Goal: Task Accomplishment & Management: Use online tool/utility

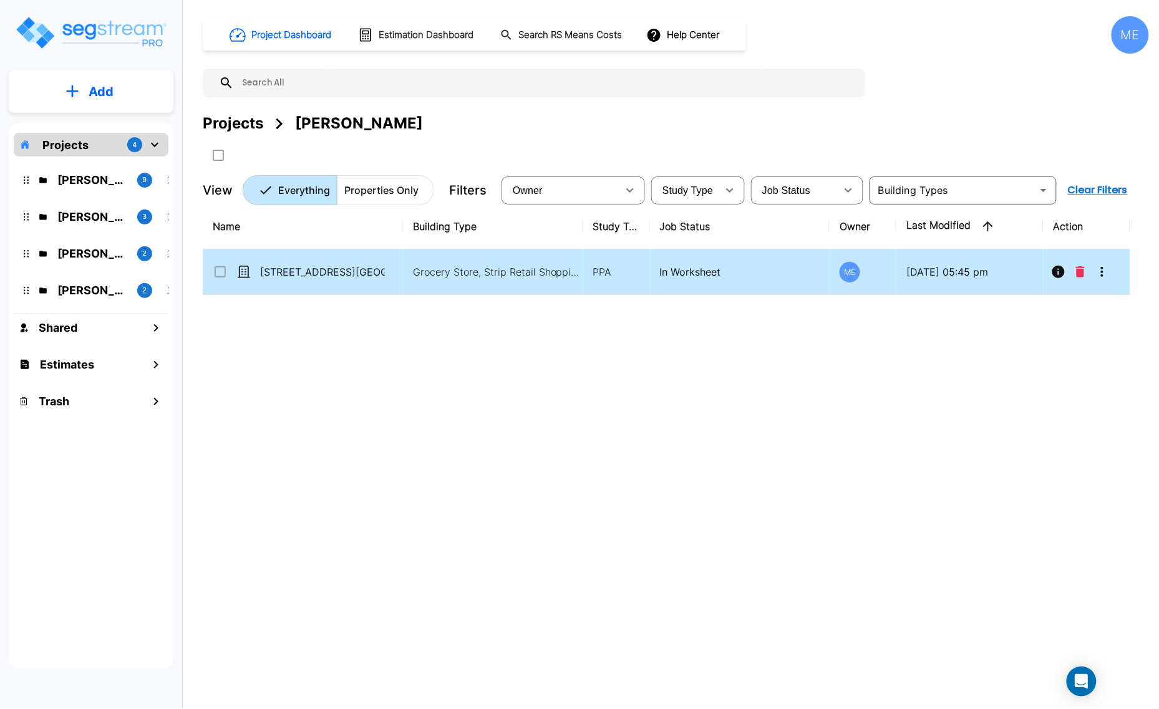
click at [326, 276] on p "[STREET_ADDRESS][GEOGRAPHIC_DATA][STREET_ADDRESS]" at bounding box center [322, 271] width 125 height 15
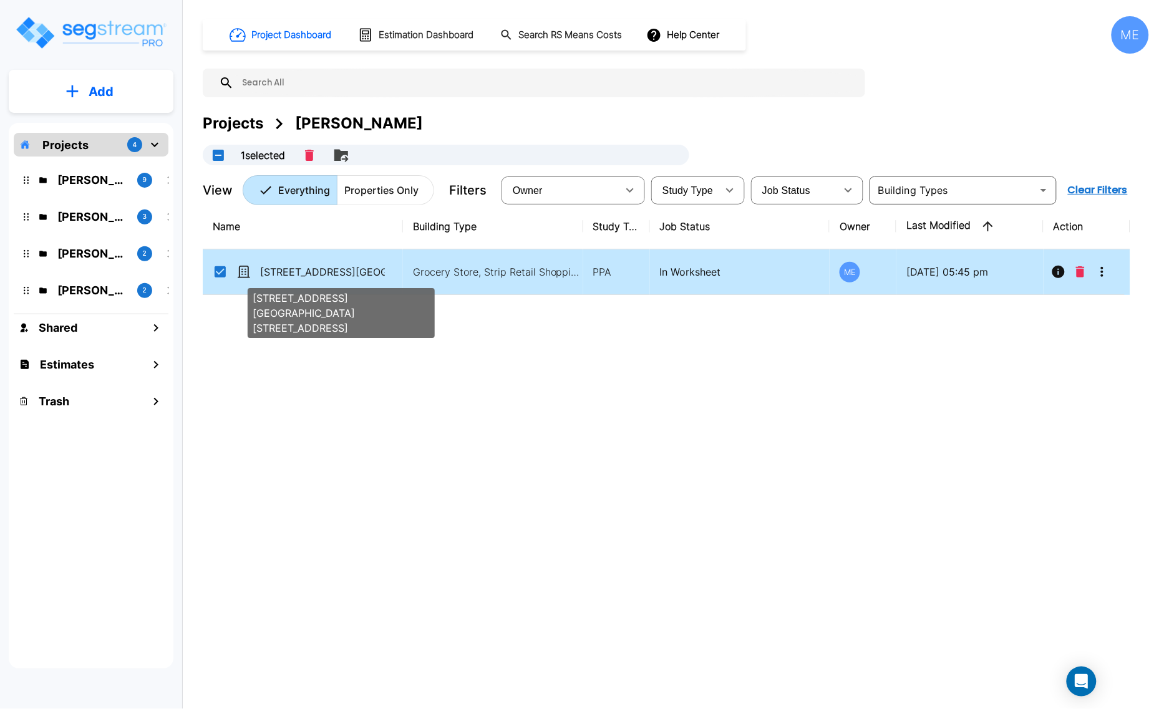
checkbox input "true"
click at [326, 276] on p "[STREET_ADDRESS][GEOGRAPHIC_DATA][STREET_ADDRESS]" at bounding box center [322, 271] width 125 height 15
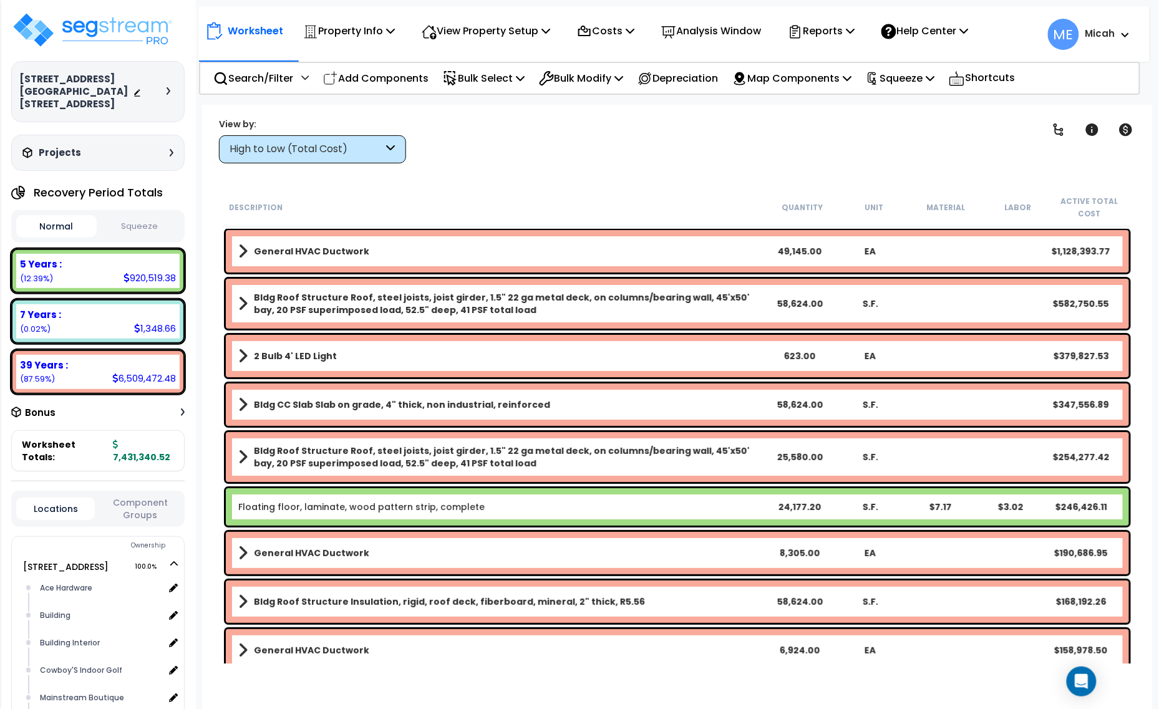
click at [380, 156] on div "High to Low (Total Cost)" at bounding box center [307, 149] width 154 height 14
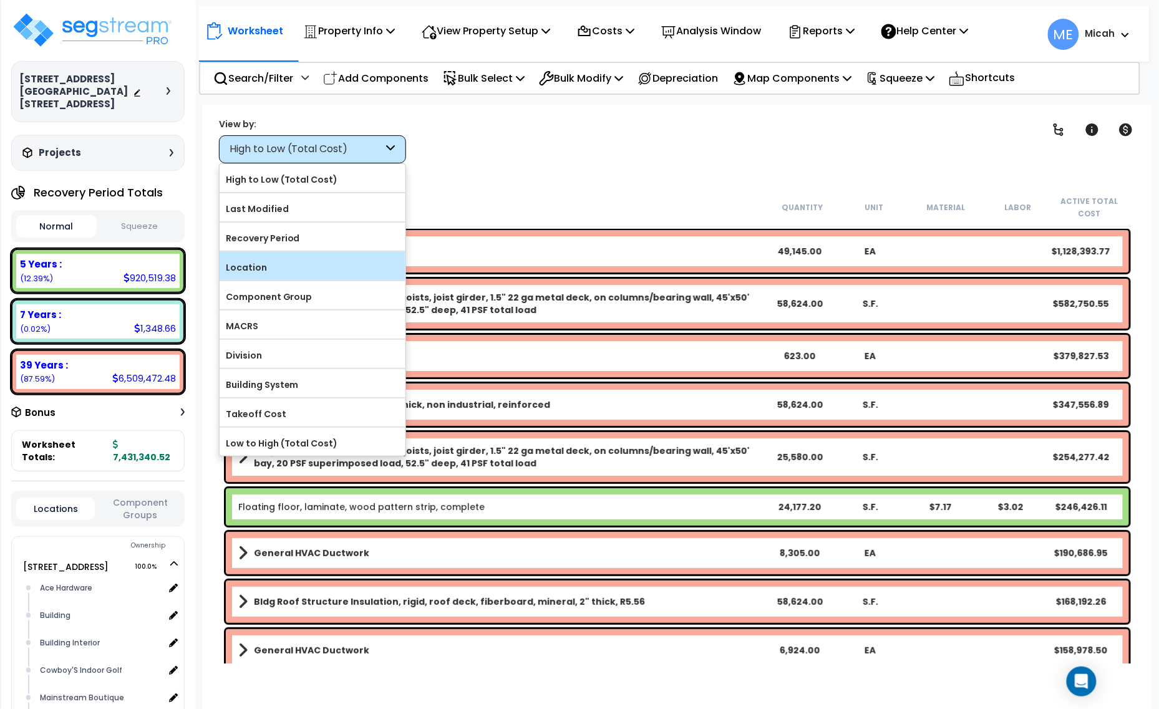
click at [332, 277] on label "Location" at bounding box center [313, 267] width 186 height 19
click at [0, 0] on input "Location" at bounding box center [0, 0] width 0 height 0
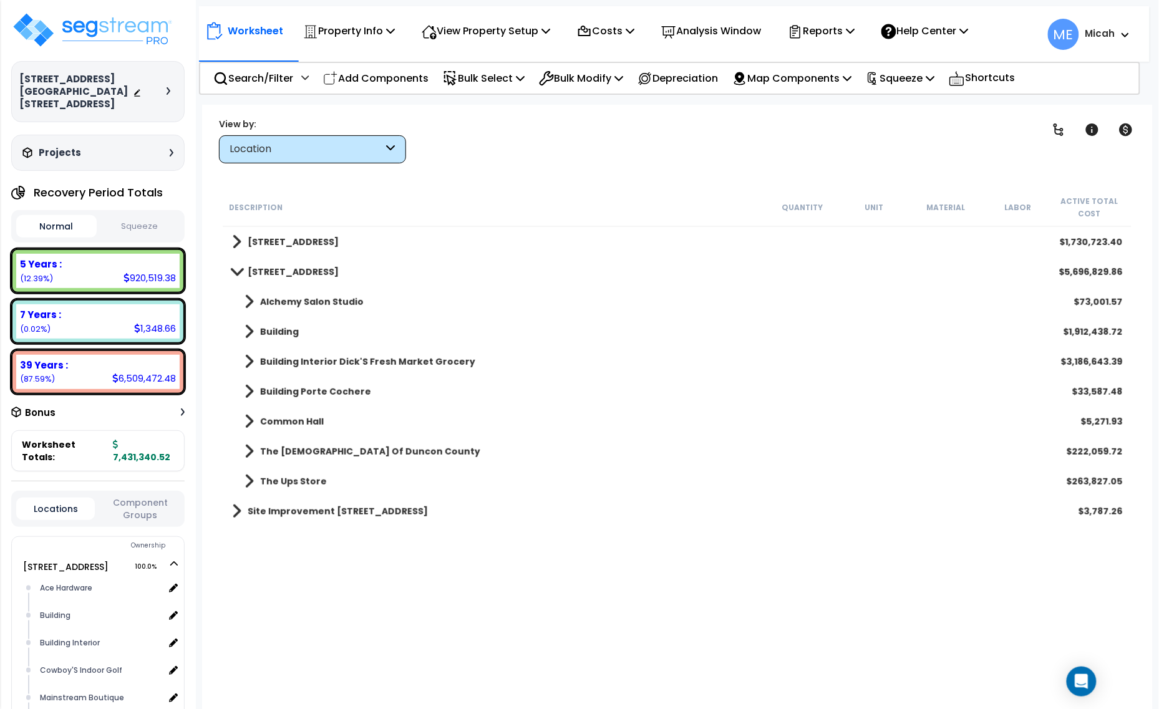
click at [235, 273] on span at bounding box center [236, 271] width 17 height 9
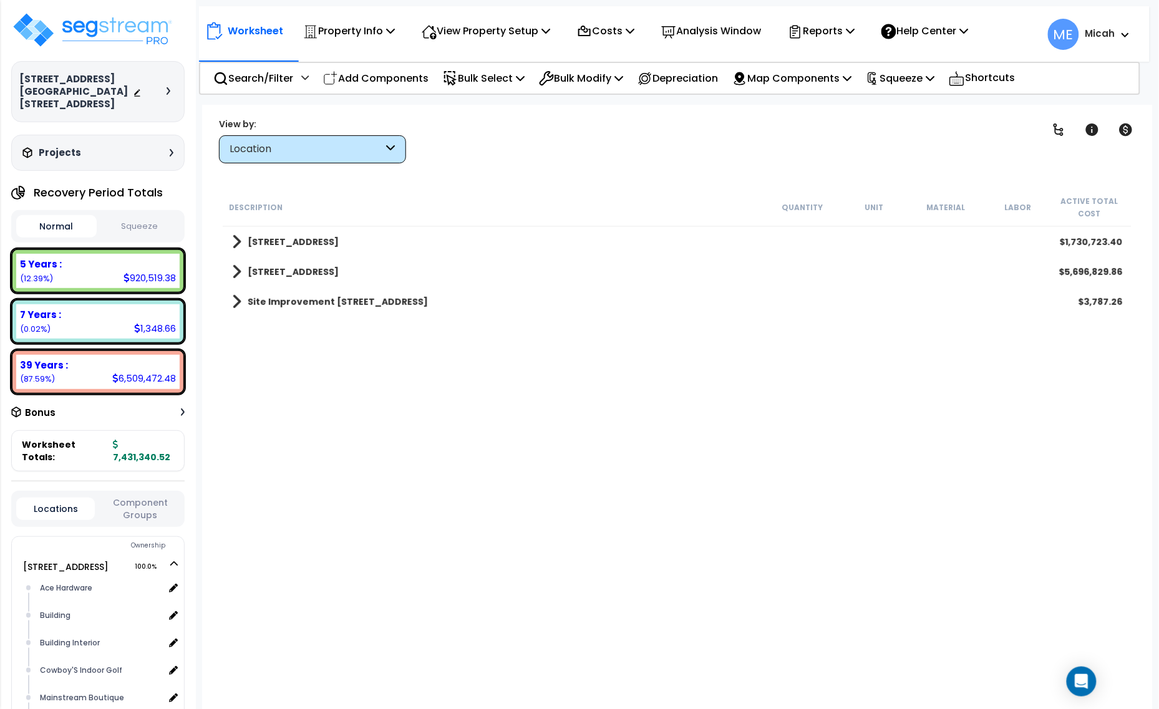
click at [239, 247] on span at bounding box center [236, 241] width 9 height 17
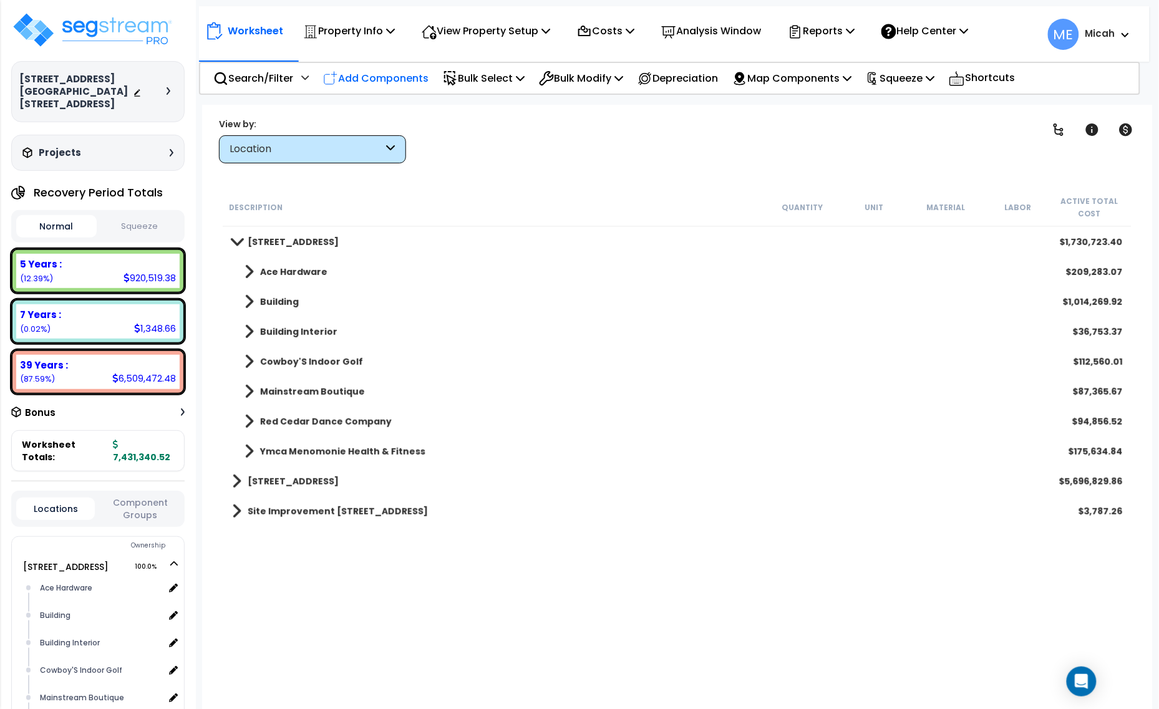
click at [409, 72] on p "Add Components" at bounding box center [375, 78] width 105 height 17
select select
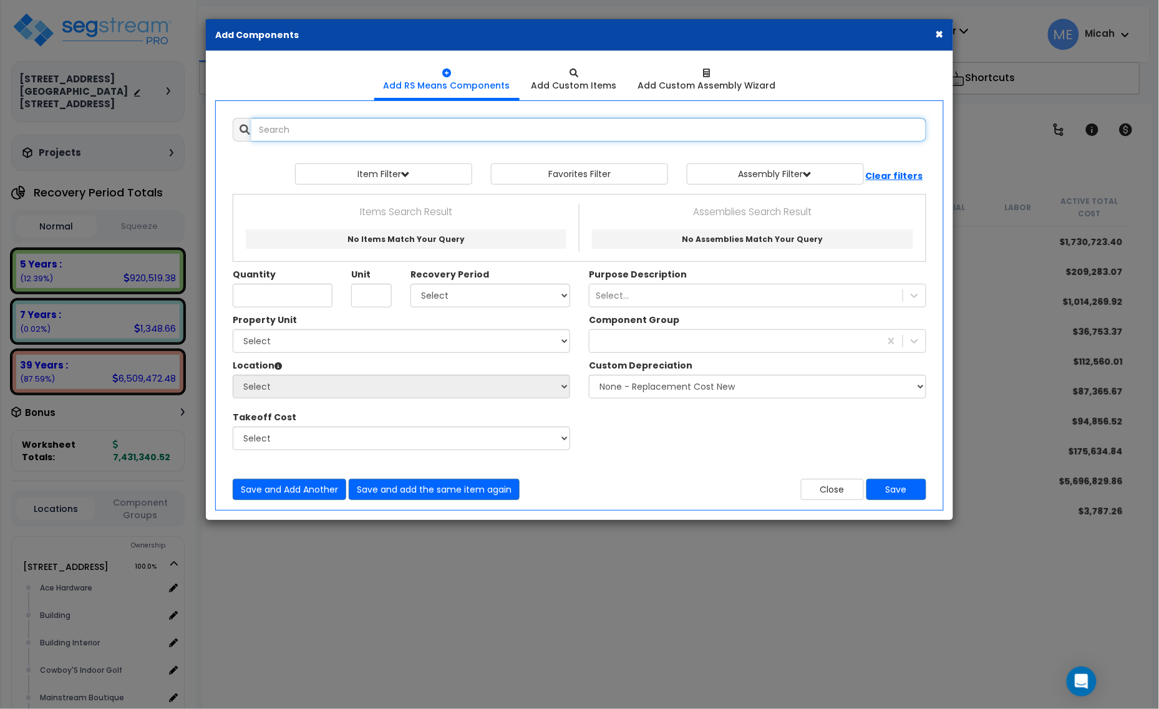
select select
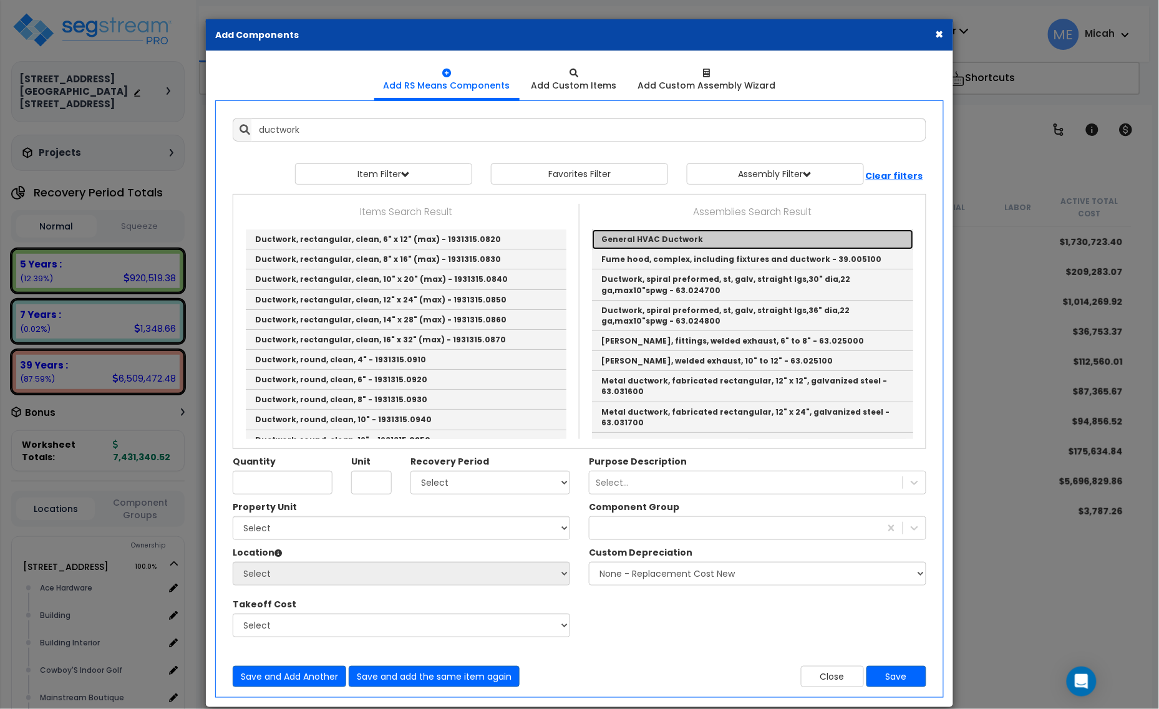
click at [655, 242] on link "General HVAC Ductwork" at bounding box center [752, 240] width 321 height 20
type input "General HVAC Ductwork"
checkbox input "true"
type input "EA"
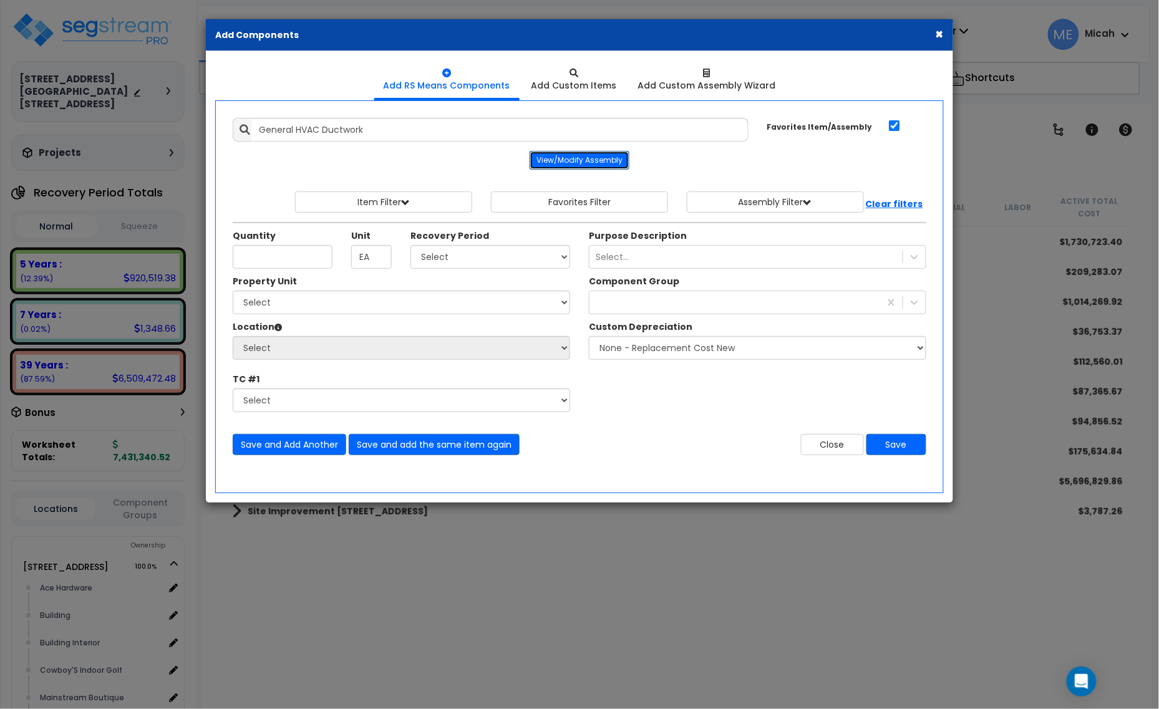
click at [583, 158] on button "View/Modify Assembly" at bounding box center [580, 160] width 100 height 19
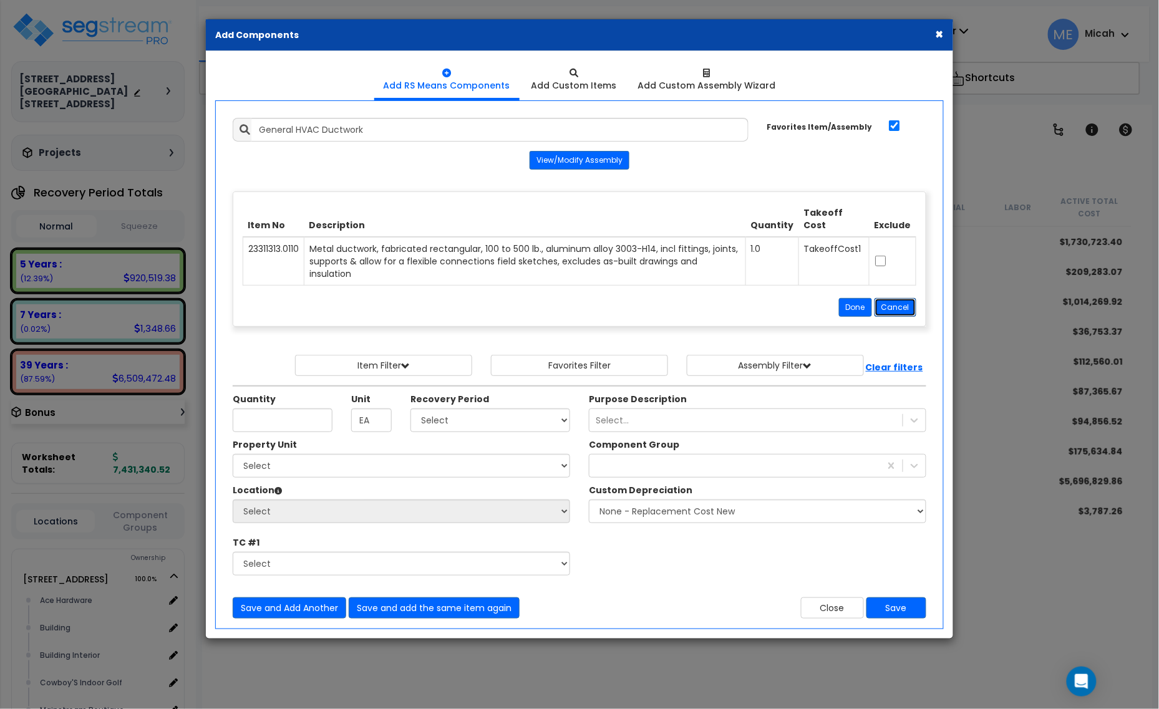
click at [899, 298] on button "Cancel" at bounding box center [895, 307] width 42 height 19
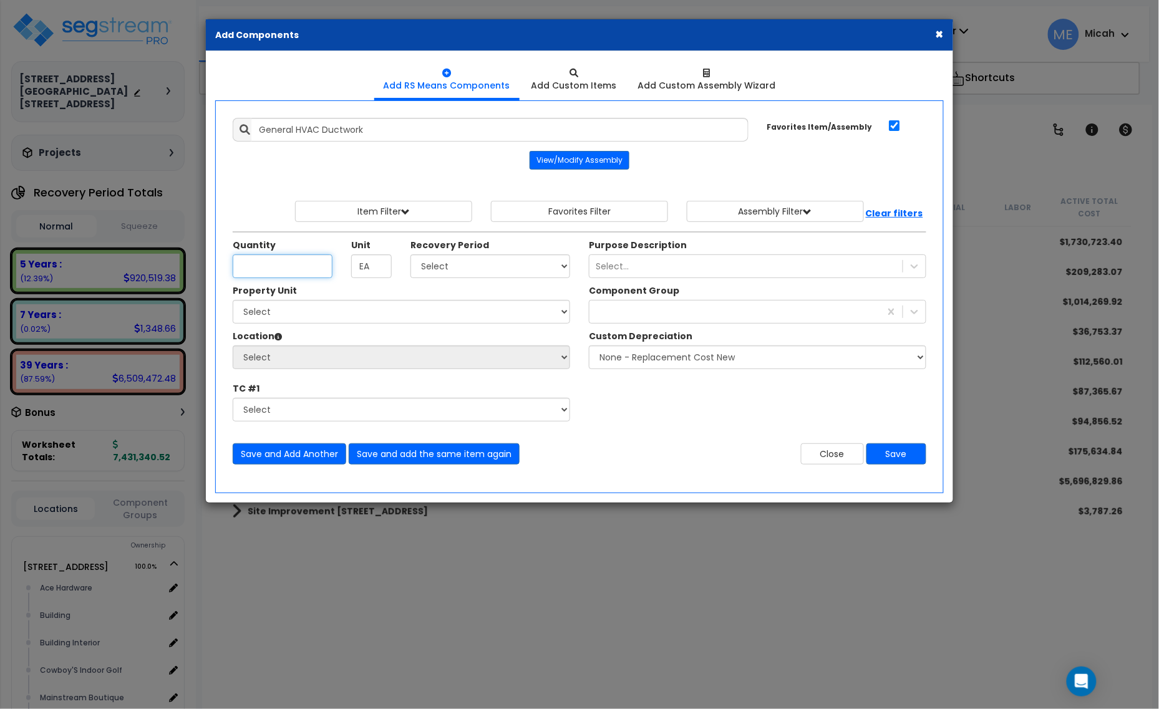
click at [276, 274] on input "Quantity" at bounding box center [283, 266] width 100 height 24
type input "3,455"
click at [487, 279] on div "Quantity 3,455 Unit EA Recovery Period" at bounding box center [401, 262] width 356 height 46
click at [498, 269] on select "Select 5 Years 7 Years 15 Years 20 Years 39 Years 27.5 Year" at bounding box center [490, 266] width 160 height 24
select select "39Y"
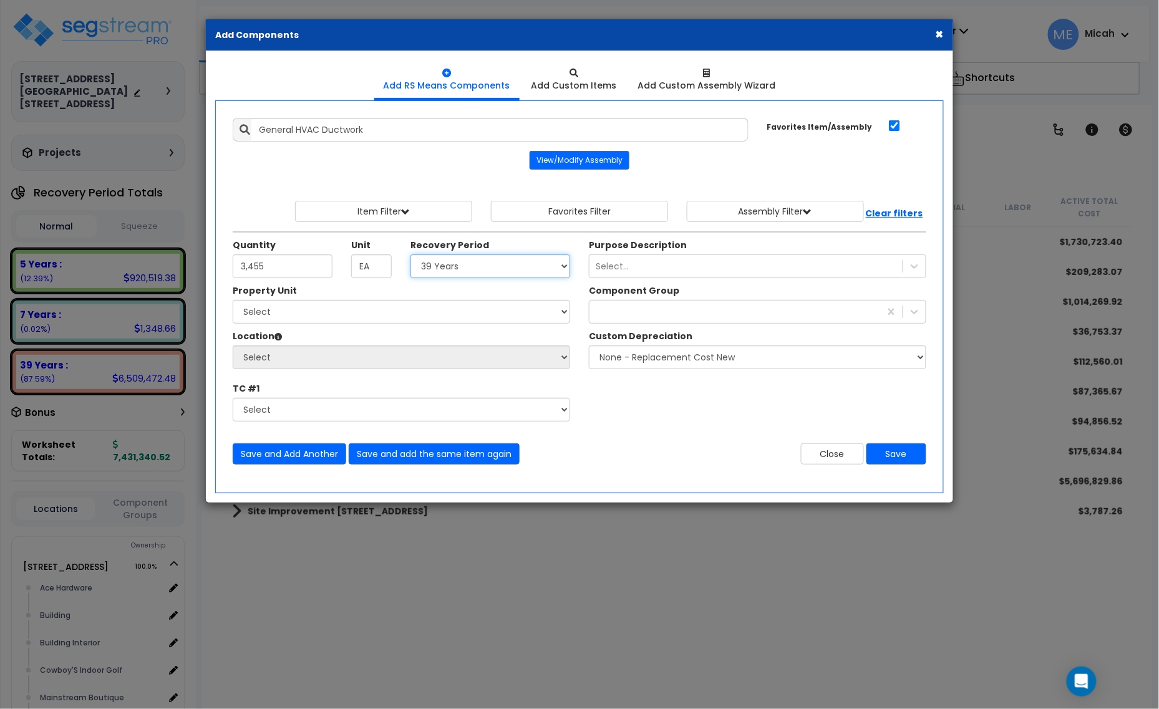
click at [411, 255] on select "Select 5 Years 7 Years 15 Years 20 Years 39 Years 27.5 Year" at bounding box center [490, 266] width 160 height 24
click at [402, 309] on select "Select [STREET_ADDRESS] [STREET_ADDRESS] Site Improvement [STREET_ADDRESS] Site…" at bounding box center [401, 312] width 337 height 24
select select "161435"
click at [233, 301] on select "Select [STREET_ADDRESS] [STREET_ADDRESS] Site Improvement [STREET_ADDRESS] Site…" at bounding box center [401, 312] width 337 height 24
click at [394, 367] on select "Select Alchemy Salon Studio Building Building Interior Building Interior Dick'S…" at bounding box center [401, 358] width 337 height 24
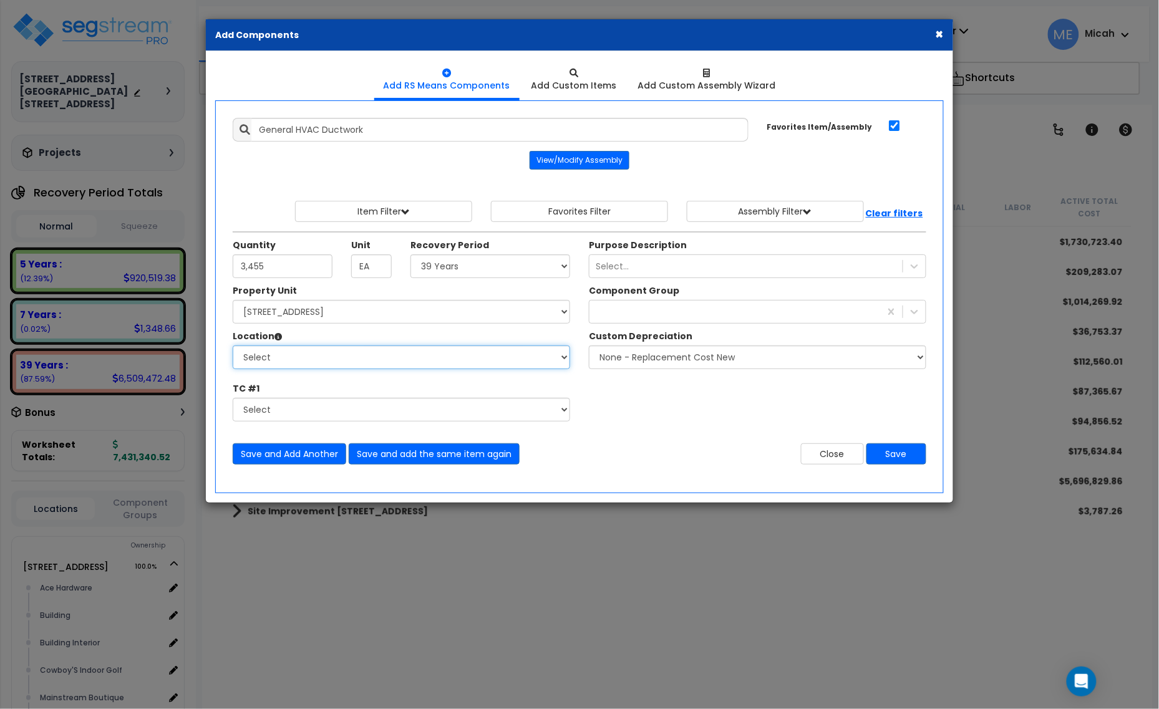
select select "31141"
click at [233, 347] on select "Select Ace Hardware Building Building Interior Cowboy'S Indoor Golf Mainstream …" at bounding box center [401, 358] width 337 height 24
click at [639, 306] on div at bounding box center [734, 312] width 291 height 20
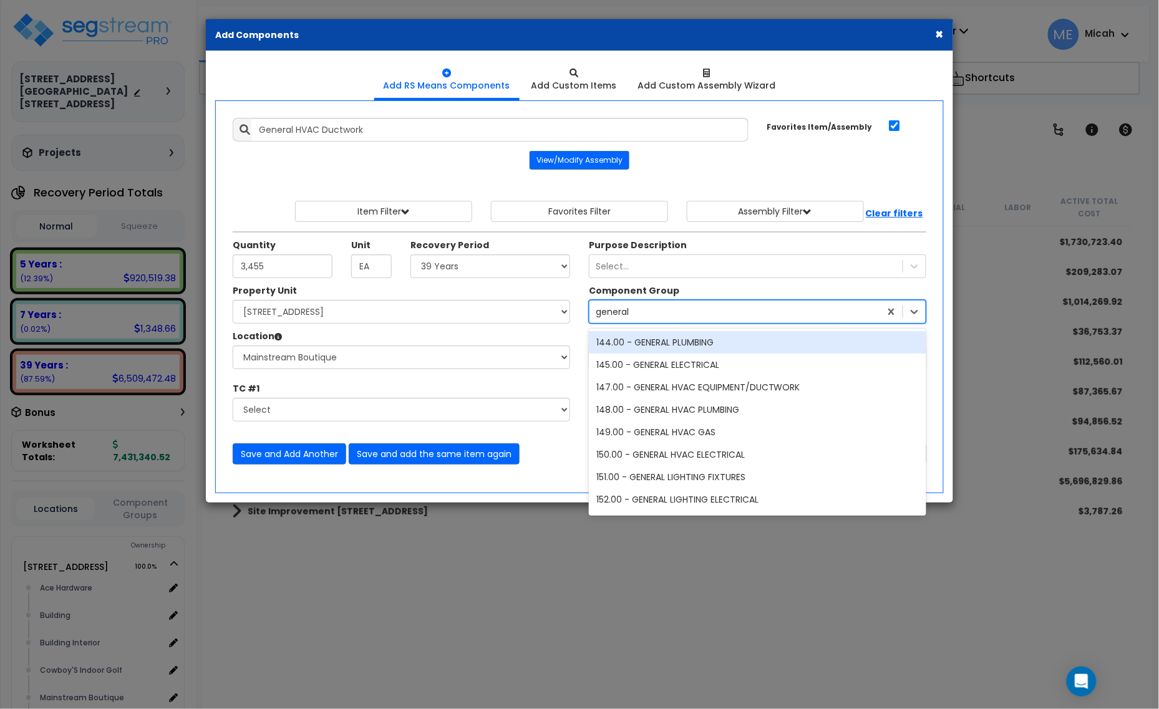
type input "general h"
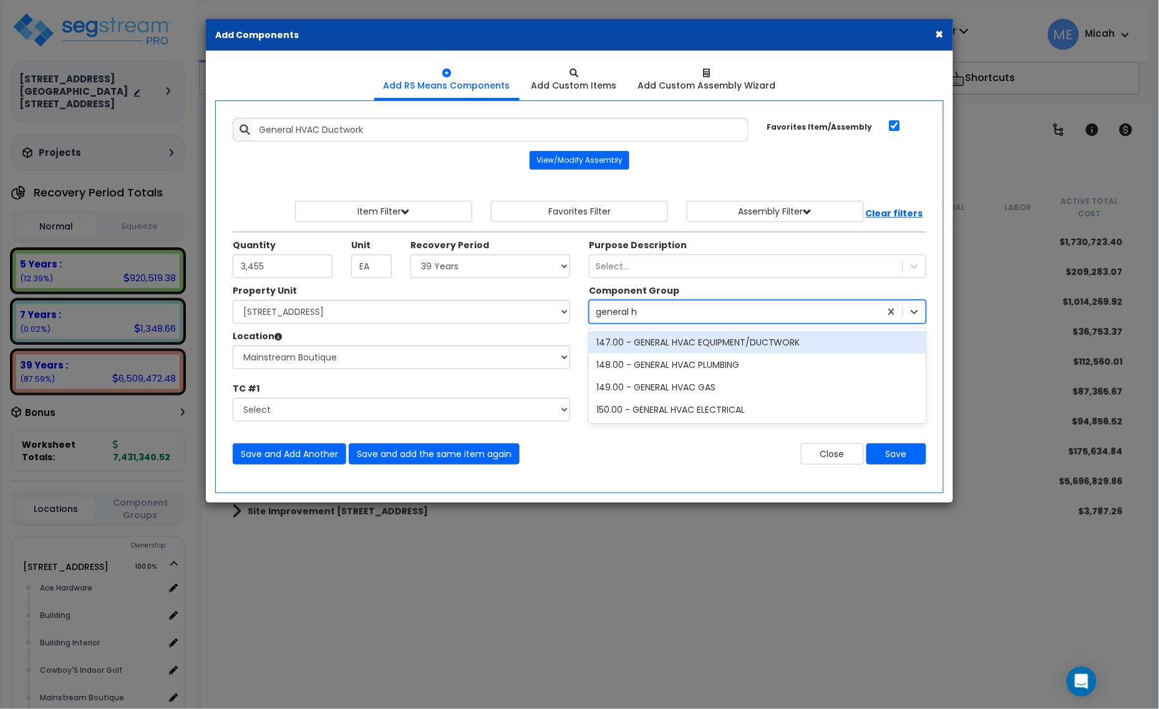
click at [702, 343] on div "147.00 - GENERAL HVAC EQUIPMENT/DUCTWORK" at bounding box center [757, 342] width 337 height 22
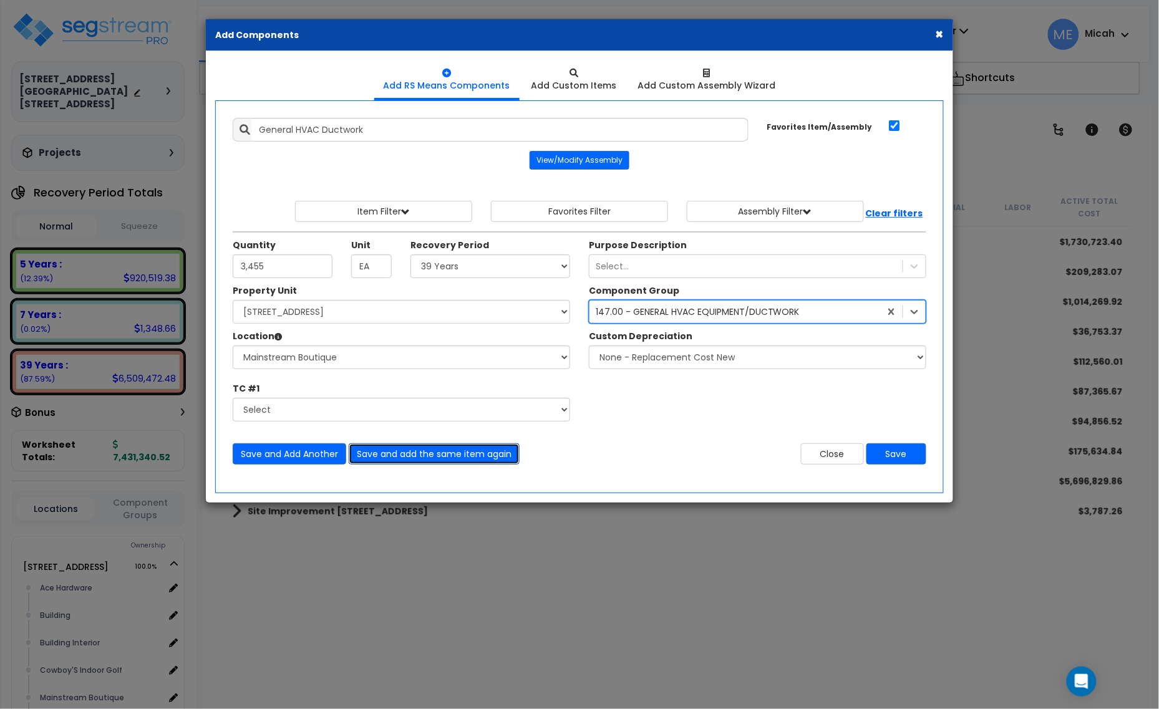
click at [438, 459] on button "Save and add the same item again" at bounding box center [434, 453] width 171 height 21
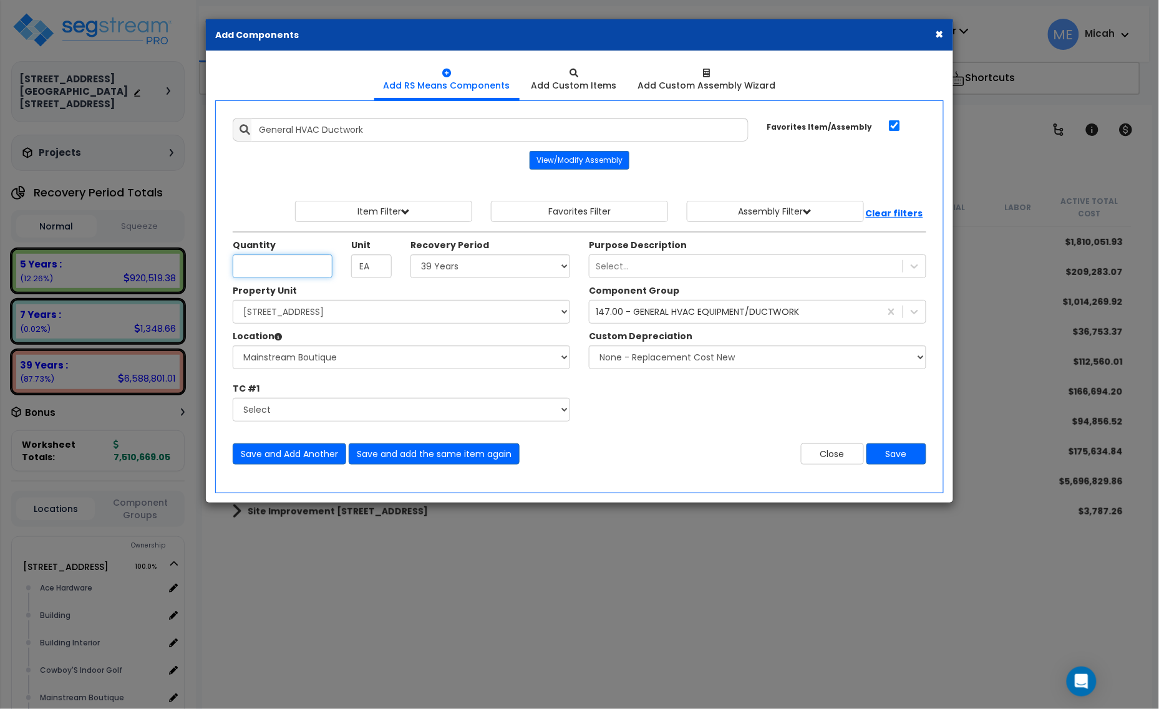
click at [297, 266] on input "Quantity" at bounding box center [283, 266] width 100 height 24
type input "3,445"
click at [370, 362] on select "Select Ace Hardware Building Building Interior Cowboy'S Indoor Golf Mainstream …" at bounding box center [401, 358] width 337 height 24
select select "31137"
click at [233, 347] on select "Select Ace Hardware Building Building Interior Cowboy'S Indoor Golf Mainstream …" at bounding box center [401, 358] width 337 height 24
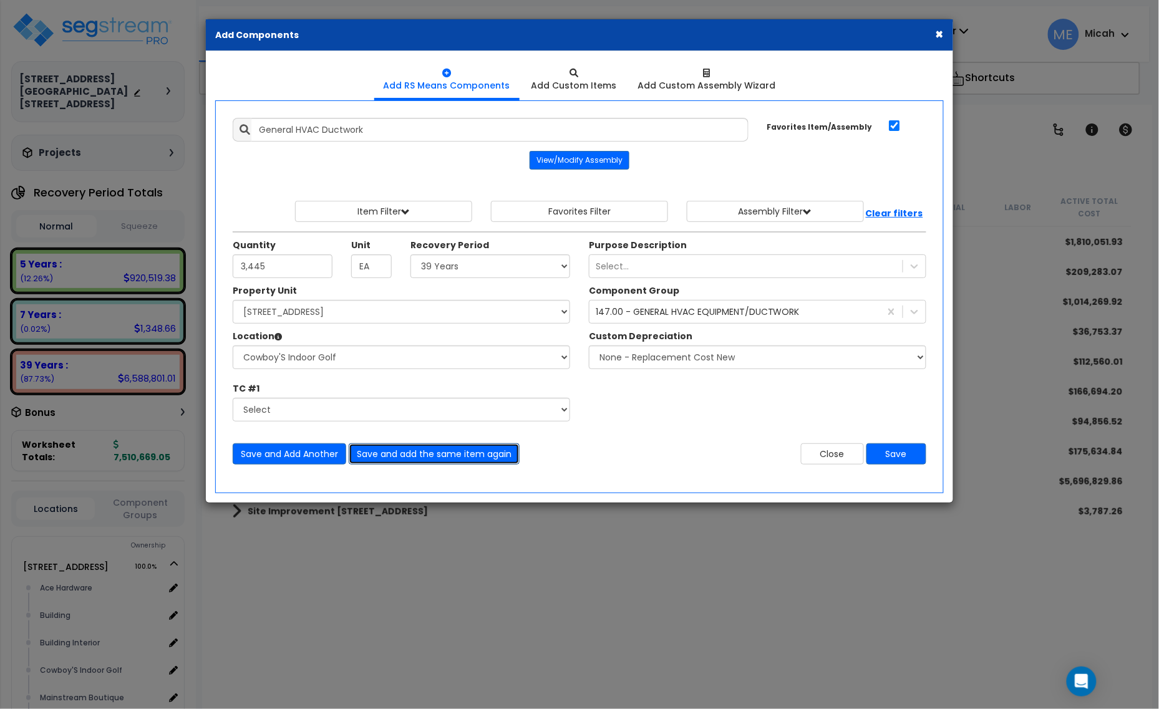
click at [450, 457] on button "Save and add the same item again" at bounding box center [434, 453] width 171 height 21
click at [273, 266] on input "Quantity" at bounding box center [283, 266] width 100 height 24
type input "6,924"
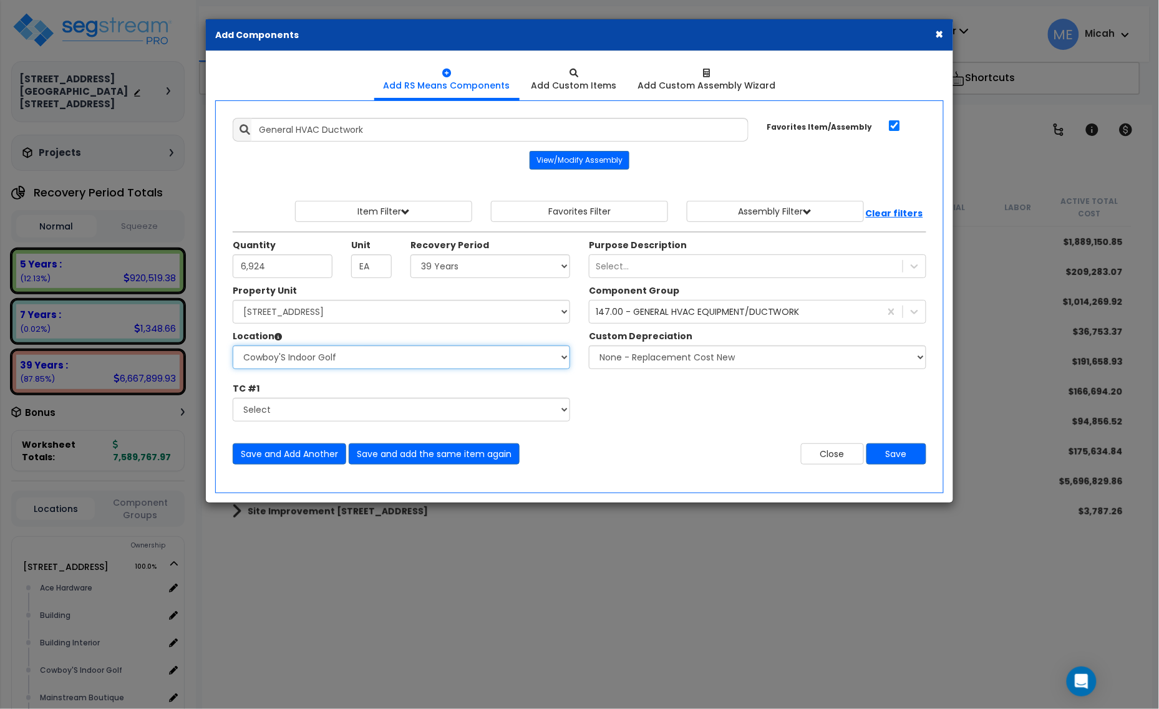
click at [374, 365] on select "Select Ace Hardware Building Building Interior Cowboy'S Indoor Golf Mainstream …" at bounding box center [401, 358] width 337 height 24
select select "31284"
click at [233, 347] on select "Select Ace Hardware Building Building Interior Cowboy'S Indoor Golf Mainstream …" at bounding box center [401, 358] width 337 height 24
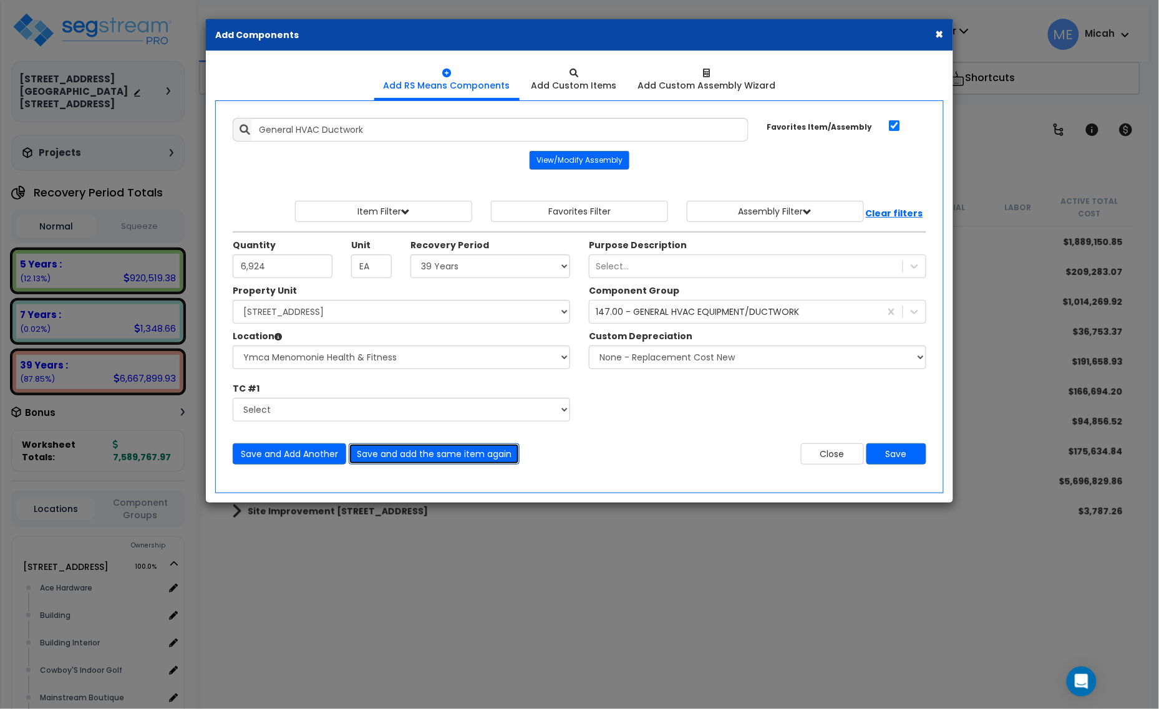
click at [485, 450] on button "Save and add the same item again" at bounding box center [434, 453] width 171 height 21
click at [306, 274] on input "Quantity" at bounding box center [283, 266] width 100 height 24
type input "3,451"
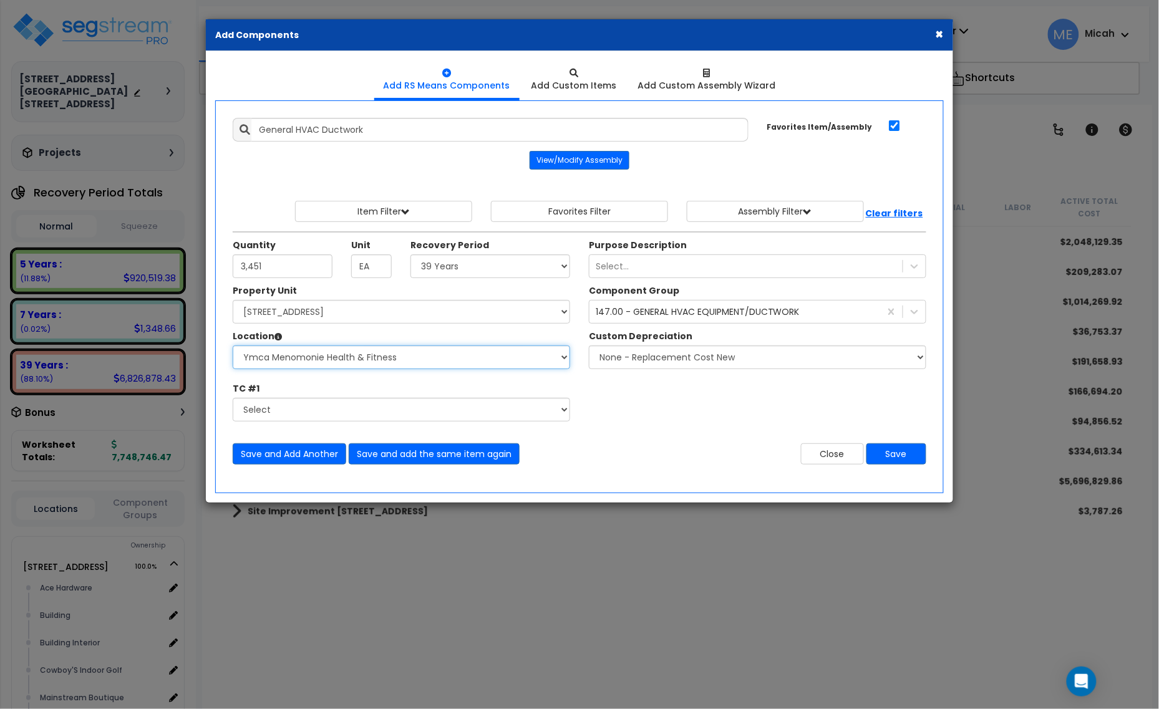
click at [385, 359] on select "Select Ace Hardware Building Building Interior Cowboy'S Indoor Golf Mainstream …" at bounding box center [401, 358] width 337 height 24
select select "31131"
click at [233, 347] on select "Select Ace Hardware Building Building Interior Cowboy'S Indoor Golf Mainstream …" at bounding box center [401, 358] width 337 height 24
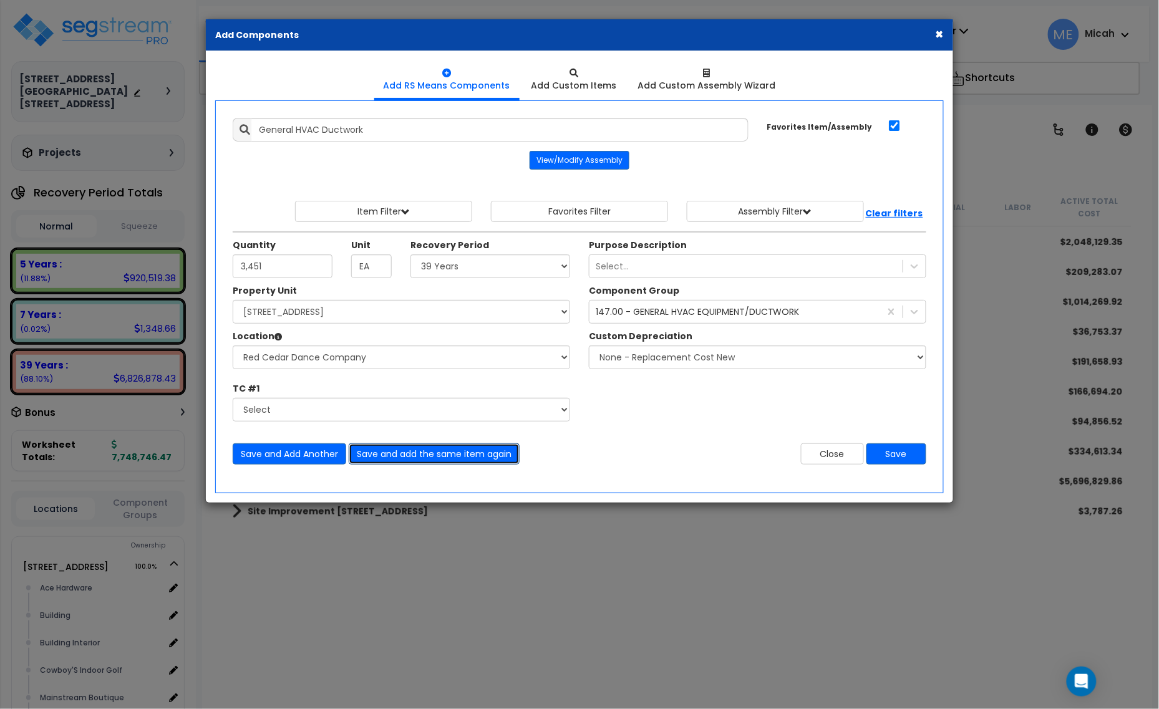
click at [418, 462] on button "Save and add the same item again" at bounding box center [434, 453] width 171 height 21
click at [314, 265] on input "Quantity" at bounding box center [283, 266] width 100 height 24
type input "8,305"
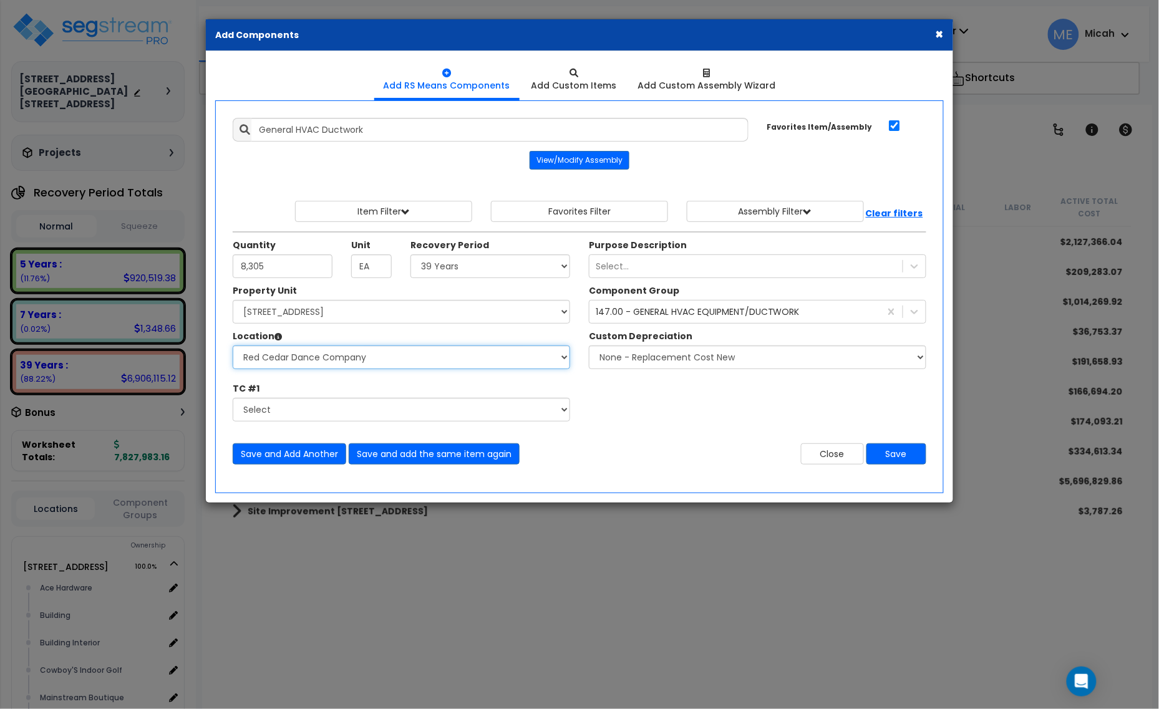
click at [326, 365] on select "Select Ace Hardware Building Building Interior Cowboy'S Indoor Golf Mainstream …" at bounding box center [401, 358] width 337 height 24
select select "13302"
click at [233, 347] on select "Select Ace Hardware Building Building Interior Cowboy'S Indoor Golf Mainstream …" at bounding box center [401, 358] width 337 height 24
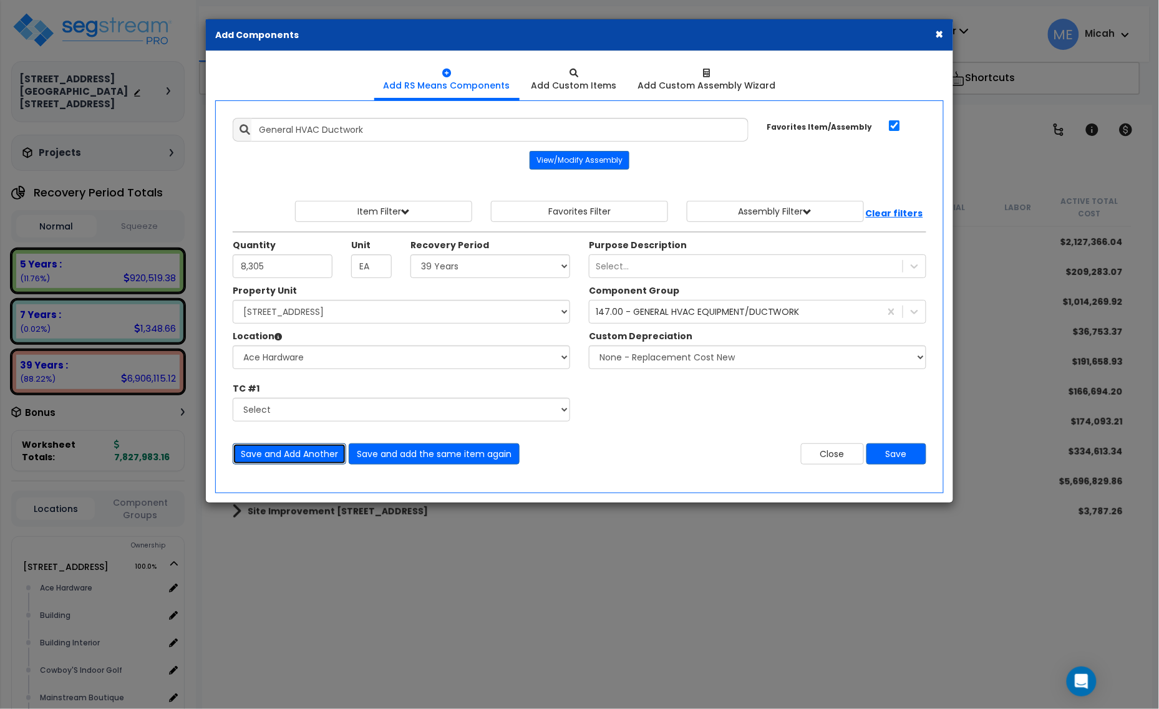
click at [316, 458] on button "Save and Add Another" at bounding box center [290, 453] width 114 height 21
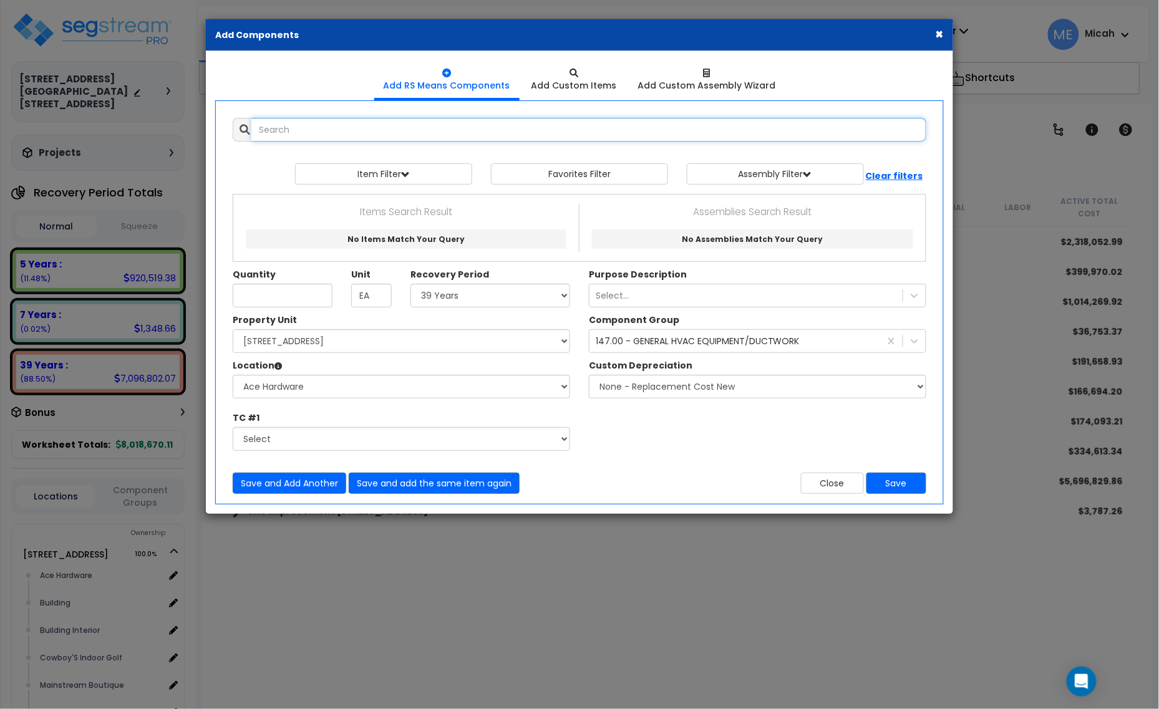
click at [320, 132] on input "text" at bounding box center [588, 130] width 675 height 24
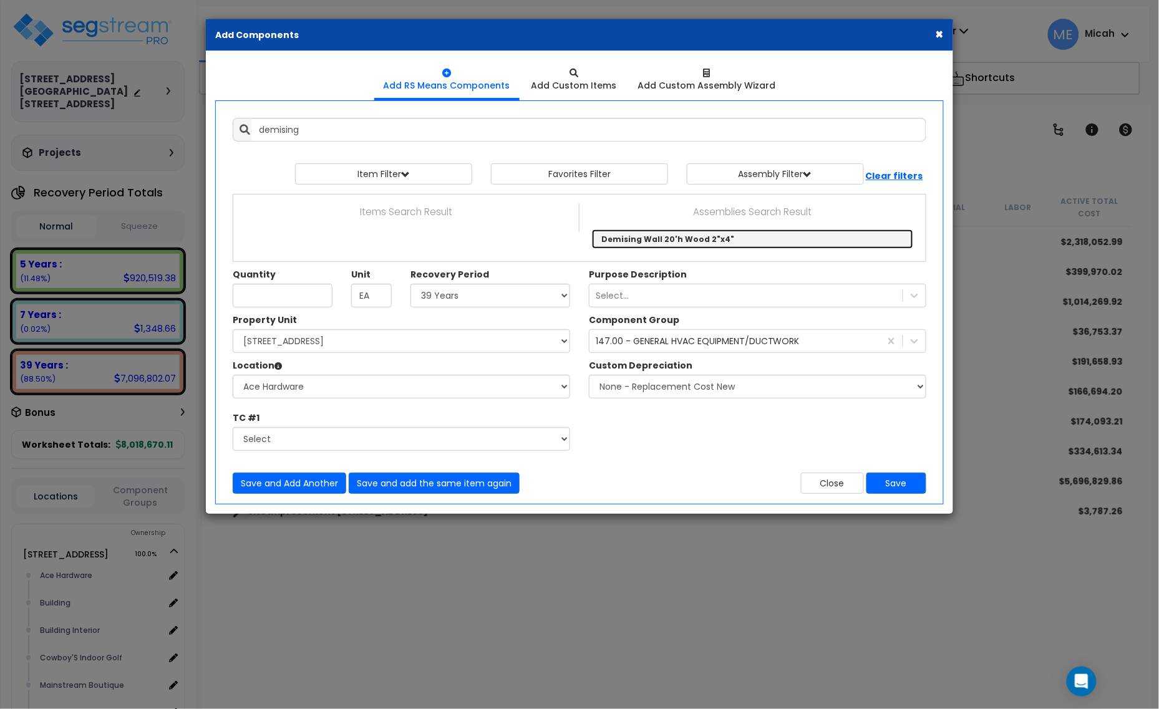
click at [684, 238] on link "Demising Wall 20'h Wood 2"x4"" at bounding box center [752, 239] width 321 height 19
type input "Demising Wall 20'h Wood 2"x4""
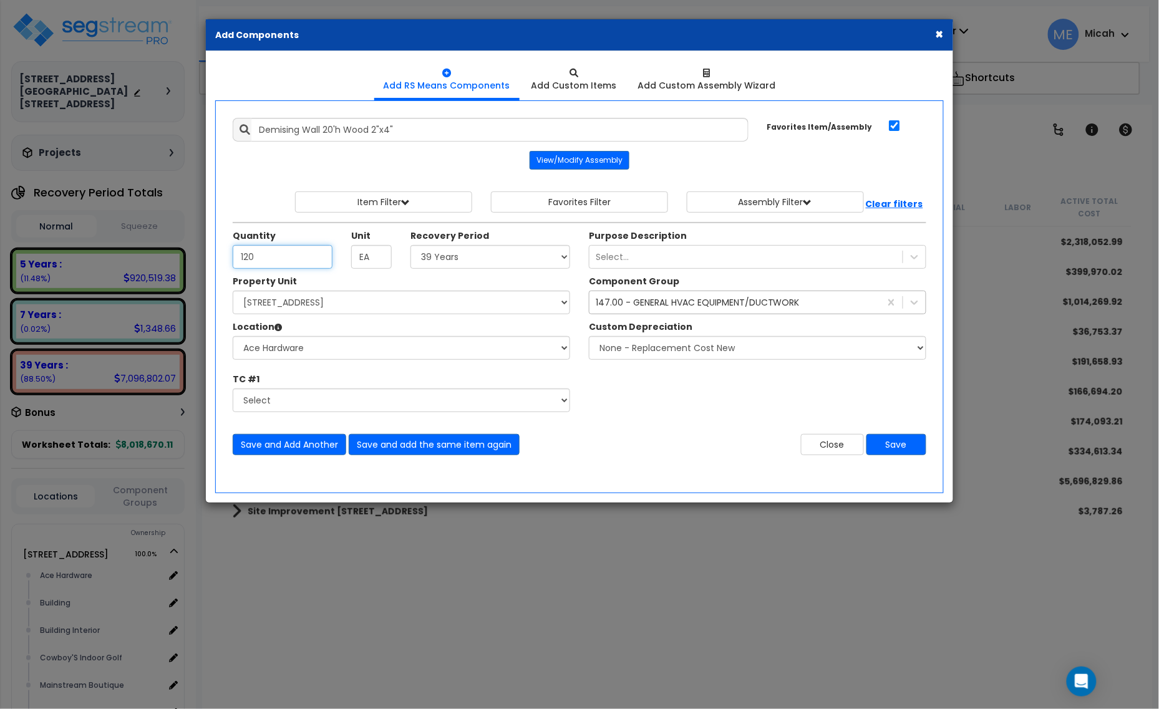
type input "120"
click at [635, 312] on div "147.00 - GENERAL HVAC EQUIPMENT/DUCTWORK" at bounding box center [734, 303] width 291 height 20
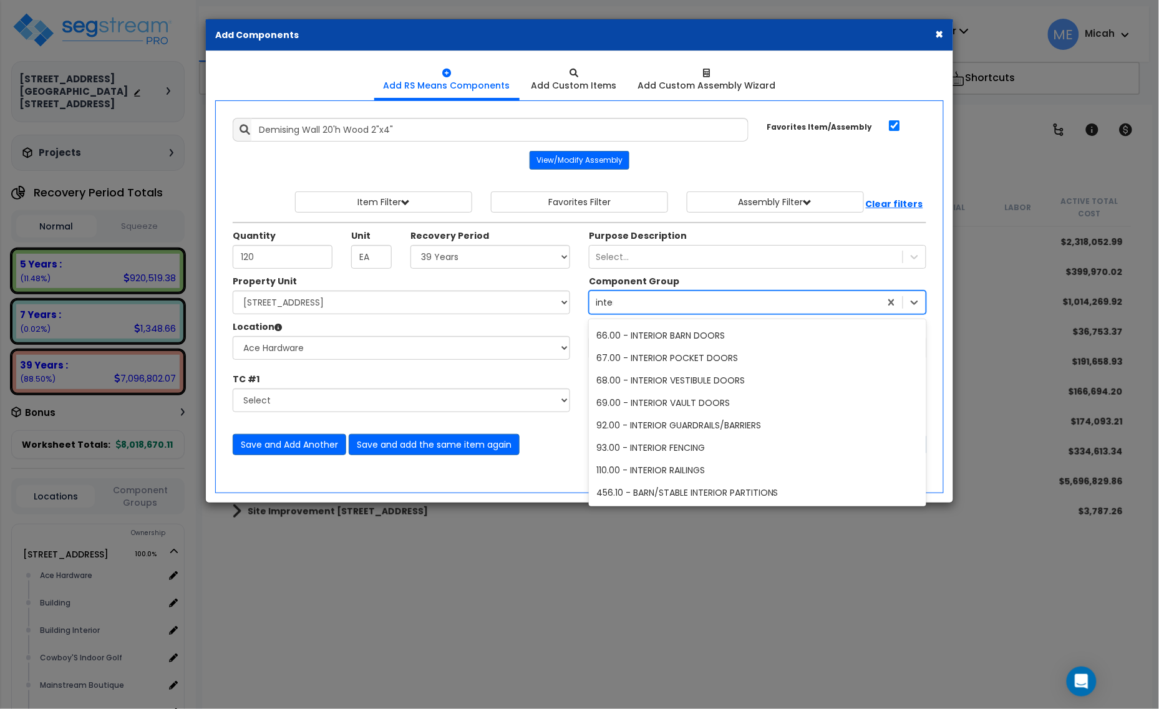
scroll to position [289, 0]
type input "interior d"
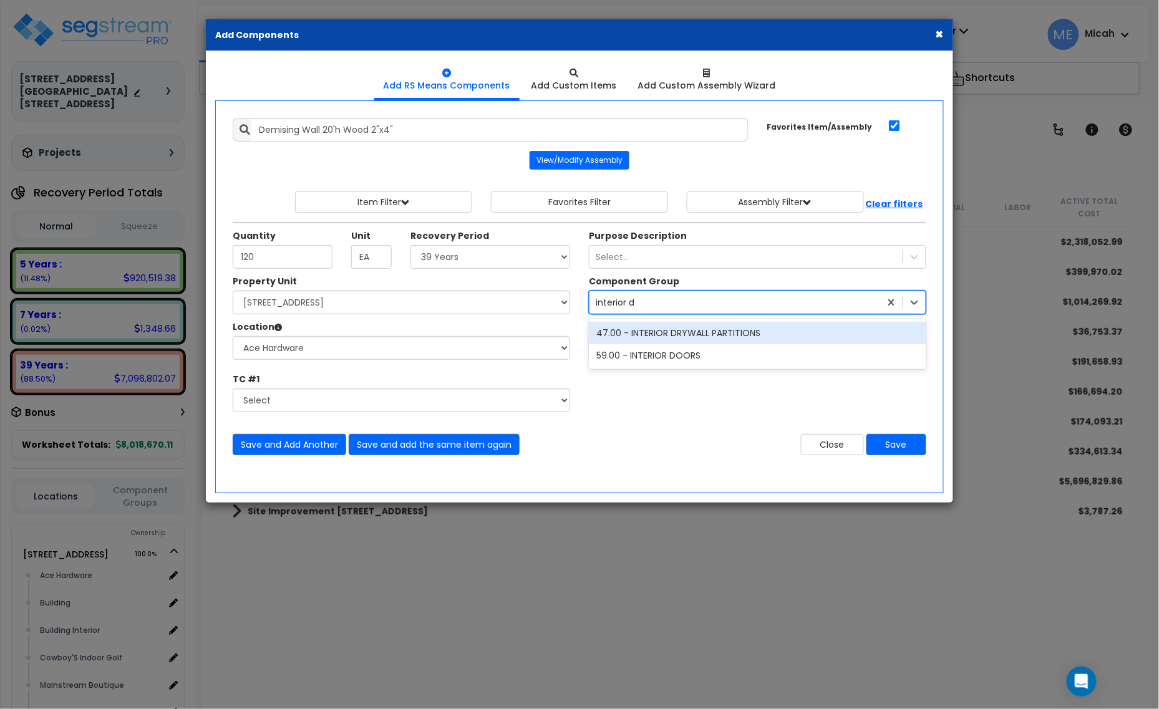
click at [674, 340] on div "47.00 - INTERIOR DRYWALL PARTITIONS" at bounding box center [757, 333] width 337 height 22
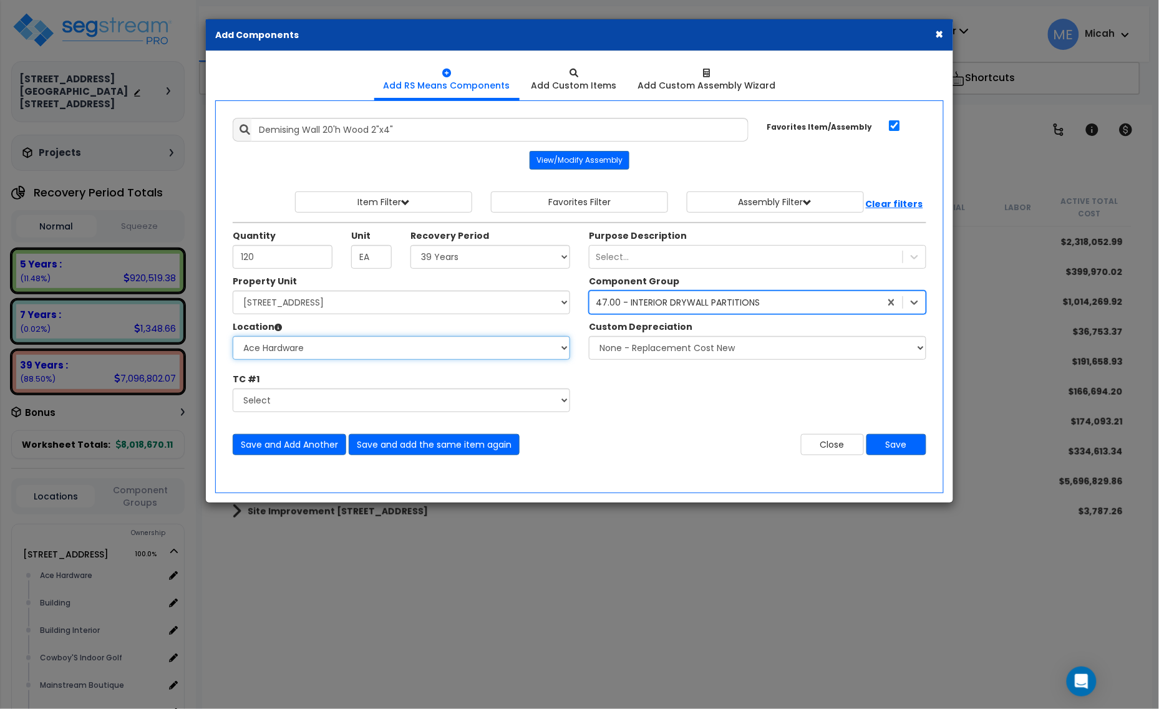
click at [438, 350] on select "Select Ace Hardware Building Building Interior Cowboy'S Indoor Golf Mainstream …" at bounding box center [401, 348] width 337 height 24
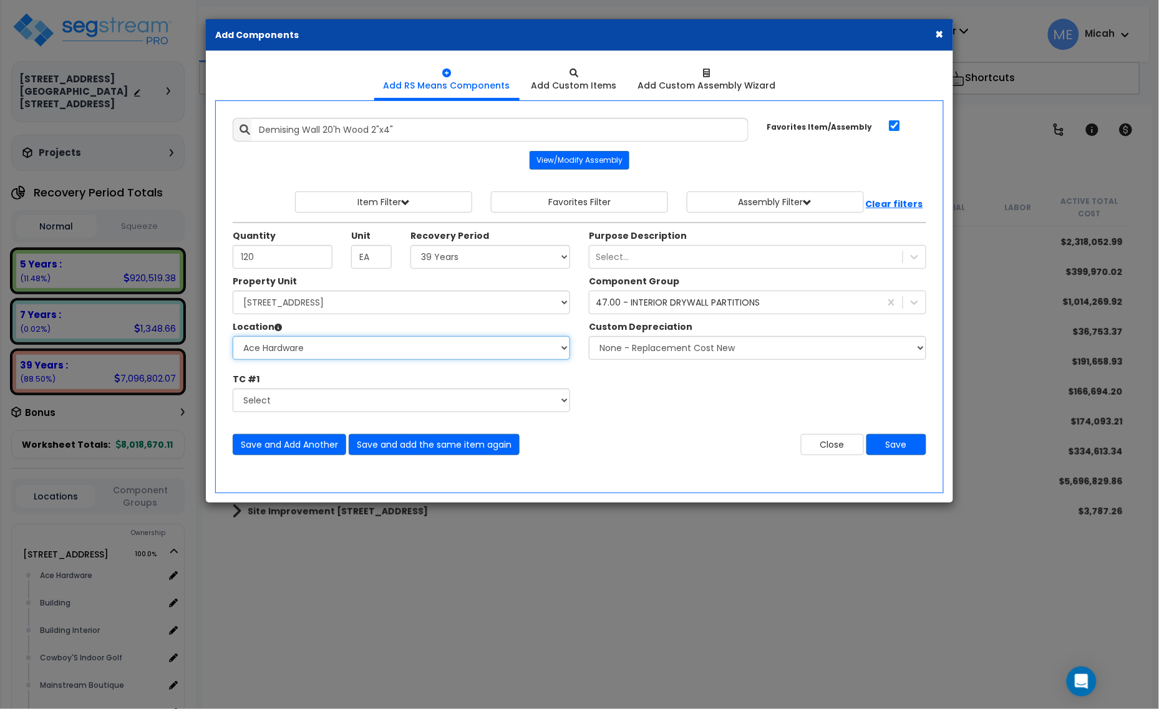
select select "31141"
click at [233, 337] on select "Select Ace Hardware Building Building Interior Cowboy'S Indoor Golf Mainstream …" at bounding box center [401, 348] width 337 height 24
click at [412, 445] on button "Save and add the same item again" at bounding box center [434, 444] width 171 height 21
click at [261, 263] on input "Quantity" at bounding box center [283, 257] width 100 height 24
type input "120.1"
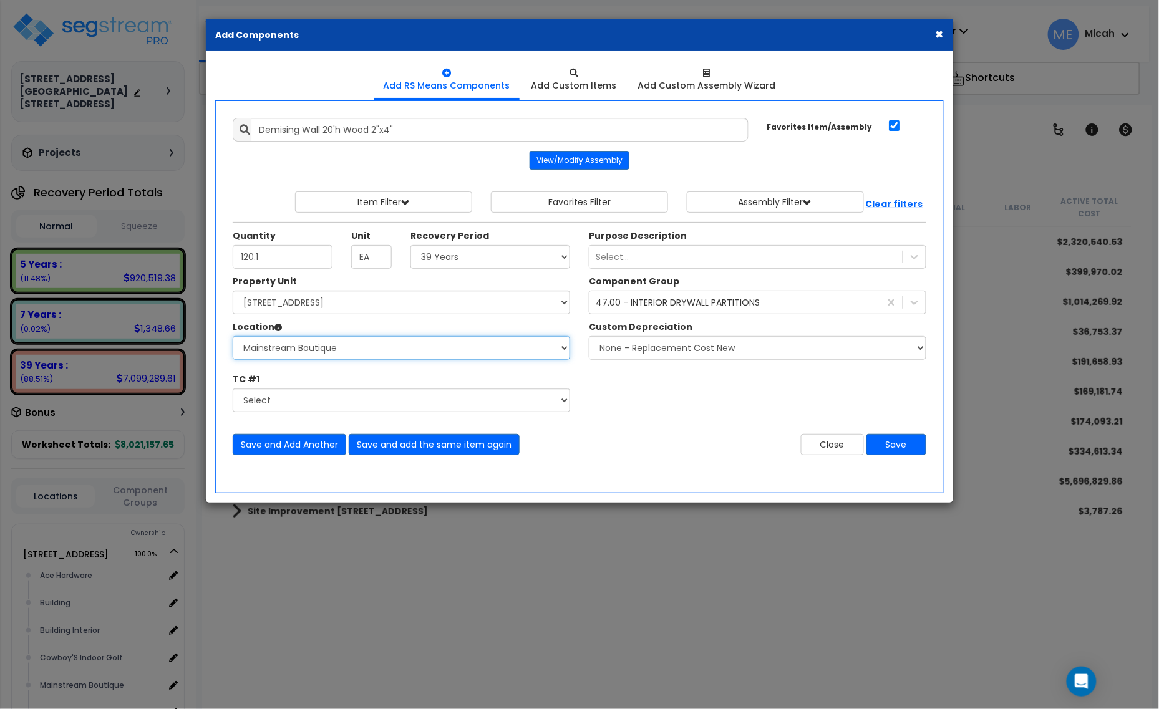
click at [317, 347] on select "Select Ace Hardware Building Building Interior Cowboy'S Indoor Golf Mainstream …" at bounding box center [401, 348] width 337 height 24
select select "31137"
click at [233, 337] on select "Select Ace Hardware Building Building Interior Cowboy'S Indoor Golf Mainstream …" at bounding box center [401, 348] width 337 height 24
click at [462, 454] on button "Save and add the same item again" at bounding box center [434, 444] width 171 height 21
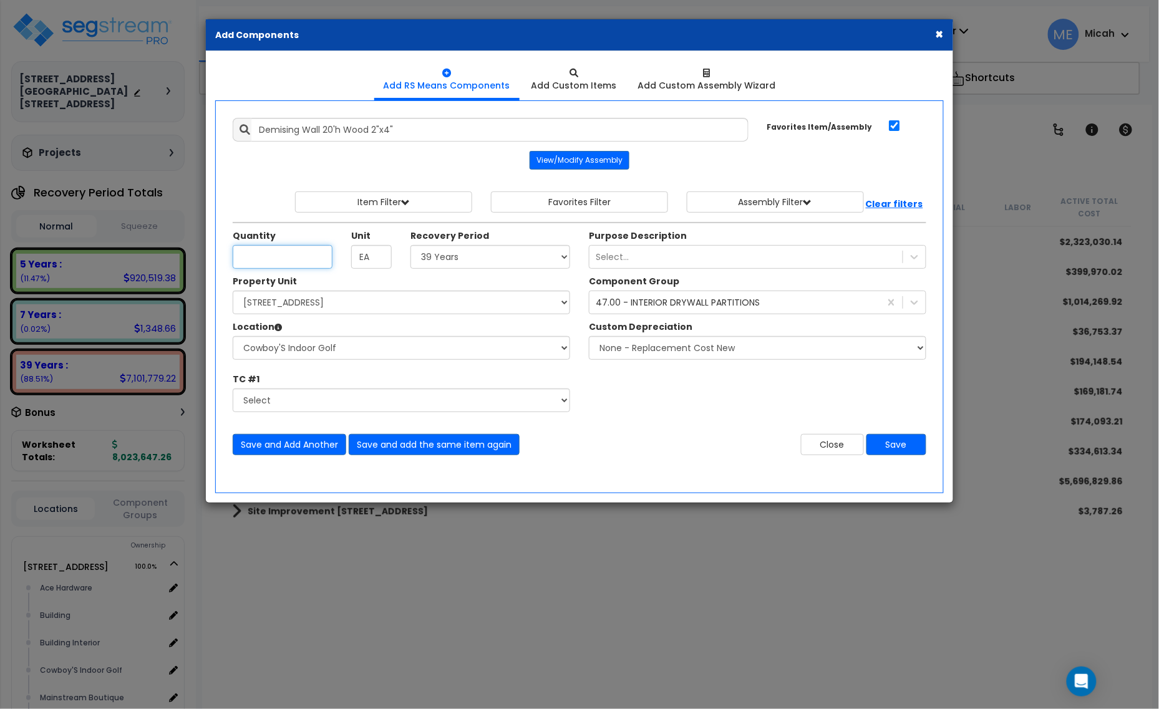
click at [271, 262] on input "Quantity" at bounding box center [283, 257] width 100 height 24
type input "120"
click at [404, 347] on select "Select Ace Hardware Building Building Interior Cowboy'S Indoor Golf Mainstream …" at bounding box center [401, 348] width 337 height 24
select select "31284"
click at [233, 337] on select "Select Ace Hardware Building Building Interior Cowboy'S Indoor Golf Mainstream …" at bounding box center [401, 348] width 337 height 24
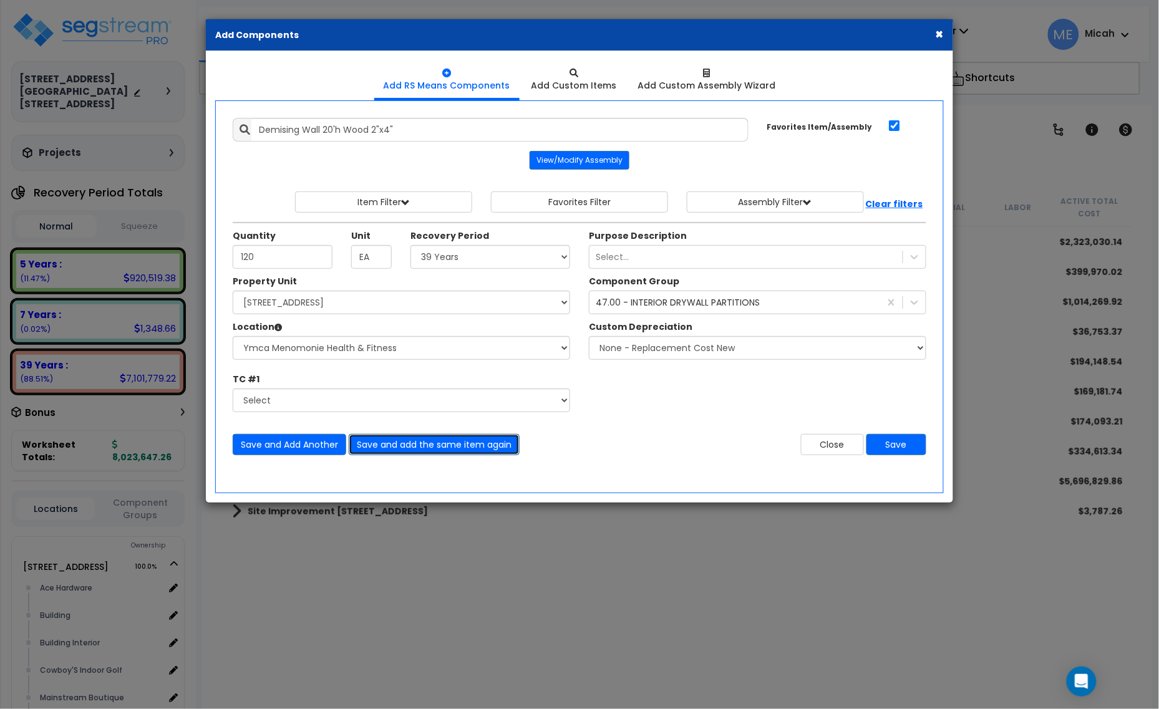
click at [403, 440] on button "Save and add the same item again" at bounding box center [434, 444] width 171 height 21
click at [317, 264] on input "Quantity" at bounding box center [283, 257] width 100 height 24
type input "120.1"
click at [465, 354] on select "Select Ace Hardware Building Building Interior Cowboy'S Indoor Golf Mainstream …" at bounding box center [401, 348] width 337 height 24
select select "31131"
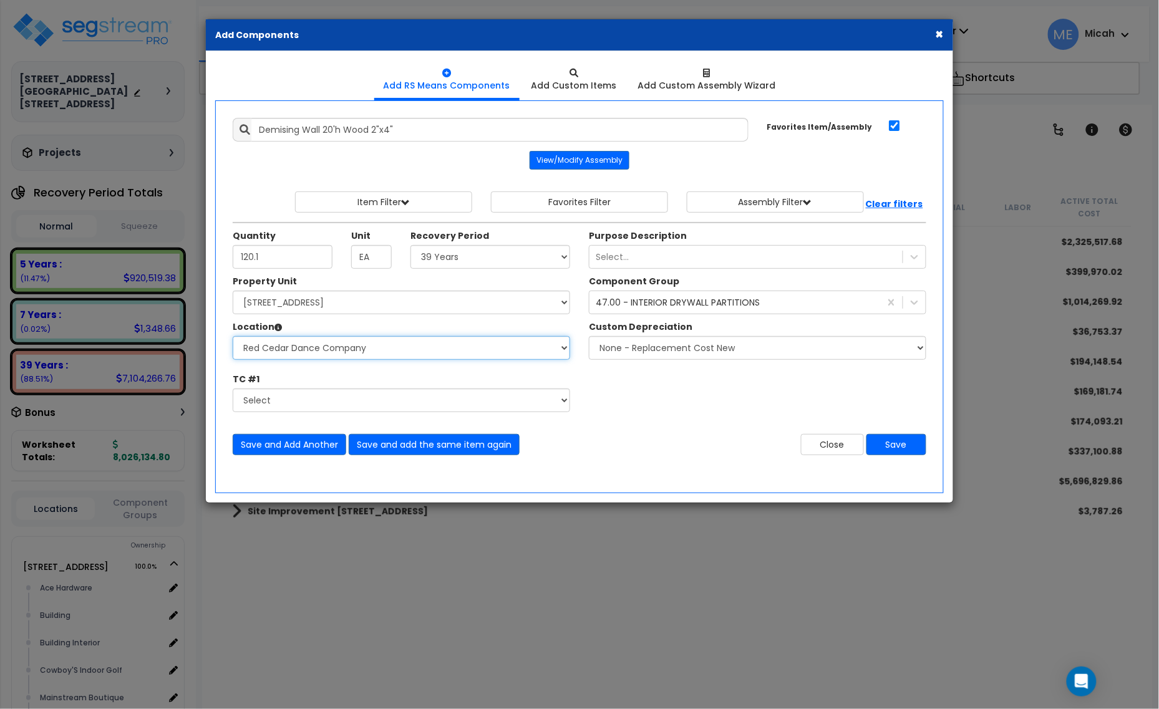
click at [233, 337] on select "Select Ace Hardware Building Building Interior Cowboy'S Indoor Golf Mainstream …" at bounding box center [401, 348] width 337 height 24
click at [398, 445] on button "Save and add the same item again" at bounding box center [434, 444] width 171 height 21
drag, startPoint x: 424, startPoint y: 127, endPoint x: 259, endPoint y: 128, distance: 164.7
click at [259, 128] on input "Demising Wall 20'h Wood 2"x4"" at bounding box center [499, 130] width 497 height 24
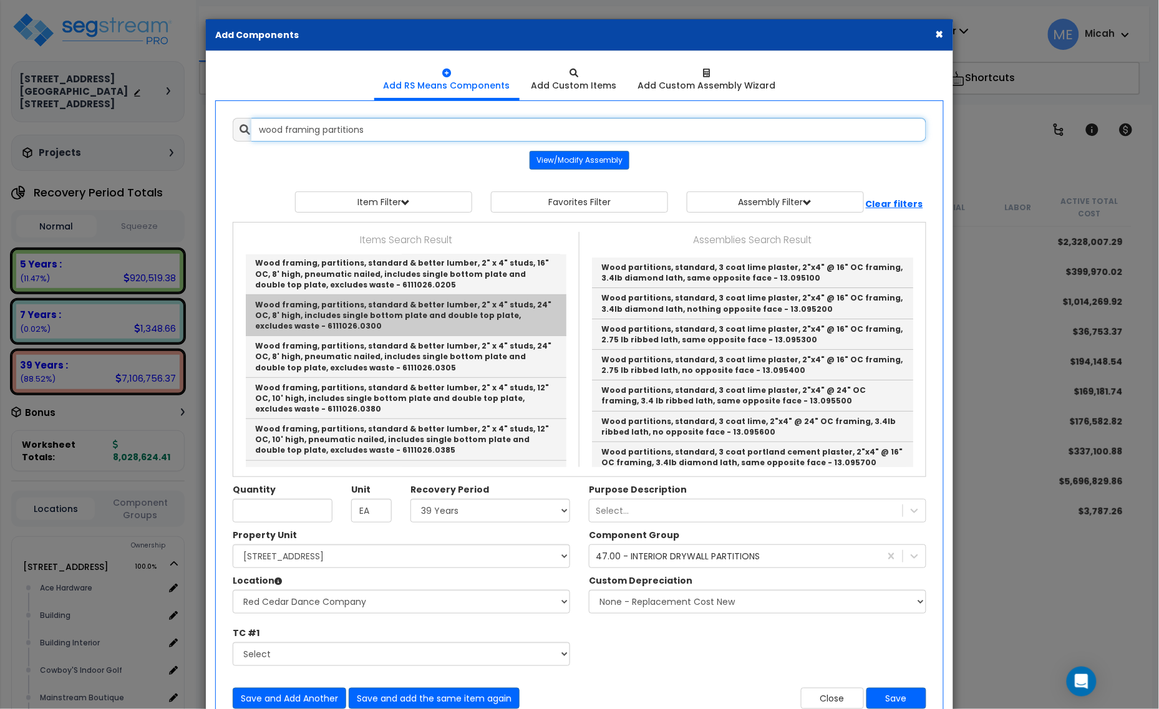
scroll to position [156, 0]
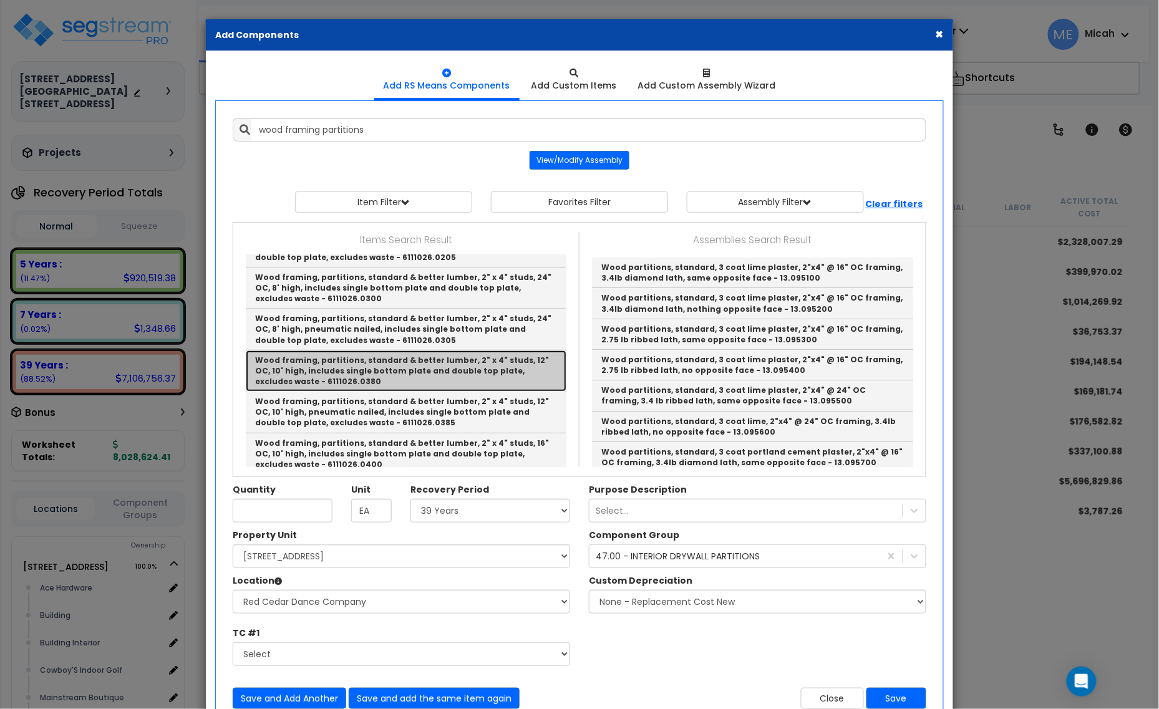
click at [454, 375] on link "Wood framing, partitions, standard & better lumber, 2" x 4" studs, 12" OC, 10' …" at bounding box center [406, 371] width 321 height 41
type input "Wood framing, partitions, standard & better lumber, 2" x 4" studs, 12" OC, 10' …"
checkbox input "false"
type input "L.F."
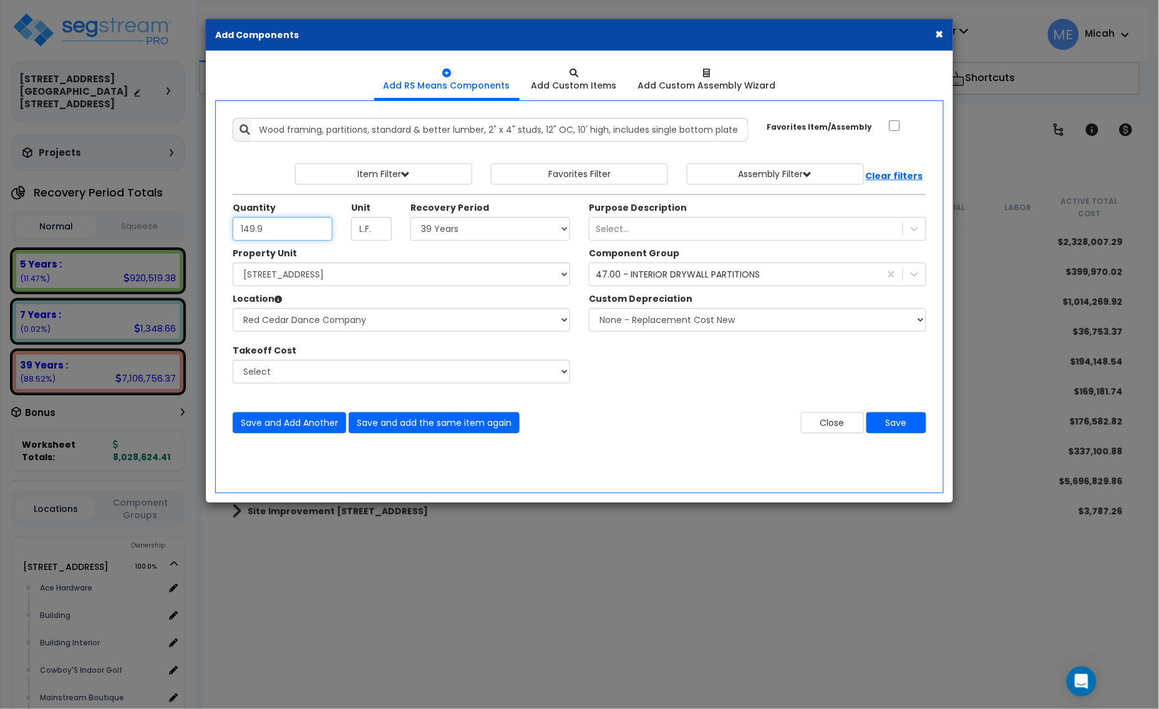
type input "149.9"
click at [304, 317] on select "Select Ace Hardware Building Building Interior Cowboy'S Indoor Golf Mainstream …" at bounding box center [401, 320] width 337 height 24
select select "31141"
click at [233, 309] on select "Select Ace Hardware Building Building Interior Cowboy'S Indoor Golf Mainstream …" at bounding box center [401, 320] width 337 height 24
click at [448, 425] on button "Save and add the same item again" at bounding box center [434, 422] width 171 height 21
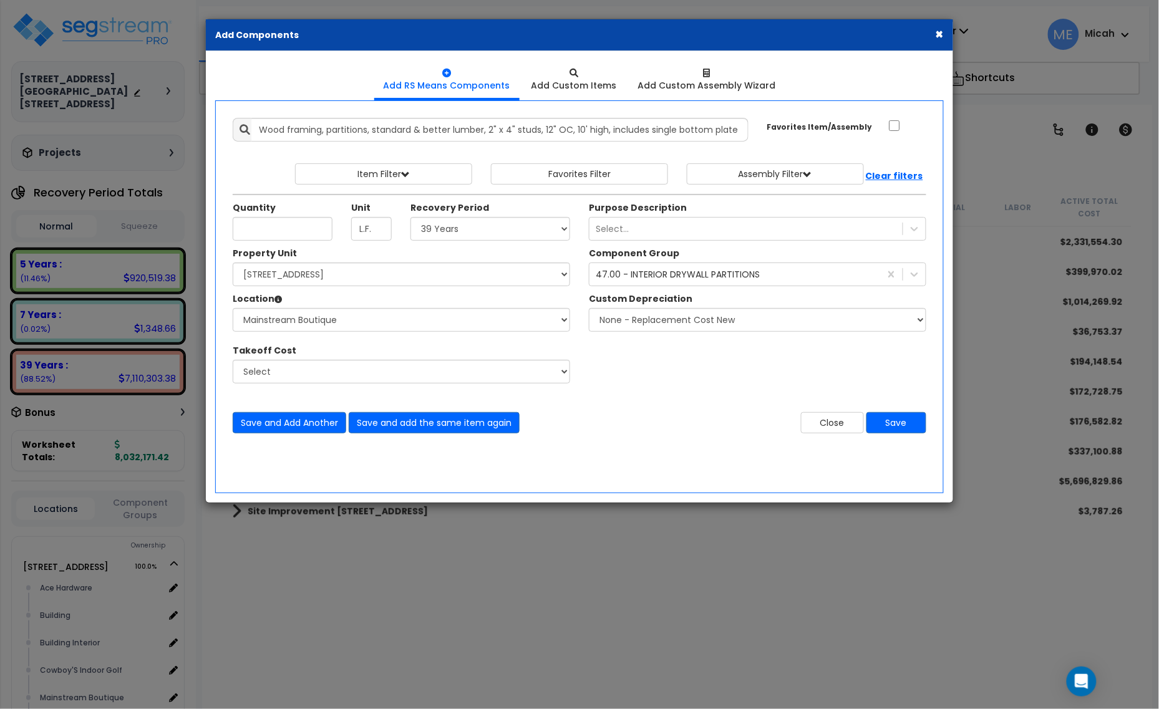
drag, startPoint x: 256, startPoint y: 212, endPoint x: 266, endPoint y: 217, distance: 11.2
click at [256, 212] on label "Quantity" at bounding box center [254, 207] width 43 height 12
click at [256, 217] on input "Quantity" at bounding box center [283, 229] width 100 height 24
click at [271, 220] on input "Quantity" at bounding box center [283, 229] width 100 height 24
type input "258"
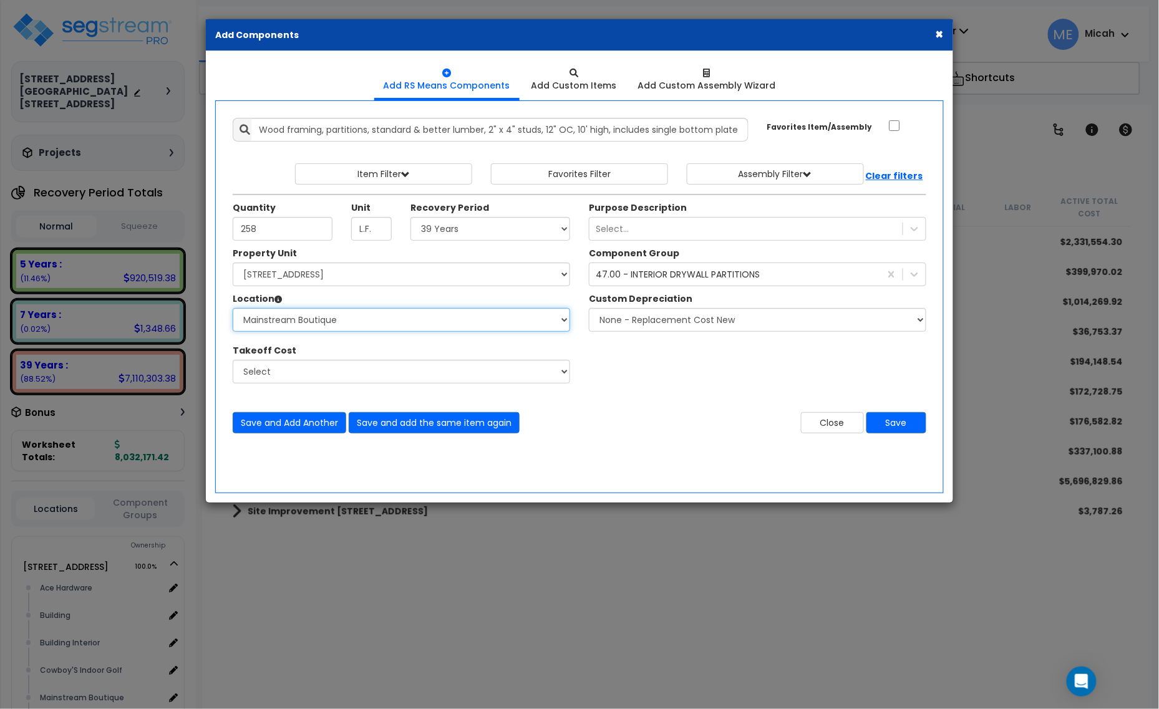
click at [356, 314] on select "Select Ace Hardware Building Building Interior Cowboy'S Indoor Golf Mainstream …" at bounding box center [401, 320] width 337 height 24
select select "31137"
click at [233, 309] on select "Select Ace Hardware Building Building Interior Cowboy'S Indoor Golf Mainstream …" at bounding box center [401, 320] width 337 height 24
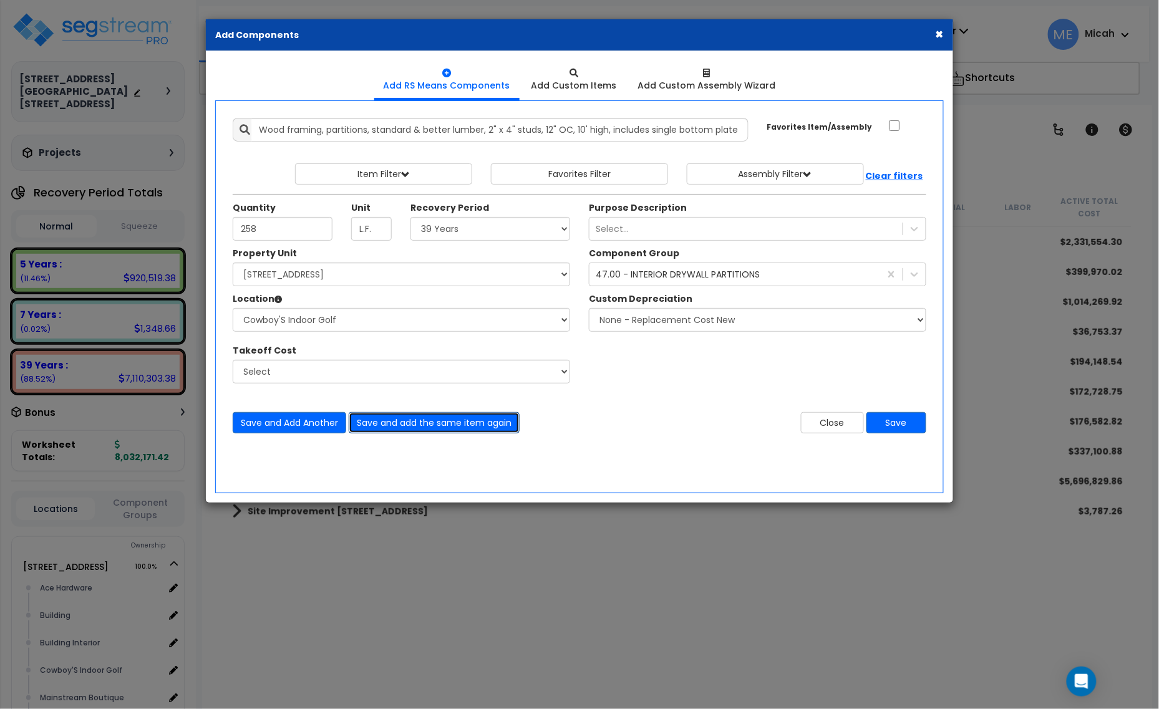
click at [384, 425] on button "Save and add the same item again" at bounding box center [434, 422] width 171 height 21
click at [259, 231] on input "Quantity" at bounding box center [283, 229] width 100 height 24
type input "222"
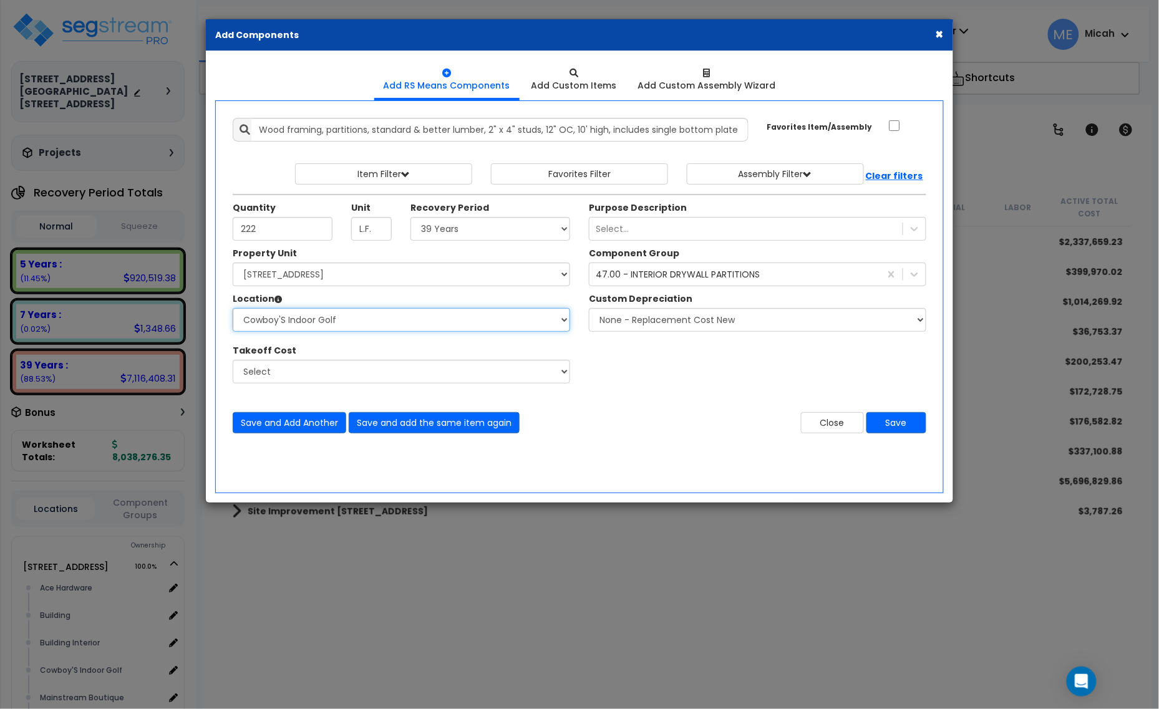
click at [341, 326] on select "Select Ace Hardware Building Building Interior Cowboy'S Indoor Golf Mainstream …" at bounding box center [401, 320] width 337 height 24
select select "31284"
click at [233, 309] on select "Select Ace Hardware Building Building Interior Cowboy'S Indoor Golf Mainstream …" at bounding box center [401, 320] width 337 height 24
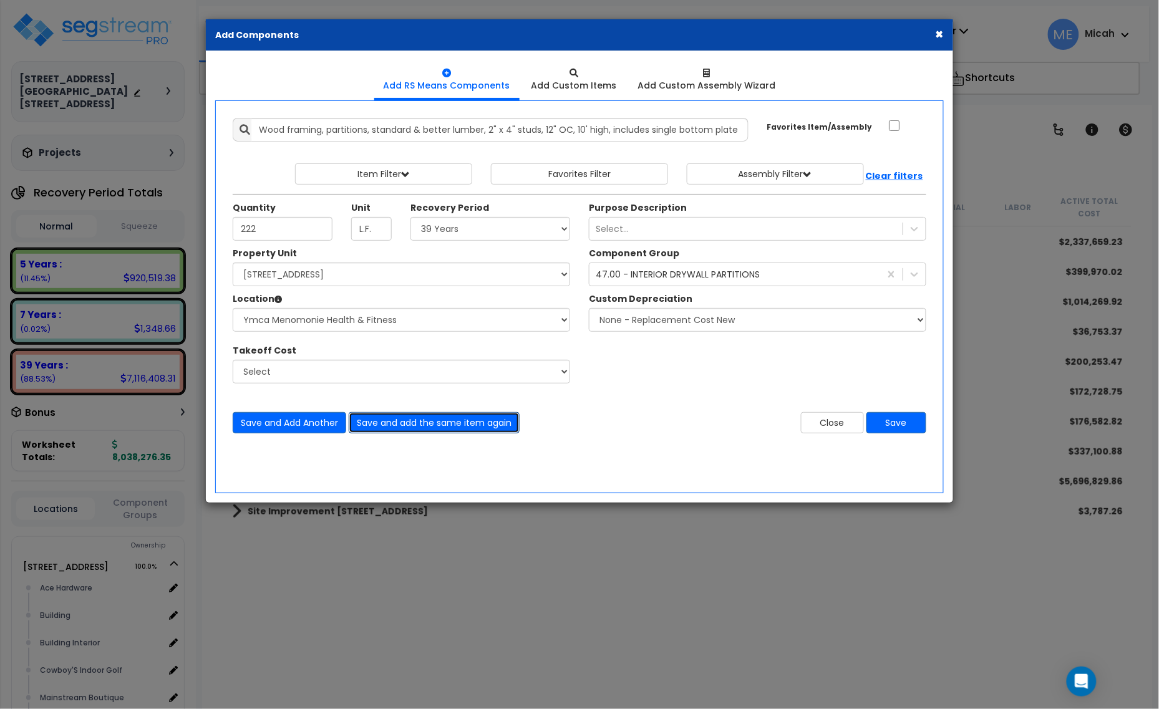
click at [448, 425] on button "Save and add the same item again" at bounding box center [434, 422] width 171 height 21
click at [310, 238] on input "Quantity" at bounding box center [283, 229] width 100 height 24
type input "122.9"
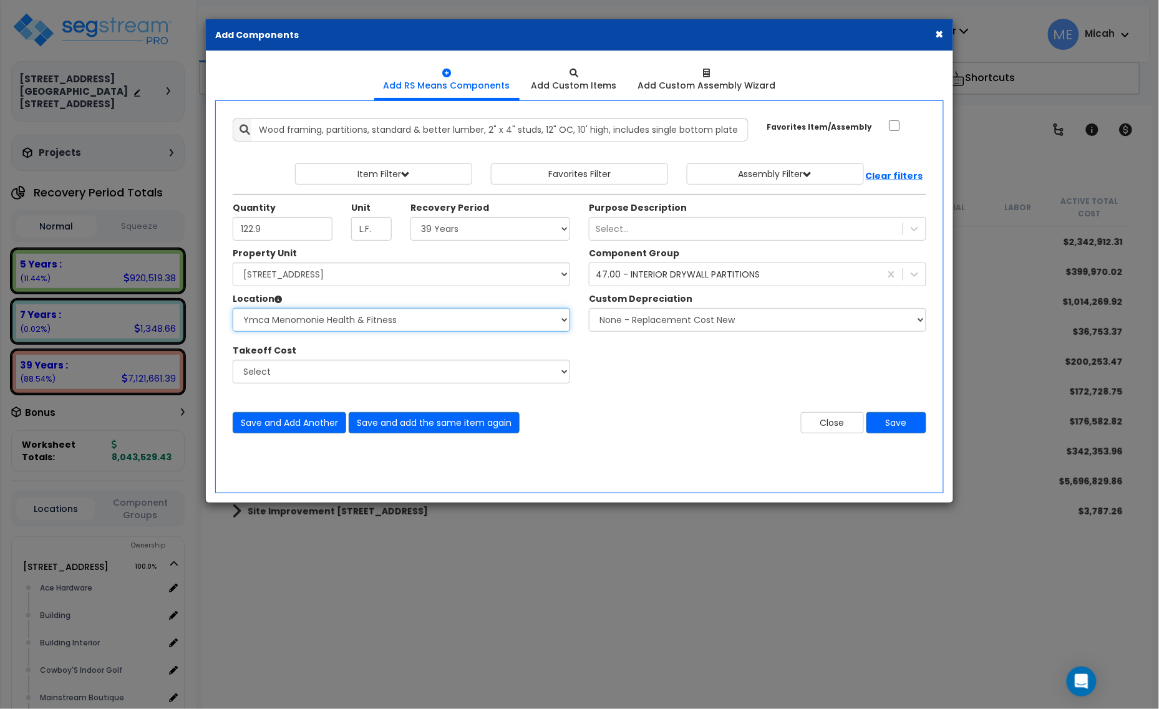
click at [462, 319] on select "Select Ace Hardware Building Building Interior Cowboy'S Indoor Golf Mainstream …" at bounding box center [401, 320] width 337 height 24
select select "31131"
click at [233, 309] on select "Select Ace Hardware Building Building Interior Cowboy'S Indoor Golf Mainstream …" at bounding box center [401, 320] width 337 height 24
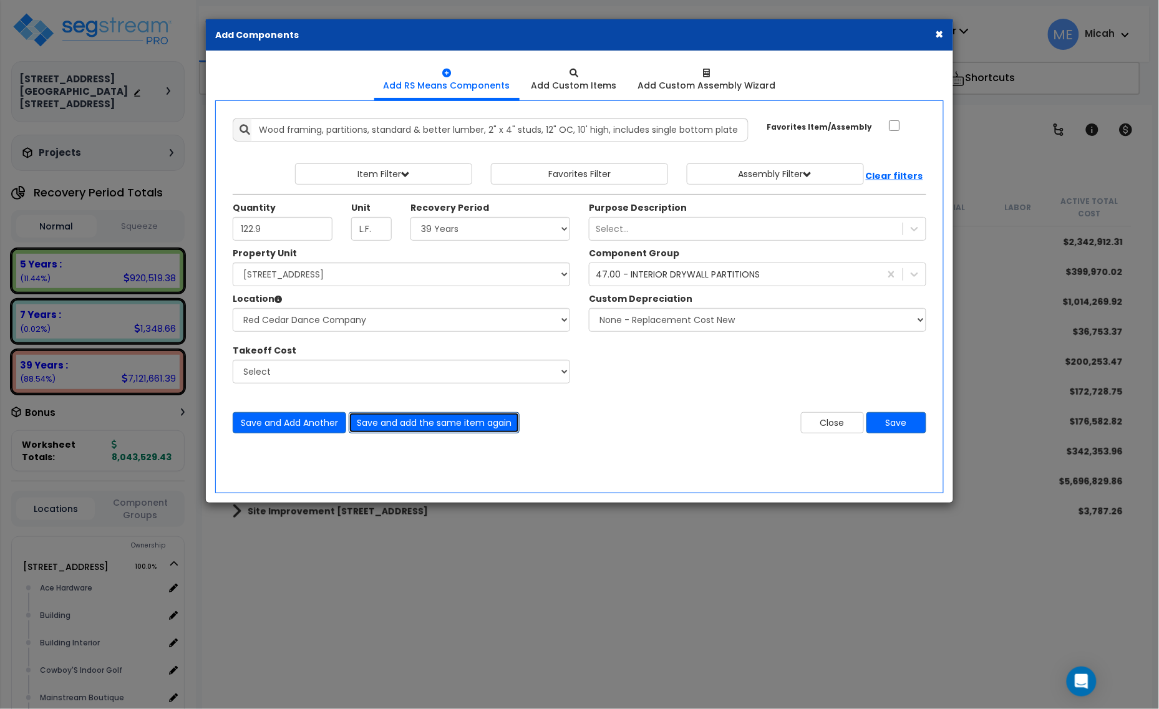
click at [453, 428] on button "Save and add the same item again" at bounding box center [434, 422] width 171 height 21
click at [273, 232] on input "Quantity" at bounding box center [283, 229] width 100 height 24
type input "119.4"
click at [393, 423] on button "Save and add the same item again" at bounding box center [434, 422] width 171 height 21
click at [320, 128] on input "Wood framing, partitions, standard & better lumber, 2" x 4" studs, 12" OC, 10' …" at bounding box center [499, 130] width 497 height 24
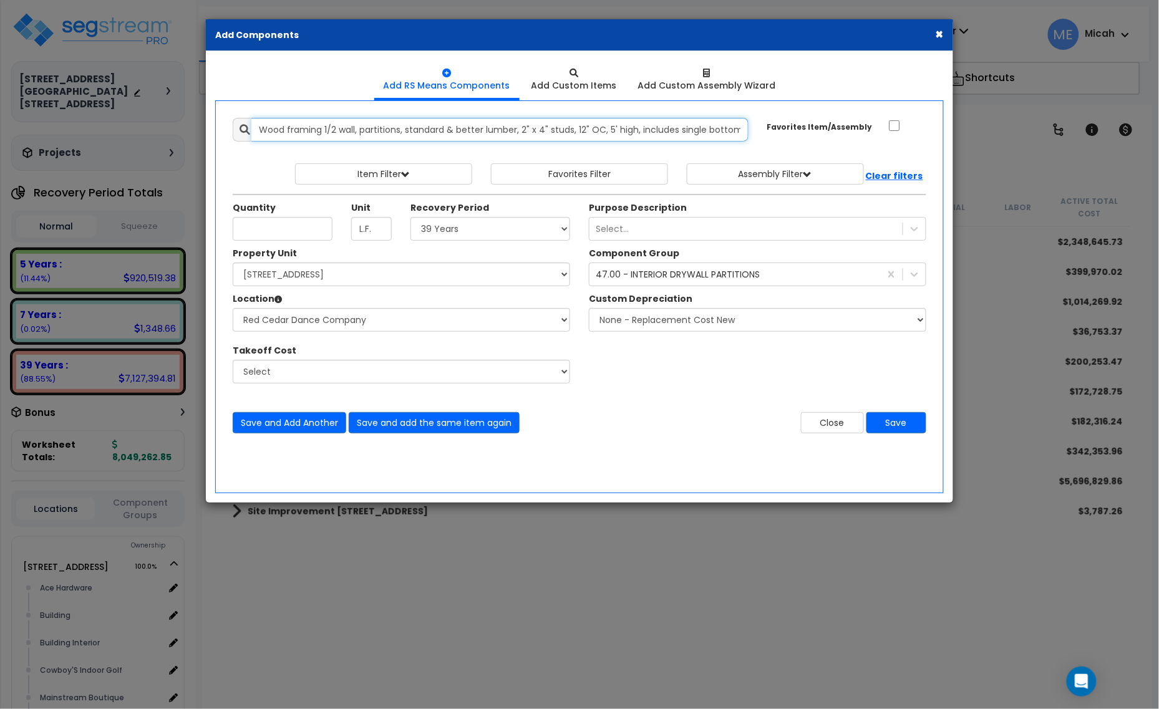
type input "Wood framing 1/2 wall, partitions, standard & better lumber, 2" x 4" studs, 12"…"
click at [313, 232] on input "Quantity" at bounding box center [283, 229] width 100 height 24
type input "6"
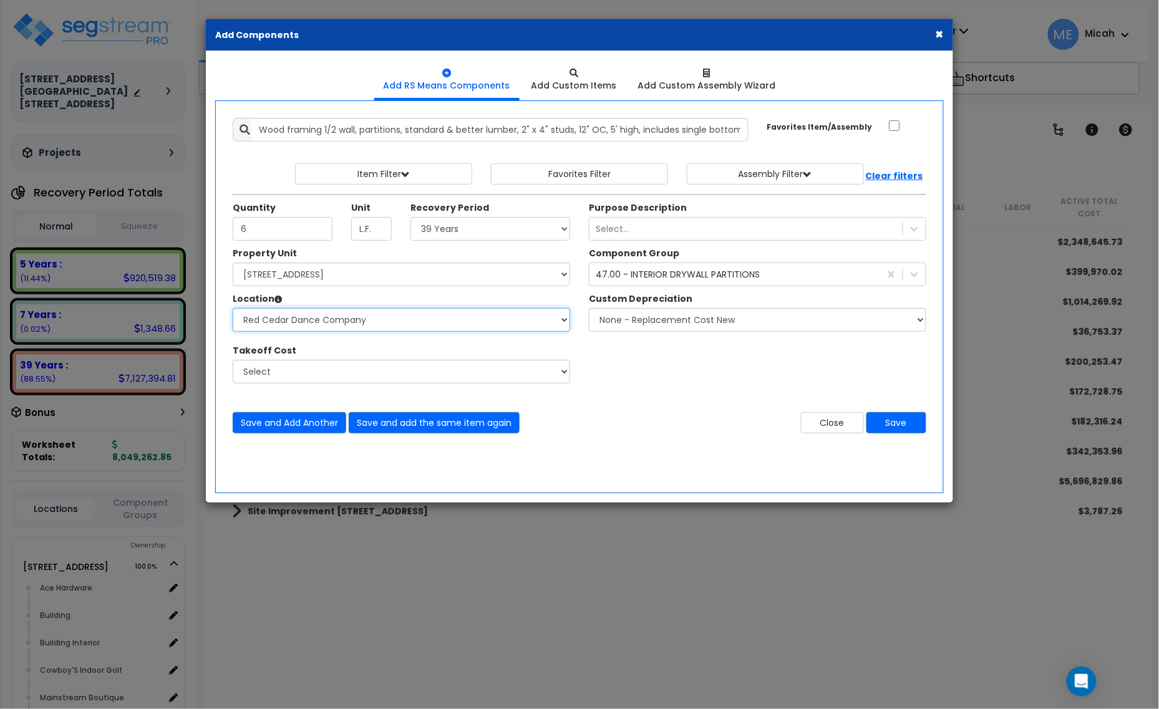
click at [312, 315] on select "Select Ace Hardware Building Building Interior Cowboy'S Indoor Golf Mainstream …" at bounding box center [401, 320] width 337 height 24
select select "31137"
click at [233, 309] on select "Select Ace Hardware Building Building Interior Cowboy'S Indoor Golf Mainstream …" at bounding box center [401, 320] width 337 height 24
click at [318, 424] on button "Save and Add Another" at bounding box center [290, 422] width 114 height 21
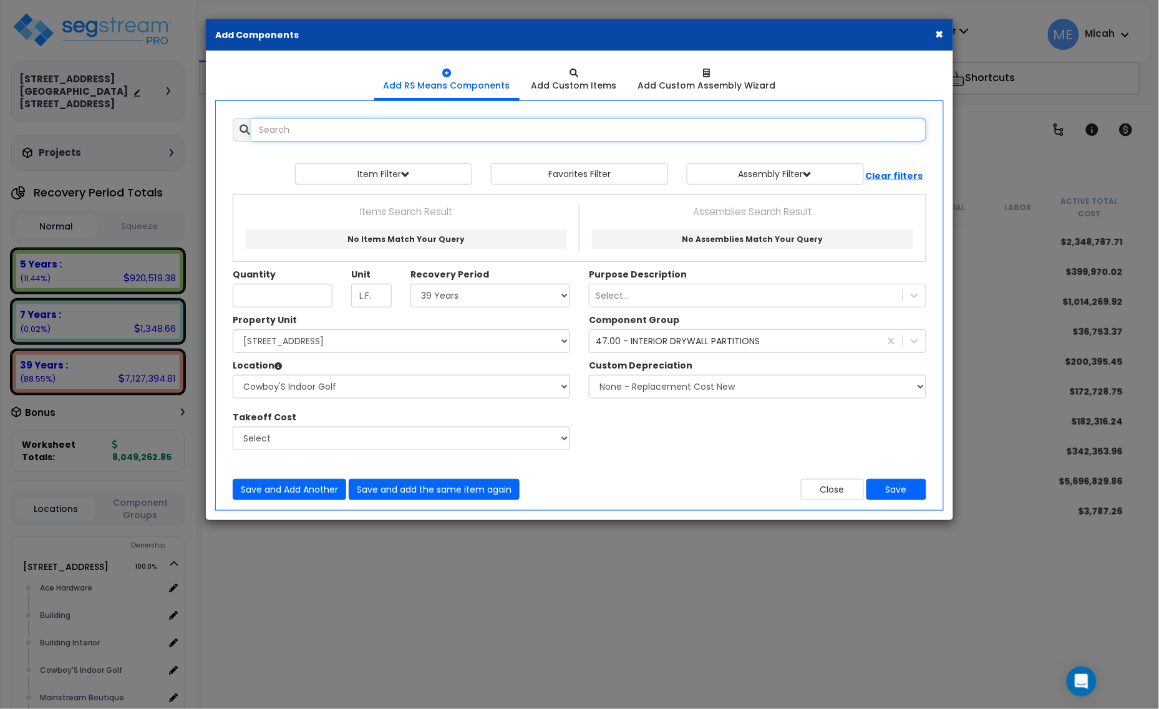
scroll to position [0, 0]
click at [292, 119] on div "Add Items Add Assemblies Both 9909105 Select" at bounding box center [579, 309] width 712 height 401
click at [284, 131] on input "text" at bounding box center [588, 130] width 675 height 24
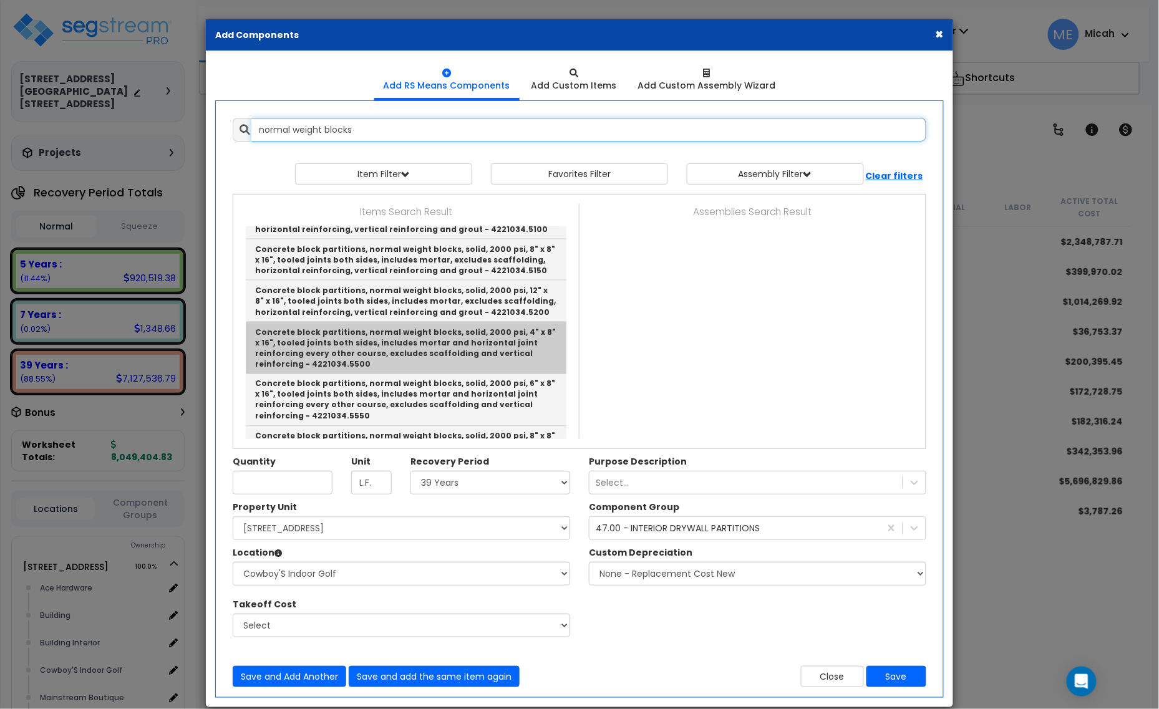
scroll to position [702, 0]
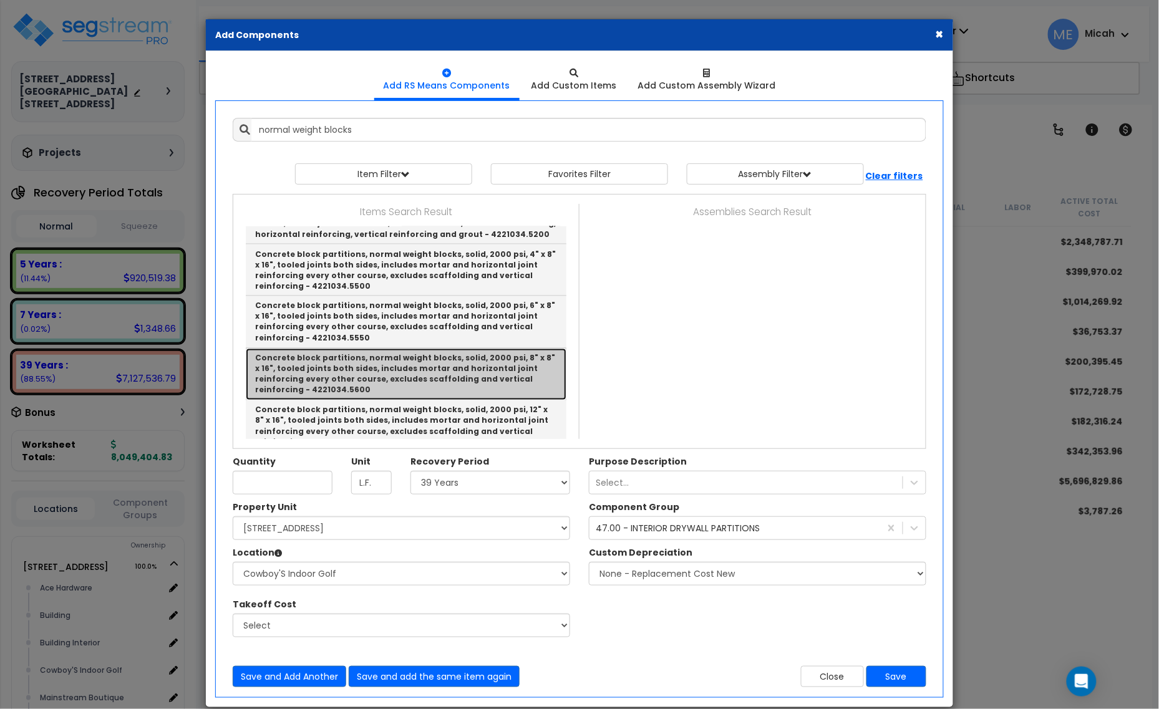
click at [530, 375] on link "Concrete block partitions, normal weight blocks, solid, 2000 psi, 8" x 8" x 16"…" at bounding box center [406, 375] width 321 height 52
type input "Concrete block partitions, normal weight blocks, solid, 2000 psi, 8" x 8" x 16"…"
type input "S.F."
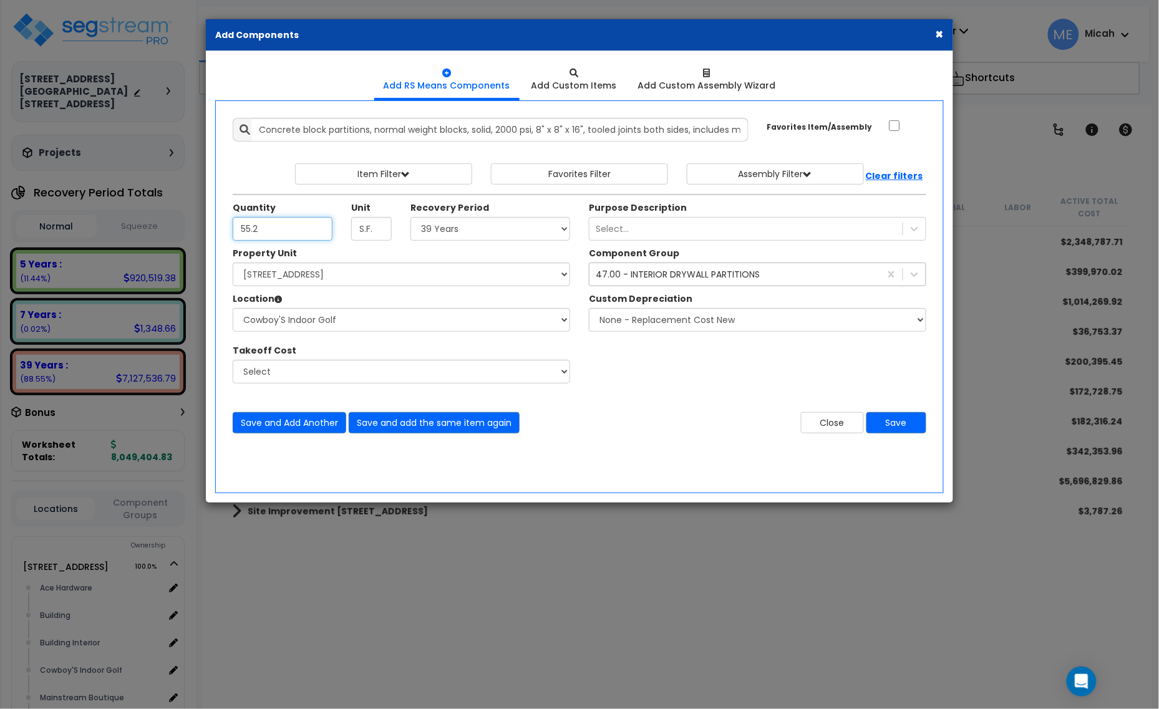
type input "55.2"
click at [687, 279] on div "47.00 - INTERIOR DRYWALL PARTITIONS" at bounding box center [678, 274] width 164 height 12
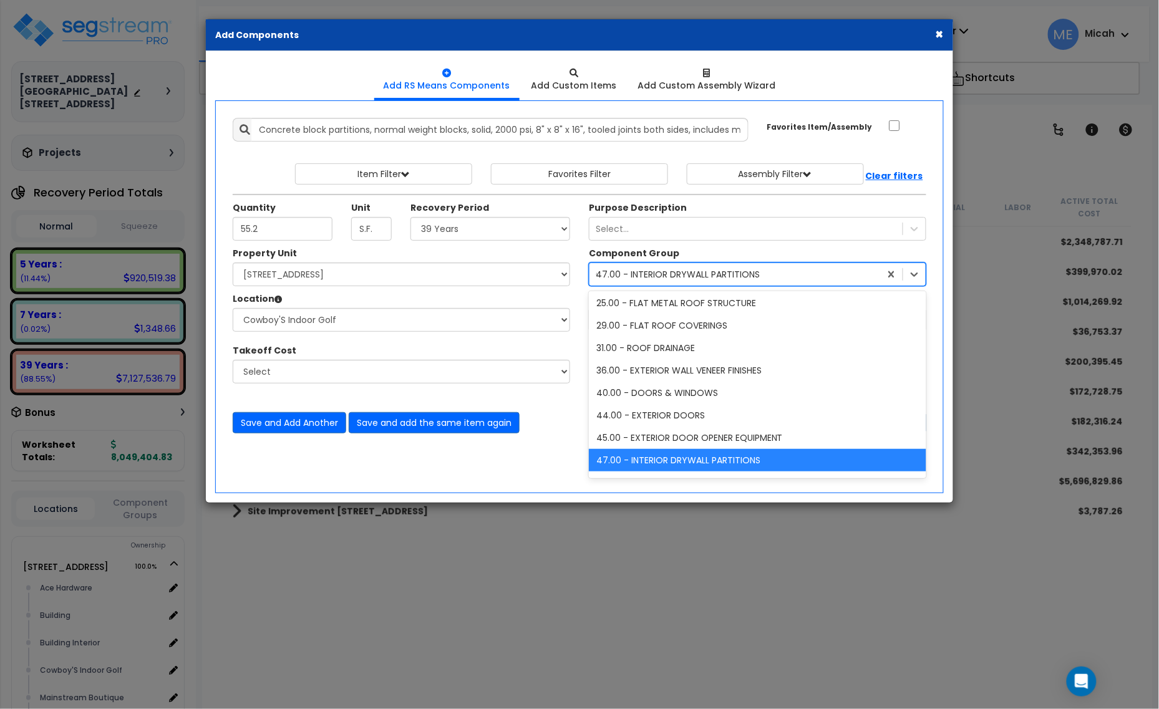
scroll to position [0, 0]
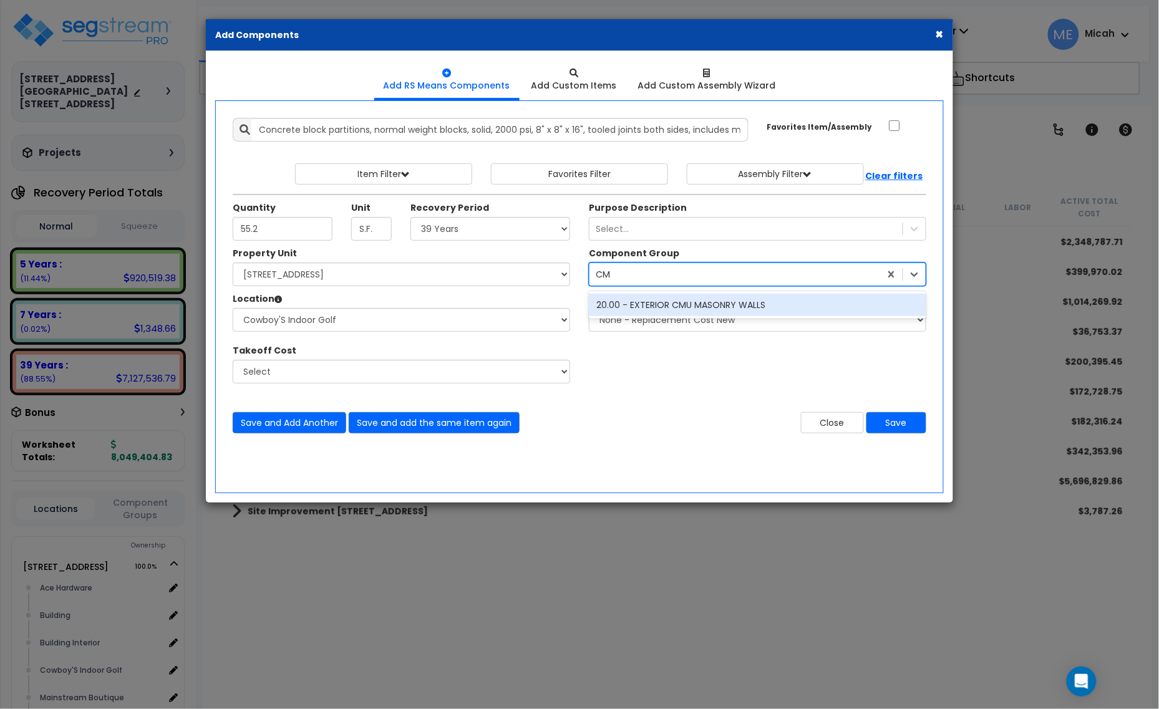
type input "C"
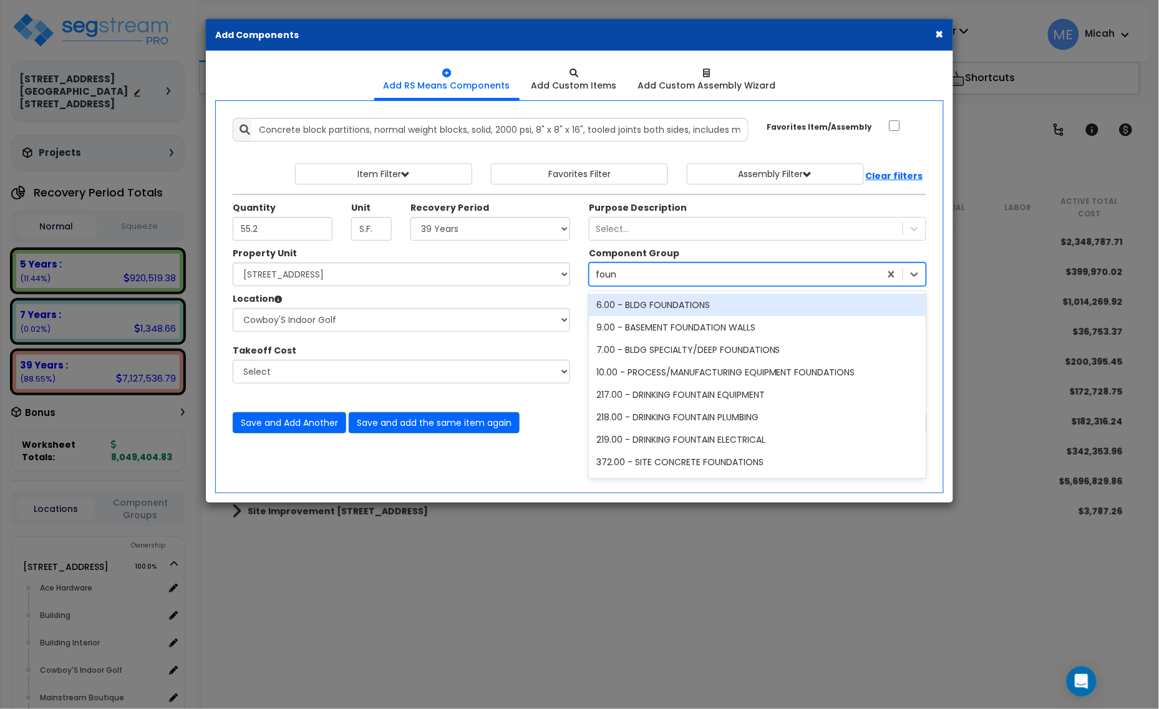
type input "founda"
click at [674, 309] on div "6.00 - BLDG FOUNDATIONS" at bounding box center [757, 305] width 337 height 22
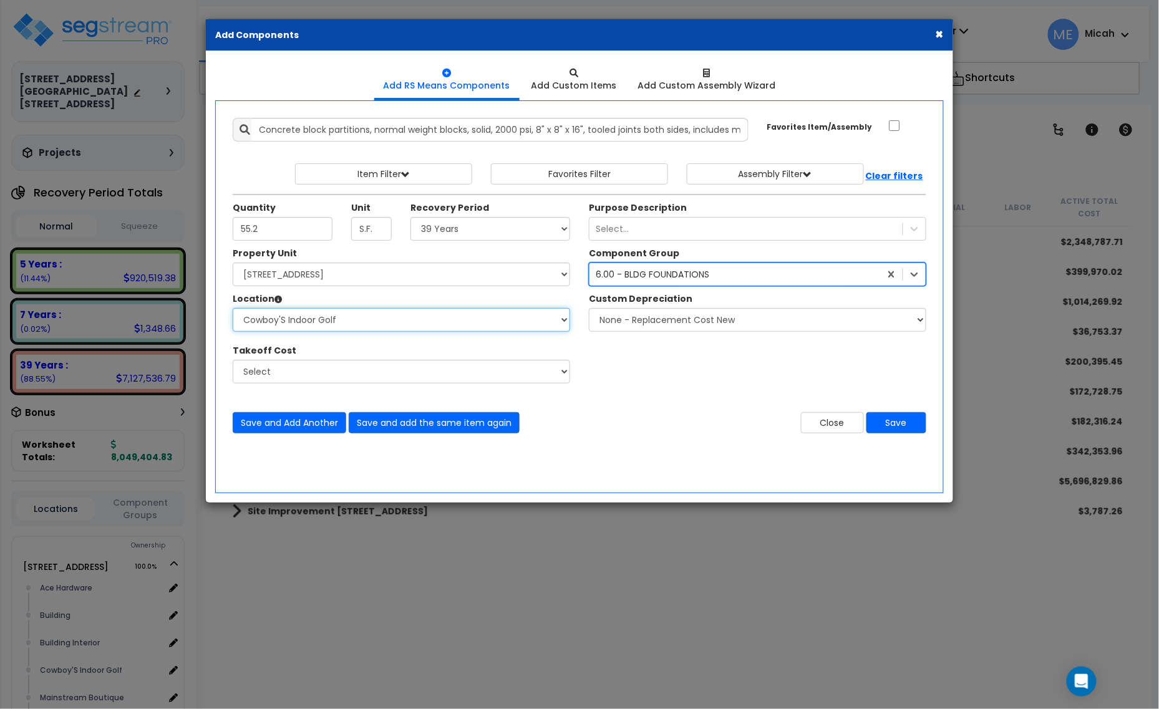
click at [466, 323] on select "Select Ace Hardware Building Building Interior Cowboy'S Indoor Golf Mainstream …" at bounding box center [401, 320] width 337 height 24
select select "13302"
click at [233, 309] on select "Select Ace Hardware Building Building Interior Cowboy'S Indoor Golf Mainstream …" at bounding box center [401, 320] width 337 height 24
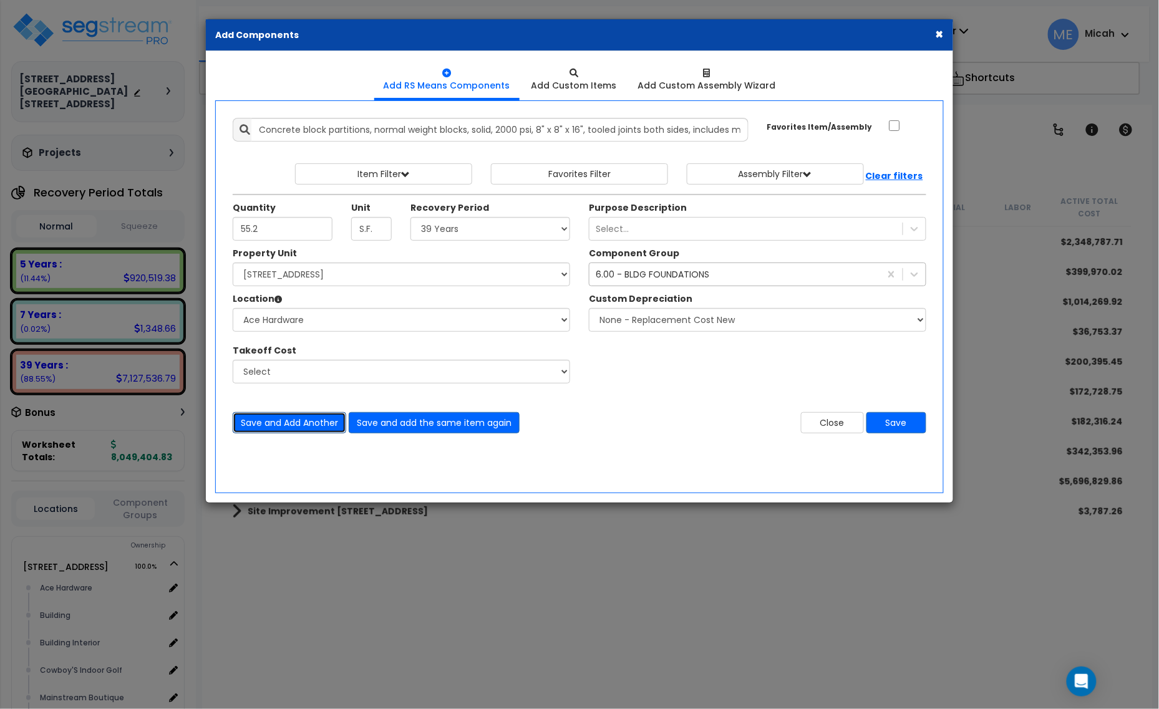
click at [313, 427] on button "Save and Add Another" at bounding box center [290, 422] width 114 height 21
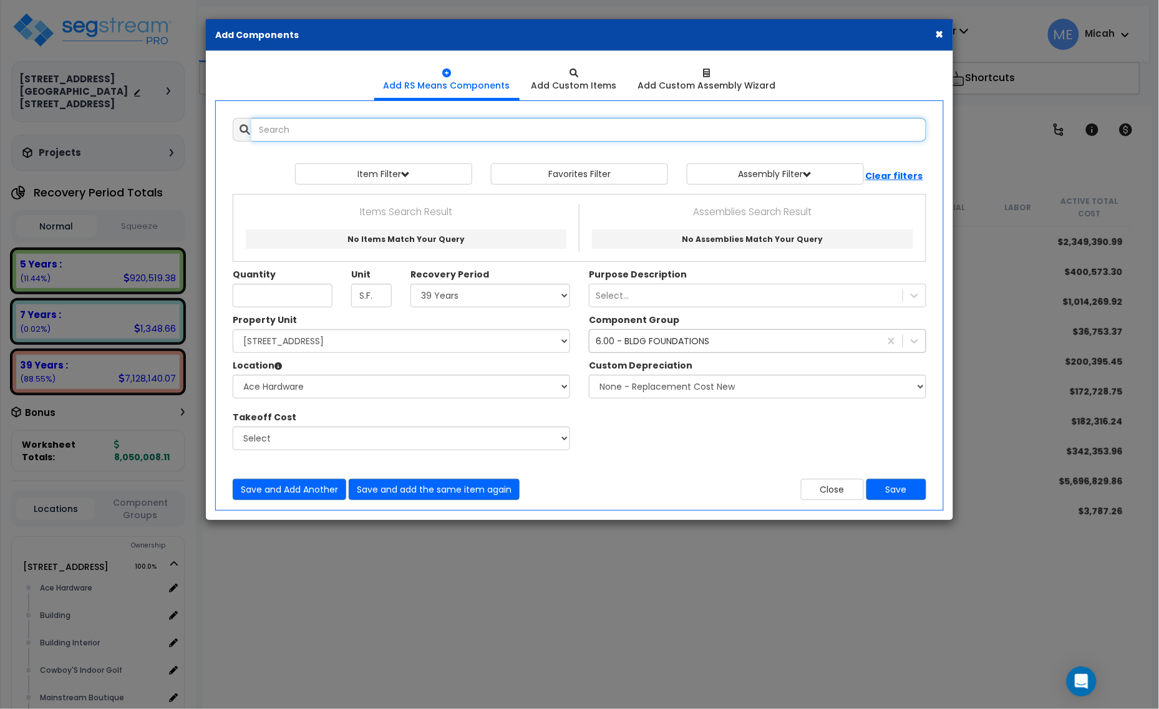
click at [321, 135] on input "text" at bounding box center [588, 130] width 675 height 24
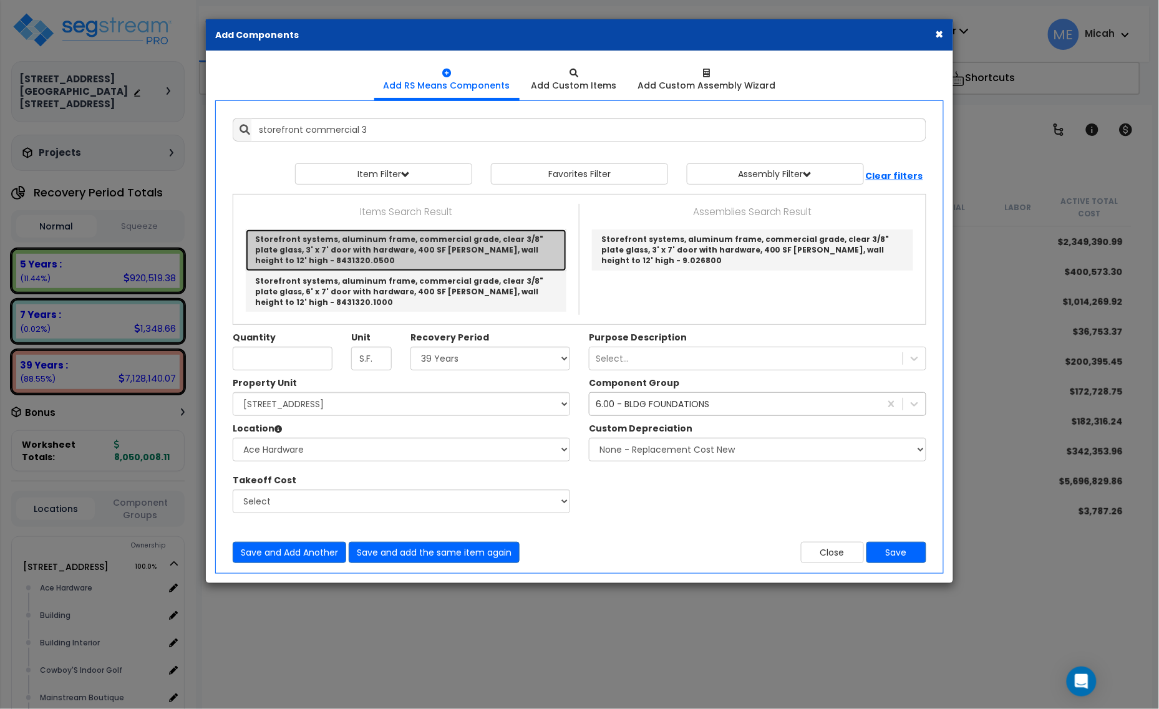
click at [405, 261] on link "Storefront systems, aluminum frame, commercial grade, clear 3/8" plate glass, 3…" at bounding box center [406, 250] width 321 height 41
type input "Storefront systems, aluminum frame, commercial grade, clear 3/8" plate glass, 3…"
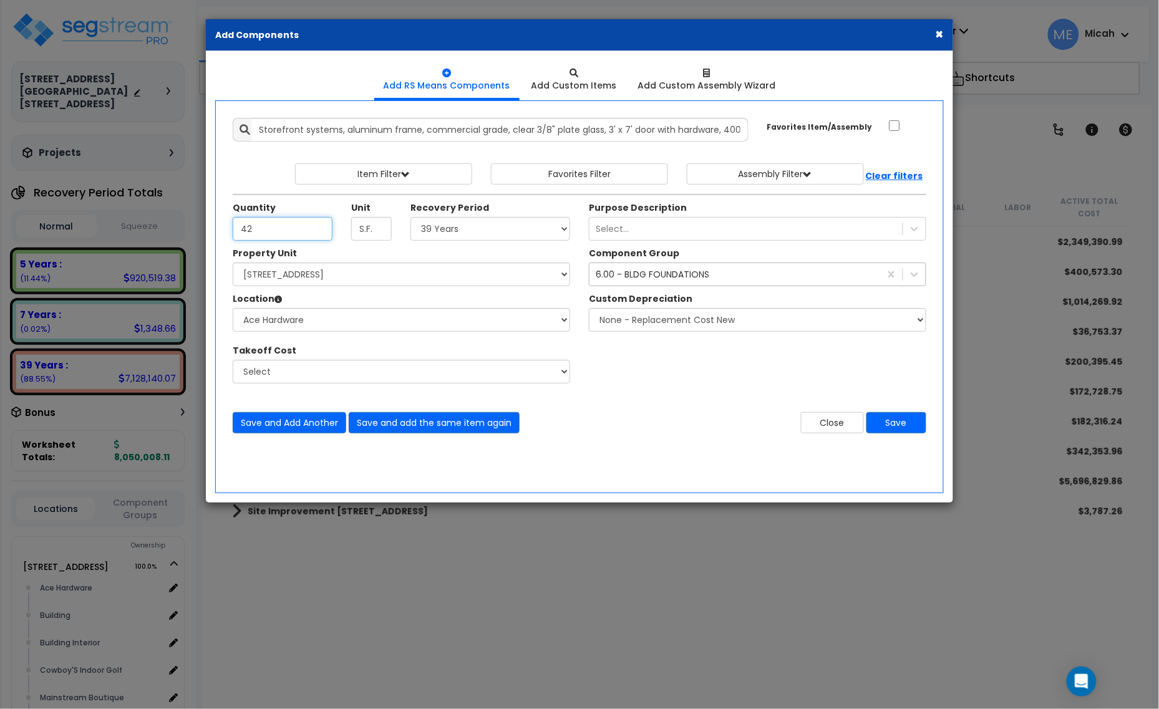
type input "42"
click at [621, 278] on div "6.00 - BLDG FOUNDATIONS" at bounding box center [653, 274] width 114 height 12
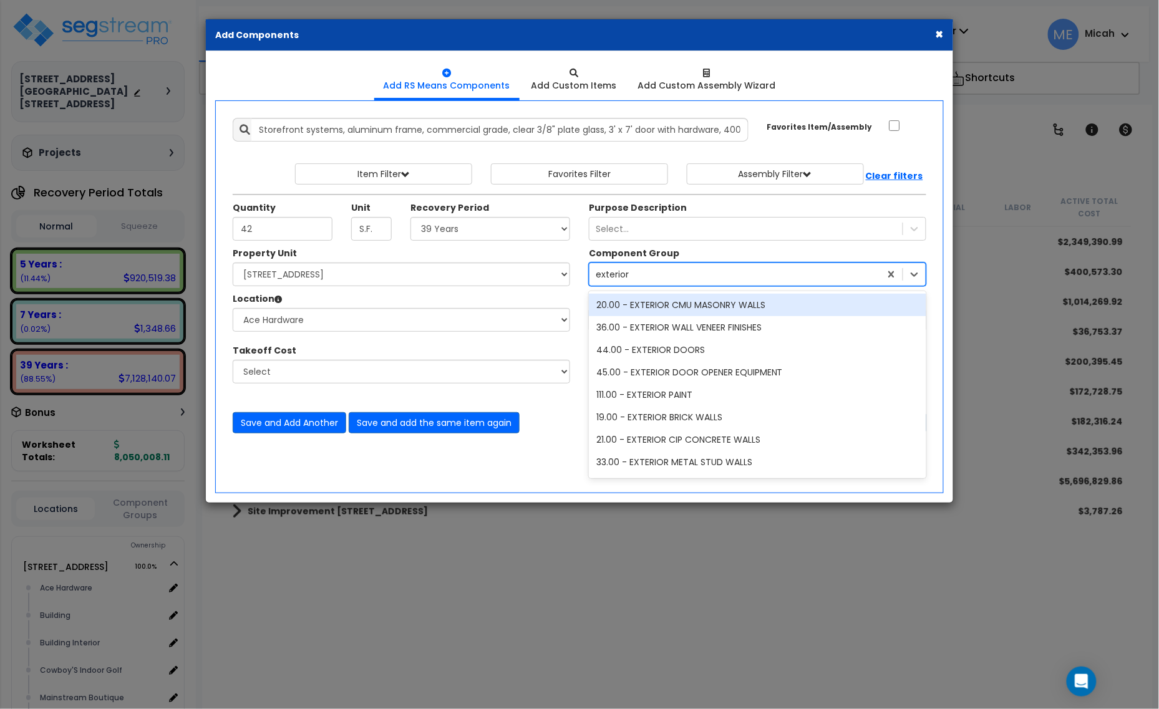
type input "exterior d"
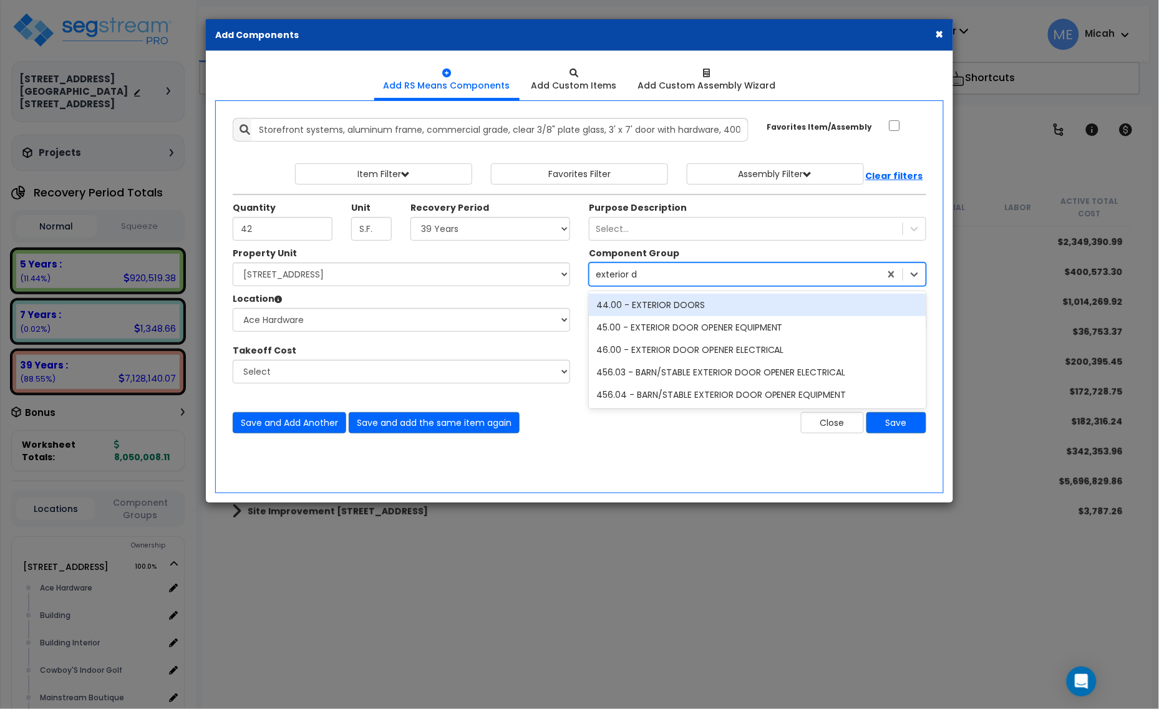
click at [653, 309] on div "44.00 - EXTERIOR DOORS" at bounding box center [757, 305] width 337 height 22
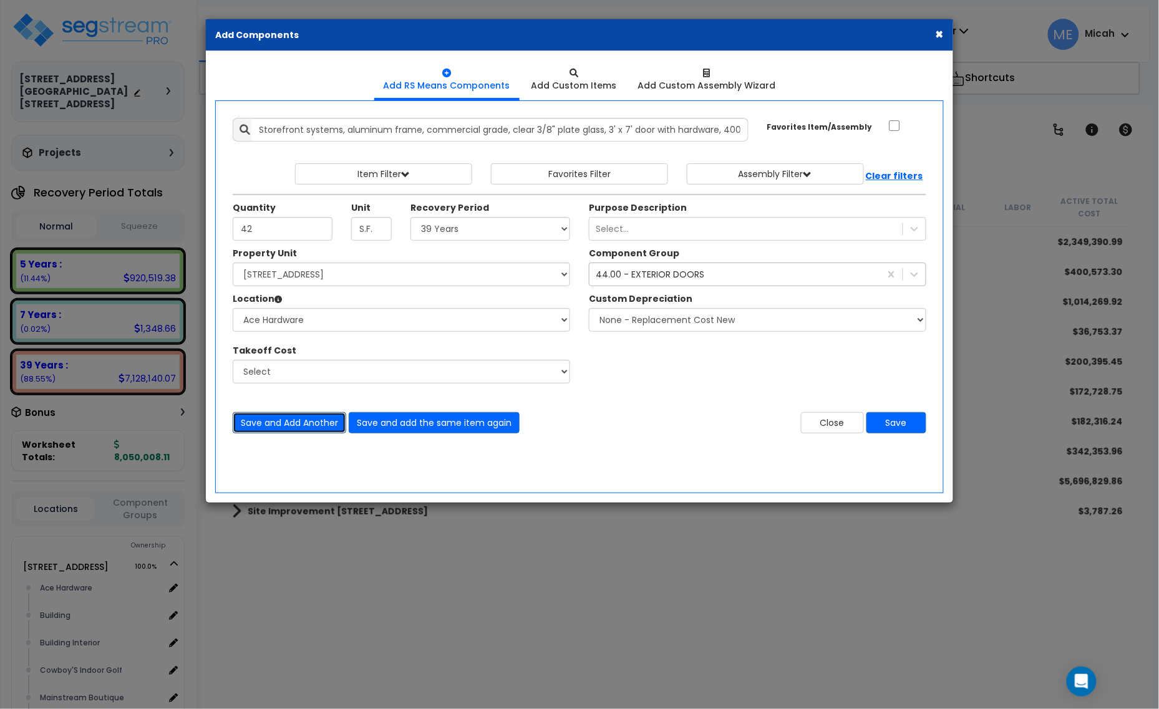
click at [316, 426] on button "Save and Add Another" at bounding box center [290, 422] width 114 height 21
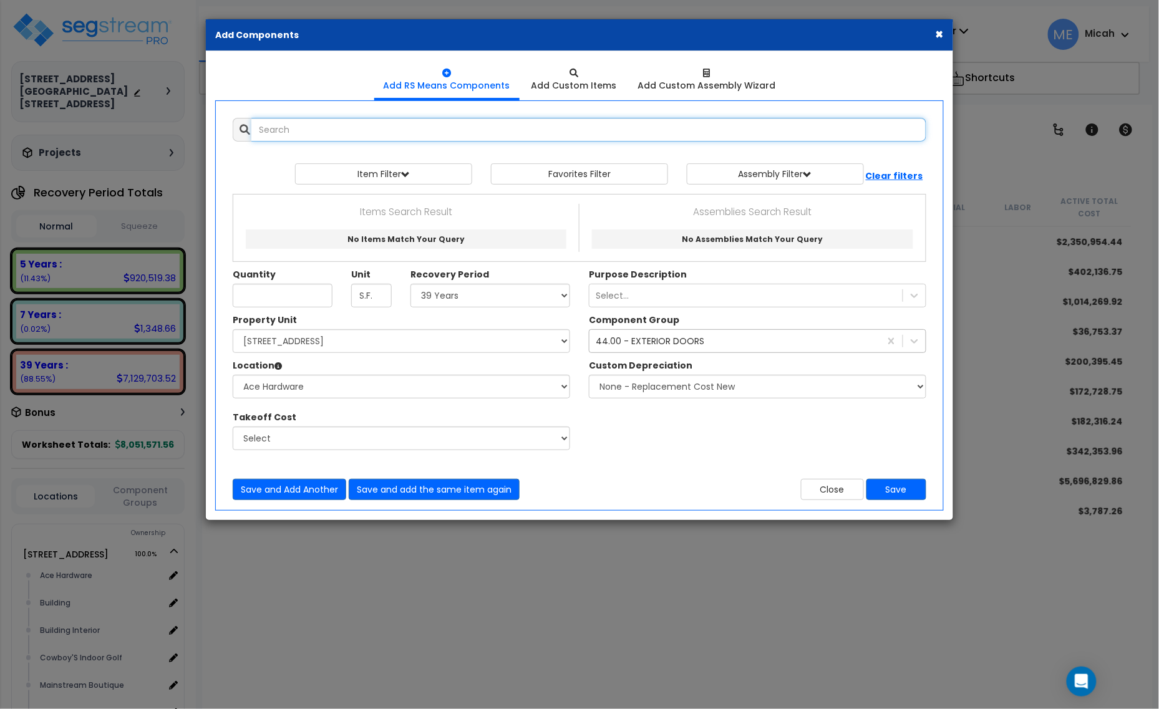
click at [316, 133] on input "text" at bounding box center [588, 130] width 675 height 24
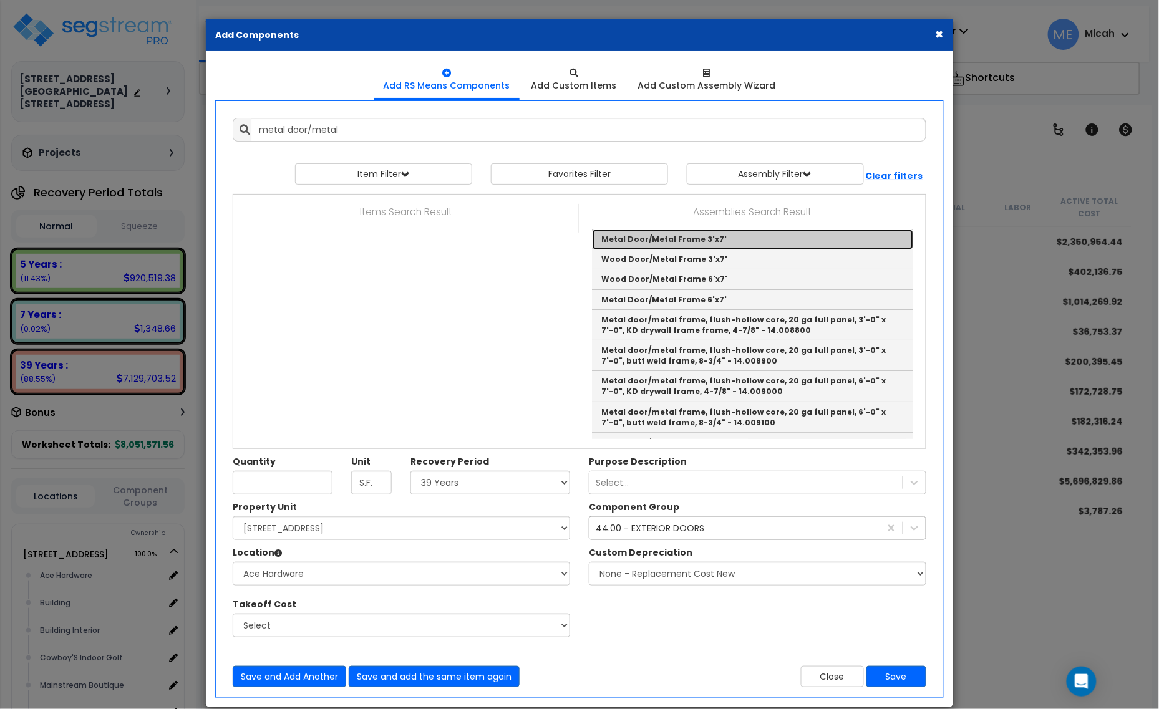
click at [728, 244] on link "Metal Door/Metal Frame 3'x7'" at bounding box center [752, 240] width 321 height 20
type input "Metal Door/Metal Frame 3'x7'"
checkbox input "true"
type input "EA"
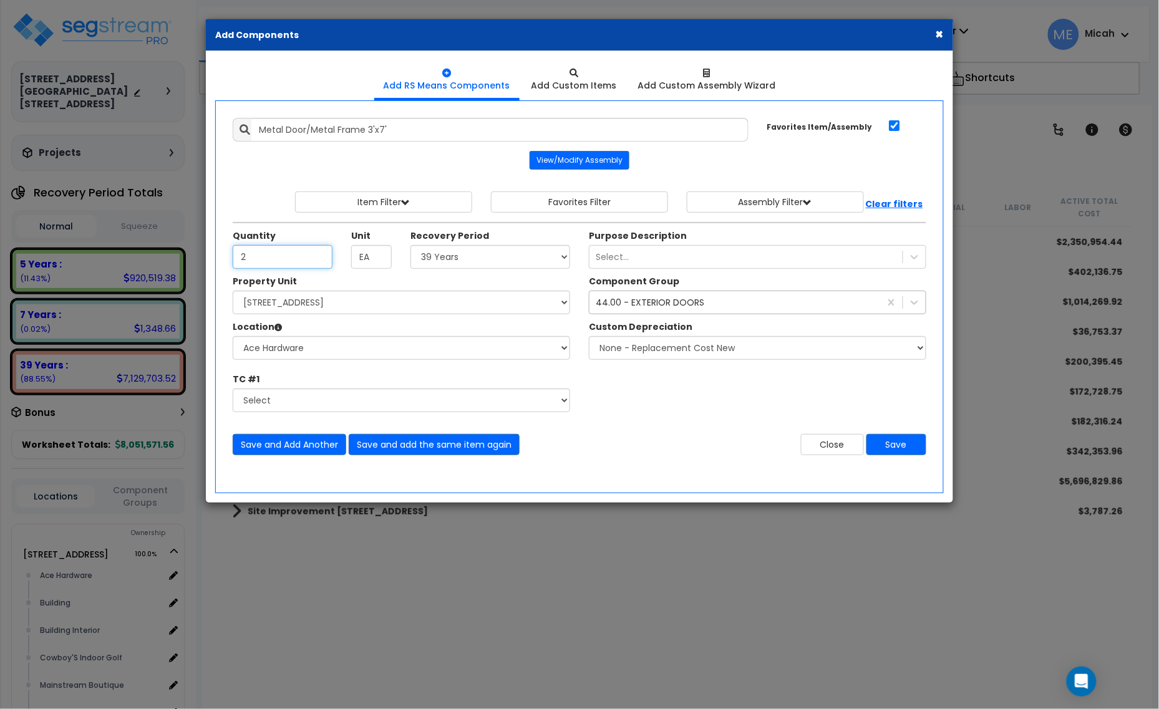
type input "2"
click at [637, 307] on div "44.00 - EXTERIOR DOORS" at bounding box center [650, 302] width 109 height 12
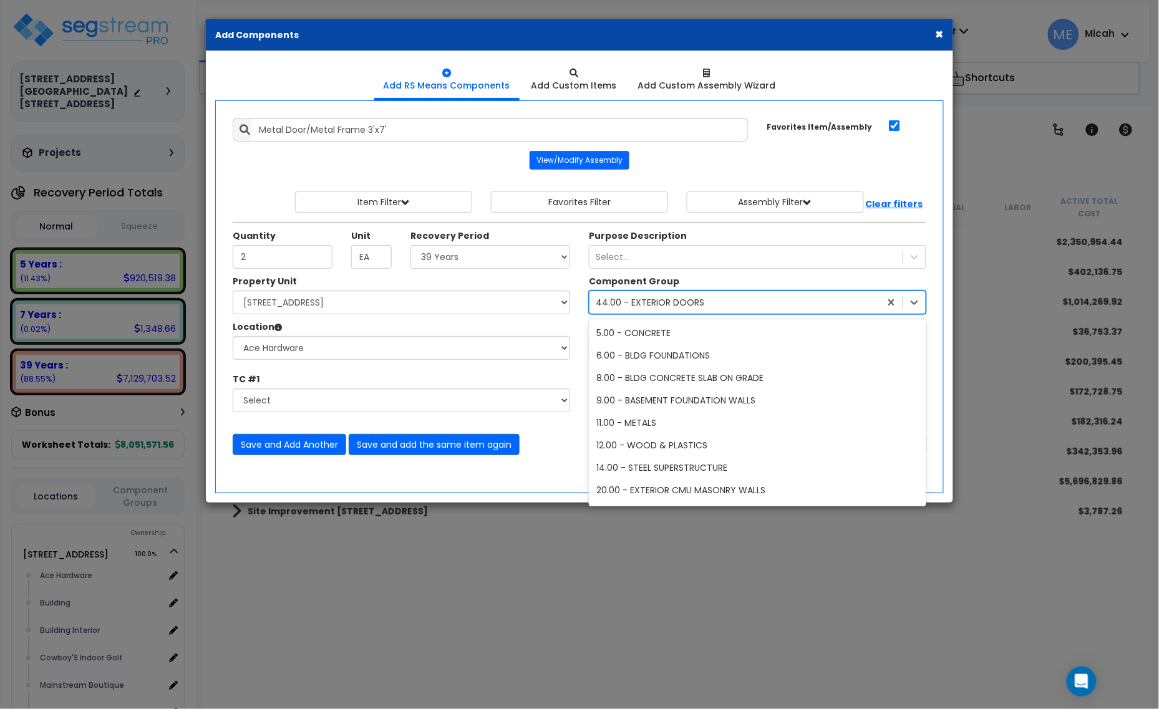
scroll to position [160, 0]
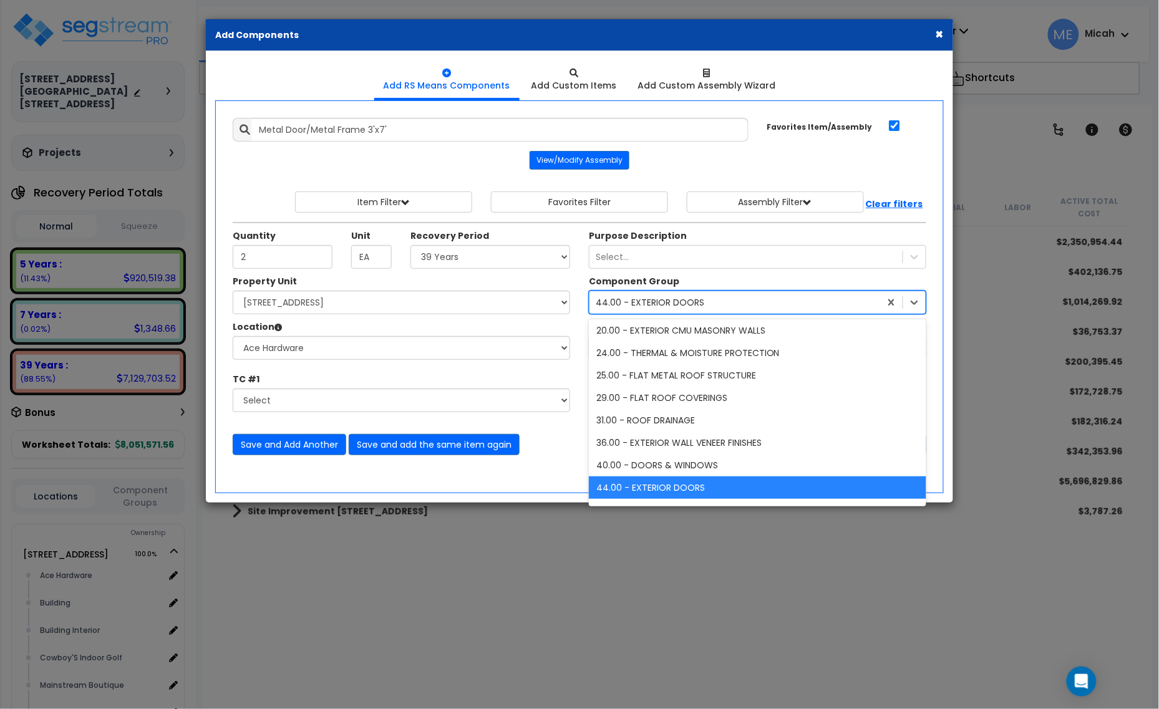
type input "40"
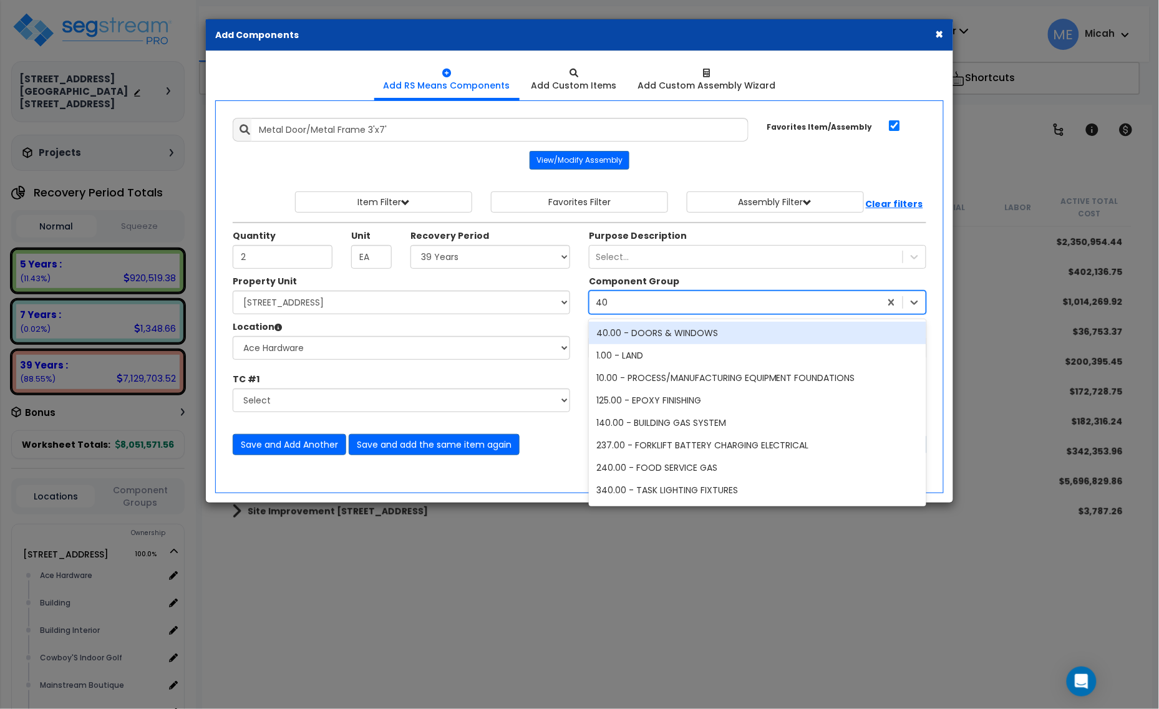
click at [653, 335] on div "40.00 - DOORS & WINDOWS" at bounding box center [757, 333] width 337 height 22
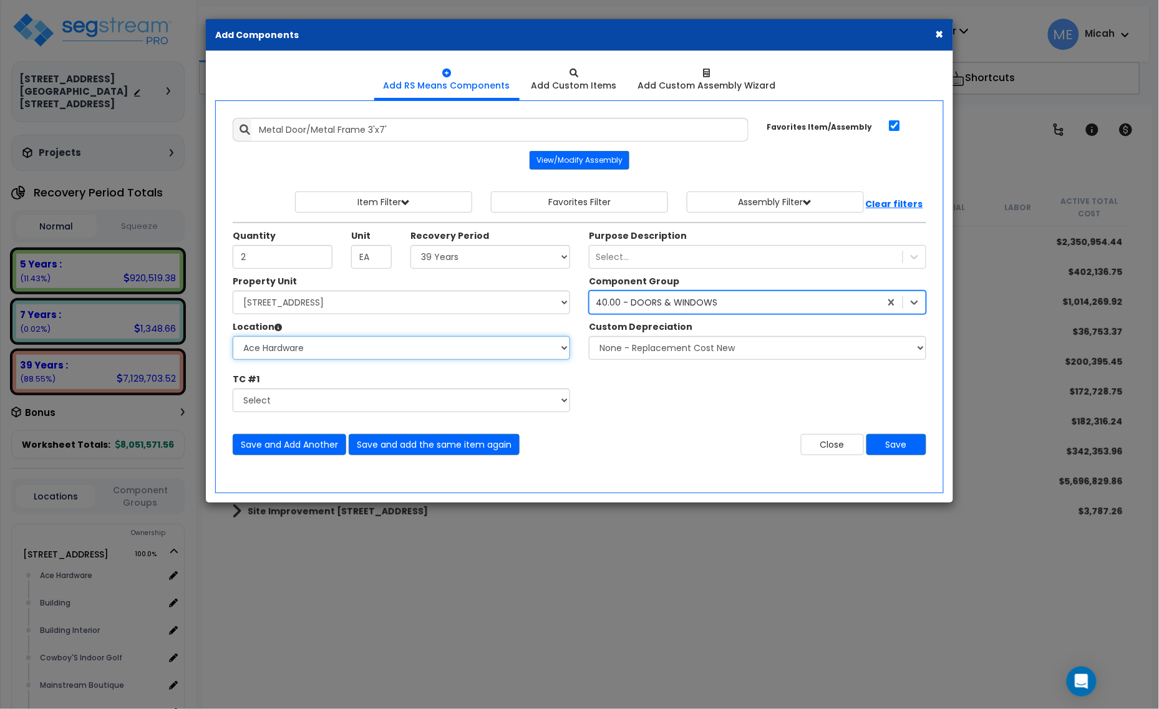
click at [414, 350] on select "Select Ace Hardware Building Building Interior Cowboy'S Indoor Golf Mainstream …" at bounding box center [401, 348] width 337 height 24
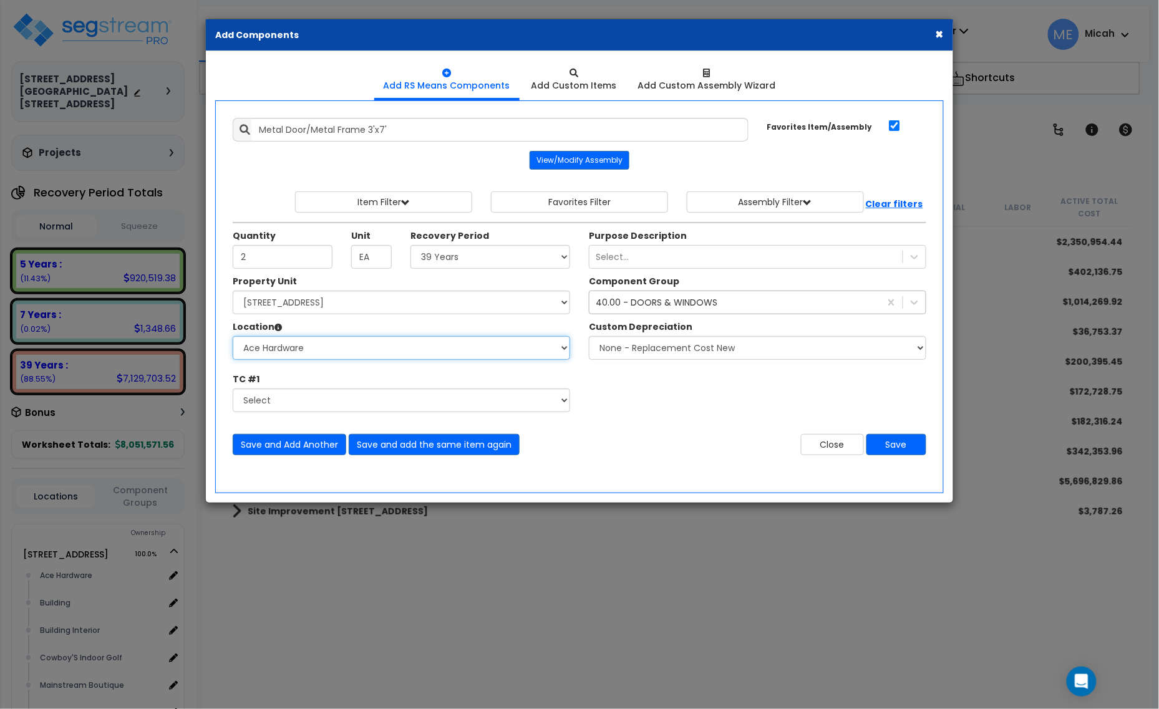
select select "31141"
click at [233, 337] on select "Select Ace Hardware Building Building Interior Cowboy'S Indoor Golf Mainstream …" at bounding box center [401, 348] width 337 height 24
click at [409, 452] on button "Save and add the same item again" at bounding box center [434, 444] width 171 height 21
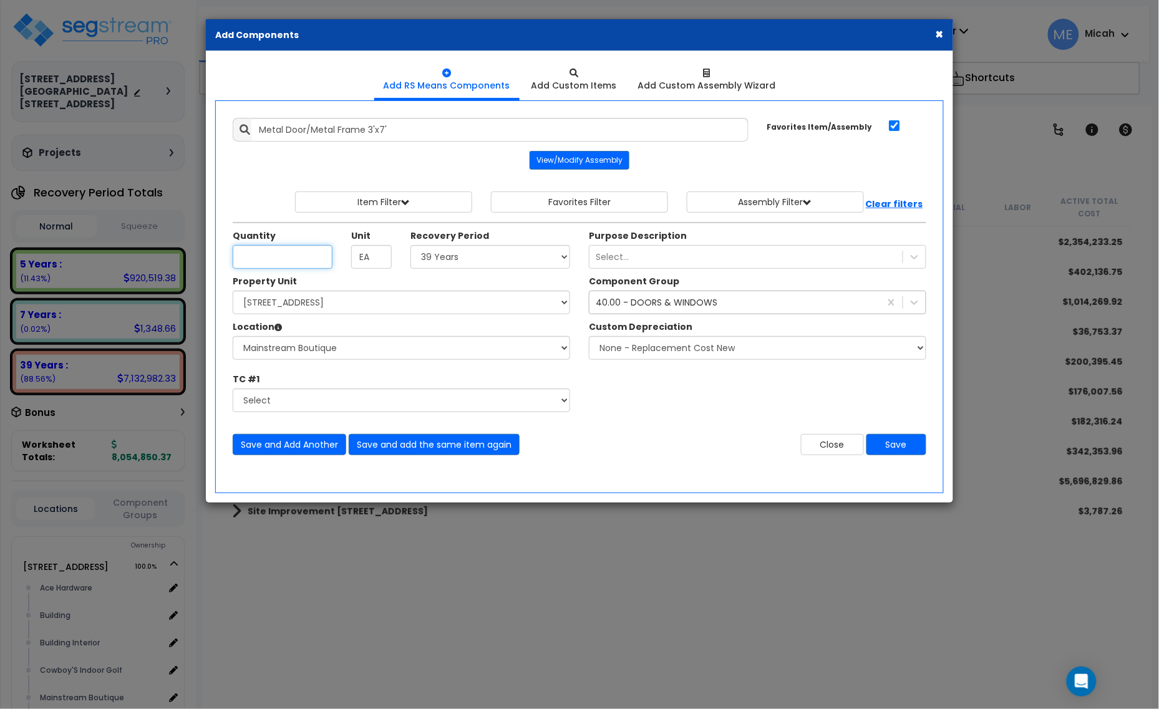
click at [283, 248] on input "Quantity" at bounding box center [283, 257] width 100 height 24
type input "1"
click at [337, 354] on select "Select Ace Hardware Building Building Interior Cowboy'S Indoor Golf Mainstream …" at bounding box center [401, 348] width 337 height 24
select select "31137"
click at [233, 337] on select "Select Ace Hardware Building Building Interior Cowboy'S Indoor Golf Mainstream …" at bounding box center [401, 348] width 337 height 24
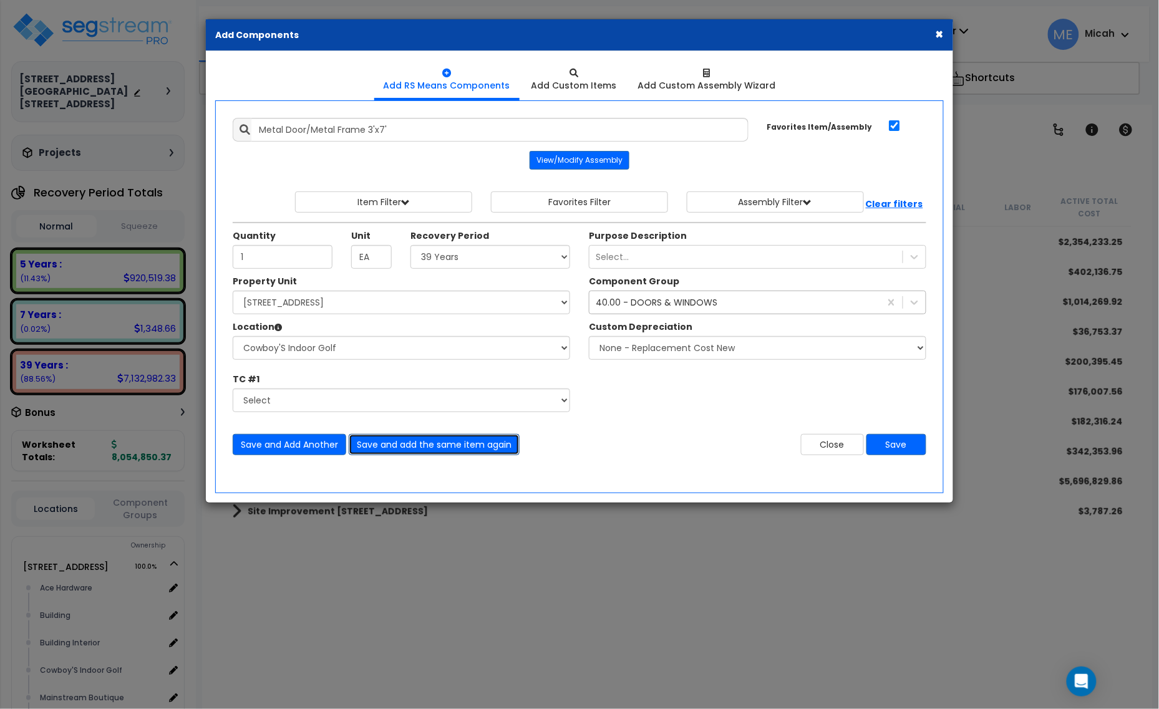
click at [437, 450] on button "Save and add the same item again" at bounding box center [434, 444] width 171 height 21
drag, startPoint x: 404, startPoint y: 128, endPoint x: 204, endPoint y: 137, distance: 199.8
click at [208, 133] on div "Add RS Means Components Add Custom Items" at bounding box center [579, 277] width 747 height 452
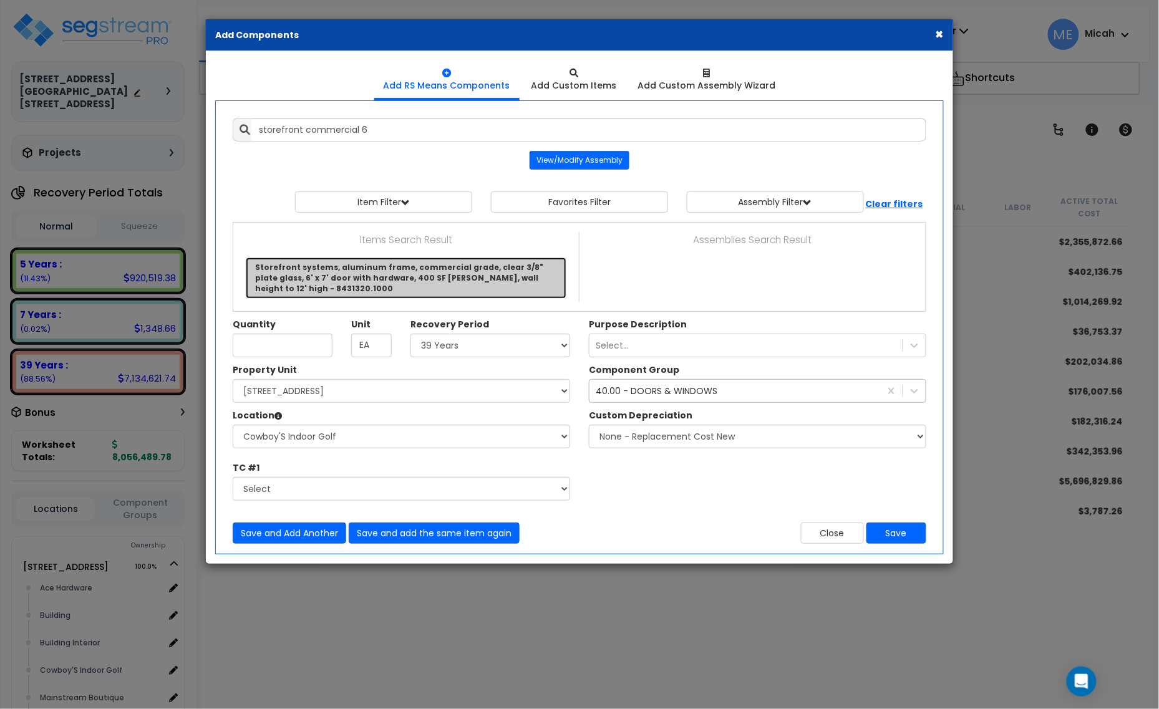
click at [310, 266] on link "Storefront systems, aluminum frame, commercial grade, clear 3/8" plate glass, 6…" at bounding box center [406, 278] width 321 height 41
type input "Storefront systems, aluminum frame, commercial grade, clear 3/8" plate glass, 6…"
checkbox input "false"
type input "S.F."
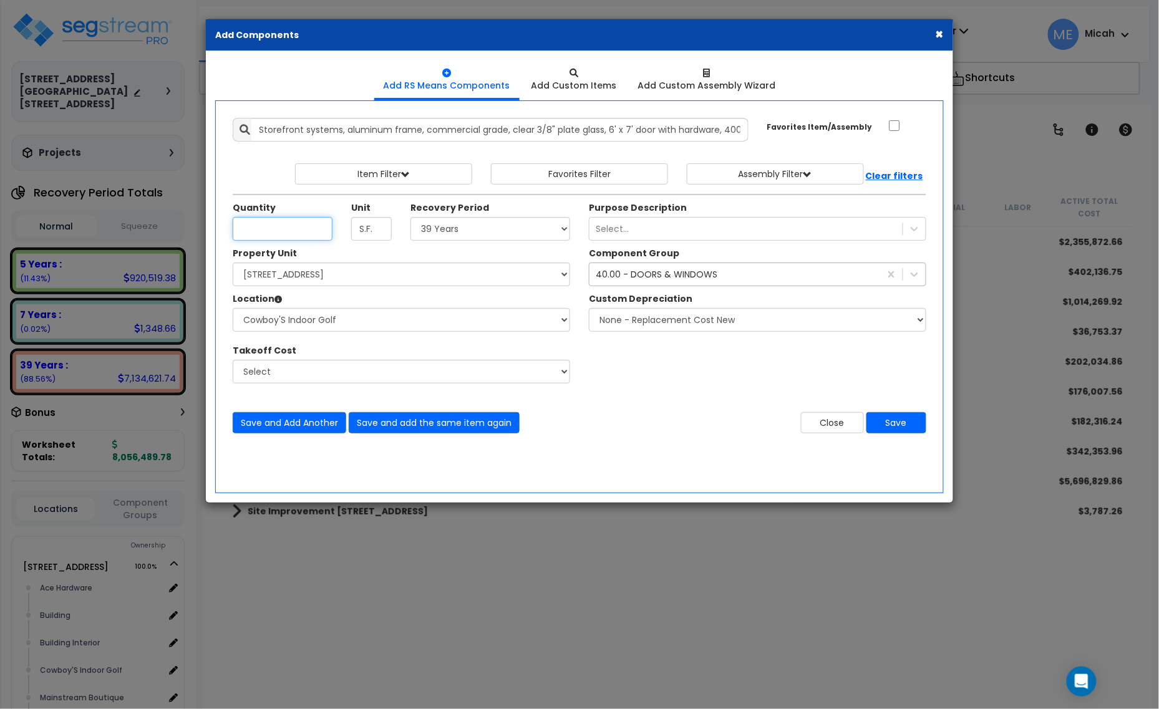
click at [270, 229] on input "Quantity" at bounding box center [283, 229] width 100 height 24
type input "396"
click at [321, 326] on select "Select Ace Hardware Building Building Interior Cowboy'S Indoor Golf Mainstream …" at bounding box center [401, 320] width 337 height 24
select select "31284"
click at [233, 309] on select "Select Ace Hardware Building Building Interior Cowboy'S Indoor Golf Mainstream …" at bounding box center [401, 320] width 337 height 24
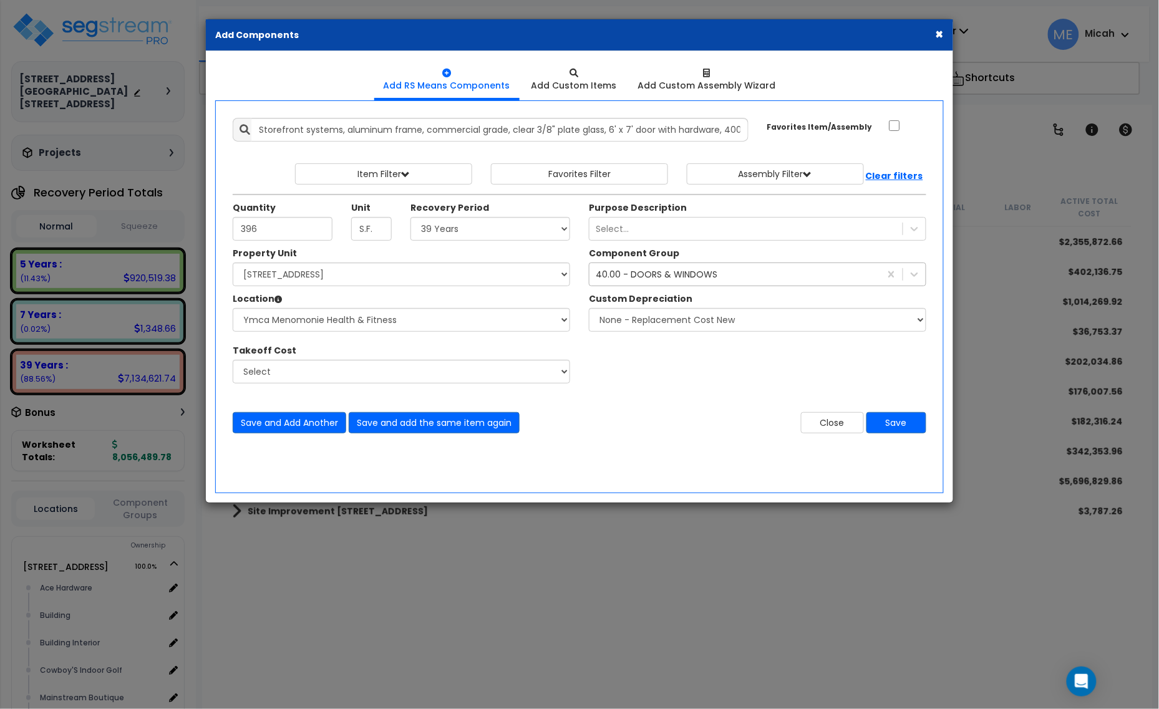
click at [755, 390] on div "Property Unit Select [STREET_ADDRESS] [STREET_ADDRESS][GEOGRAPHIC_DATA] Improve…" at bounding box center [579, 322] width 712 height 150
click at [435, 429] on button "Save and add the same item again" at bounding box center [434, 422] width 171 height 21
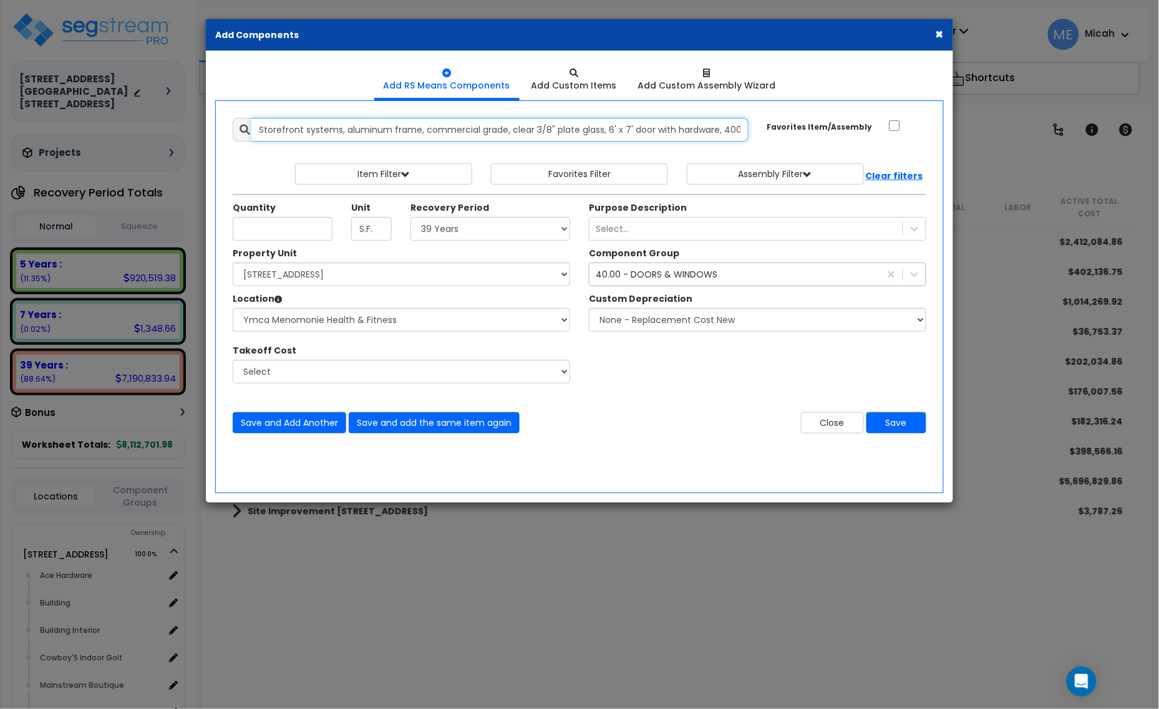
scroll to position [0, 209]
drag, startPoint x: 251, startPoint y: 126, endPoint x: 967, endPoint y: 135, distance: 715.4
click at [967, 135] on div "× Add Components Add RS Means Components Add Custom Items Add Items" at bounding box center [579, 354] width 1159 height 709
type input "s"
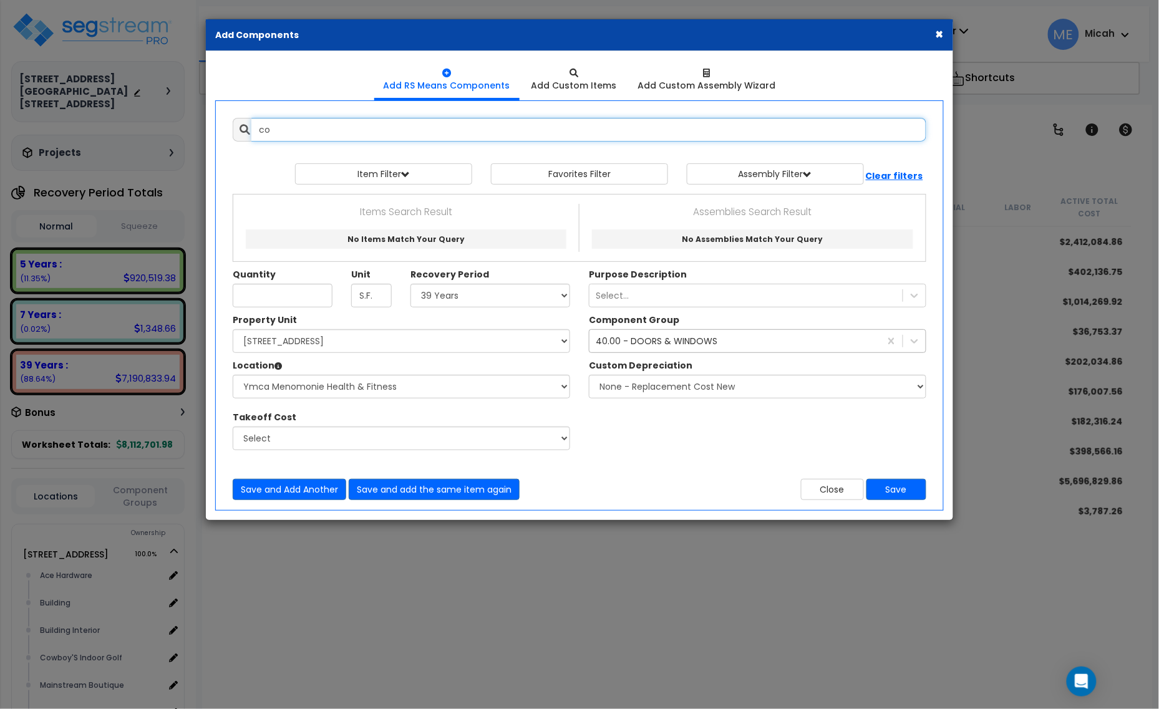
type input "c"
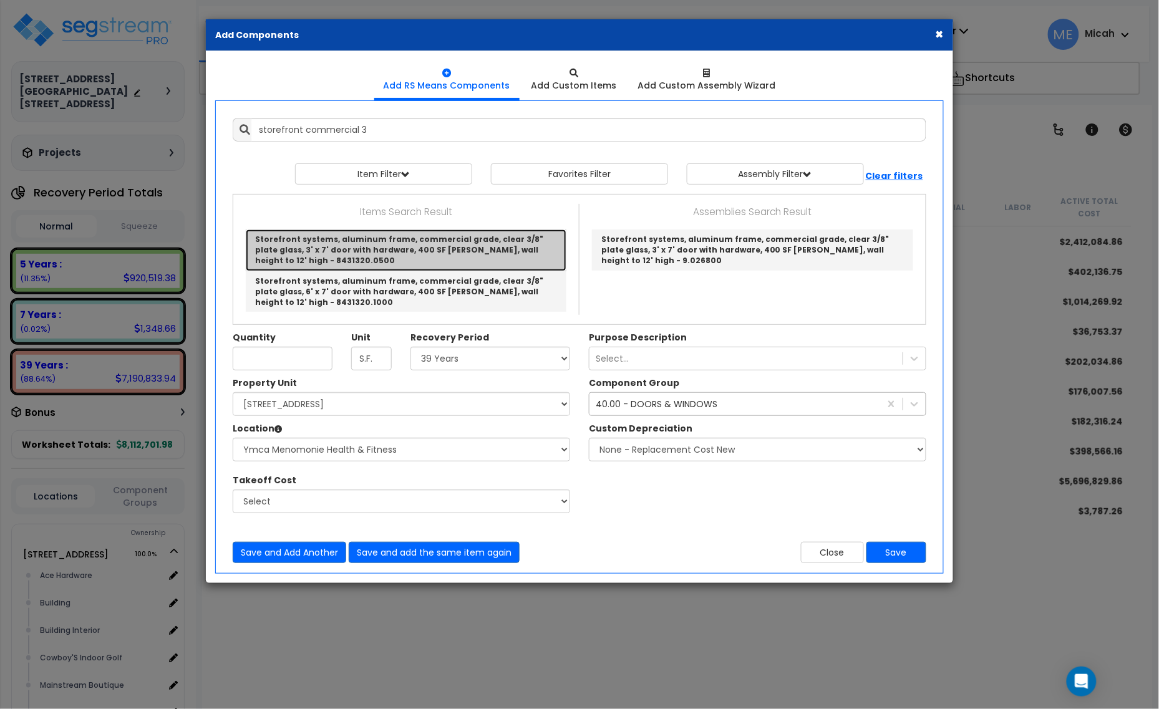
click at [388, 253] on link "Storefront systems, aluminum frame, commercial grade, clear 3/8" plate glass, 3…" at bounding box center [406, 250] width 321 height 41
type input "Storefront systems, aluminum frame, commercial grade, clear 3/8" plate glass, 3…"
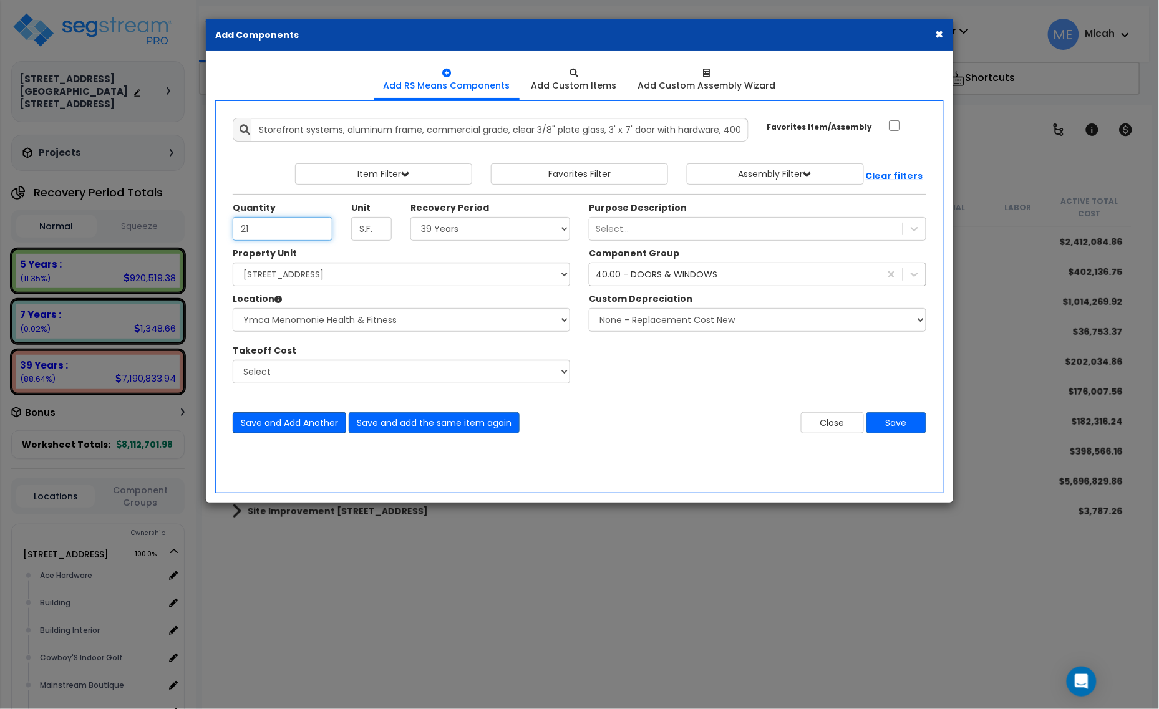
type input "21"
click at [323, 426] on button "Save and Add Another" at bounding box center [290, 422] width 114 height 21
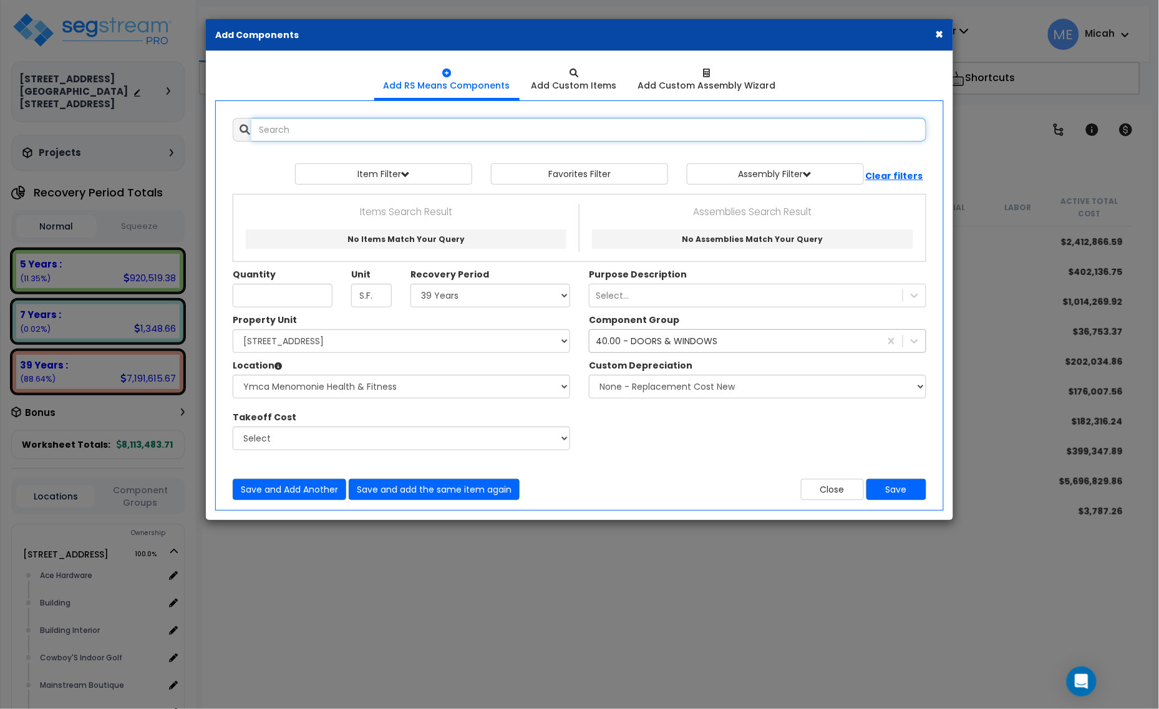
click at [380, 140] on input "text" at bounding box center [588, 130] width 675 height 24
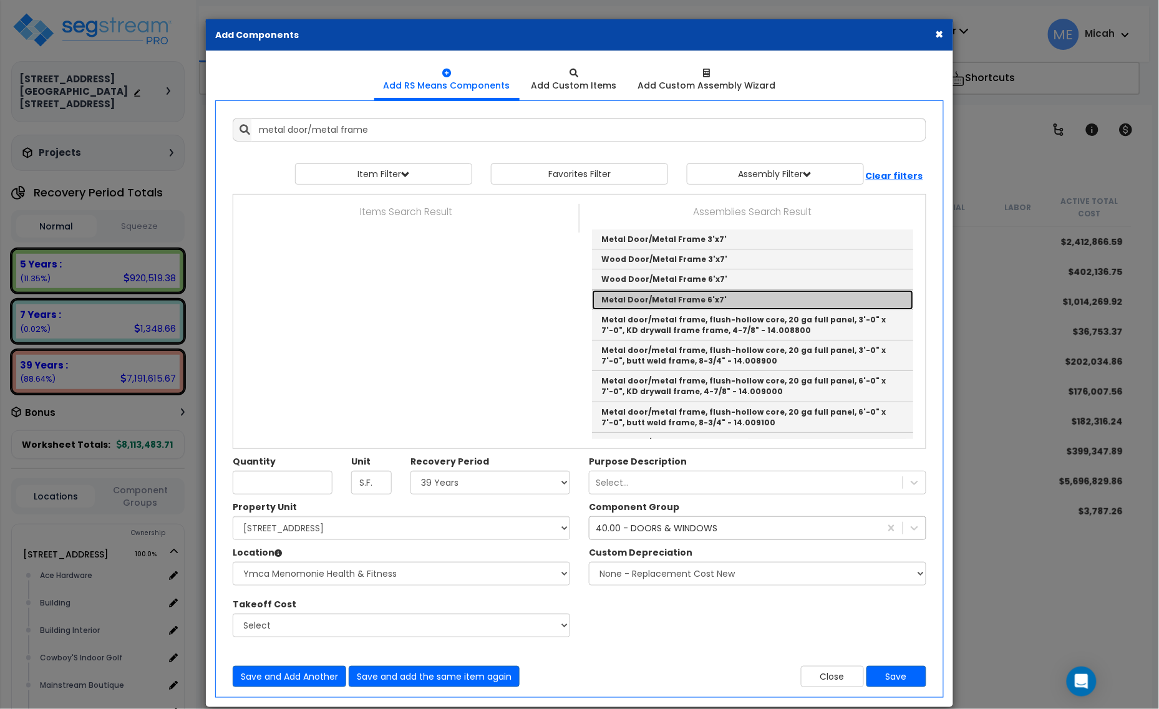
click at [727, 300] on link "Metal Door/Metal Frame 6'x7'" at bounding box center [752, 300] width 321 height 20
type input "Metal Door/Metal Frame 6'x7'"
checkbox input "true"
type input "EA"
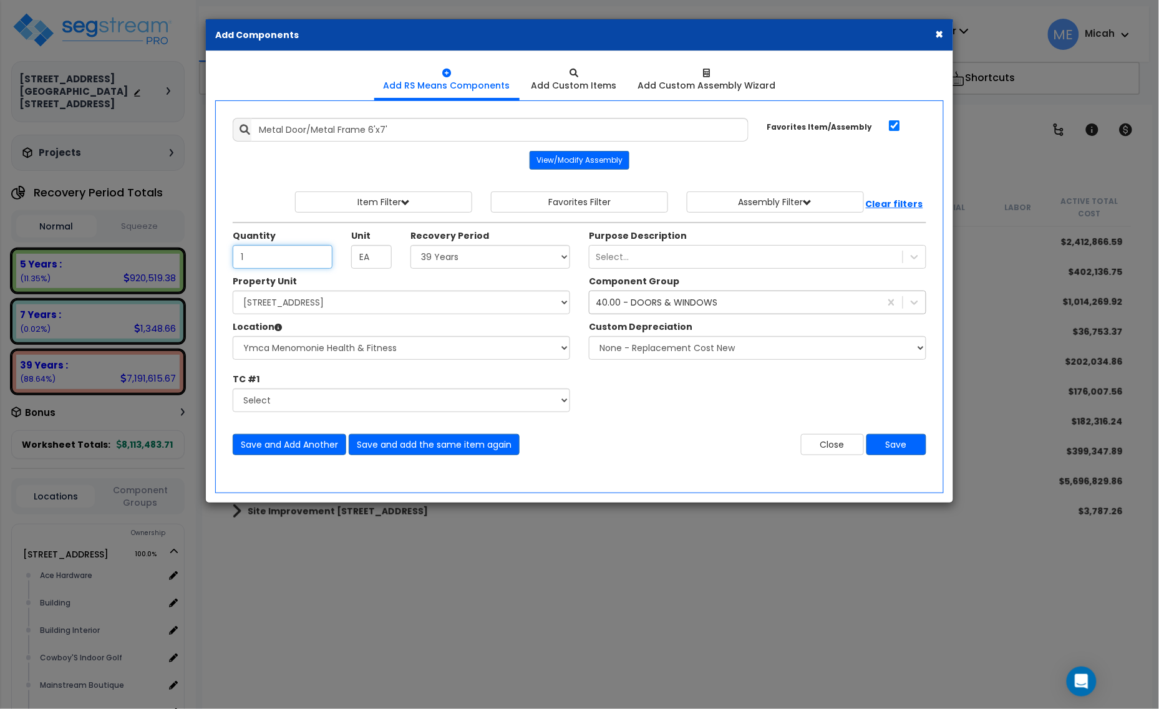
type input "1"
click at [345, 354] on select "Select Ace Hardware Building Building Interior Cowboy'S Indoor Golf Mainstream …" at bounding box center [401, 348] width 337 height 24
select select "31141"
click at [233, 337] on select "Select Ace Hardware Building Building Interior Cowboy'S Indoor Golf Mainstream …" at bounding box center [401, 348] width 337 height 24
click at [481, 445] on button "Save and add the same item again" at bounding box center [434, 444] width 171 height 21
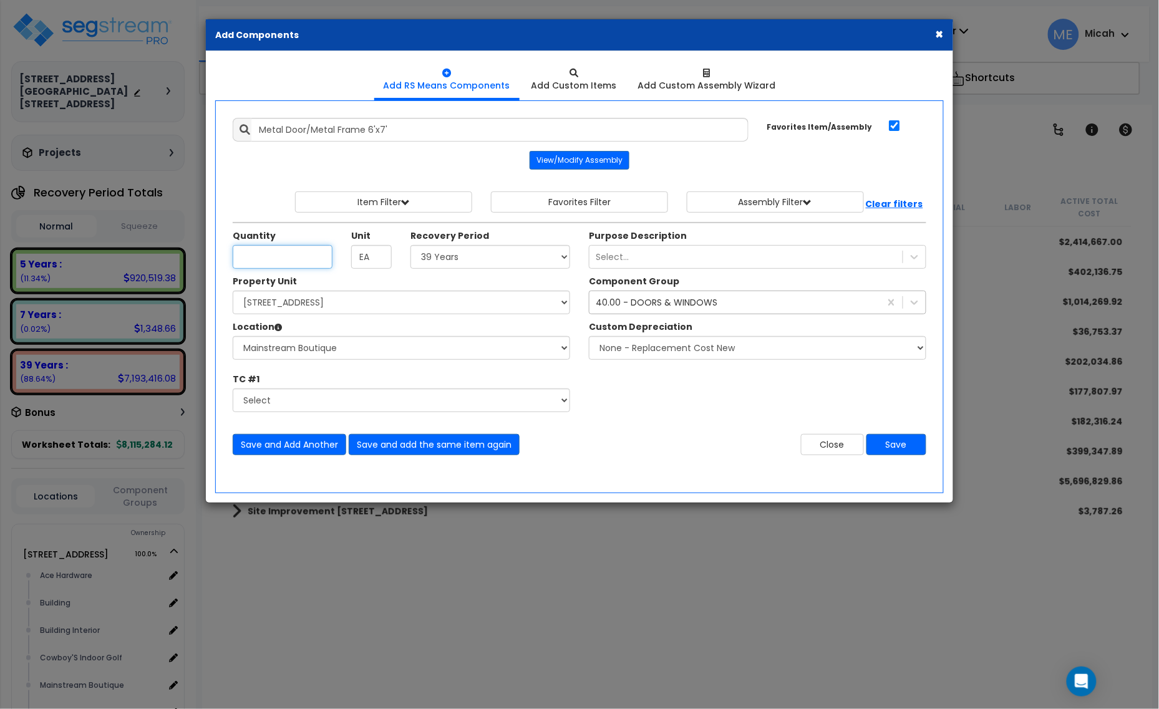
click at [281, 256] on input "Quantity" at bounding box center [283, 257] width 100 height 24
type input "1"
click at [309, 347] on select "Select Ace Hardware Building Building Interior Cowboy'S Indoor Golf Mainstream …" at bounding box center [401, 348] width 337 height 24
select select "31137"
click at [233, 337] on select "Select Ace Hardware Building Building Interior Cowboy'S Indoor Golf Mainstream …" at bounding box center [401, 348] width 337 height 24
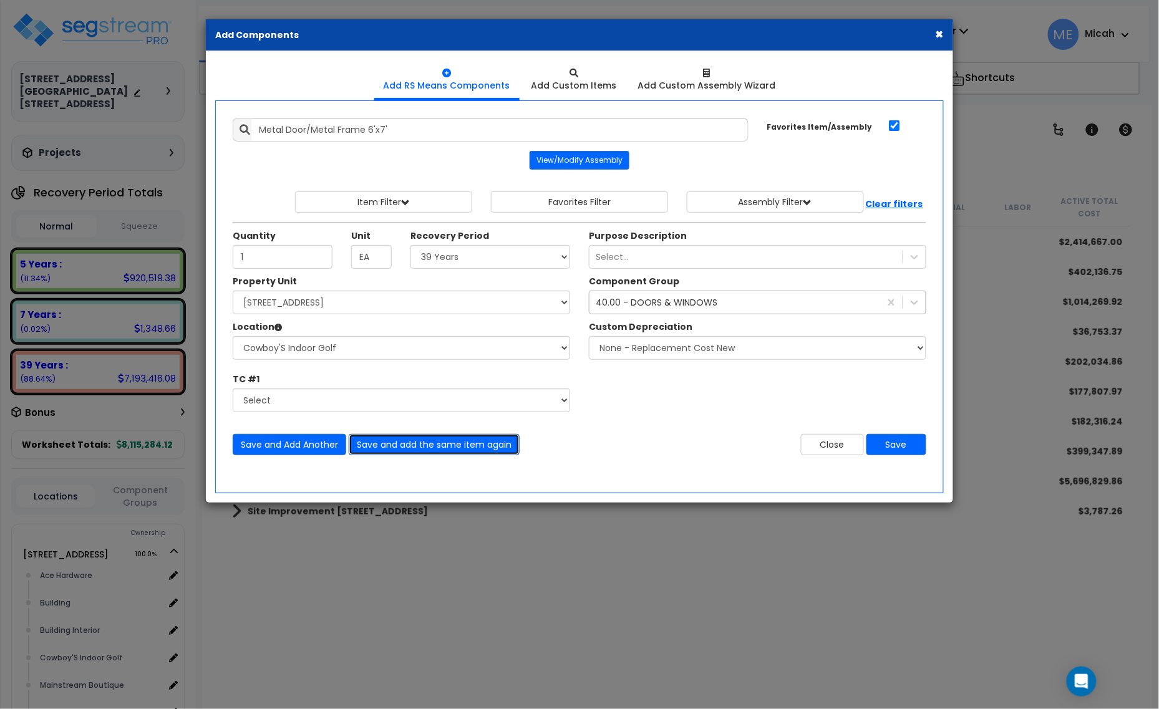
click at [458, 452] on button "Save and add the same item again" at bounding box center [434, 444] width 171 height 21
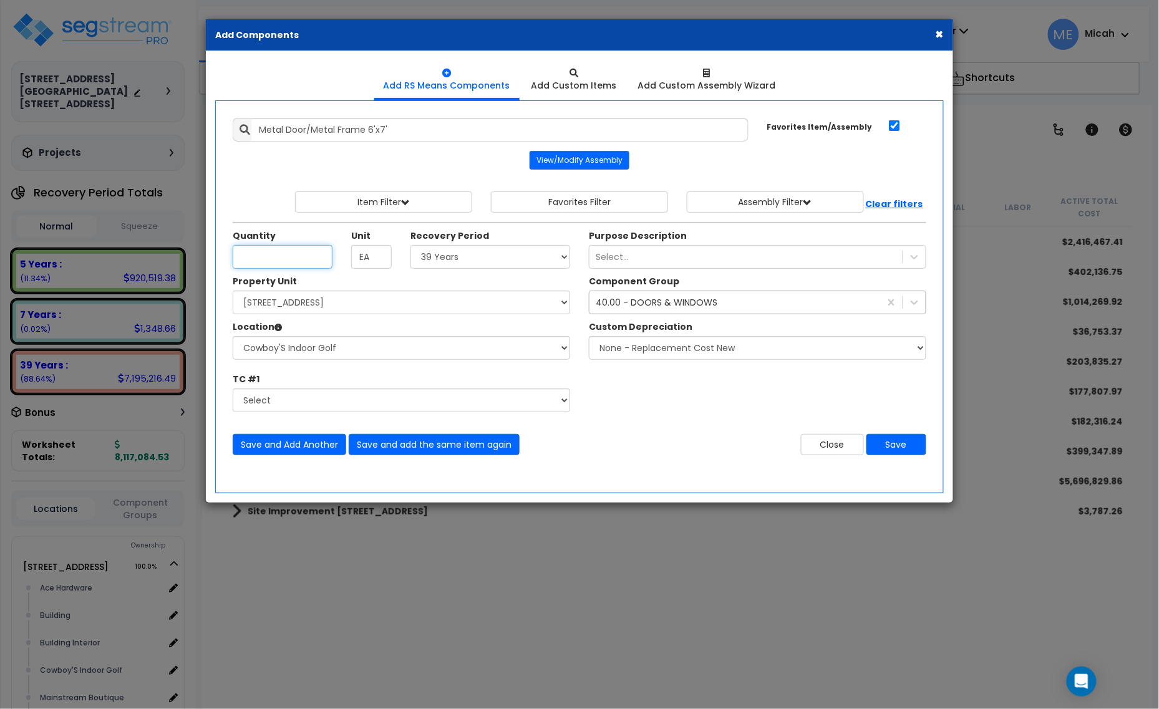
click at [307, 261] on input "Quantity" at bounding box center [283, 257] width 100 height 24
type input "1"
click at [291, 343] on select "Select Ace Hardware Building Building Interior Cowboy'S Indoor Golf Mainstream …" at bounding box center [401, 348] width 337 height 24
select select "31284"
click at [233, 337] on select "Select Ace Hardware Building Building Interior Cowboy'S Indoor Golf Mainstream …" at bounding box center [401, 348] width 337 height 24
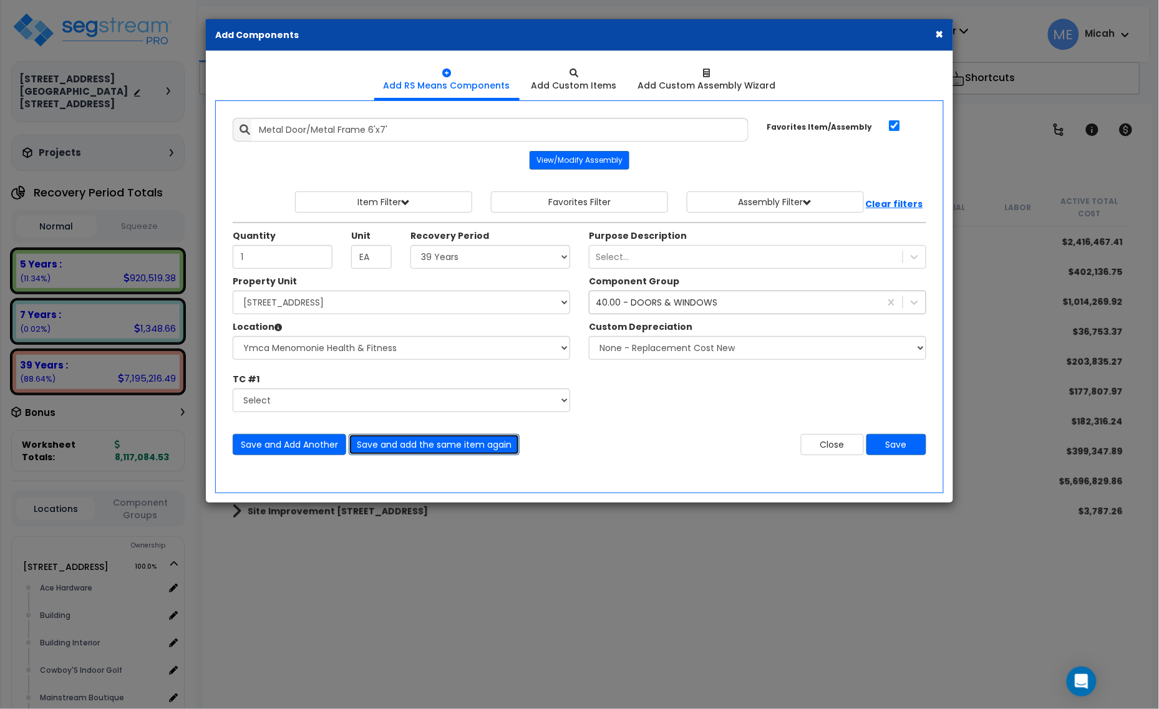
click at [403, 443] on button "Save and add the same item again" at bounding box center [434, 444] width 171 height 21
click at [301, 267] on input "Quantity" at bounding box center [283, 257] width 100 height 24
type input "1"
click at [323, 351] on select "Select Ace Hardware Building Building Interior Cowboy'S Indoor Golf Mainstream …" at bounding box center [401, 348] width 337 height 24
select select "13302"
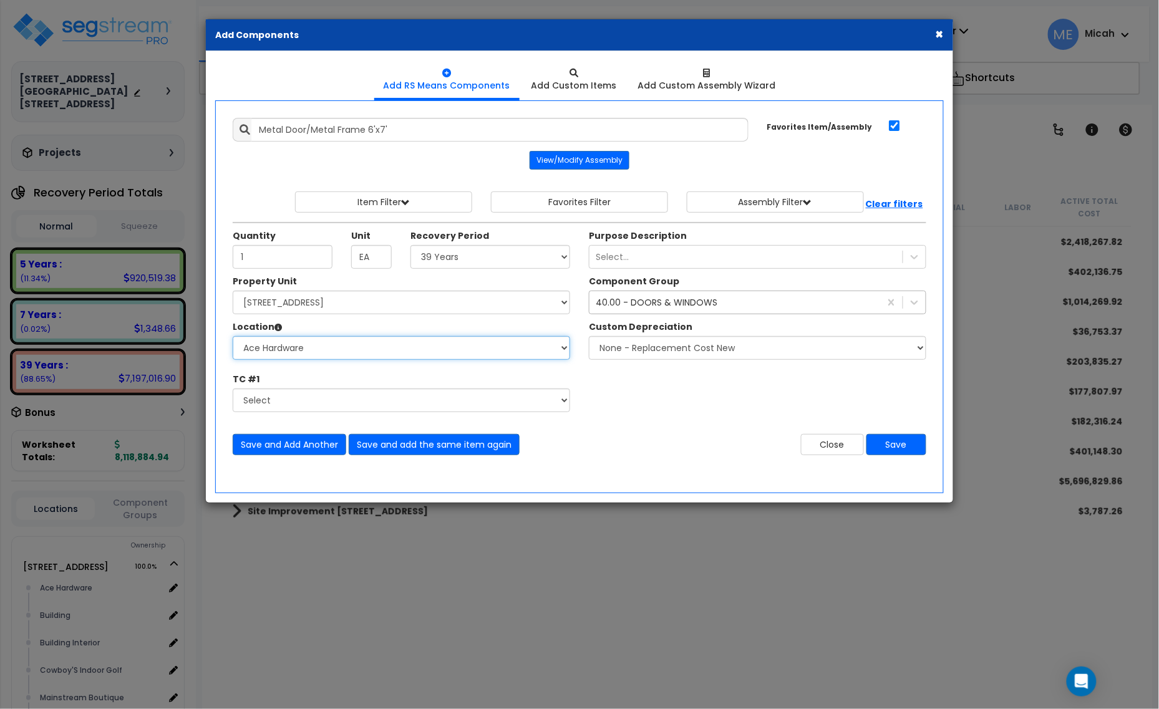
click at [233, 337] on select "Select Ace Hardware Building Building Interior Cowboy'S Indoor Golf Mainstream …" at bounding box center [401, 348] width 337 height 24
click at [317, 446] on button "Save and Add Another" at bounding box center [290, 444] width 114 height 21
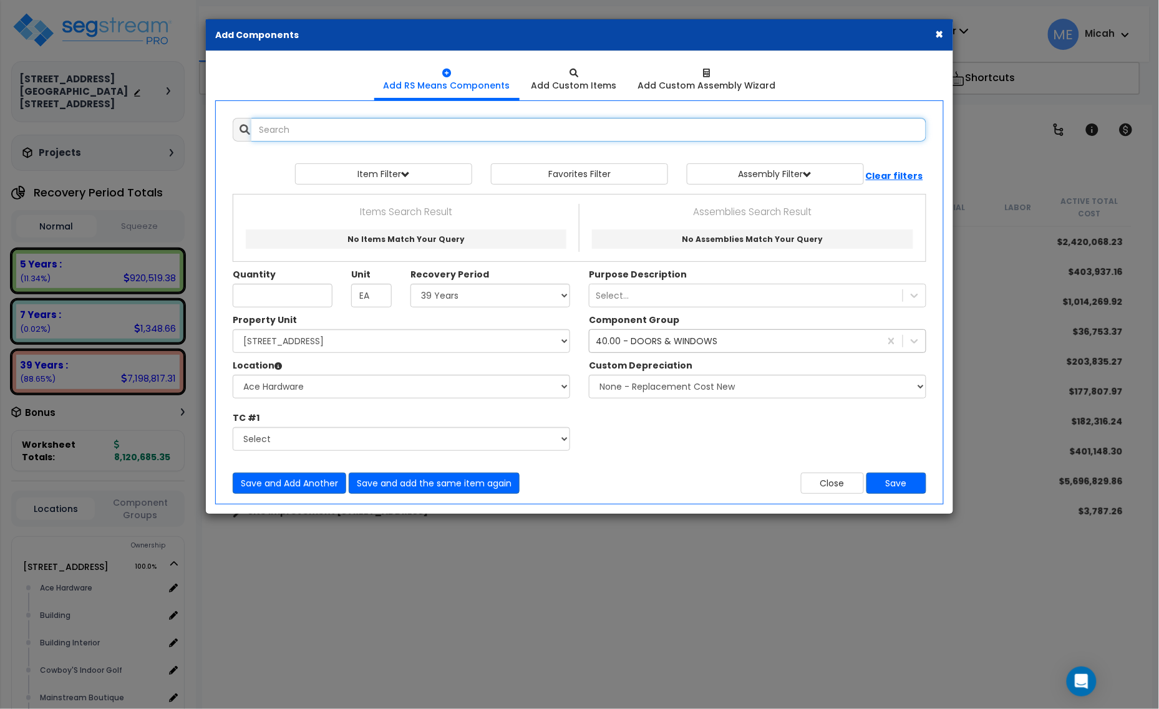
click at [276, 127] on input "text" at bounding box center [588, 130] width 675 height 24
click at [276, 127] on input "m" at bounding box center [588, 130] width 675 height 24
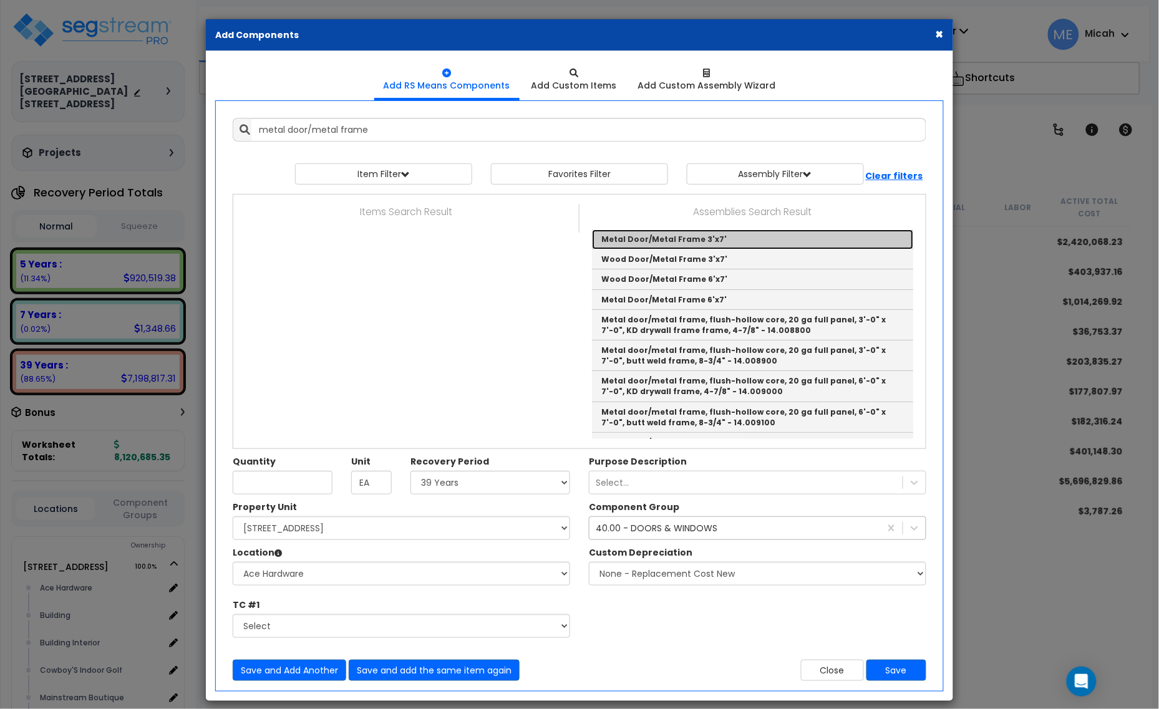
click at [653, 237] on link "Metal Door/Metal Frame 3'x7'" at bounding box center [752, 240] width 321 height 20
type input "Metal Door/Metal Frame 3'x7'"
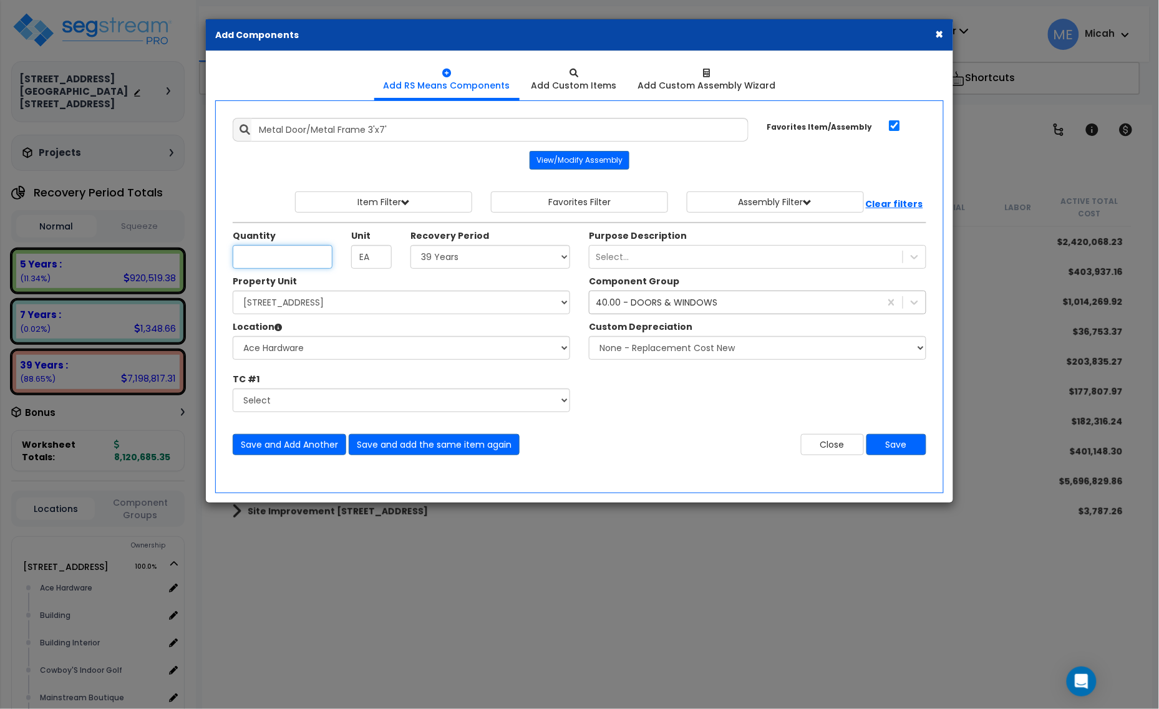
type input "1"
type input "6"
click at [351, 350] on select "Select Ace Hardware Building Building Interior Cowboy'S Indoor Golf Mainstream …" at bounding box center [401, 348] width 337 height 24
select select "31131"
click at [233, 337] on select "Select Ace Hardware Building Building Interior Cowboy'S Indoor Golf Mainstream …" at bounding box center [401, 348] width 337 height 24
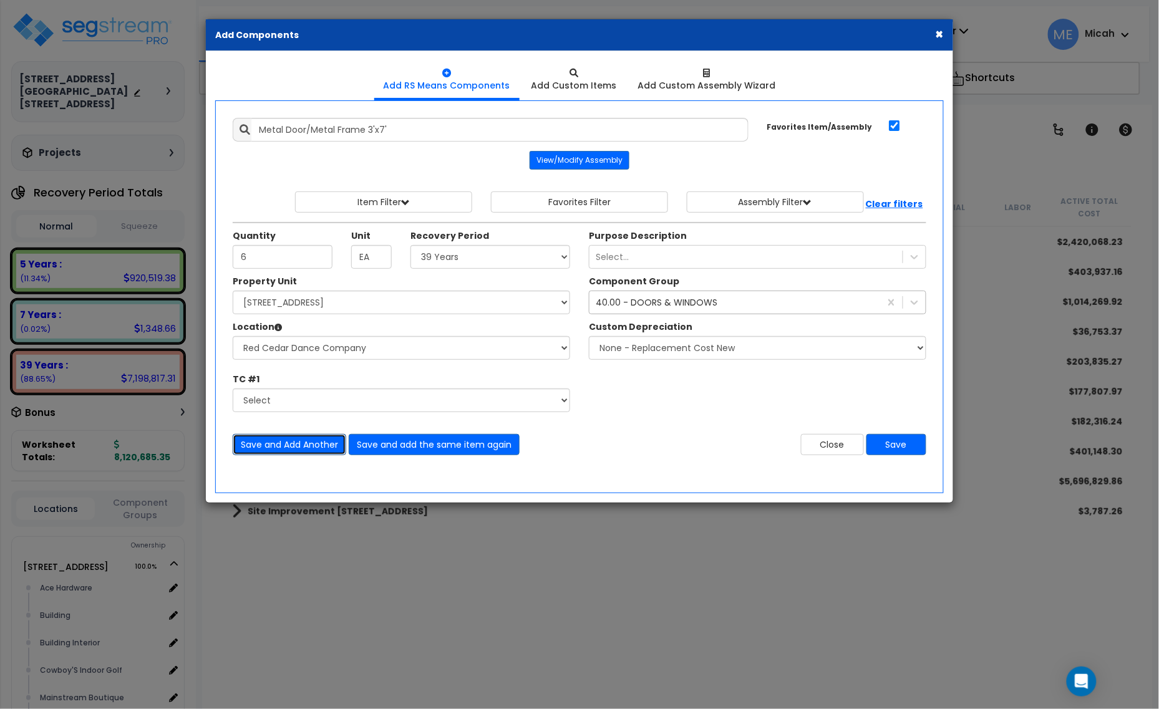
click at [303, 454] on button "Save and Add Another" at bounding box center [290, 444] width 114 height 21
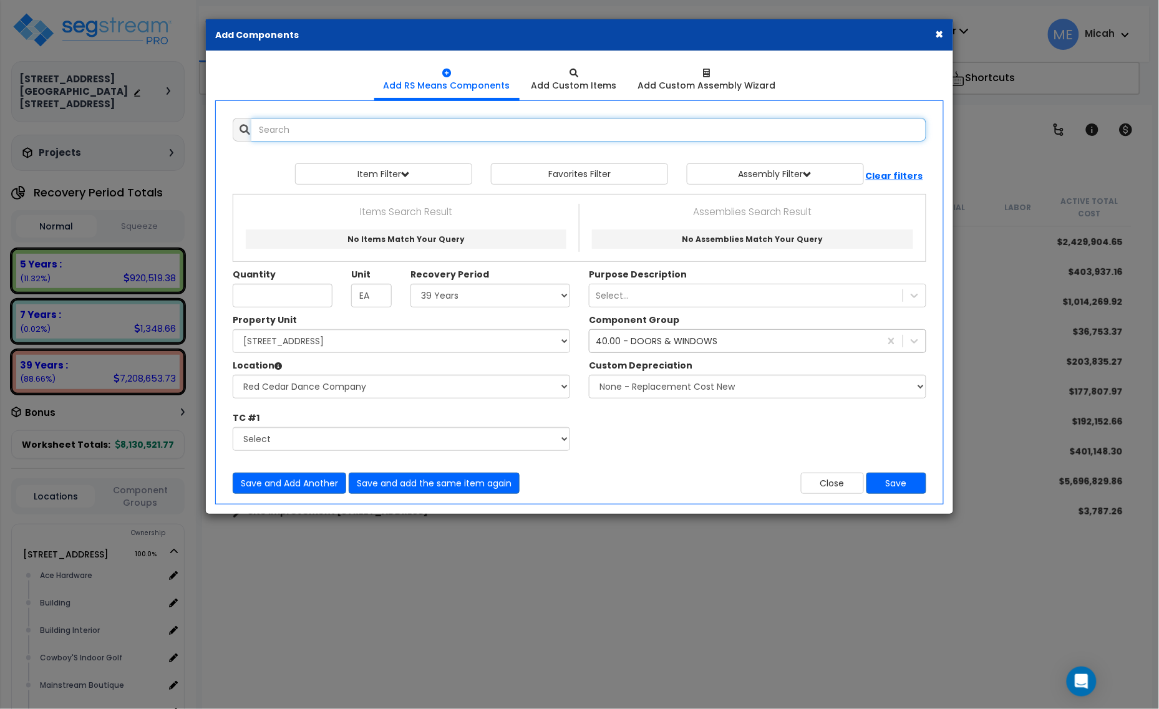
click at [402, 125] on input "text" at bounding box center [588, 130] width 675 height 24
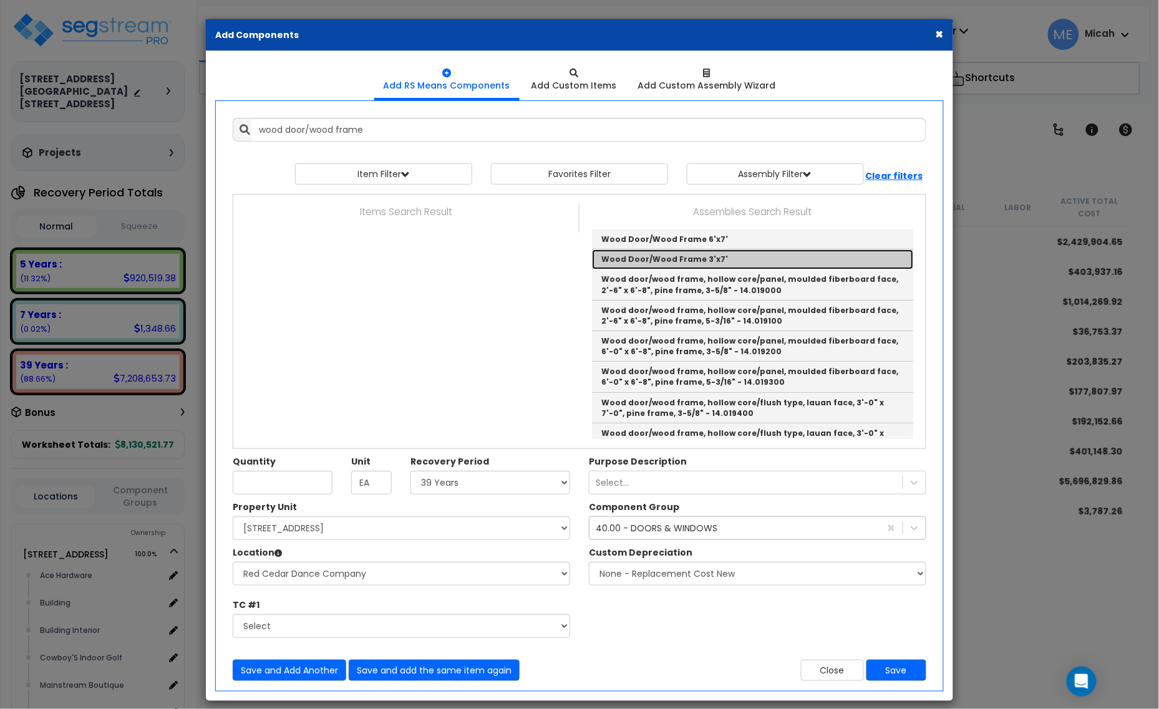
click at [713, 260] on link "Wood Door/Wood Frame 3'x7'" at bounding box center [752, 259] width 321 height 20
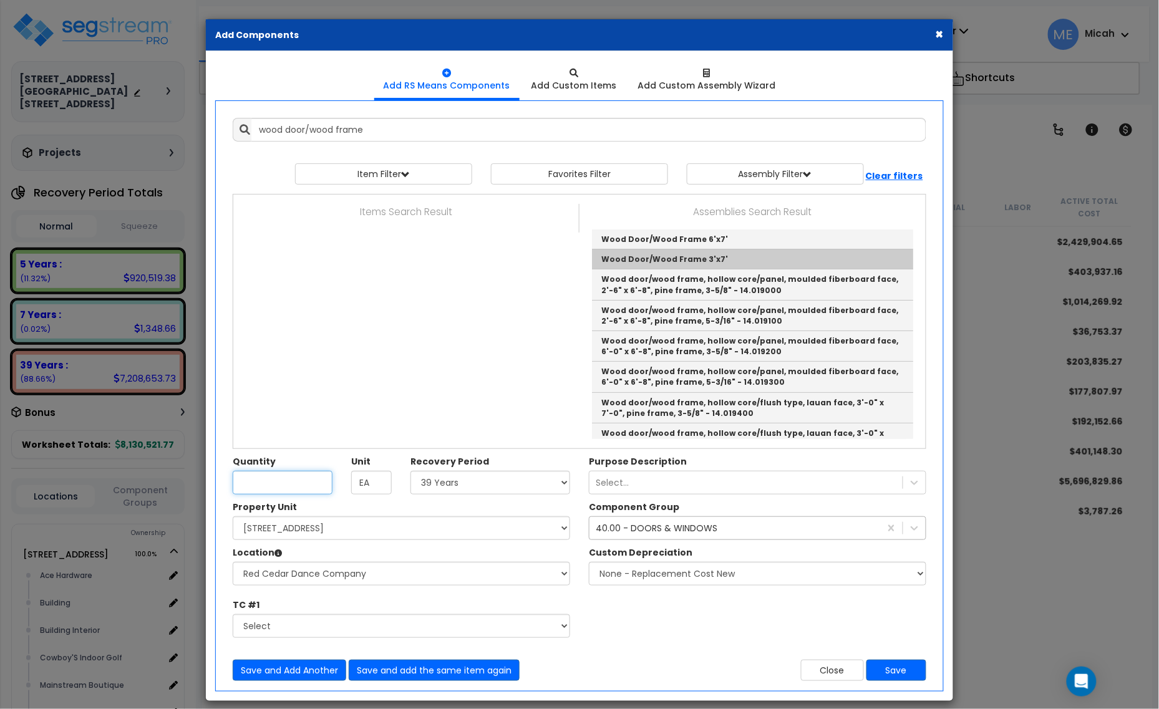
type input "Wood Door/Wood Frame 3'x7'"
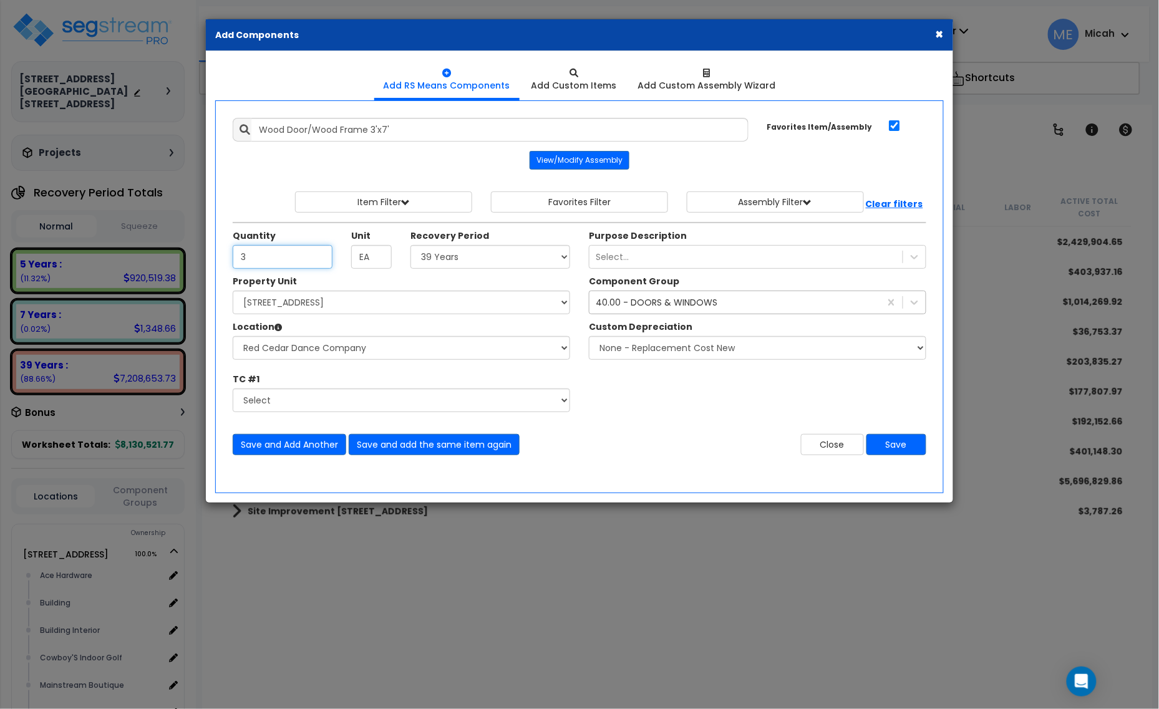
type input "3"
click at [409, 349] on select "Select Ace Hardware Building Building Interior Cowboy'S Indoor Golf Mainstream …" at bounding box center [401, 348] width 337 height 24
select select "31141"
click at [233, 337] on select "Select Ace Hardware Building Building Interior Cowboy'S Indoor Golf Mainstream …" at bounding box center [401, 348] width 337 height 24
click at [907, 453] on button "Save" at bounding box center [896, 444] width 60 height 21
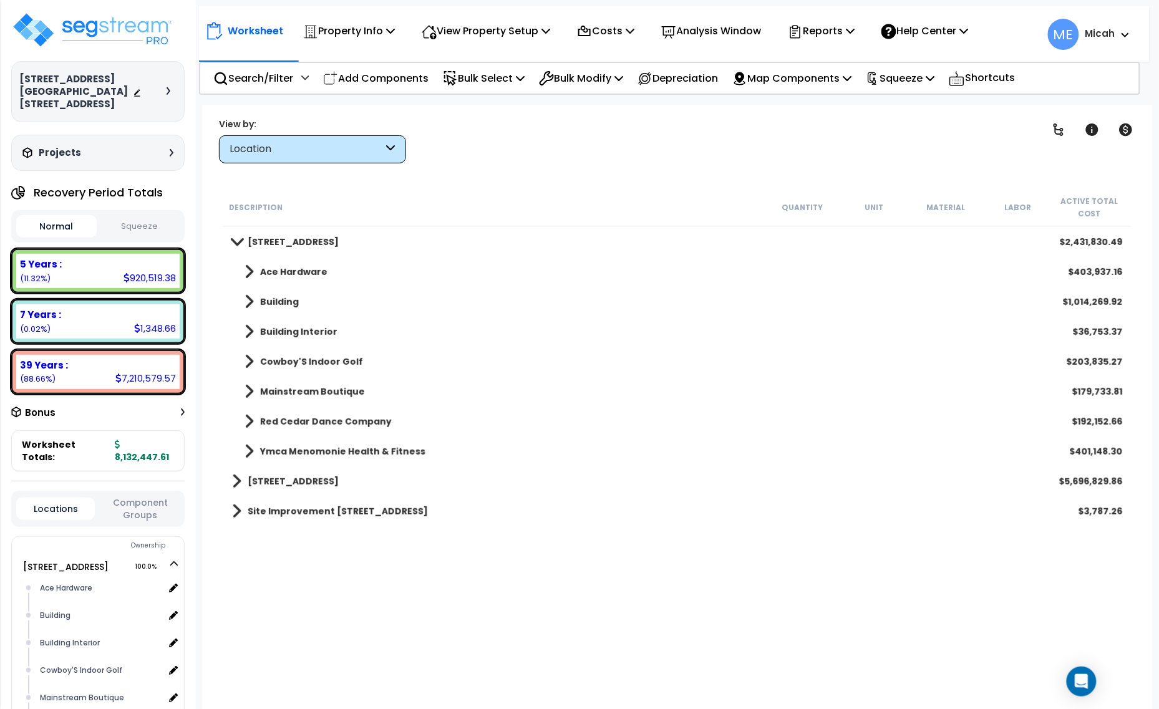
click at [251, 385] on span at bounding box center [248, 391] width 9 height 17
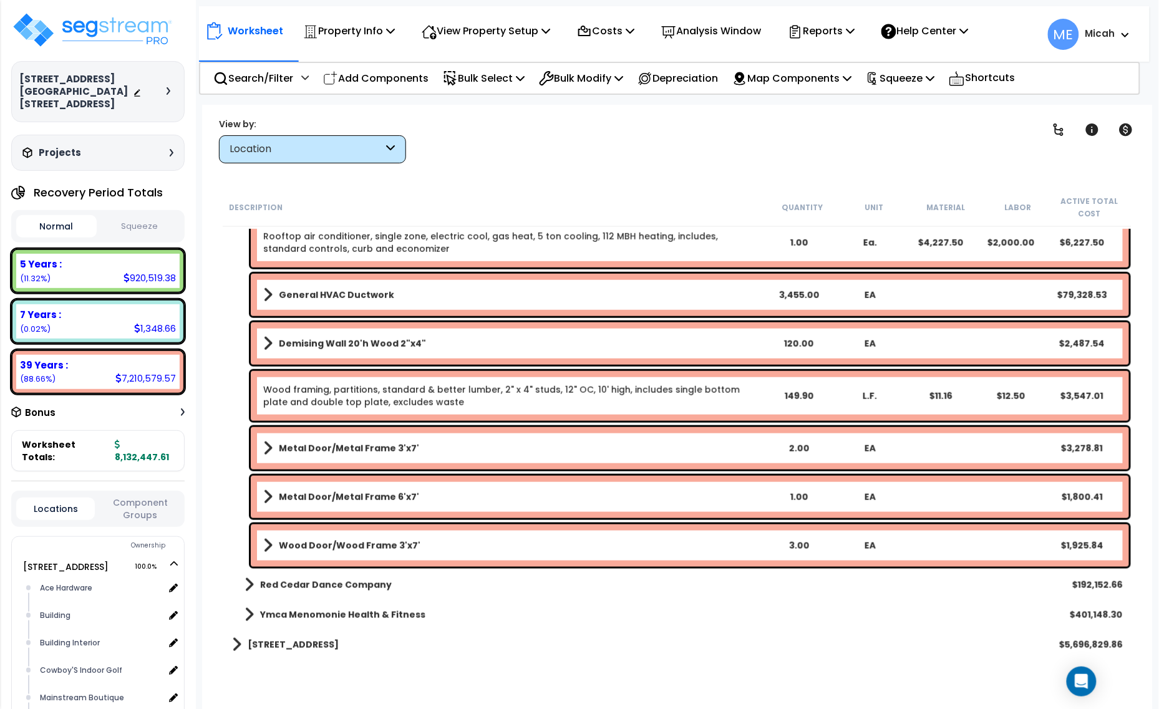
scroll to position [419, 0]
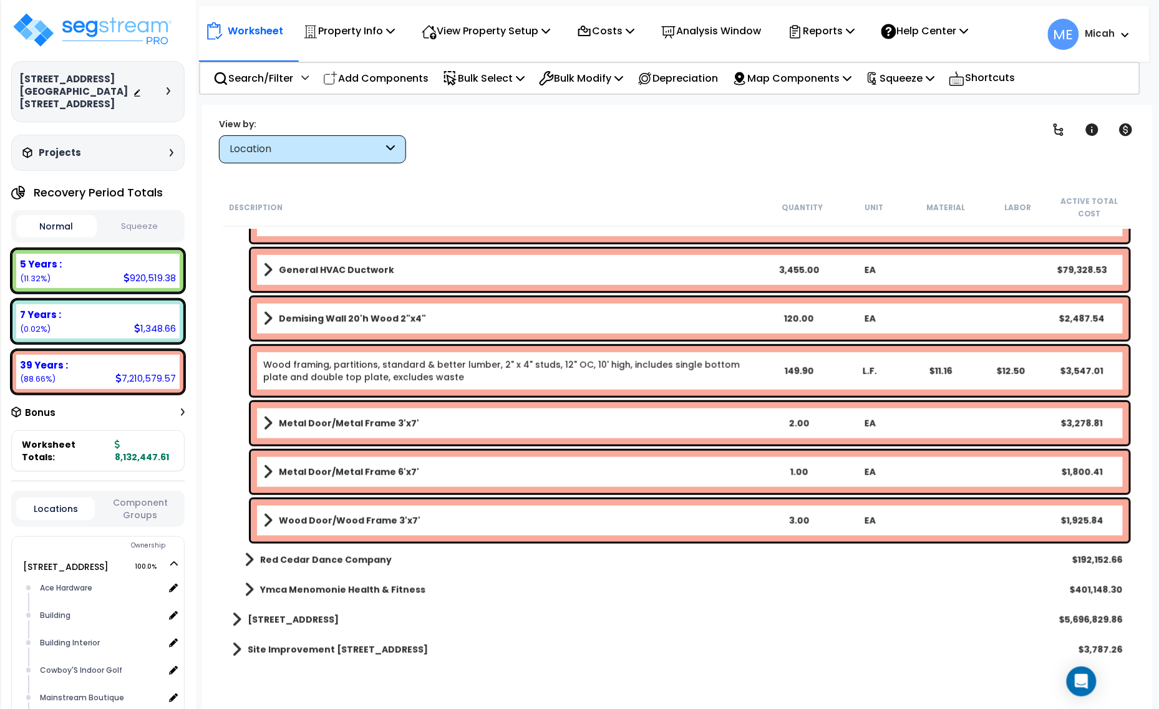
click at [266, 522] on span at bounding box center [267, 520] width 9 height 17
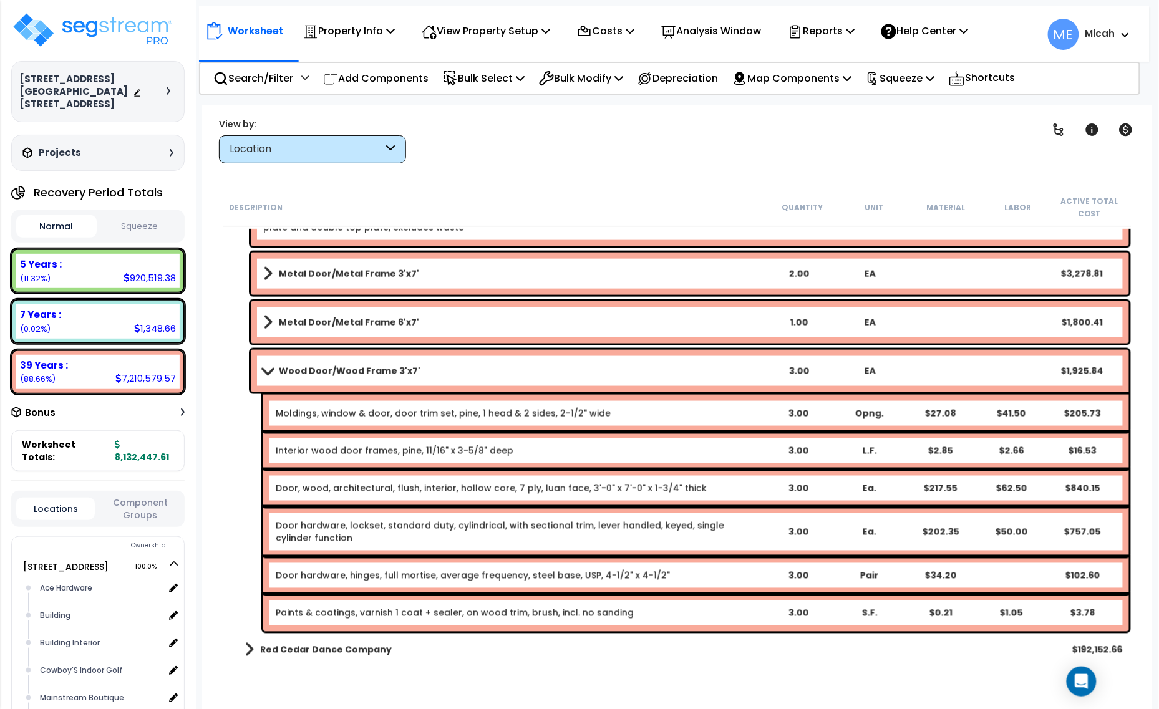
scroll to position [575, 0]
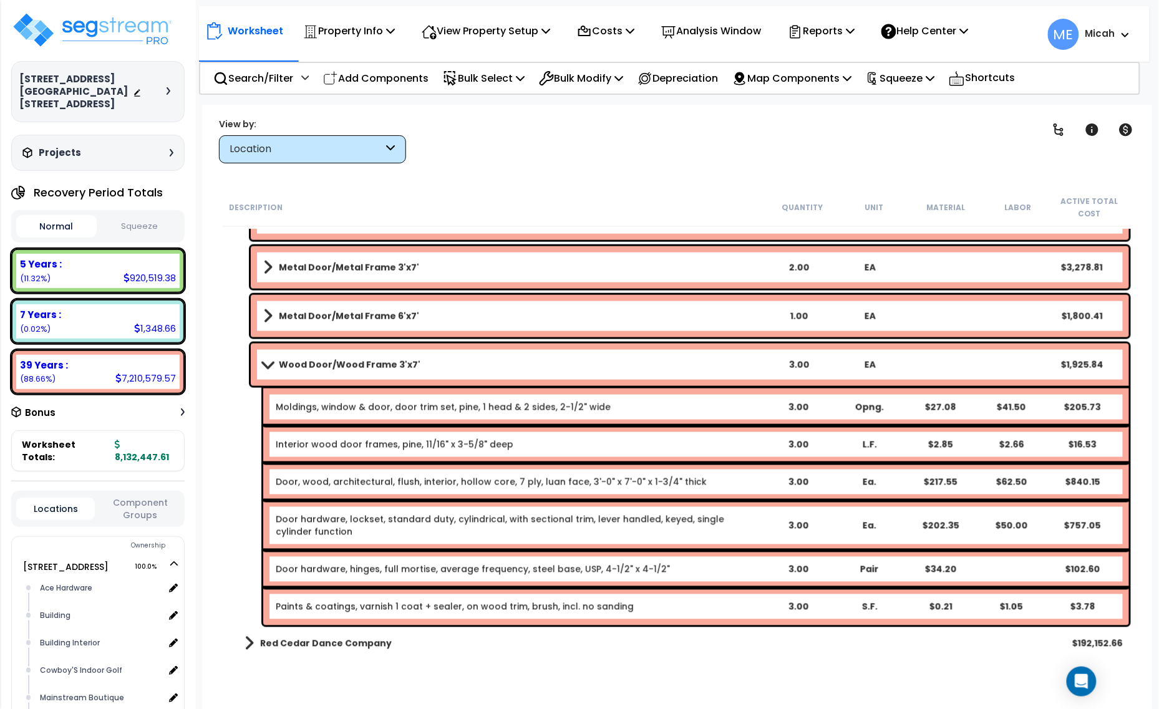
click at [482, 446] on link "Interior wood door frames, pine, 11/16" x 3-5/8" deep" at bounding box center [395, 444] width 238 height 12
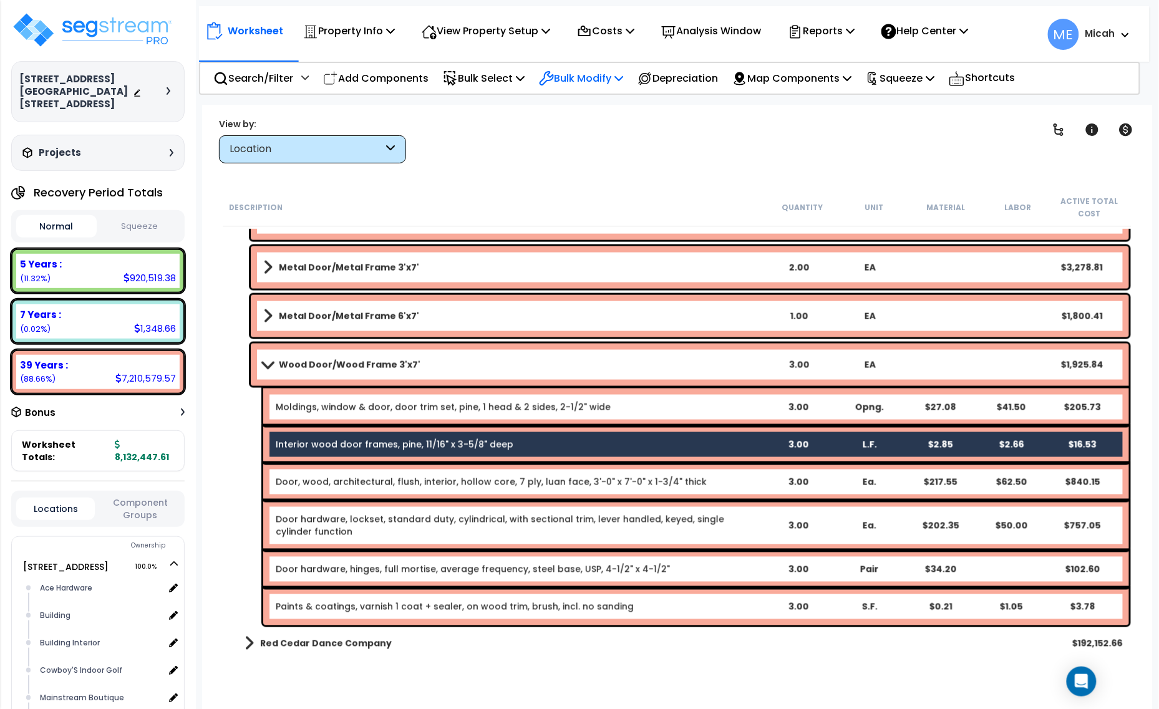
click at [623, 78] on icon at bounding box center [618, 78] width 9 height 10
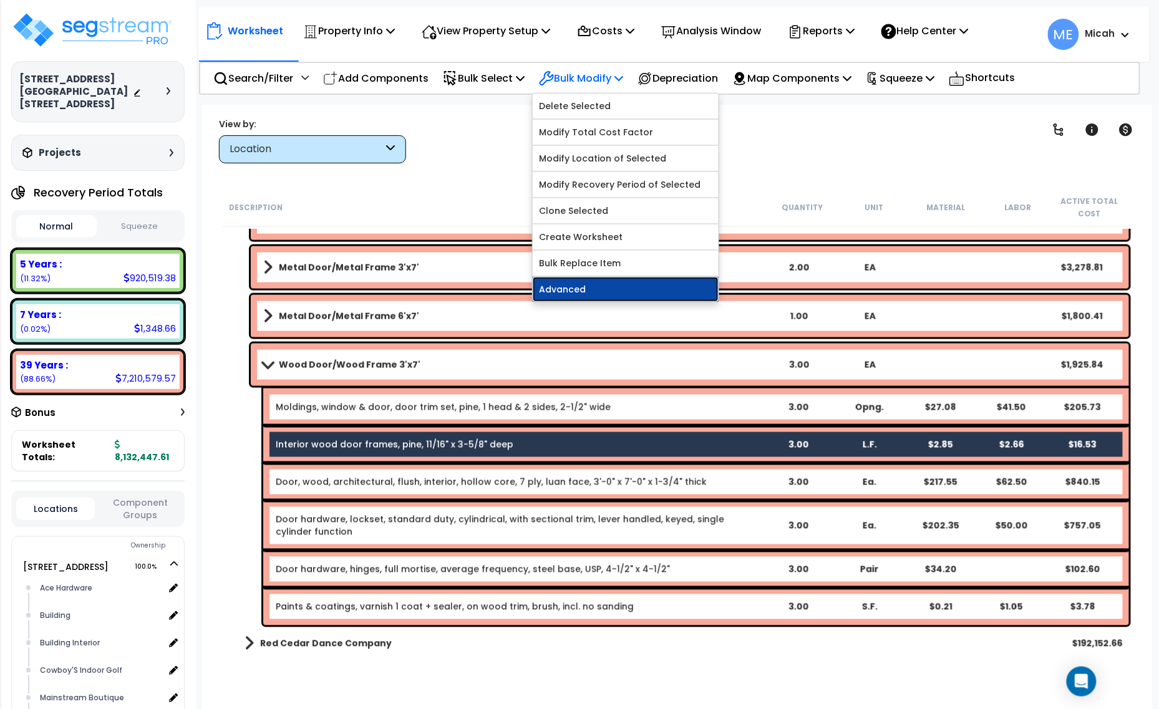
click at [612, 297] on link "Advanced" at bounding box center [626, 289] width 186 height 25
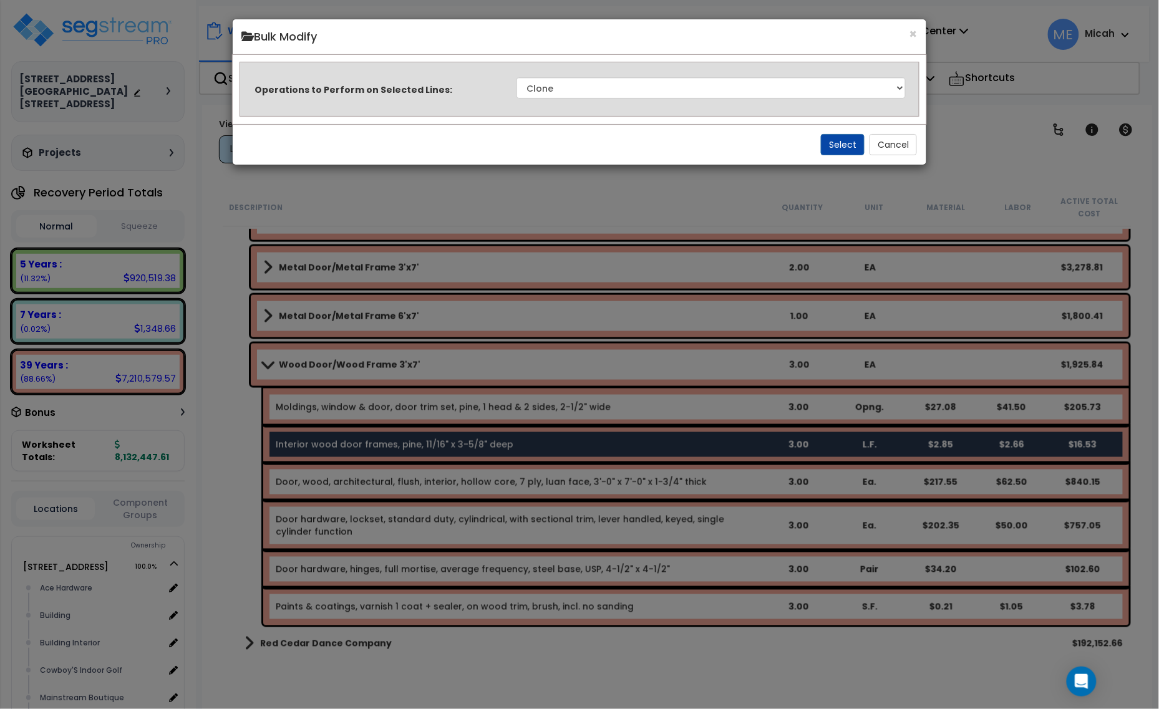
click at [651, 101] on div "Operations to Perform on Selected Lines: Clone Delete Delete Zero Quantities Mo…" at bounding box center [579, 88] width 683 height 36
click at [653, 92] on select "Clone Delete Delete Zero Quantities Modify Component Group Modify Cost Sources …" at bounding box center [711, 87] width 390 height 21
select select "update_quantity"
click at [516, 77] on select "Clone Delete Delete Zero Quantities Modify Component Group Modify Cost Sources …" at bounding box center [711, 87] width 390 height 21
click at [824, 142] on div "Select Cancel" at bounding box center [580, 144] width 694 height 41
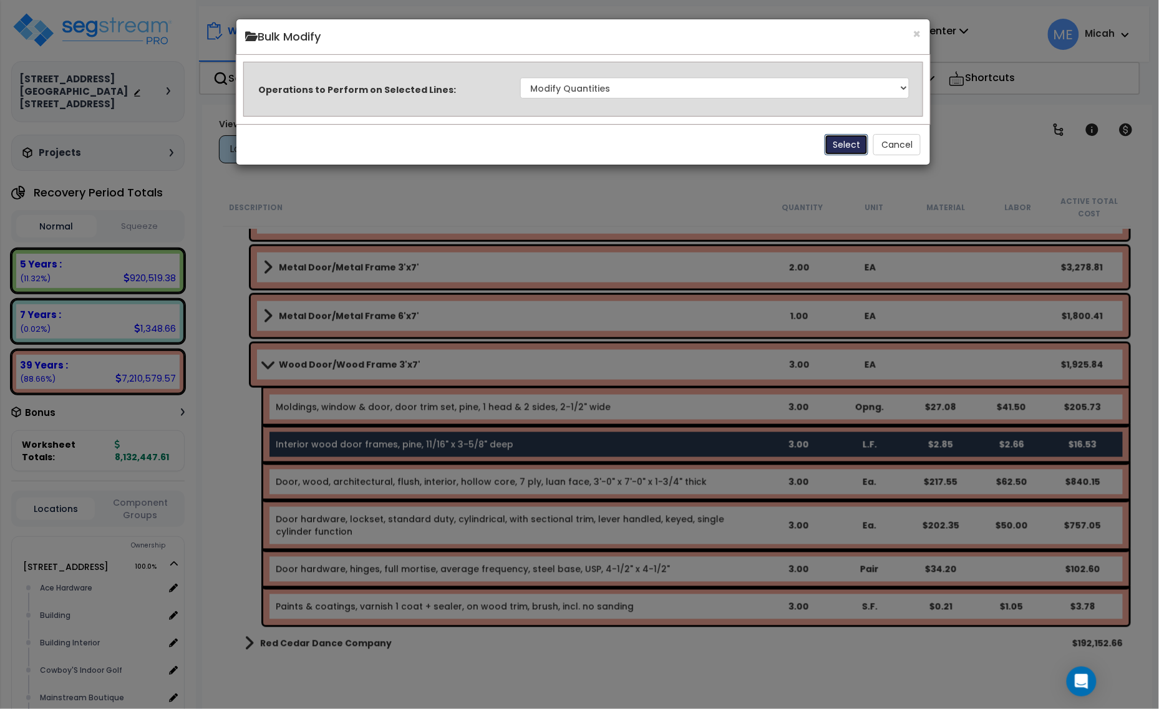
click at [843, 141] on button "Select" at bounding box center [847, 144] width 44 height 21
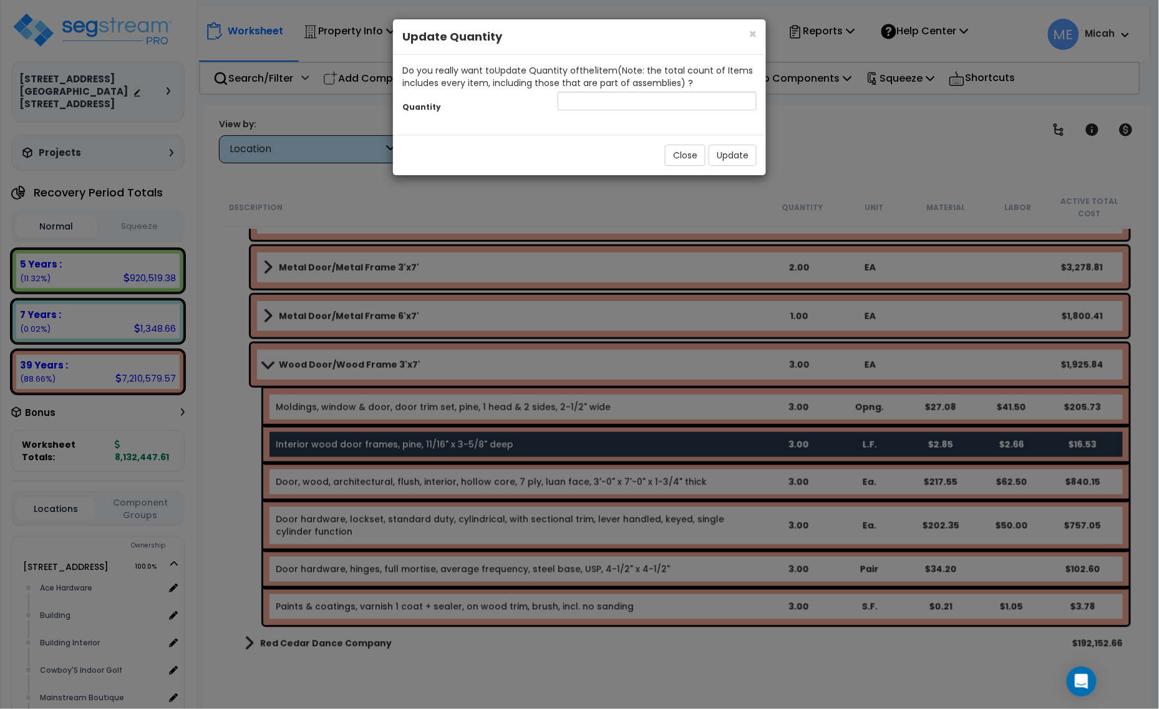
click at [609, 115] on div "Quantity" at bounding box center [579, 102] width 373 height 27
click at [608, 95] on input "number" at bounding box center [657, 101] width 199 height 19
type input "102"
click at [741, 152] on button "Update" at bounding box center [733, 155] width 48 height 21
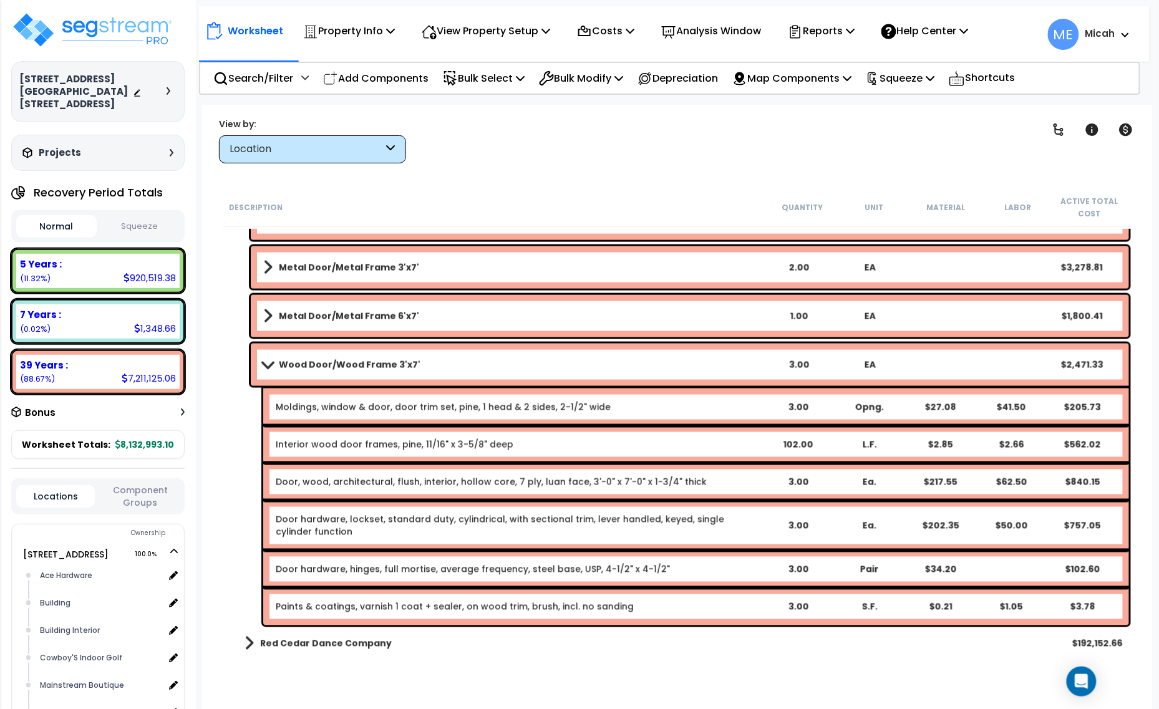
drag, startPoint x: 524, startPoint y: 602, endPoint x: 544, endPoint y: 591, distance: 23.7
click at [525, 603] on link "Paints & coatings, varnish 1 coat + sealer, on wood trim, brush, incl. no sandi…" at bounding box center [455, 607] width 358 height 12
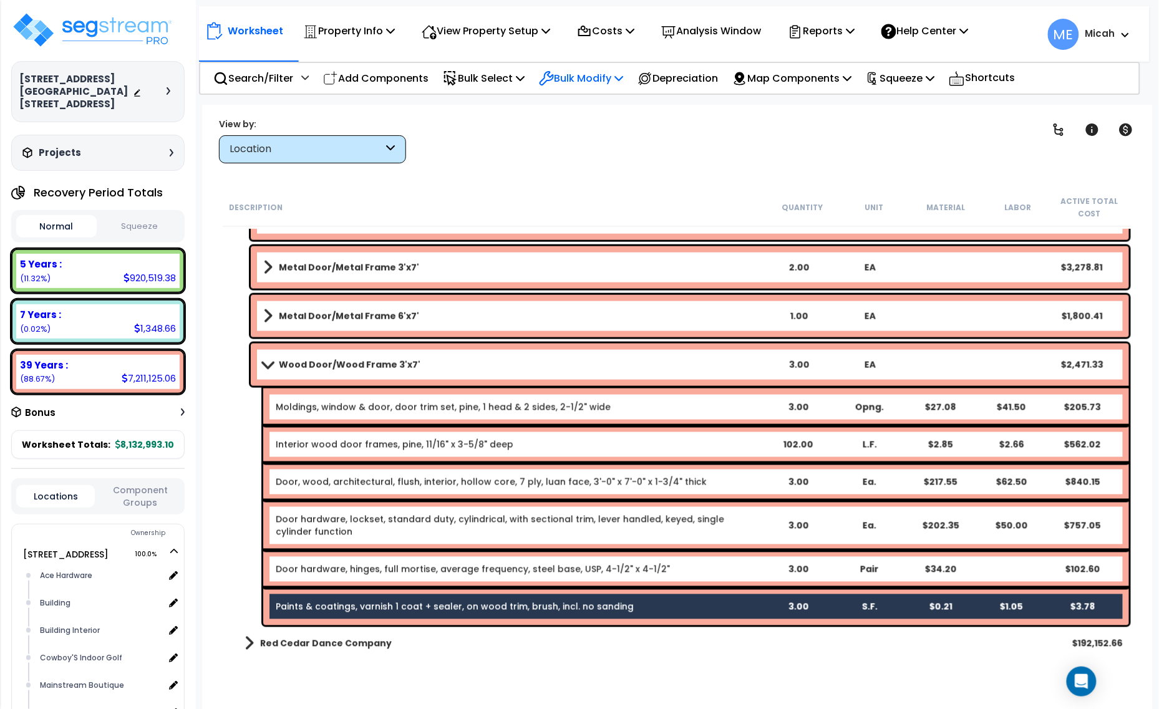
click at [596, 79] on p "Bulk Modify" at bounding box center [581, 78] width 84 height 17
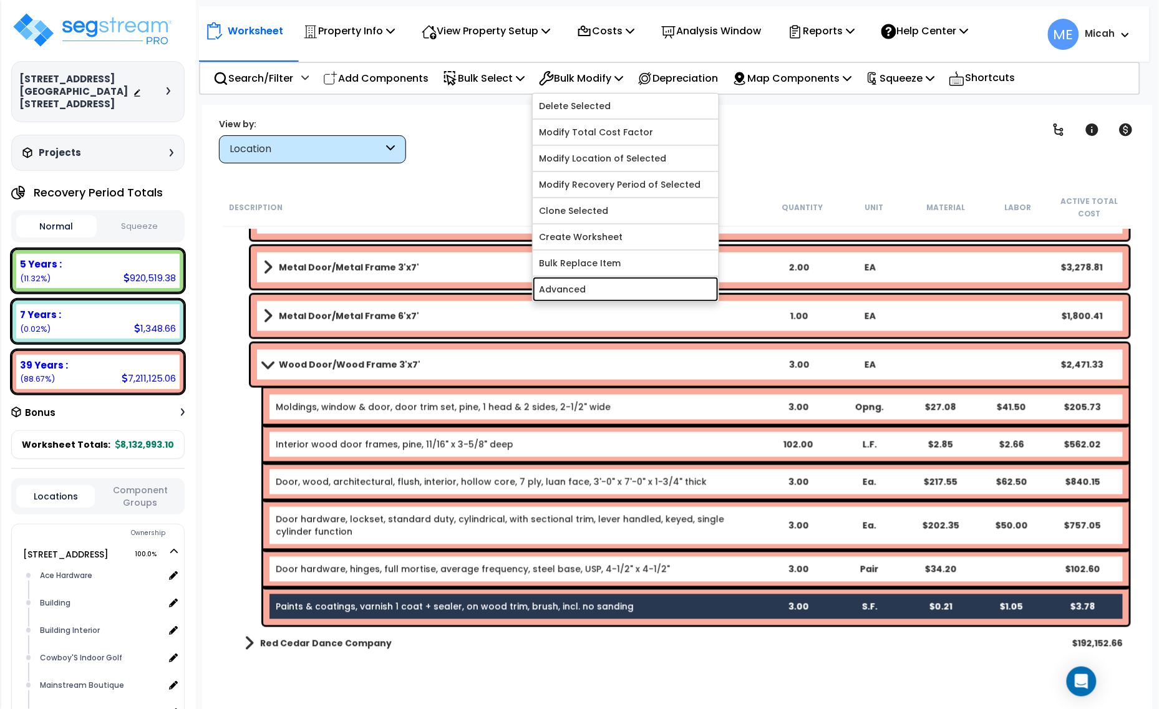
click at [631, 288] on link "Advanced" at bounding box center [626, 289] width 186 height 25
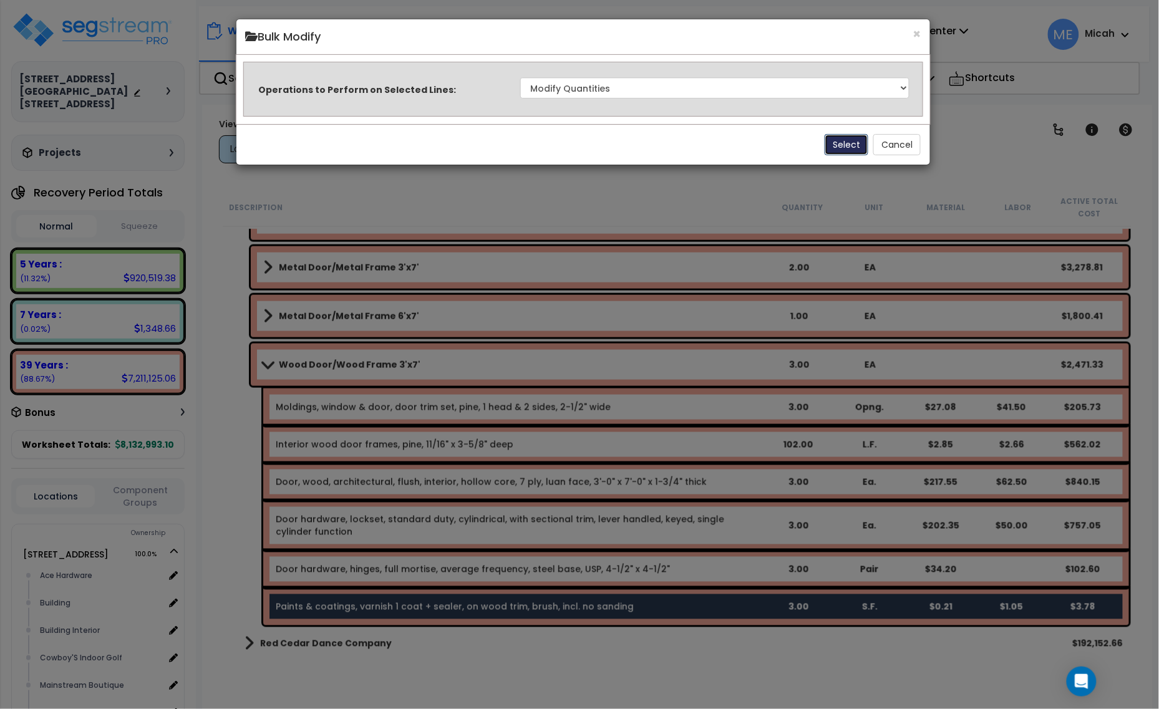
click at [841, 135] on button "Select" at bounding box center [847, 144] width 44 height 21
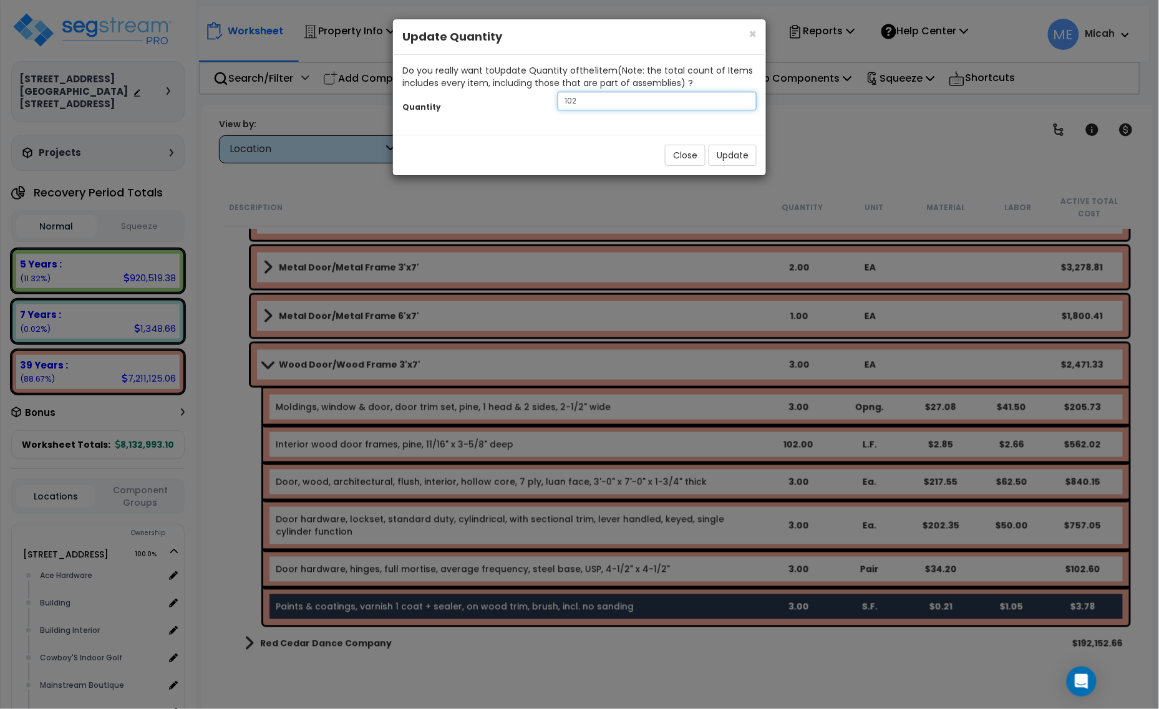
drag, startPoint x: 583, startPoint y: 100, endPoint x: 521, endPoint y: 92, distance: 62.2
click at [516, 94] on div "Quantity 102" at bounding box center [579, 102] width 373 height 27
type input "126"
click at [723, 162] on button "Update" at bounding box center [733, 155] width 48 height 21
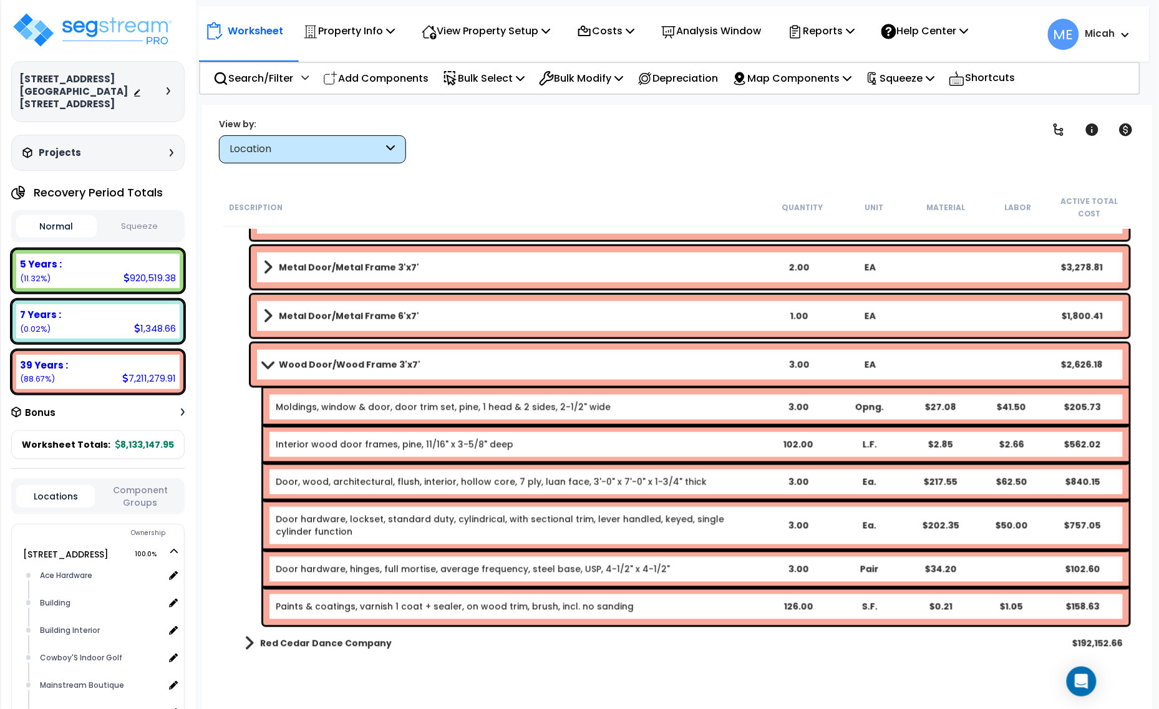
click at [268, 362] on span at bounding box center [267, 364] width 17 height 9
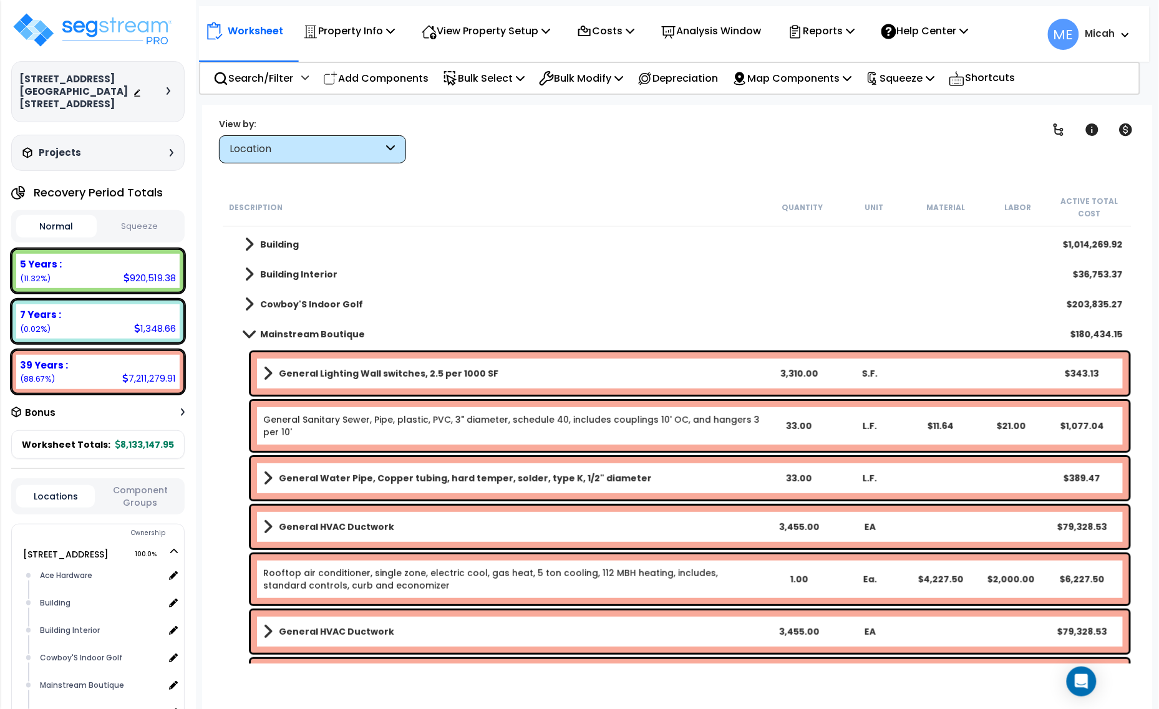
scroll to position [0, 0]
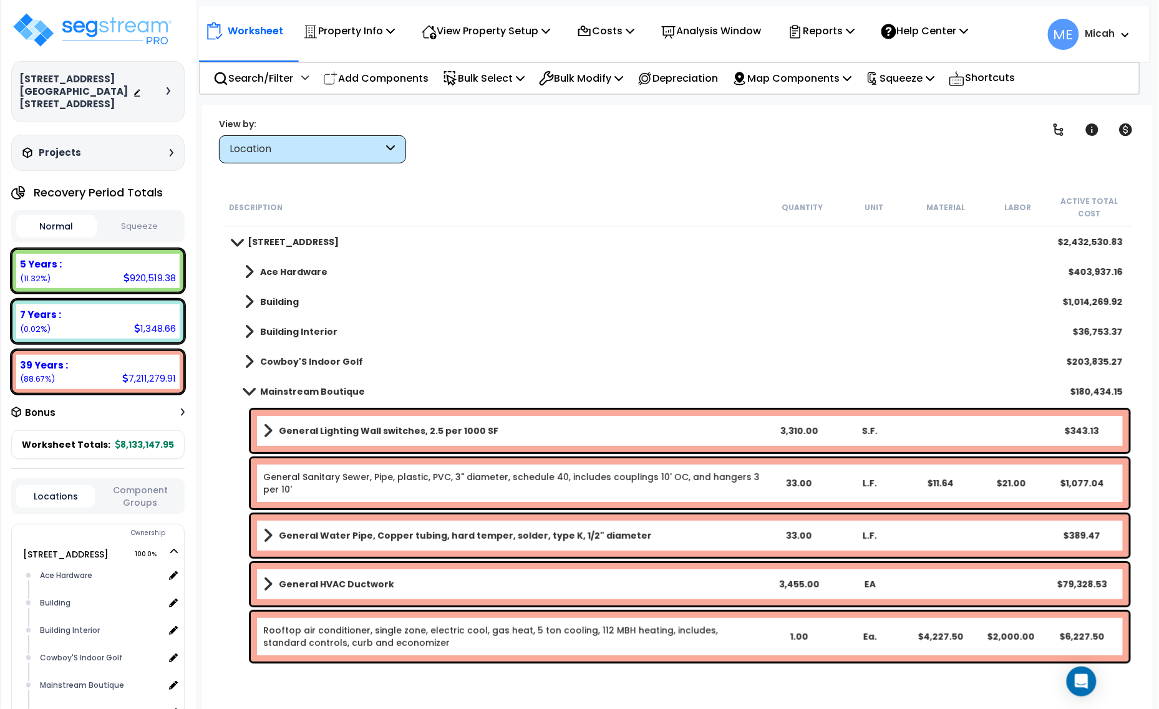
click at [245, 388] on span at bounding box center [248, 391] width 17 height 9
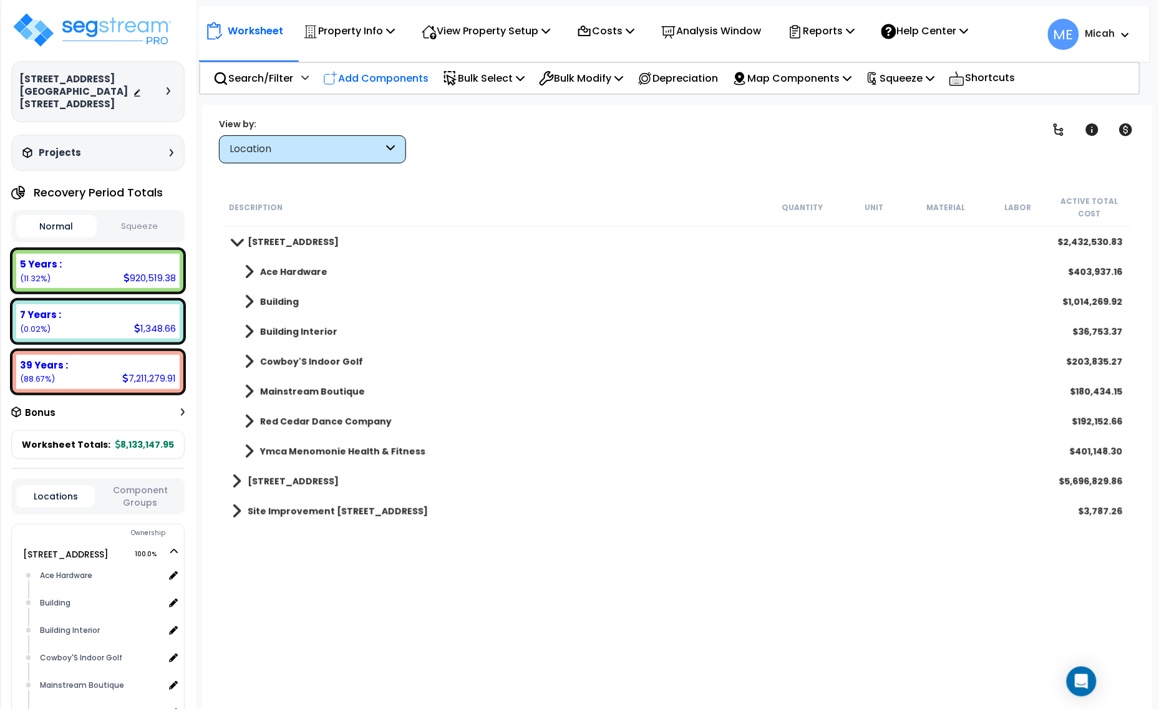
click at [390, 80] on p "Add Components" at bounding box center [375, 78] width 105 height 17
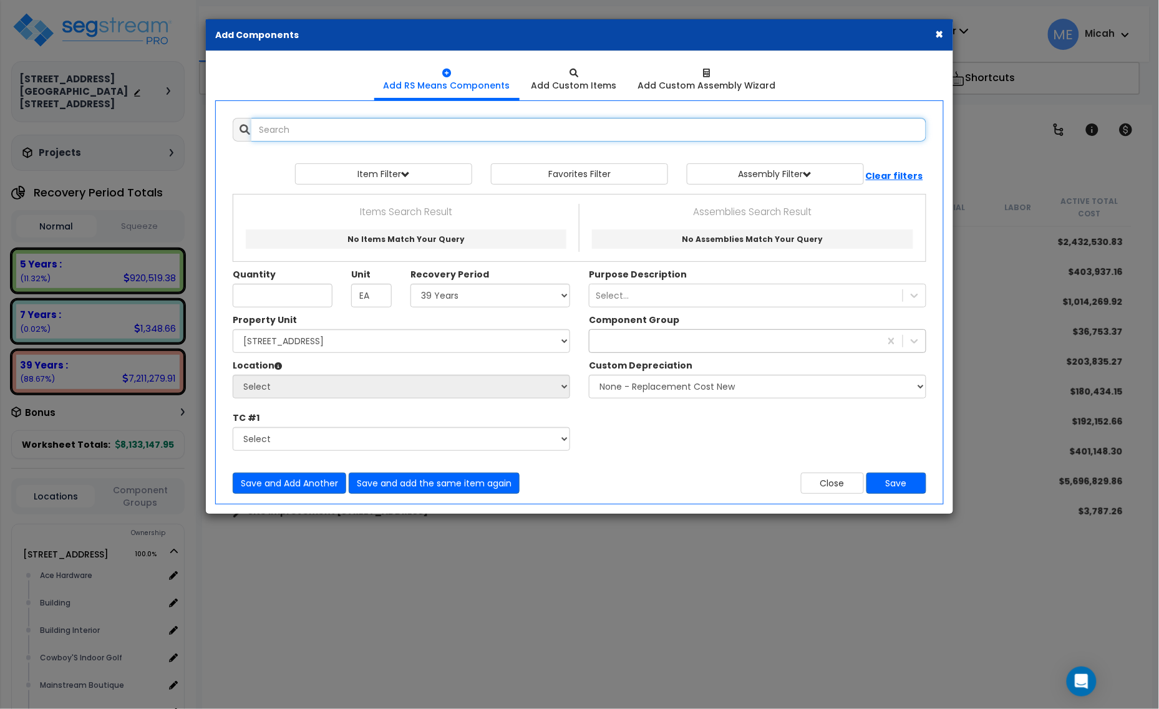
select select
click at [385, 123] on input "text" at bounding box center [588, 130] width 675 height 24
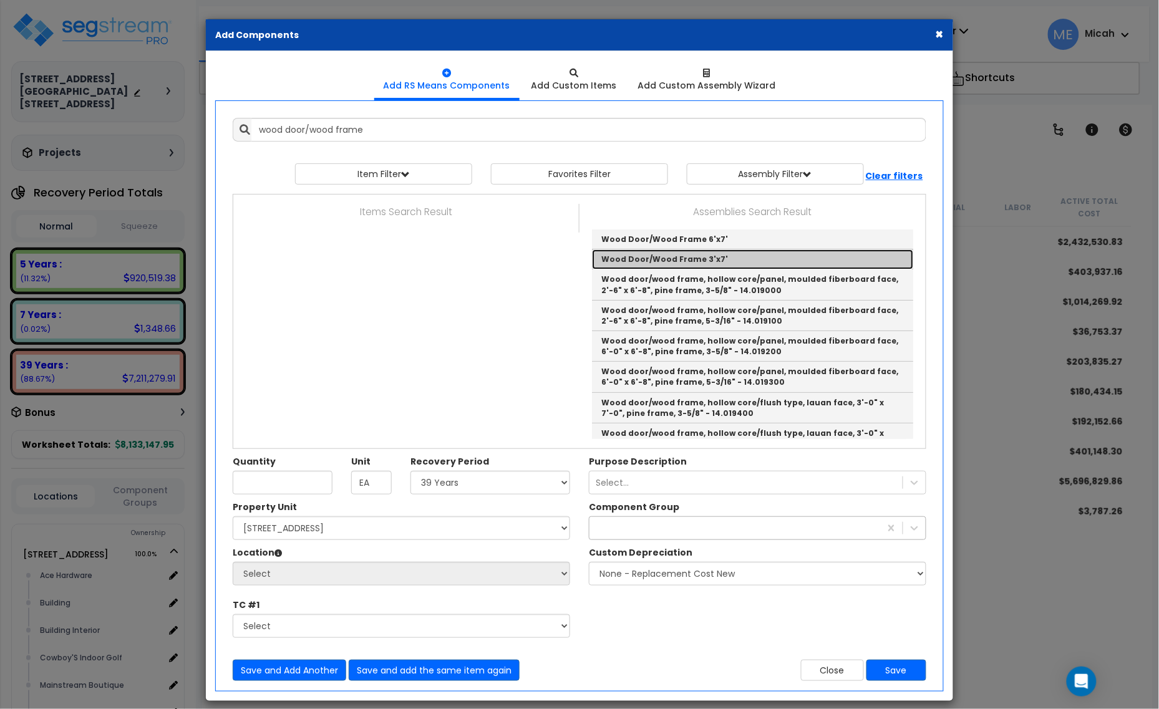
click at [713, 264] on link "Wood Door/Wood Frame 3'x7'" at bounding box center [752, 259] width 321 height 20
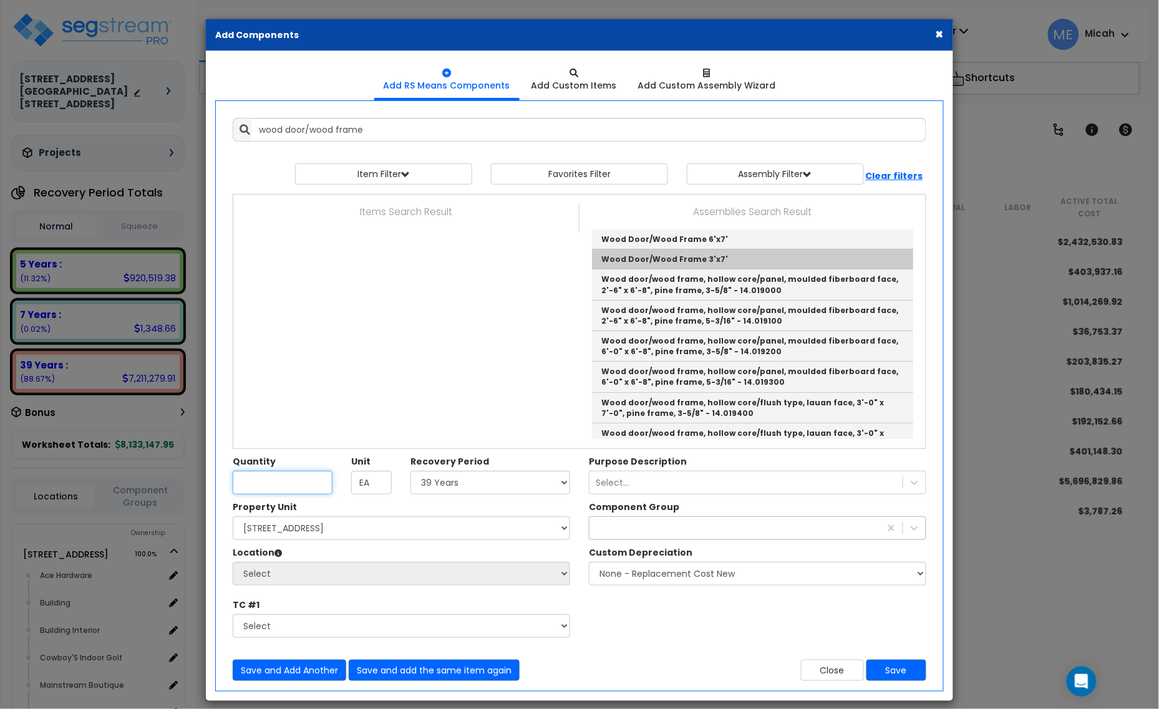
type input "Wood Door/Wood Frame 3'x7'"
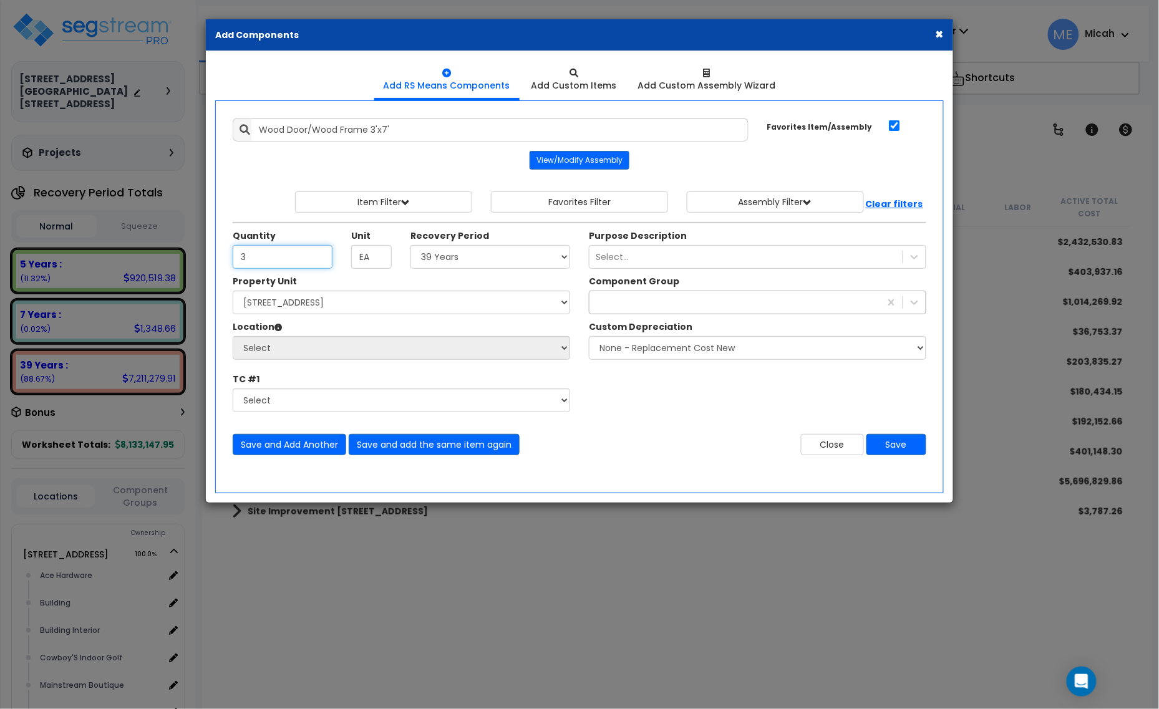
type input "3"
drag, startPoint x: 510, startPoint y: 256, endPoint x: 507, endPoint y: 267, distance: 11.1
click at [510, 256] on select "Select 5 Years 7 Years 15 Years 20 Years 39 Years 27.5 Year" at bounding box center [490, 257] width 160 height 24
select select "39Y"
click at [411, 246] on select "Select 5 Years 7 Years 15 Years 20 Years 39 Years 27.5 Year" at bounding box center [490, 257] width 160 height 24
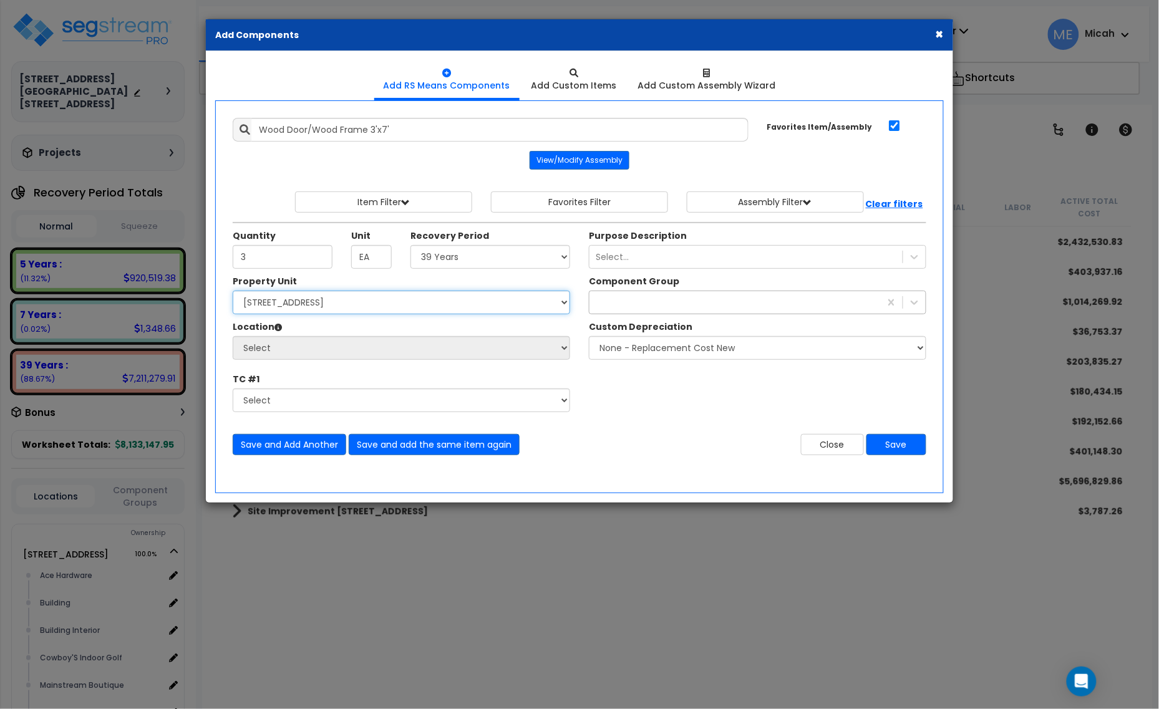
click at [382, 309] on select "Select [STREET_ADDRESS] [STREET_ADDRESS] Site Improvement [STREET_ADDRESS] Site…" at bounding box center [401, 303] width 337 height 24
select select "161435"
click at [233, 292] on select "Select [STREET_ADDRESS] [STREET_ADDRESS] Site Improvement [STREET_ADDRESS] Site…" at bounding box center [401, 303] width 337 height 24
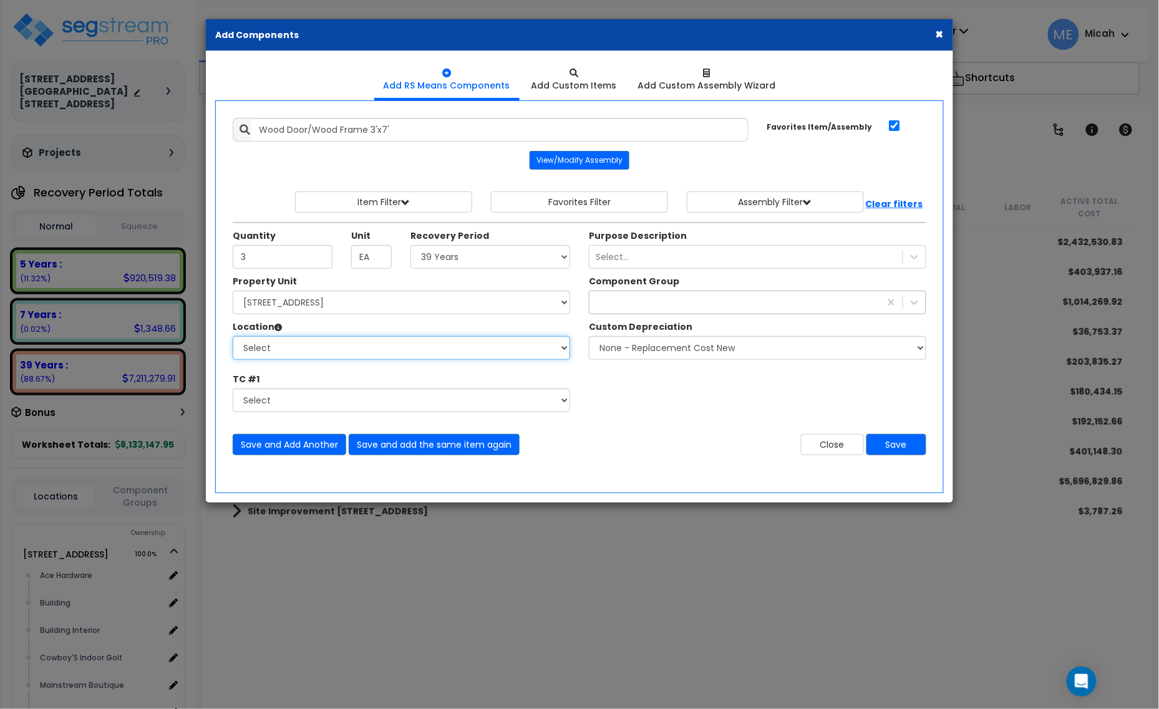
click at [369, 356] on select "Select Ace Hardware Building Building Interior Cowboy'S Indoor Golf Mainstream …" at bounding box center [401, 348] width 337 height 24
select select "31137"
click at [233, 337] on select "Select Ace Hardware Building Building Interior Cowboy'S Indoor Golf Mainstream …" at bounding box center [401, 348] width 337 height 24
click at [659, 298] on div at bounding box center [734, 303] width 291 height 20
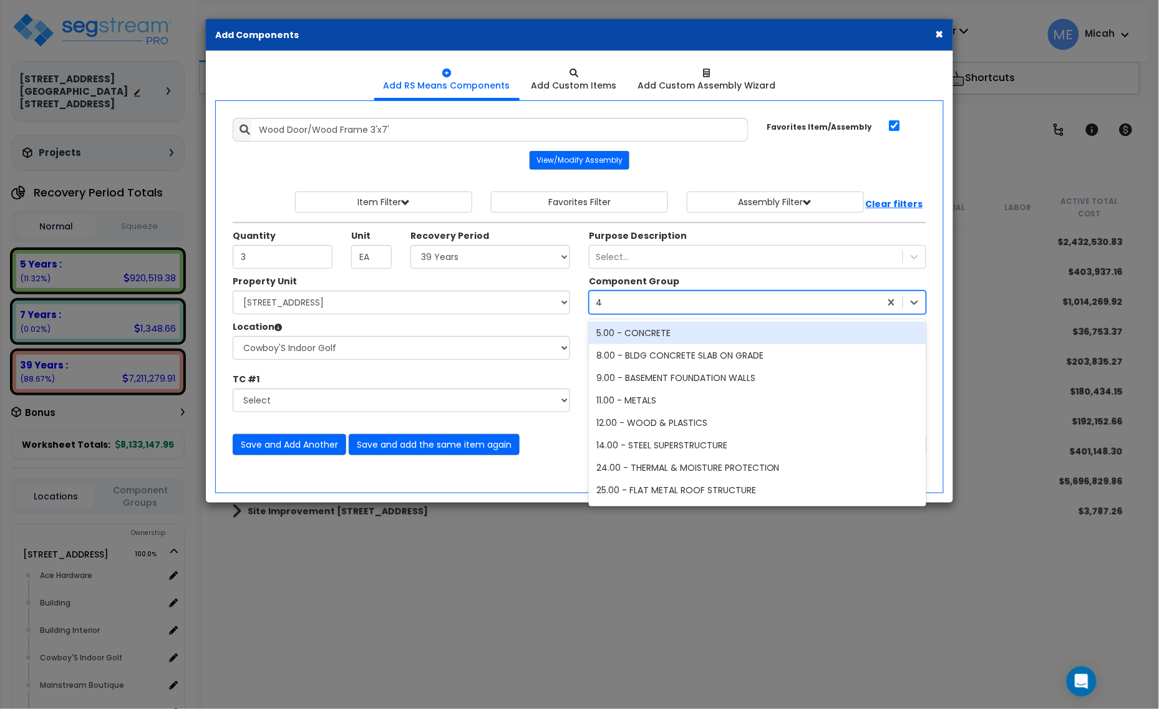
type input "40"
click at [669, 334] on div "40.00 - DOORS & WINDOWS" at bounding box center [757, 333] width 337 height 22
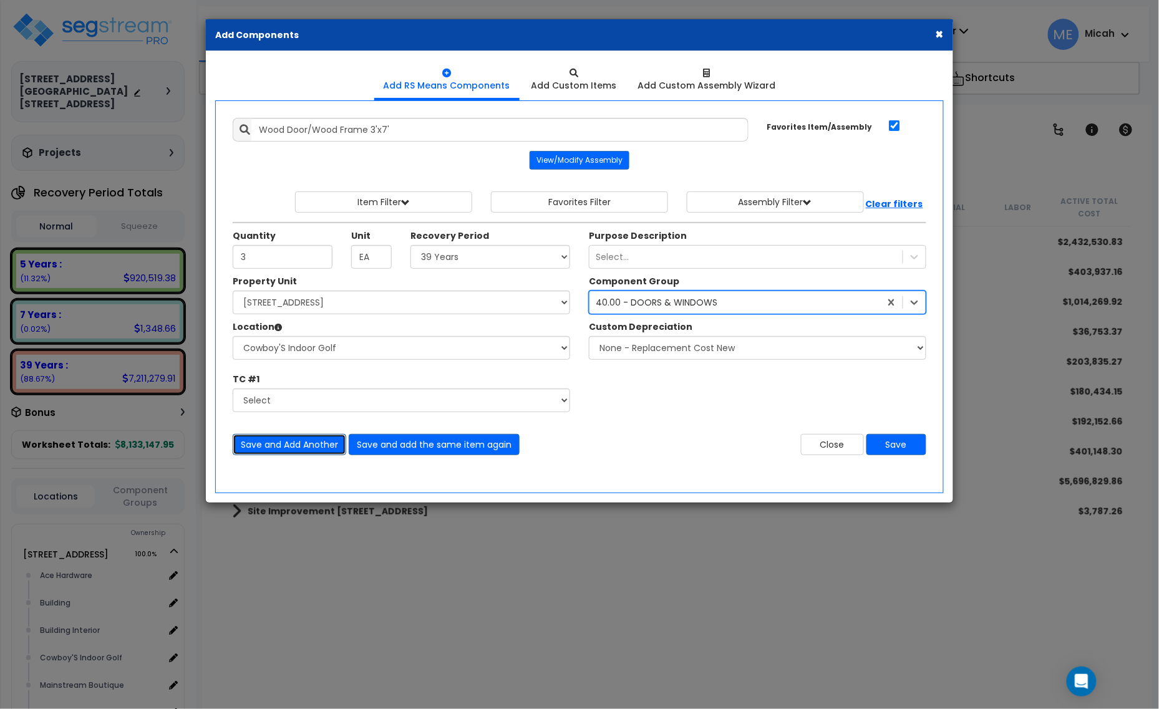
click at [319, 449] on button "Save and Add Another" at bounding box center [290, 444] width 114 height 21
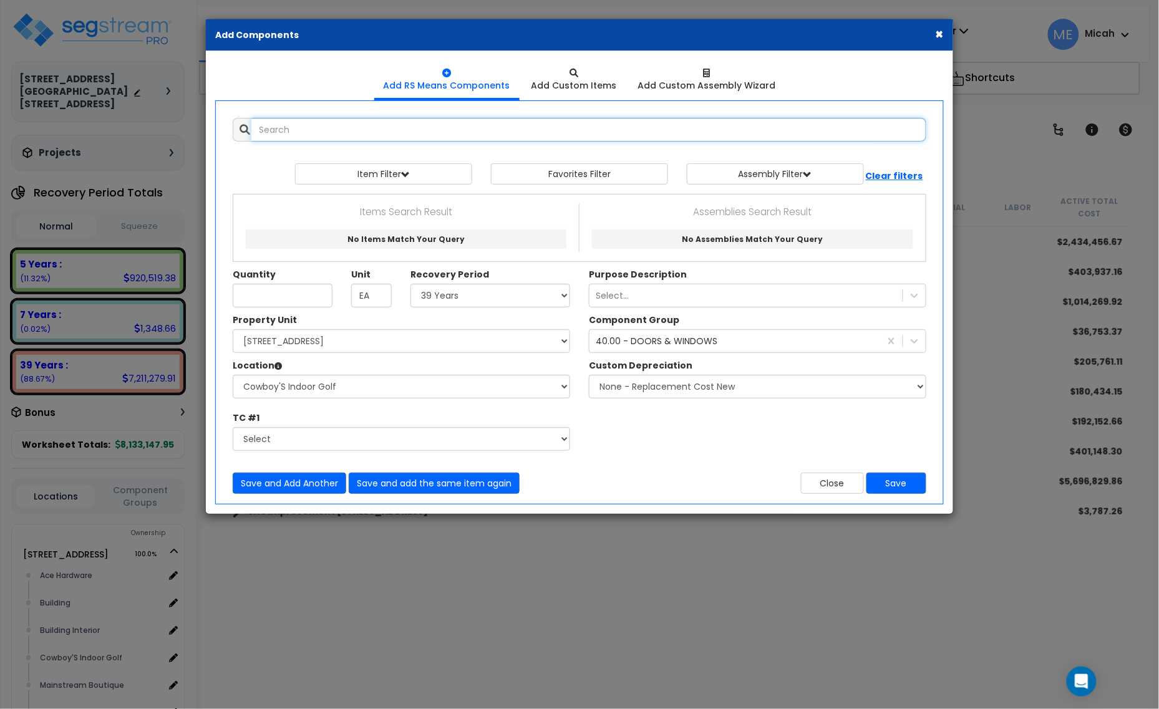
click at [370, 119] on input "text" at bounding box center [588, 130] width 675 height 24
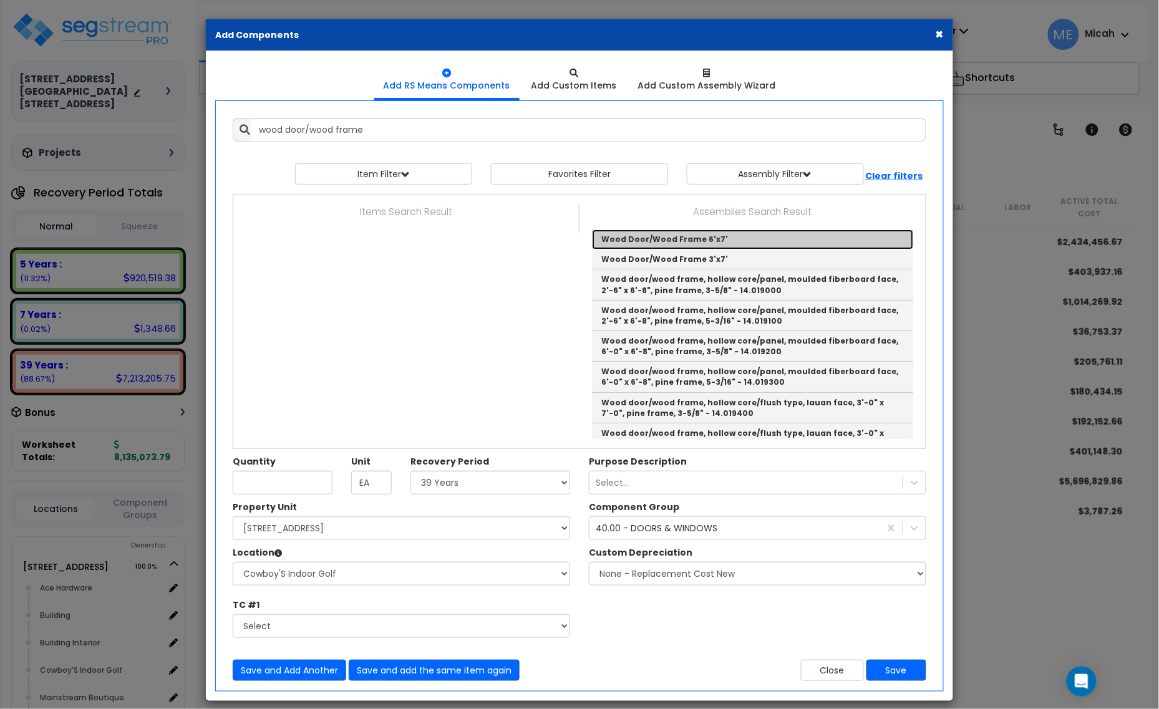
click at [688, 245] on link "Wood Door/Wood Frame 6'x7'" at bounding box center [752, 240] width 321 height 20
type input "Wood Door/Wood Frame 6'x7'"
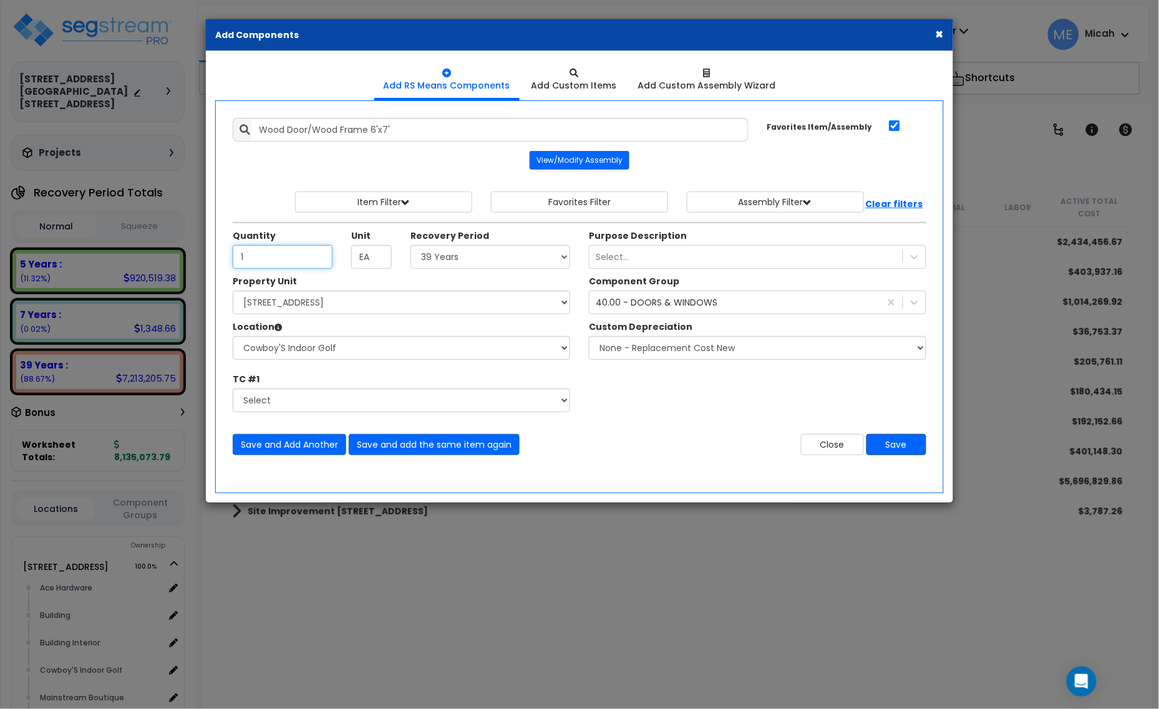
type input "1"
click at [897, 446] on button "Save" at bounding box center [896, 444] width 60 height 21
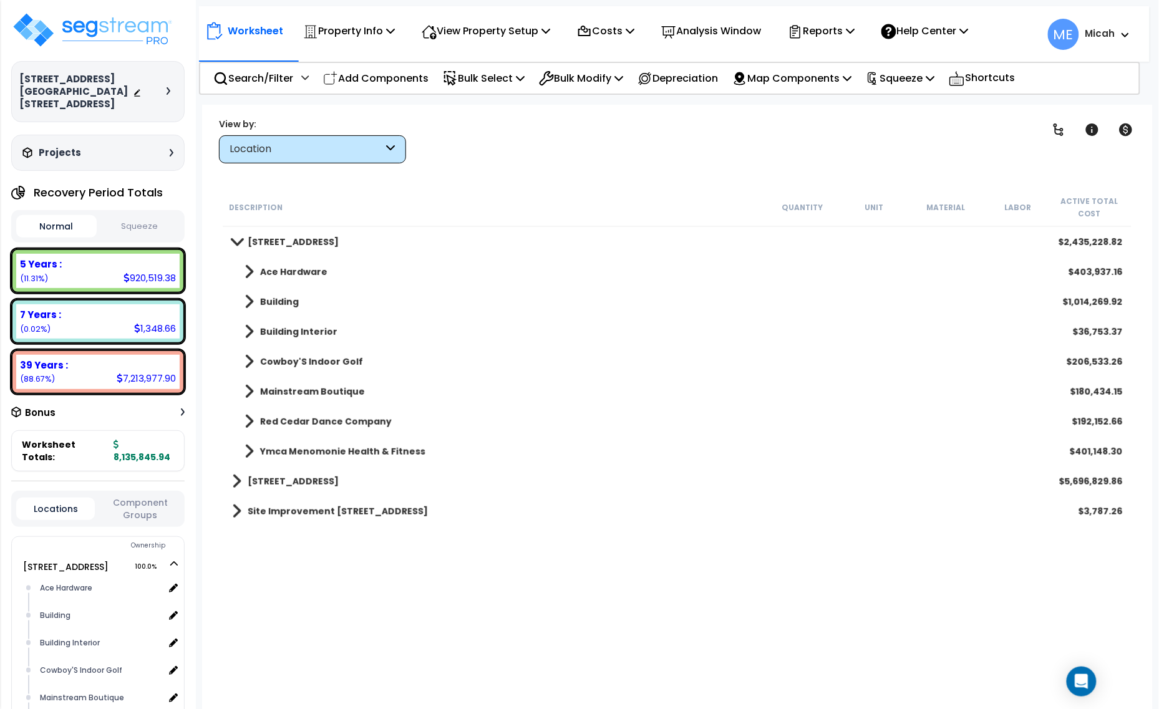
click at [248, 360] on span at bounding box center [248, 361] width 9 height 17
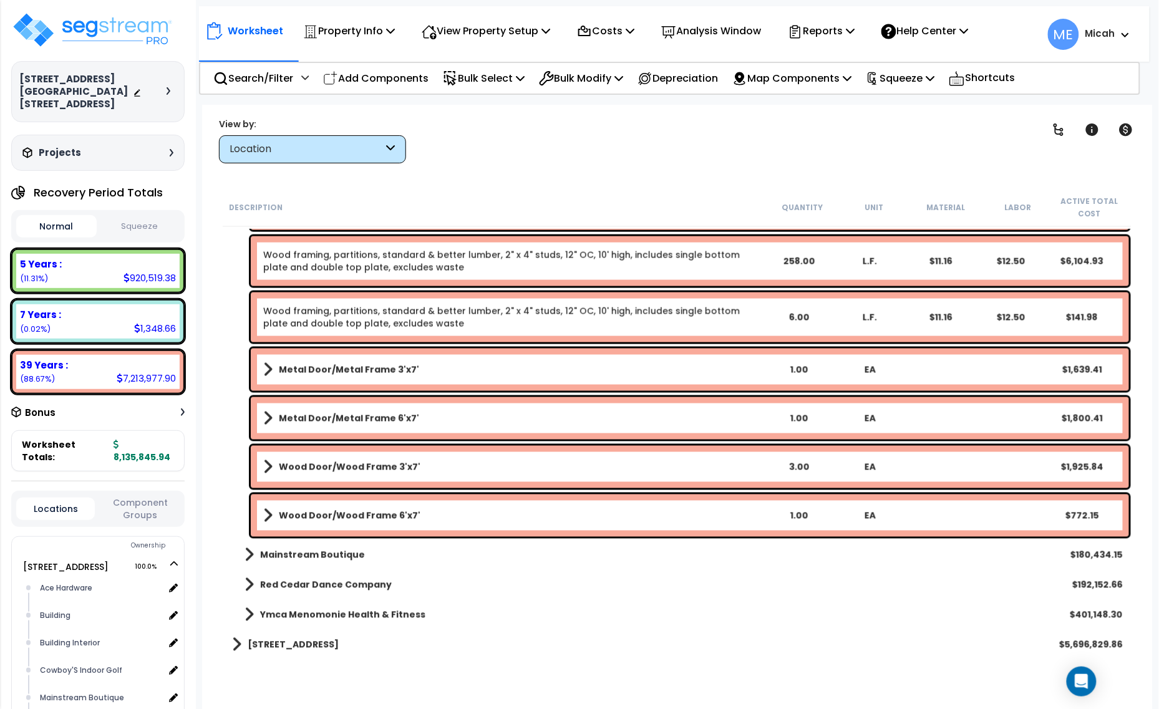
scroll to position [680, 0]
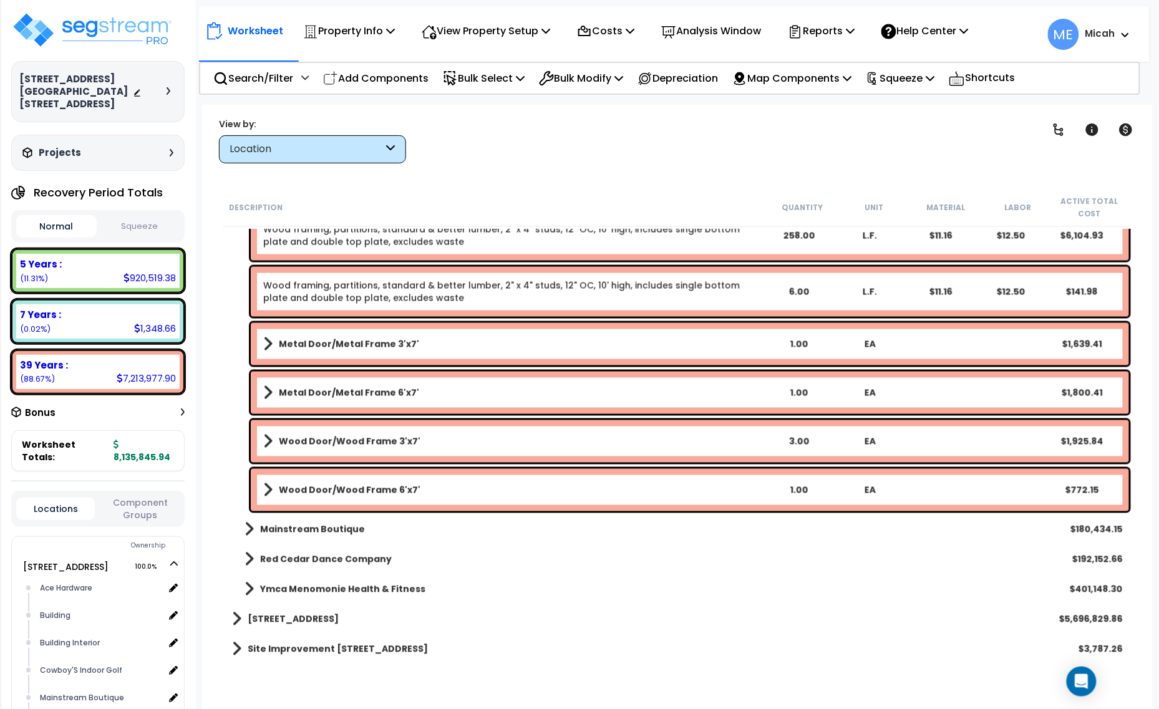
click at [263, 442] on span at bounding box center [267, 441] width 9 height 17
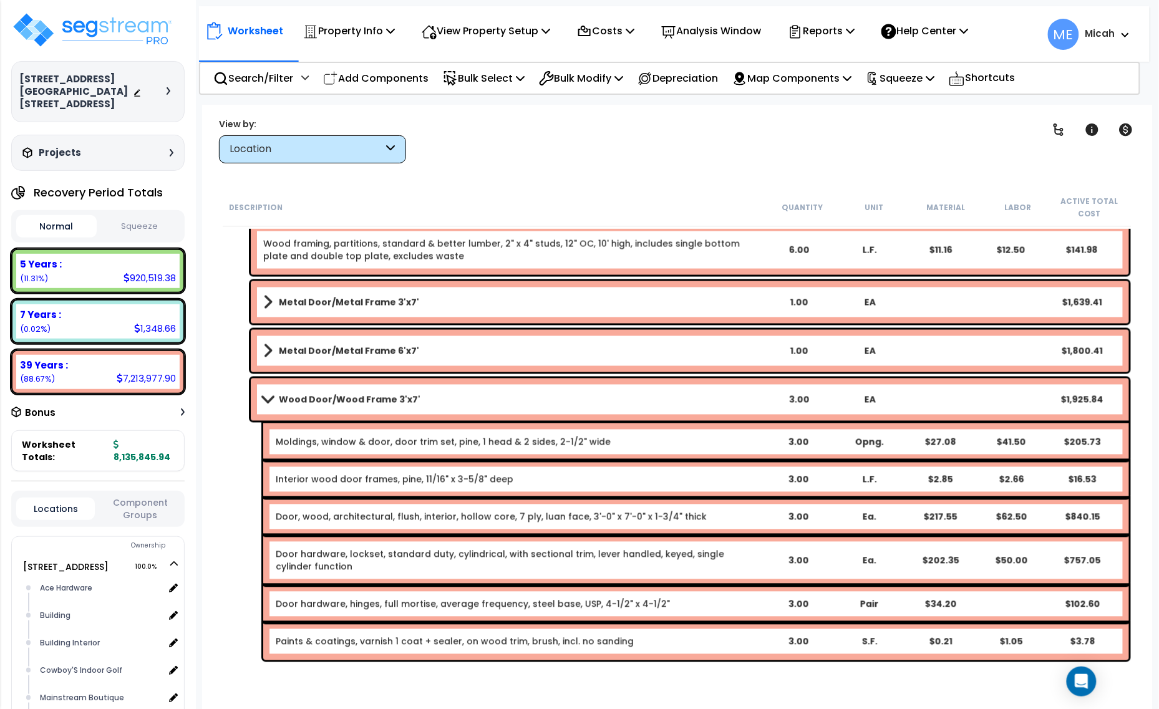
scroll to position [758, 0]
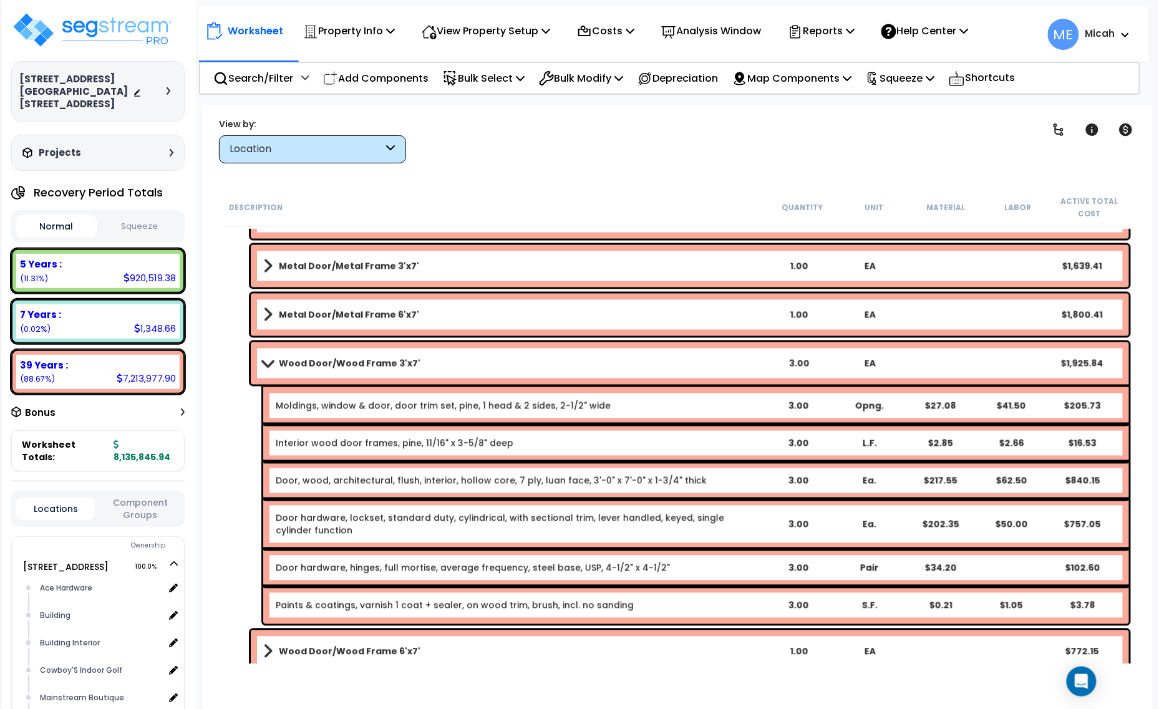
click at [584, 447] on div "Interior wood door frames, pine, 11/16" x 3-5/8" deep" at bounding box center [519, 443] width 486 height 12
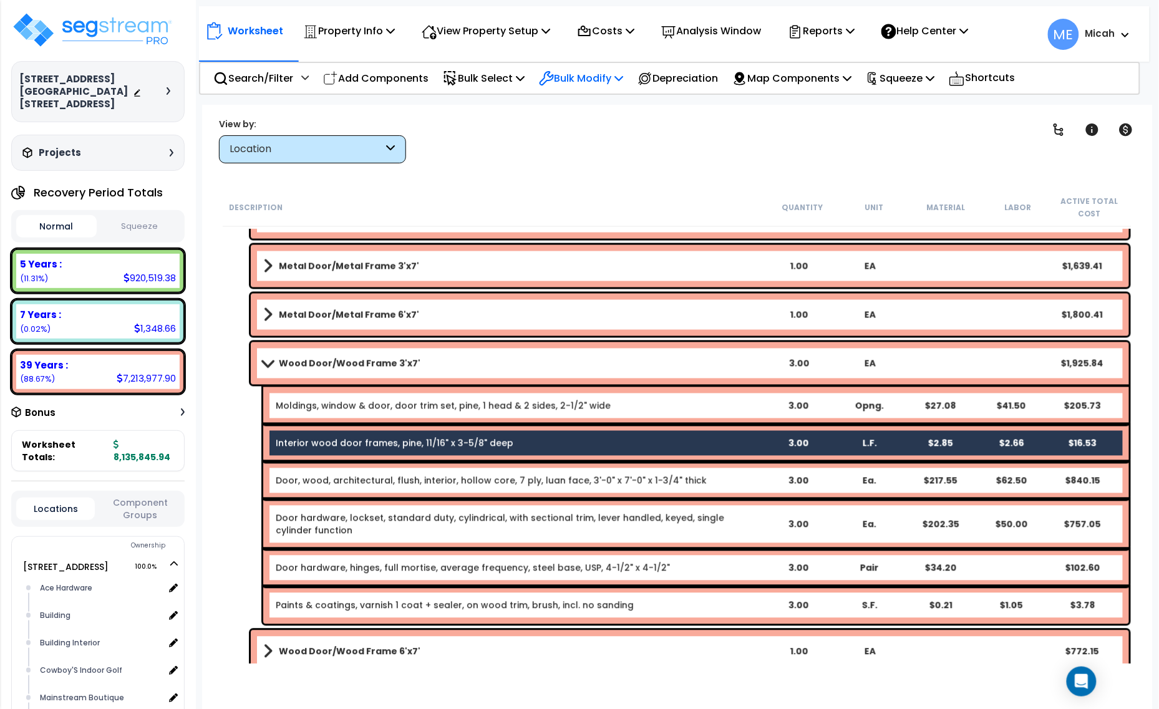
click at [569, 82] on p "Bulk Modify" at bounding box center [581, 78] width 84 height 17
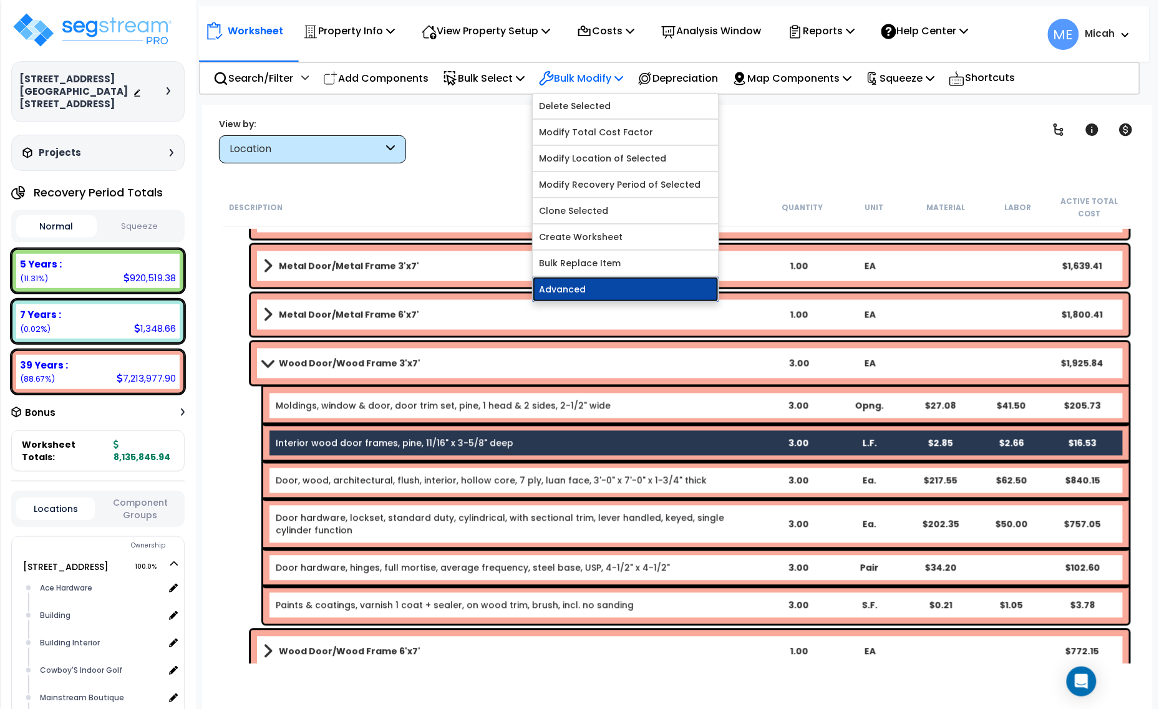
click at [594, 298] on link "Advanced" at bounding box center [626, 289] width 186 height 25
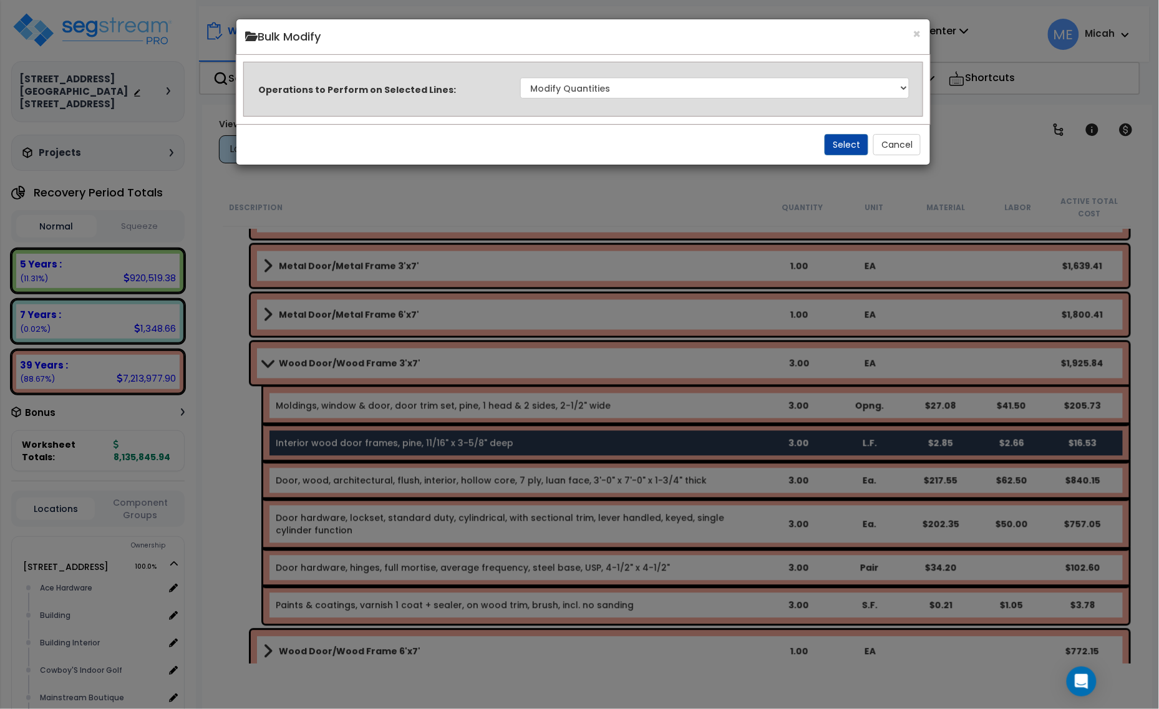
click at [825, 138] on div "Select Cancel" at bounding box center [583, 144] width 694 height 41
click at [841, 143] on button "Select" at bounding box center [849, 144] width 44 height 21
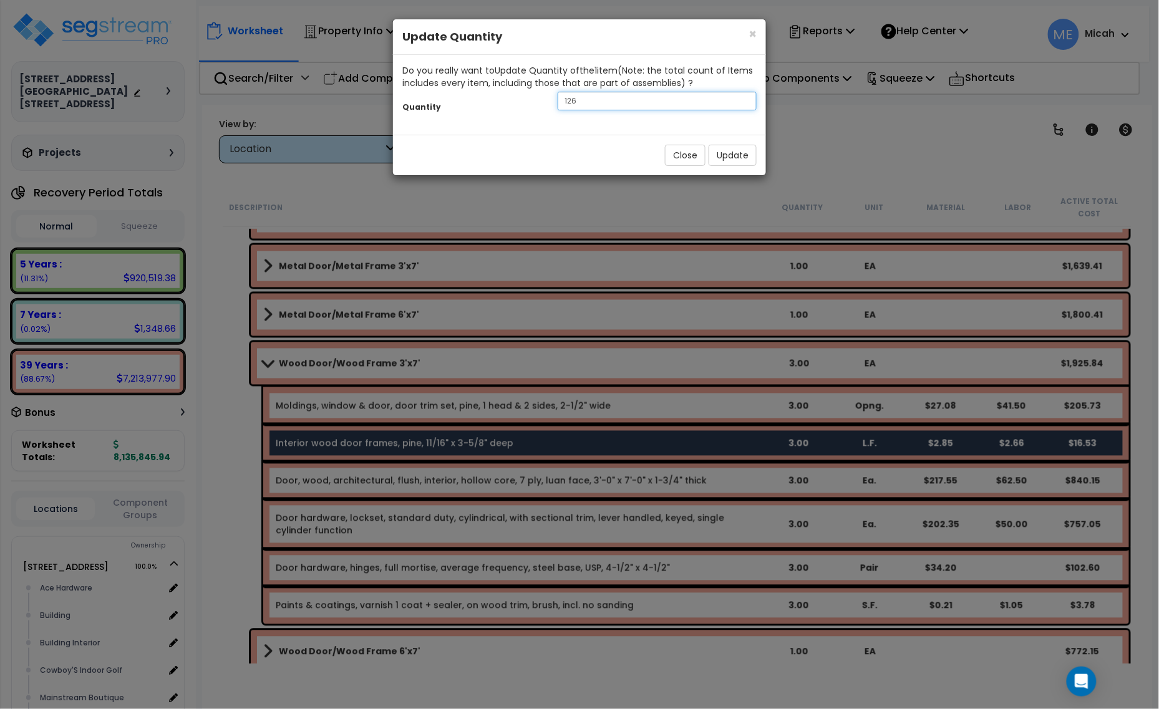
drag, startPoint x: 588, startPoint y: 104, endPoint x: 563, endPoint y: 106, distance: 25.1
click at [563, 106] on input "126" at bounding box center [657, 101] width 199 height 19
type input "102"
click at [733, 156] on button "Update" at bounding box center [733, 155] width 48 height 21
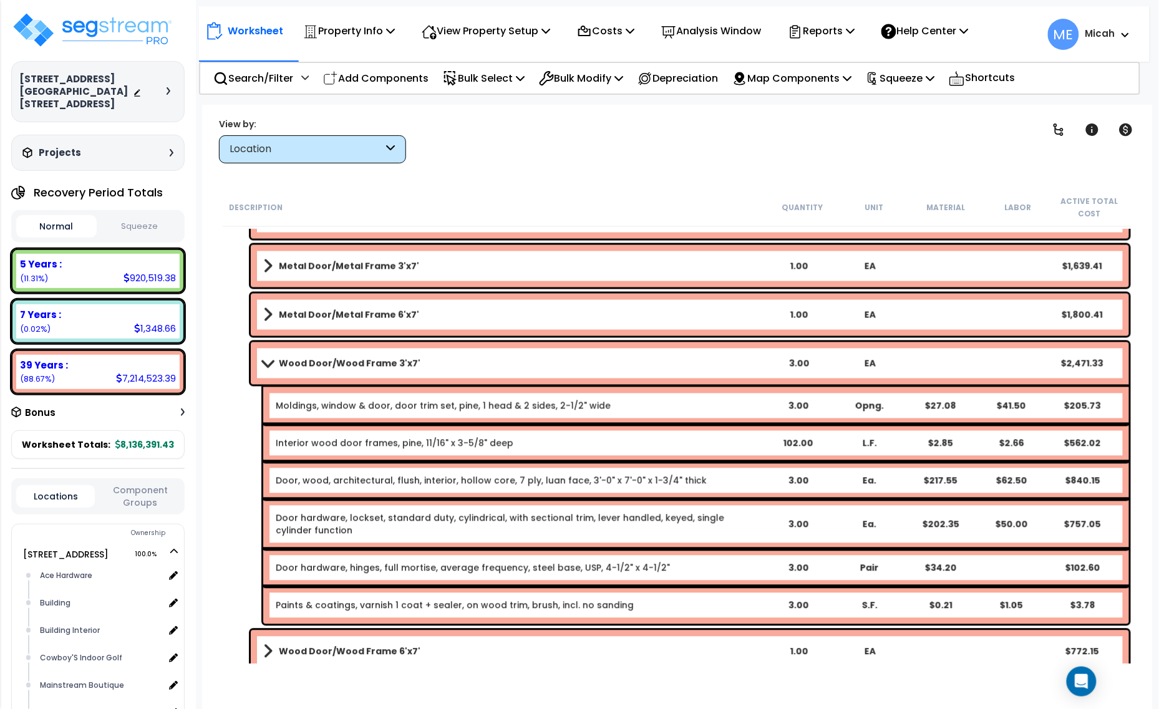
click at [756, 609] on div "Paints & coatings, varnish 1 coat + sealer, on wood trim, brush, incl. no sandi…" at bounding box center [519, 605] width 486 height 12
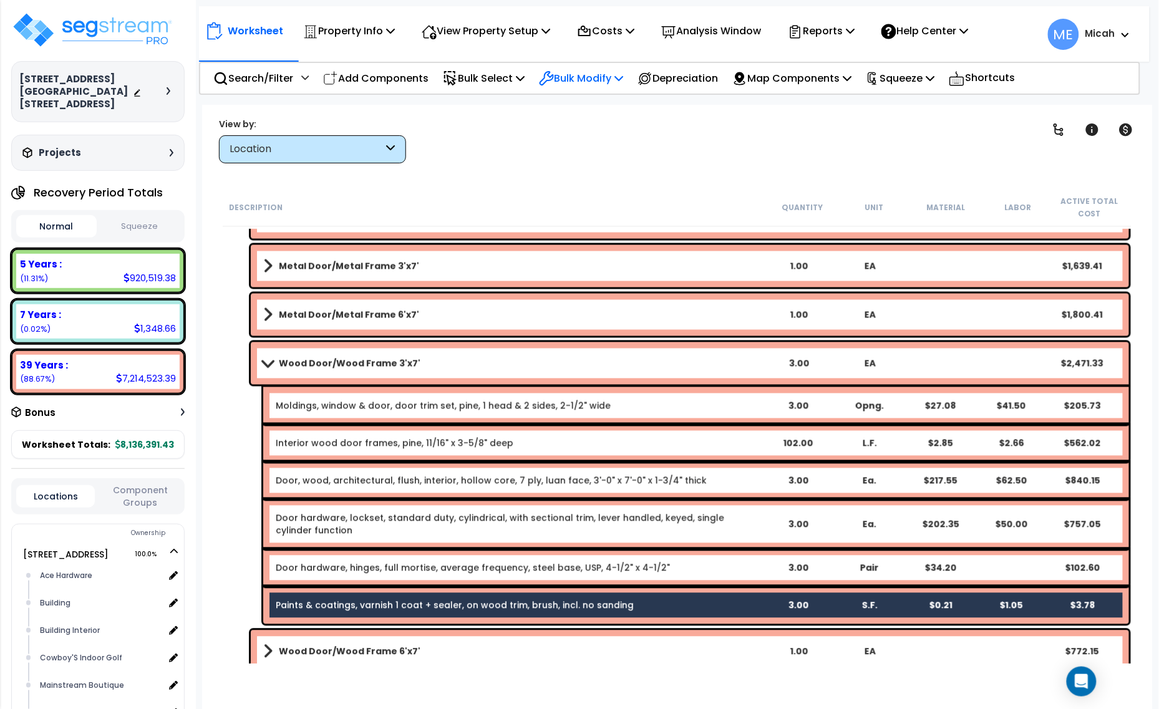
click at [623, 73] on icon at bounding box center [618, 78] width 9 height 10
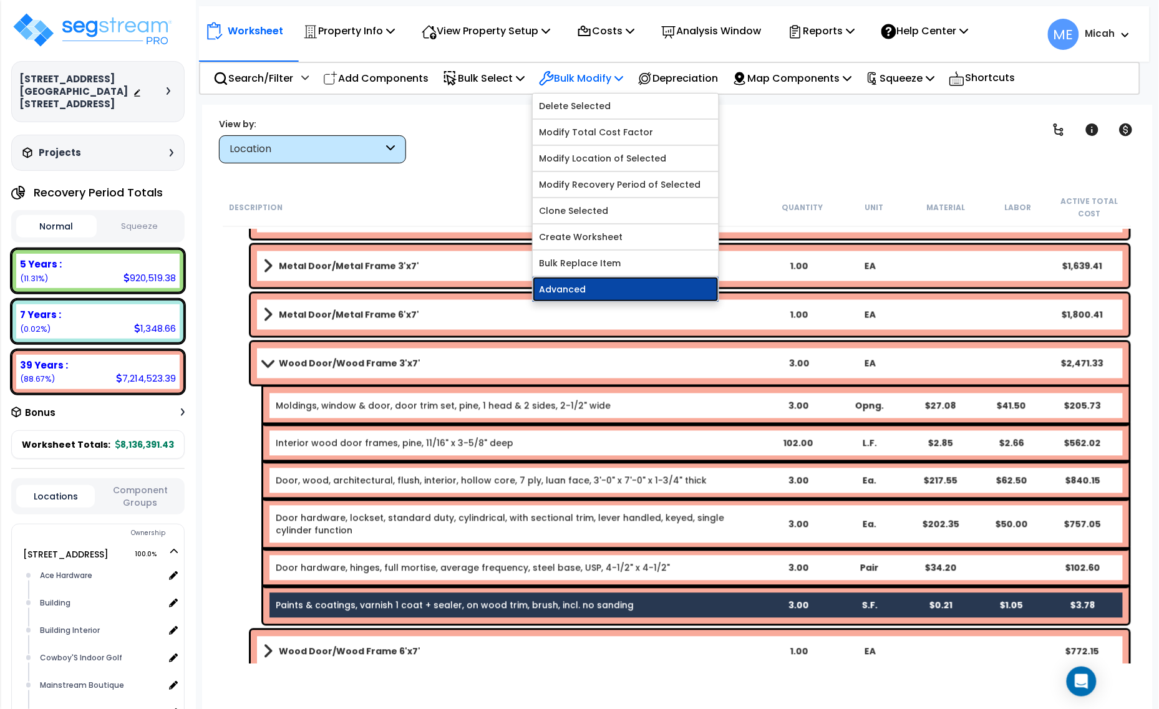
click at [655, 292] on link "Advanced" at bounding box center [626, 289] width 186 height 25
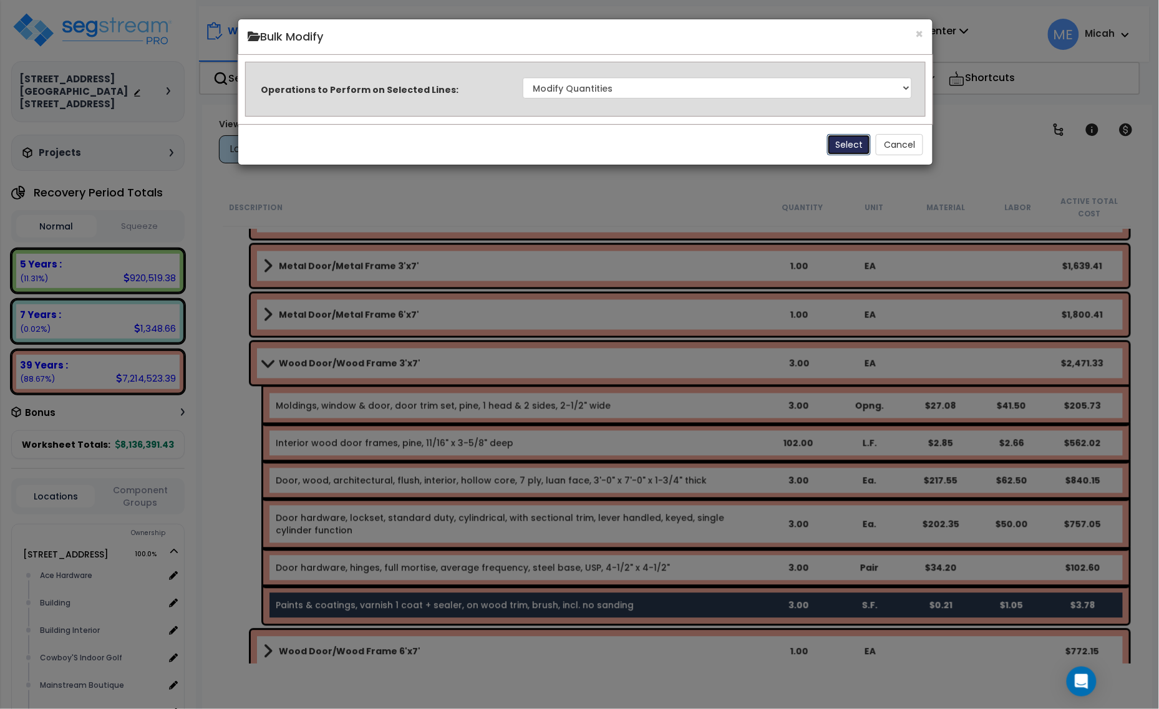
click at [848, 142] on button "Select" at bounding box center [849, 144] width 44 height 21
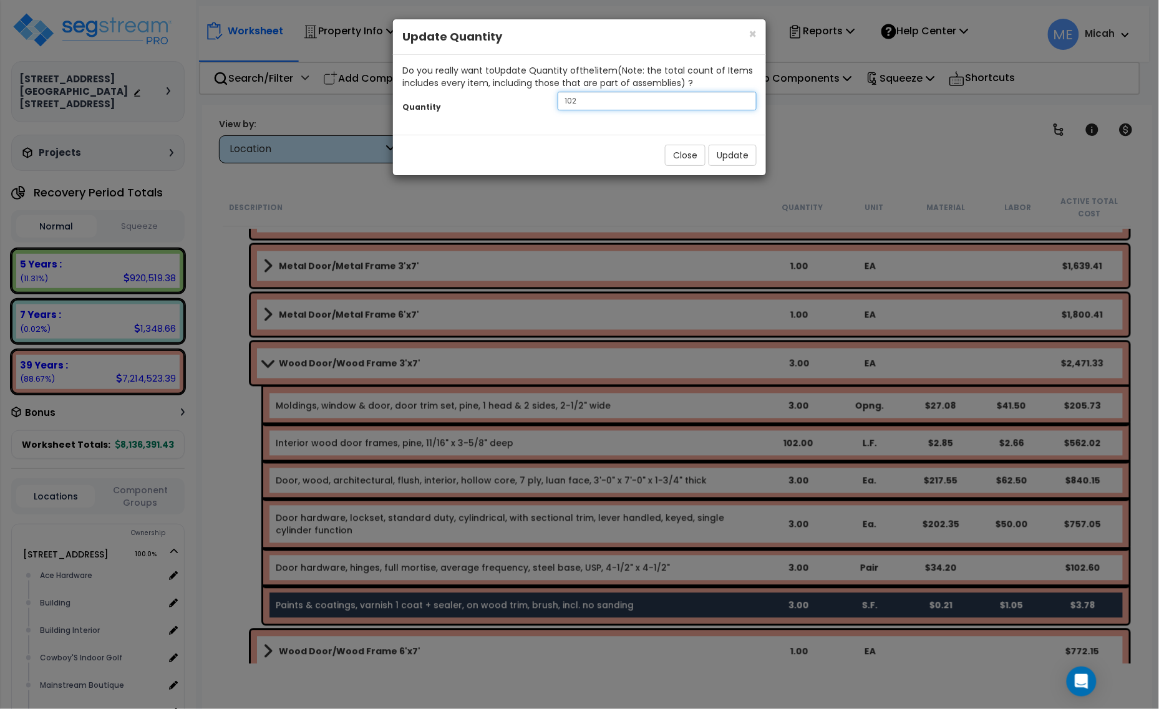
click at [538, 106] on div "Quantity 102" at bounding box center [579, 102] width 373 height 27
type input "126"
click at [747, 158] on button "Update" at bounding box center [733, 155] width 48 height 21
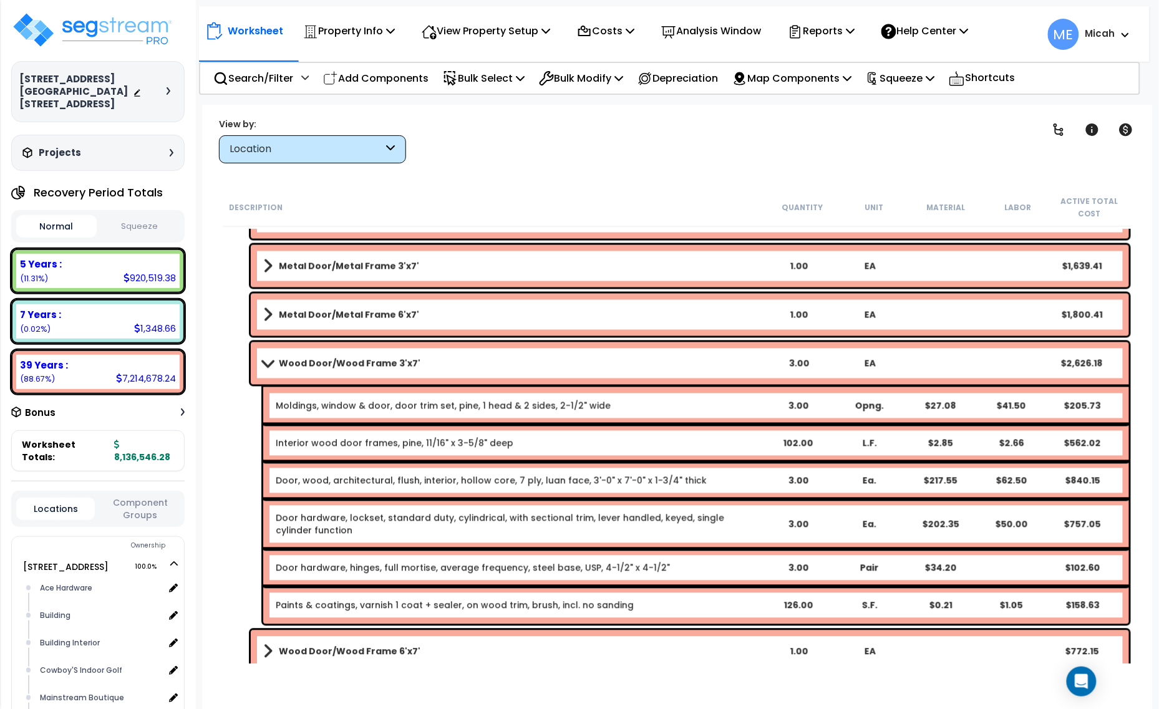
click at [262, 360] on span at bounding box center [267, 363] width 17 height 9
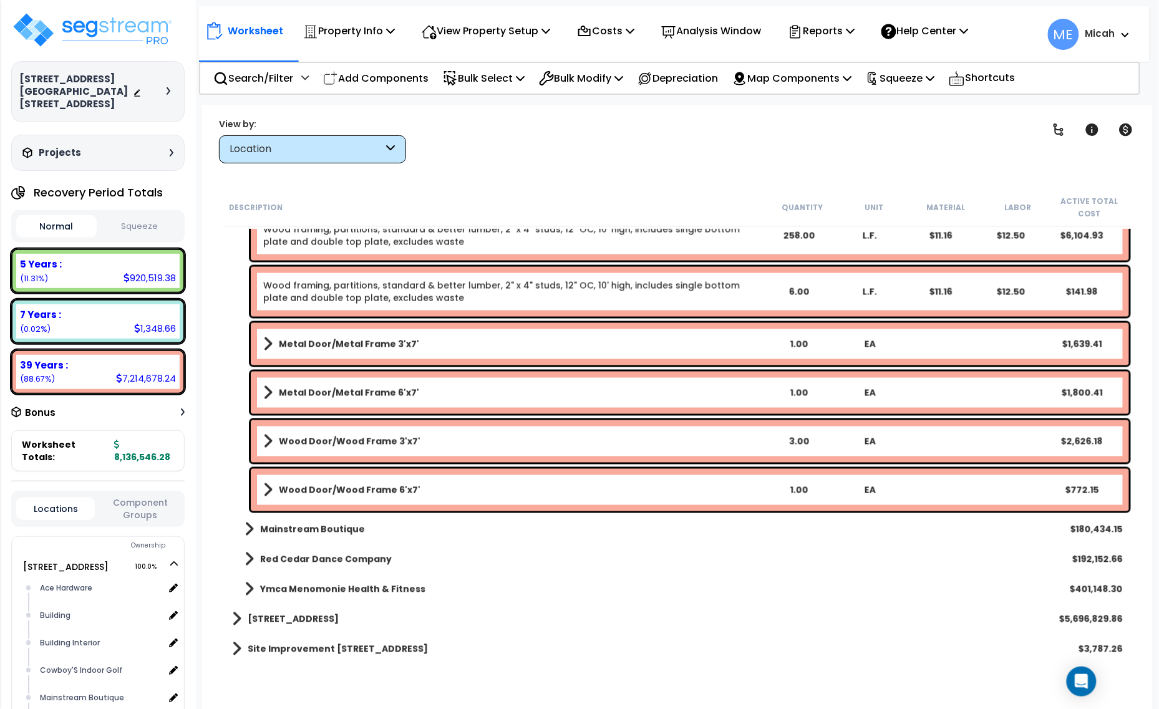
click at [264, 488] on span at bounding box center [267, 489] width 9 height 17
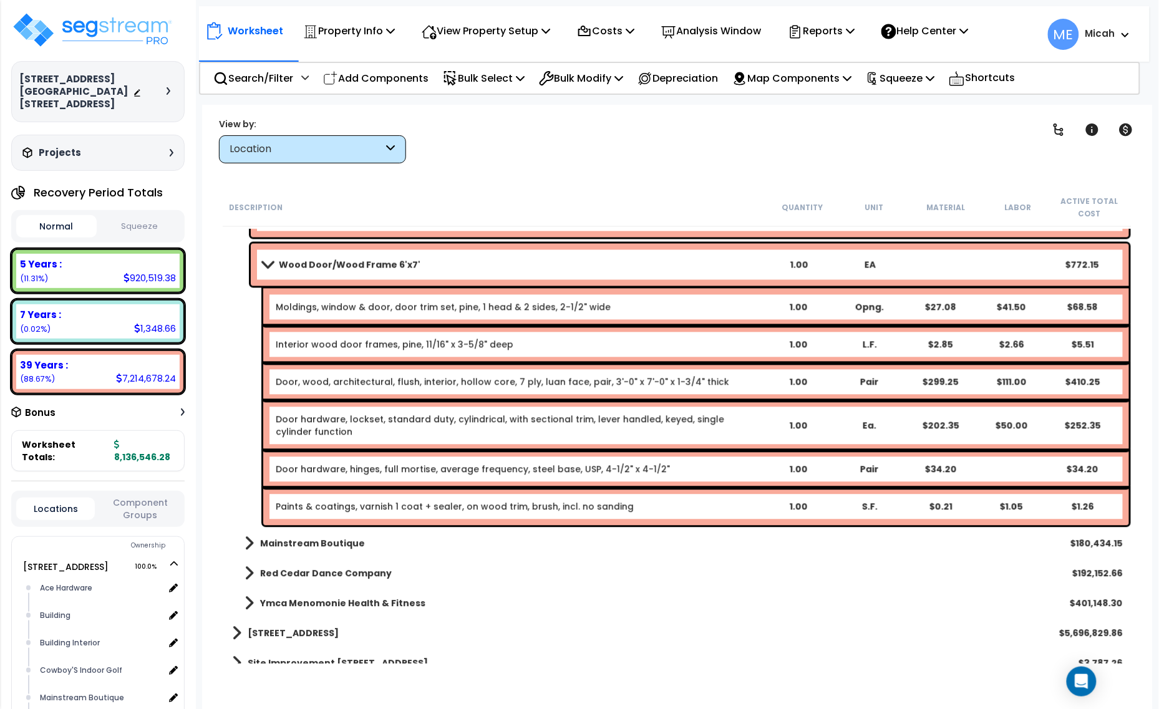
scroll to position [920, 0]
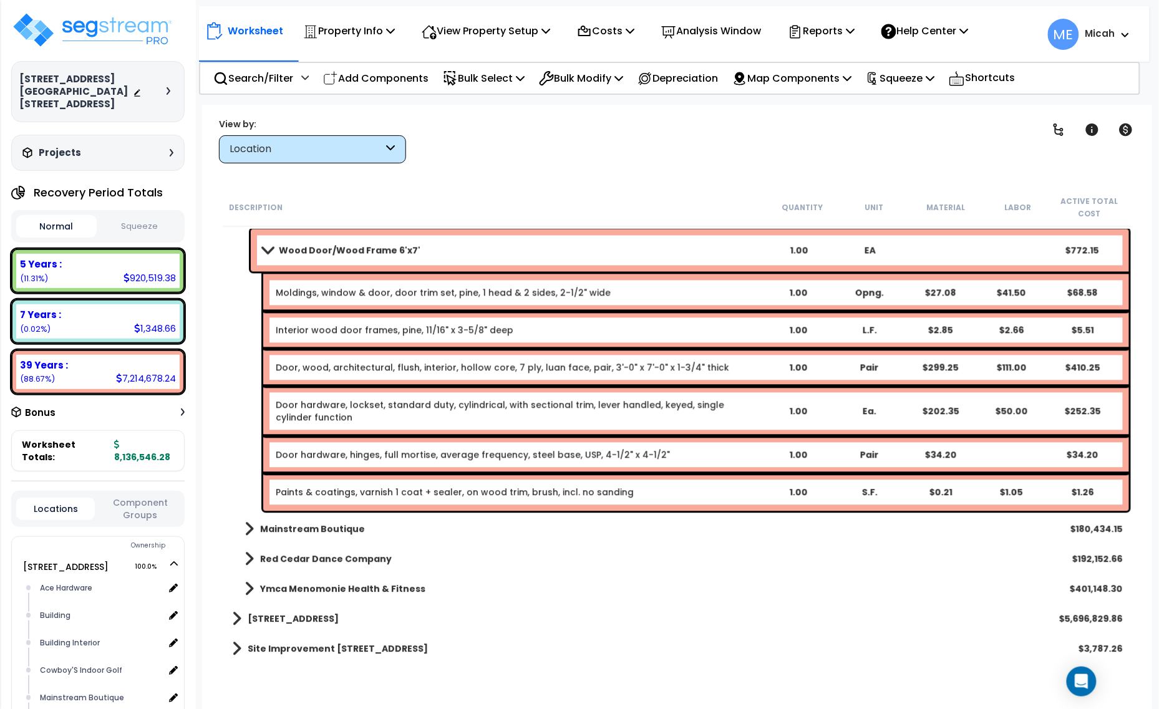
click at [495, 324] on link "Interior wood door frames, pine, 11/16" x 3-5/8" deep" at bounding box center [395, 330] width 238 height 12
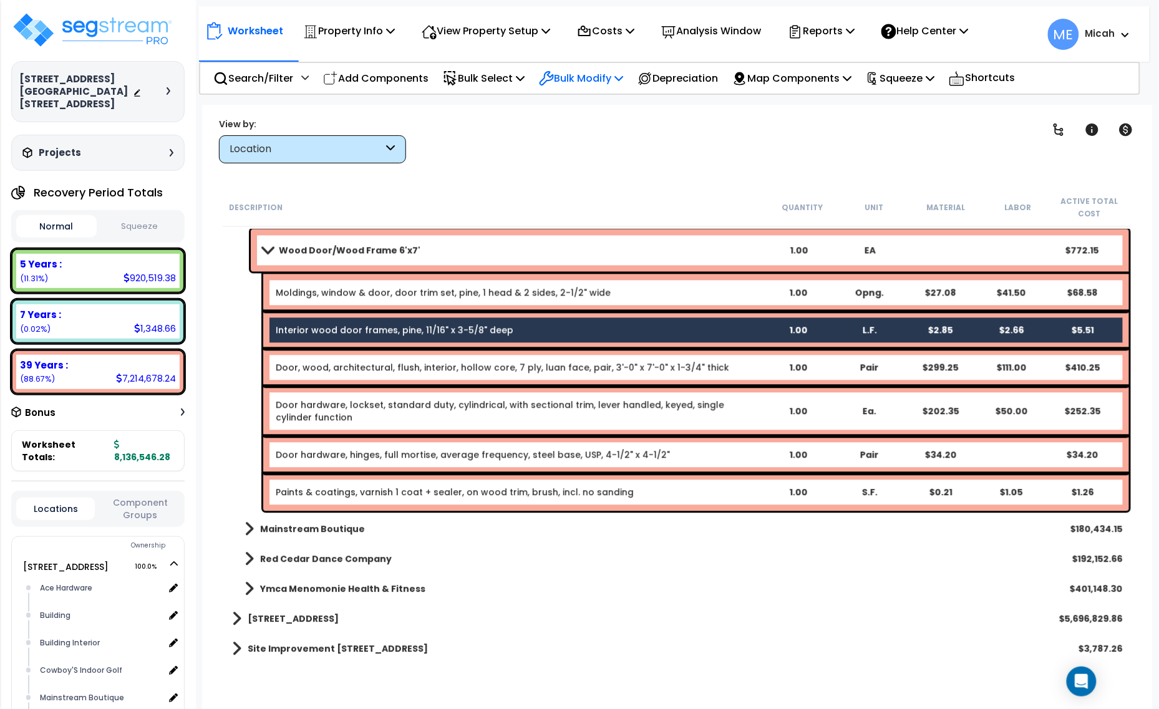
click at [603, 75] on p "Bulk Modify" at bounding box center [581, 78] width 84 height 17
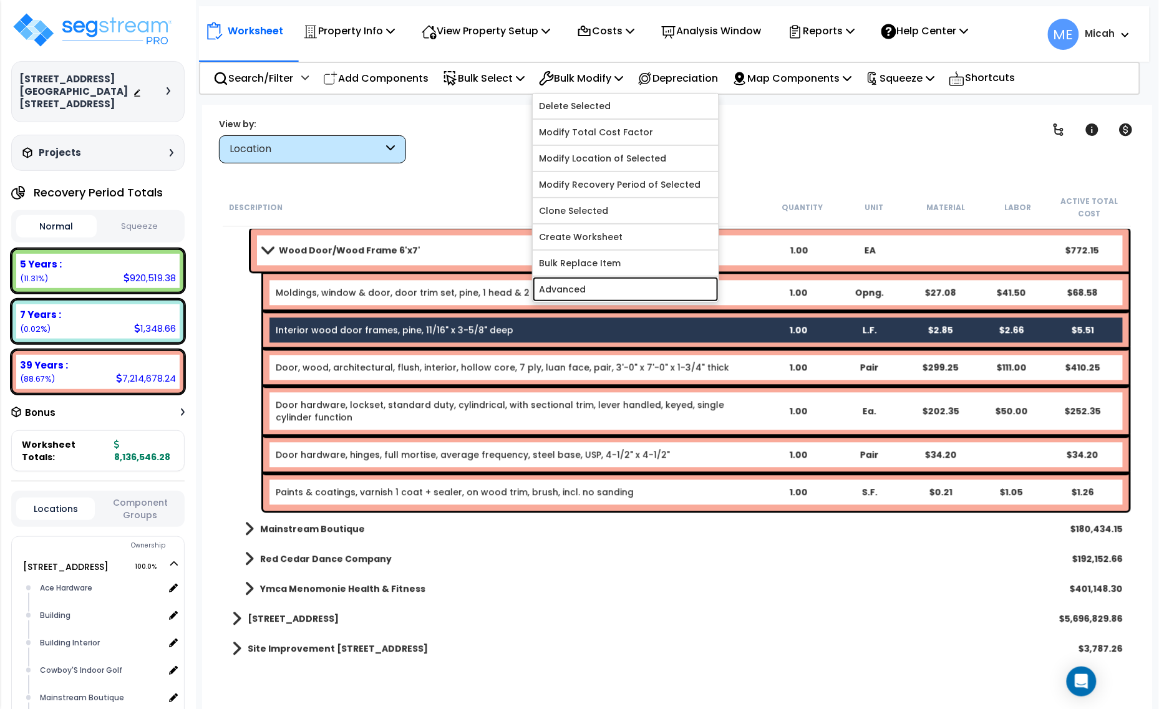
click at [622, 289] on link "Advanced" at bounding box center [626, 289] width 186 height 25
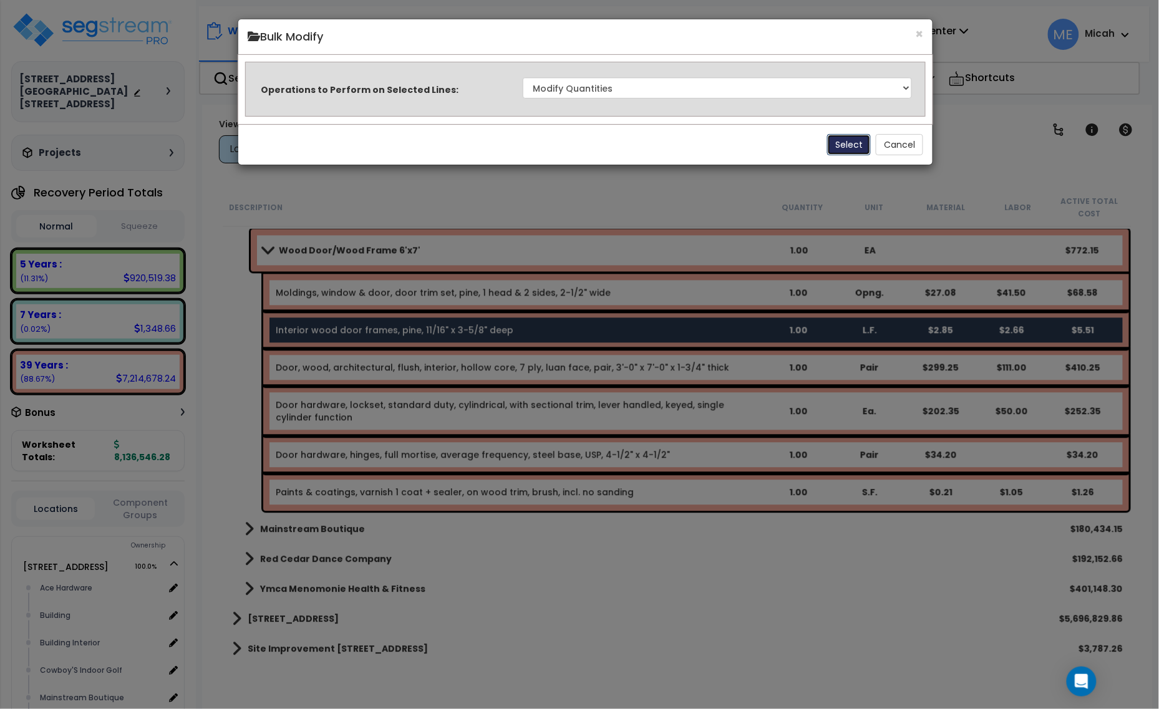
click at [851, 142] on button "Select" at bounding box center [849, 144] width 44 height 21
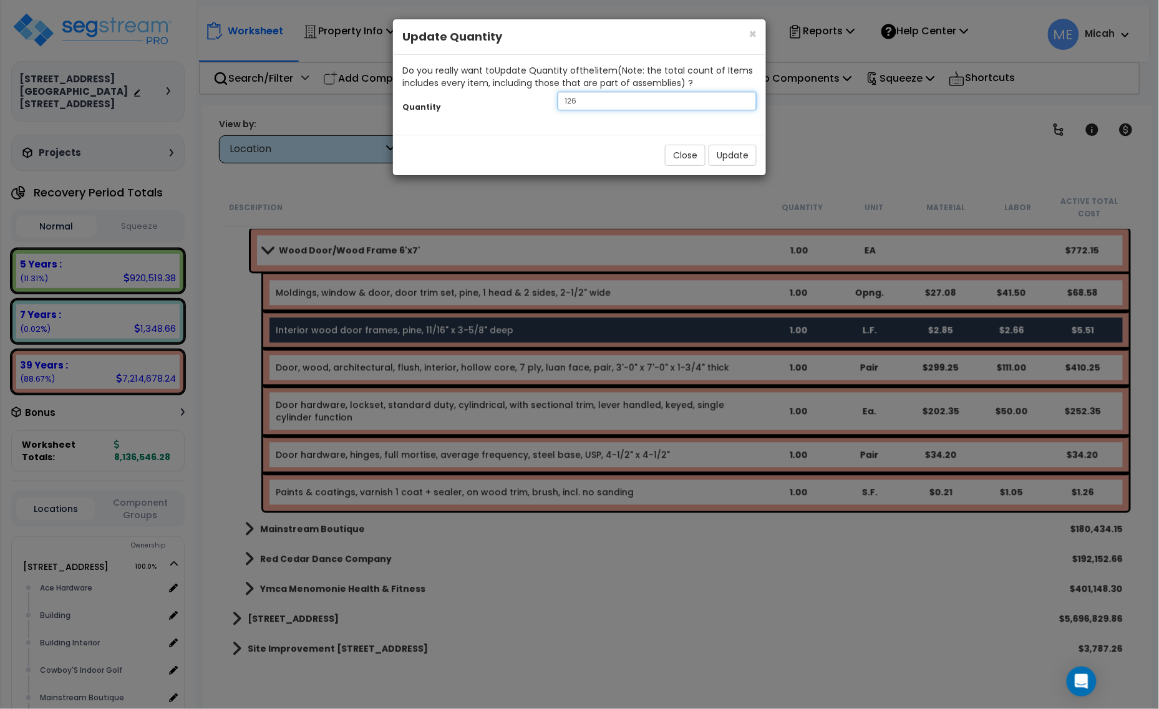
drag, startPoint x: 563, startPoint y: 108, endPoint x: 540, endPoint y: 110, distance: 22.6
click at [540, 110] on div "Quantity 126" at bounding box center [579, 102] width 373 height 27
type input "40"
click at [719, 160] on button "Update" at bounding box center [733, 155] width 48 height 21
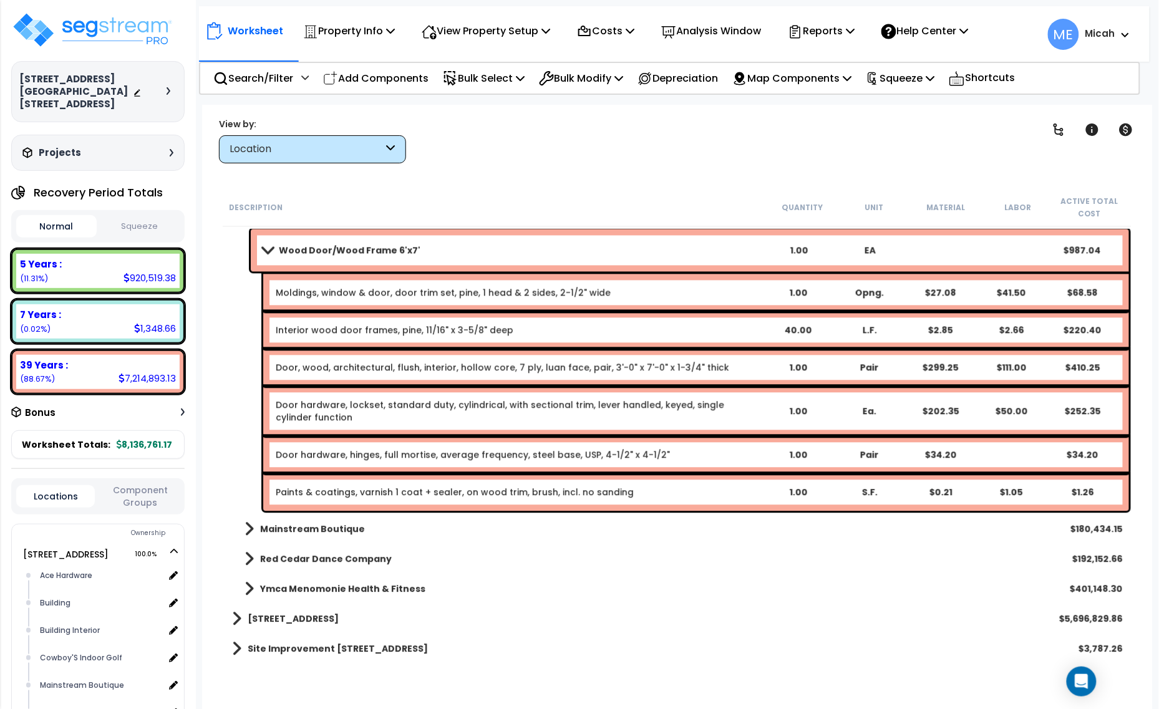
drag, startPoint x: 677, startPoint y: 497, endPoint x: 685, endPoint y: 496, distance: 7.5
click at [677, 497] on div "Paints & coatings, varnish 1 coat + sealer, on wood trim, brush, incl. no sandi…" at bounding box center [519, 492] width 486 height 12
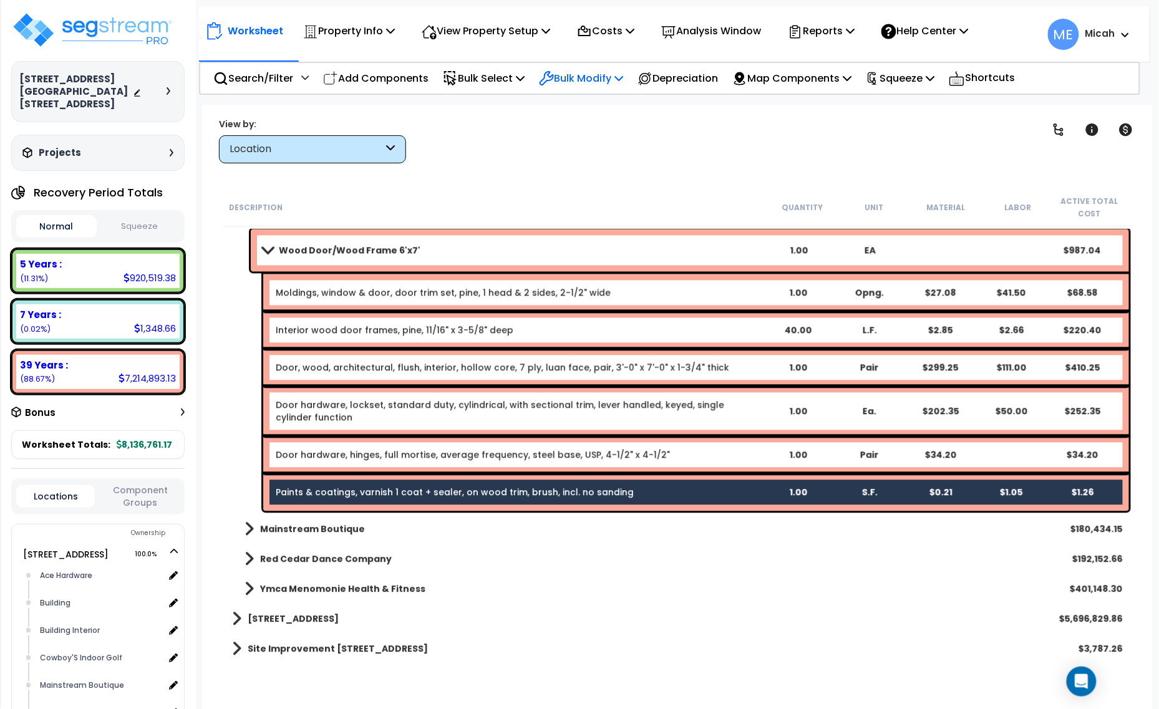
click at [623, 84] on p "Bulk Modify" at bounding box center [581, 78] width 84 height 17
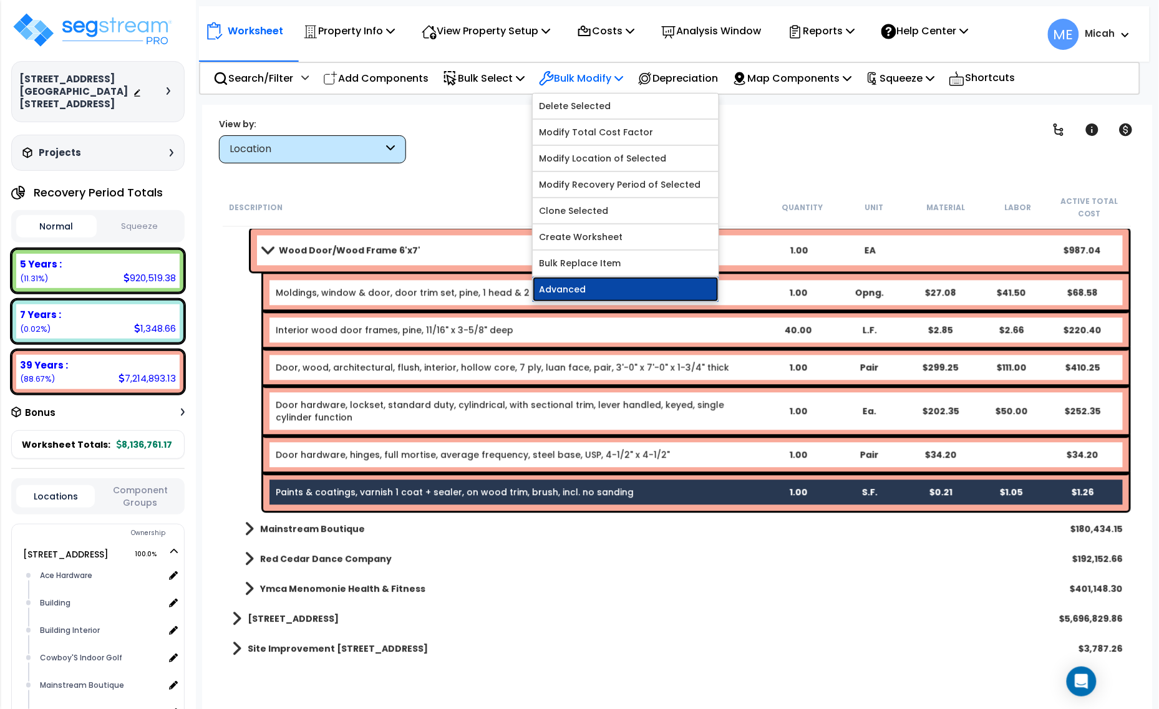
drag, startPoint x: 622, startPoint y: 288, endPoint x: 636, endPoint y: 298, distance: 17.0
click at [622, 290] on link "Advanced" at bounding box center [626, 289] width 186 height 25
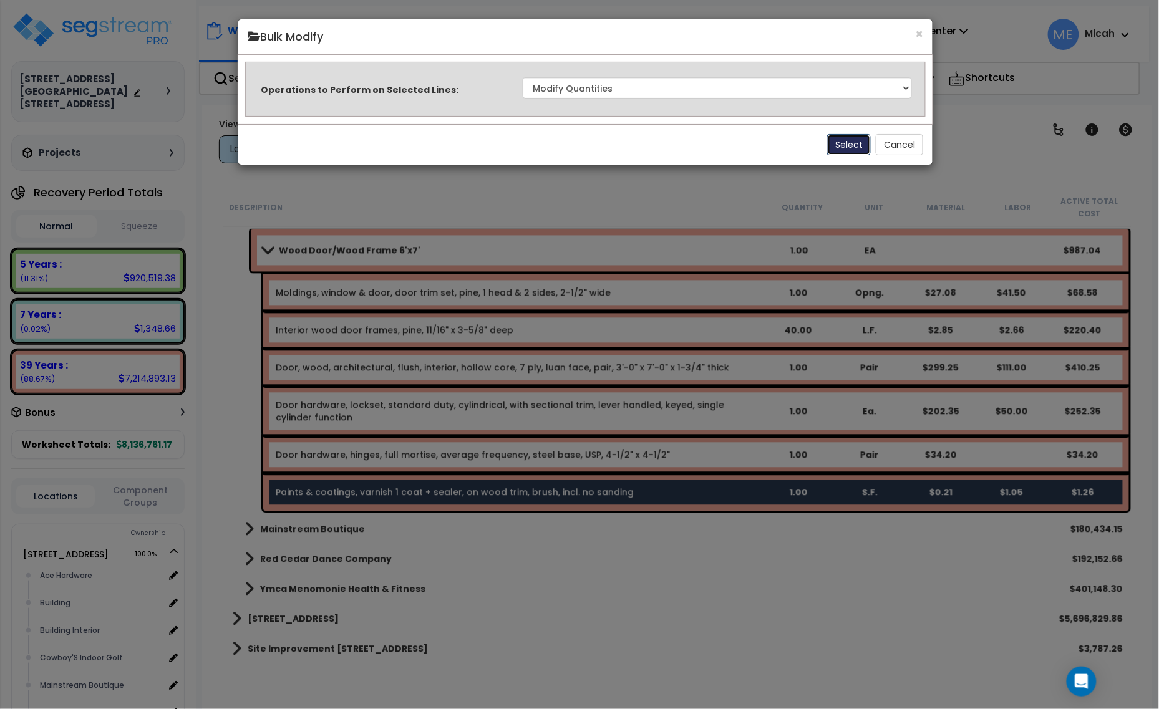
click at [841, 138] on button "Select" at bounding box center [849, 144] width 44 height 21
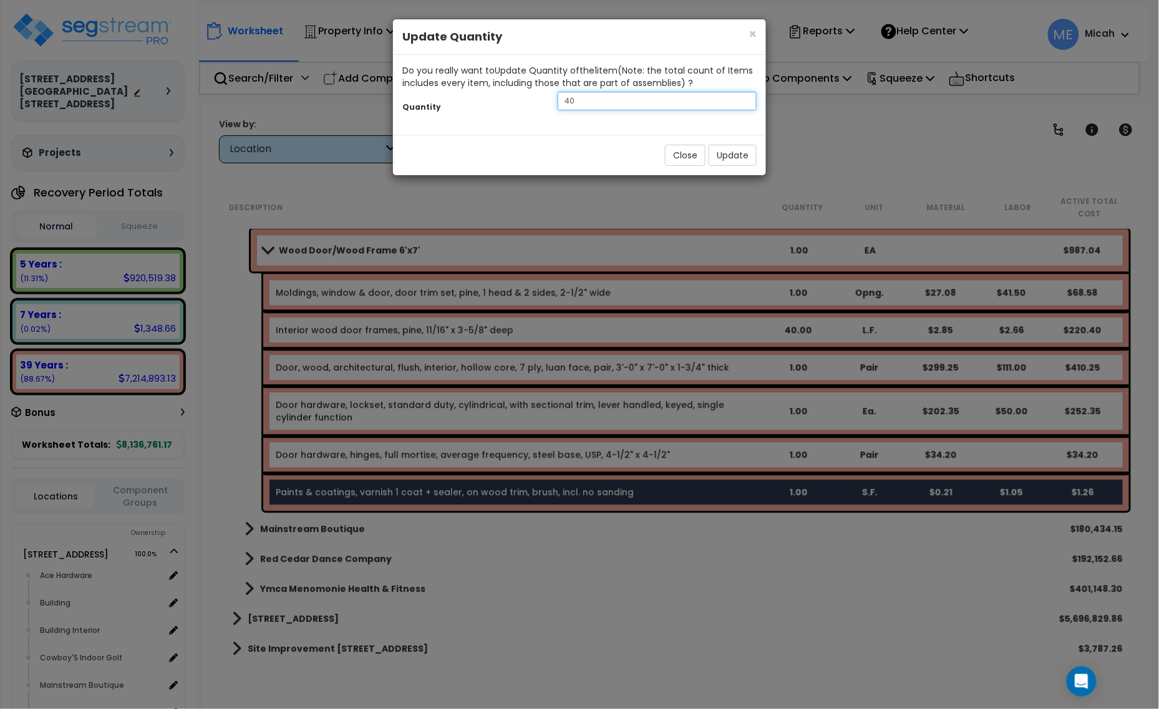
drag, startPoint x: 621, startPoint y: 95, endPoint x: 553, endPoint y: 101, distance: 68.9
click at [554, 101] on div "40" at bounding box center [657, 101] width 218 height 19
type input "84"
click at [740, 157] on button "Update" at bounding box center [733, 155] width 48 height 21
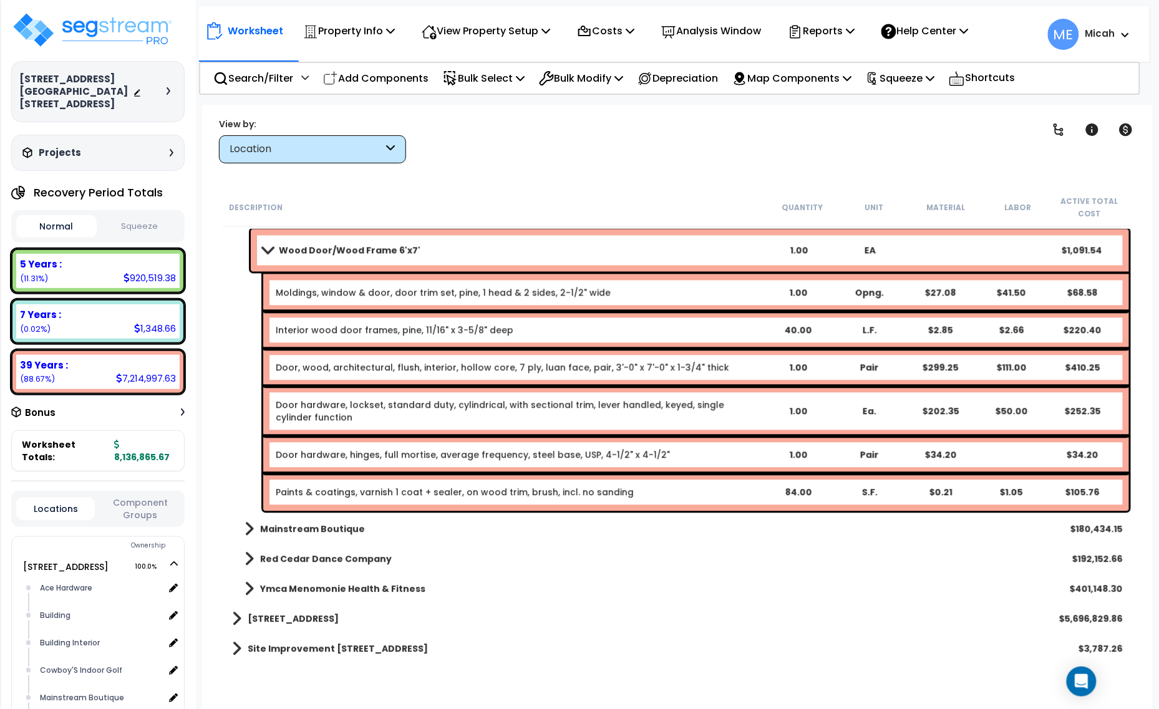
click at [266, 249] on span at bounding box center [267, 250] width 17 height 9
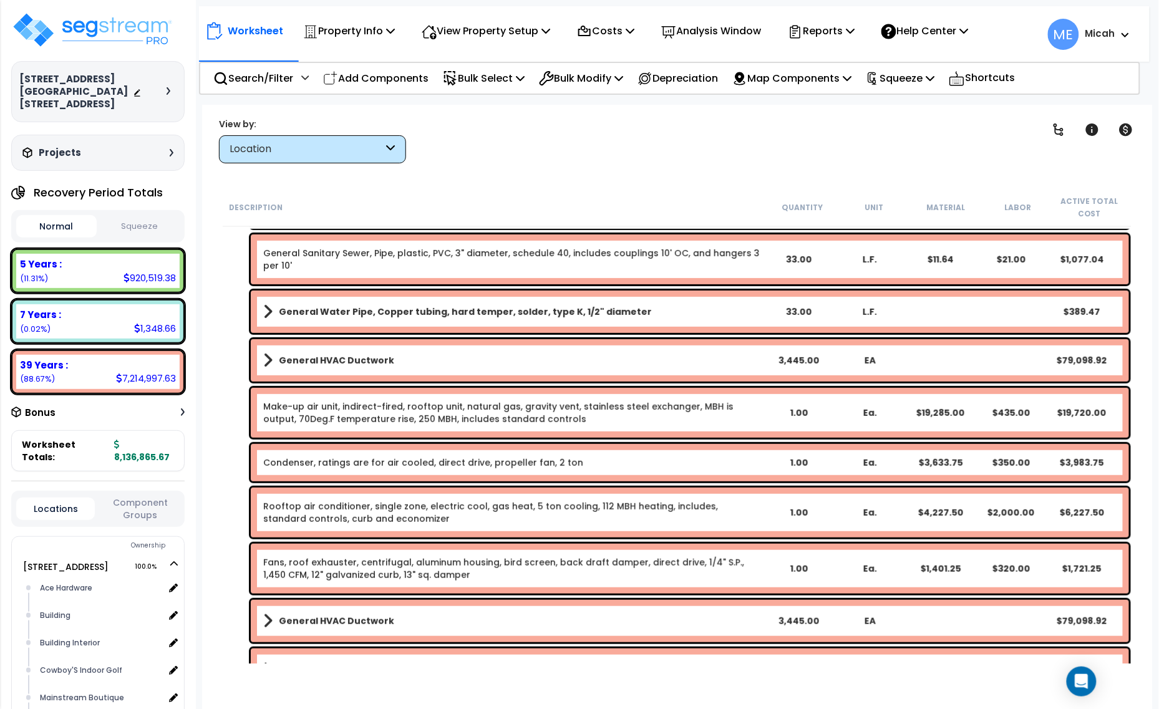
scroll to position [57, 0]
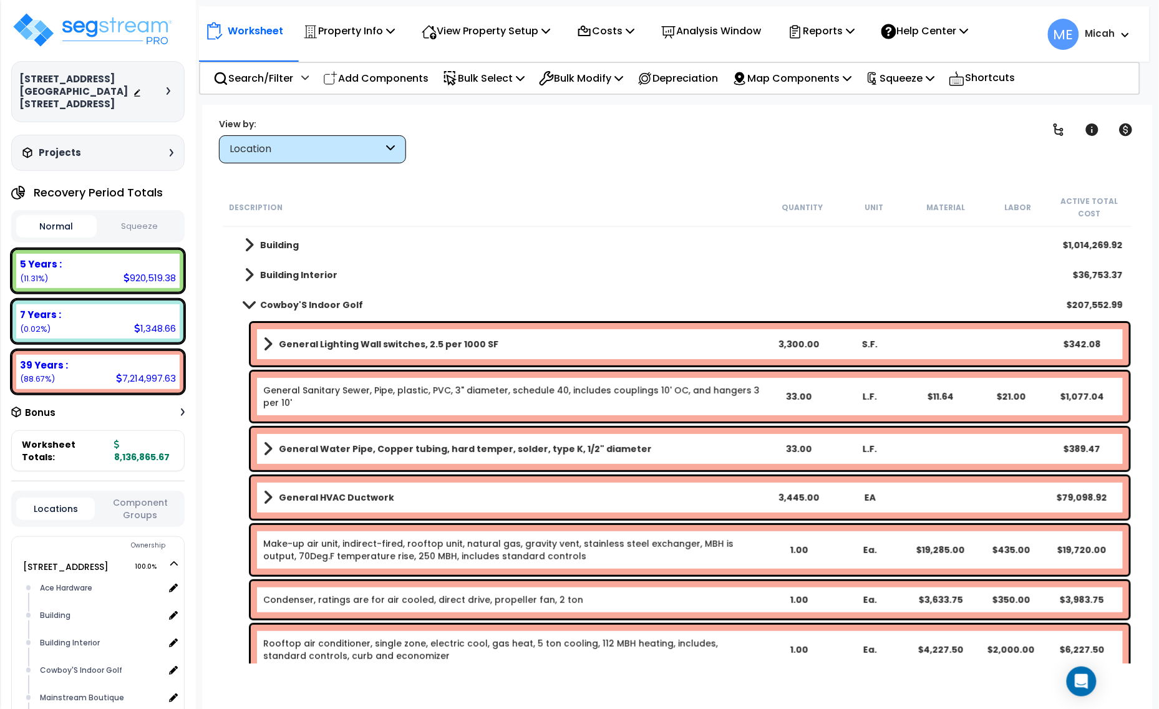
click at [253, 300] on span at bounding box center [248, 304] width 17 height 9
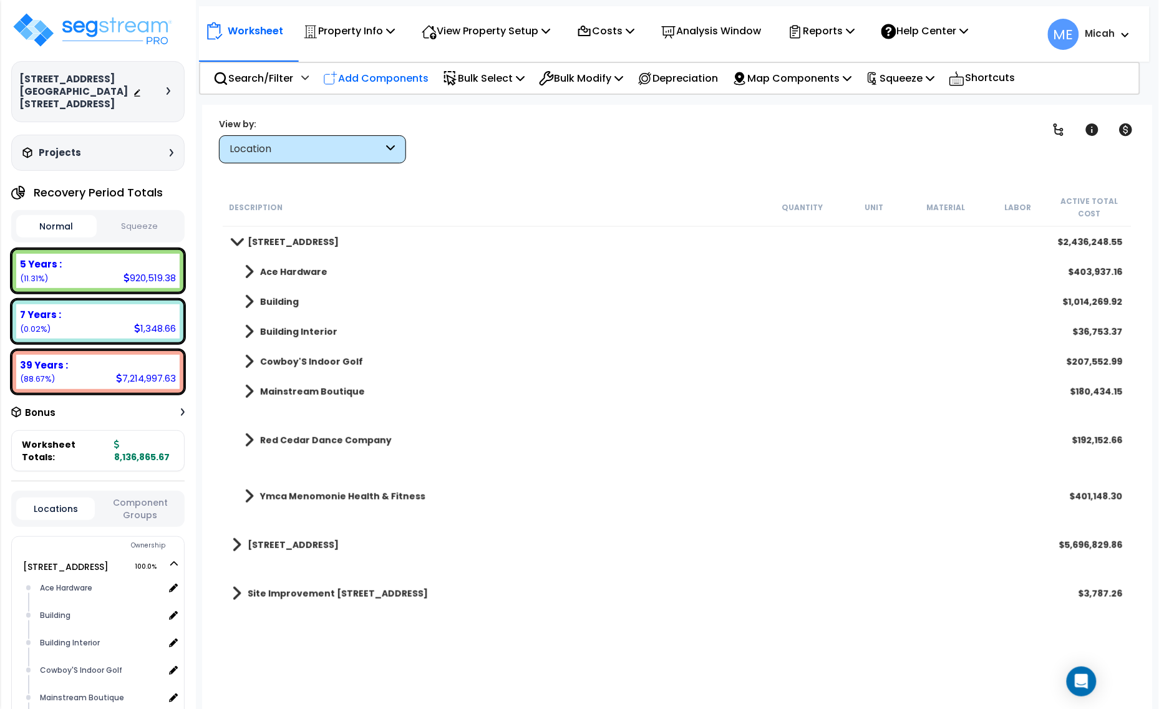
click at [397, 79] on p "Add Components" at bounding box center [375, 78] width 105 height 17
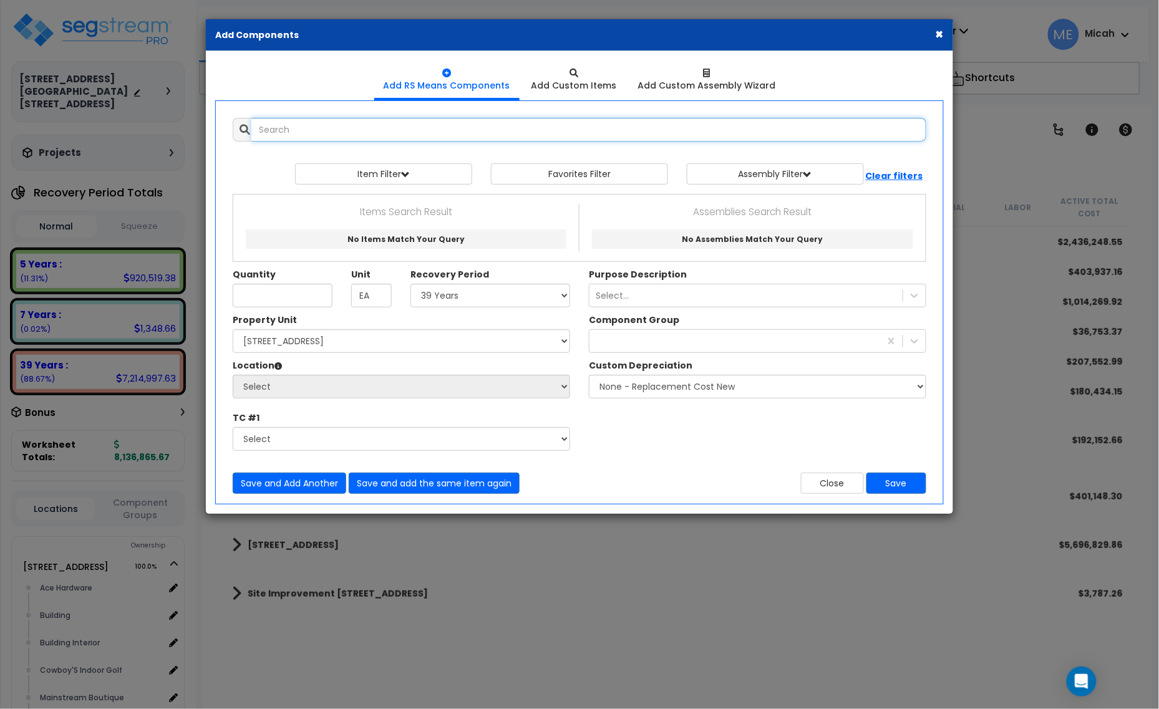
select select
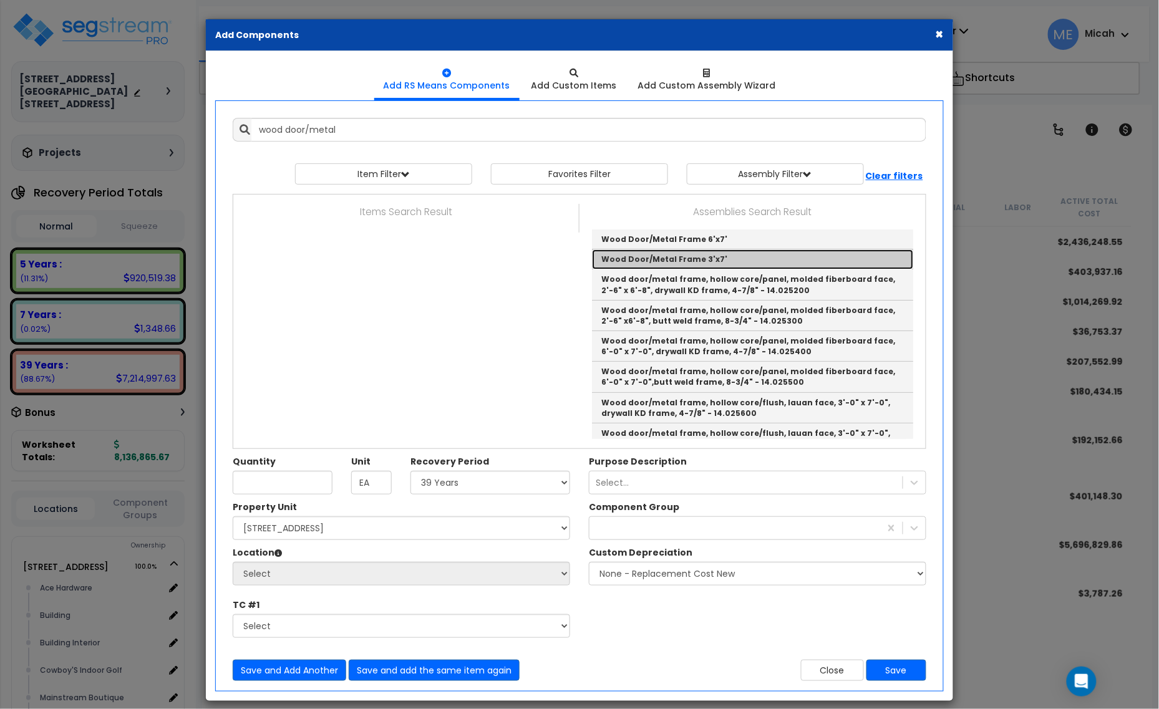
click at [683, 260] on link "Wood Door/Metal Frame 3'x7'" at bounding box center [752, 259] width 321 height 20
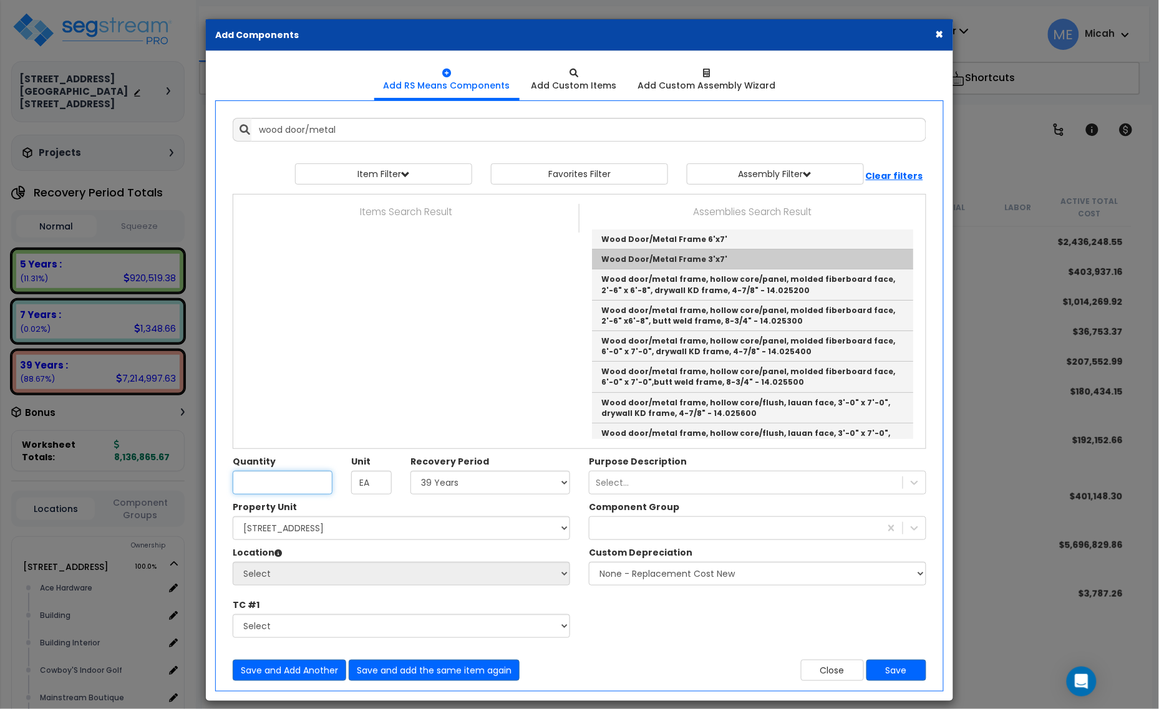
type input "Wood Door/Metal Frame 3'x7'"
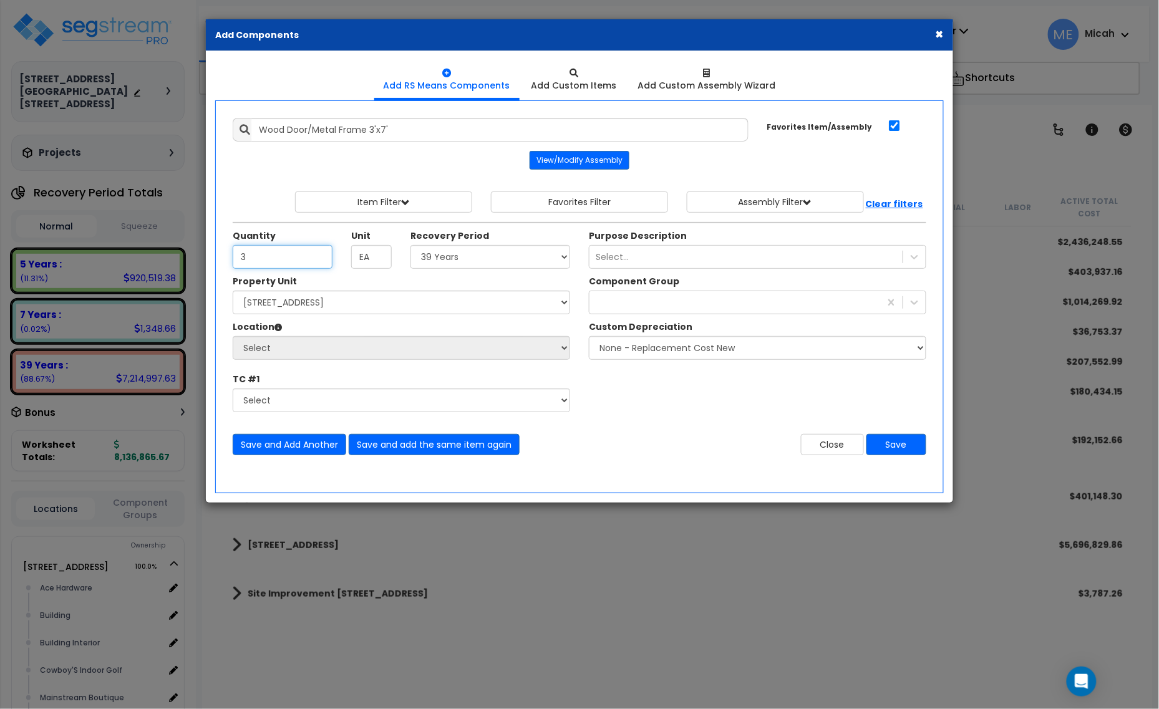
type input "3"
click at [301, 301] on select "Select [STREET_ADDRESS] [STREET_ADDRESS] Site Improvement [STREET_ADDRESS] Site…" at bounding box center [401, 303] width 337 height 24
select select "161435"
click at [233, 292] on select "Select [STREET_ADDRESS] [STREET_ADDRESS] Site Improvement [STREET_ADDRESS] Site…" at bounding box center [401, 303] width 337 height 24
click at [314, 349] on select "Select Ace Hardware Building Building Interior Cowboy'S Indoor Golf Mainstream …" at bounding box center [401, 348] width 337 height 24
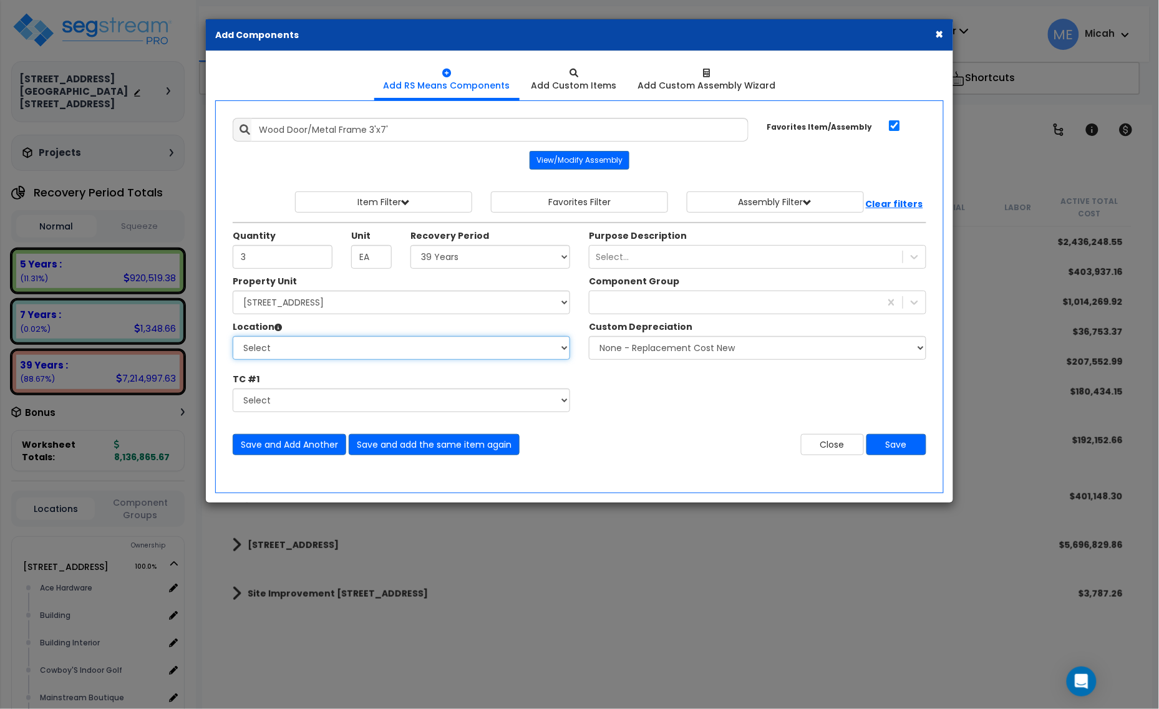
select select "31284"
click at [233, 337] on select "Select Ace Hardware Building Building Interior Cowboy'S Indoor Golf Mainstream …" at bounding box center [401, 348] width 337 height 24
click at [453, 263] on select "Select 5 Years 7 Years 15 Years 20 Years 39 Years 27.5 Year" at bounding box center [490, 257] width 160 height 24
select select "39Y"
click at [411, 246] on select "Select 5 Years 7 Years 15 Years 20 Years 39 Years 27.5 Year" at bounding box center [490, 257] width 160 height 24
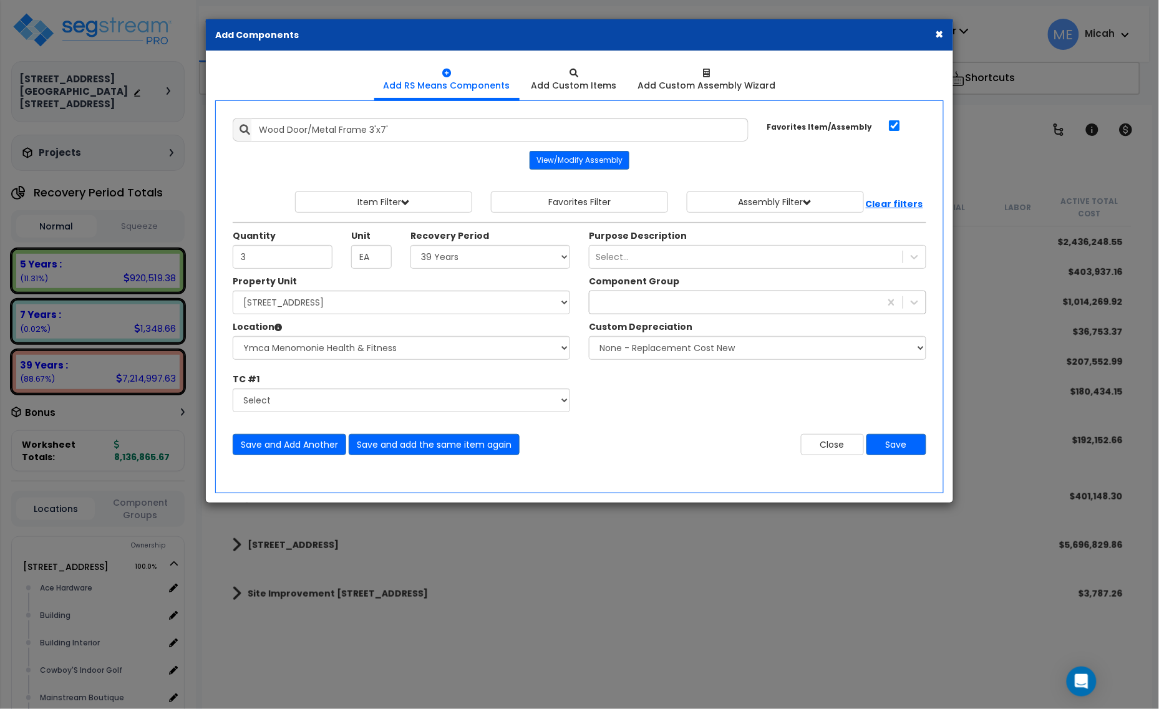
click at [653, 301] on div at bounding box center [734, 303] width 291 height 20
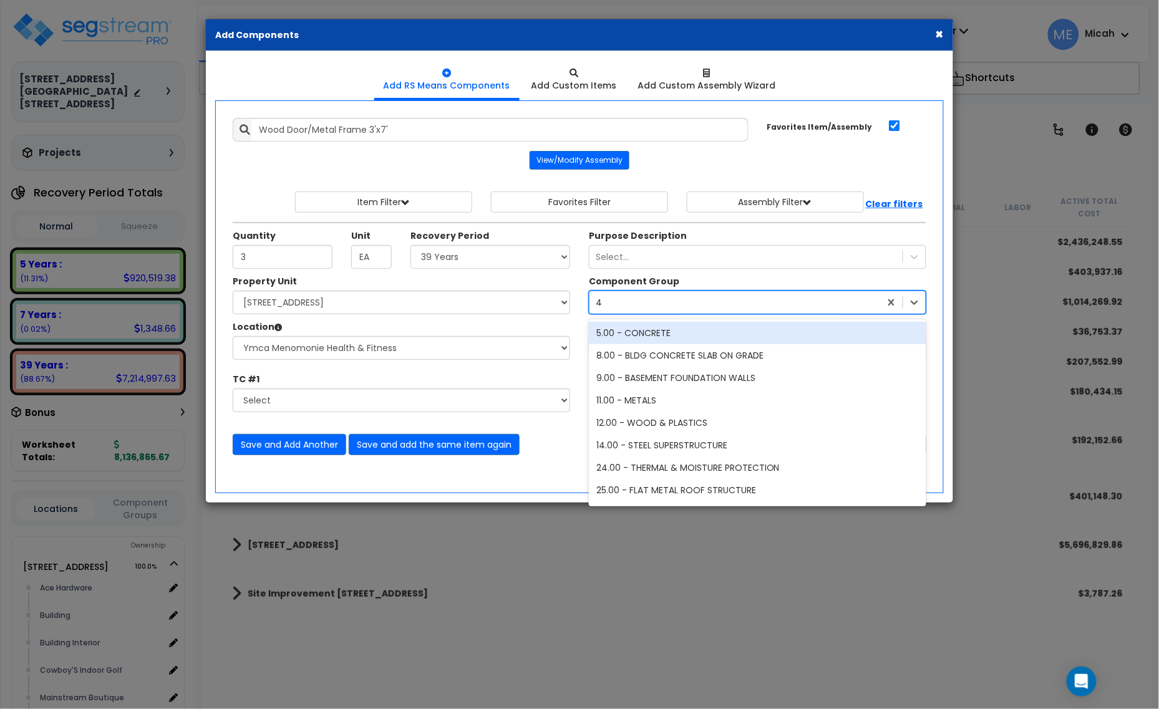
type input "40"
click at [661, 336] on div "40.00 - DOORS & WINDOWS" at bounding box center [757, 333] width 337 height 22
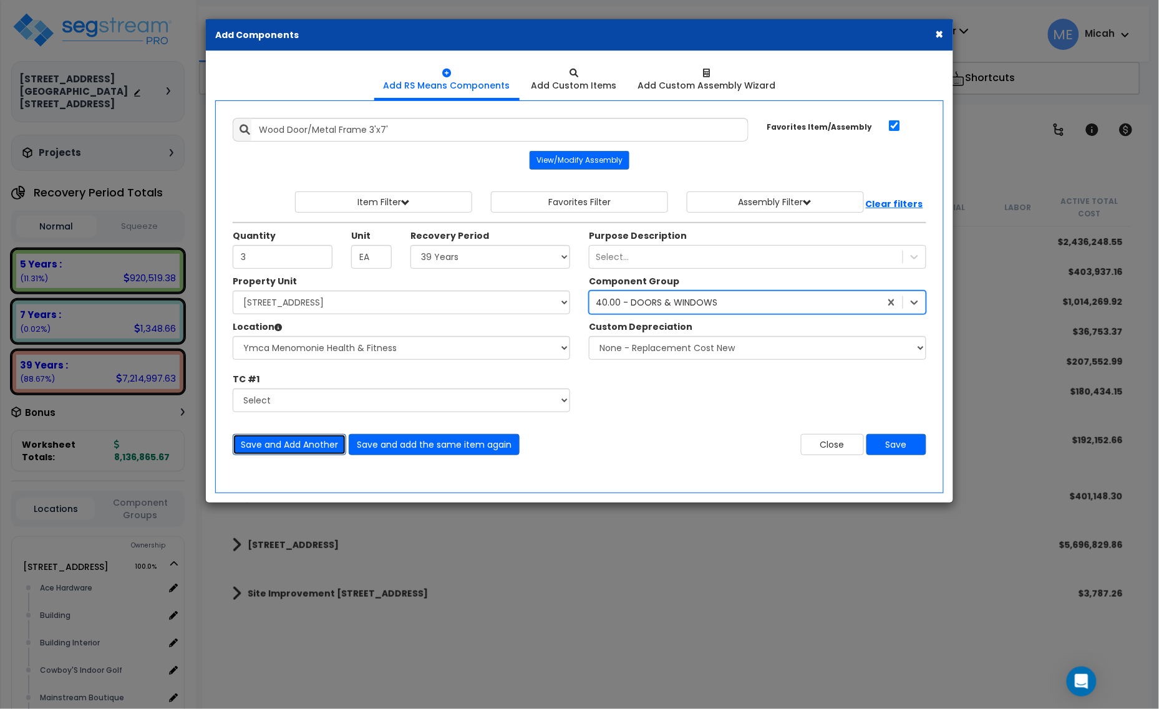
click at [304, 447] on button "Save and Add Another" at bounding box center [290, 444] width 114 height 21
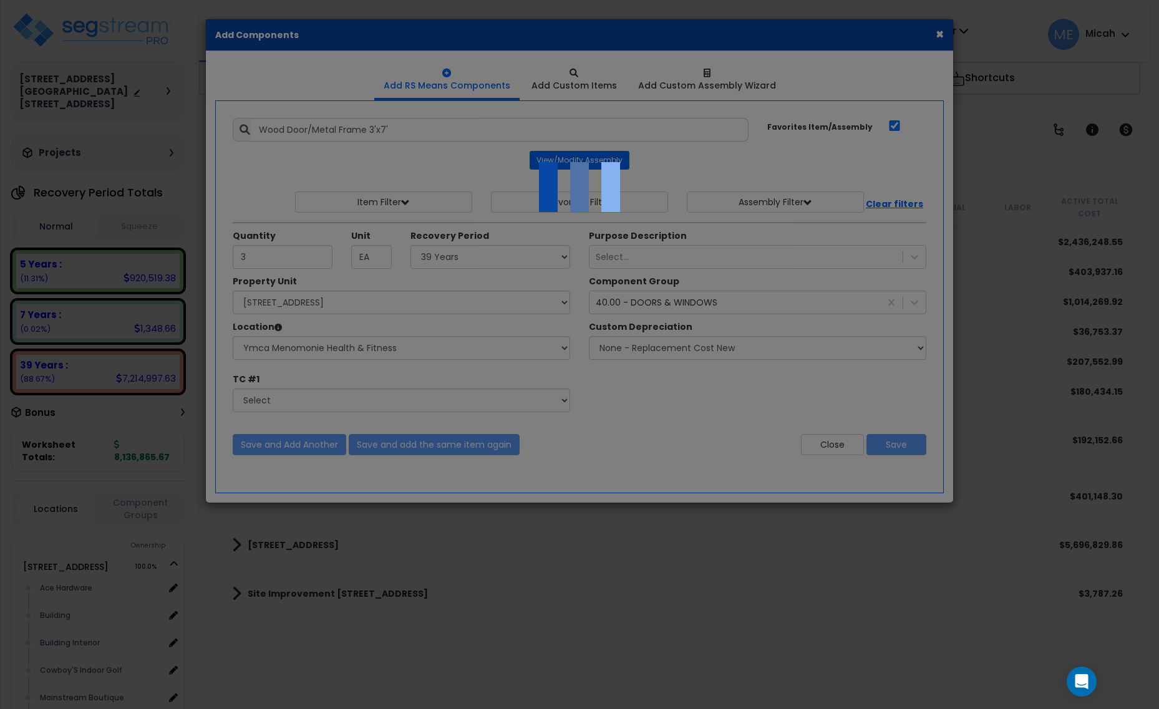
select select "39Y"
select select "161435"
select select "31284"
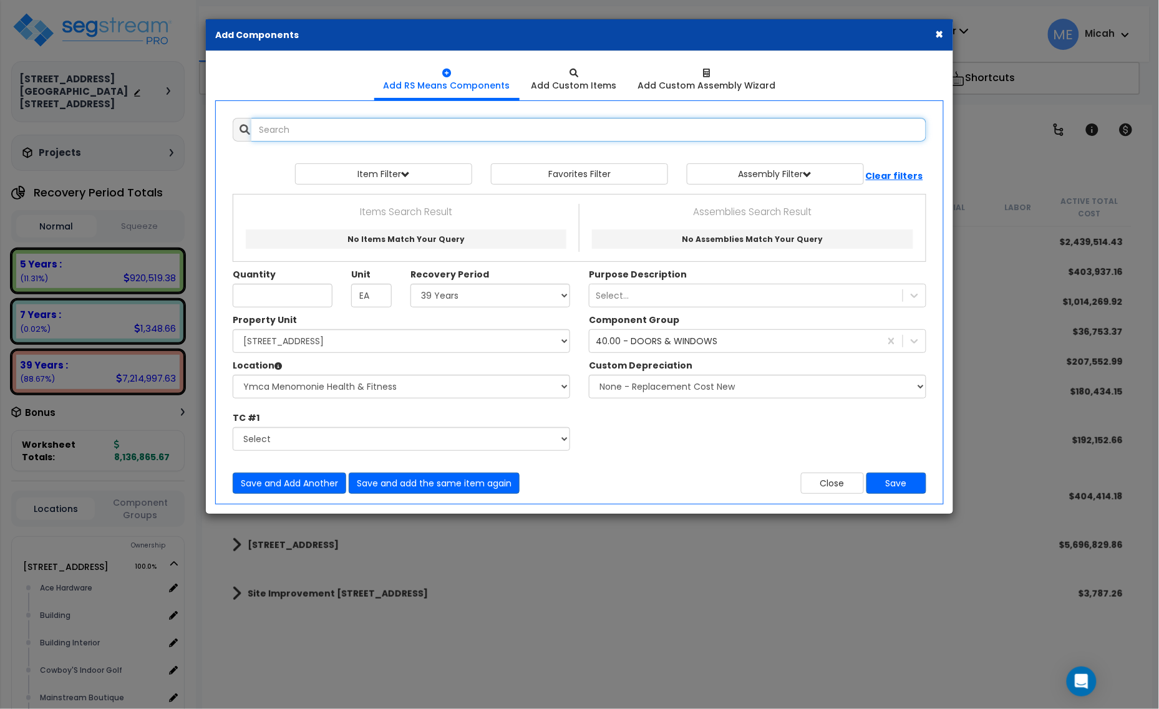
click at [320, 129] on input "text" at bounding box center [588, 130] width 675 height 24
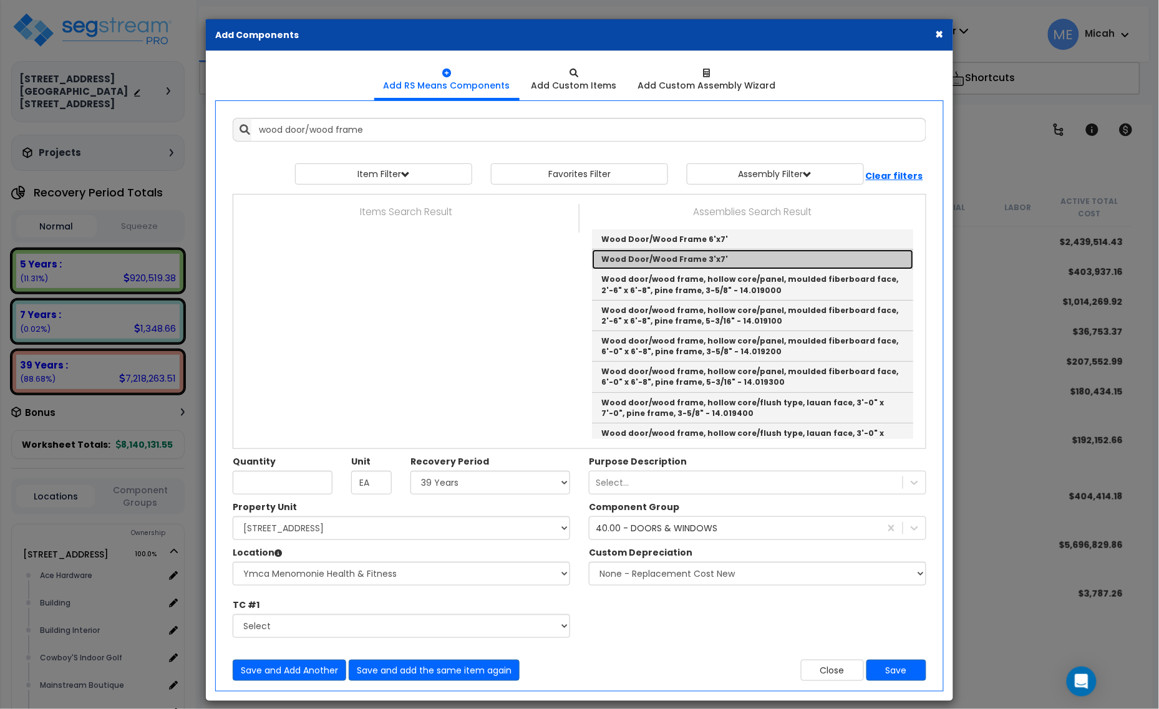
click at [695, 262] on link "Wood Door/Wood Frame 3'x7'" at bounding box center [752, 259] width 321 height 20
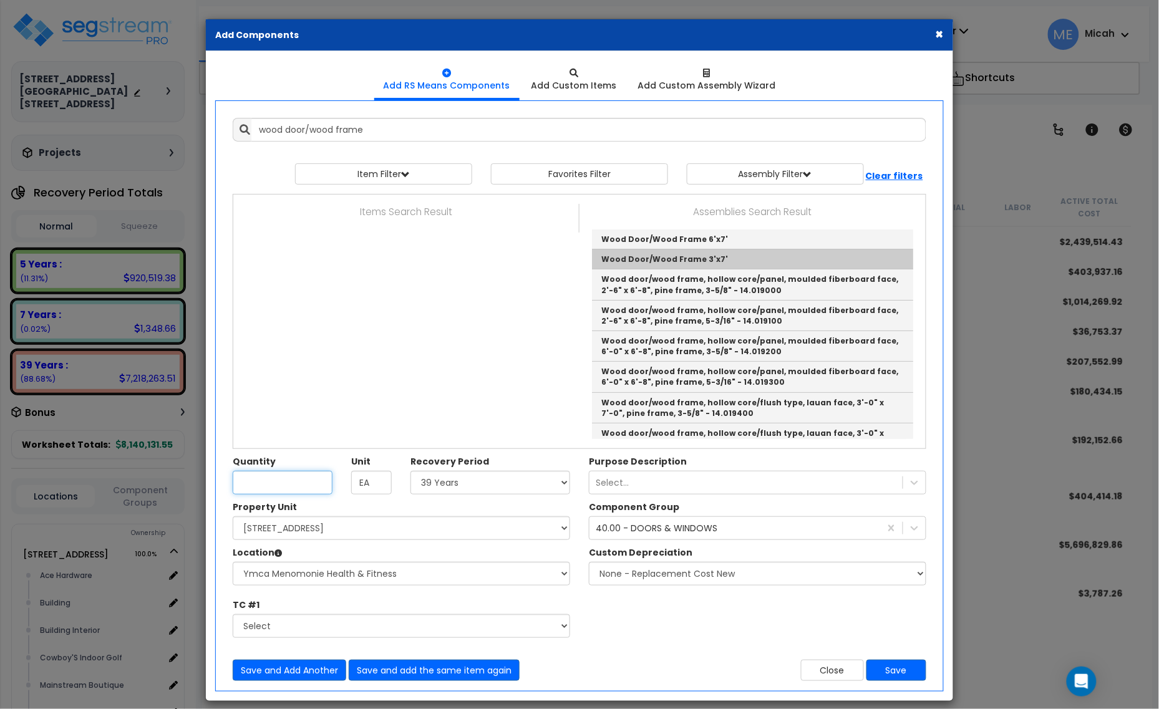
type input "Wood Door/Wood Frame 3'x7'"
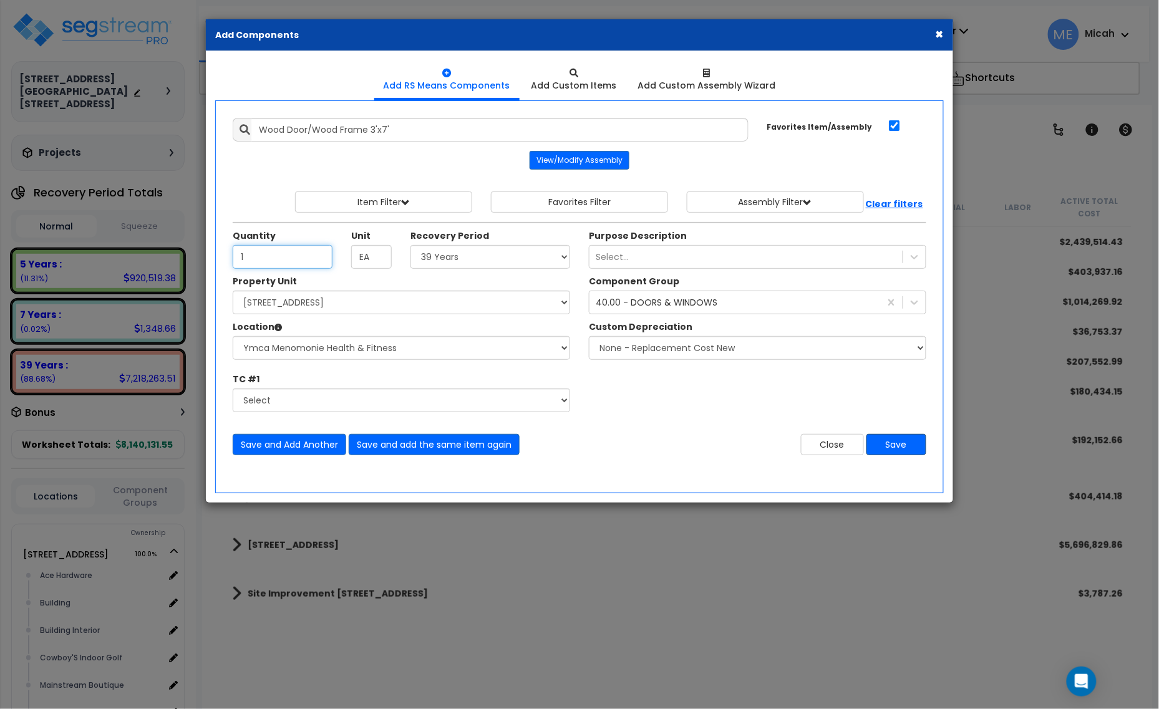
type input "1"
click at [878, 445] on button "Save" at bounding box center [896, 444] width 60 height 21
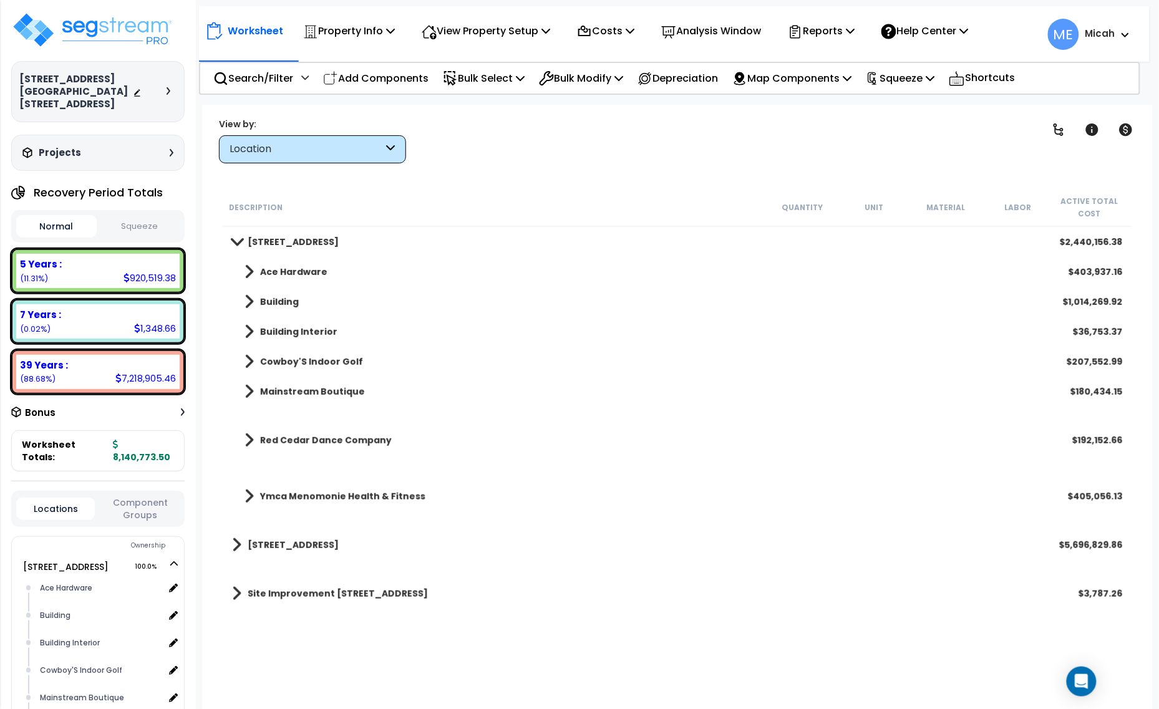
click at [248, 494] on span at bounding box center [248, 496] width 9 height 17
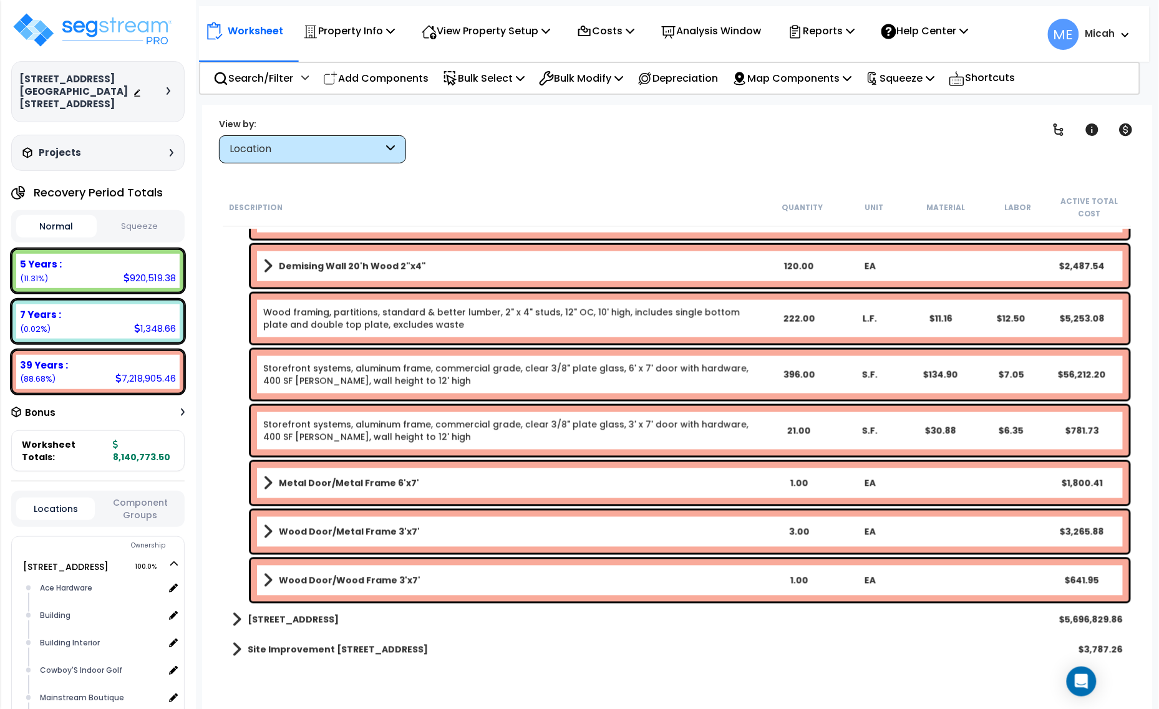
scroll to position [54, 0]
click at [263, 528] on span at bounding box center [267, 531] width 9 height 17
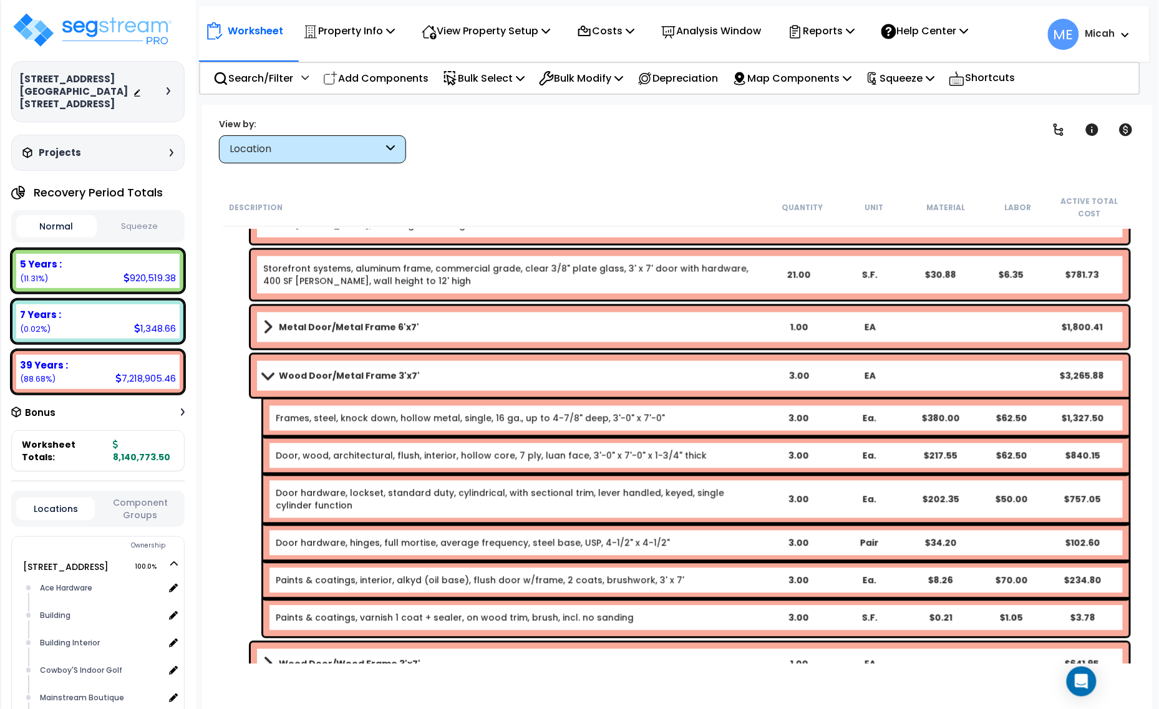
scroll to position [809, 0]
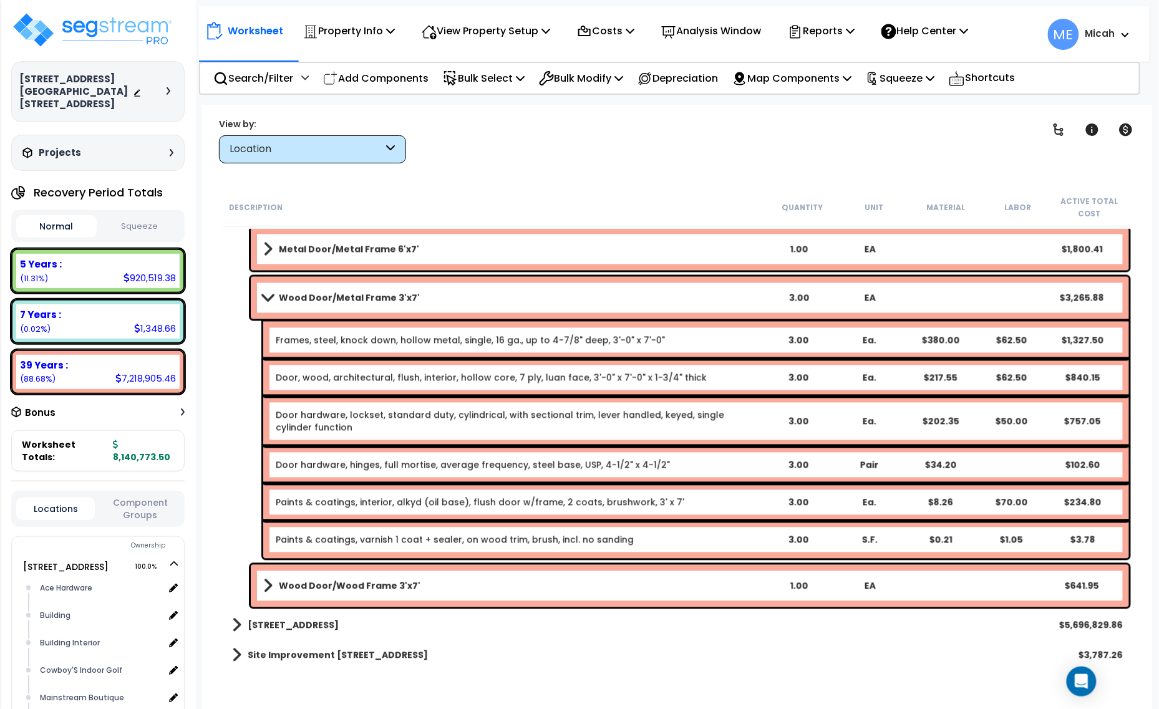
click at [513, 546] on div "Paints & coatings, varnish 1 coat + sealer, on wood trim, brush, incl. no sandi…" at bounding box center [696, 539] width 866 height 37
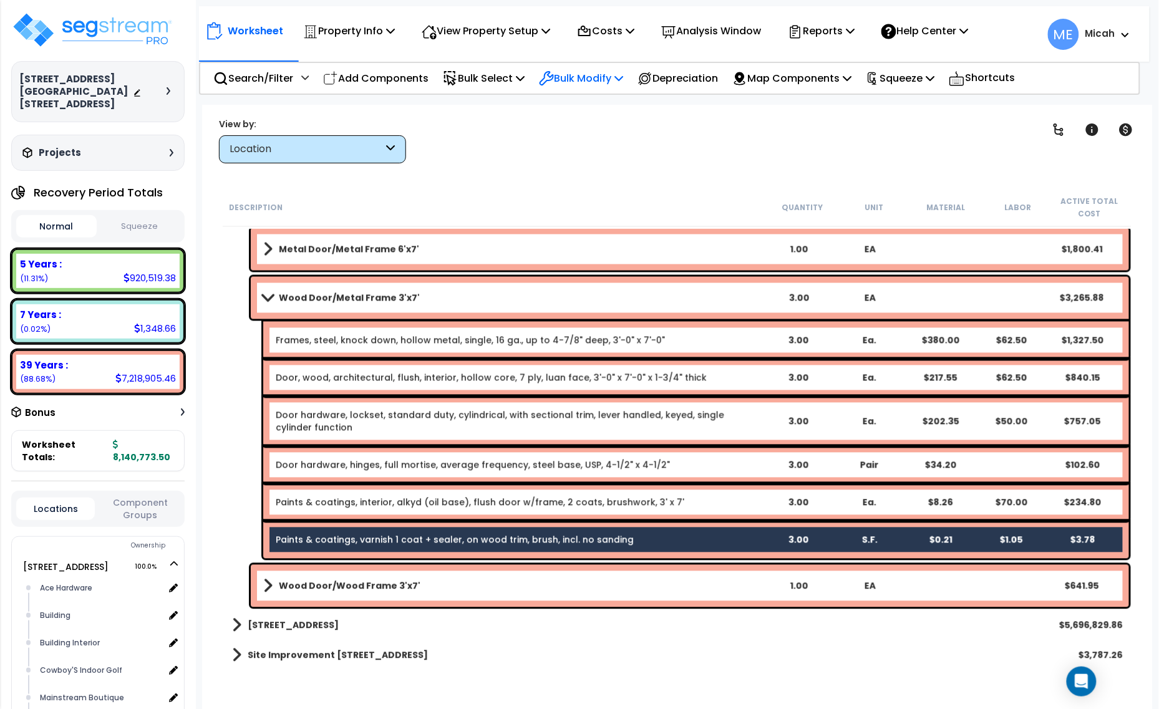
click at [618, 76] on p "Bulk Modify" at bounding box center [581, 78] width 84 height 17
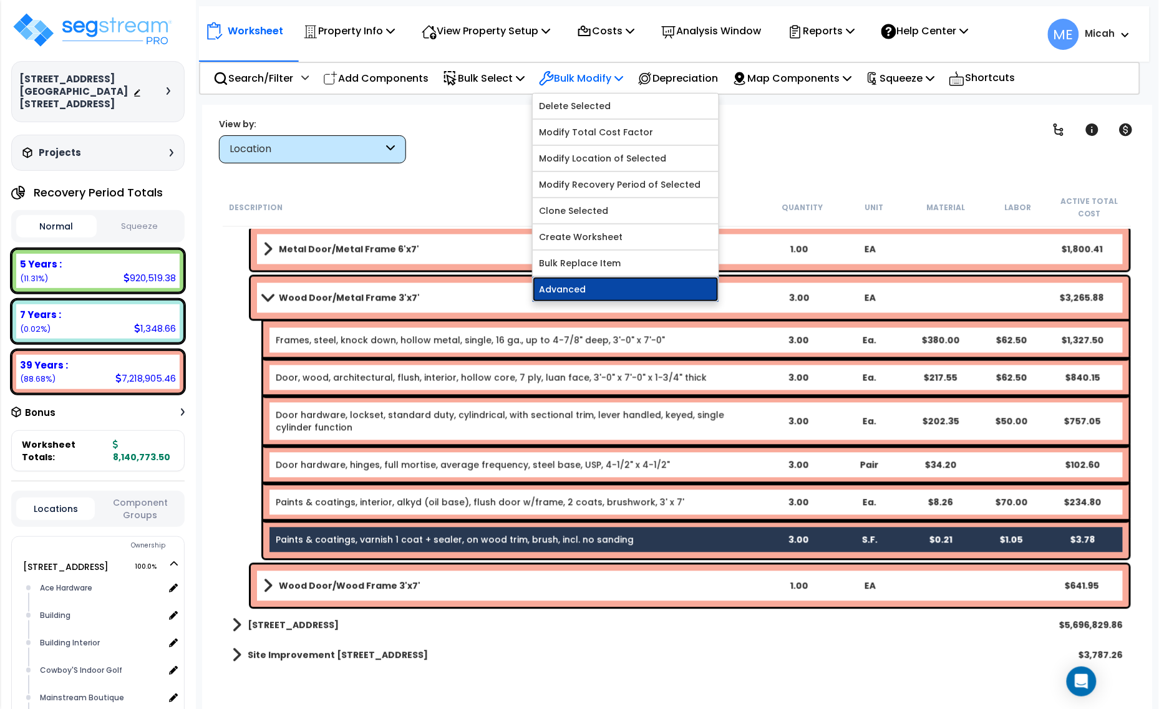
click at [631, 293] on link "Advanced" at bounding box center [626, 289] width 186 height 25
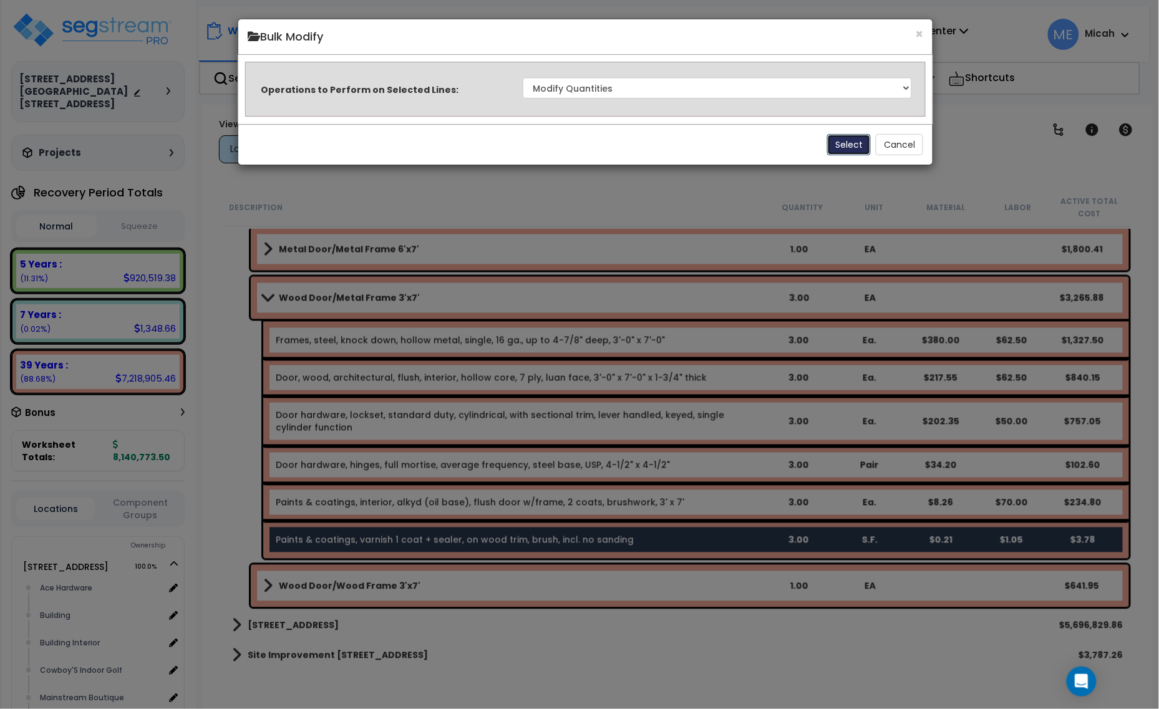
click at [844, 135] on button "Select" at bounding box center [849, 144] width 44 height 21
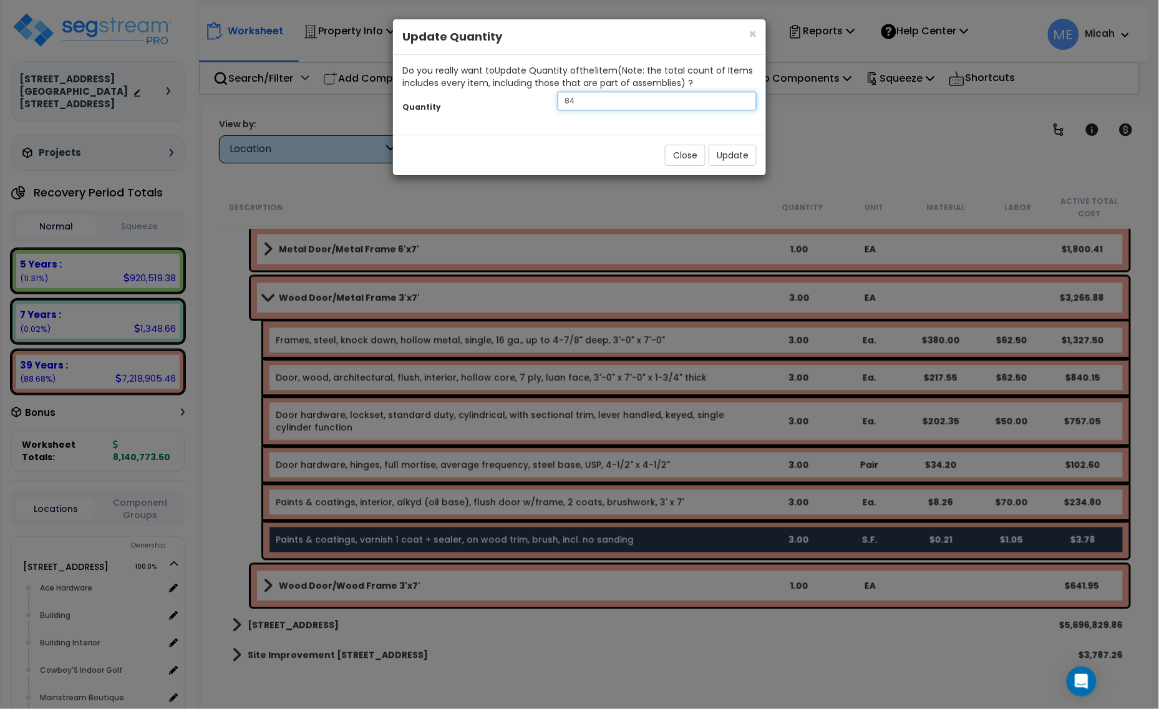
drag, startPoint x: 543, startPoint y: 100, endPoint x: 520, endPoint y: 100, distance: 23.7
click at [522, 100] on div "Quantity 84" at bounding box center [579, 102] width 373 height 27
type input "126"
click at [732, 150] on button "Update" at bounding box center [733, 155] width 48 height 21
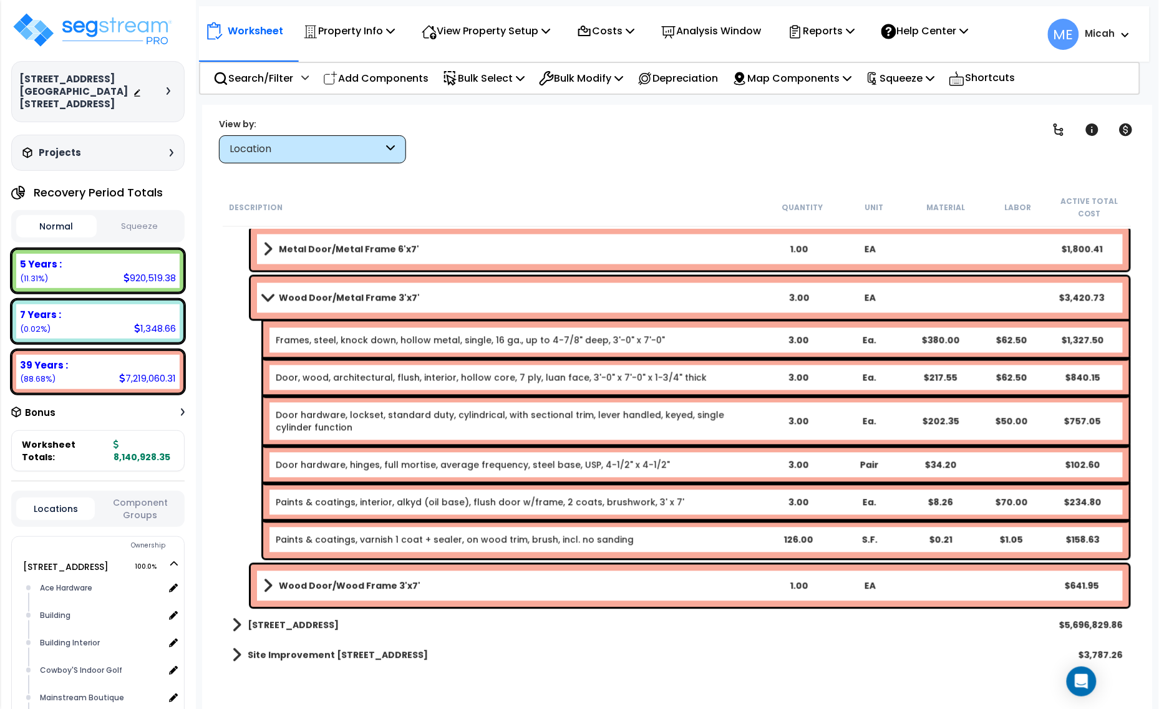
click at [265, 295] on span at bounding box center [267, 297] width 17 height 9
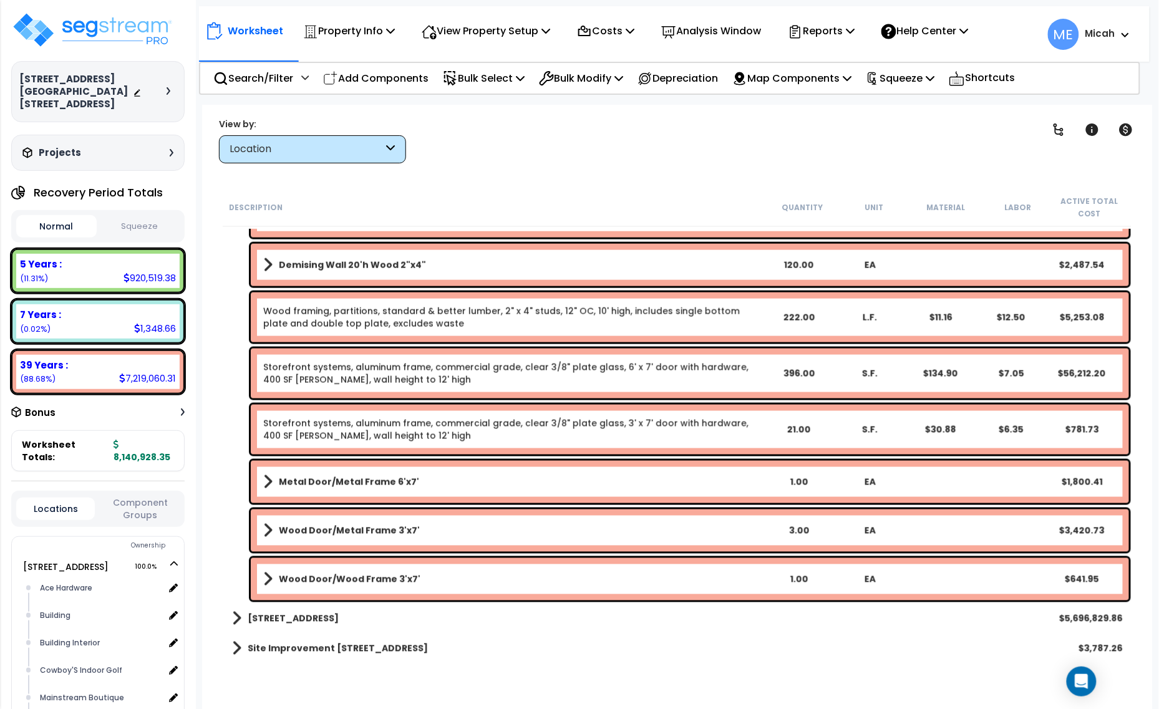
scroll to position [575, 0]
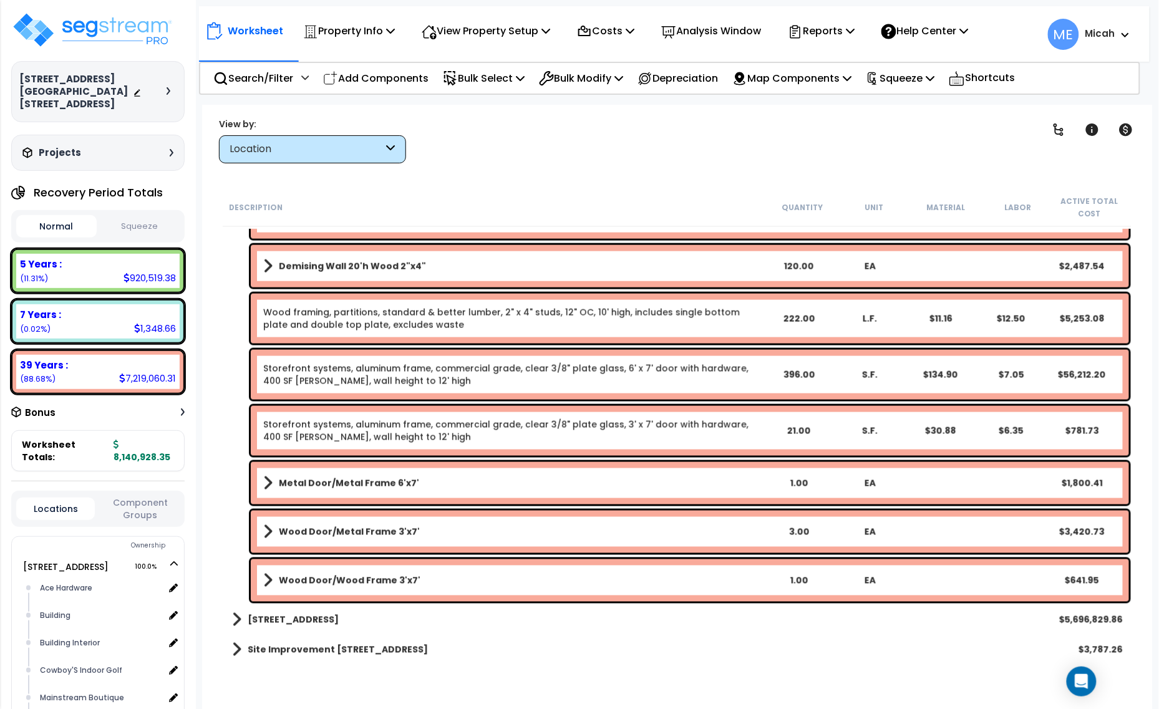
click at [273, 581] on link "Wood Door/Wood Frame 3'x7'" at bounding box center [513, 580] width 500 height 17
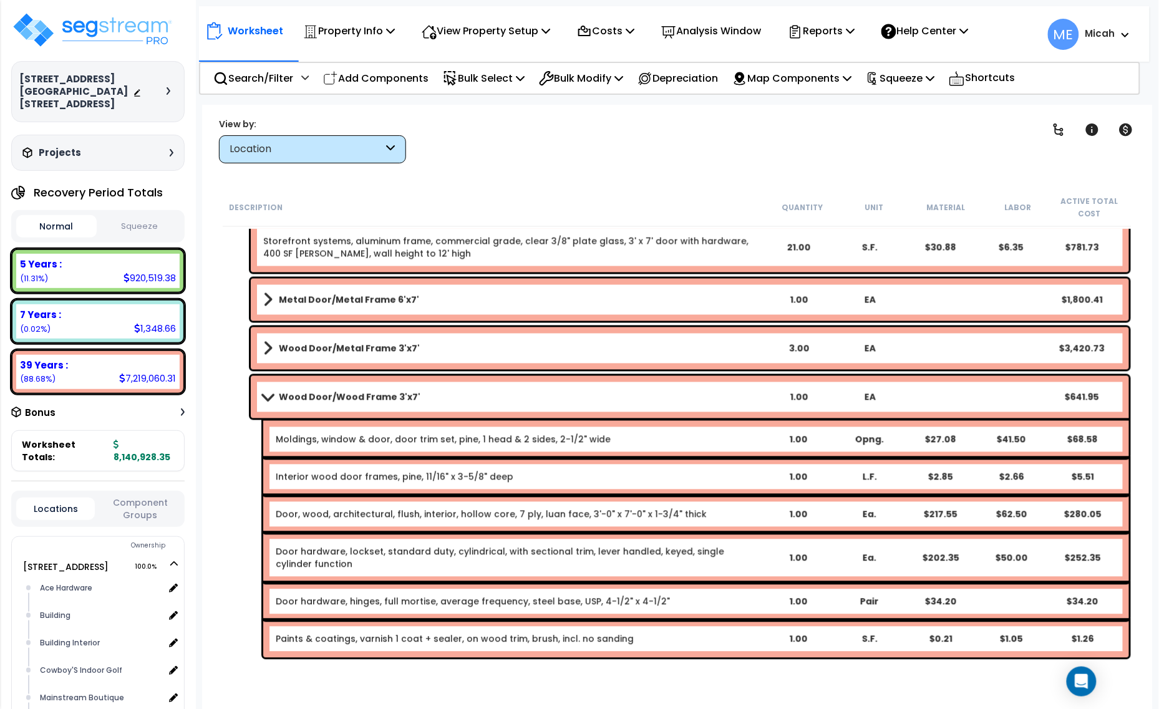
scroll to position [815, 0]
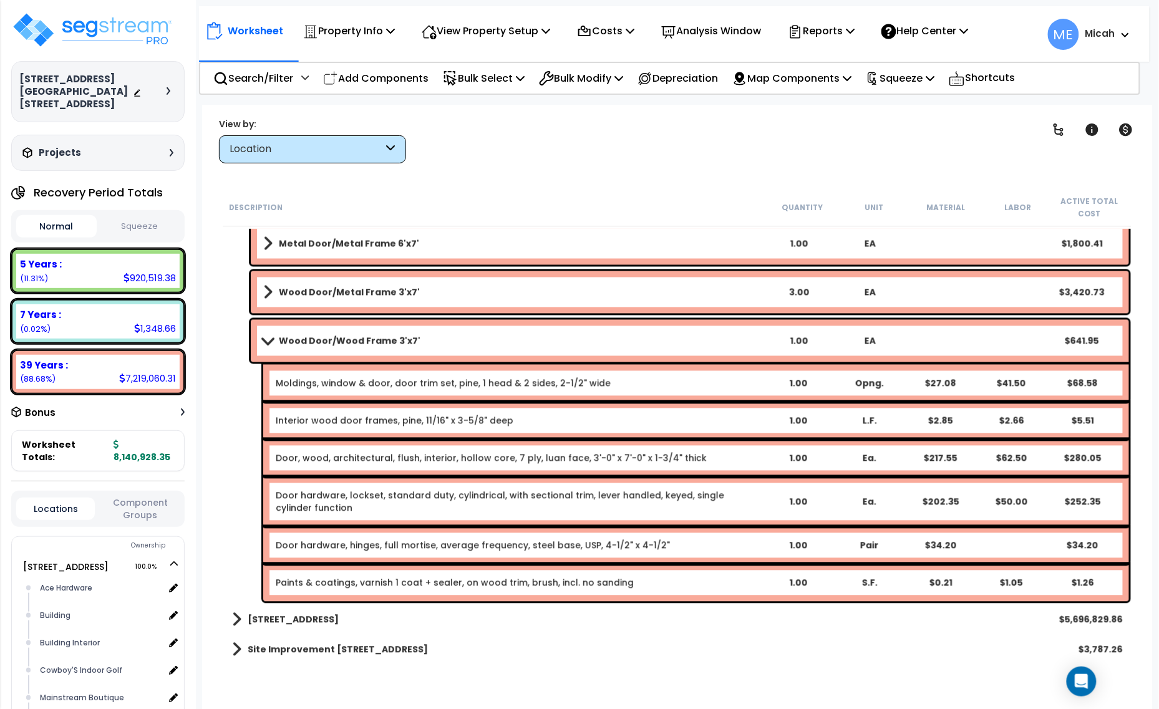
click at [721, 413] on div "Interior wood door frames, pine, 11/16" x 3-5/8" deep 1.00 L.F. $2.85 $2.66 $5.…" at bounding box center [696, 420] width 866 height 37
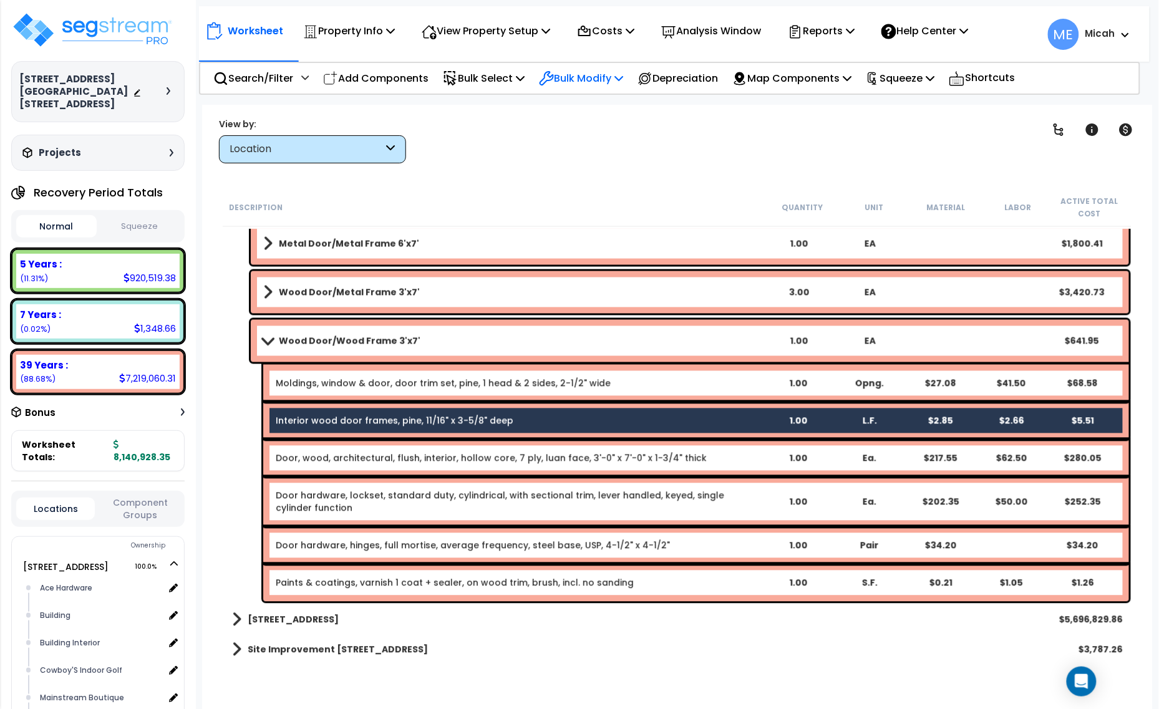
click at [621, 70] on p "Bulk Modify" at bounding box center [581, 78] width 84 height 17
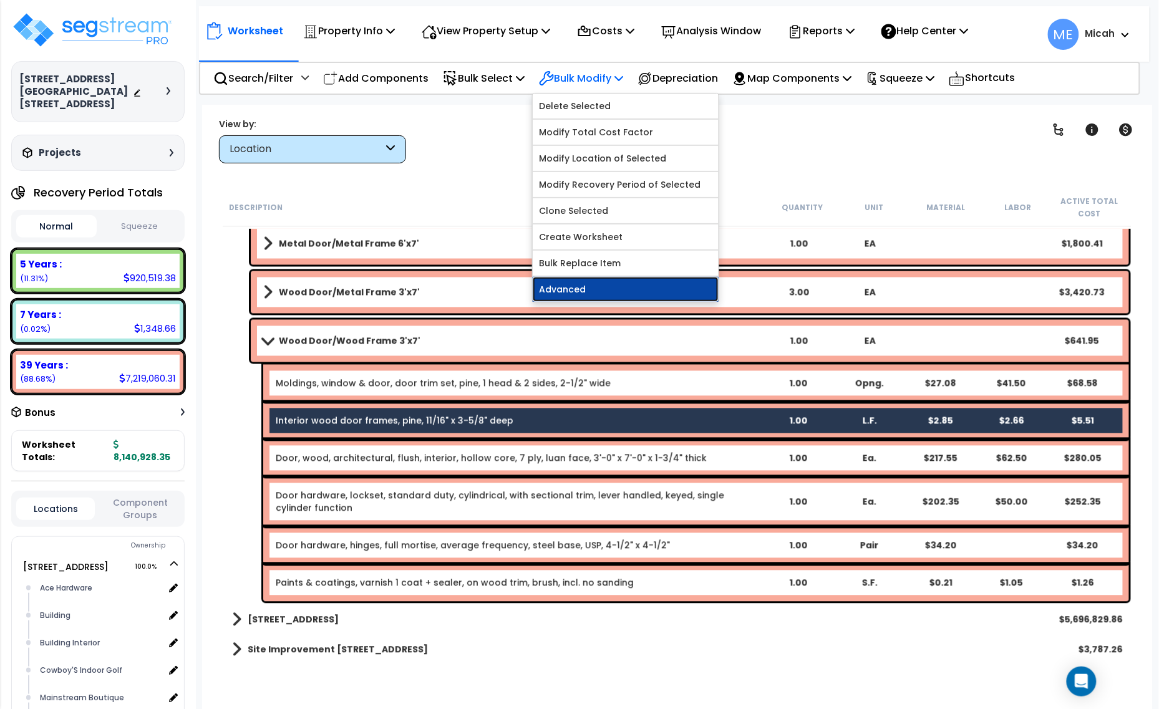
click at [616, 292] on link "Advanced" at bounding box center [626, 289] width 186 height 25
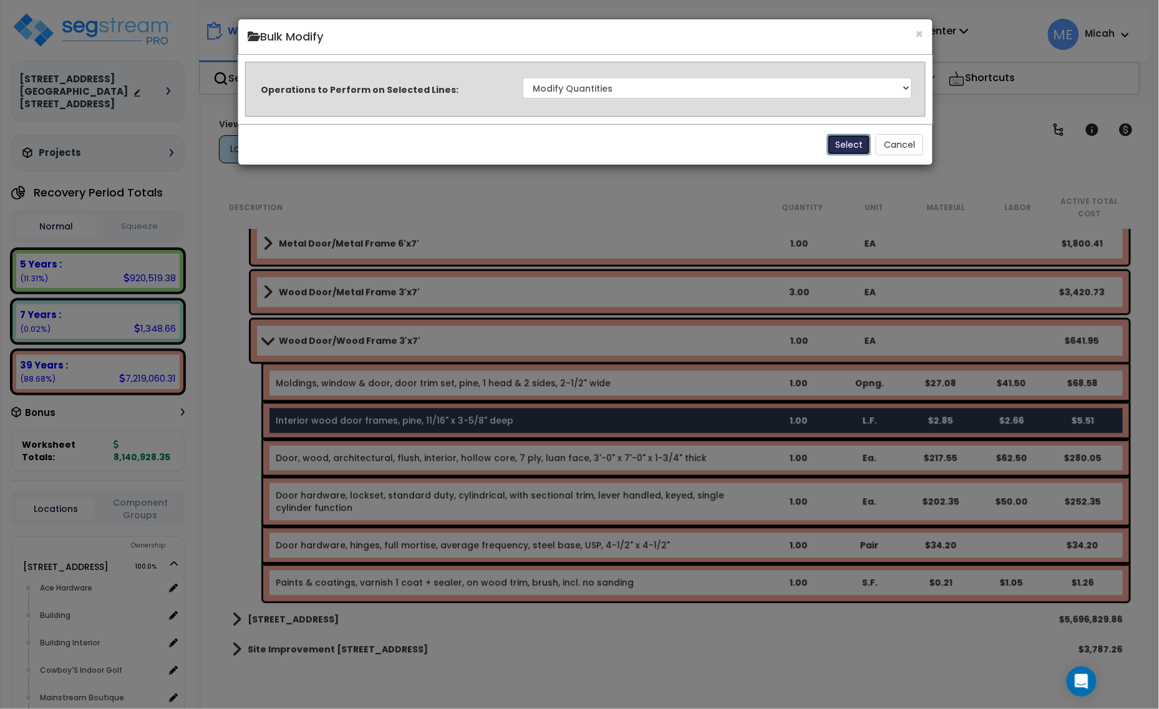
click at [856, 150] on button "Select" at bounding box center [849, 144] width 44 height 21
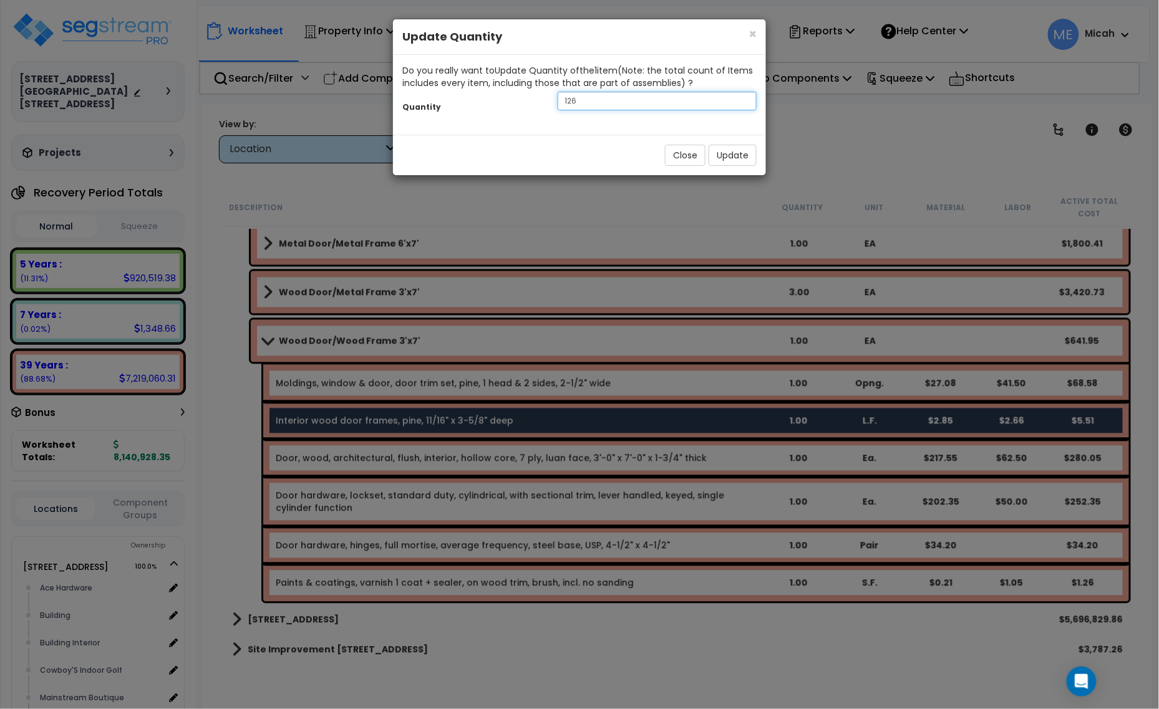
drag, startPoint x: 611, startPoint y: 103, endPoint x: 524, endPoint y: 100, distance: 87.4
click at [524, 100] on div "Quantity 126" at bounding box center [579, 102] width 373 height 27
type input "34"
click at [737, 158] on button "Update" at bounding box center [733, 155] width 48 height 21
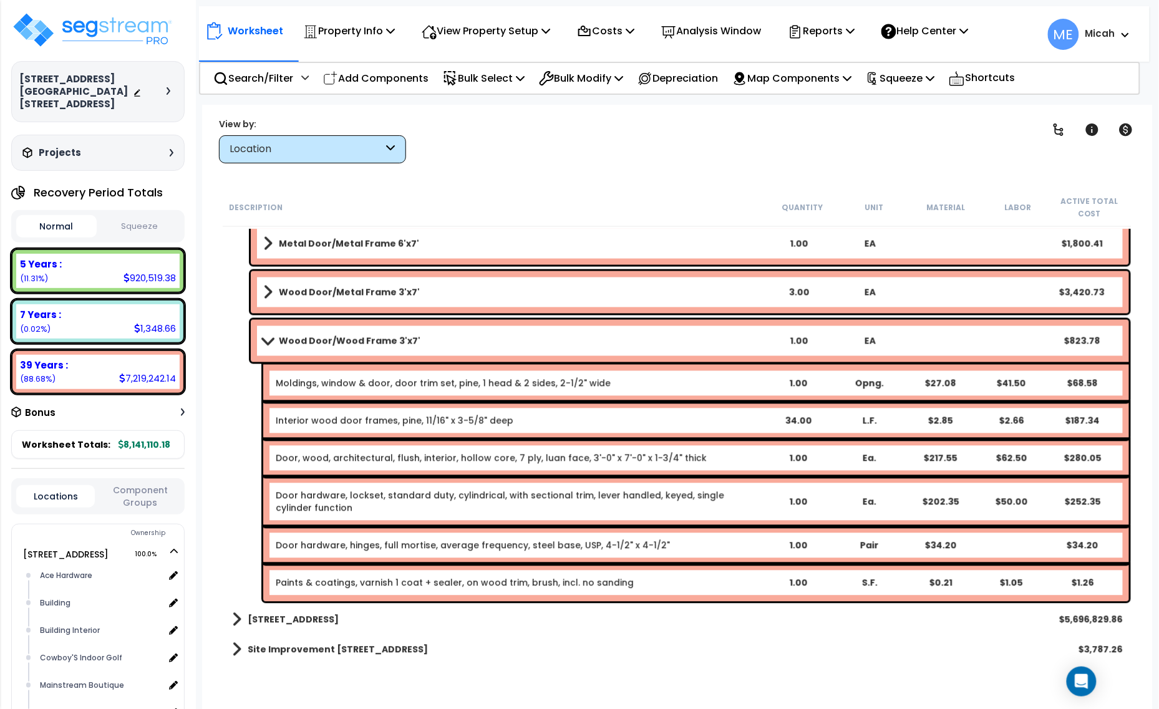
click at [739, 583] on div "Paints & coatings, varnish 1 coat + sealer, on wood trim, brush, incl. no sandi…" at bounding box center [519, 583] width 486 height 12
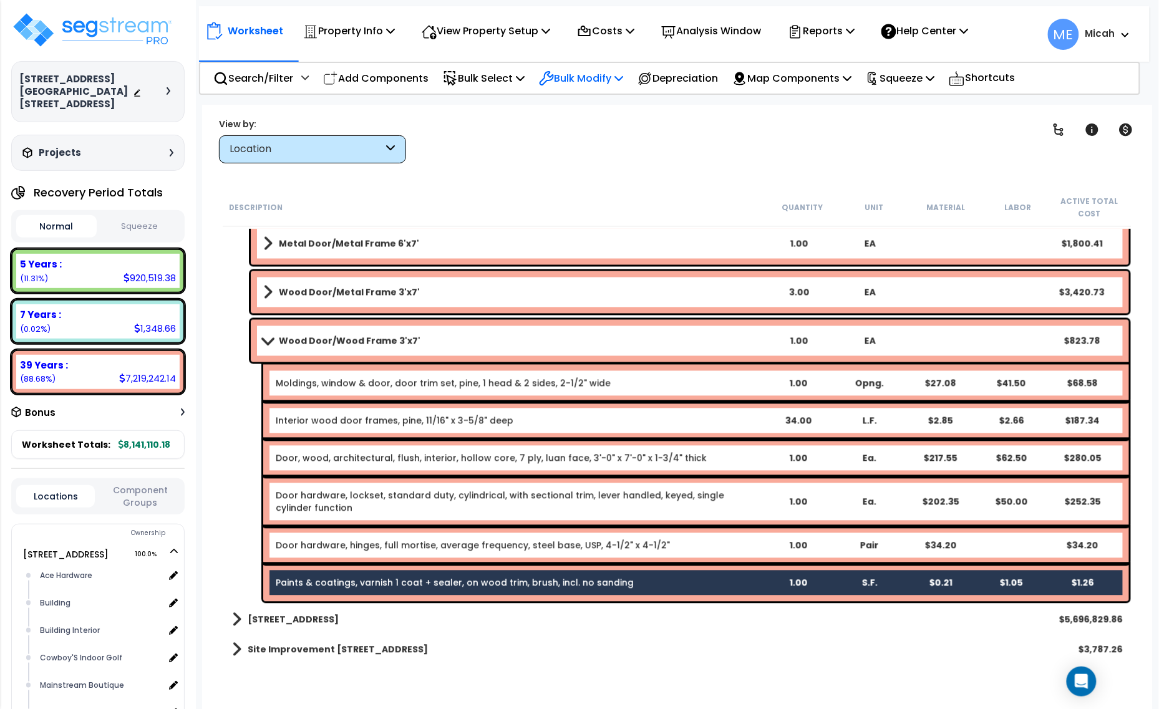
click at [596, 82] on p "Bulk Modify" at bounding box center [581, 78] width 84 height 17
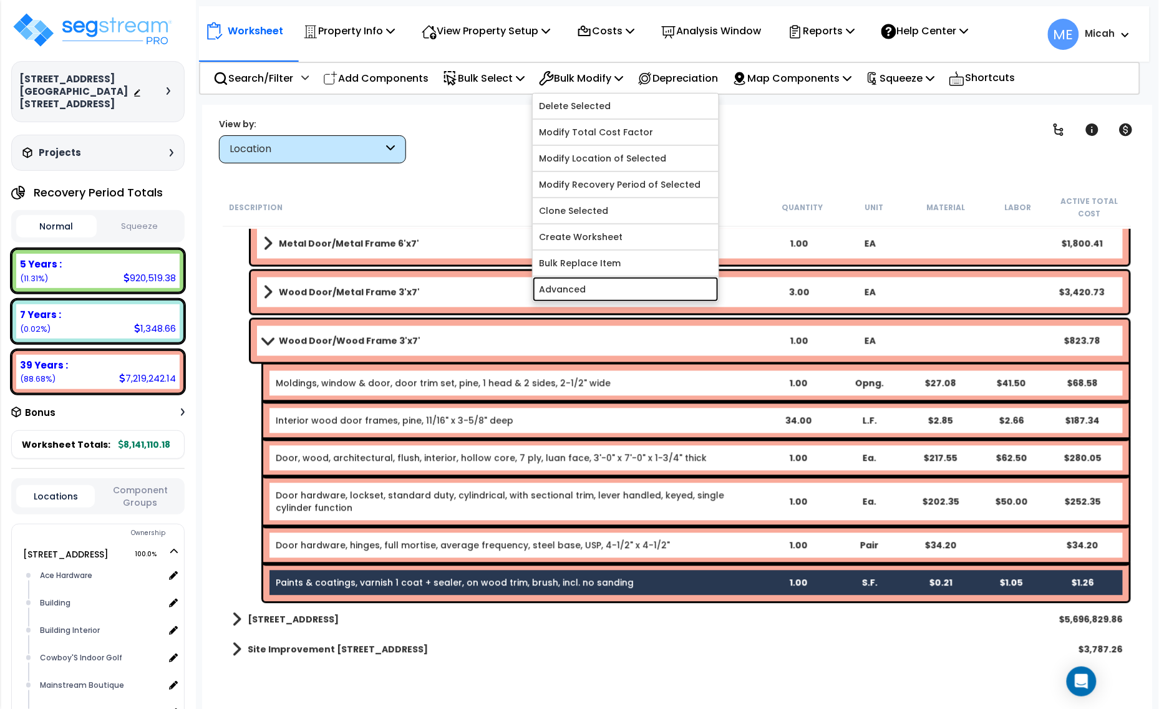
click at [597, 286] on link "Advanced" at bounding box center [626, 289] width 186 height 25
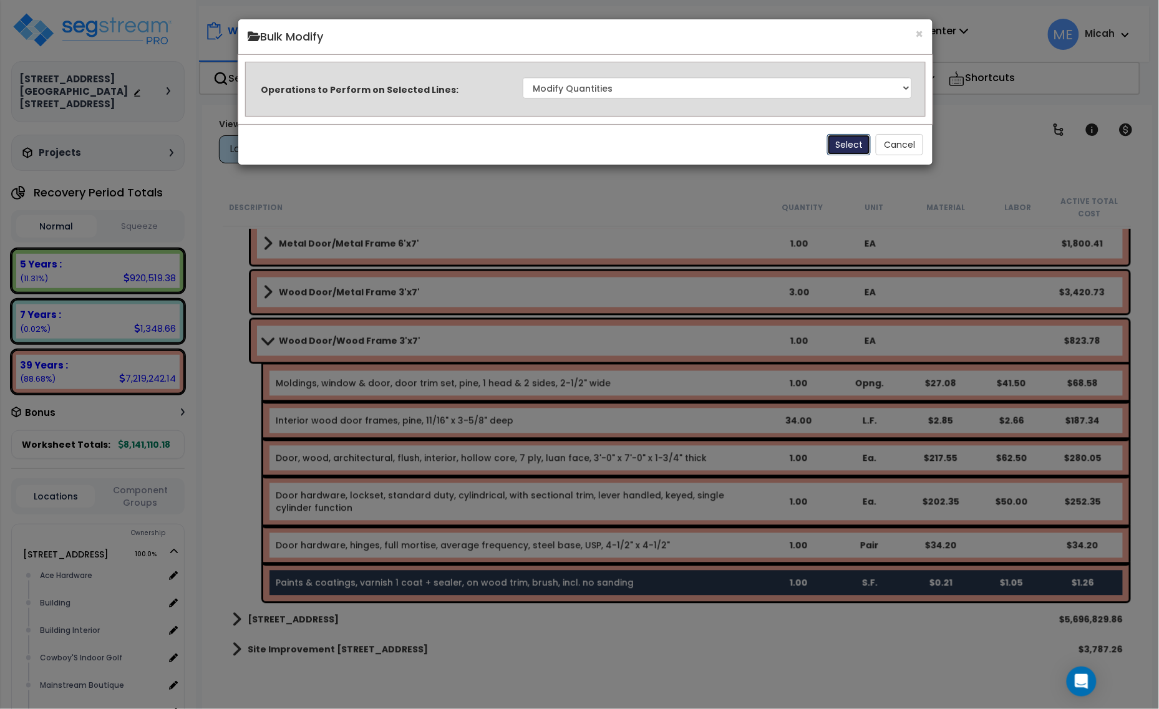
click at [847, 134] on button "Select" at bounding box center [849, 144] width 44 height 21
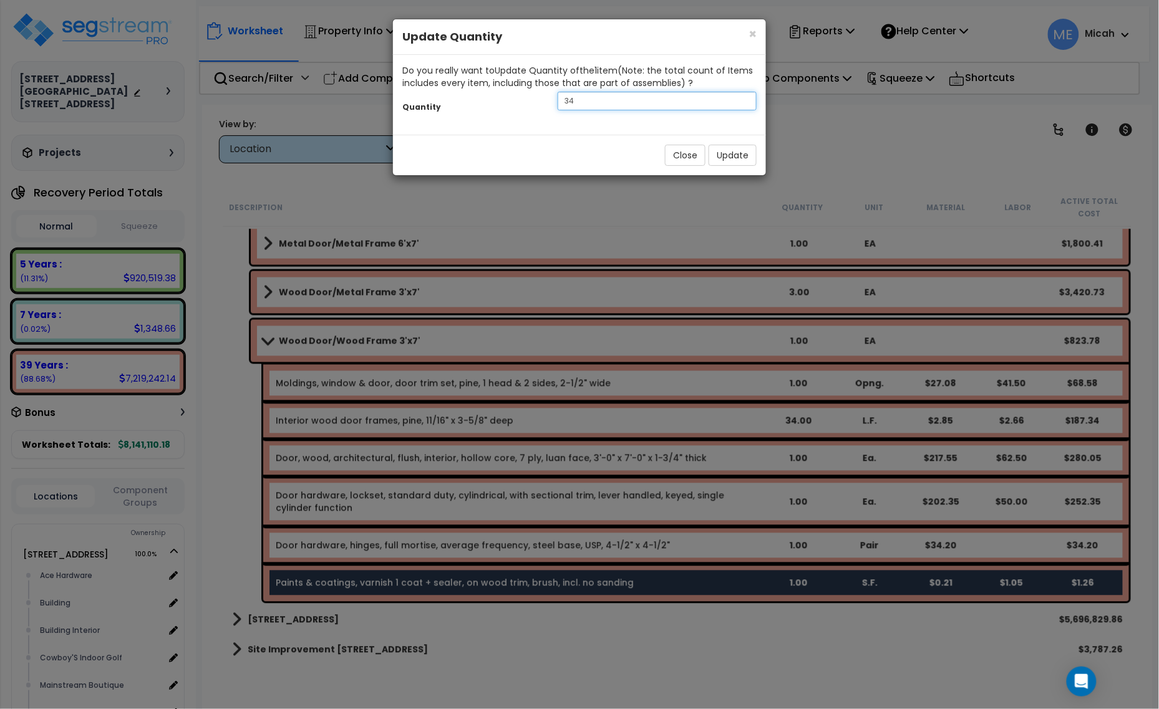
drag, startPoint x: 588, startPoint y: 97, endPoint x: 556, endPoint y: 97, distance: 32.4
click at [558, 97] on input "34" at bounding box center [657, 101] width 199 height 19
type input "42"
click at [737, 168] on div "Close Update" at bounding box center [579, 155] width 373 height 41
click at [741, 148] on button "Update" at bounding box center [733, 155] width 48 height 21
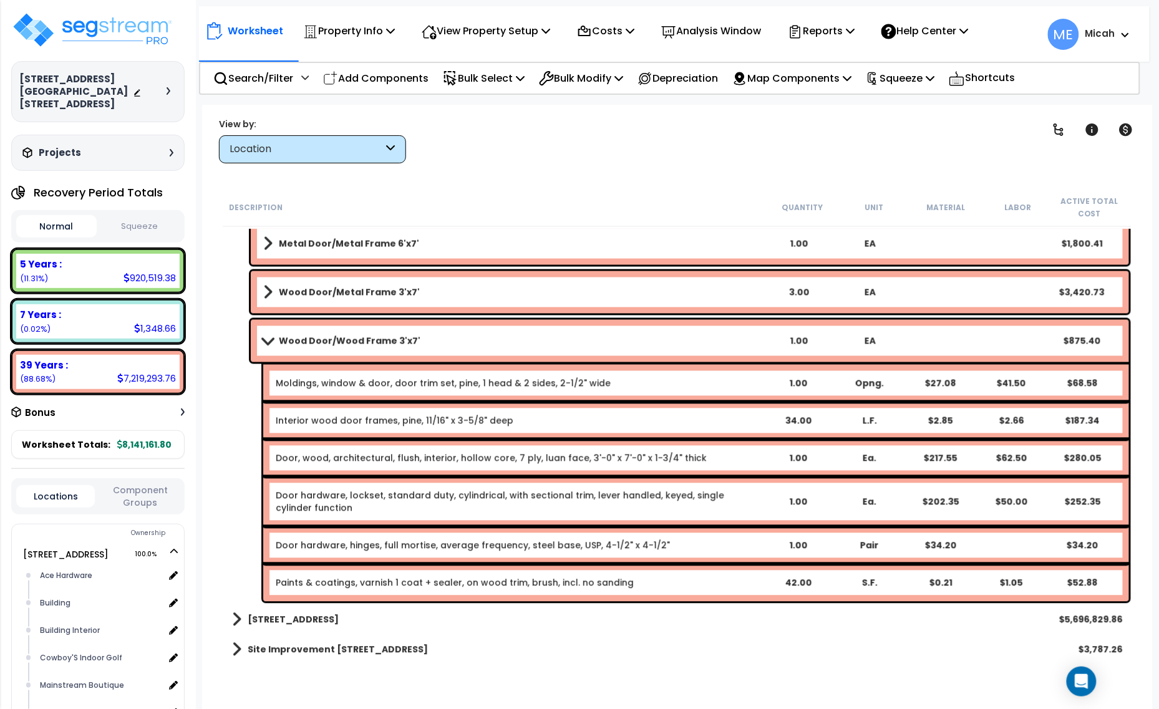
click at [274, 334] on link "Wood Door/Wood Frame 3'x7'" at bounding box center [513, 340] width 500 height 17
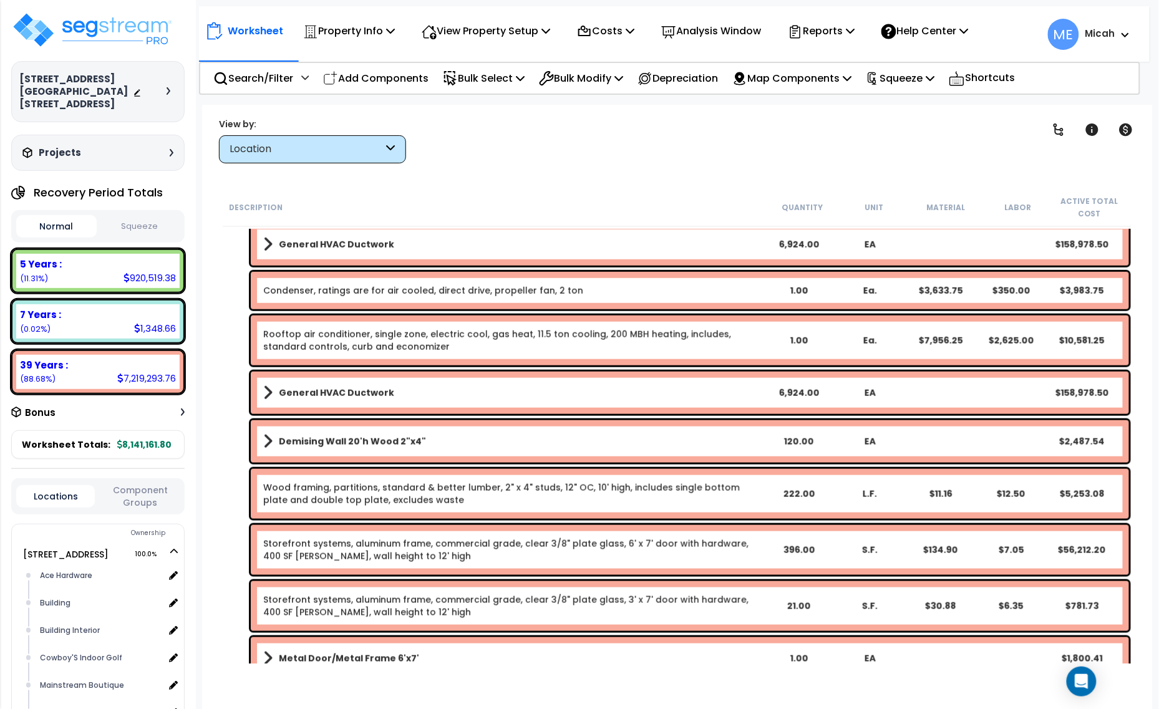
scroll to position [185, 0]
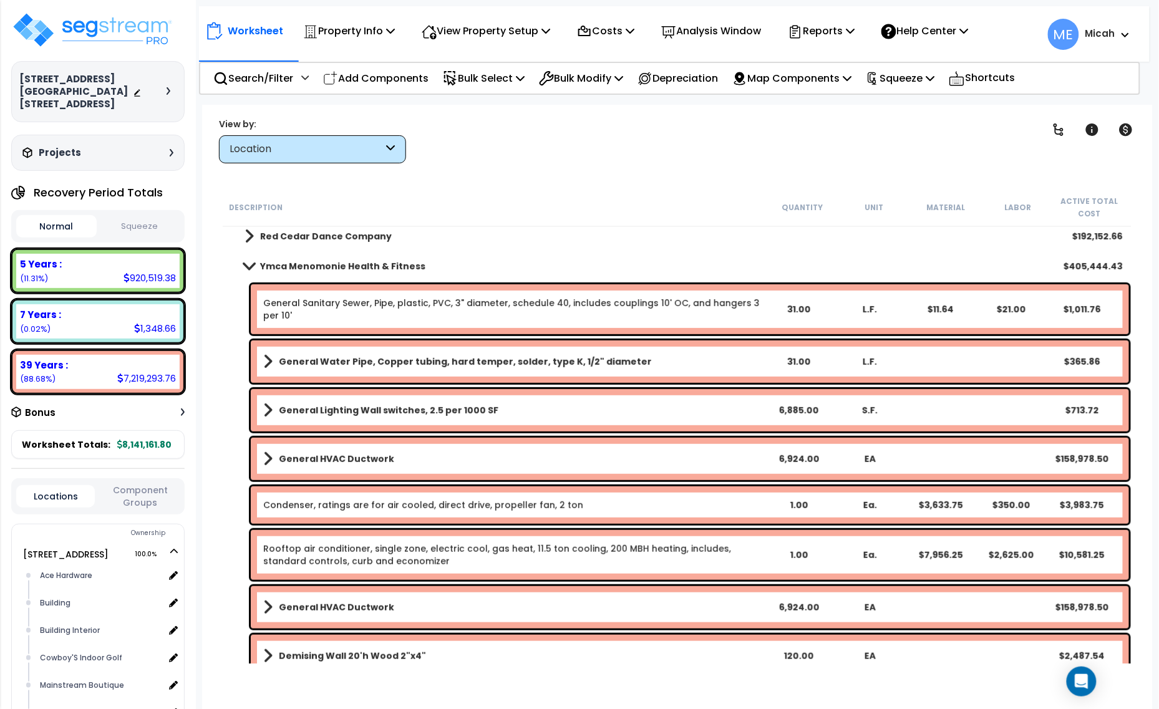
click at [251, 266] on span at bounding box center [248, 265] width 17 height 9
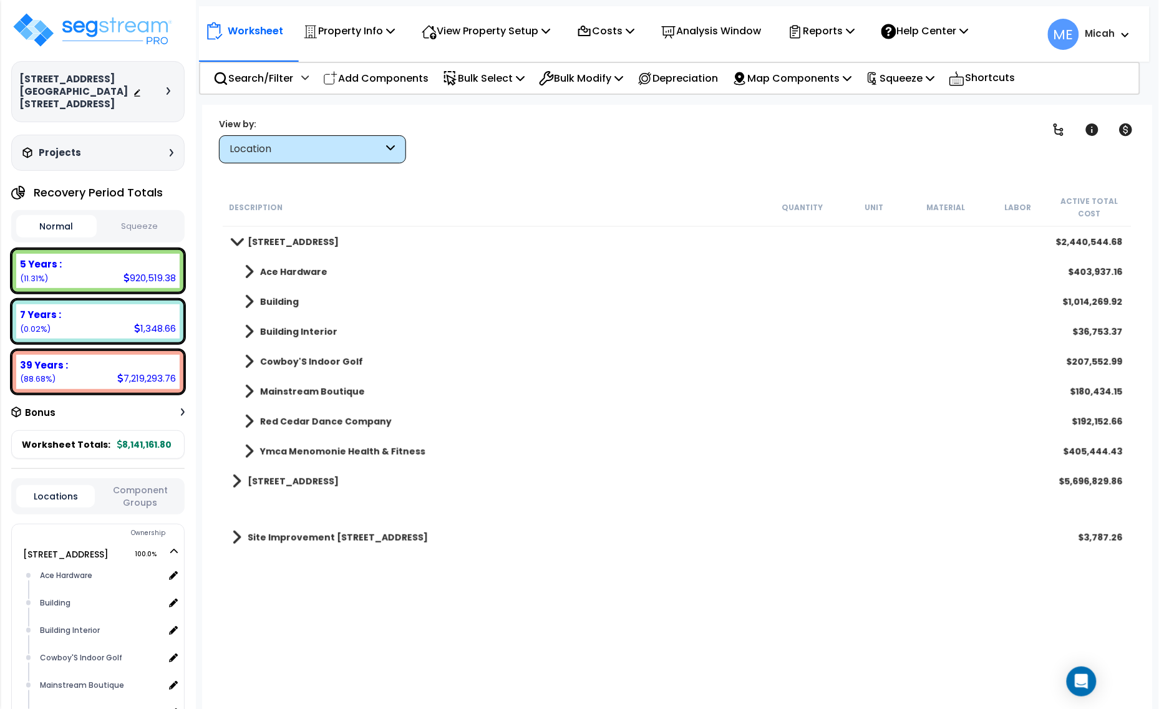
drag, startPoint x: 376, startPoint y: 67, endPoint x: 378, endPoint y: 183, distance: 115.4
click at [376, 67] on div "Add Components" at bounding box center [375, 78] width 119 height 29
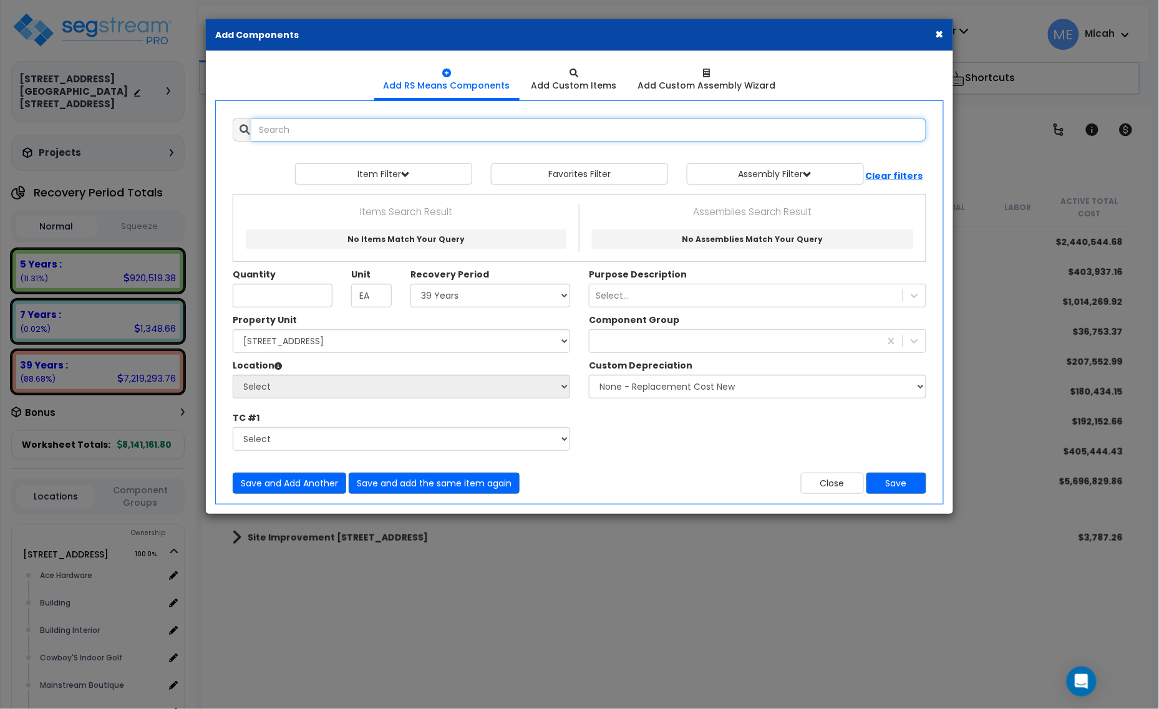
select select
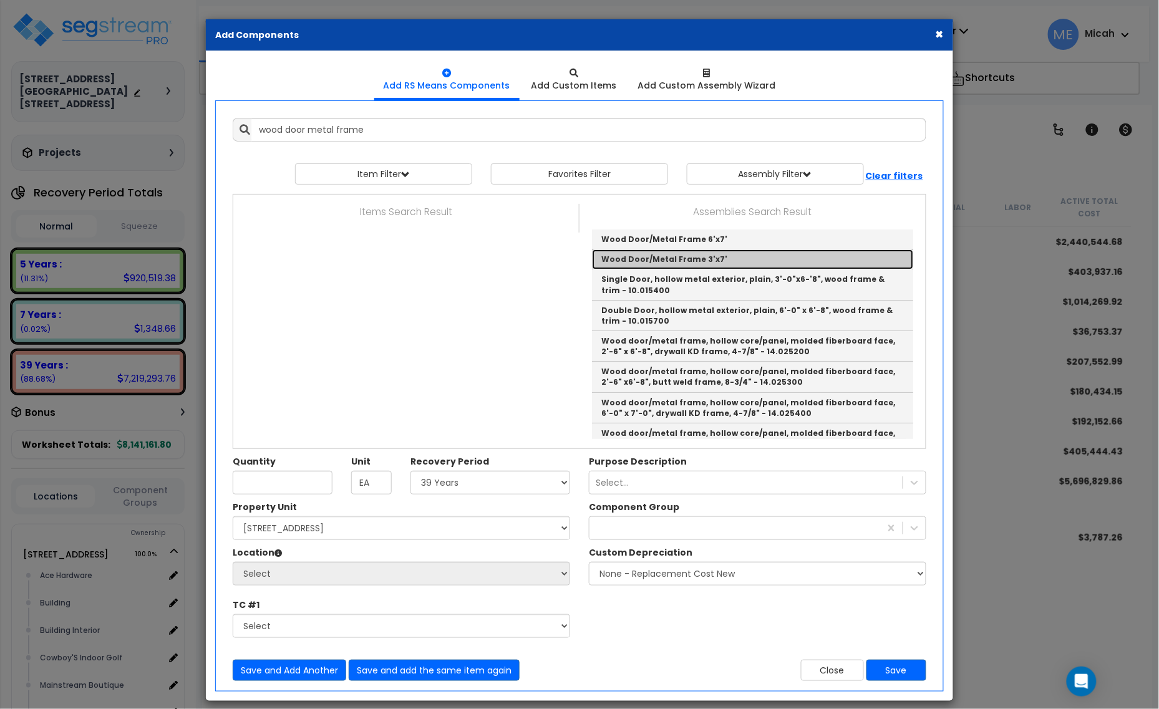
click at [669, 259] on link "Wood Door/Metal Frame 3'x7'" at bounding box center [752, 259] width 321 height 20
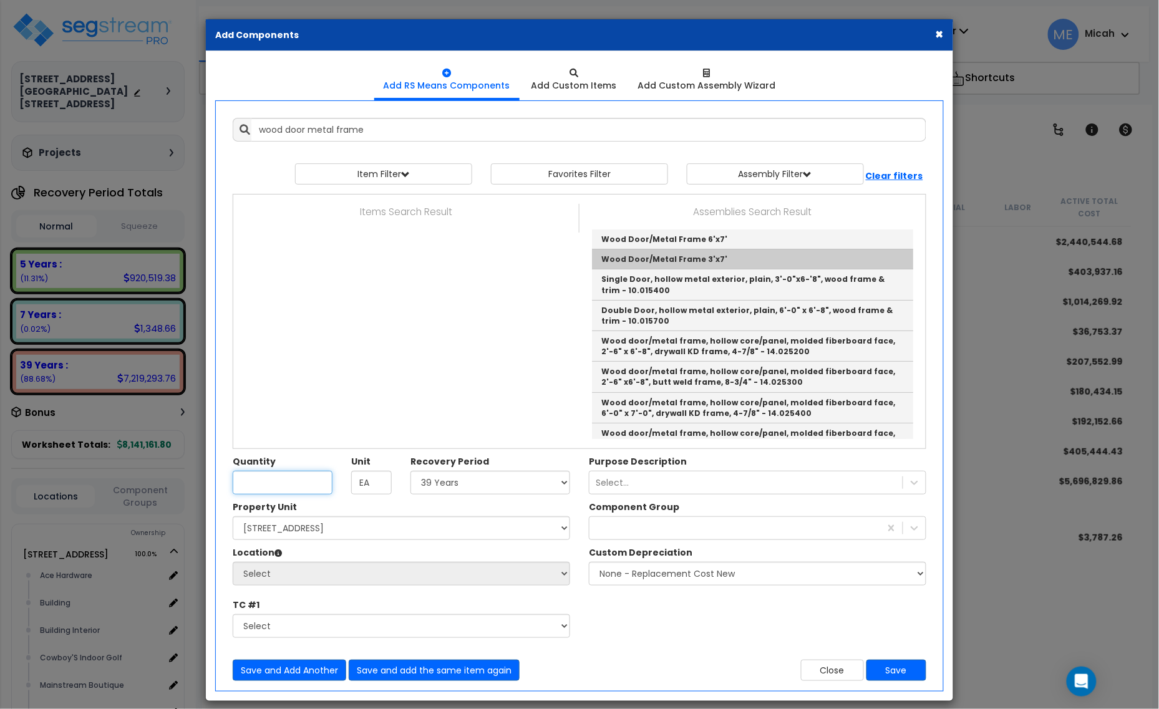
type input "Wood Door/Metal Frame 3'x7'"
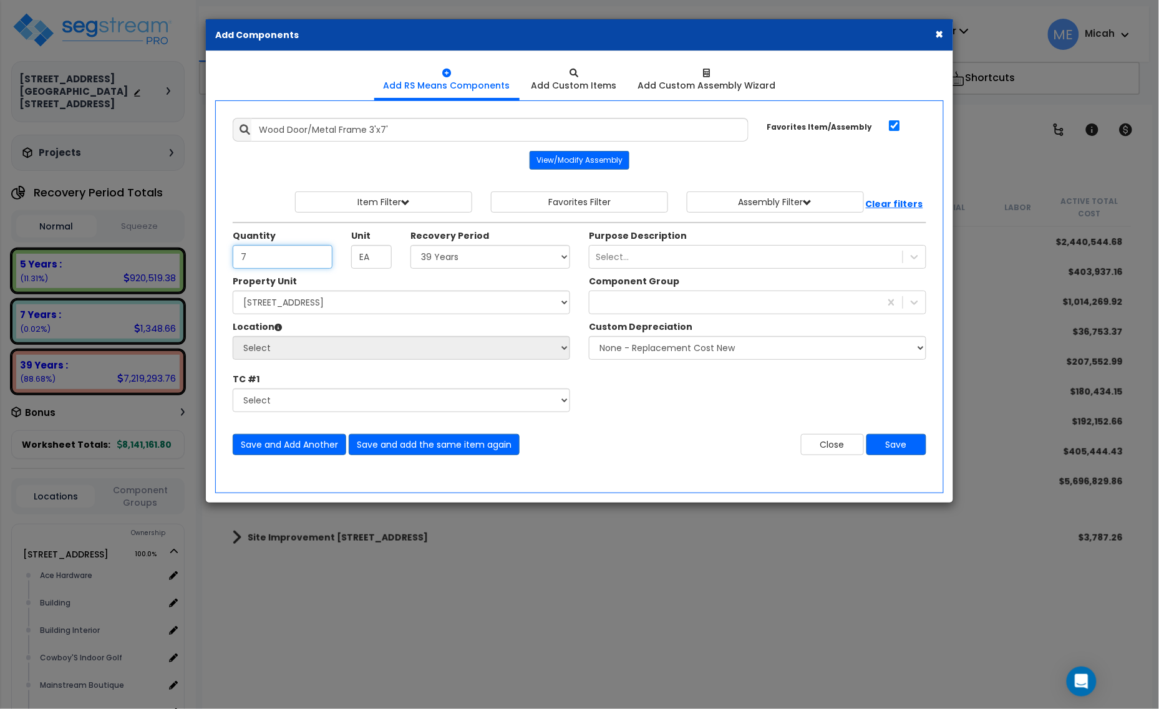
type input "7"
click at [515, 263] on select "Select 5 Years 7 Years 15 Years 20 Years 39 Years 27.5 Year" at bounding box center [490, 257] width 160 height 24
select select "39Y"
click at [411, 246] on select "Select 5 Years 7 Years 15 Years 20 Years 39 Years 27.5 Year" at bounding box center [490, 257] width 160 height 24
click at [375, 306] on select "Select [STREET_ADDRESS] [STREET_ADDRESS] Site Improvement [STREET_ADDRESS] Site…" at bounding box center [401, 303] width 337 height 24
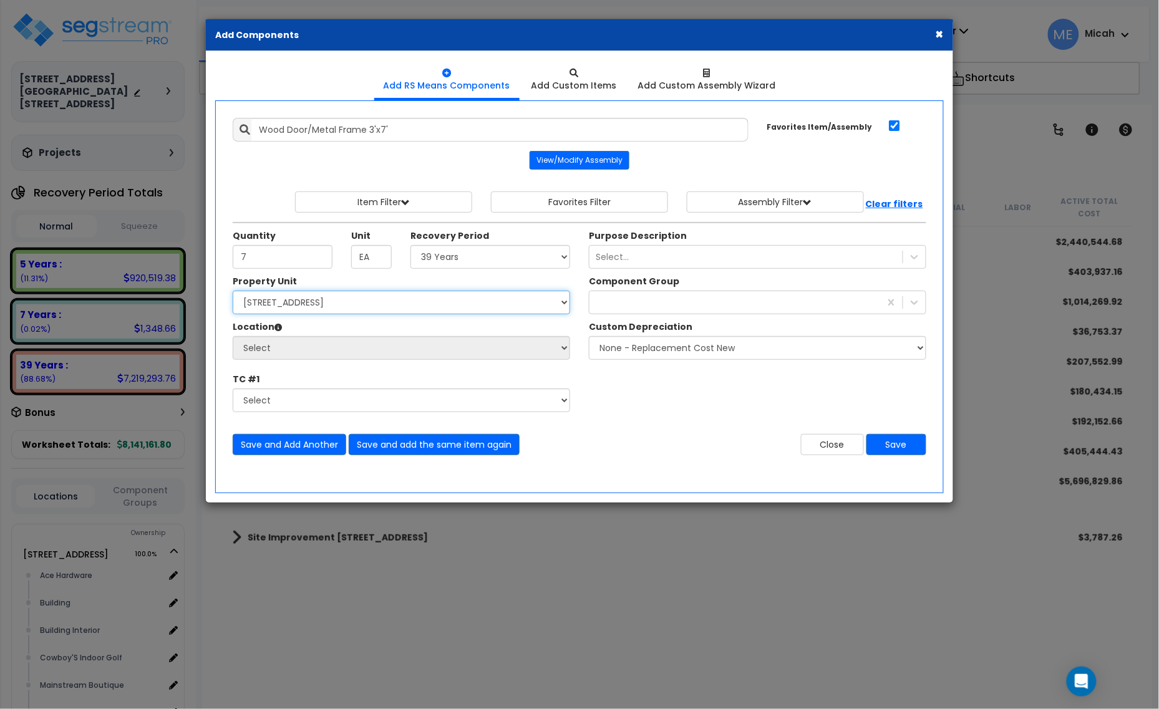
select select "161435"
click at [233, 292] on select "Select [STREET_ADDRESS] [STREET_ADDRESS] Site Improvement [STREET_ADDRESS] Site…" at bounding box center [401, 303] width 337 height 24
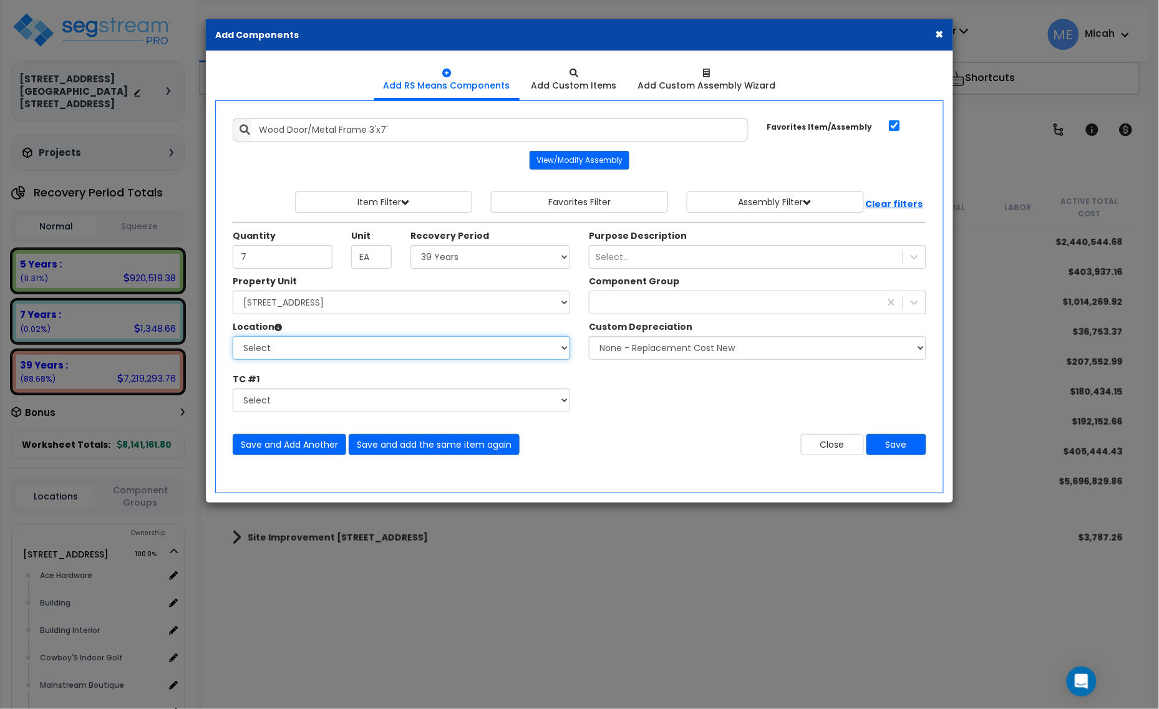
click at [341, 356] on select "Select Ace Hardware Building Building Interior Cowboy'S Indoor Golf Mainstream …" at bounding box center [401, 348] width 337 height 24
select select "31131"
click at [233, 337] on select "Select Ace Hardware Building Building Interior Cowboy'S Indoor Golf Mainstream …" at bounding box center [401, 348] width 337 height 24
click at [702, 312] on div at bounding box center [734, 303] width 291 height 20
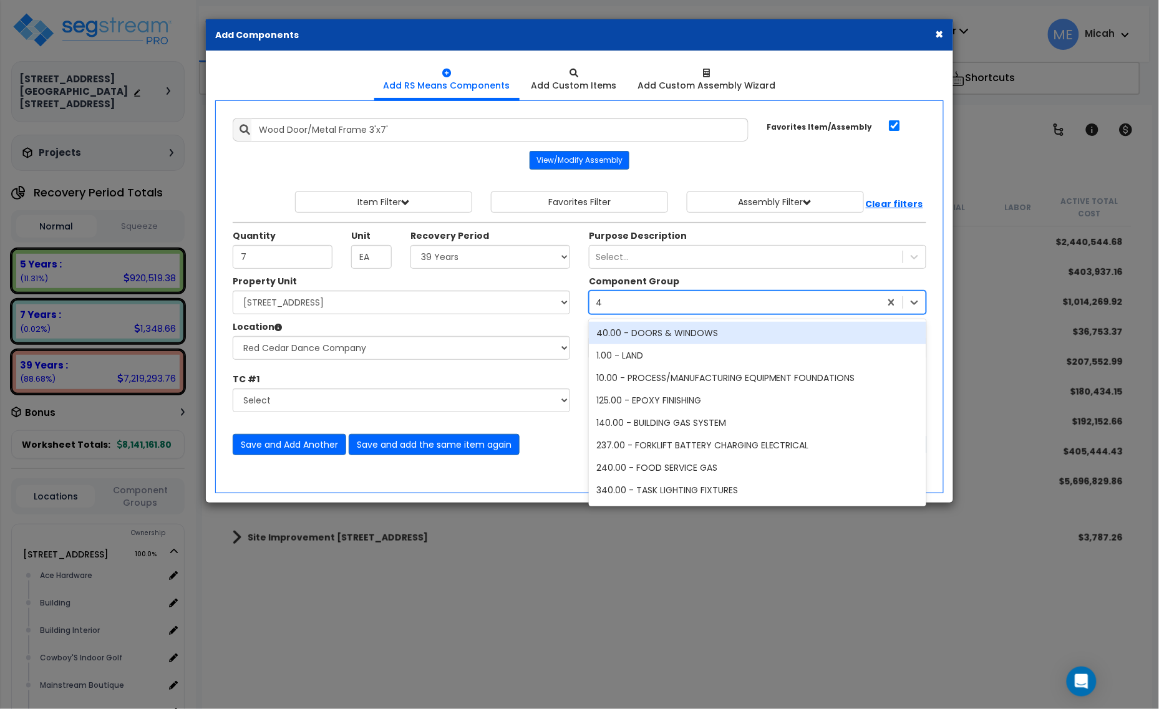
type input "40"
click at [697, 334] on div "40.00 - DOORS & WINDOWS" at bounding box center [757, 333] width 337 height 22
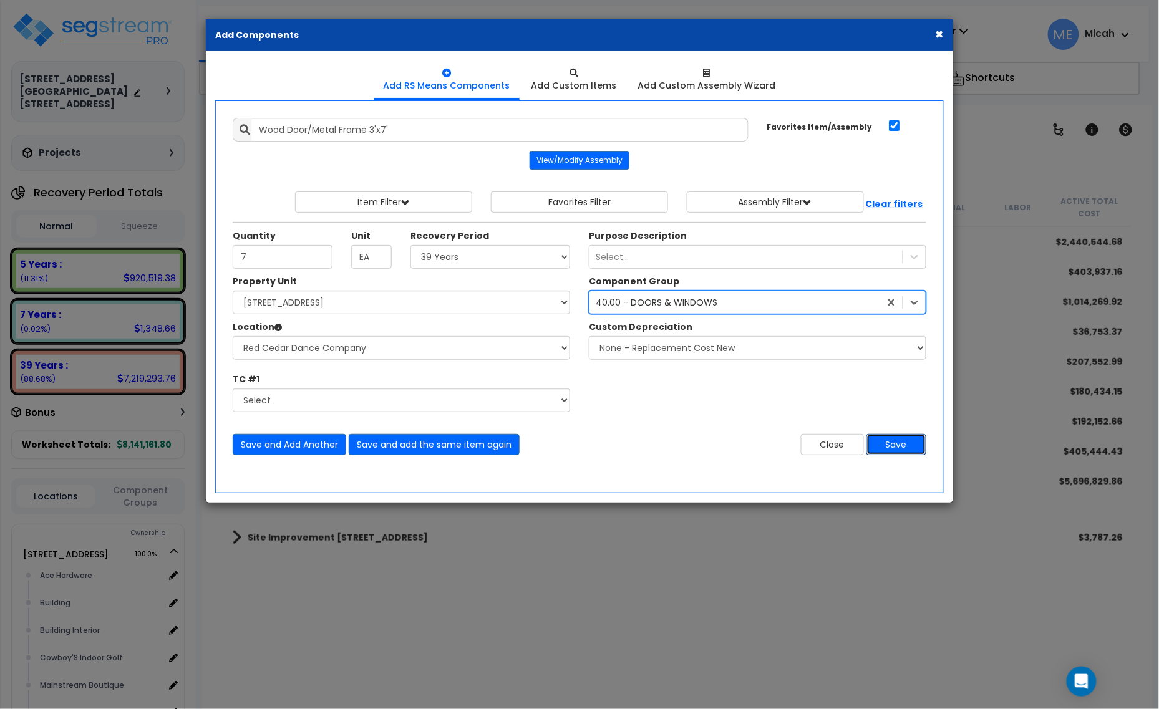
click at [906, 448] on button "Save" at bounding box center [896, 444] width 60 height 21
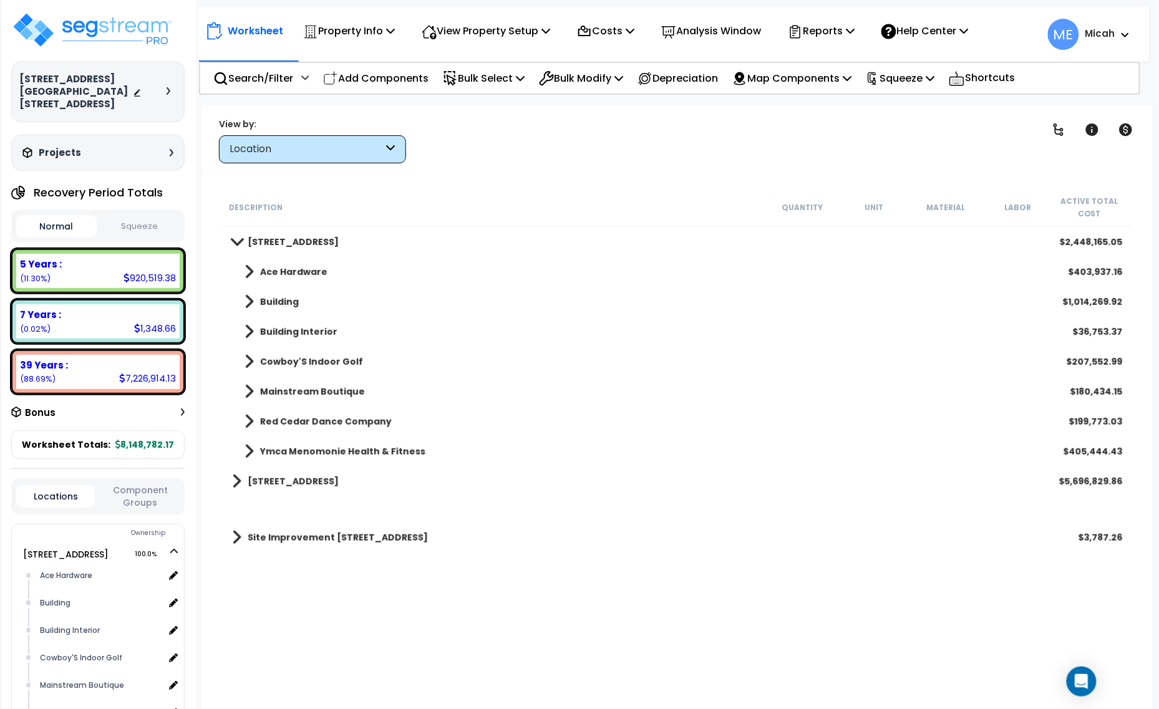
click at [251, 415] on span at bounding box center [248, 421] width 9 height 17
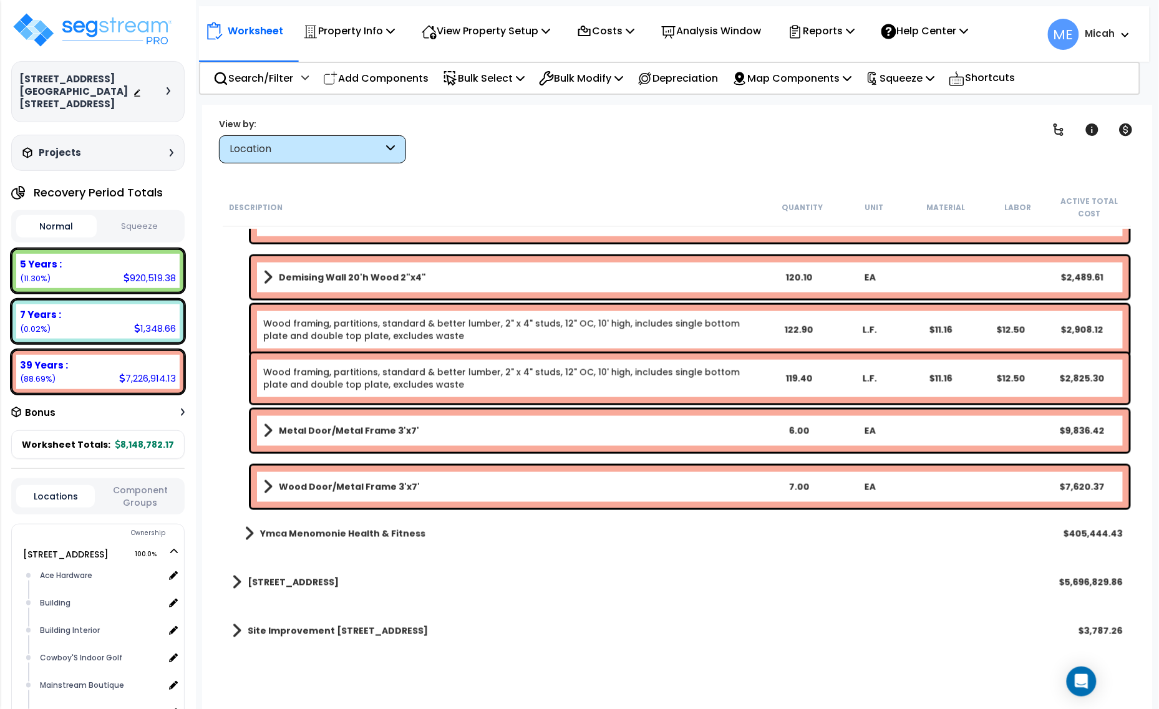
scroll to position [471, 0]
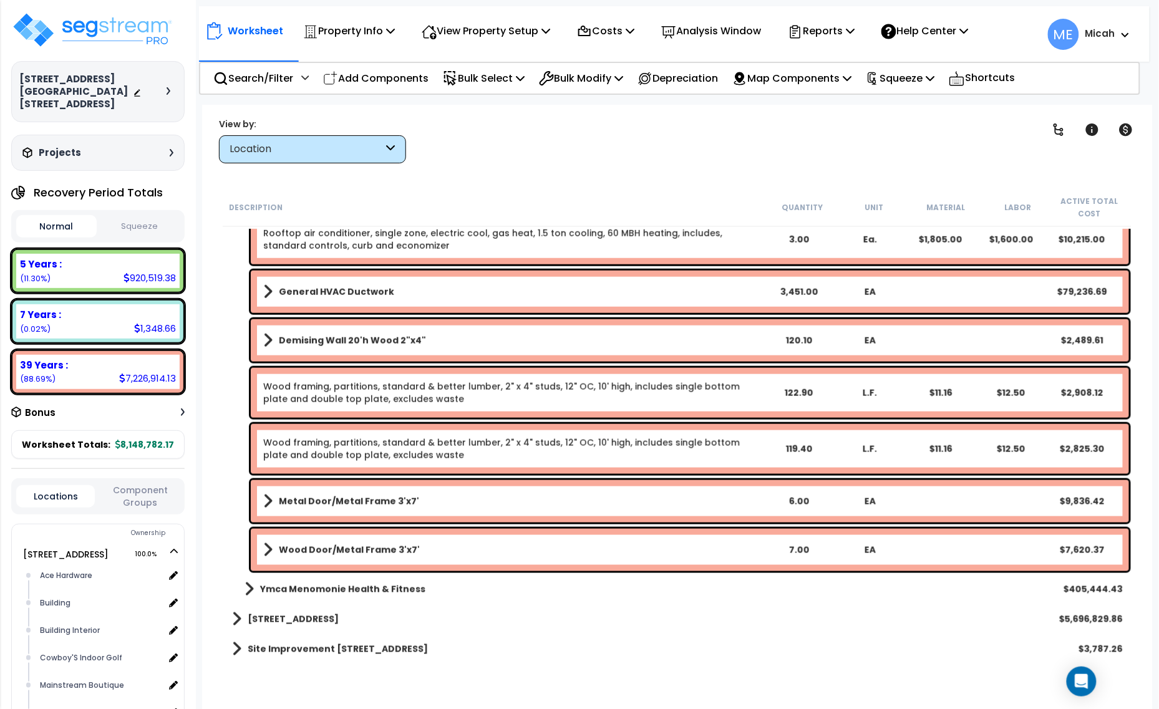
click at [261, 544] on div "Wood Door/Metal Frame 3'x7' 7.00 EA $7,620.37" at bounding box center [690, 550] width 878 height 42
click at [275, 550] on link "Wood Door/Metal Frame 3'x7'" at bounding box center [513, 549] width 500 height 17
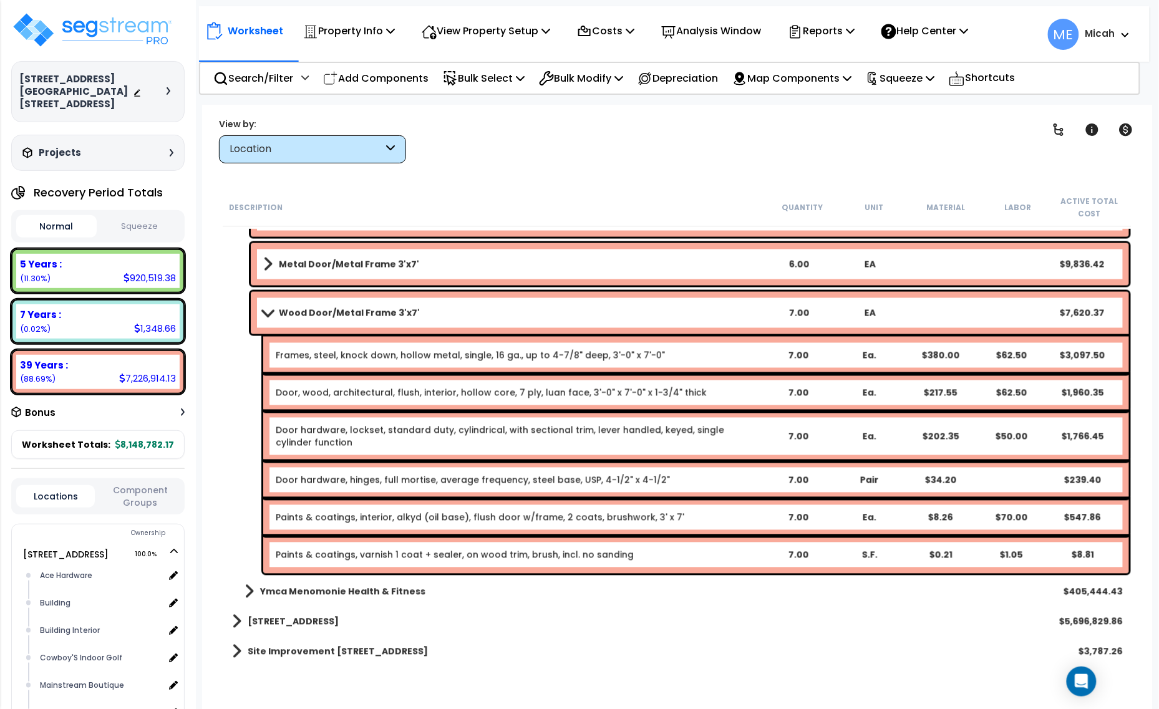
scroll to position [710, 0]
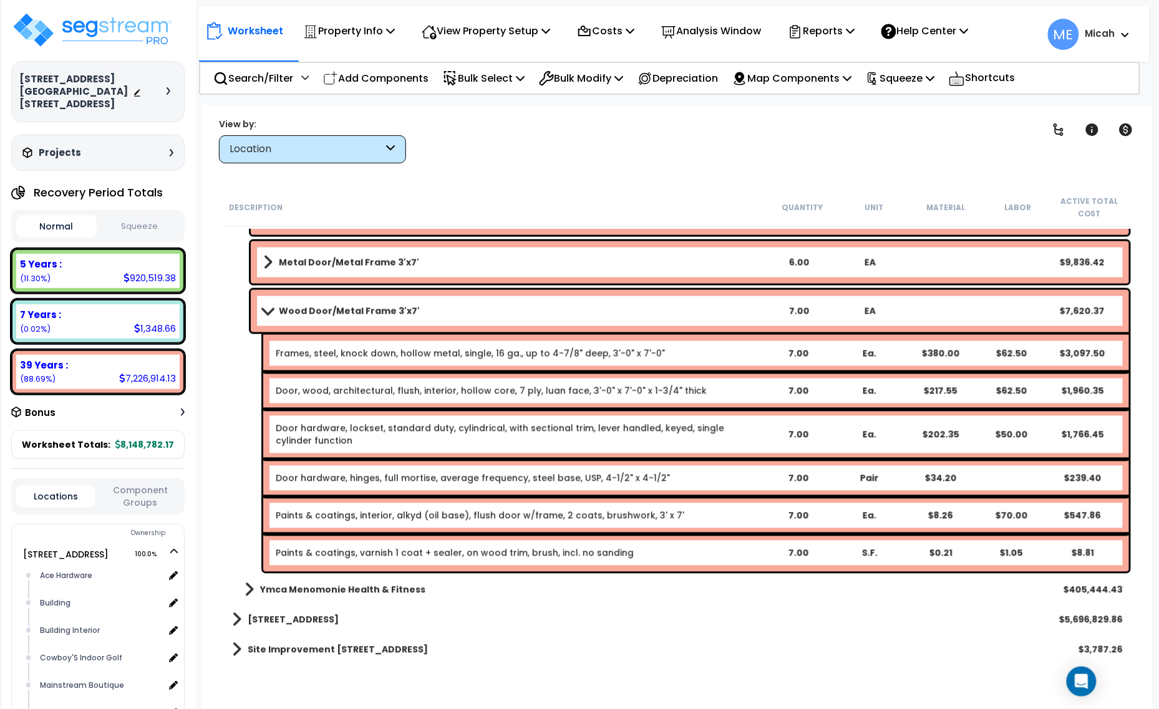
click at [624, 549] on div "Paints & coatings, varnish 1 coat + sealer, on wood trim, brush, incl. no sandi…" at bounding box center [519, 553] width 486 height 12
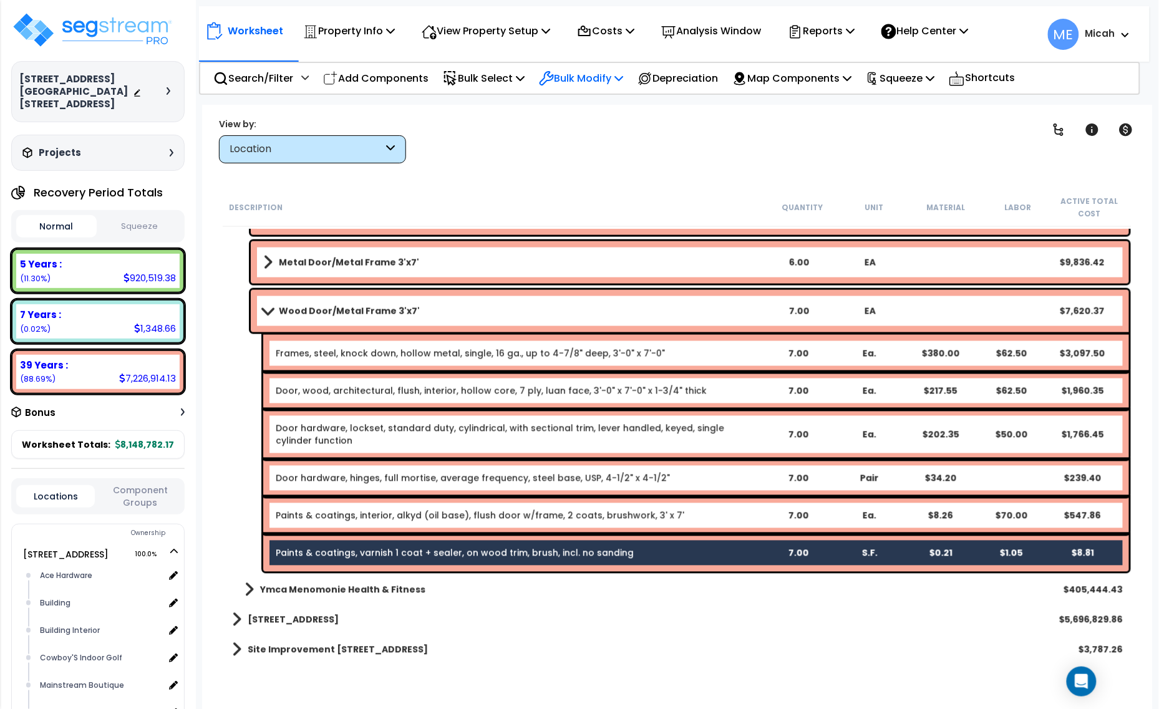
click at [623, 82] on p "Bulk Modify" at bounding box center [581, 78] width 84 height 17
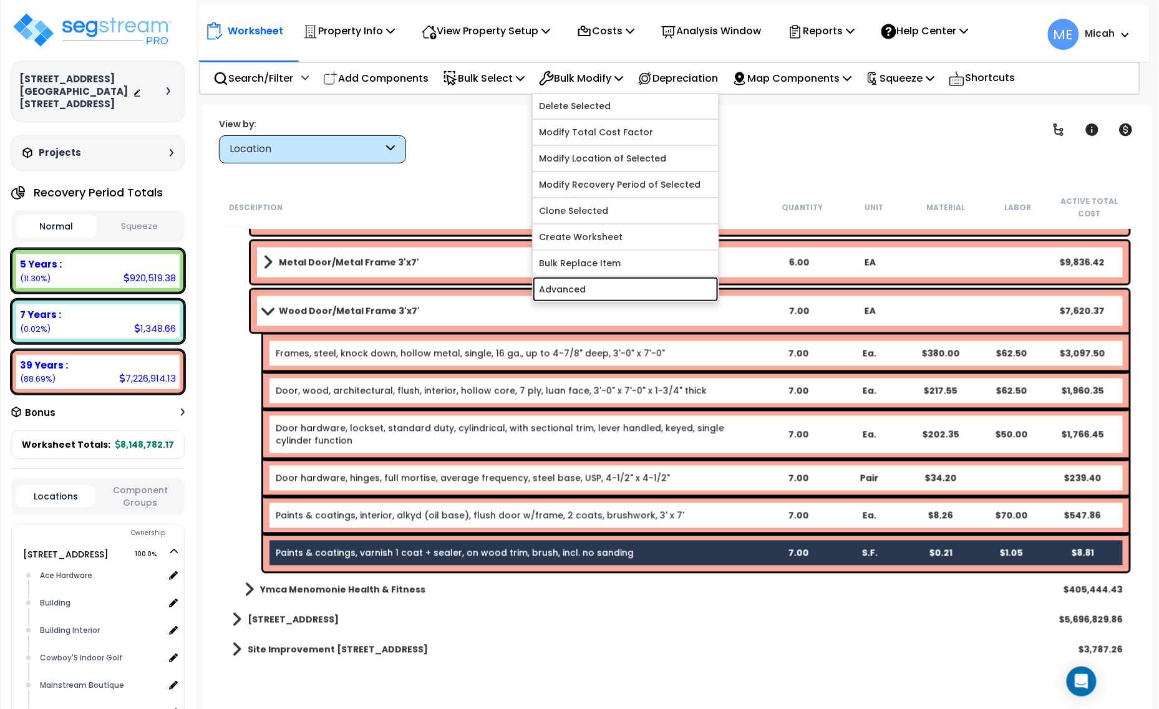
click at [614, 297] on link "Advanced" at bounding box center [626, 289] width 186 height 25
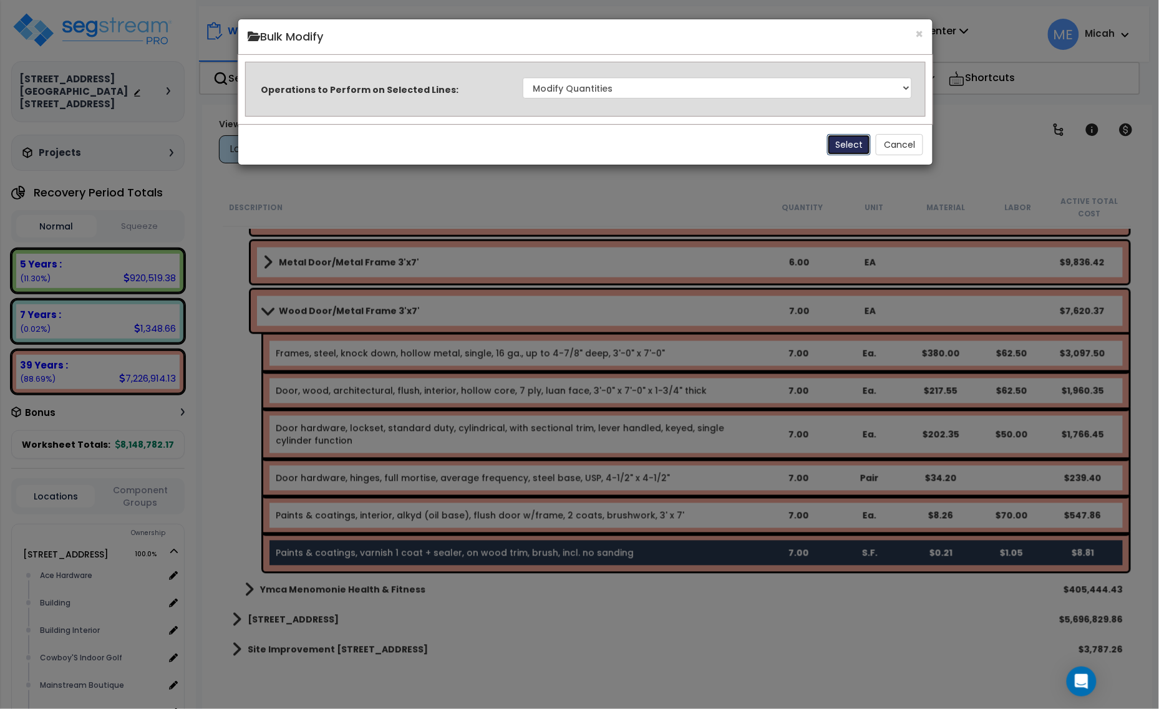
click at [846, 147] on button "Select" at bounding box center [849, 144] width 44 height 21
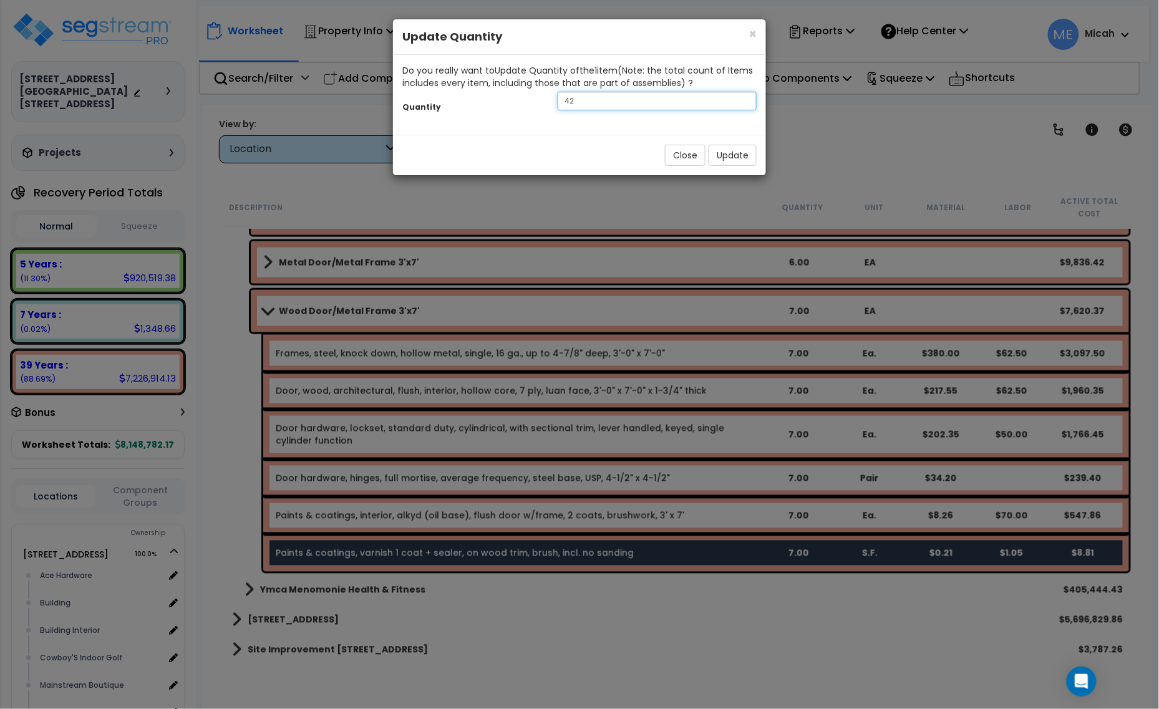
drag, startPoint x: 577, startPoint y: 90, endPoint x: 543, endPoint y: 89, distance: 33.7
click at [546, 89] on div "Quantity 42" at bounding box center [579, 102] width 373 height 27
type input "3"
type input "294"
click at [734, 153] on button "Update" at bounding box center [733, 155] width 48 height 21
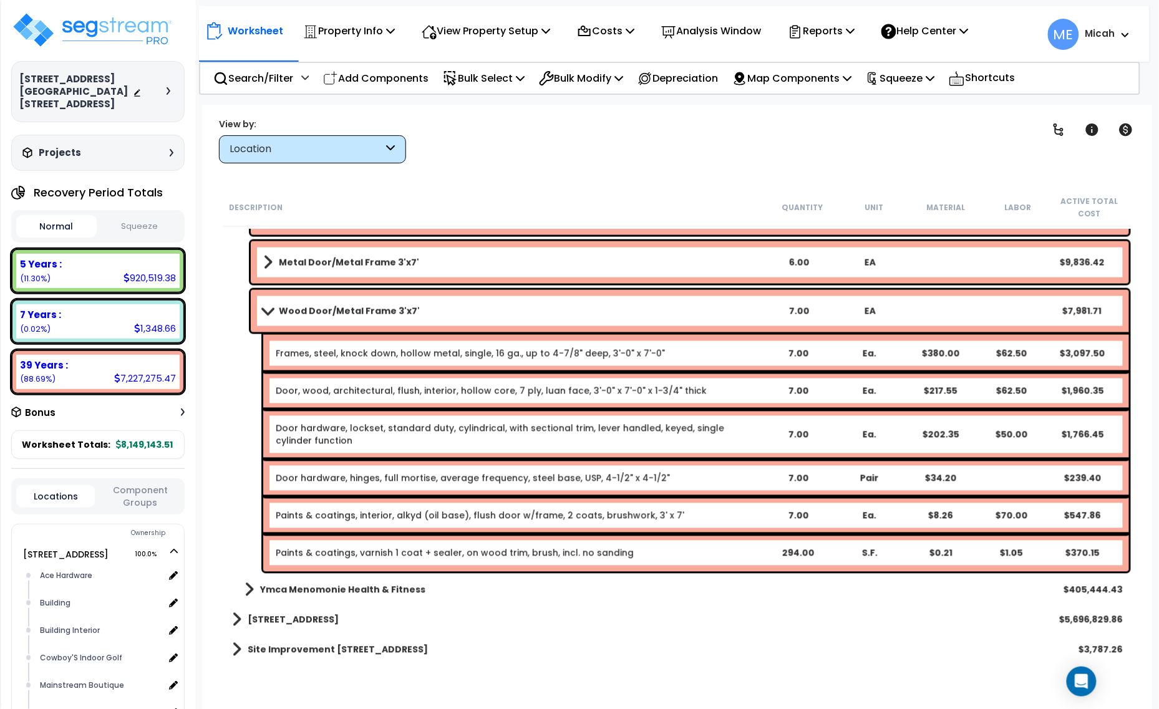
click at [271, 312] on span at bounding box center [267, 310] width 17 height 9
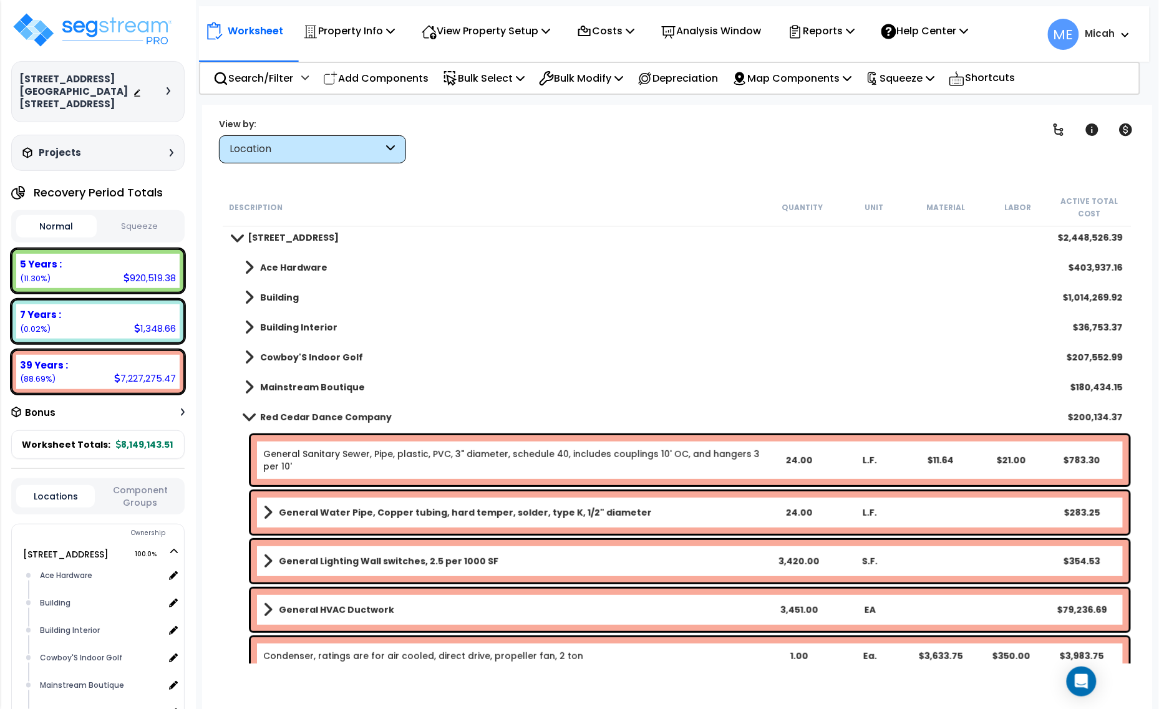
scroll to position [3, 0]
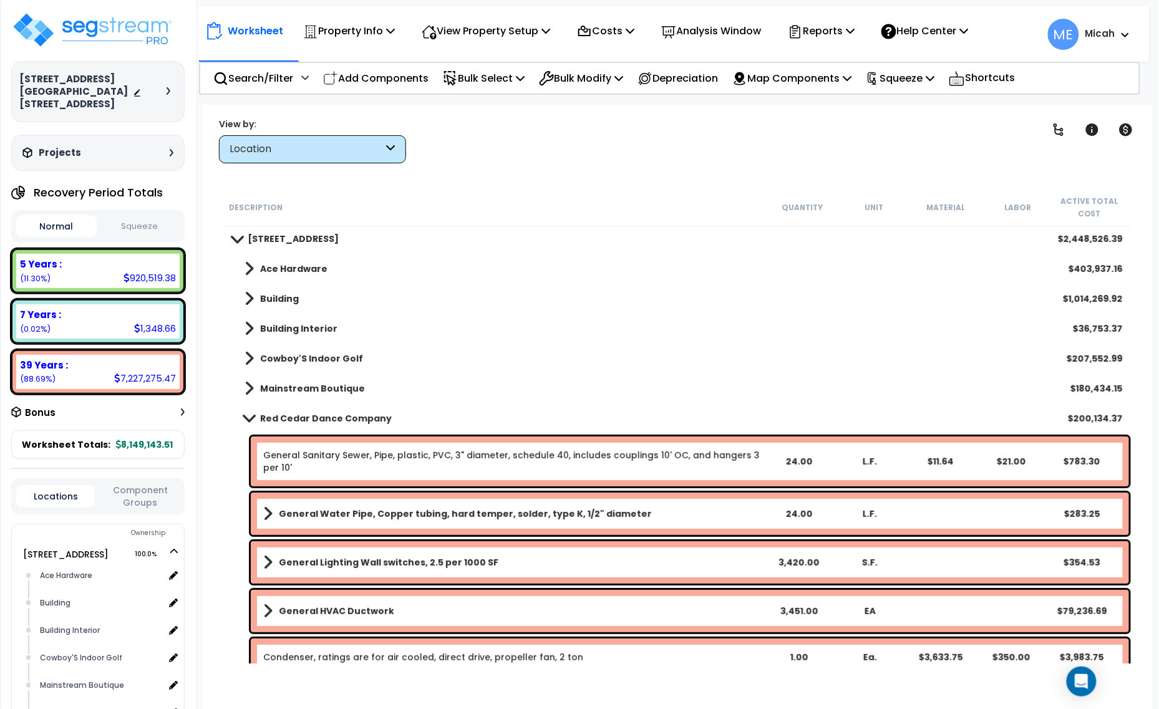
drag, startPoint x: 251, startPoint y: 416, endPoint x: 246, endPoint y: 421, distance: 6.6
click at [249, 416] on span at bounding box center [248, 418] width 17 height 9
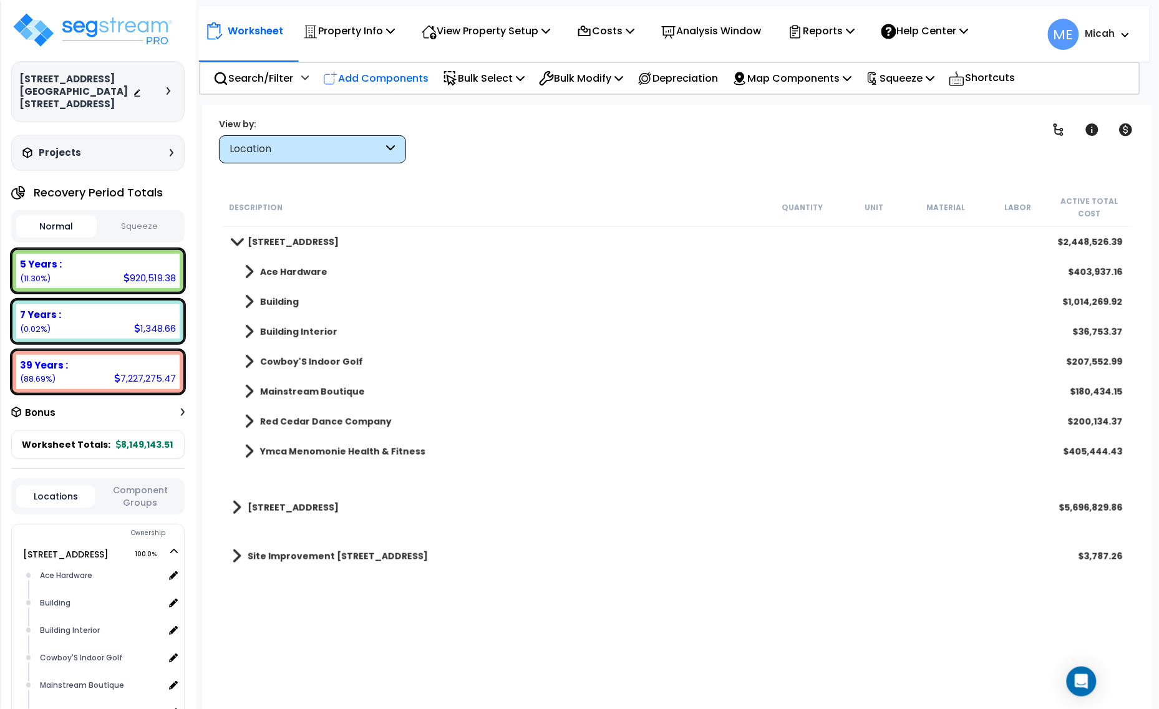
click at [406, 73] on p "Add Components" at bounding box center [375, 78] width 105 height 17
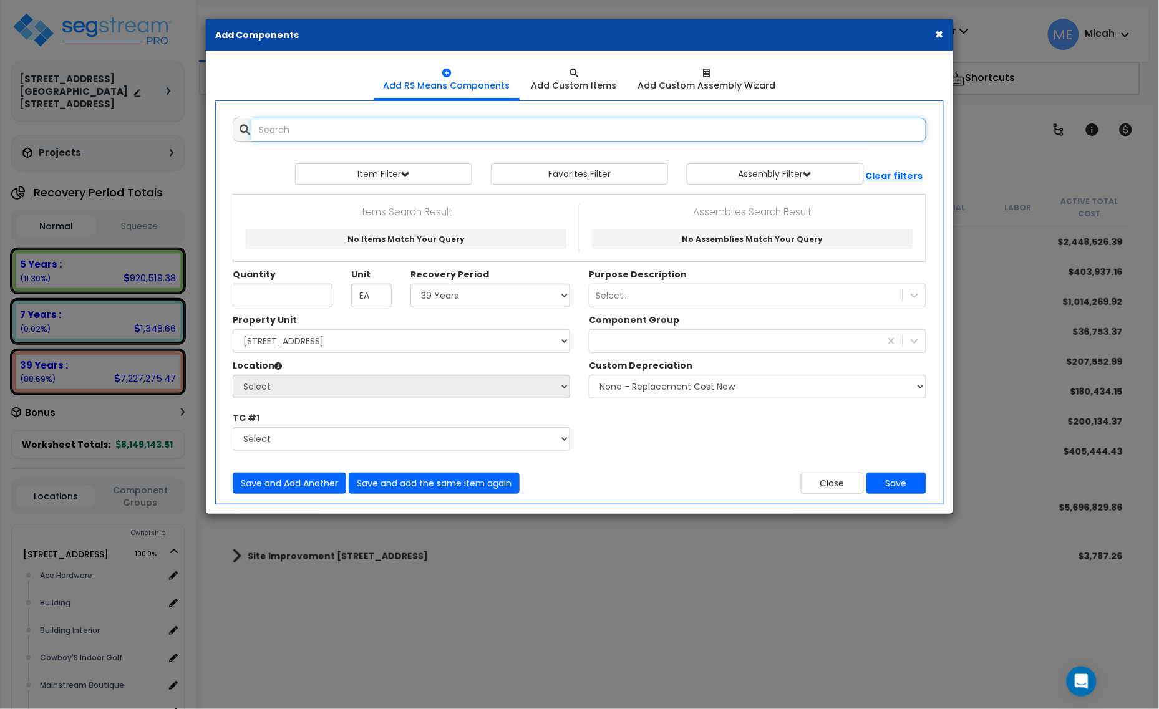
select select
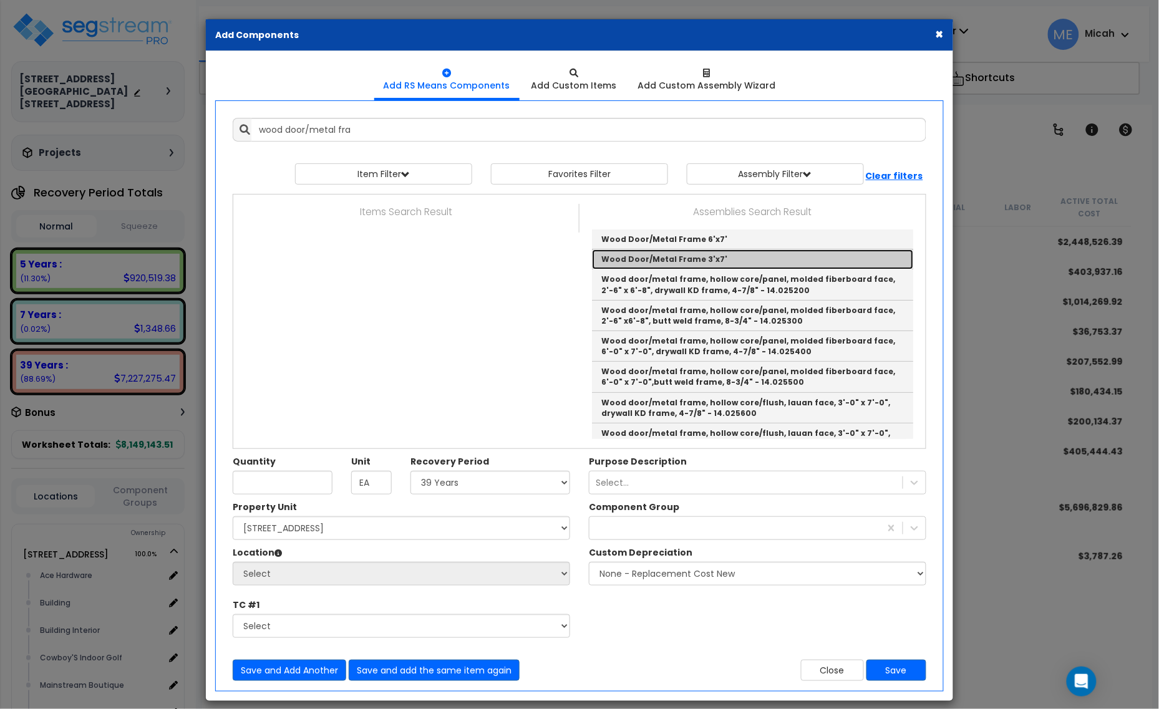
click at [683, 259] on link "Wood Door/Metal Frame 3'x7'" at bounding box center [752, 259] width 321 height 20
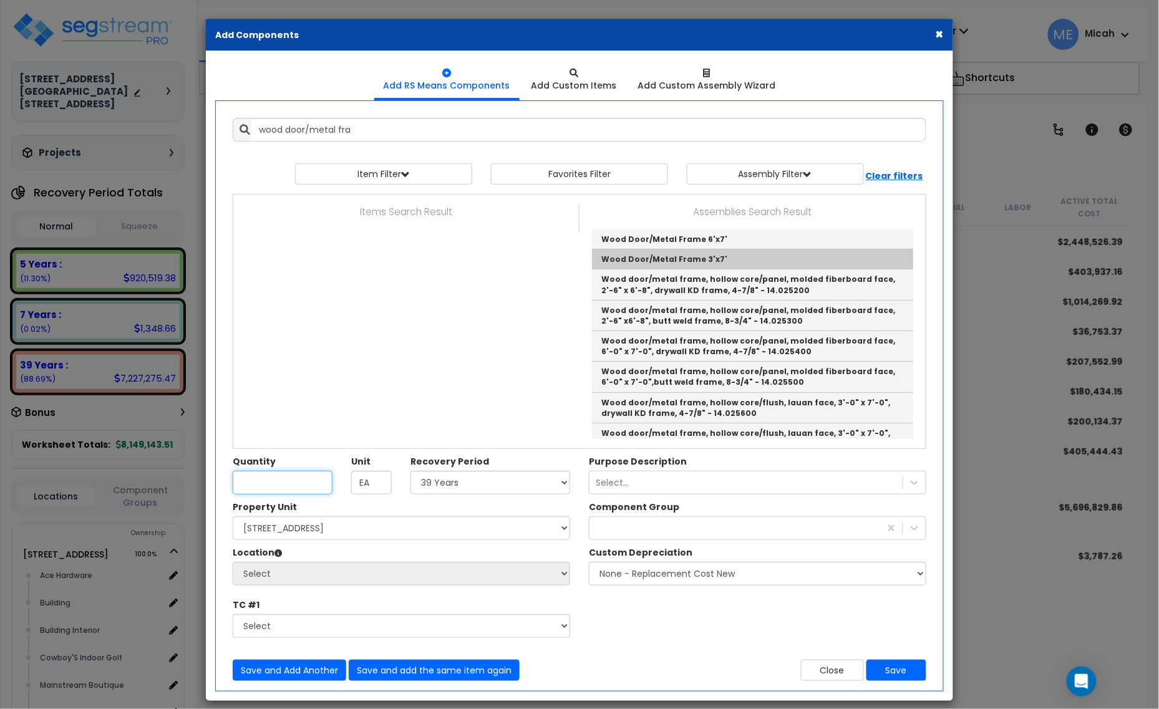
type input "Wood Door/Metal Frame 3'x7'"
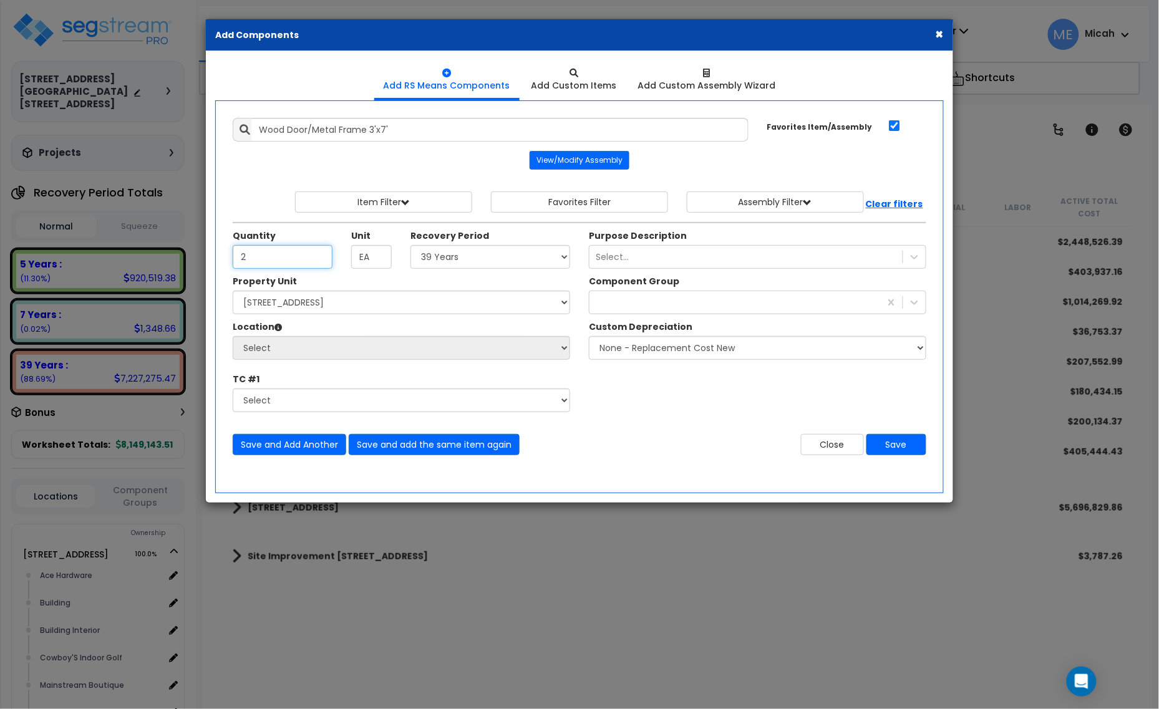
type input "2"
click at [457, 251] on select "Select 5 Years 7 Years 15 Years 20 Years 39 Years 27.5 Year" at bounding box center [490, 257] width 160 height 24
select select "39Y"
click at [411, 246] on select "Select 5 Years 7 Years 15 Years 20 Years 39 Years 27.5 Year" at bounding box center [490, 257] width 160 height 24
click at [309, 306] on select "Select [STREET_ADDRESS] [STREET_ADDRESS] Site Improvement [STREET_ADDRESS] Site…" at bounding box center [401, 303] width 337 height 24
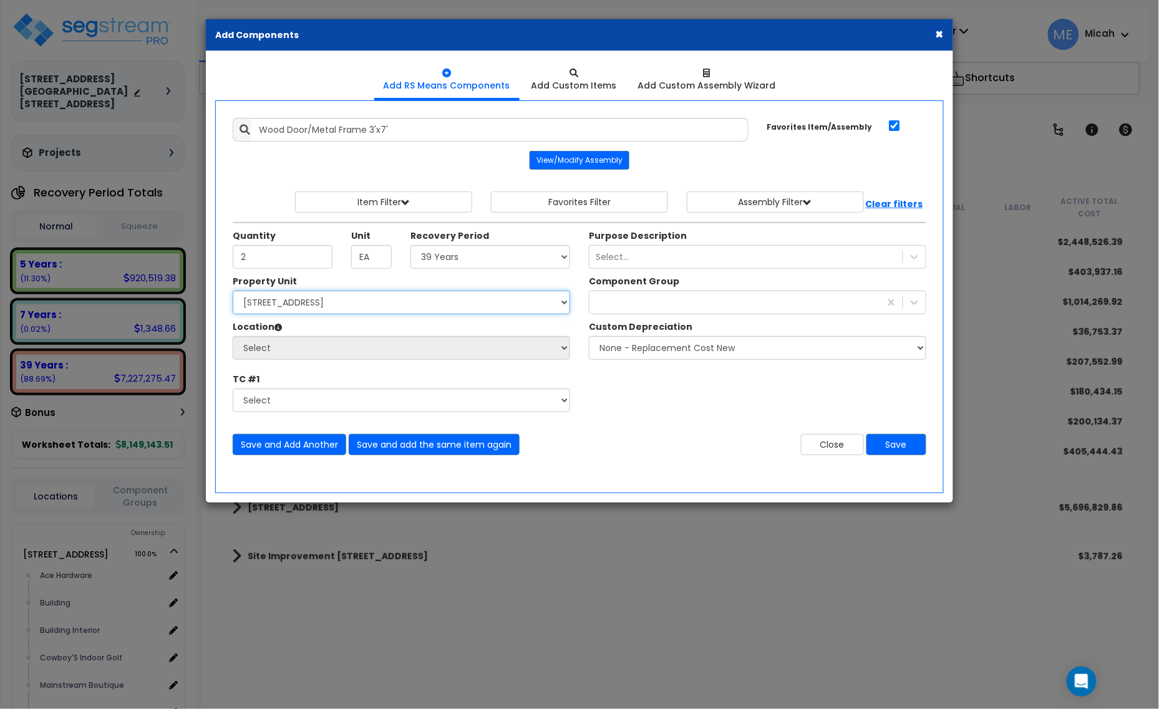
select select "161435"
click at [233, 292] on select "Select [STREET_ADDRESS] [STREET_ADDRESS] Site Improvement [STREET_ADDRESS] Site…" at bounding box center [401, 303] width 337 height 24
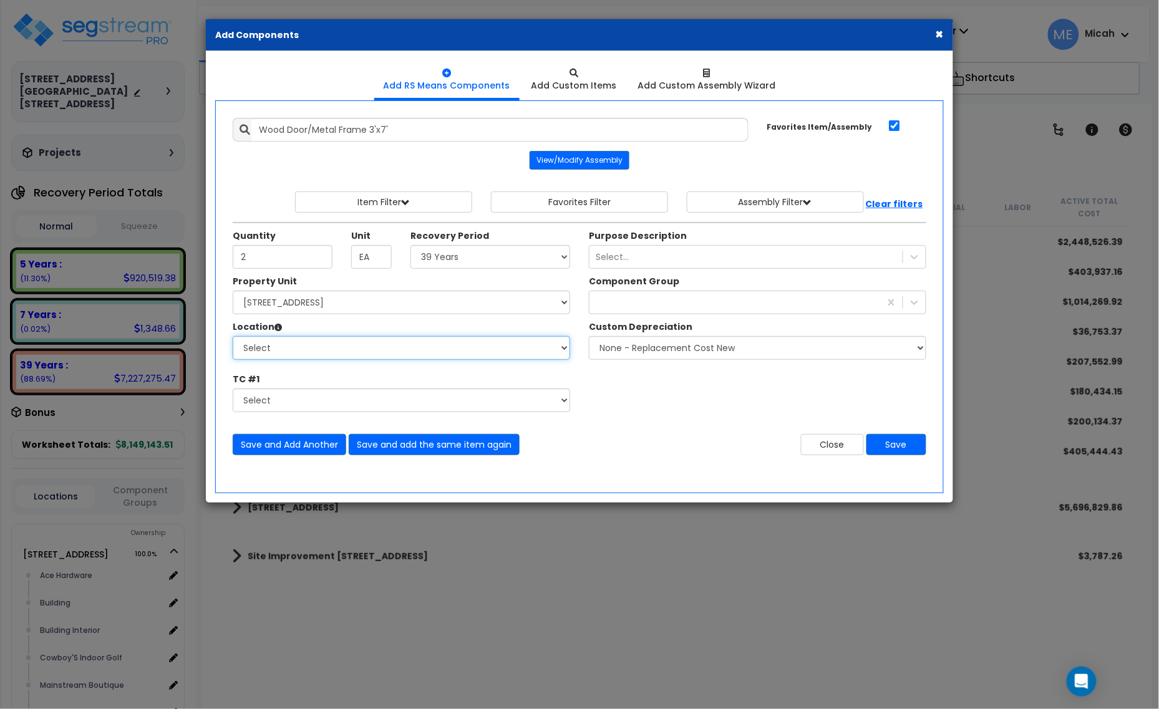
click at [311, 354] on select "Select Ace Hardware Building Building Interior Cowboy'S Indoor Golf Mainstream …" at bounding box center [401, 348] width 337 height 24
select select "13302"
click at [233, 337] on select "Select Ace Hardware Building Building Interior Cowboy'S Indoor Golf Mainstream …" at bounding box center [401, 348] width 337 height 24
click at [624, 303] on div "40" at bounding box center [734, 303] width 291 height 20
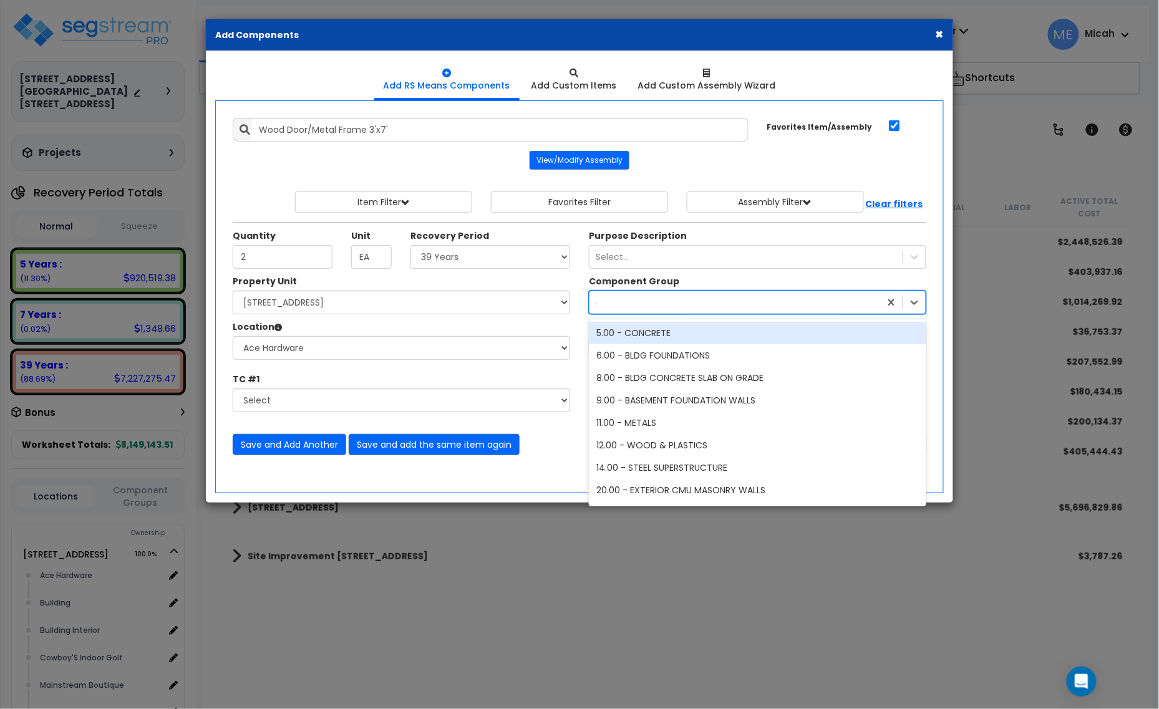
type input "40"
click at [674, 339] on div "40.00 - DOORS & WINDOWS" at bounding box center [757, 333] width 337 height 22
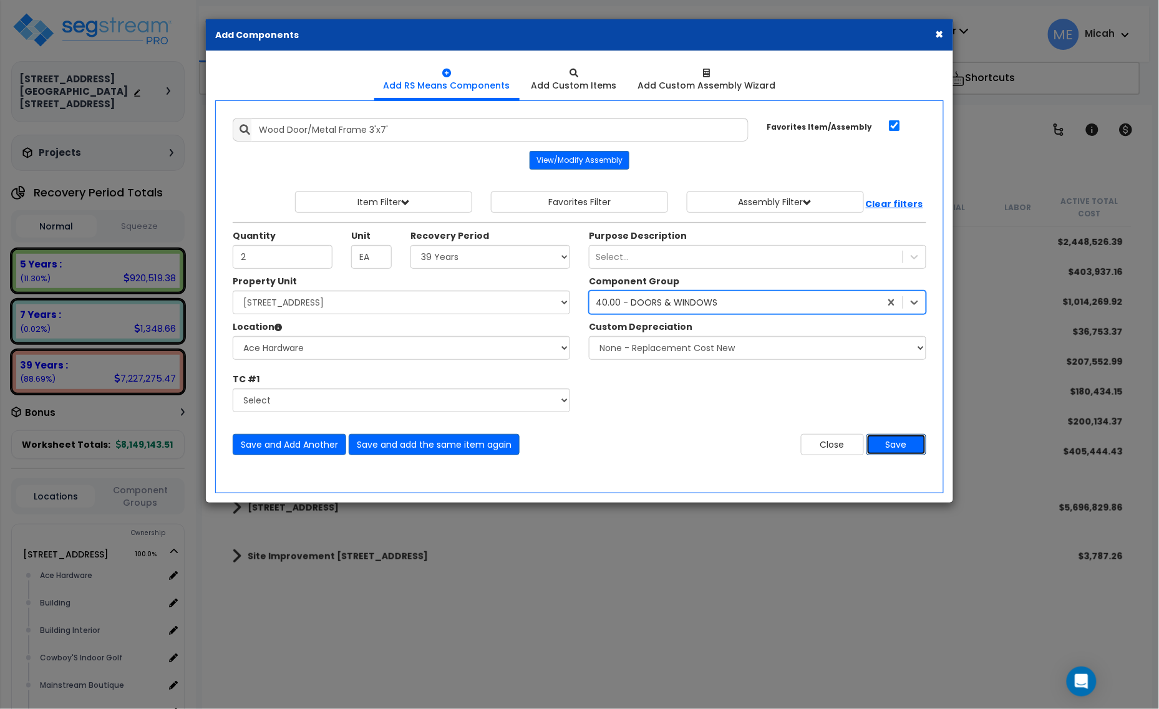
click at [883, 449] on button "Save" at bounding box center [896, 444] width 60 height 21
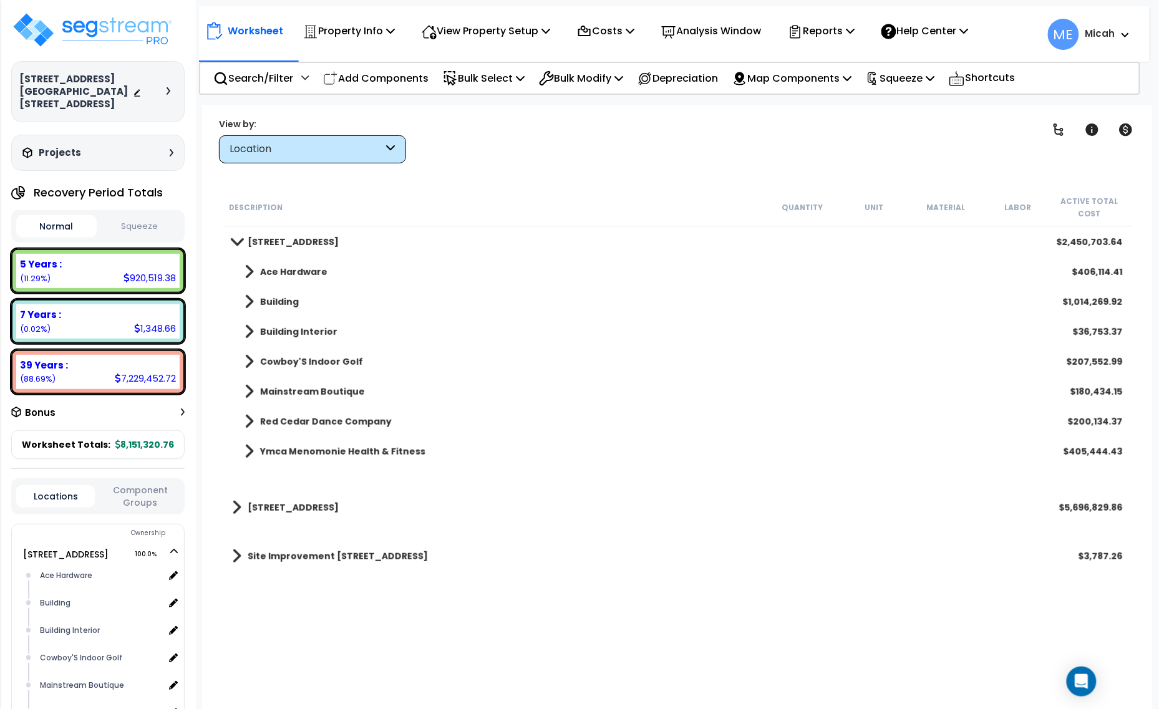
click at [253, 271] on span at bounding box center [248, 271] width 9 height 17
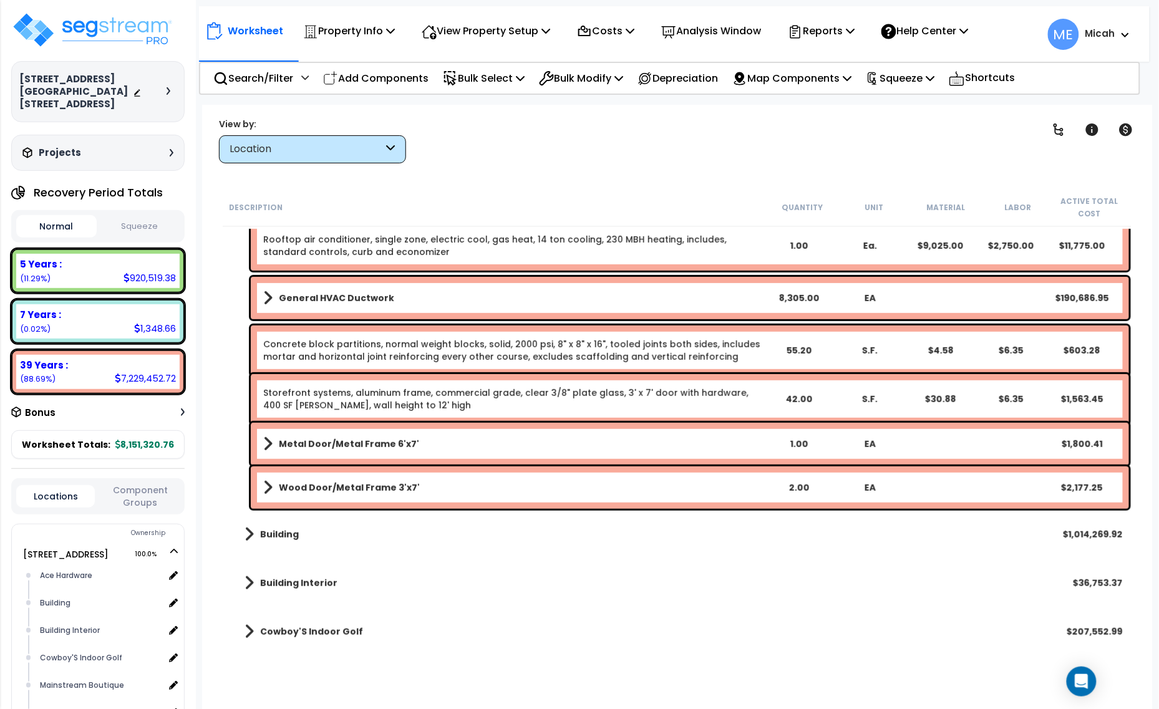
scroll to position [234, 0]
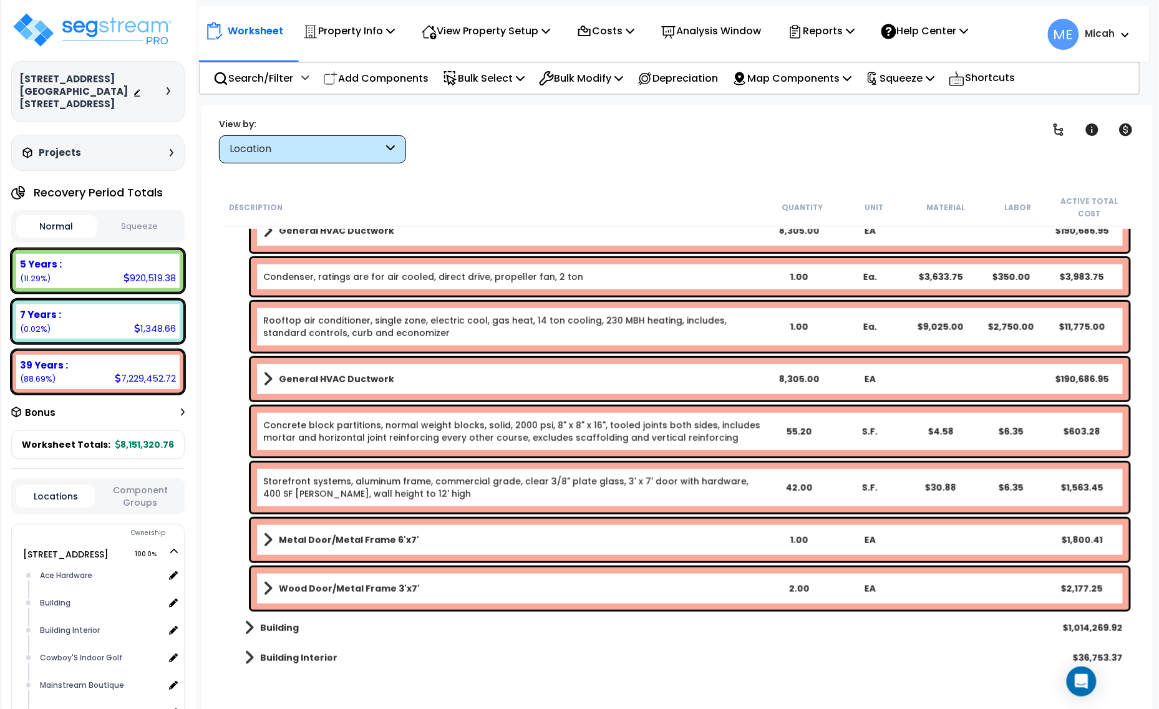
click at [257, 587] on div "Wood Door/Metal Frame 3'x7' 2.00 EA $2,177.25" at bounding box center [690, 589] width 878 height 42
click at [275, 578] on div "Wood Door/Metal Frame 3'x7' 2.00 EA $2,177.25" at bounding box center [690, 589] width 878 height 42
click at [269, 587] on span at bounding box center [267, 588] width 9 height 17
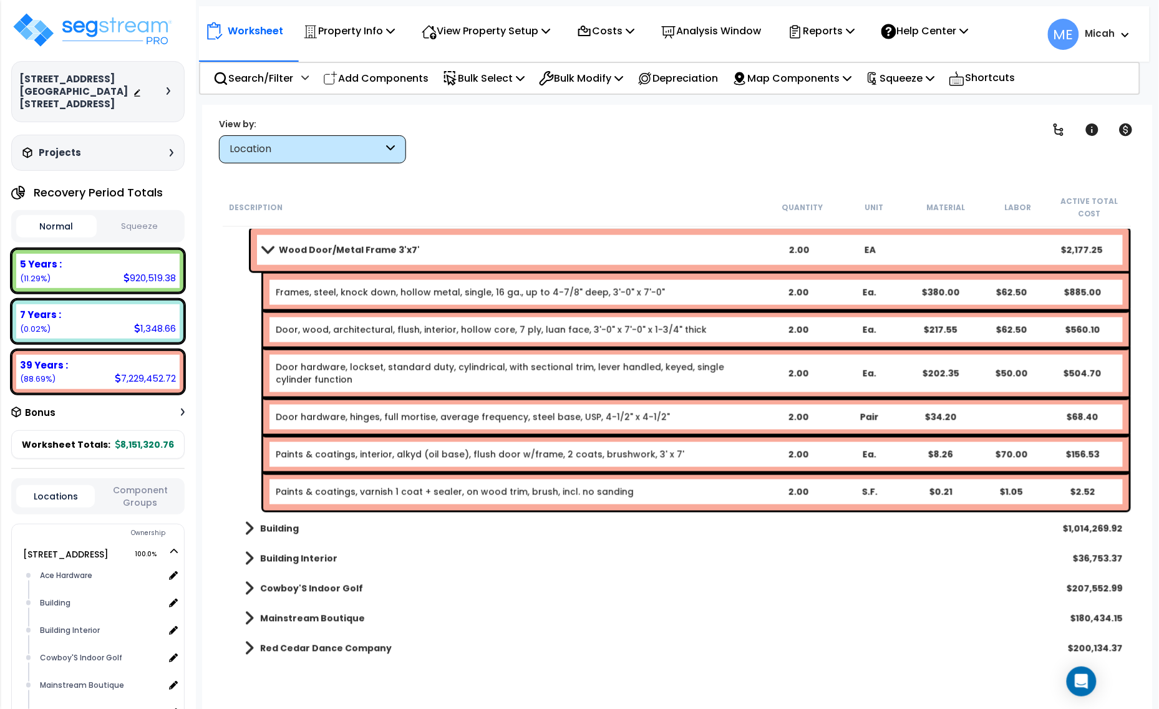
scroll to position [546, 0]
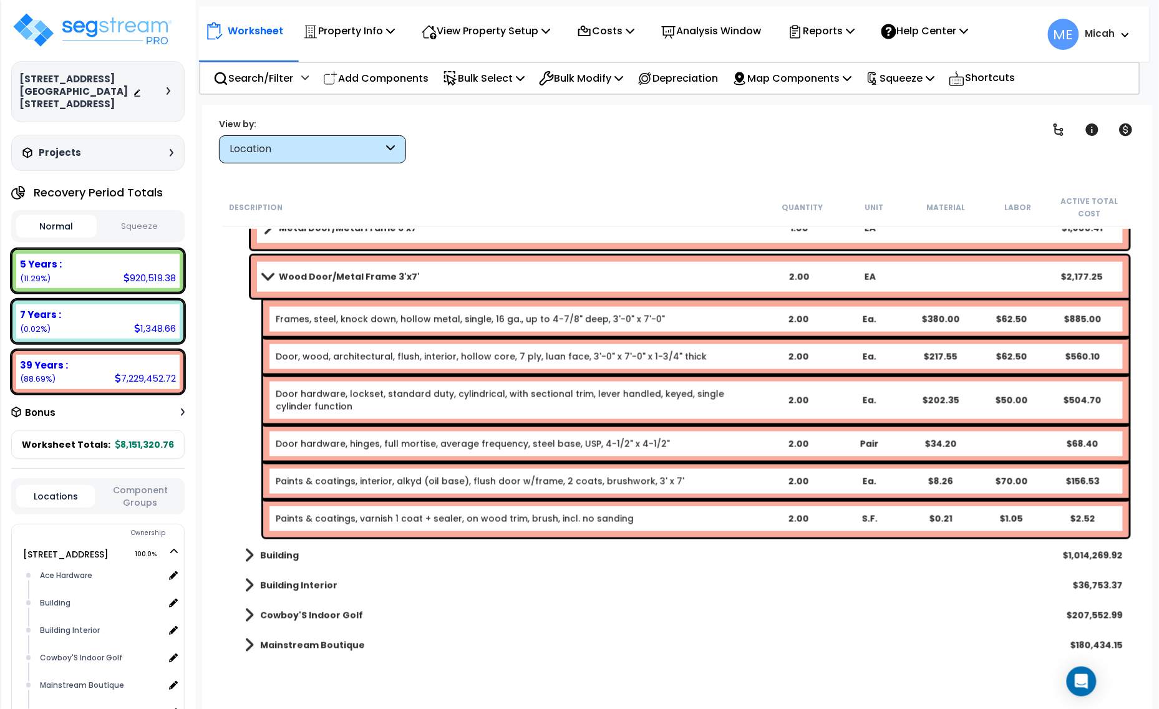
click at [509, 526] on div "Paints & coatings, varnish 1 coat + sealer, on wood trim, brush, incl. no sandi…" at bounding box center [696, 518] width 866 height 37
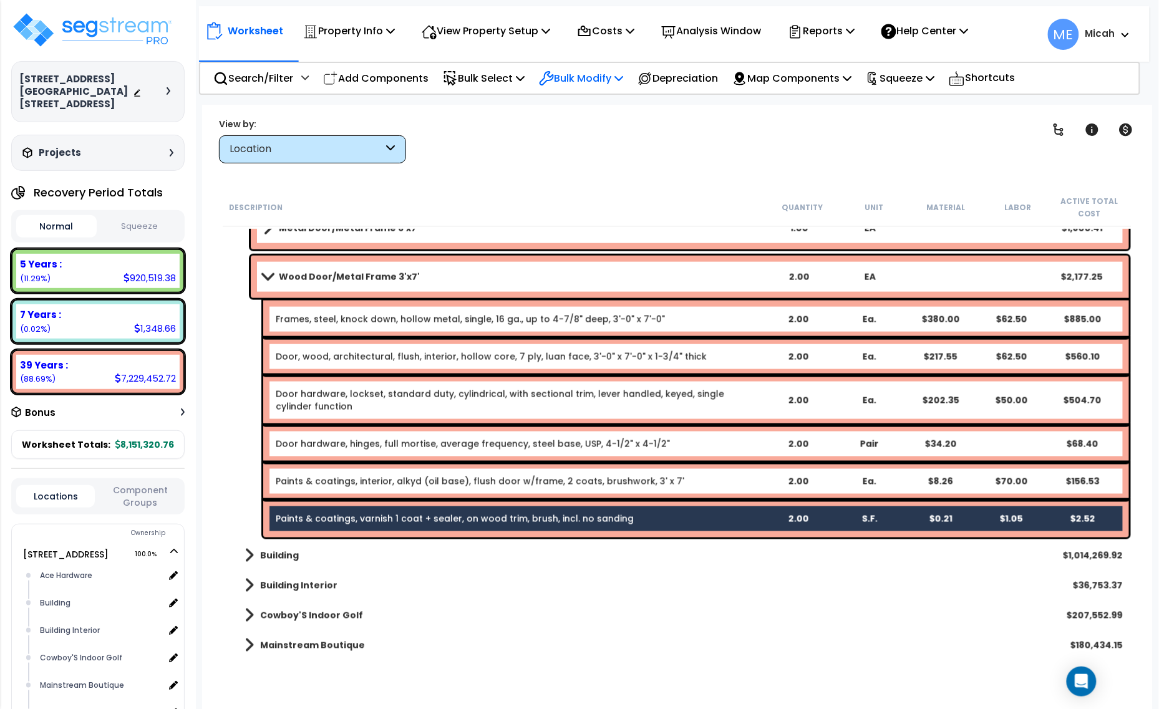
click at [623, 80] on icon at bounding box center [618, 78] width 9 height 10
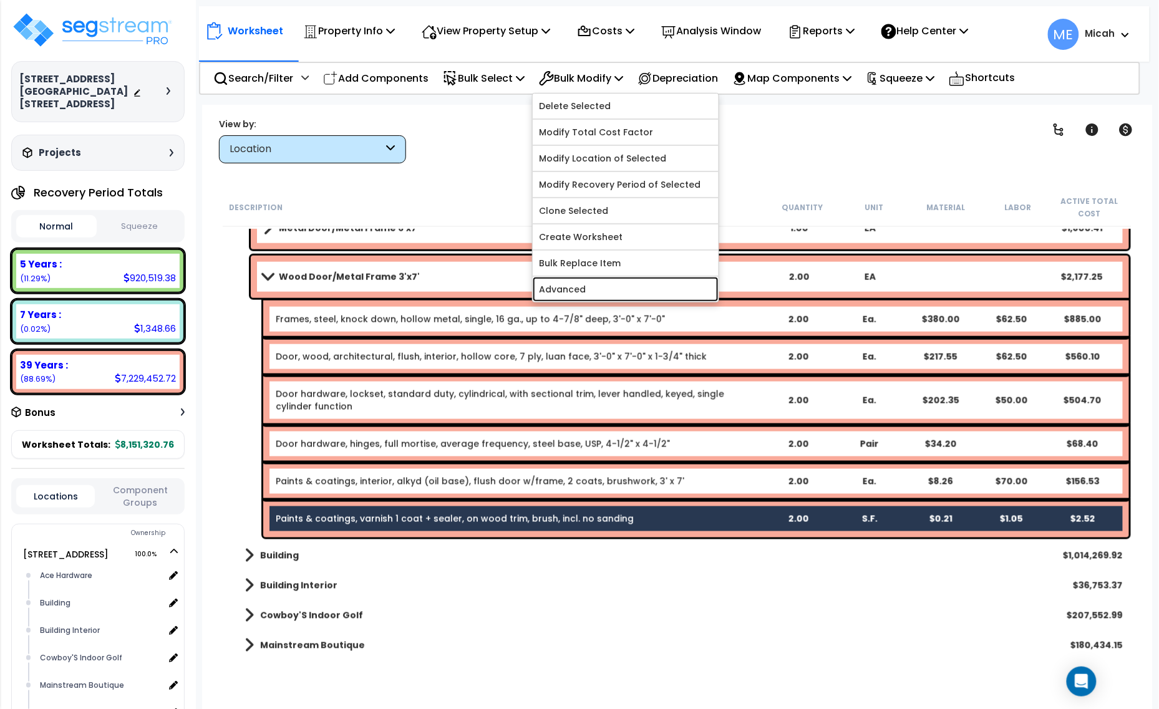
click at [627, 292] on link "Advanced" at bounding box center [626, 289] width 186 height 25
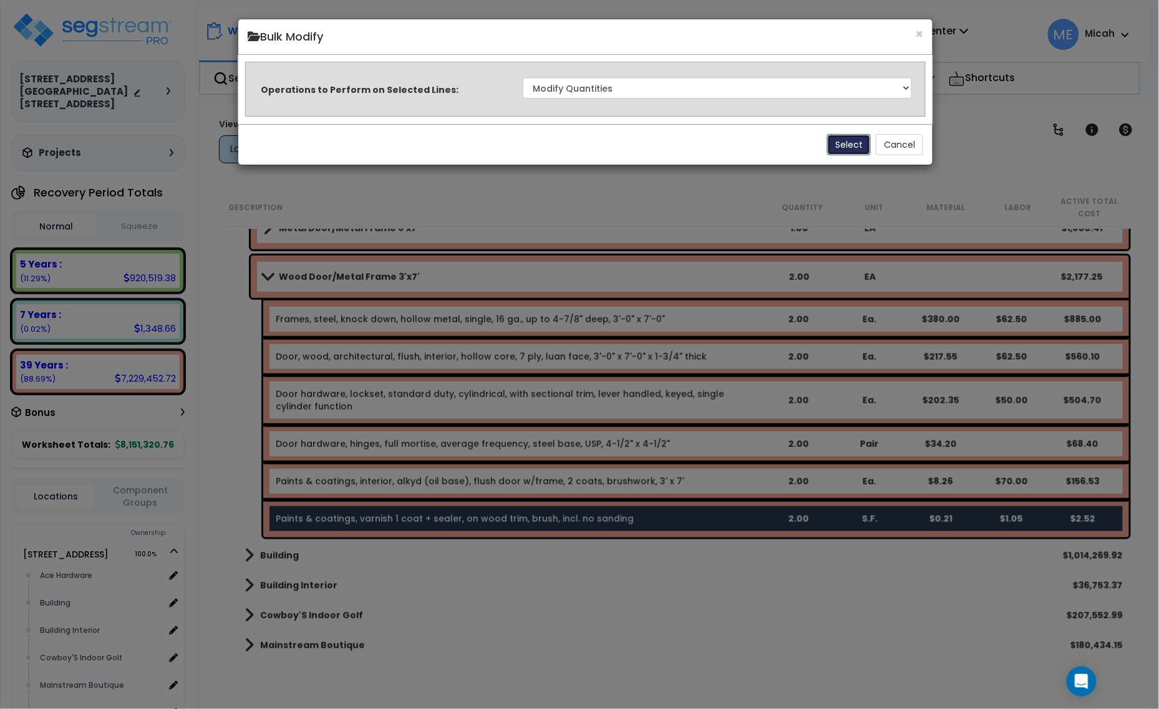
click at [849, 142] on button "Select" at bounding box center [849, 144] width 44 height 21
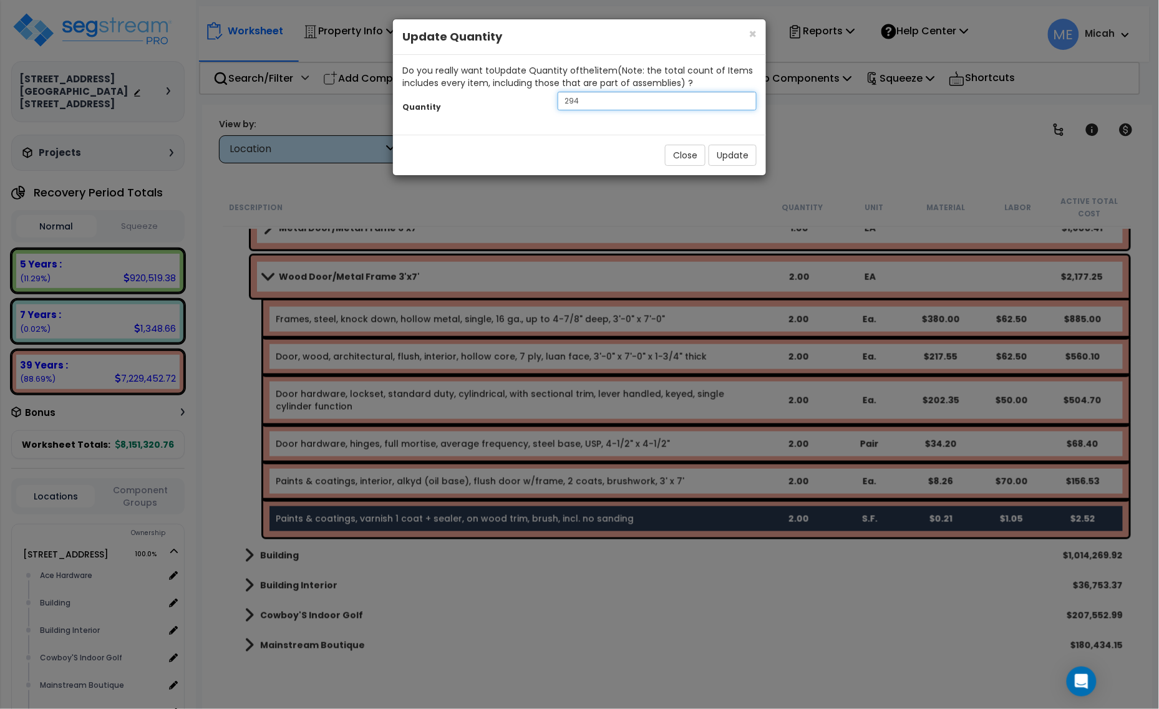
drag, startPoint x: 611, startPoint y: 105, endPoint x: 515, endPoint y: 109, distance: 96.1
click at [521, 108] on div "Quantity 294" at bounding box center [579, 102] width 373 height 27
type input "84"
click at [733, 151] on button "Update" at bounding box center [733, 155] width 48 height 21
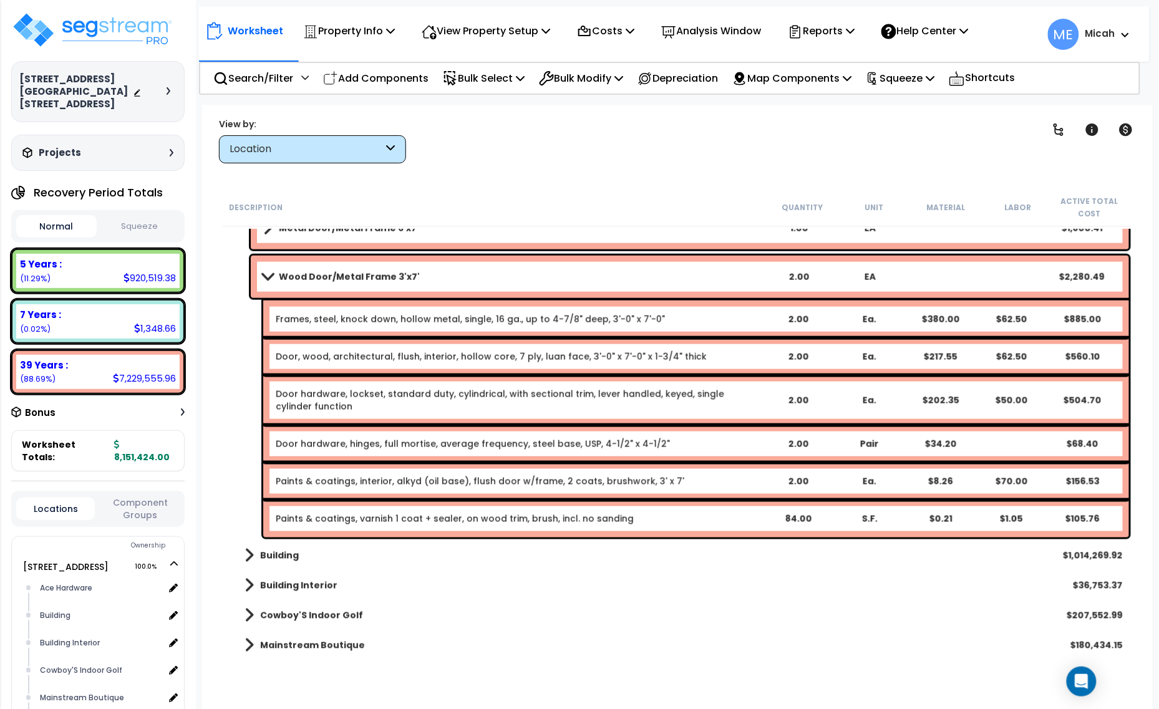
click at [266, 279] on span at bounding box center [267, 276] width 17 height 9
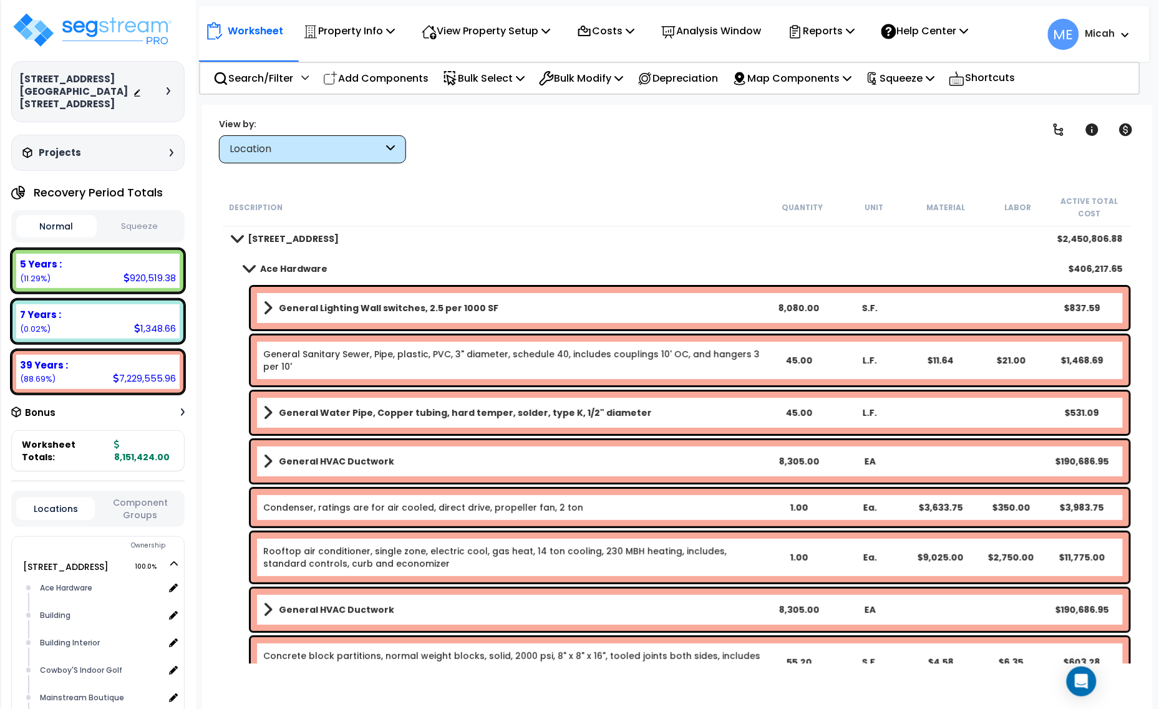
scroll to position [0, 0]
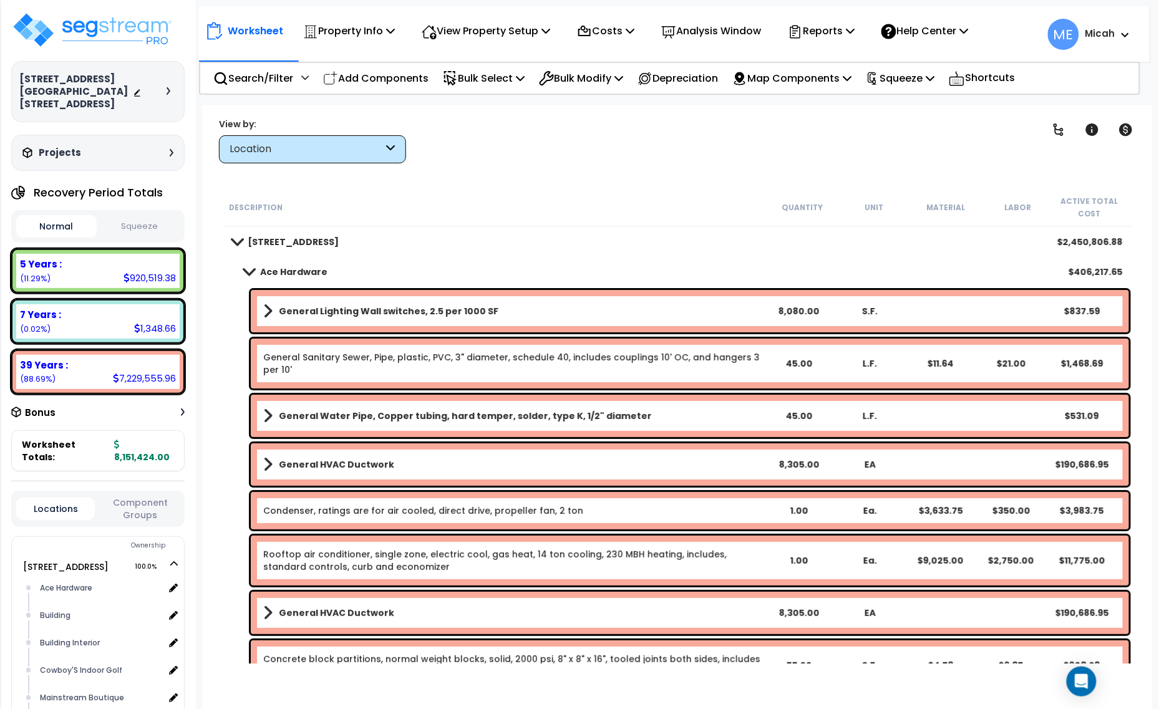
click at [248, 269] on span at bounding box center [248, 271] width 17 height 9
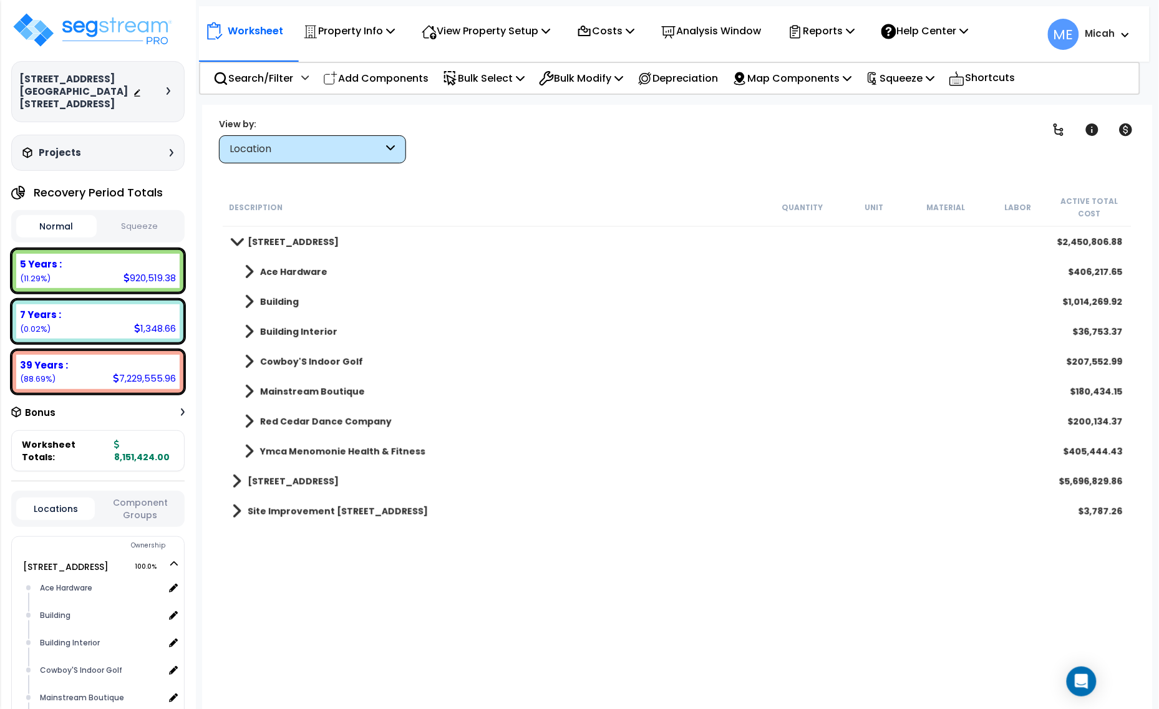
click at [425, 84] on p "Add Components" at bounding box center [375, 78] width 105 height 17
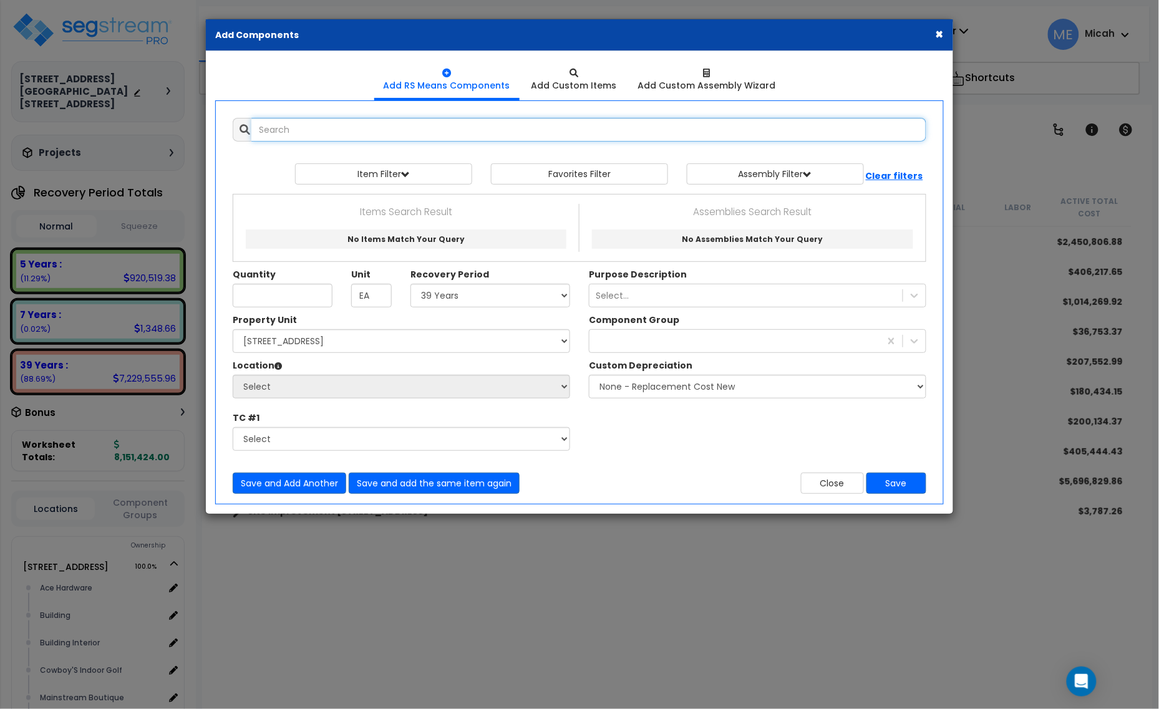
select select
click at [352, 132] on input "text" at bounding box center [588, 130] width 675 height 24
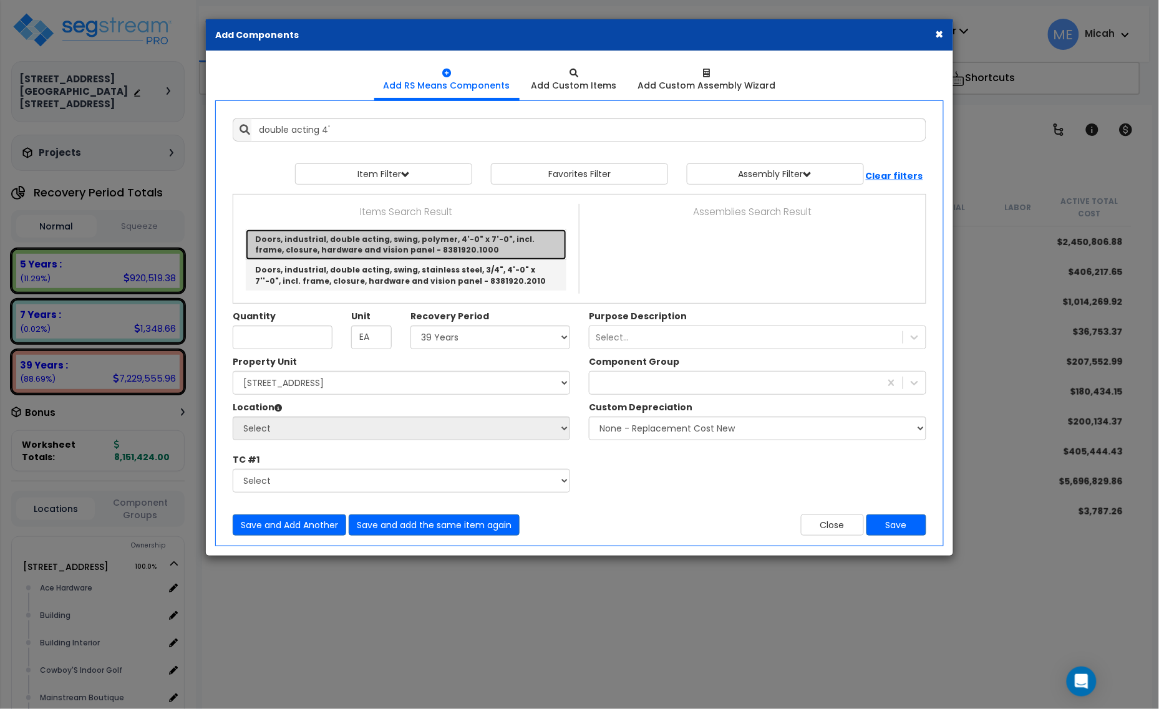
click at [462, 239] on link "Doors, industrial, double acting, swing, polymer, 4'-0" x 7'-0", incl. frame, c…" at bounding box center [406, 245] width 321 height 31
type input "Doors, industrial, double acting, swing, polymer, 4'-0" x 7'-0", incl. frame, c…"
checkbox input "false"
type input "Pair"
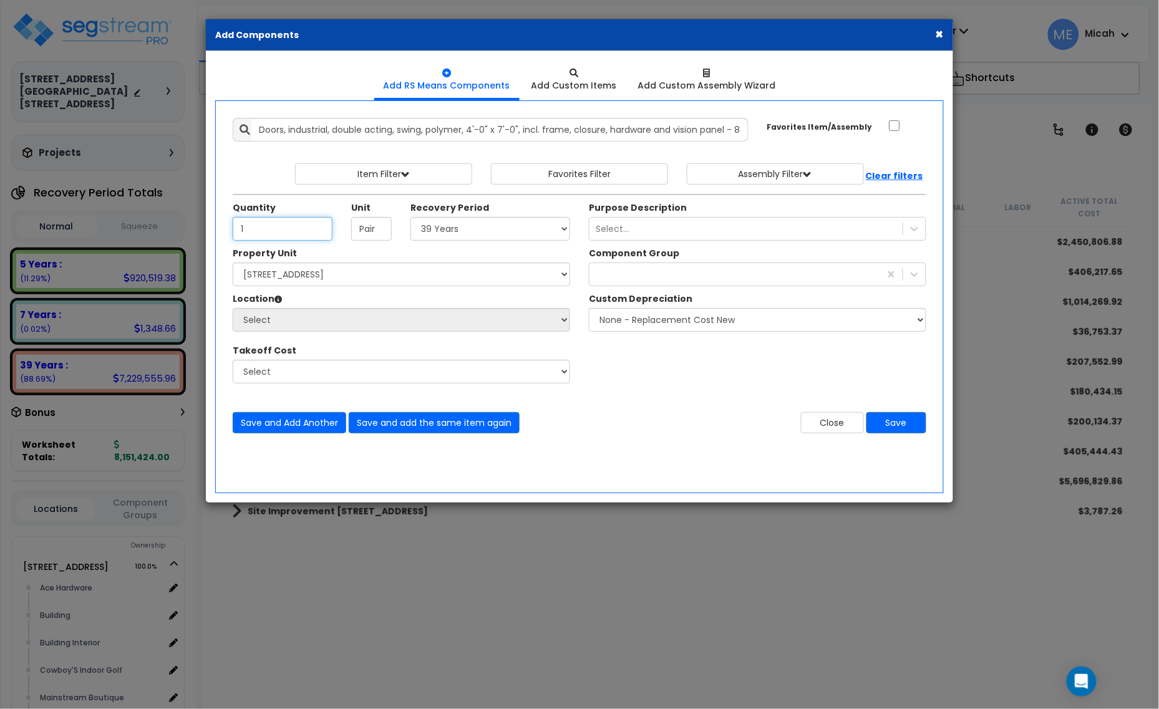
type input "1"
drag, startPoint x: 260, startPoint y: 132, endPoint x: 836, endPoint y: 130, distance: 576.3
click at [836, 130] on div "Doors, industrial, double acting, swing, polymer, 4'-0" x 7'-0", incl. frame, c…" at bounding box center [579, 130] width 712 height 24
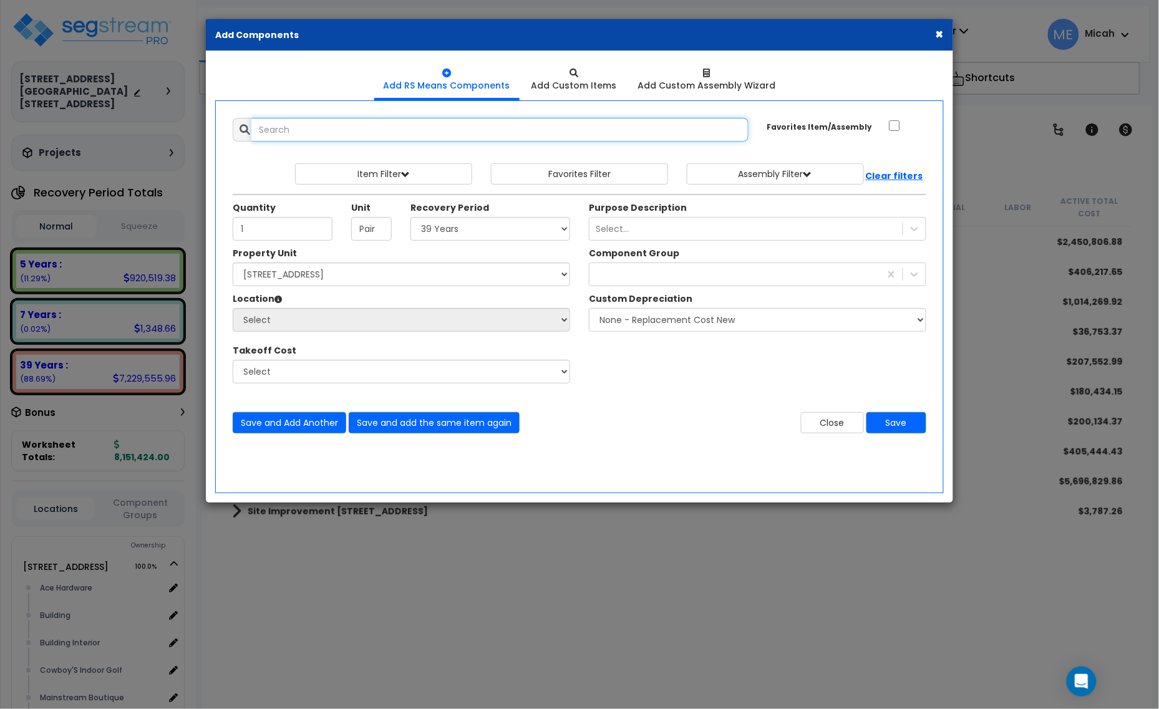
scroll to position [0, 0]
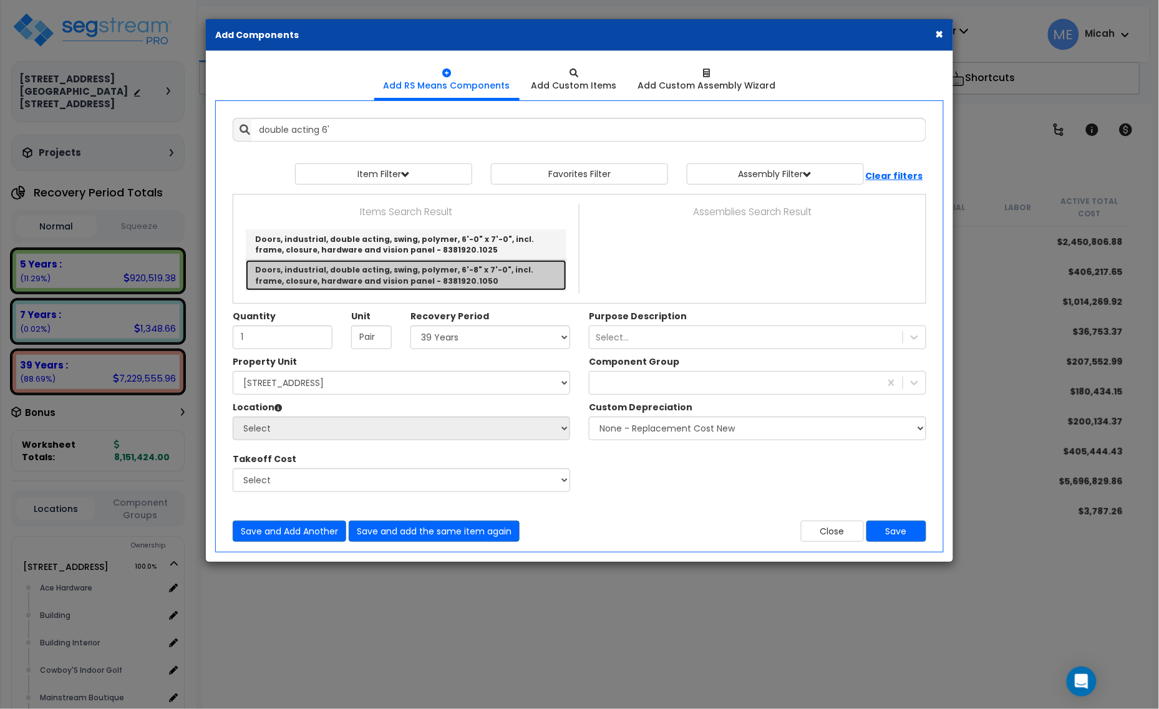
click at [522, 271] on link "Doors, industrial, double acting, swing, polymer, 6'-8" x 7'-0", incl. frame, c…" at bounding box center [406, 275] width 321 height 30
type input "Doors, industrial, double acting, swing, polymer, 6'-8" x 7'-0", incl. frame, c…"
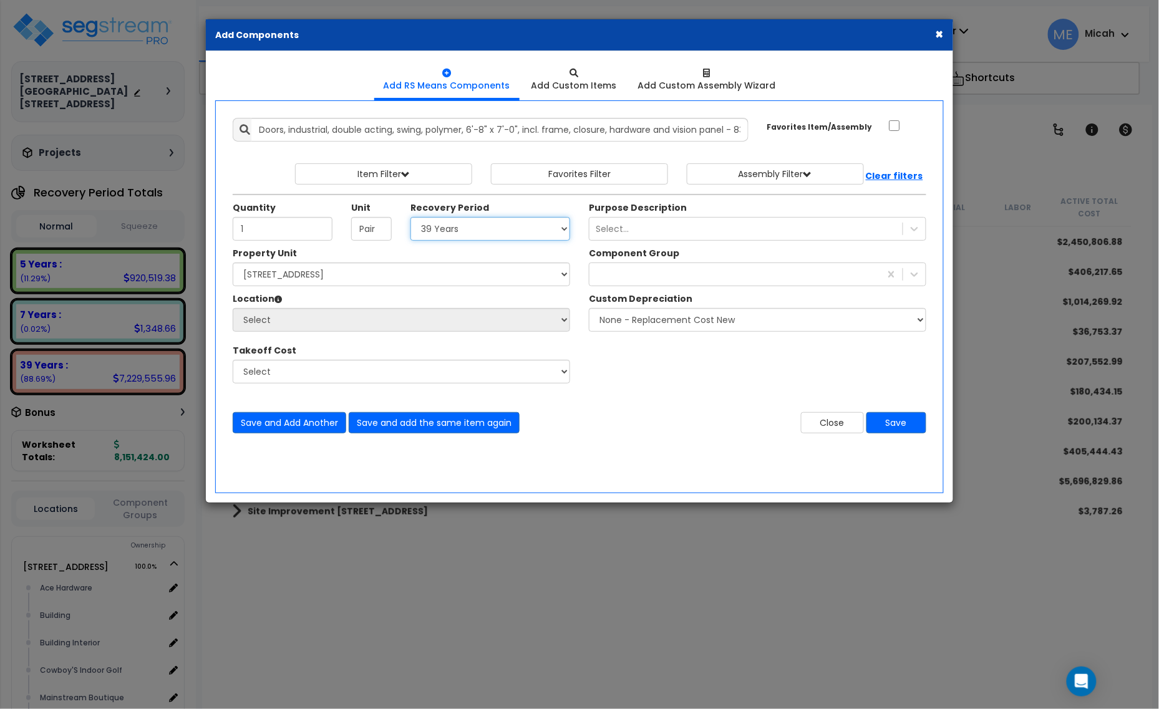
click at [487, 238] on select "Select 5 Years 7 Years 15 Years 20 Years 39 Years 27.5 Year" at bounding box center [490, 229] width 160 height 24
select select "5Y"
click at [411, 218] on select "Select 5 Years 7 Years 15 Years 20 Years 39 Years 27.5 Year" at bounding box center [490, 229] width 160 height 24
click at [372, 281] on select "Select [STREET_ADDRESS] [STREET_ADDRESS] Site Improvement [STREET_ADDRESS] Site…" at bounding box center [401, 275] width 337 height 24
select select "161435"
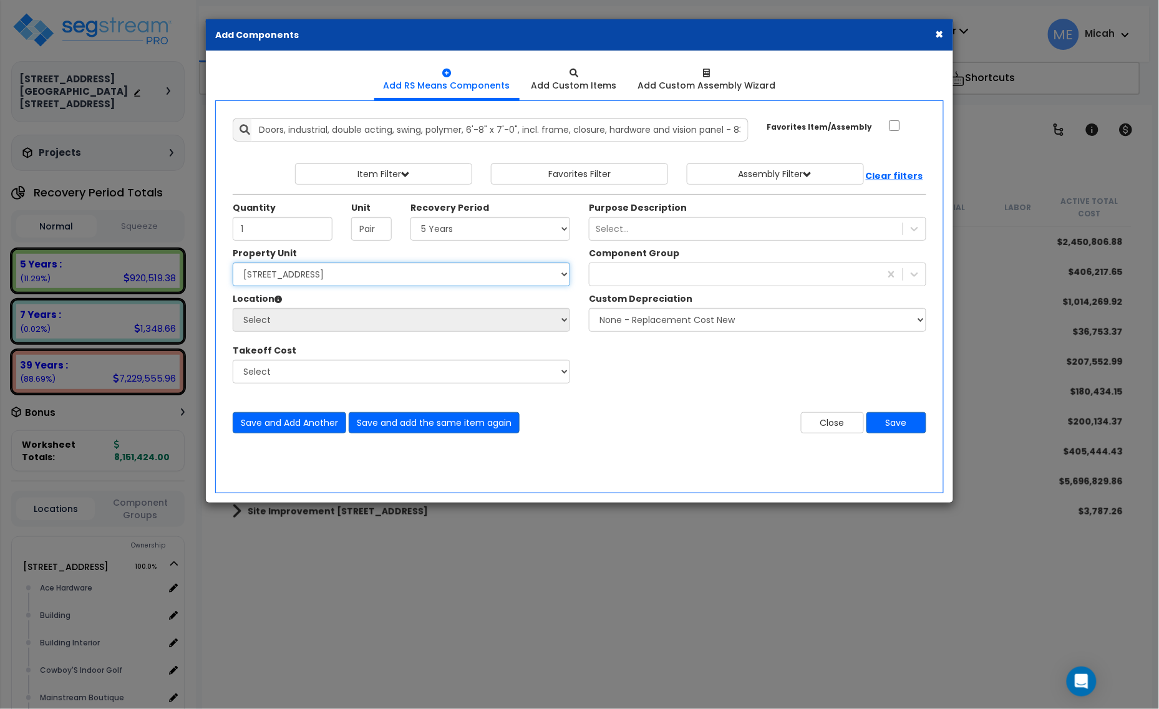
click at [233, 263] on select "Select [STREET_ADDRESS] [STREET_ADDRESS] Site Improvement [STREET_ADDRESS] Site…" at bounding box center [401, 275] width 337 height 24
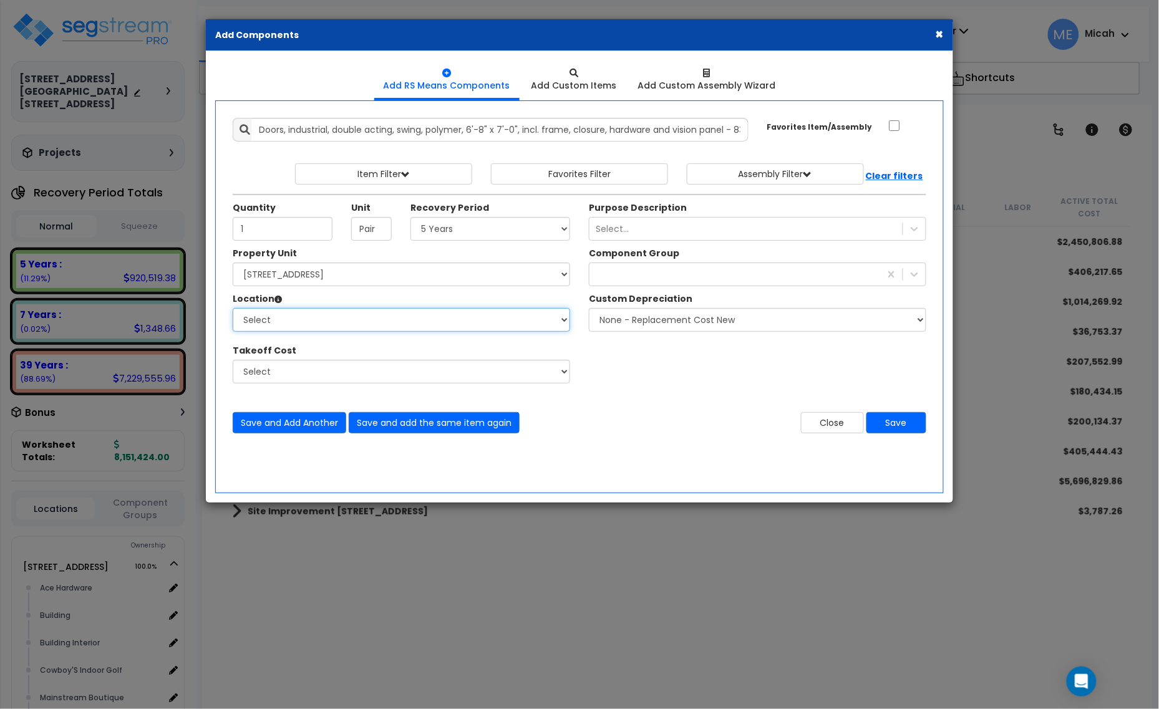
click at [362, 312] on select "Select Ace Hardware Building Building Interior Cowboy'S Indoor Golf Mainstream …" at bounding box center [401, 320] width 337 height 24
select select "13302"
click at [233, 309] on select "Select Ace Hardware Building Building Interior Cowboy'S Indoor Golf Mainstream …" at bounding box center [401, 320] width 337 height 24
click at [637, 279] on div "40" at bounding box center [734, 274] width 291 height 20
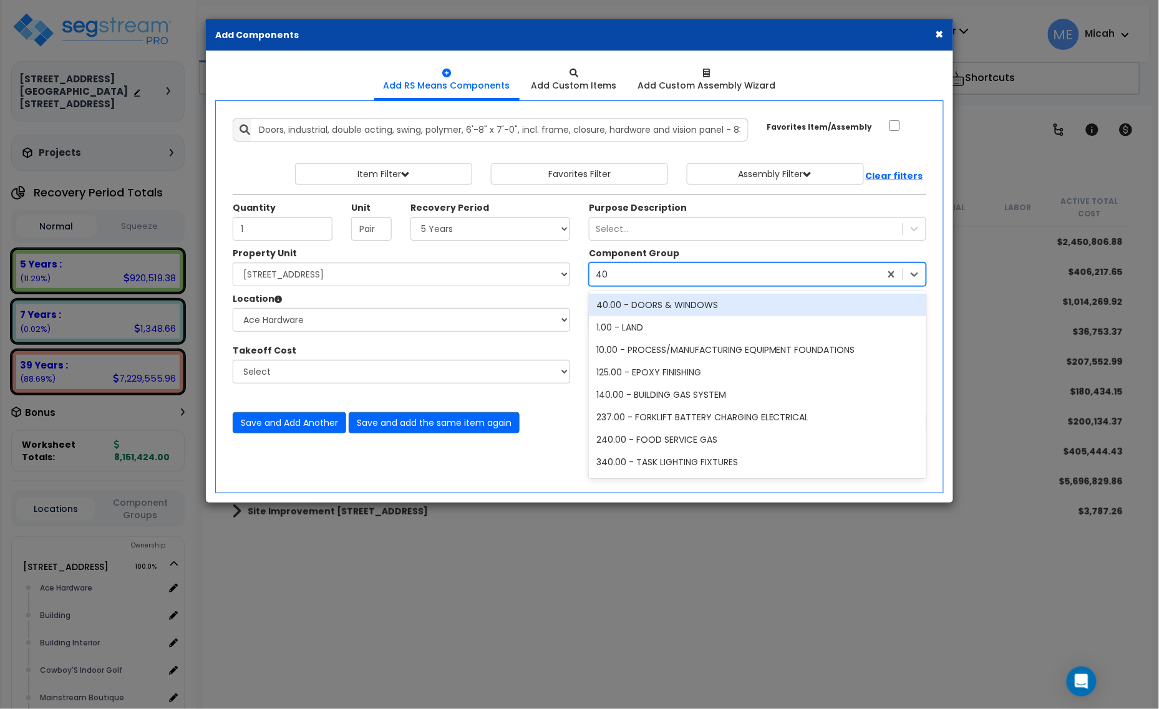
type input "4"
type input "65"
click at [657, 306] on div "65.00 - INTERIOR TWO-WAY SWINGING DOORS" at bounding box center [757, 305] width 337 height 22
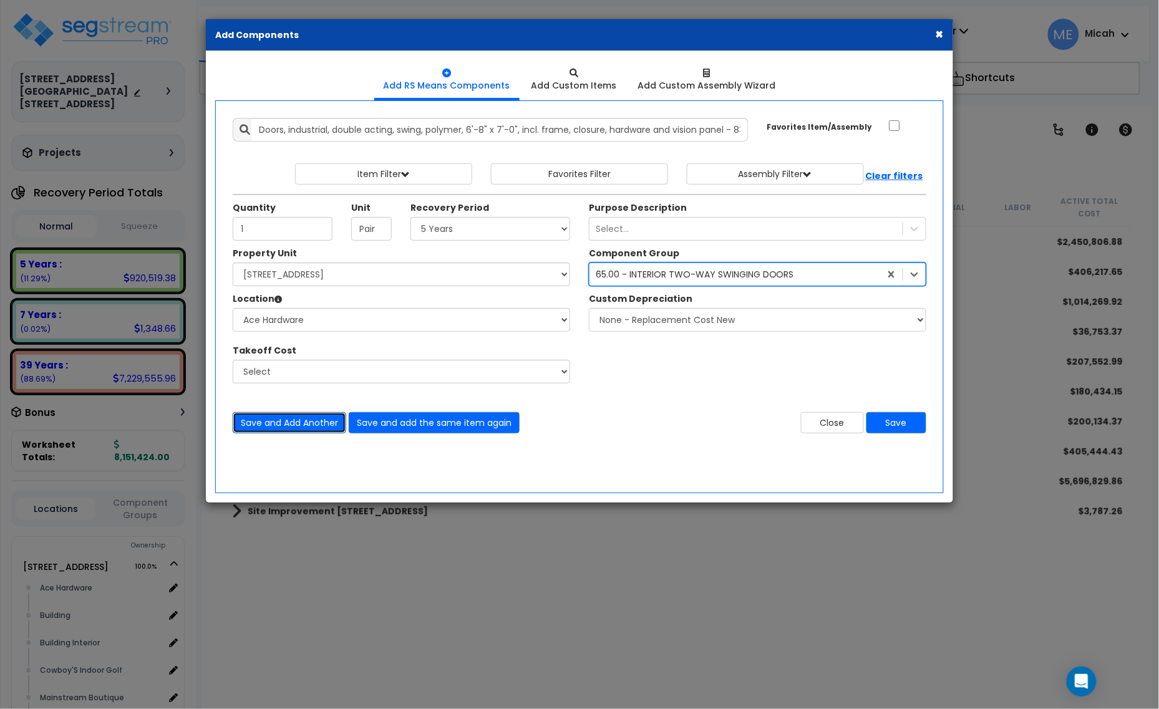
click at [285, 419] on button "Save and Add Another" at bounding box center [290, 422] width 114 height 21
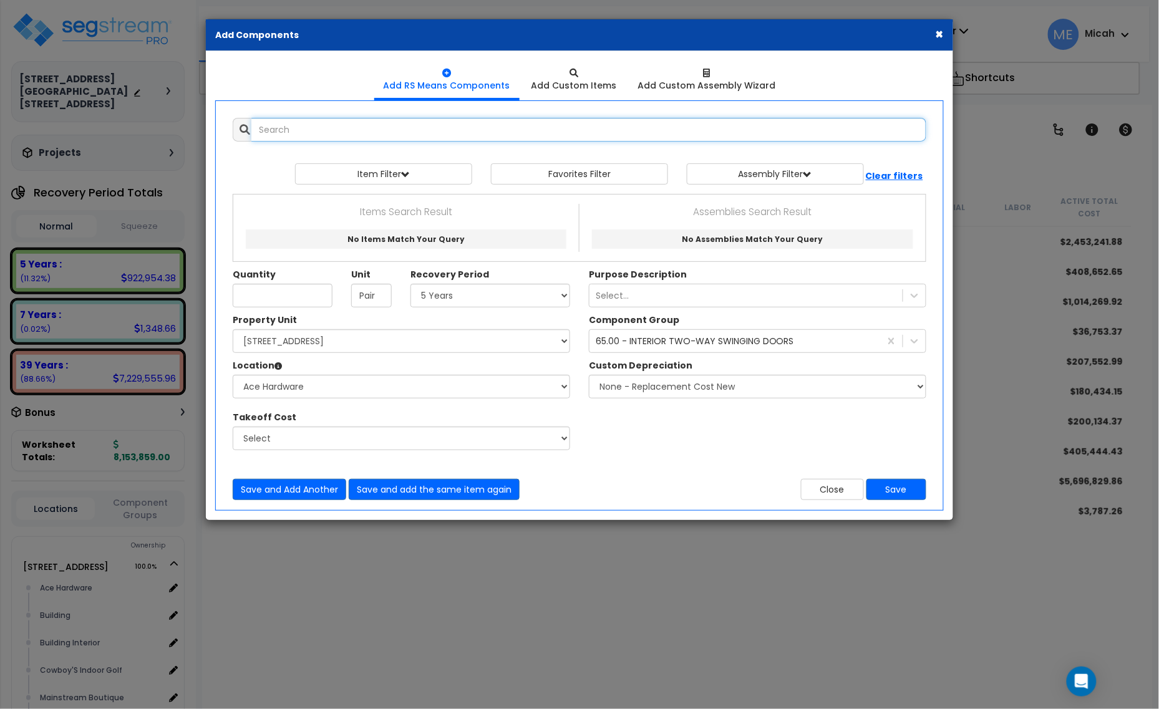
click at [324, 138] on input "text" at bounding box center [588, 130] width 675 height 24
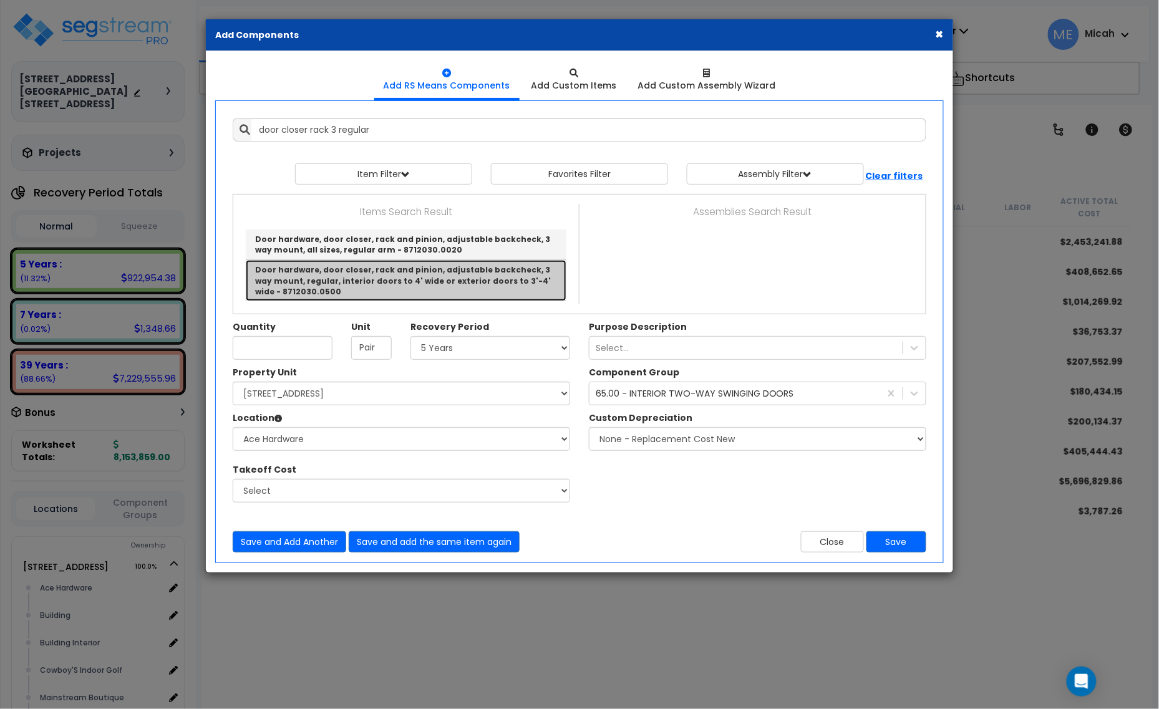
click at [449, 284] on link "Door hardware, door closer, rack and pinion, adjustable backcheck, 3 way mount,…" at bounding box center [406, 280] width 321 height 41
type input "Door hardware, door closer, rack and pinion, adjustable backcheck, 3 way mount,…"
type input "Ea."
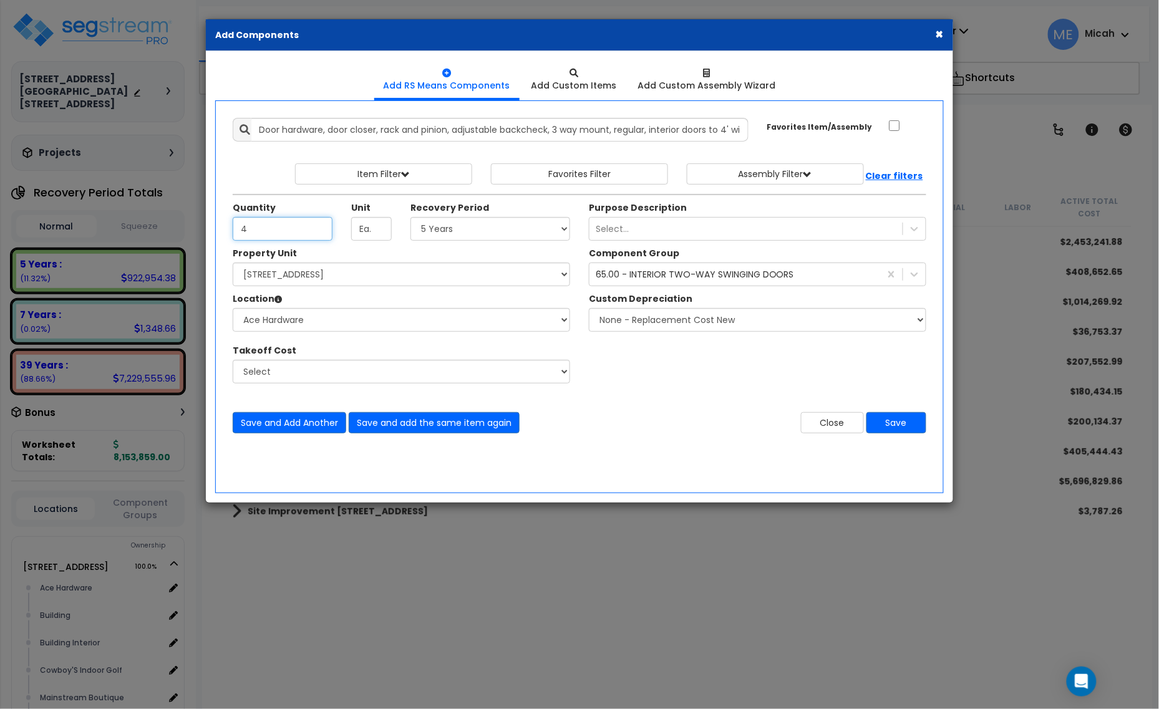
type input "4"
click at [469, 228] on select "Select 5 Years 7 Years 15 Years 20 Years 39 Years 27.5 Year" at bounding box center [490, 229] width 160 height 24
select select "39Y"
click at [411, 218] on select "Select 5 Years 7 Years 15 Years 20 Years 39 Years 27.5 Year" at bounding box center [490, 229] width 160 height 24
click at [337, 328] on select "Select Ace Hardware Building Building Interior Cowboy'S Indoor Golf Mainstream …" at bounding box center [401, 320] width 337 height 24
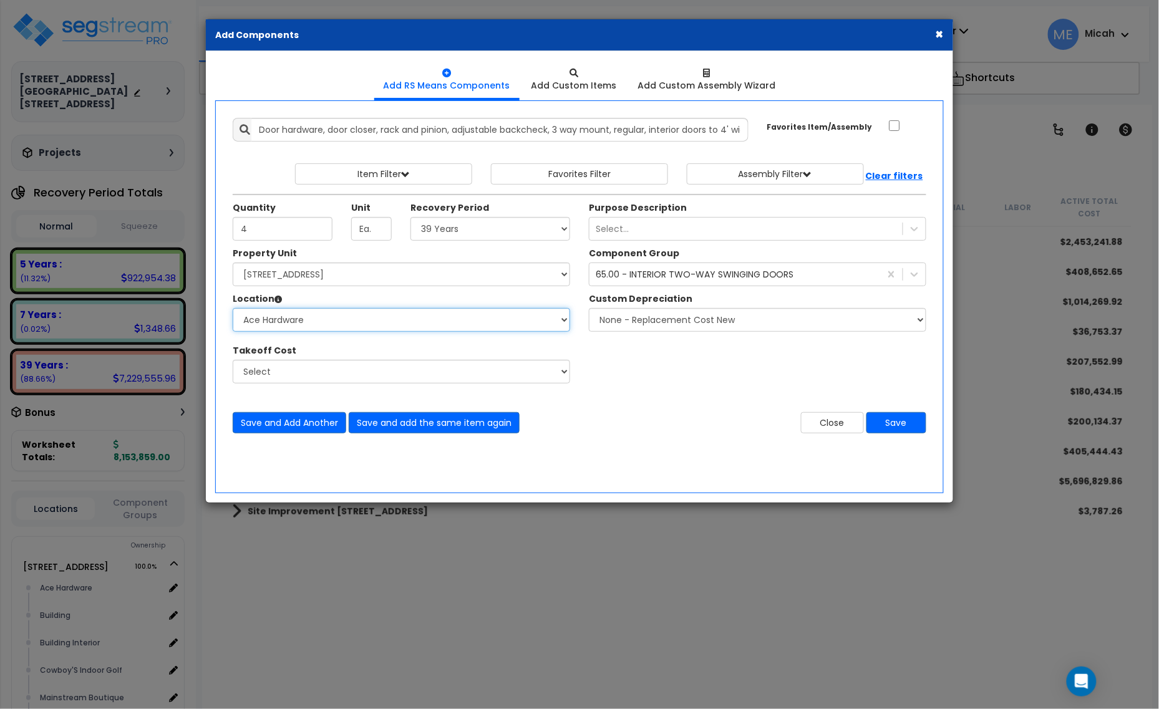
select select "31141"
click at [233, 309] on select "Select Ace Hardware Building Building Interior Cowboy'S Indoor Golf Mainstream …" at bounding box center [401, 320] width 337 height 24
click at [636, 276] on div "65.00 - INTERIOR TWO-WAY SWINGING DOORS" at bounding box center [695, 274] width 198 height 12
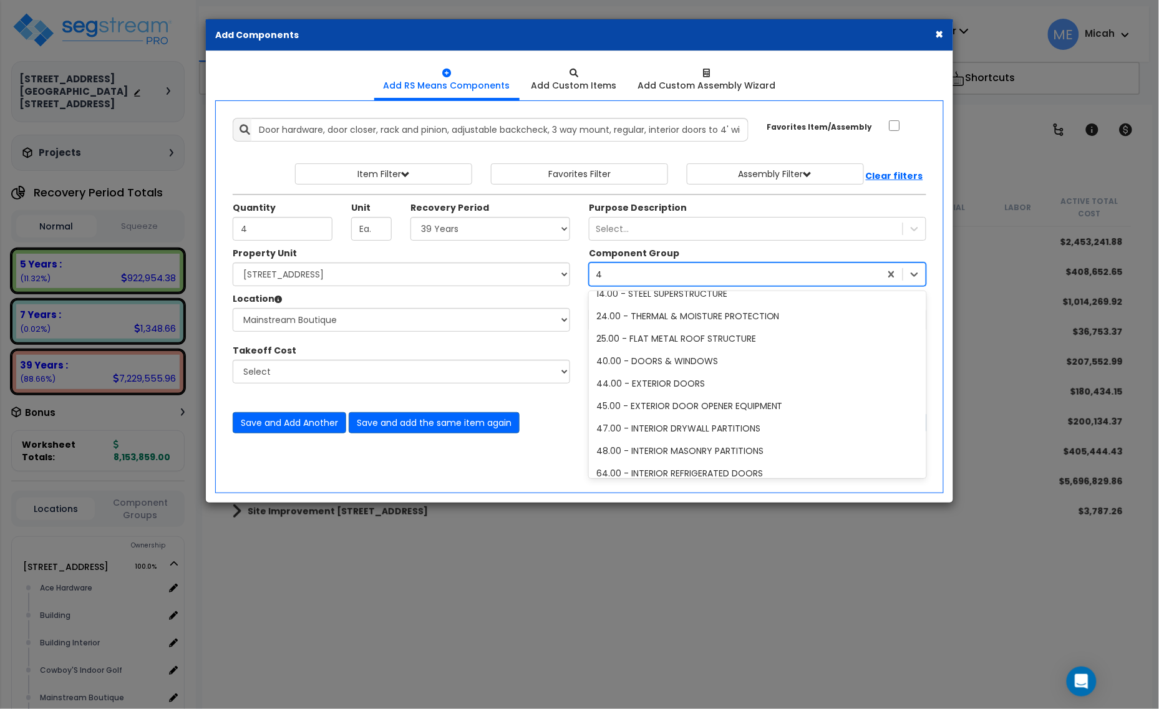
type input "40"
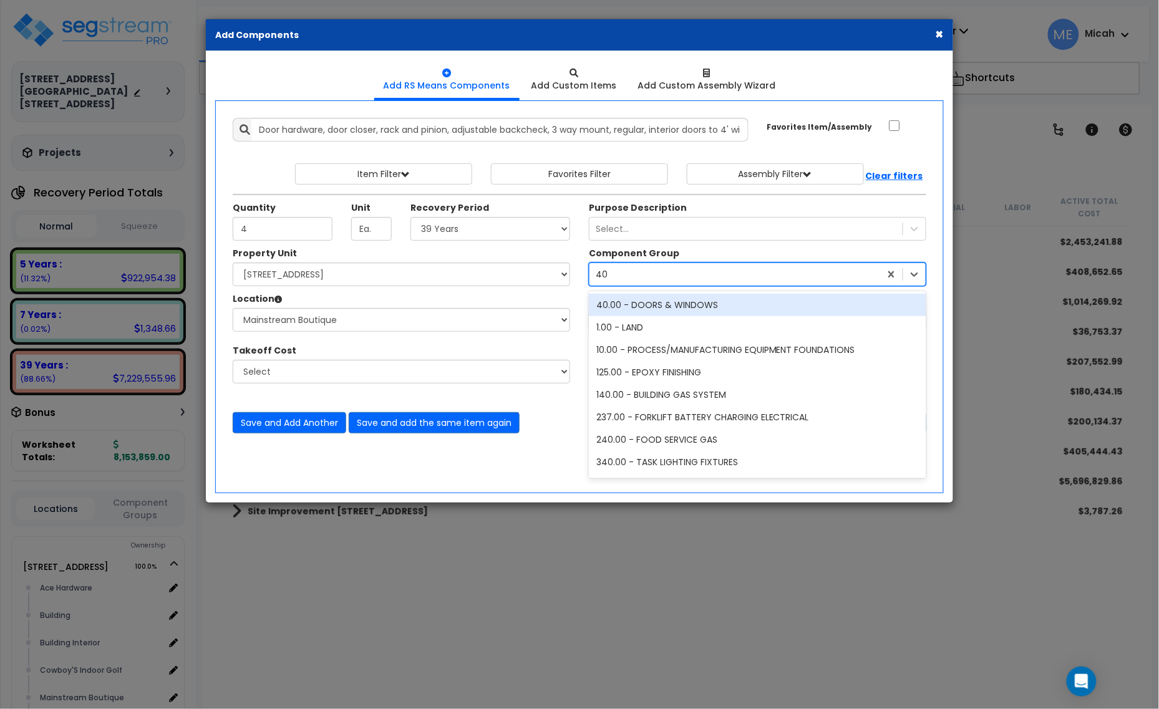
click at [722, 303] on div "40.00 - DOORS & WINDOWS" at bounding box center [757, 305] width 337 height 22
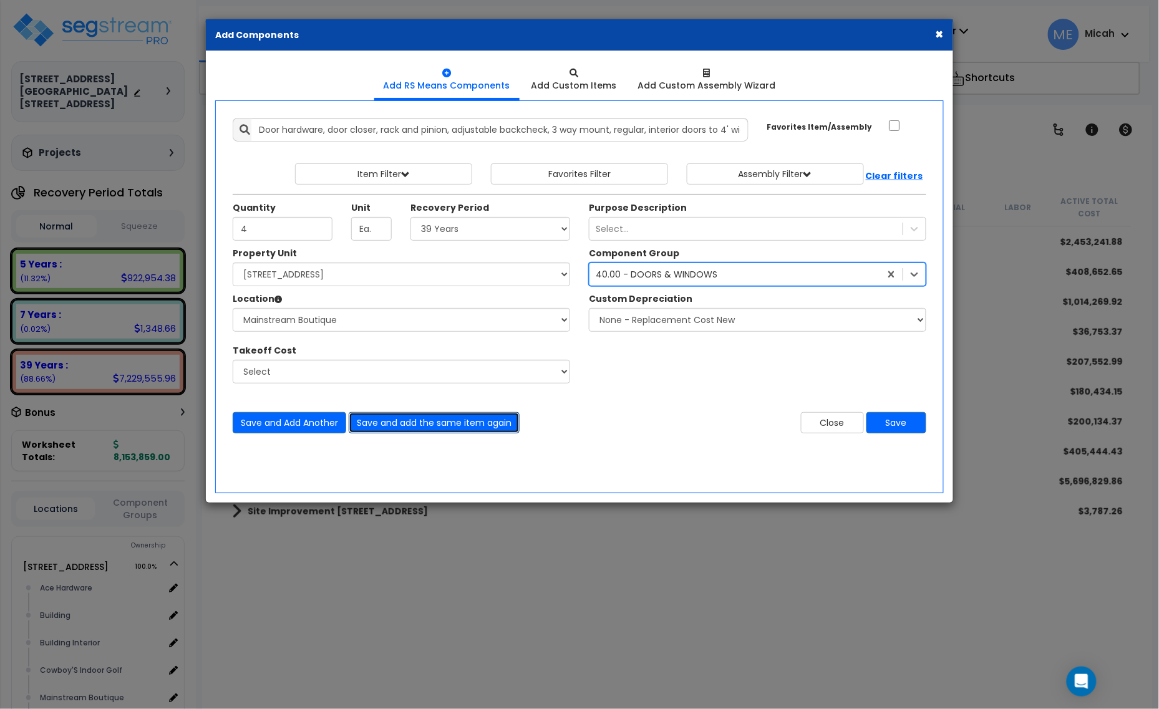
click at [412, 422] on button "Save and add the same item again" at bounding box center [434, 422] width 171 height 21
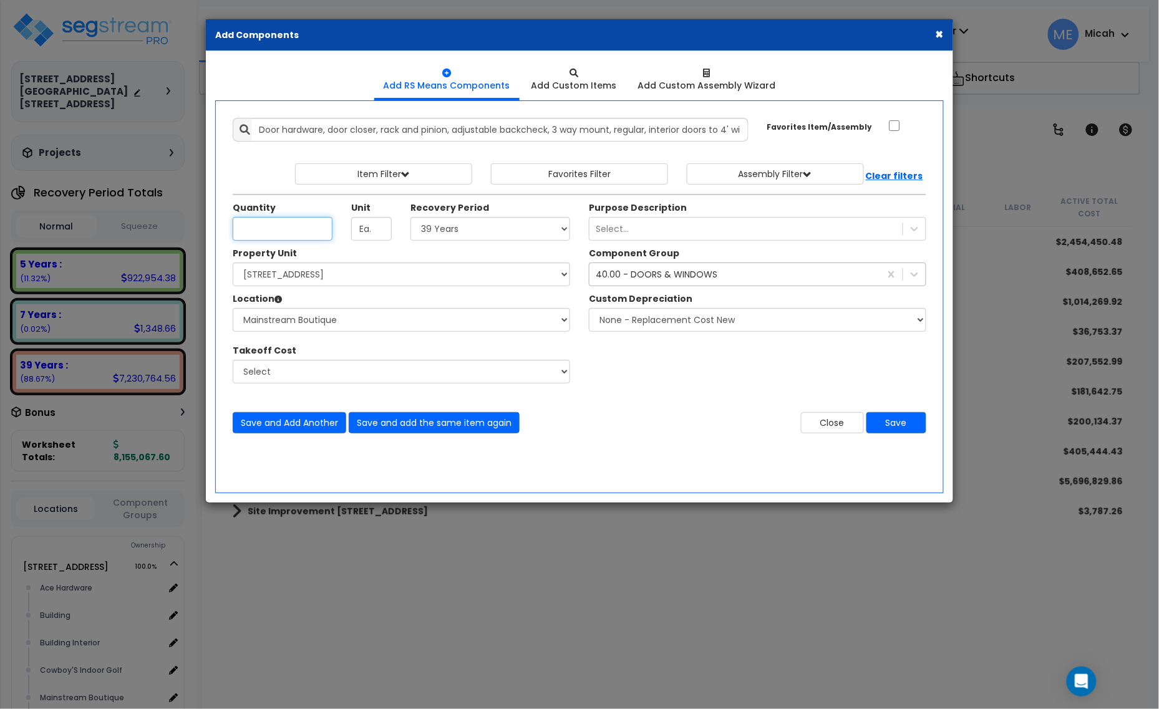
click at [248, 226] on input "Quantity" at bounding box center [283, 229] width 100 height 24
type input "3"
click at [301, 322] on select "Select Ace Hardware Building Building Interior Cowboy'S Indoor Golf Mainstream …" at bounding box center [401, 320] width 337 height 24
select select "31137"
click at [233, 309] on select "Select Ace Hardware Building Building Interior Cowboy'S Indoor Golf Mainstream …" at bounding box center [401, 320] width 337 height 24
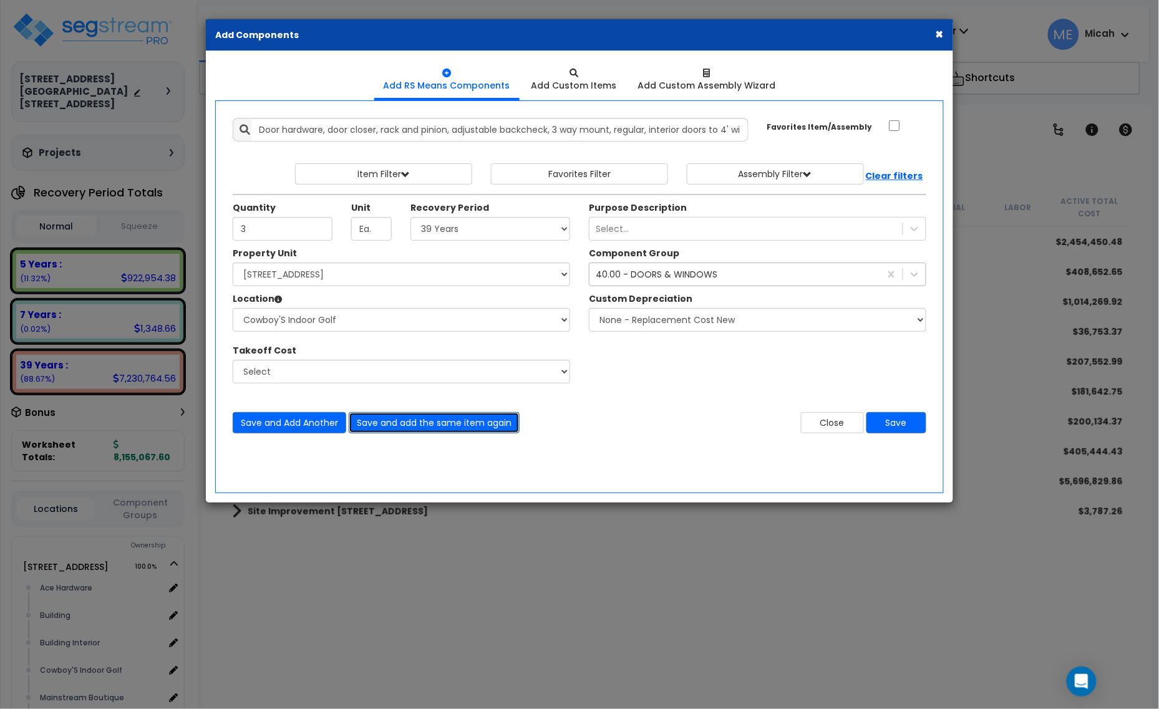
click at [481, 425] on button "Save and add the same item again" at bounding box center [434, 422] width 171 height 21
click at [281, 241] on div "Quantity Unit Ea. Recovery Period Select" at bounding box center [401, 224] width 356 height 46
click at [281, 233] on input "Quantity" at bounding box center [283, 229] width 100 height 24
type input "12"
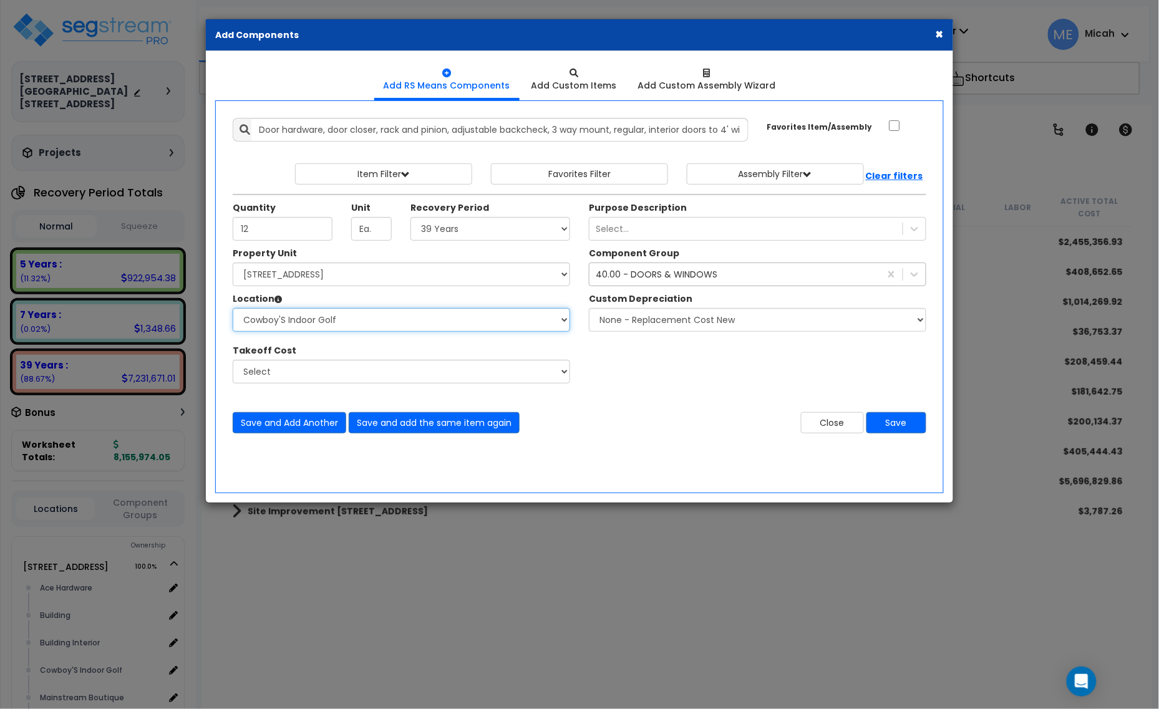
click at [331, 318] on select "Select Ace Hardware Building Building Interior Cowboy'S Indoor Golf Mainstream …" at bounding box center [401, 320] width 337 height 24
select select "31284"
click at [233, 309] on select "Select Ace Hardware Building Building Interior Cowboy'S Indoor Golf Mainstream …" at bounding box center [401, 320] width 337 height 24
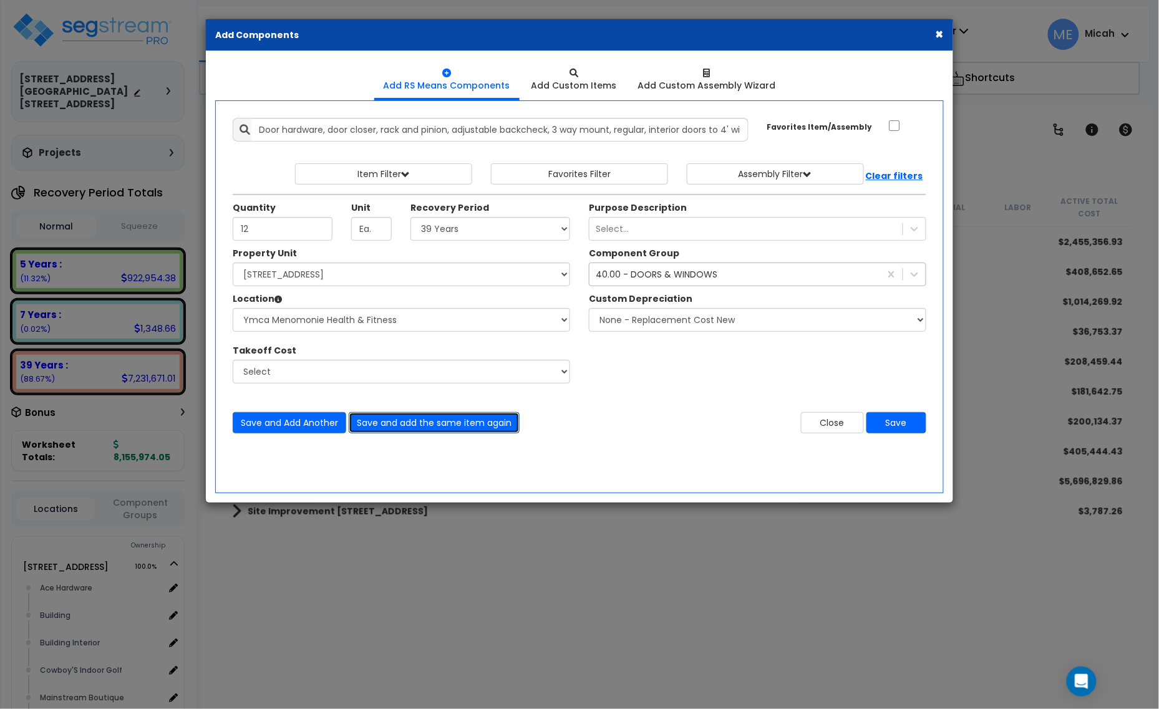
click at [432, 425] on button "Save and add the same item again" at bounding box center [434, 422] width 171 height 21
click at [281, 229] on input "Quantity" at bounding box center [283, 229] width 100 height 24
type input "7"
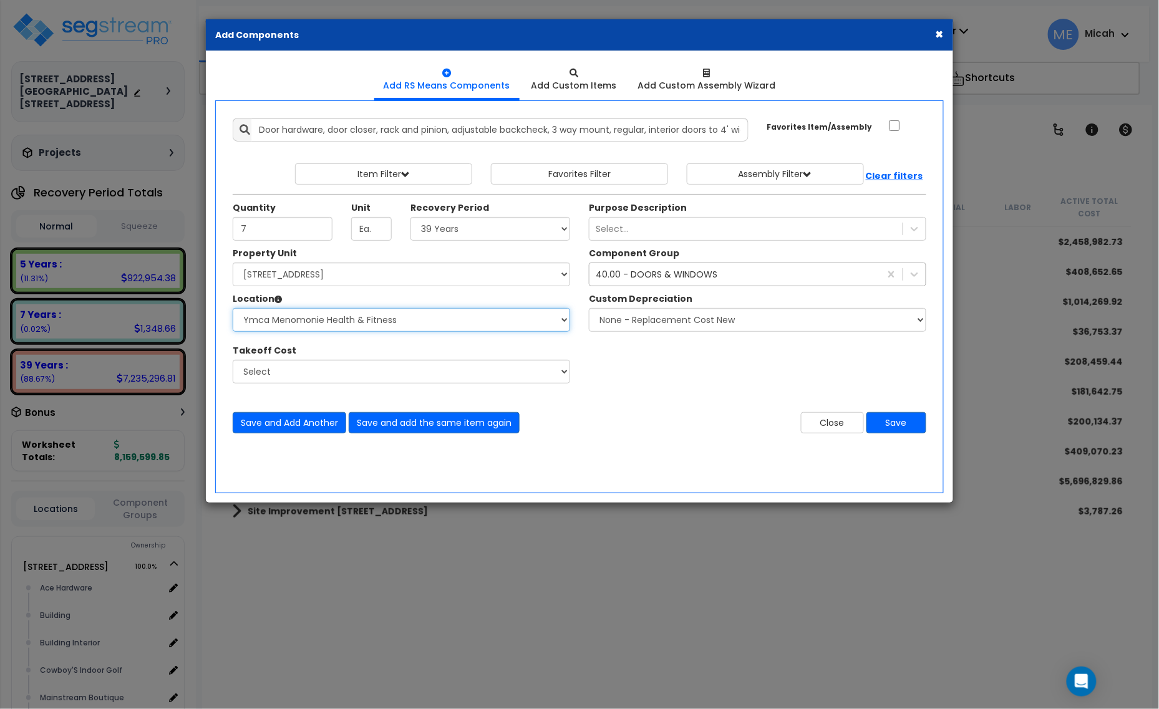
click at [347, 323] on select "Select Ace Hardware Building Building Interior Cowboy'S Indoor Golf Mainstream …" at bounding box center [401, 320] width 337 height 24
select select "31131"
click at [233, 309] on select "Select Ace Hardware Building Building Interior Cowboy'S Indoor Golf Mainstream …" at bounding box center [401, 320] width 337 height 24
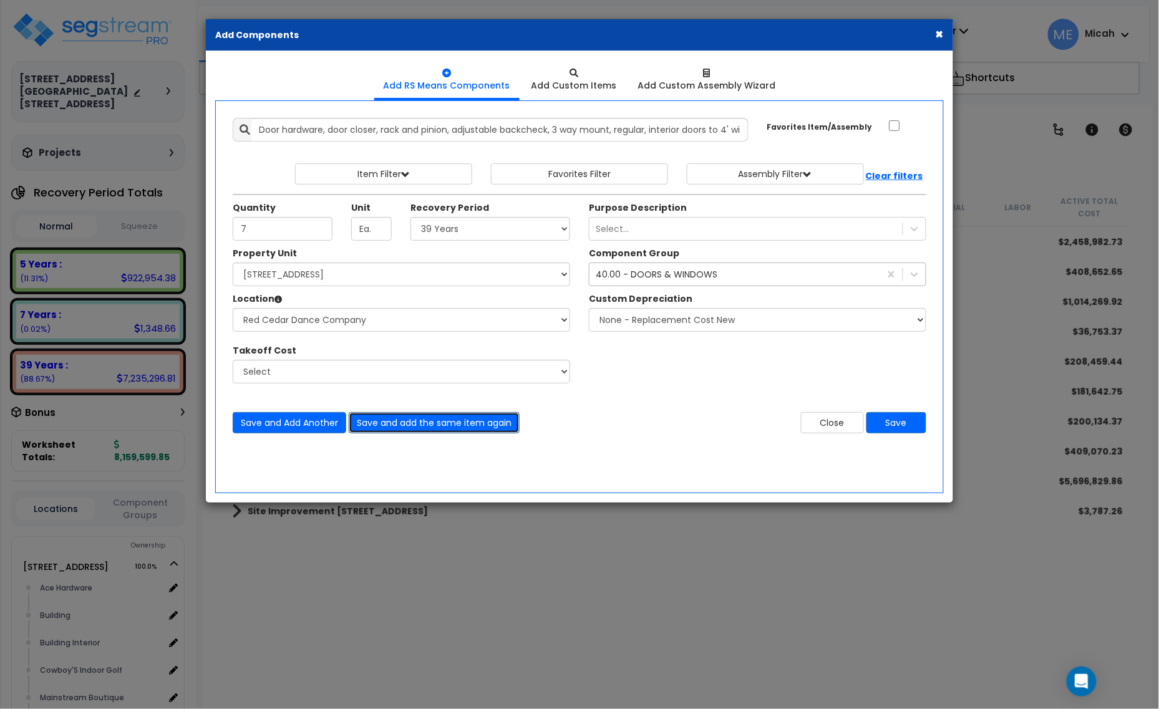
click at [459, 428] on button "Save and add the same item again" at bounding box center [434, 422] width 171 height 21
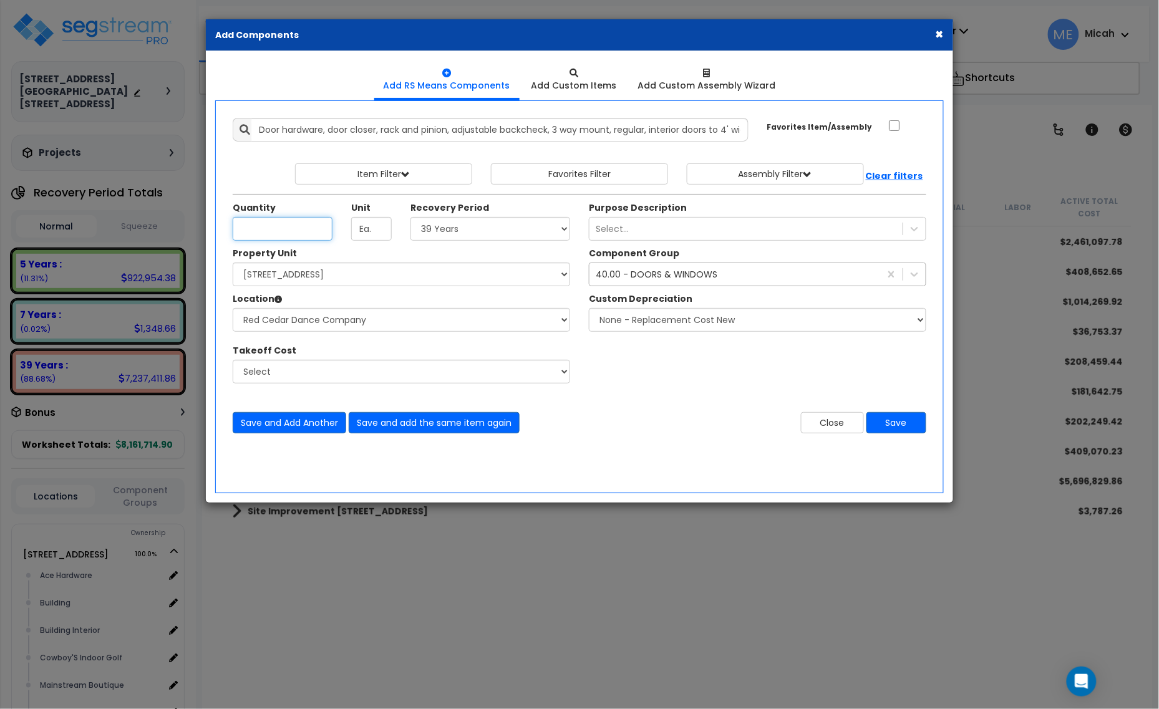
click at [258, 234] on input "Quantity" at bounding box center [283, 229] width 100 height 24
type input "4"
click at [354, 317] on select "Select Ace Hardware Building Building Interior Cowboy'S Indoor Golf Mainstream …" at bounding box center [401, 320] width 337 height 24
select select "13302"
click at [233, 309] on select "Select Ace Hardware Building Building Interior Cowboy'S Indoor Golf Mainstream …" at bounding box center [401, 320] width 337 height 24
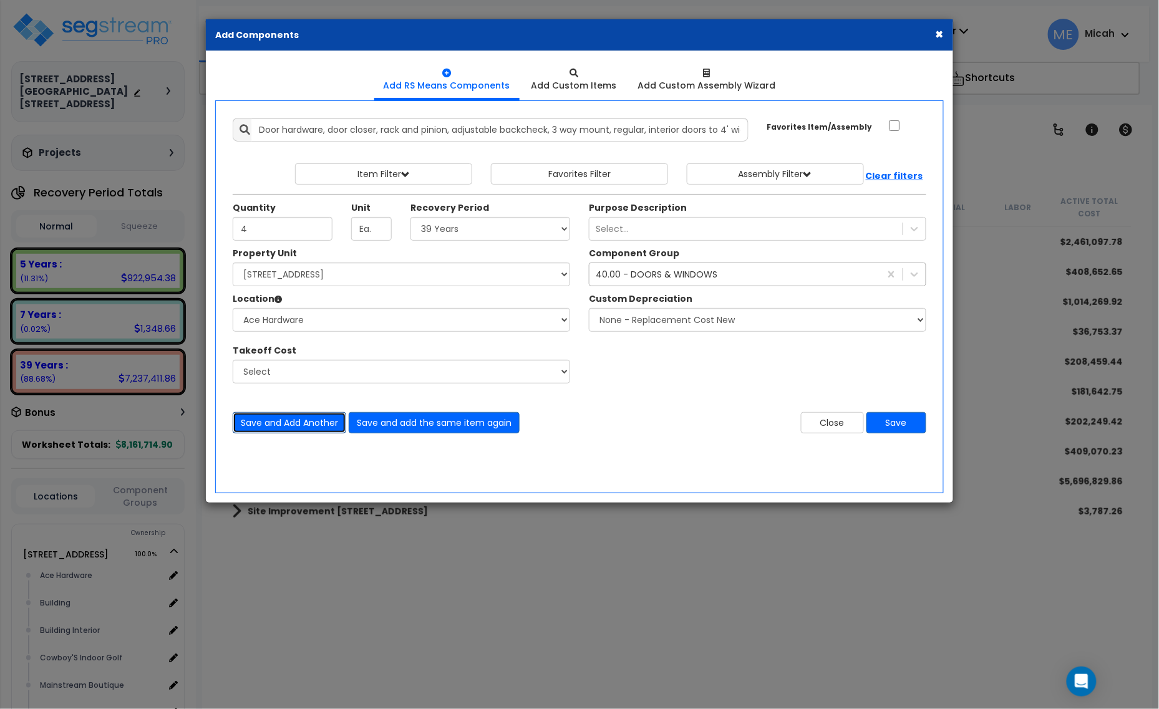
click at [269, 425] on button "Save and Add Another" at bounding box center [290, 422] width 114 height 21
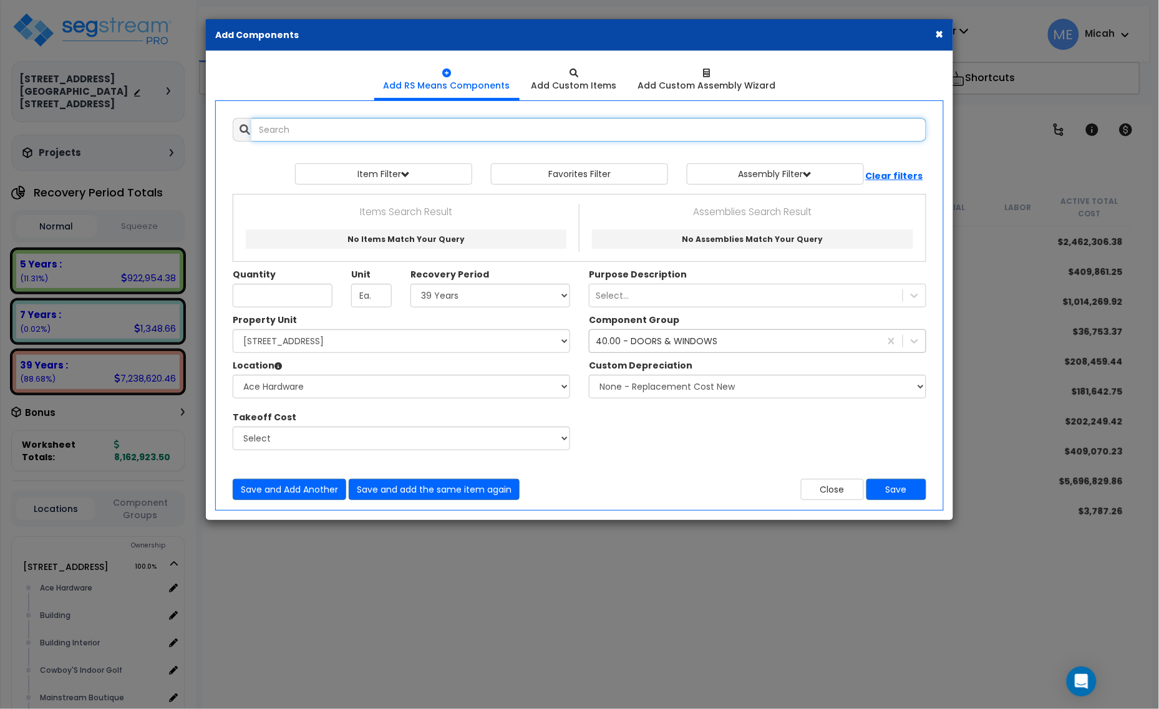
click at [315, 138] on input "text" at bounding box center [588, 130] width 675 height 24
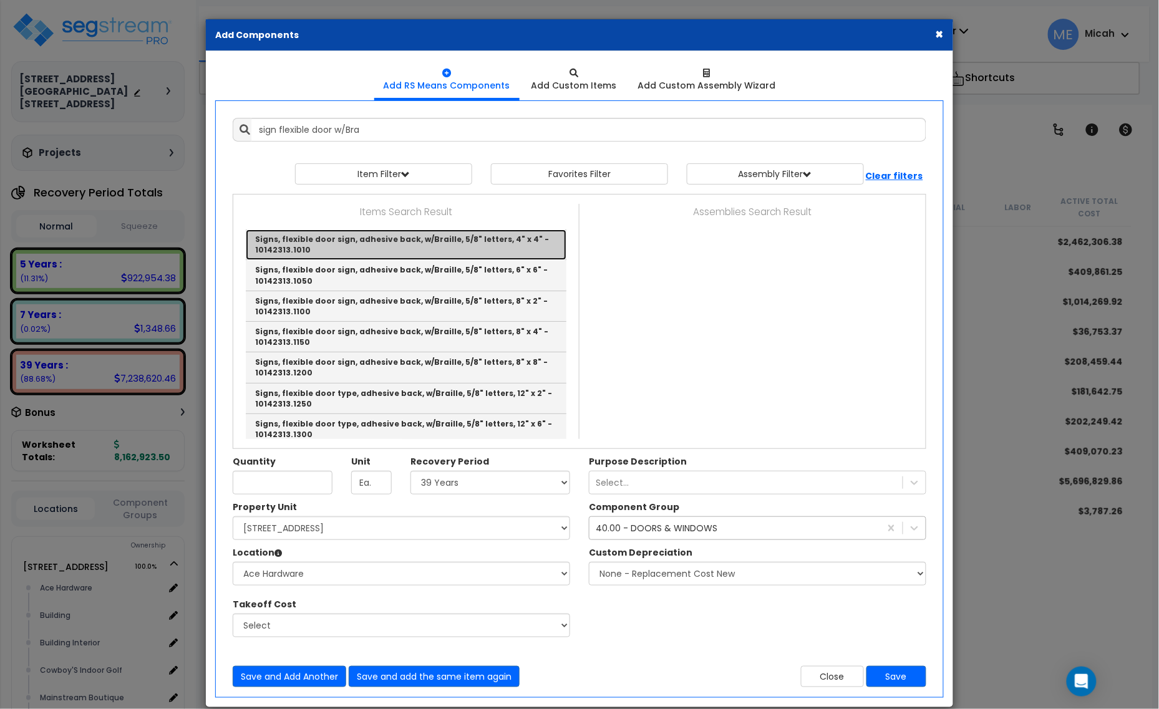
click at [372, 242] on link "Signs, flexible door sign, adhesive back, w/Braille, 5/8" letters, 4" x 4" - 10…" at bounding box center [406, 245] width 321 height 31
type input "Signs, flexible door sign, adhesive back, w/Braille, 5/8" letters, 4" x 4" - 10…"
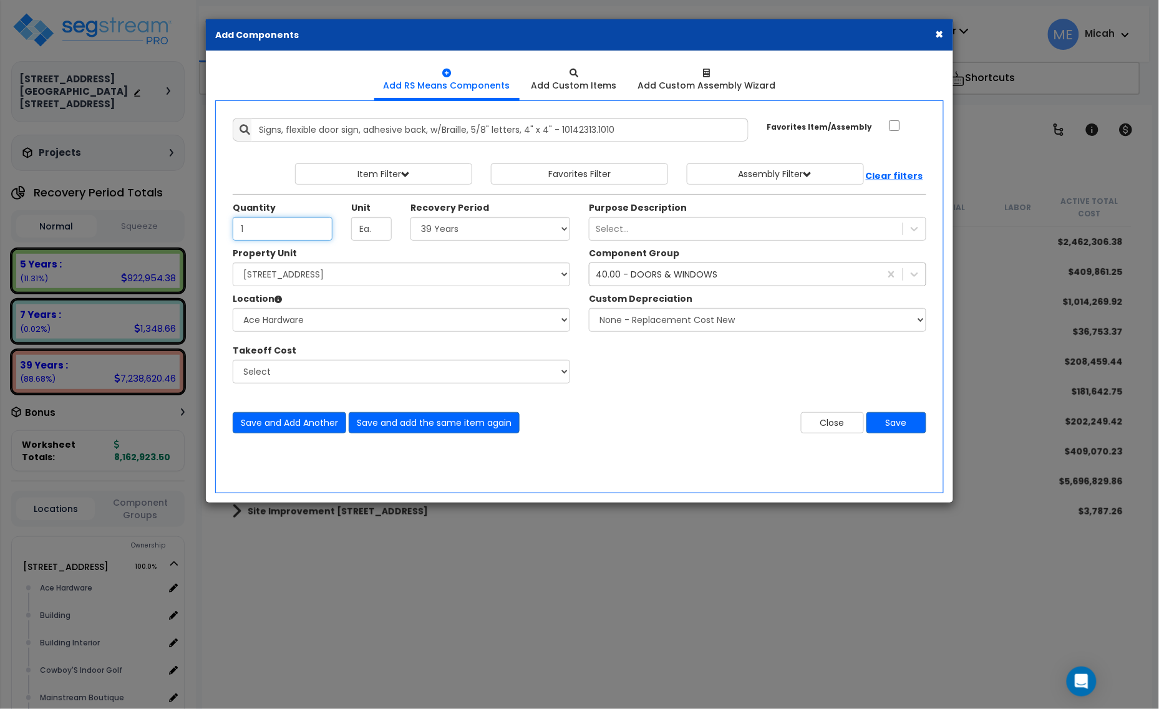
type input "1"
click at [637, 279] on div "40.00 - DOORS & WINDOWS" at bounding box center [657, 274] width 122 height 12
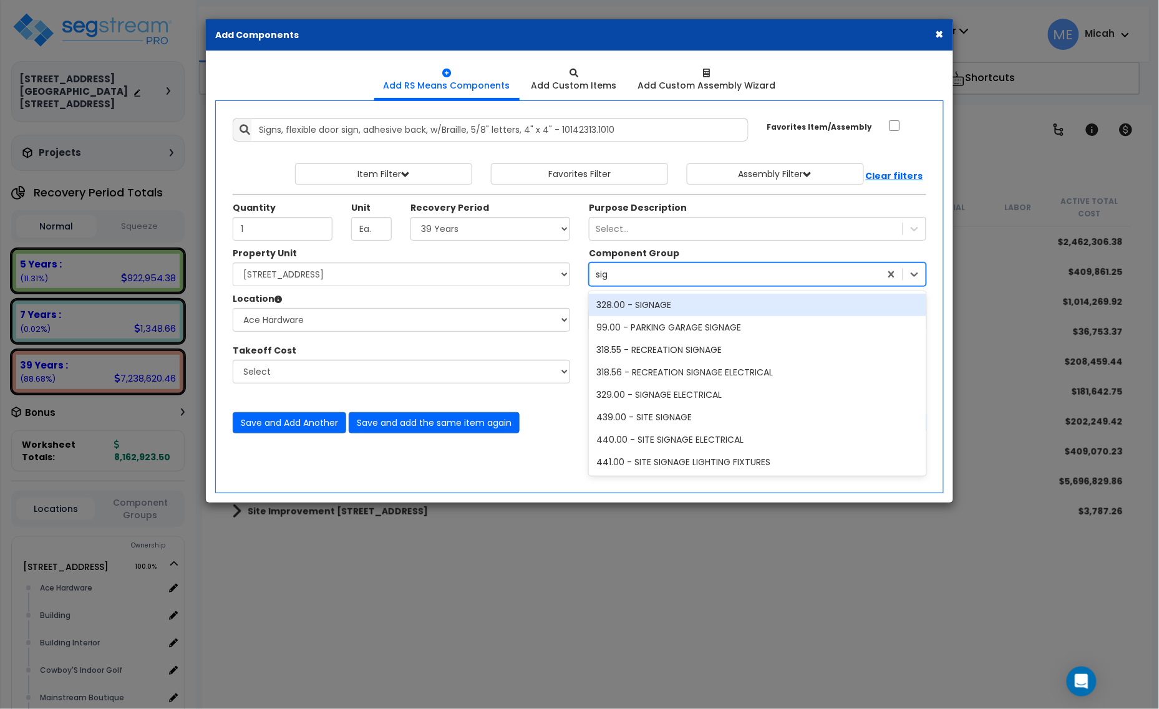
type input "sign"
click at [674, 311] on div "328.00 - SIGNAGE" at bounding box center [757, 305] width 337 height 22
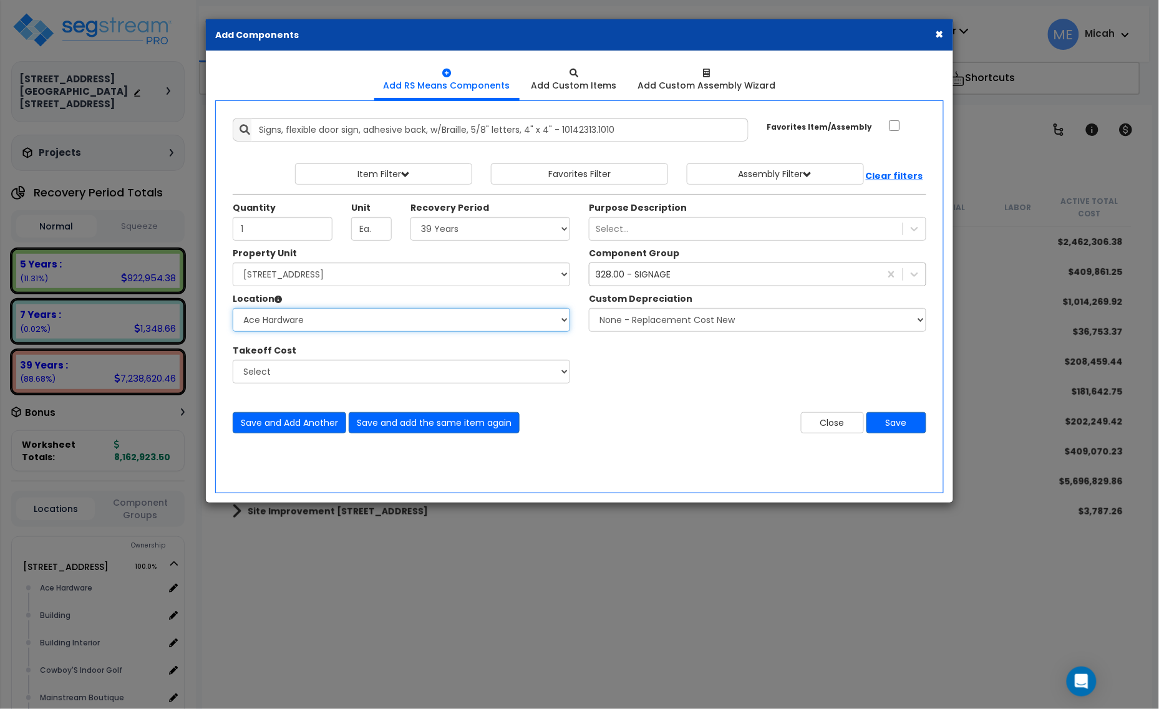
click at [356, 316] on select "Select Ace Hardware Building Building Interior Cowboy'S Indoor Golf Mainstream …" at bounding box center [401, 320] width 337 height 24
select select "31141"
click at [233, 309] on select "Select Ace Hardware Building Building Interior Cowboy'S Indoor Golf Mainstream …" at bounding box center [401, 320] width 337 height 24
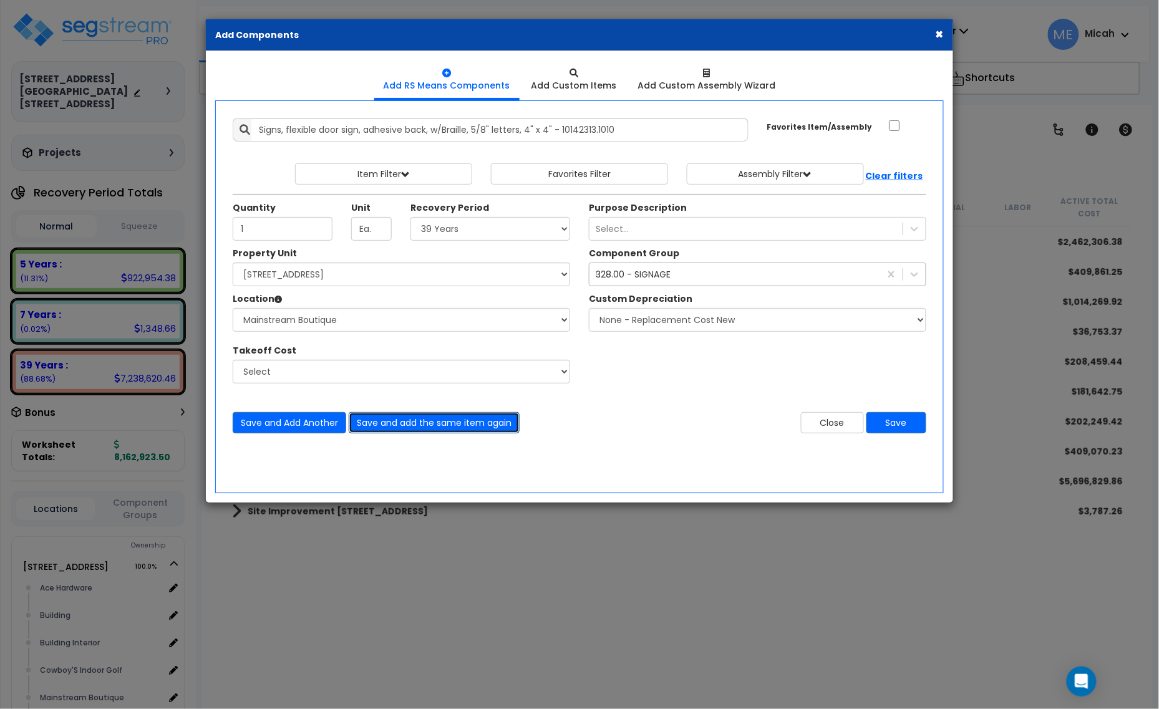
click at [432, 425] on button "Save and add the same item again" at bounding box center [434, 422] width 171 height 21
click at [304, 233] on input "Quantity" at bounding box center [283, 229] width 100 height 24
type input "1"
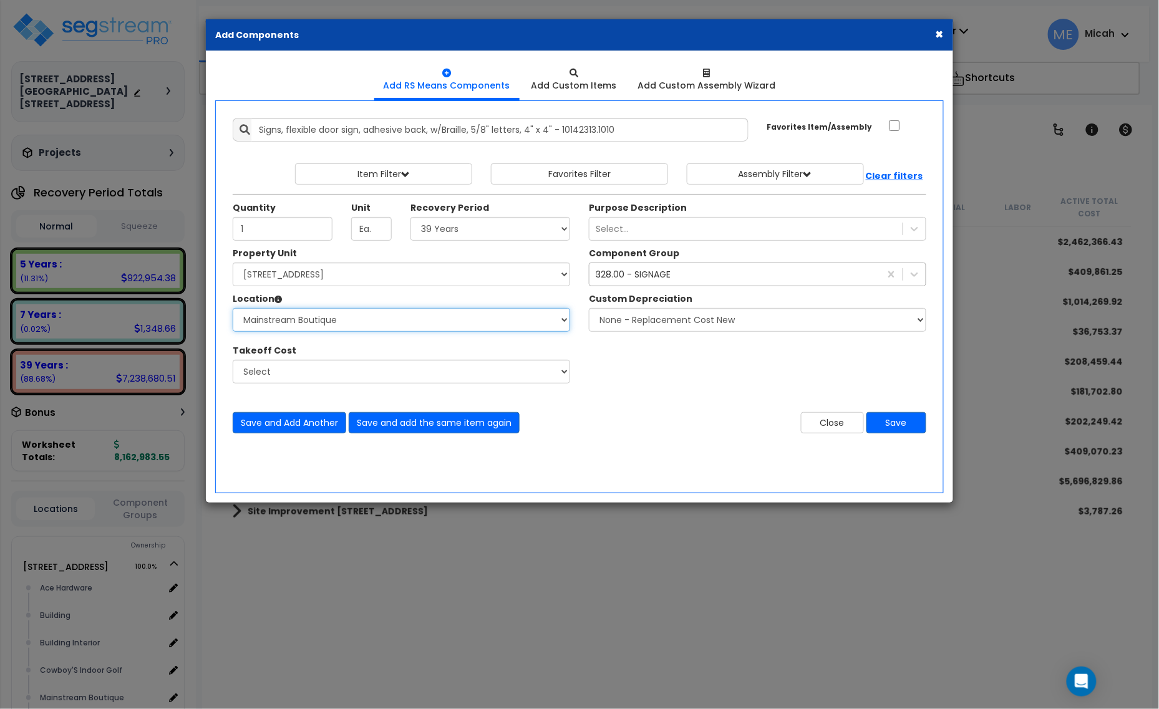
click at [344, 323] on select "Select Ace Hardware Building Building Interior Cowboy'S Indoor Golf Mainstream …" at bounding box center [401, 320] width 337 height 24
select select "13302"
click at [233, 309] on select "Select Ace Hardware Building Building Interior Cowboy'S Indoor Golf Mainstream …" at bounding box center [401, 320] width 337 height 24
click at [313, 425] on button "Save and Add Another" at bounding box center [290, 422] width 114 height 21
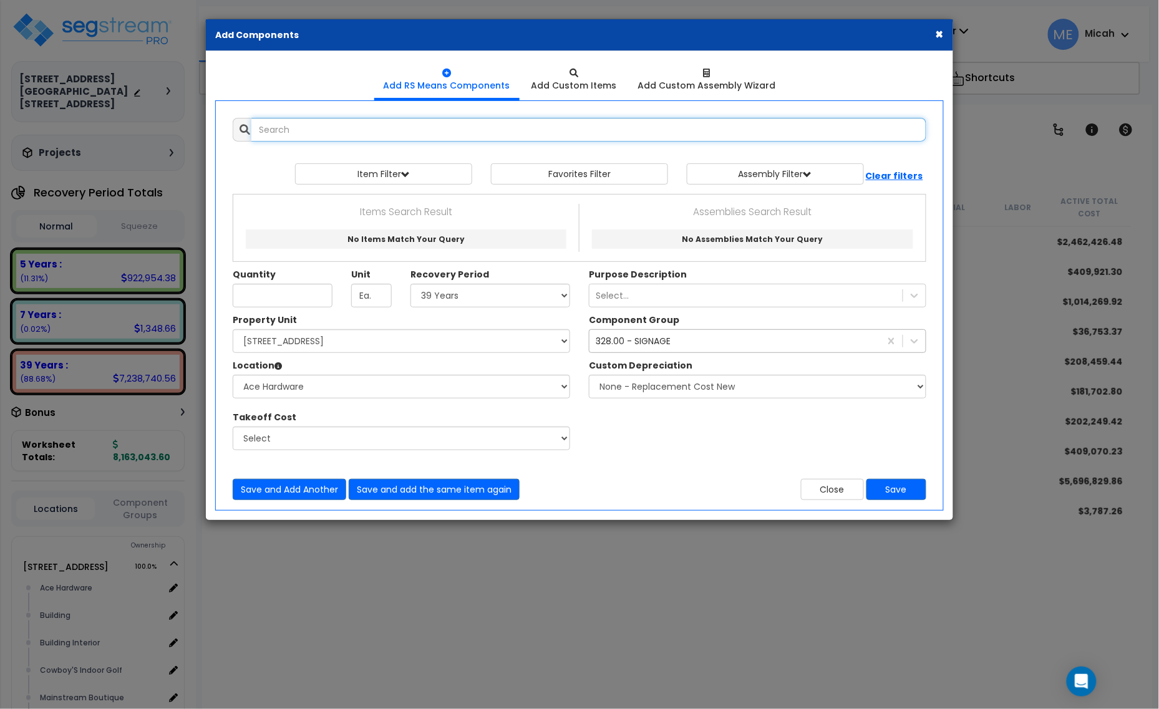
click at [395, 136] on input "text" at bounding box center [588, 130] width 675 height 24
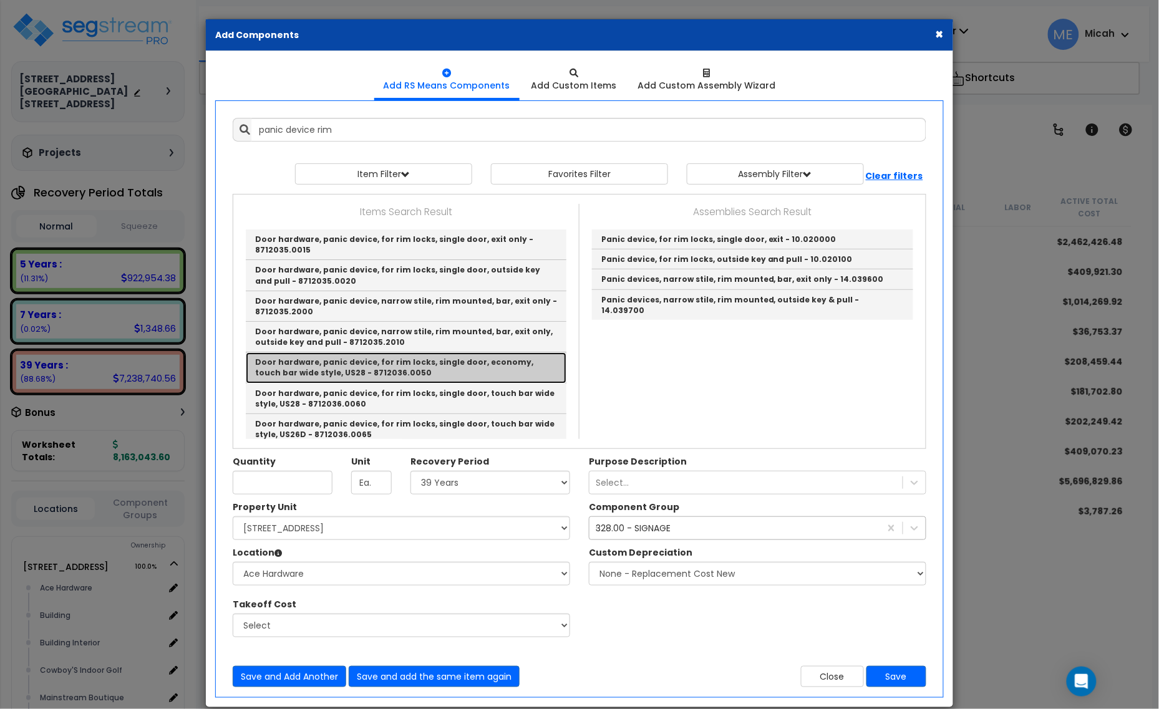
click at [500, 373] on link "Door hardware, panic device, for rim locks, single door, economy, touch bar wid…" at bounding box center [406, 367] width 321 height 31
type input "Door hardware, panic device, for rim locks, single door, economy, touch bar wid…"
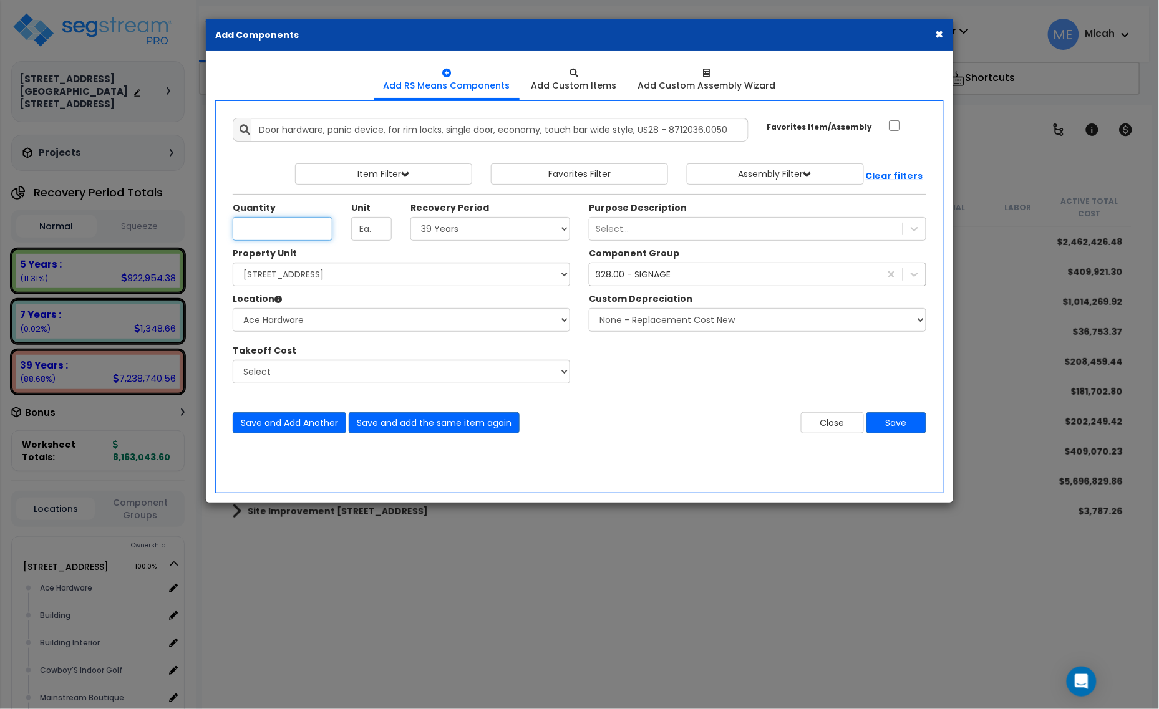
click at [242, 226] on input "Quantity" at bounding box center [283, 229] width 100 height 24
type input "1"
click at [352, 323] on select "Select Ace Hardware Building Building Interior Cowboy'S Indoor Golf Mainstream …" at bounding box center [401, 320] width 337 height 24
select select "31137"
click at [233, 309] on select "Select Ace Hardware Building Building Interior Cowboy'S Indoor Golf Mainstream …" at bounding box center [401, 320] width 337 height 24
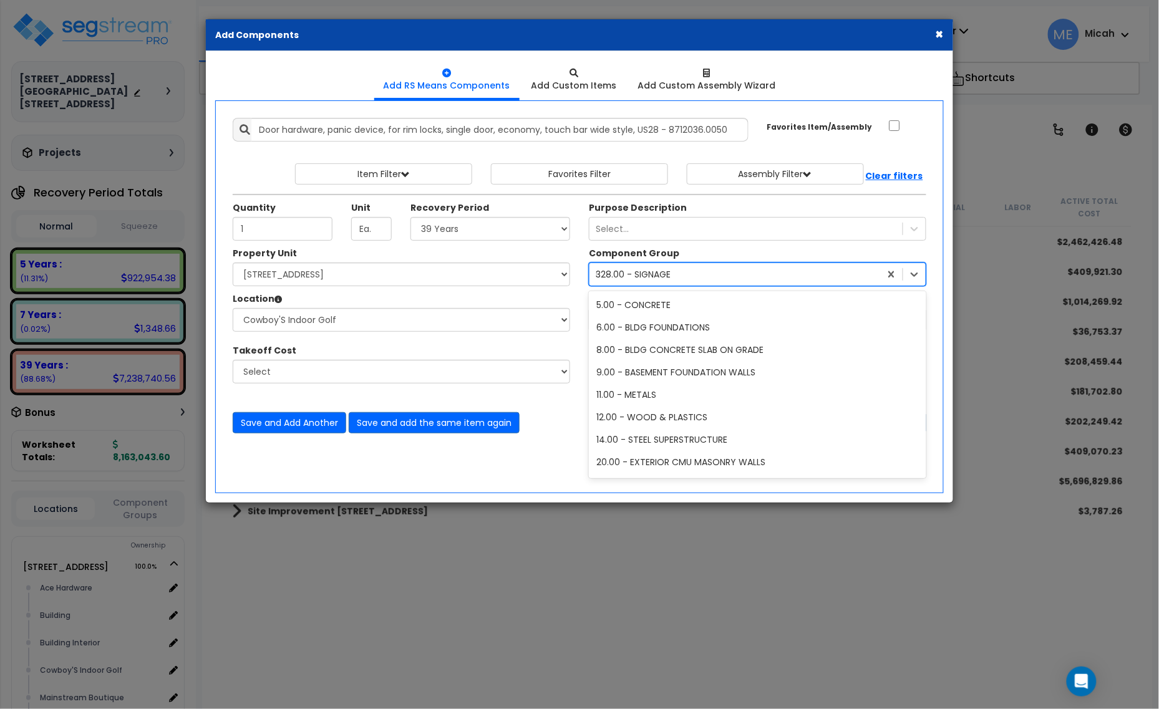
click at [662, 284] on div "328.00 - SIGNAGE sign" at bounding box center [734, 274] width 291 height 20
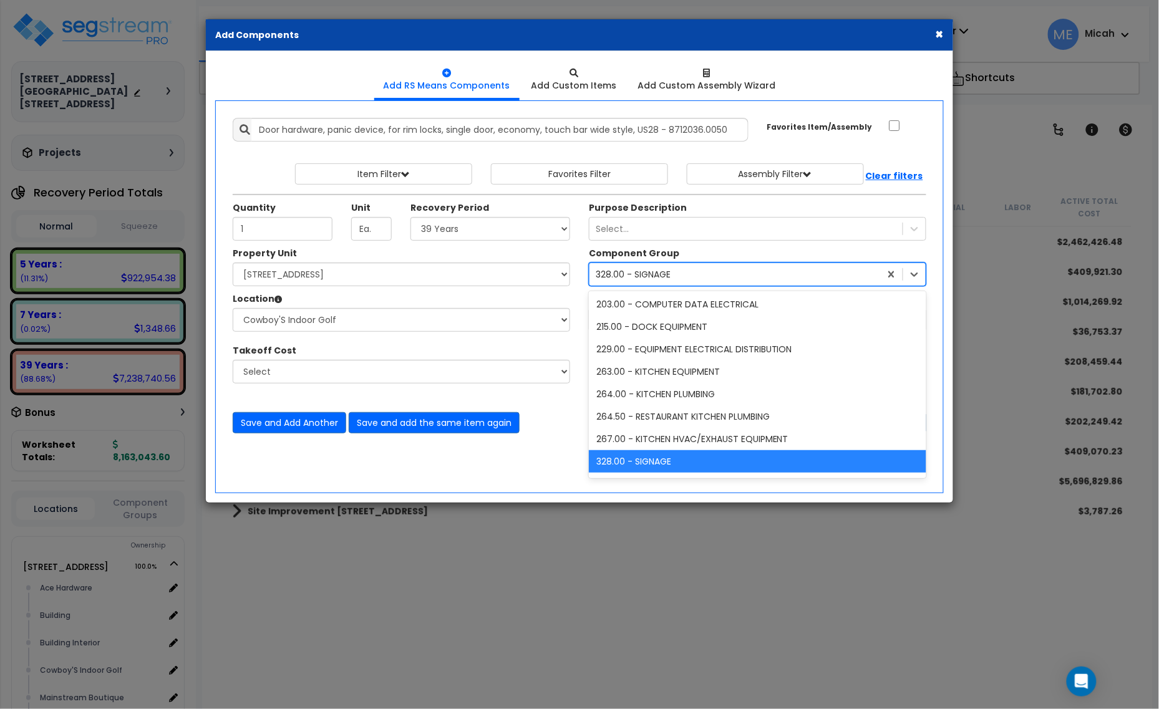
type input "40"
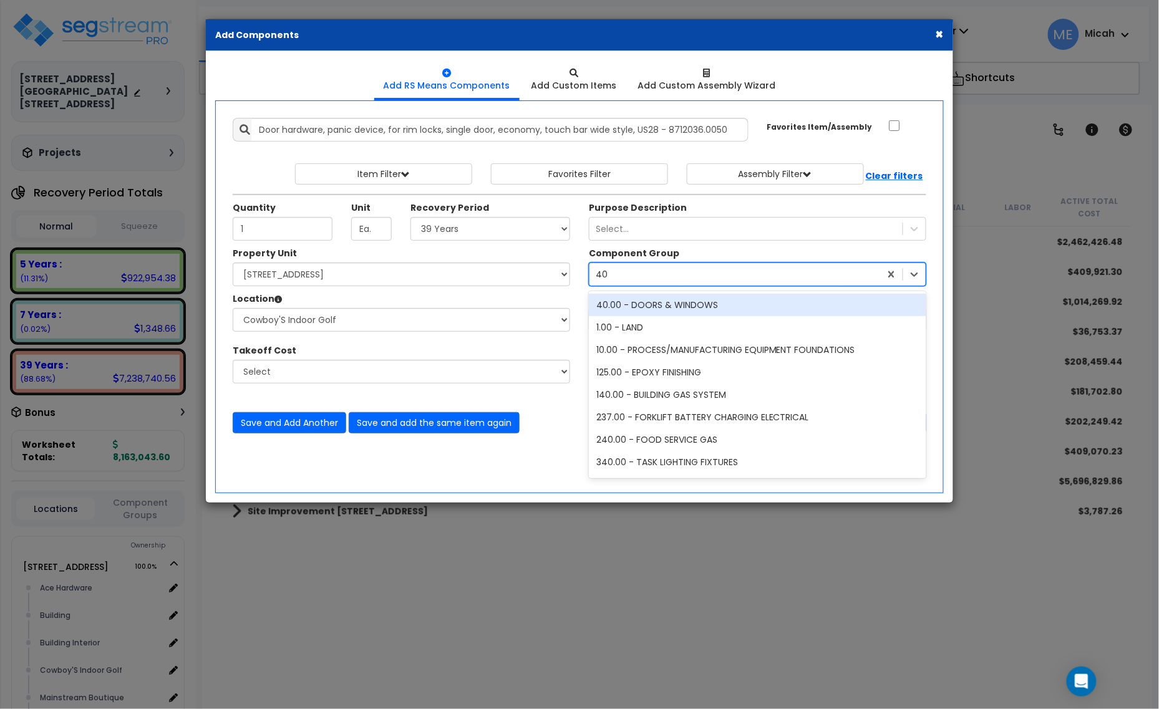
click at [659, 312] on div "40.00 - DOORS & WINDOWS" at bounding box center [757, 305] width 337 height 22
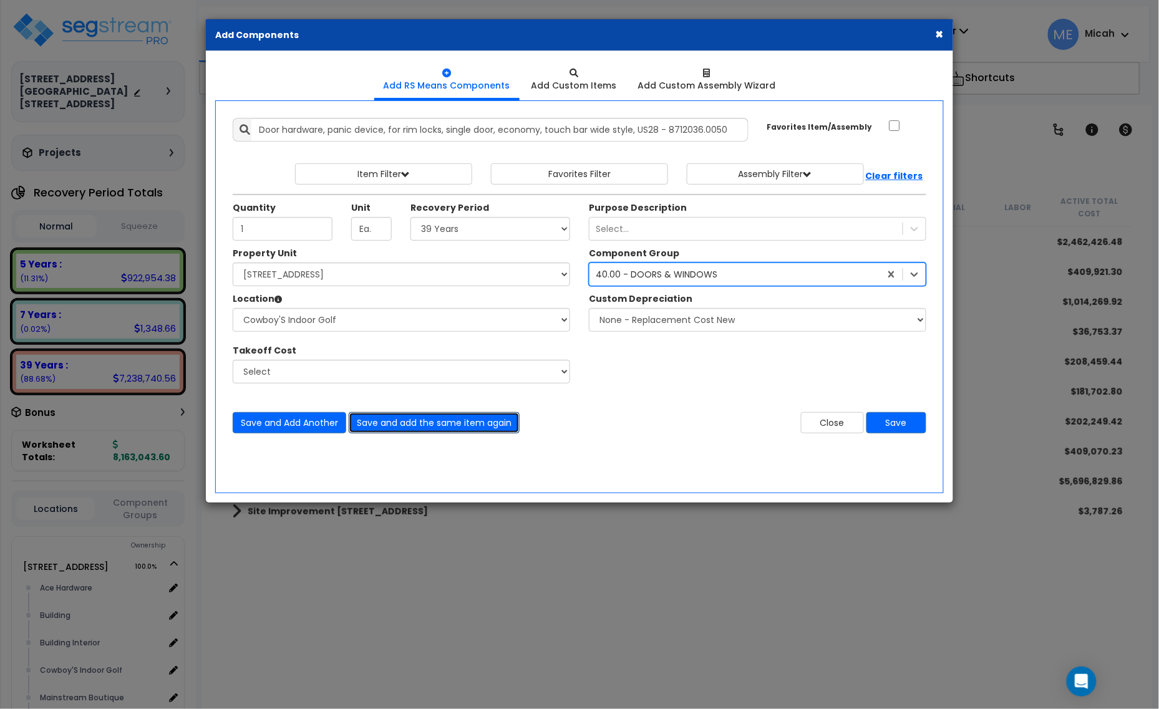
click at [391, 425] on button "Save and add the same item again" at bounding box center [434, 422] width 171 height 21
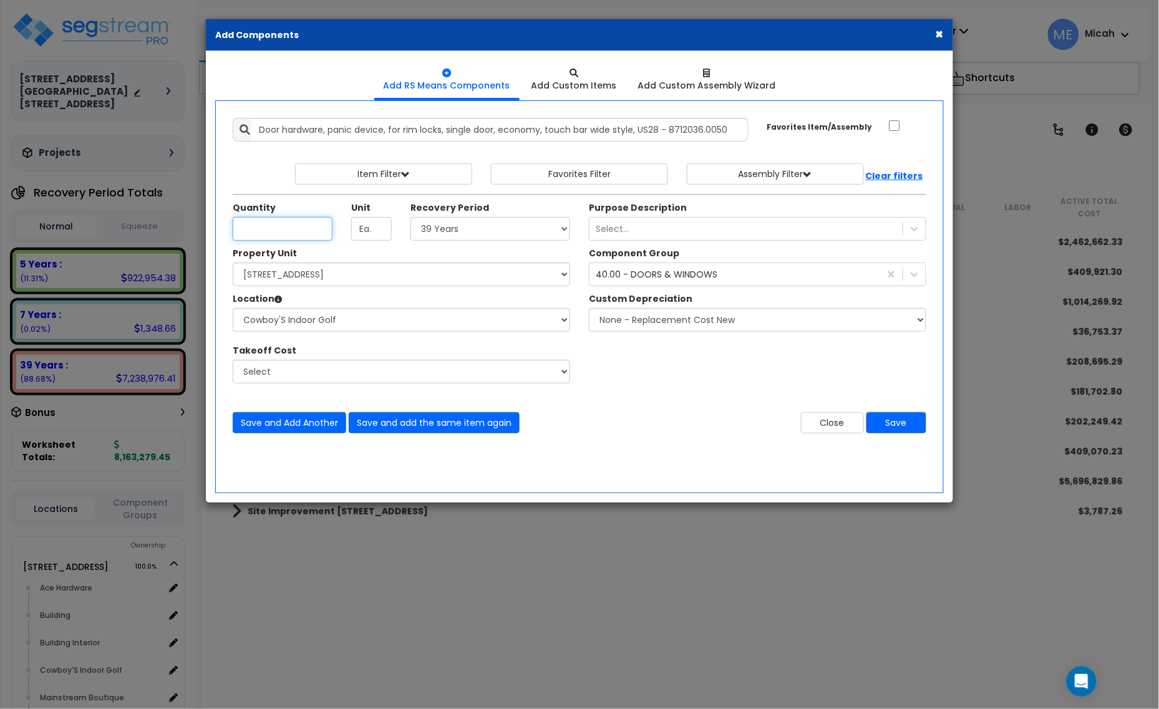
click at [310, 241] on input "Quantity" at bounding box center [283, 229] width 100 height 24
type input "6"
click at [385, 321] on select "Select Ace Hardware Building Building Interior Cowboy'S Indoor Golf Mainstream …" at bounding box center [401, 320] width 337 height 24
select select "31284"
click at [233, 309] on select "Select Ace Hardware Building Building Interior Cowboy'S Indoor Golf Mainstream …" at bounding box center [401, 320] width 337 height 24
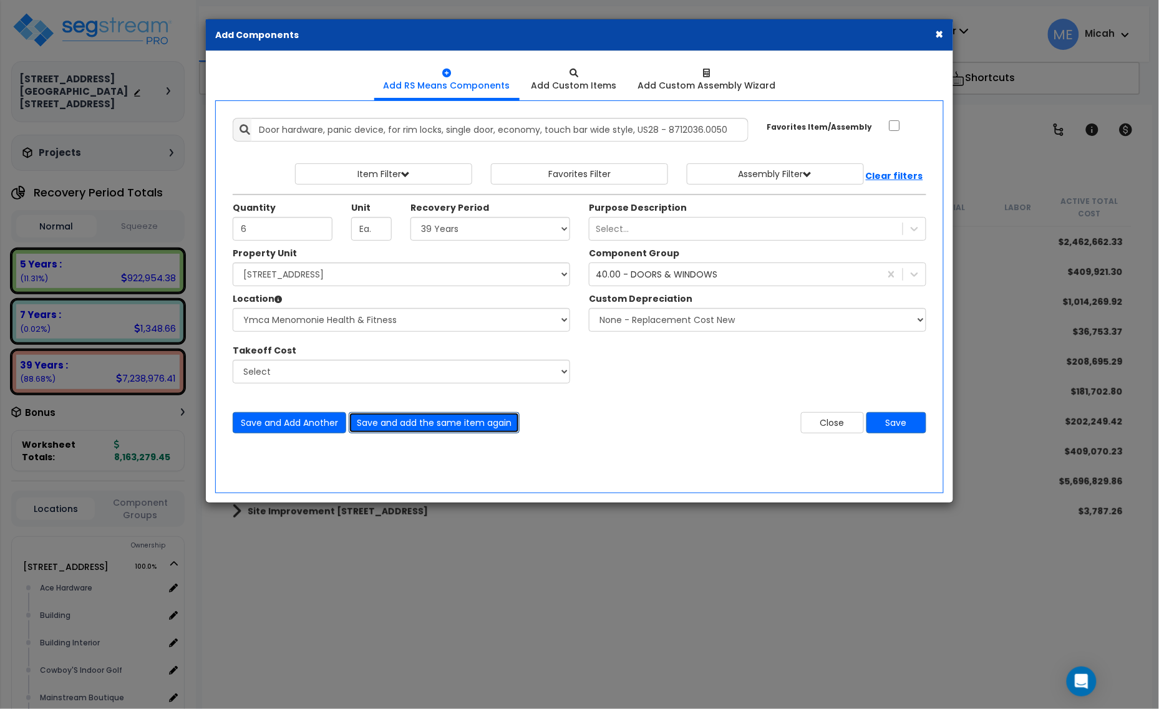
click at [399, 422] on button "Save and add the same item again" at bounding box center [434, 422] width 171 height 21
drag, startPoint x: 258, startPoint y: 126, endPoint x: 775, endPoint y: 119, distance: 517.1
click at [774, 117] on div "Add Items Add Assemblies Both 9519482 Select" at bounding box center [579, 276] width 712 height 334
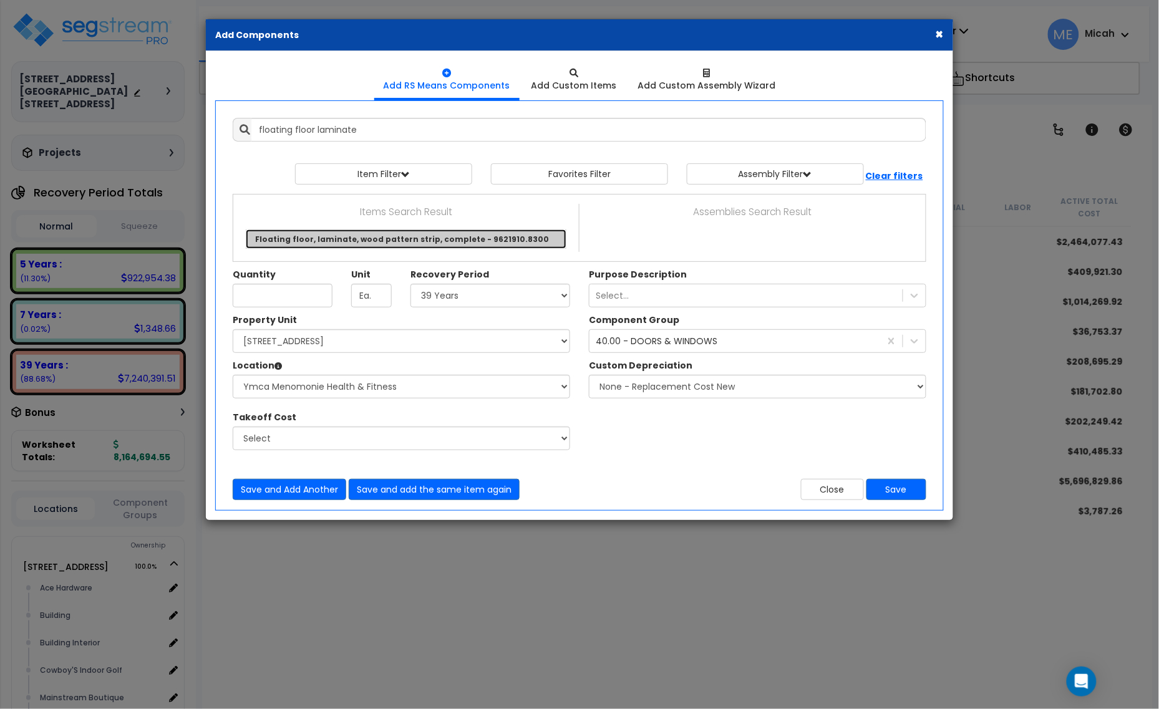
click at [474, 238] on link "Floating floor, laminate, wood pattern strip, complete - 9621910.8300" at bounding box center [406, 239] width 321 height 19
type input "Floating floor, laminate, wood pattern strip, complete - 9621910.8300"
checkbox input "true"
type input "S.F."
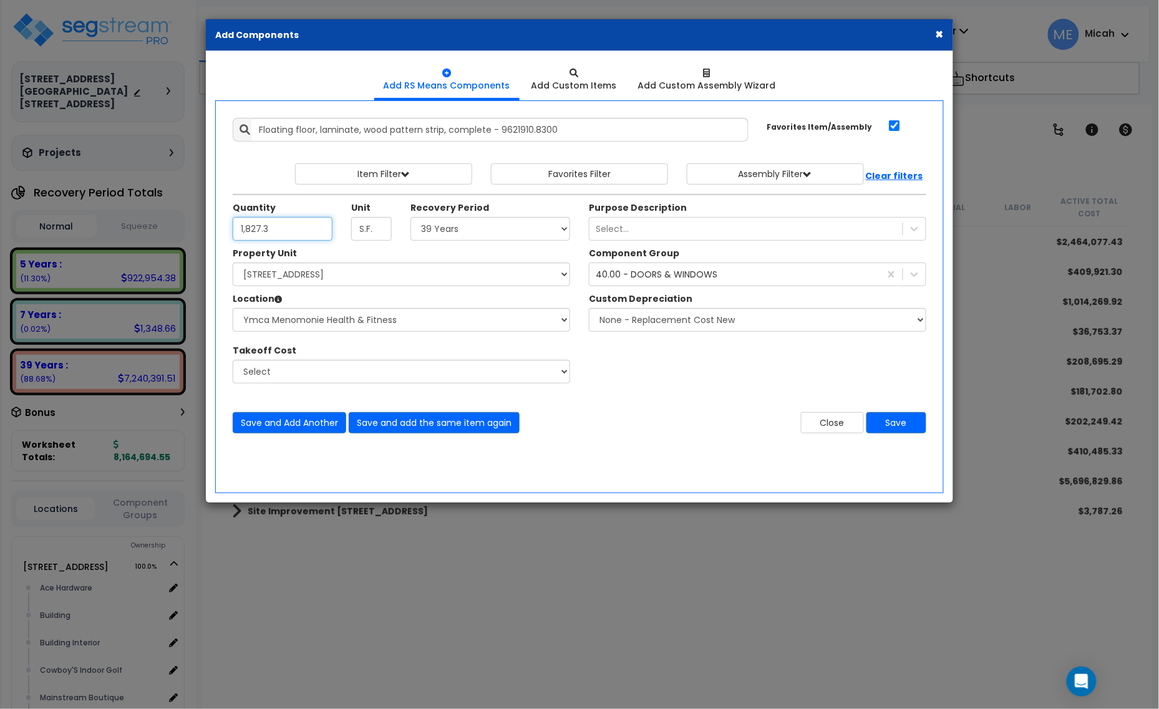
type input "1,827.3"
click at [463, 231] on select "Select 5 Years 7 Years 15 Years 20 Years 39 Years 27.5 Year" at bounding box center [490, 229] width 160 height 24
select select "5Y"
click at [411, 218] on select "Select 5 Years 7 Years 15 Years 20 Years 39 Years 27.5 Year" at bounding box center [490, 229] width 160 height 24
click at [297, 316] on select "Select Ace Hardware Building Building Interior Cowboy'S Indoor Golf Mainstream …" at bounding box center [401, 320] width 337 height 24
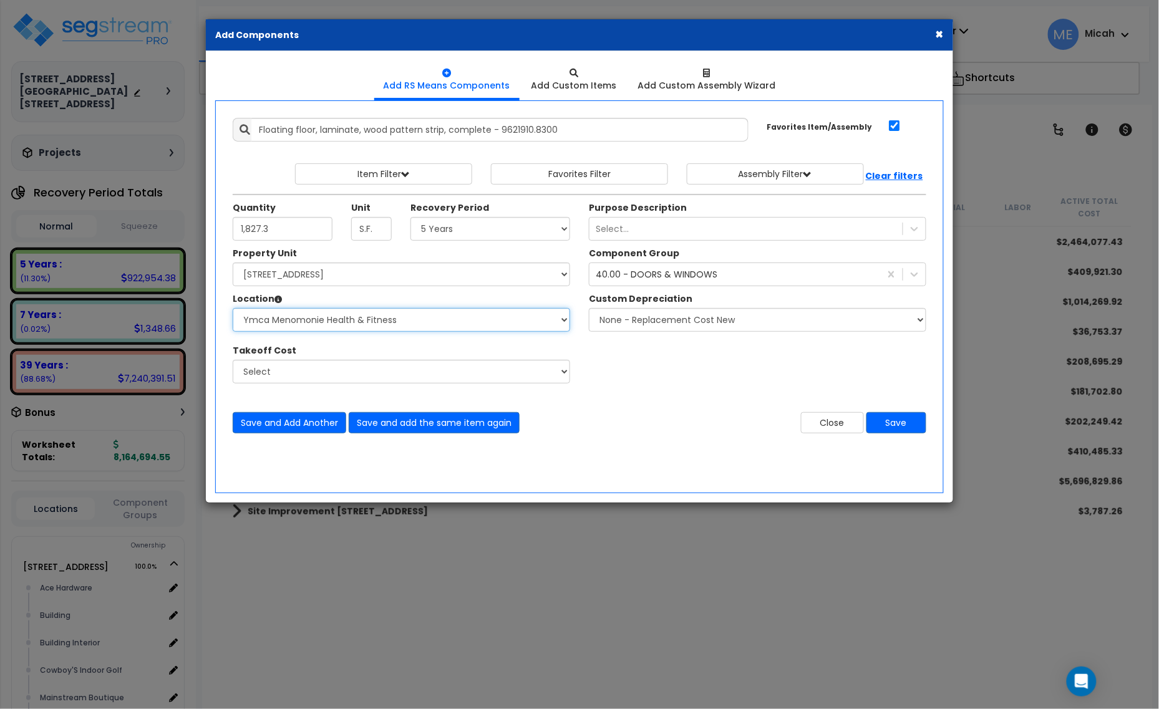
select select "31141"
click at [233, 309] on select "Select Ace Hardware Building Building Interior Cowboy'S Indoor Golf Mainstream …" at bounding box center [401, 320] width 337 height 24
click at [627, 278] on div "40.00 - DOORS & WINDOWS" at bounding box center [657, 274] width 122 height 12
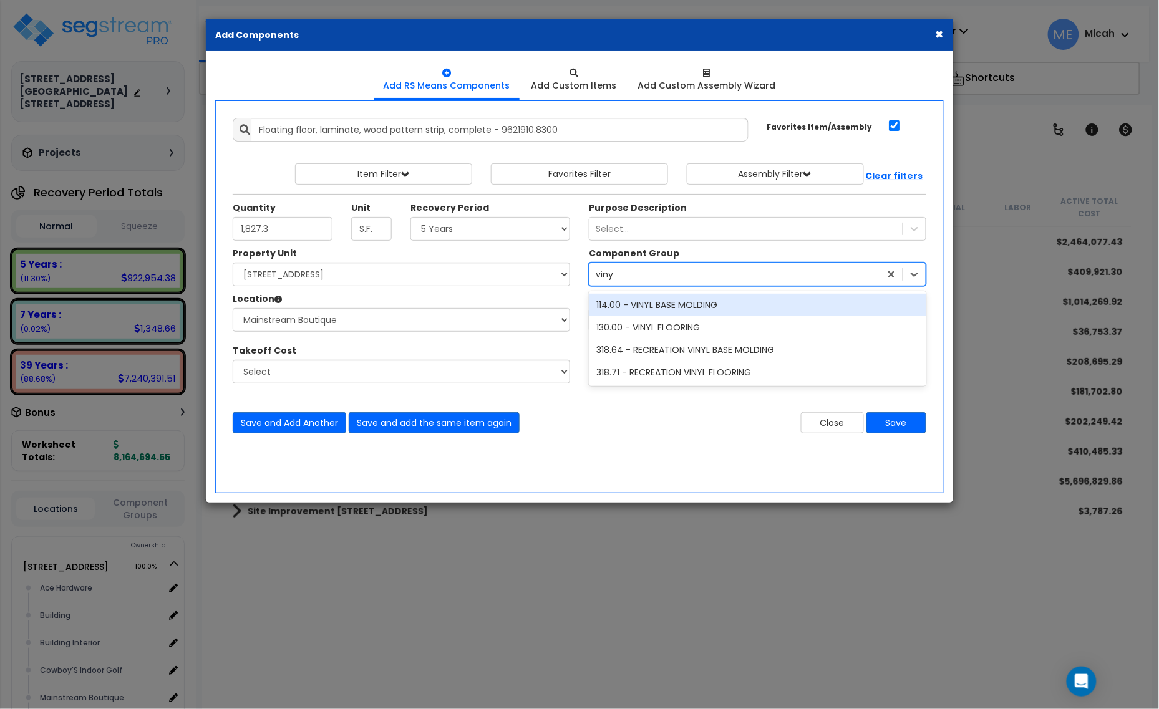
type input "vinyl"
click at [721, 331] on div "130.00 - VINYL FLOORING" at bounding box center [757, 327] width 337 height 22
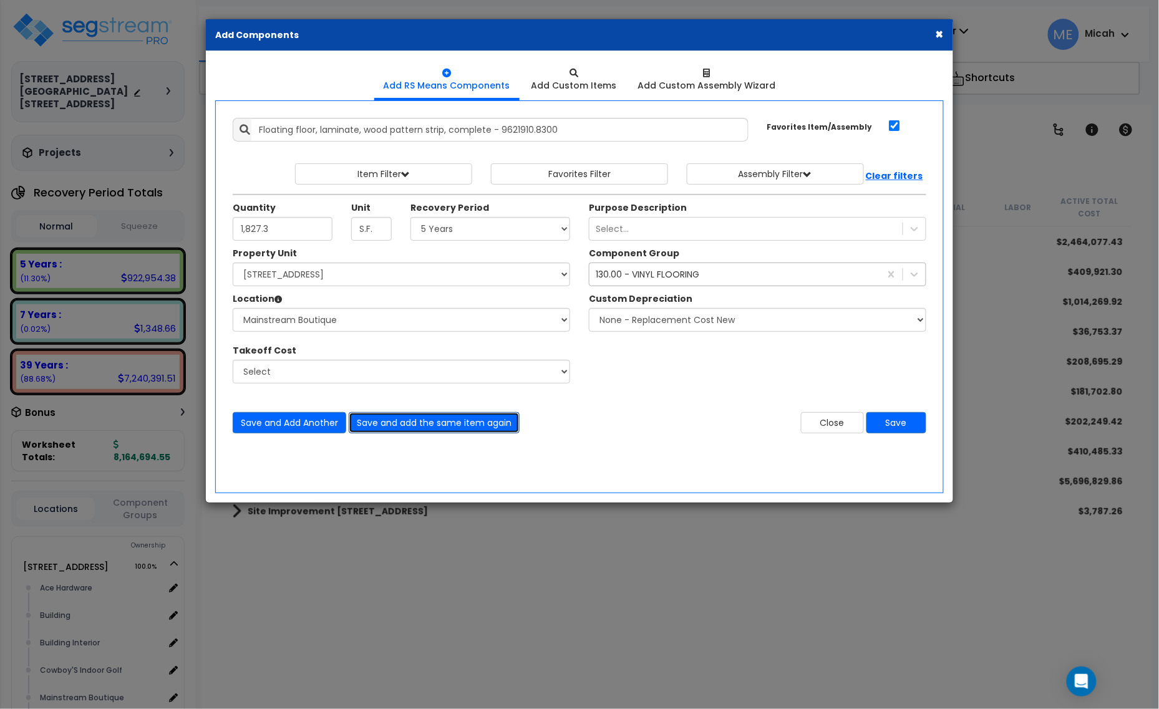
click at [488, 426] on button "Save and add the same item again" at bounding box center [434, 422] width 171 height 21
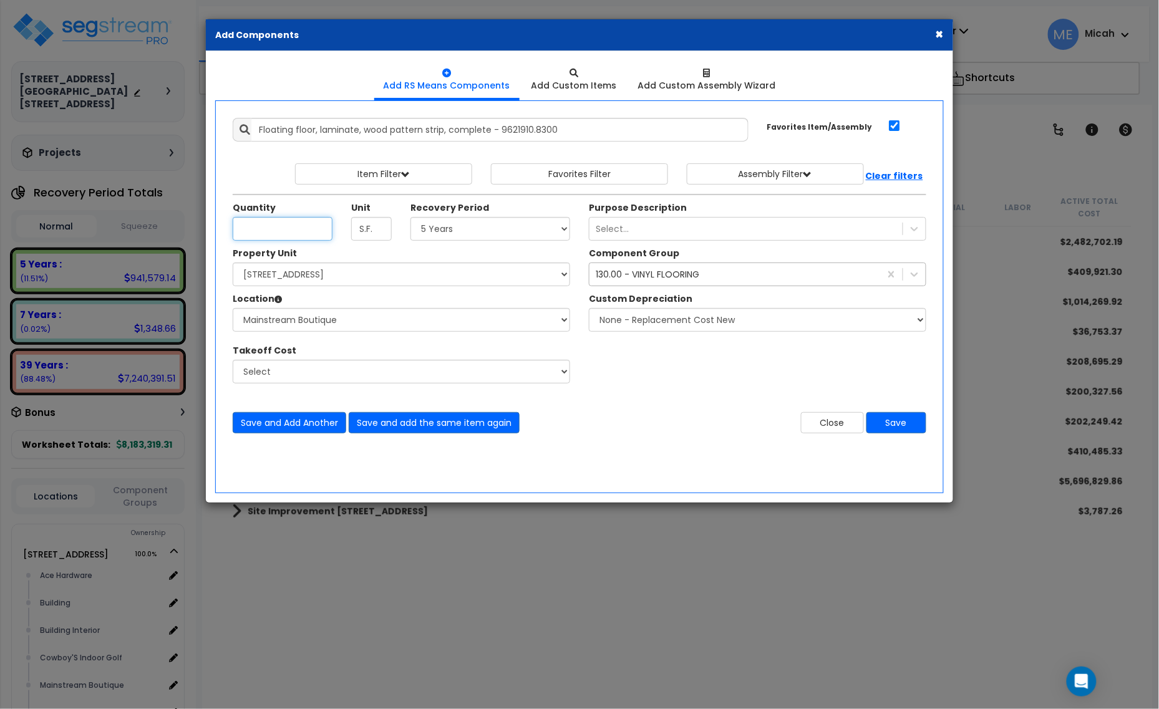
click at [276, 231] on input "Quantity" at bounding box center [283, 229] width 100 height 24
type input "101.6"
click at [440, 425] on button "Save and add the same item again" at bounding box center [434, 422] width 171 height 21
drag, startPoint x: 256, startPoint y: 226, endPoint x: 266, endPoint y: 228, distance: 10.2
click at [263, 226] on input "Quantity" at bounding box center [283, 229] width 100 height 24
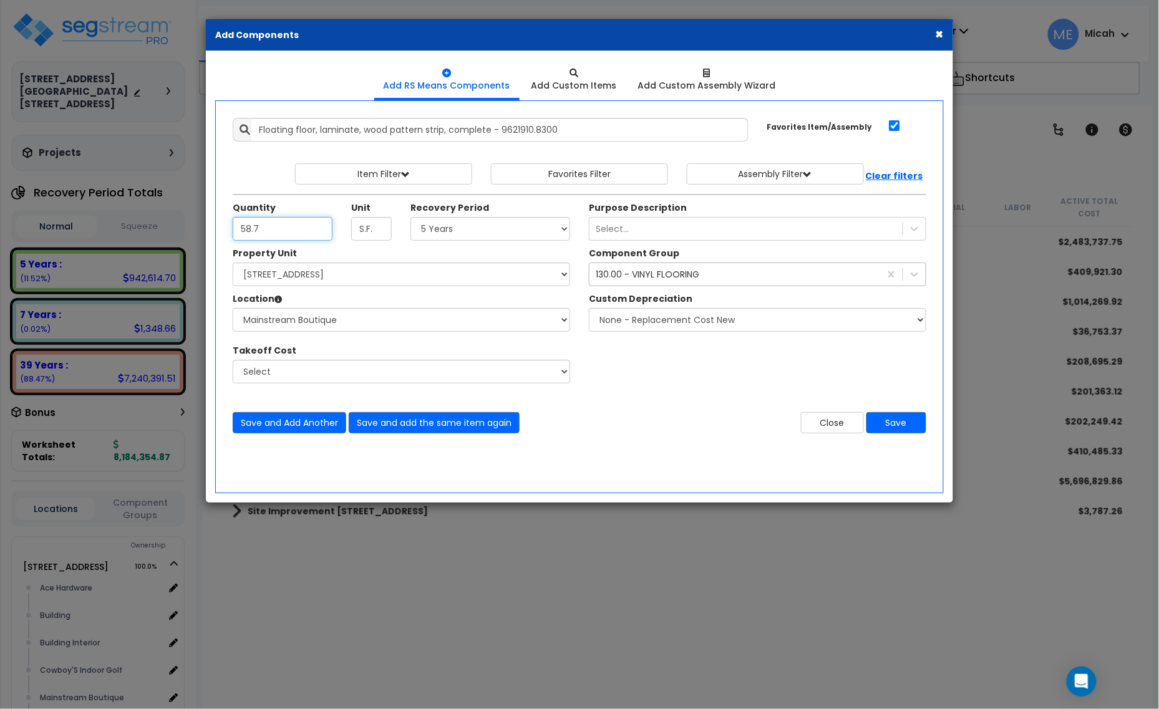
type input "58.7"
click at [337, 322] on select "Select Ace Hardware Building Building Interior Cowboy'S Indoor Golf Mainstream …" at bounding box center [401, 320] width 337 height 24
select select "31137"
click at [233, 309] on select "Select Ace Hardware Building Building Interior Cowboy'S Indoor Golf Mainstream …" at bounding box center [401, 320] width 337 height 24
click at [460, 423] on button "Save and add the same item again" at bounding box center [434, 422] width 171 height 21
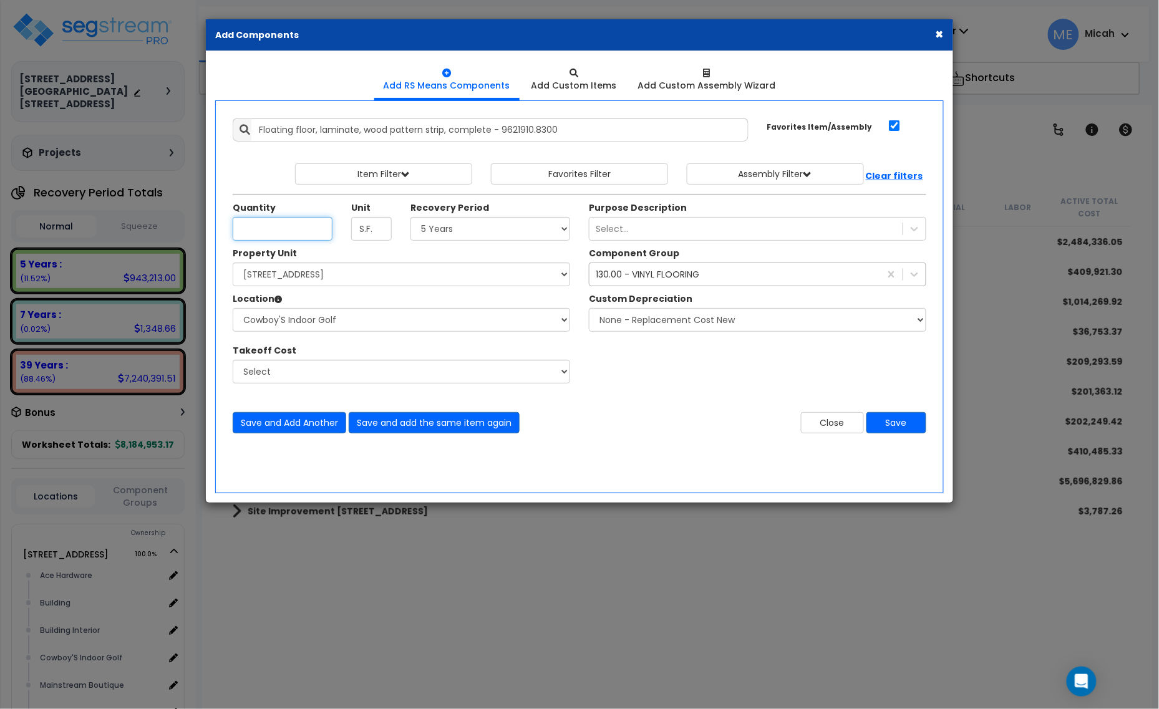
click at [269, 228] on input "Quantity" at bounding box center [283, 229] width 100 height 24
type input "341.9"
click at [437, 423] on button "Save and add the same item again" at bounding box center [434, 422] width 171 height 21
click at [278, 231] on input "Quantity" at bounding box center [283, 229] width 100 height 24
type input "1,200"
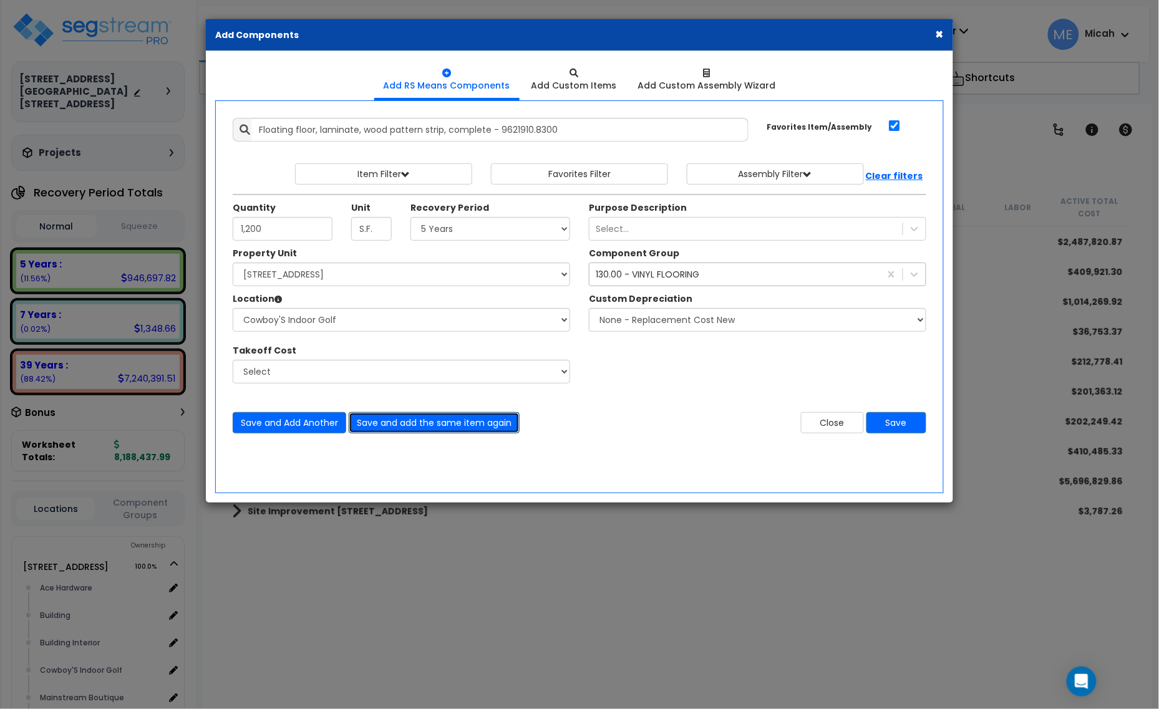
click at [446, 437] on div "Add Items Add Assemblies Both 9401720 Select" at bounding box center [579, 276] width 712 height 334
click at [397, 420] on button "Save and add the same item again" at bounding box center [434, 422] width 171 height 21
click at [315, 235] on input "Quantity" at bounding box center [283, 229] width 100 height 24
type input "110.3"
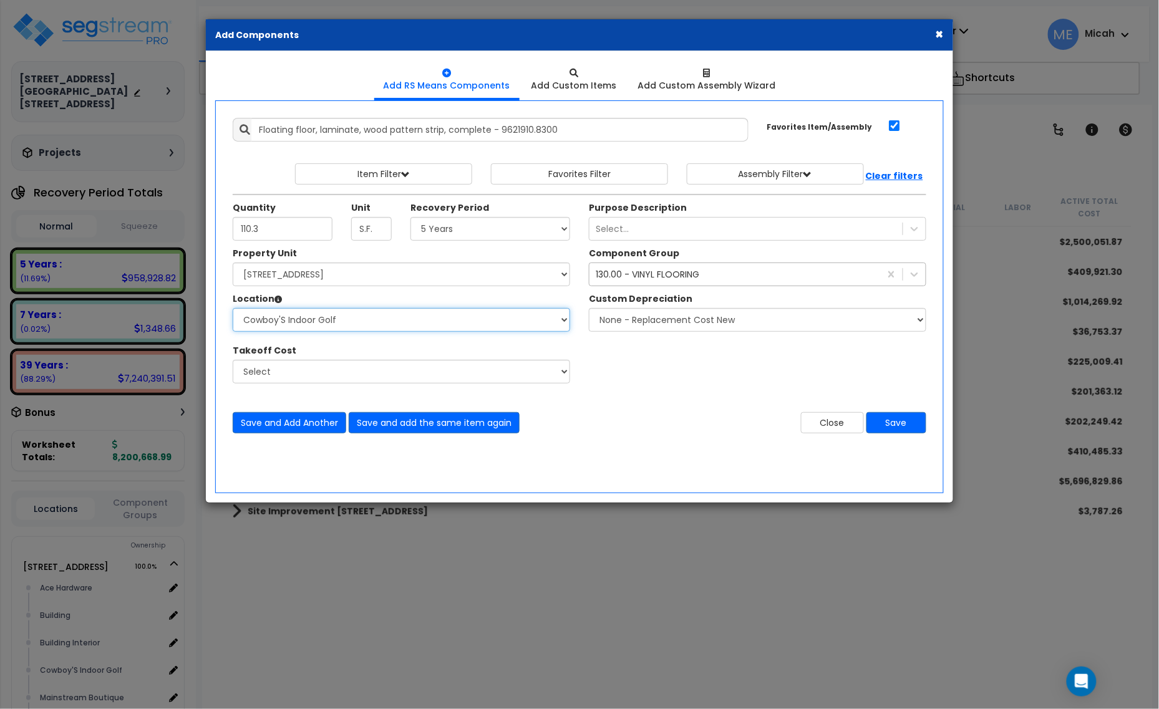
drag, startPoint x: 351, startPoint y: 329, endPoint x: 347, endPoint y: 322, distance: 8.4
click at [351, 329] on select "Select Ace Hardware Building Building Interior Cowboy'S Indoor Golf Mainstream …" at bounding box center [401, 320] width 337 height 24
select select "31131"
click at [233, 309] on select "Select Ace Hardware Building Building Interior Cowboy'S Indoor Golf Mainstream …" at bounding box center [401, 320] width 337 height 24
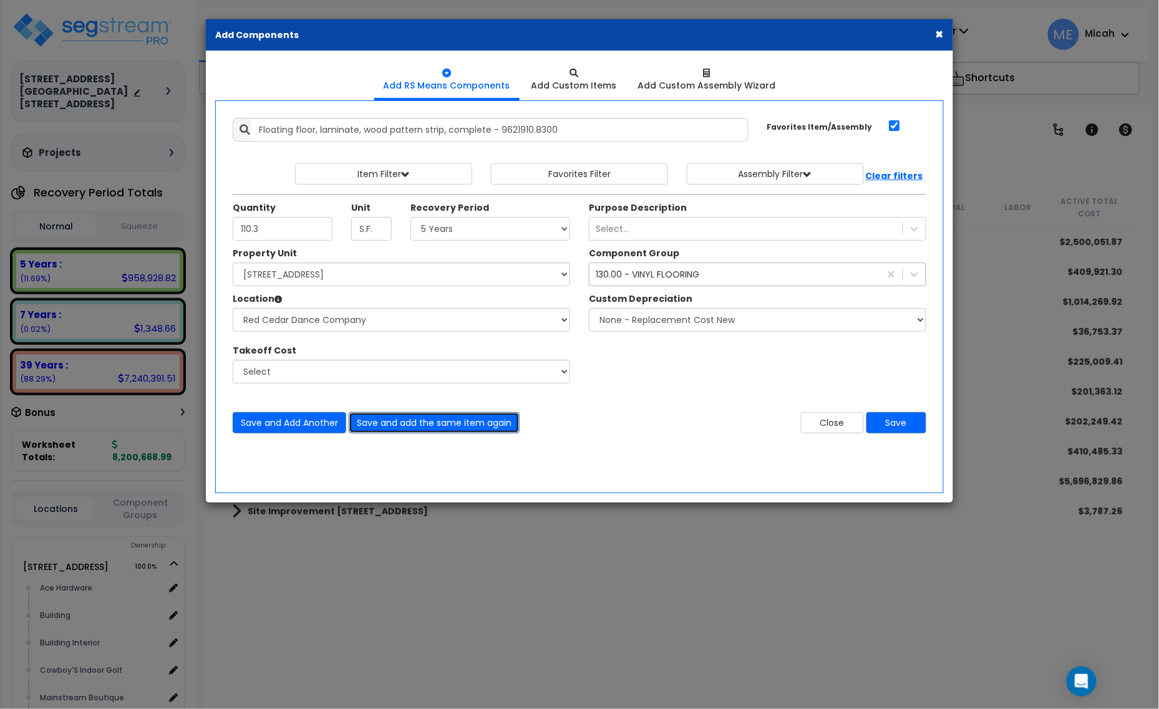
click at [406, 426] on button "Save and add the same item again" at bounding box center [434, 422] width 171 height 21
drag, startPoint x: 490, startPoint y: 135, endPoint x: 181, endPoint y: 148, distance: 309.6
click at [181, 148] on div "× Add Components Add RS Means Components Add Custom Items Add Items" at bounding box center [579, 354] width 1159 height 709
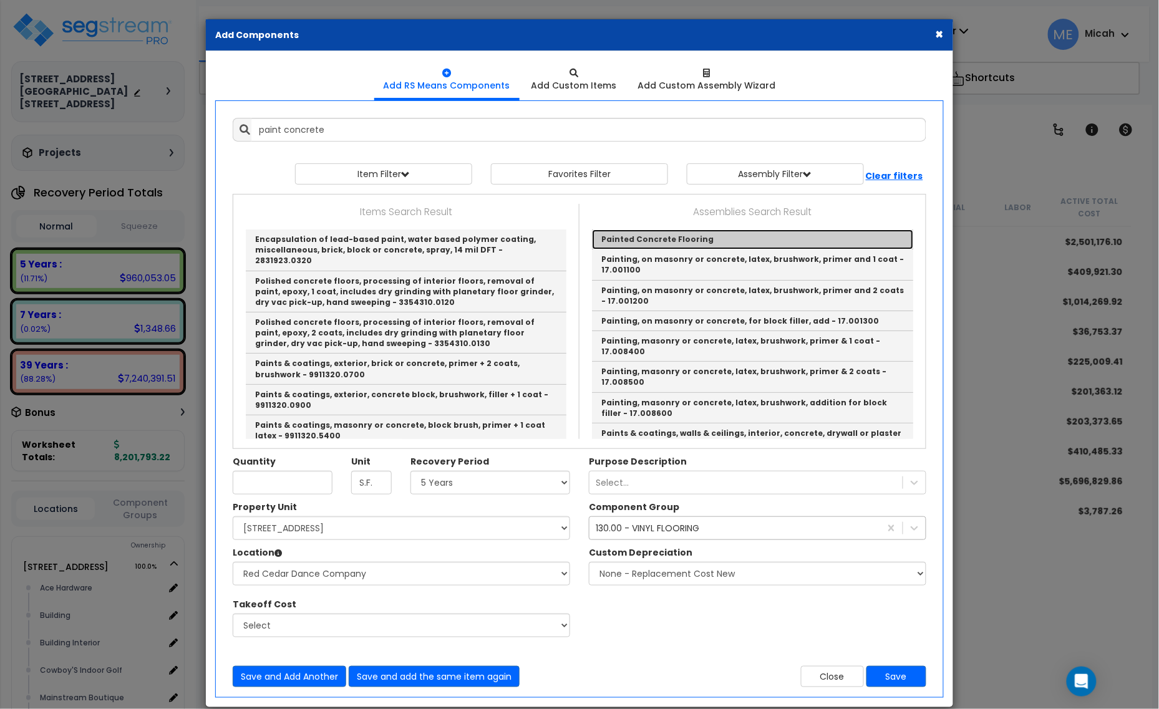
click at [718, 235] on link "Painted Concrete Flooring" at bounding box center [752, 240] width 321 height 20
type input "Painted Concrete Flooring"
type input "EA"
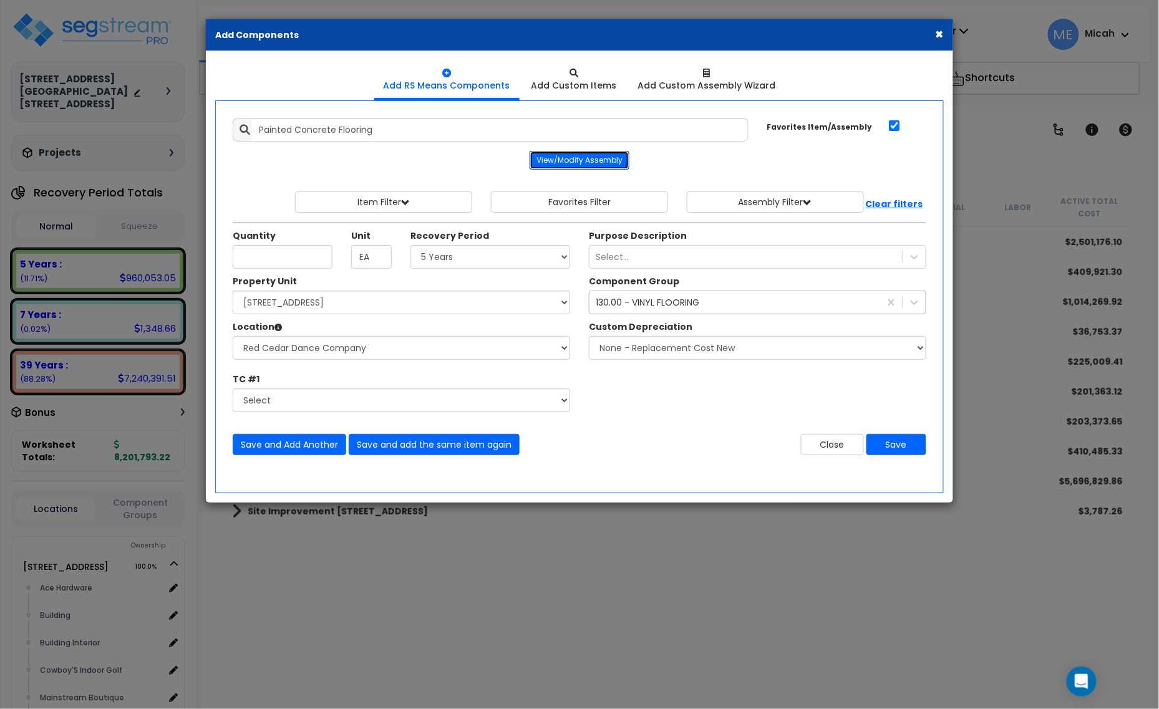
click at [615, 157] on button "View/Modify Assembly" at bounding box center [580, 160] width 100 height 19
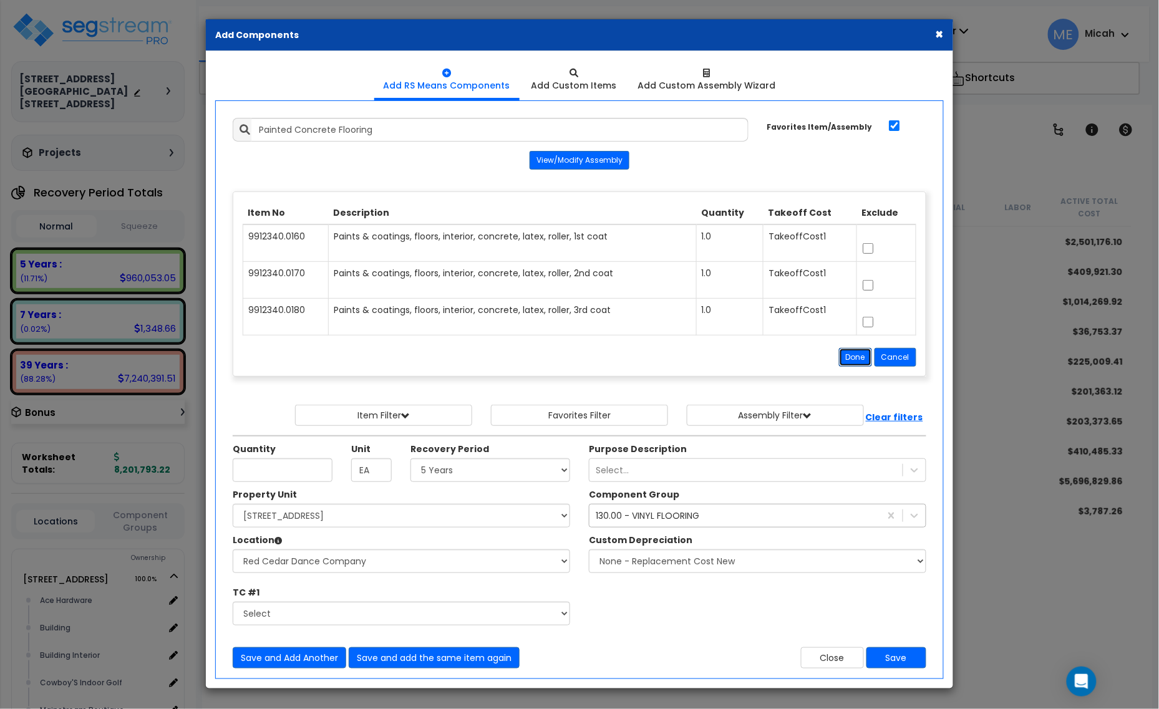
click at [854, 356] on button "Done" at bounding box center [855, 357] width 33 height 19
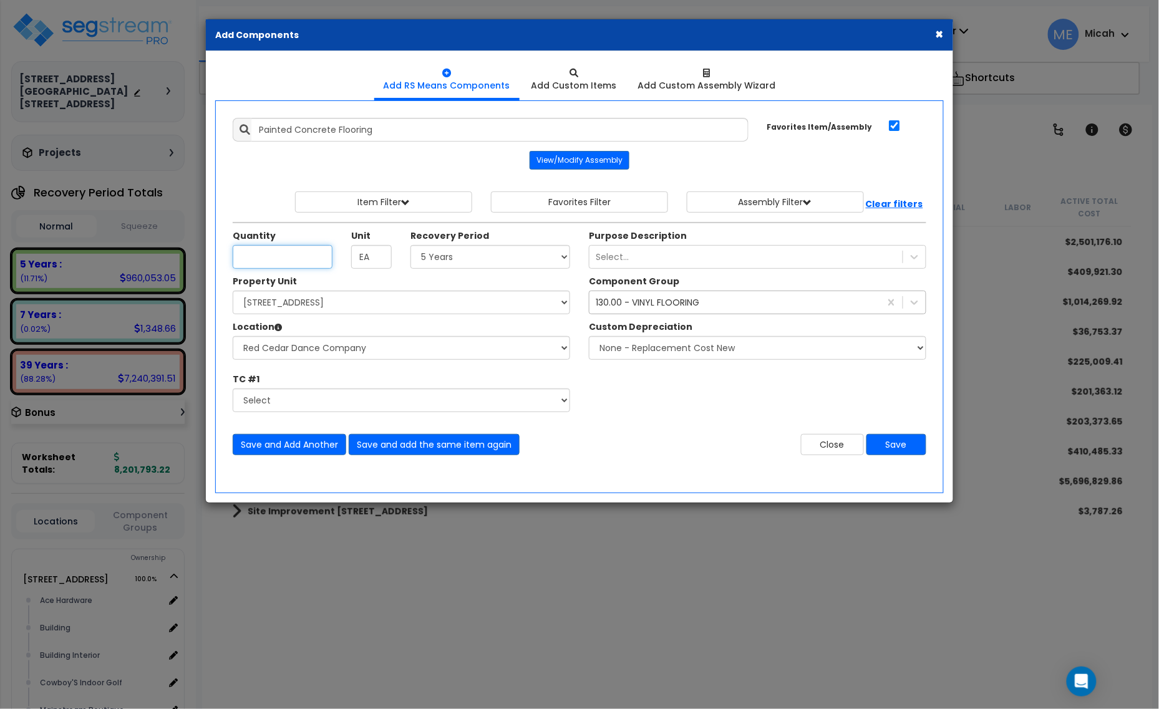
click at [248, 256] on input "Quantity" at bounding box center [283, 257] width 100 height 24
type input "1,012.1"
click at [362, 351] on select "Select Ace Hardware Building Building Interior Cowboy'S Indoor Golf Mainstream …" at bounding box center [401, 348] width 337 height 24
select select "31141"
click at [233, 337] on select "Select Ace Hardware Building Building Interior Cowboy'S Indoor Golf Mainstream …" at bounding box center [401, 348] width 337 height 24
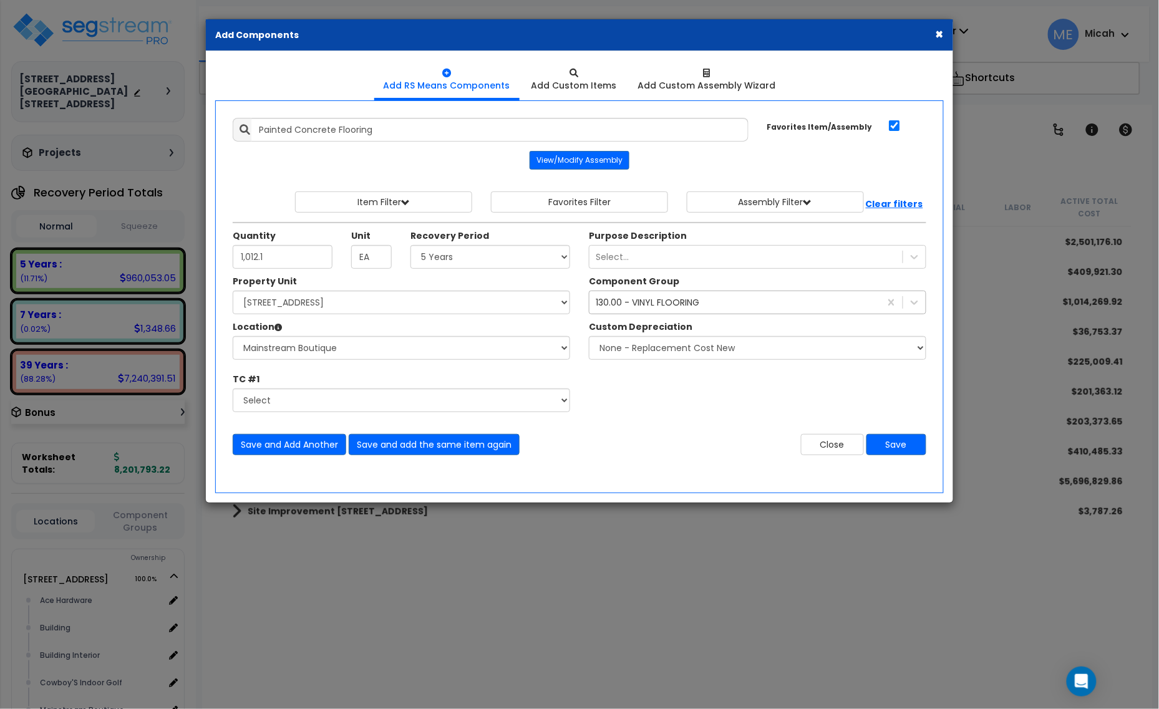
click at [647, 301] on div "130.00 - VINYL FLOORING" at bounding box center [648, 302] width 104 height 12
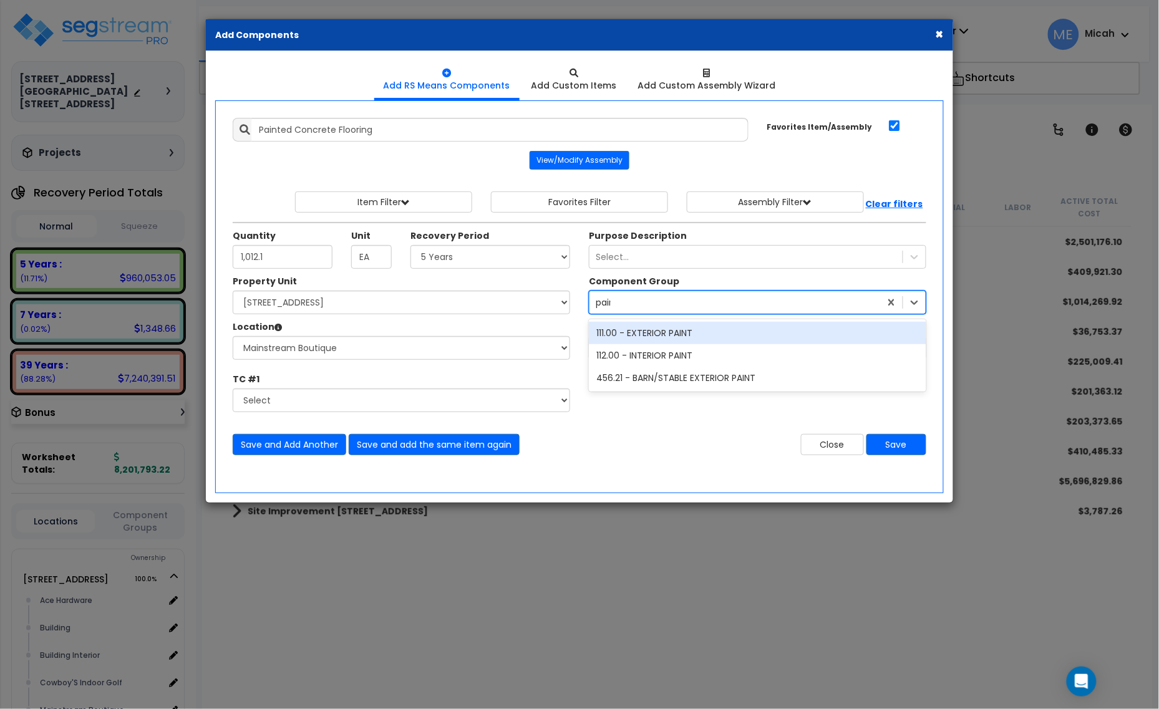
type input "paint"
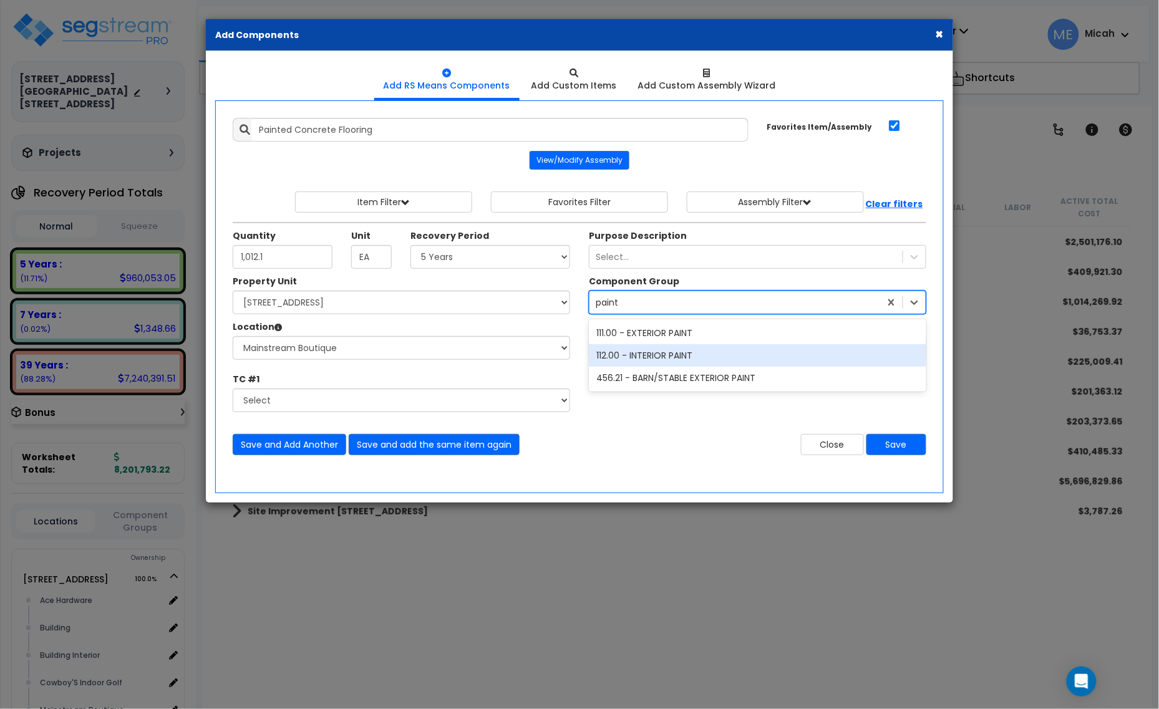
click at [682, 360] on div "112.00 - INTERIOR PAINT" at bounding box center [757, 355] width 337 height 22
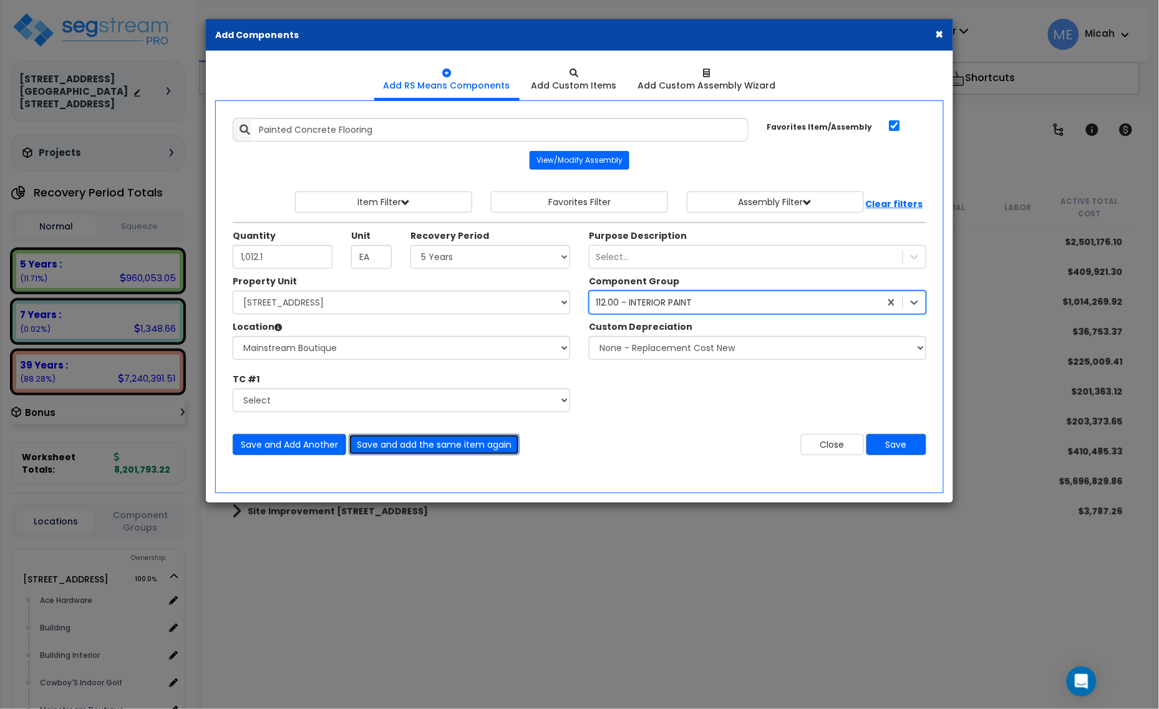
click at [422, 448] on button "Save and add the same item again" at bounding box center [434, 444] width 171 height 21
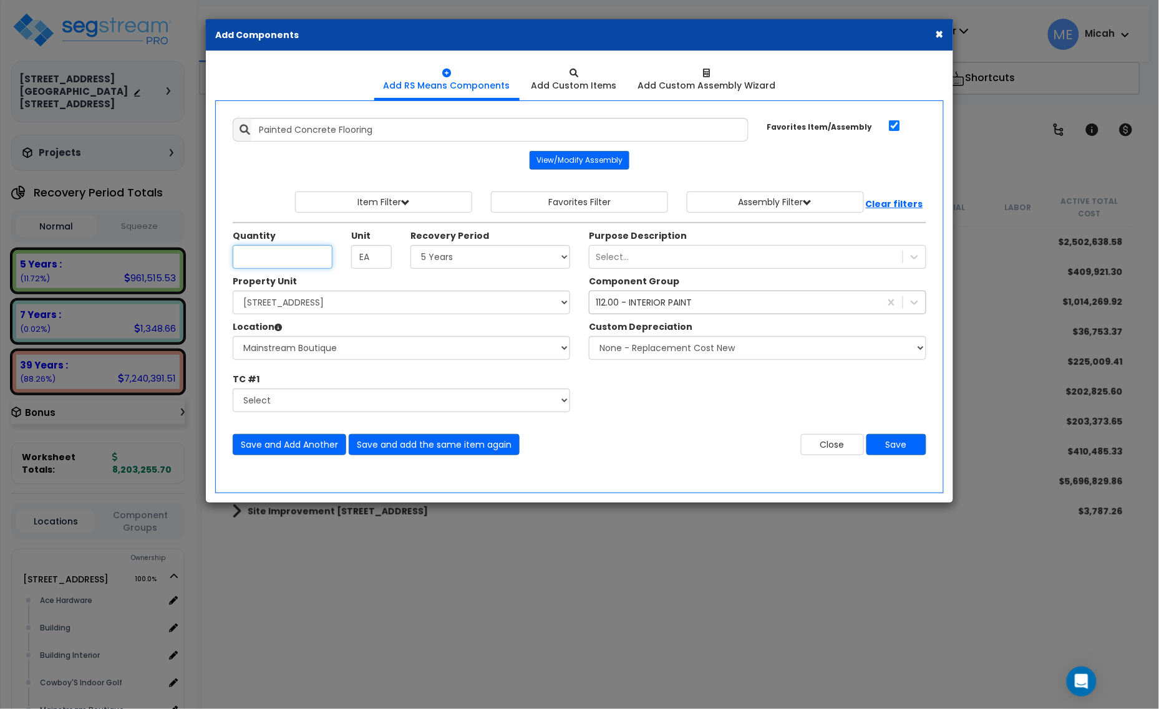
click at [263, 254] on input "Quantity" at bounding box center [283, 257] width 100 height 24
type input "370.1"
click at [393, 447] on button "Save and add the same item again" at bounding box center [434, 444] width 171 height 21
drag, startPoint x: 390, startPoint y: 133, endPoint x: 256, endPoint y: 134, distance: 134.1
click at [256, 134] on input "Painted Concrete Flooring" at bounding box center [499, 130] width 497 height 24
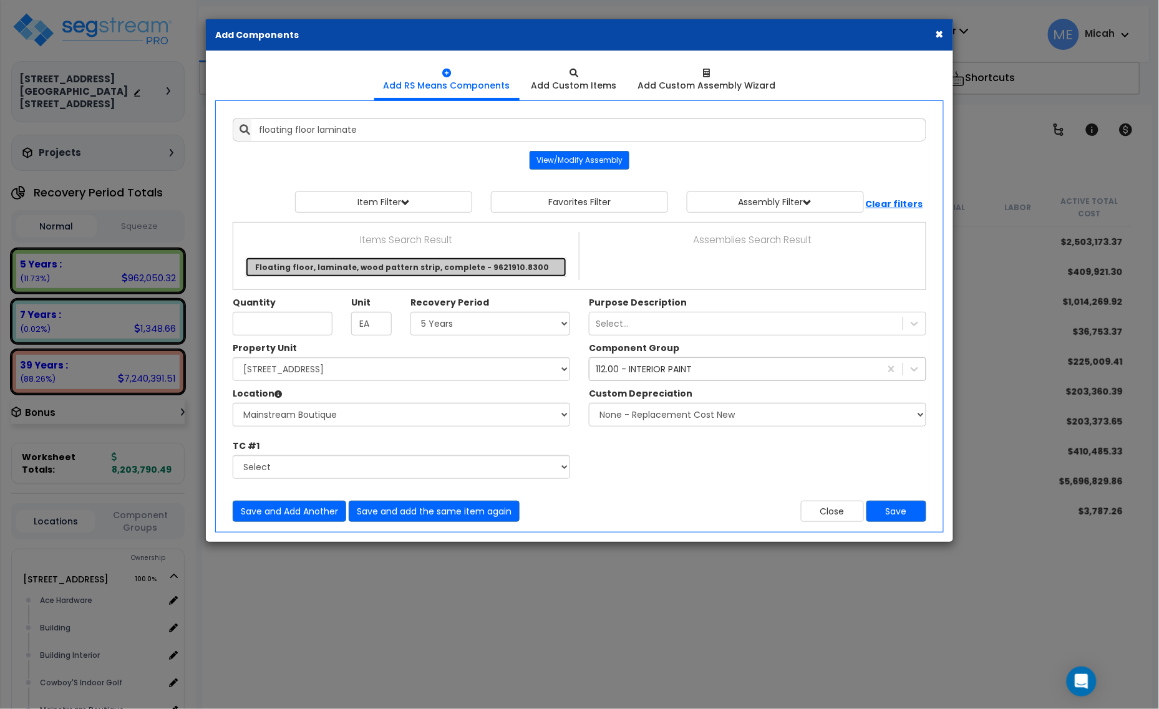
click at [477, 260] on link "Floating floor, laminate, wood pattern strip, complete - 9621910.8300" at bounding box center [406, 267] width 321 height 19
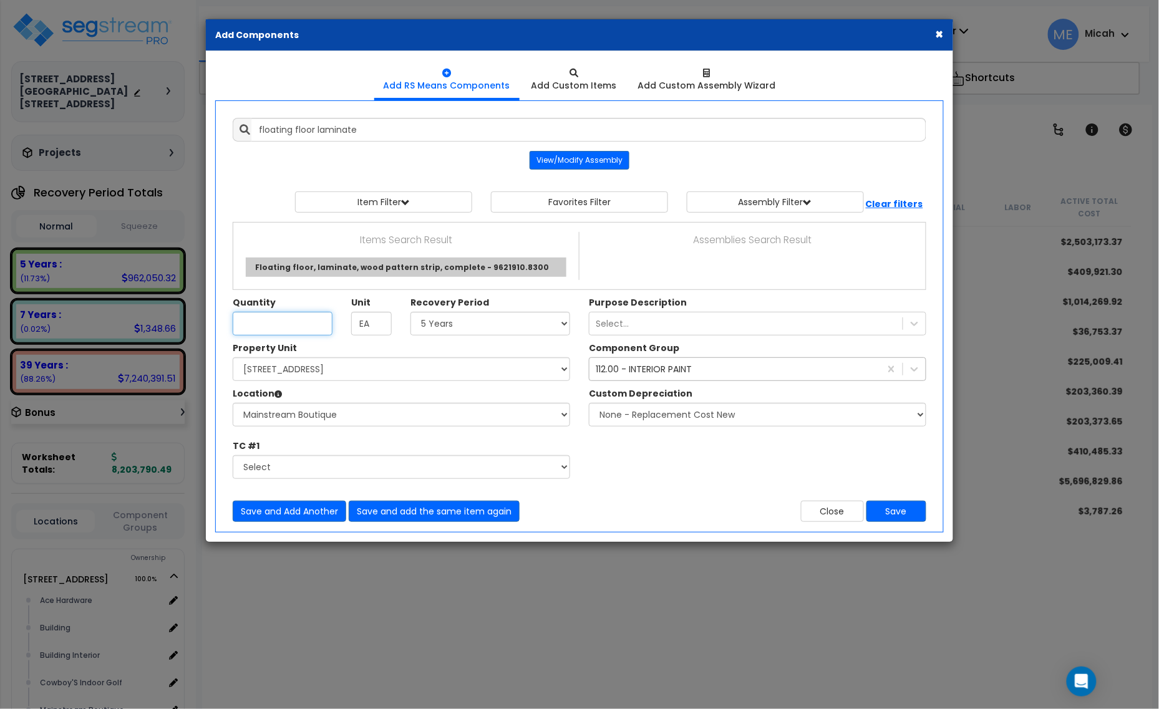
type input "Floating floor, laminate, wood pattern strip, complete - 9621910.8300"
type input "S.F."
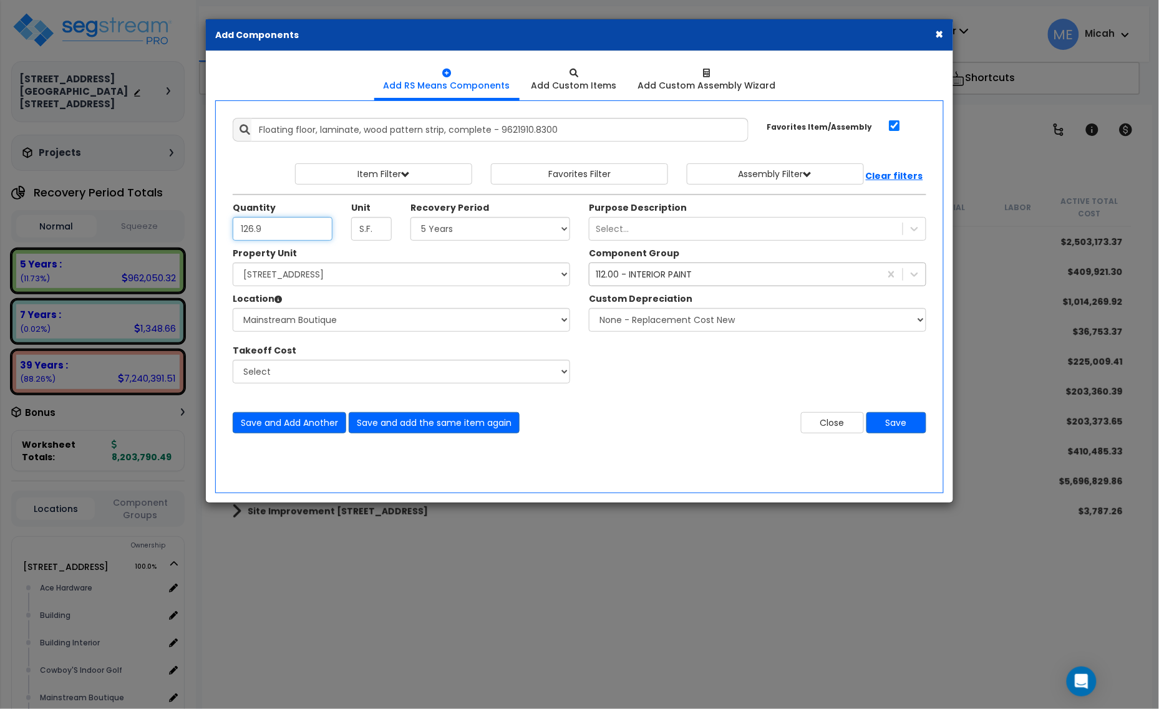
type input "126.9"
click at [672, 272] on div "112.00 - INTERIOR PAINT" at bounding box center [644, 274] width 96 height 12
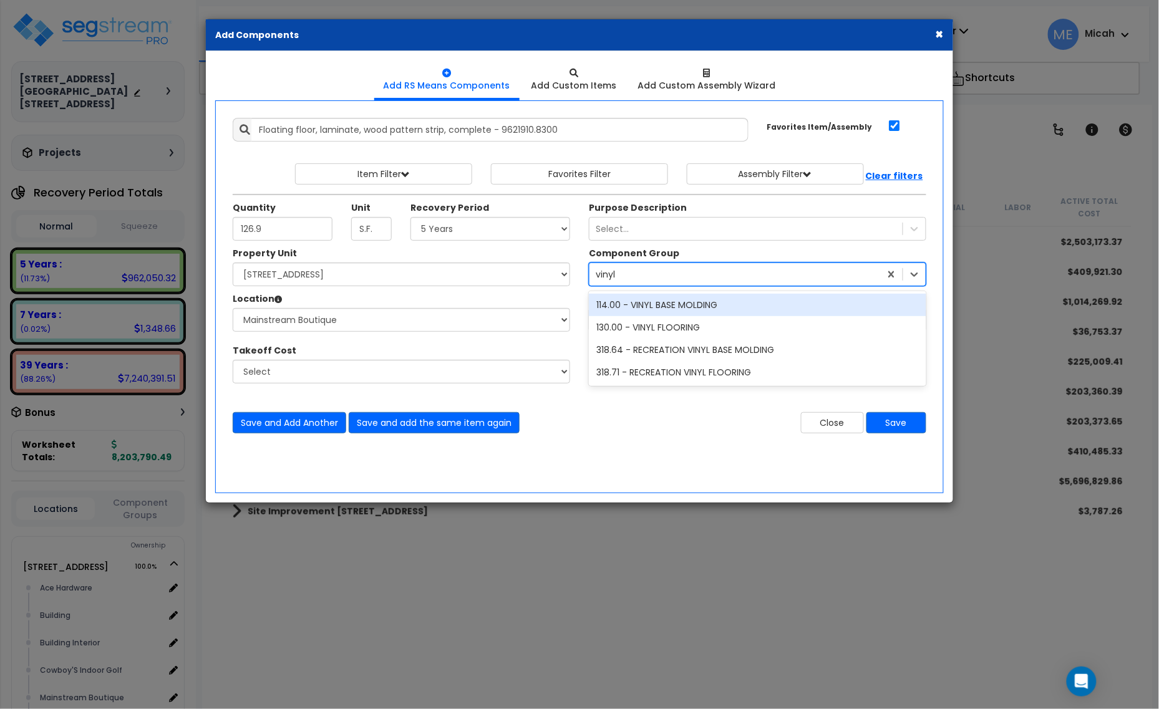
type input "vinyl f"
click at [686, 301] on div "130.00 - VINYL FLOORING" at bounding box center [757, 305] width 337 height 22
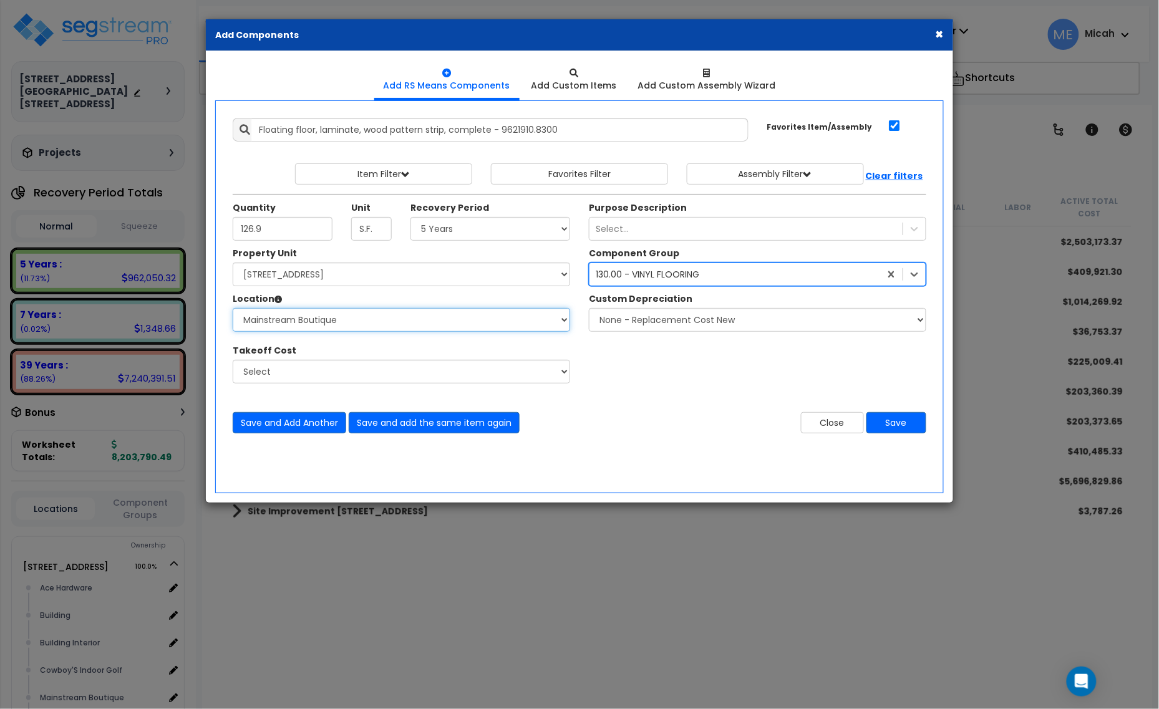
click at [377, 323] on select "Select Ace Hardware Building Building Interior Cowboy'S Indoor Golf Mainstream …" at bounding box center [401, 320] width 337 height 24
select select "31284"
click at [233, 309] on select "Select Ace Hardware Building Building Interior Cowboy'S Indoor Golf Mainstream …" at bounding box center [401, 320] width 337 height 24
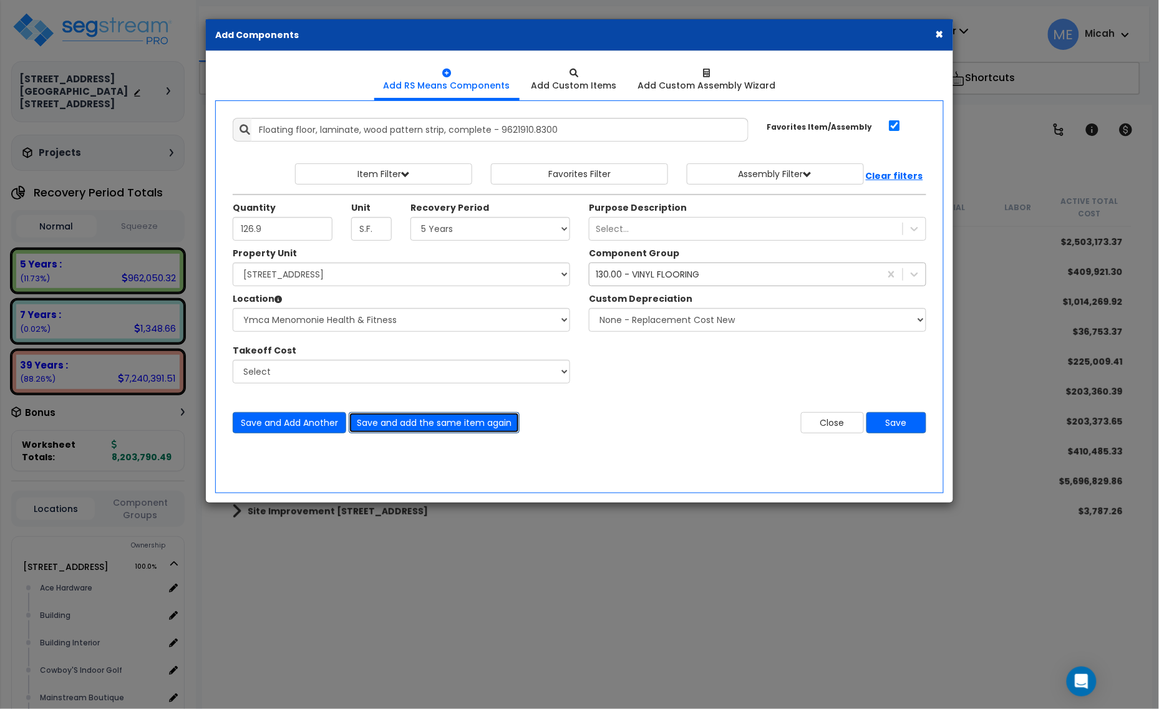
click at [442, 425] on button "Save and add the same item again" at bounding box center [434, 422] width 171 height 21
click at [281, 236] on input "Quantity" at bounding box center [283, 229] width 100 height 24
type input "43.2"
click at [488, 422] on button "Save and add the same item again" at bounding box center [434, 422] width 171 height 21
click at [276, 228] on input "Quantity" at bounding box center [283, 229] width 100 height 24
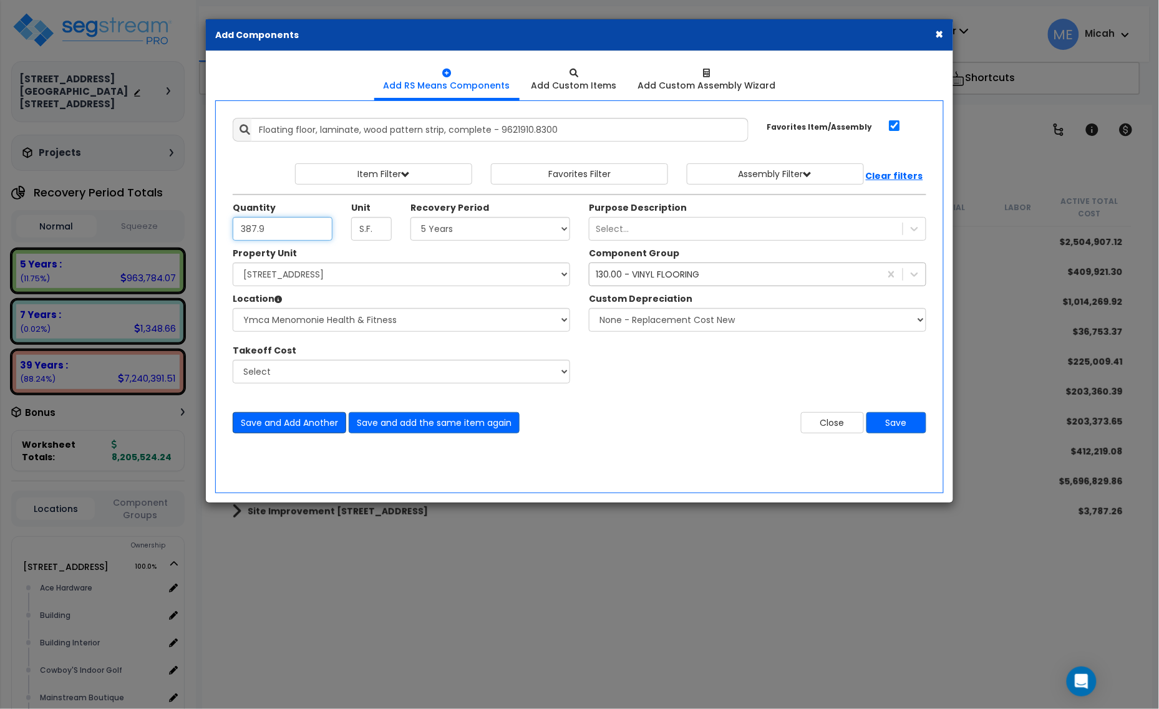
type input "387.9"
click at [301, 427] on button "Save and Add Another" at bounding box center [290, 422] width 114 height 21
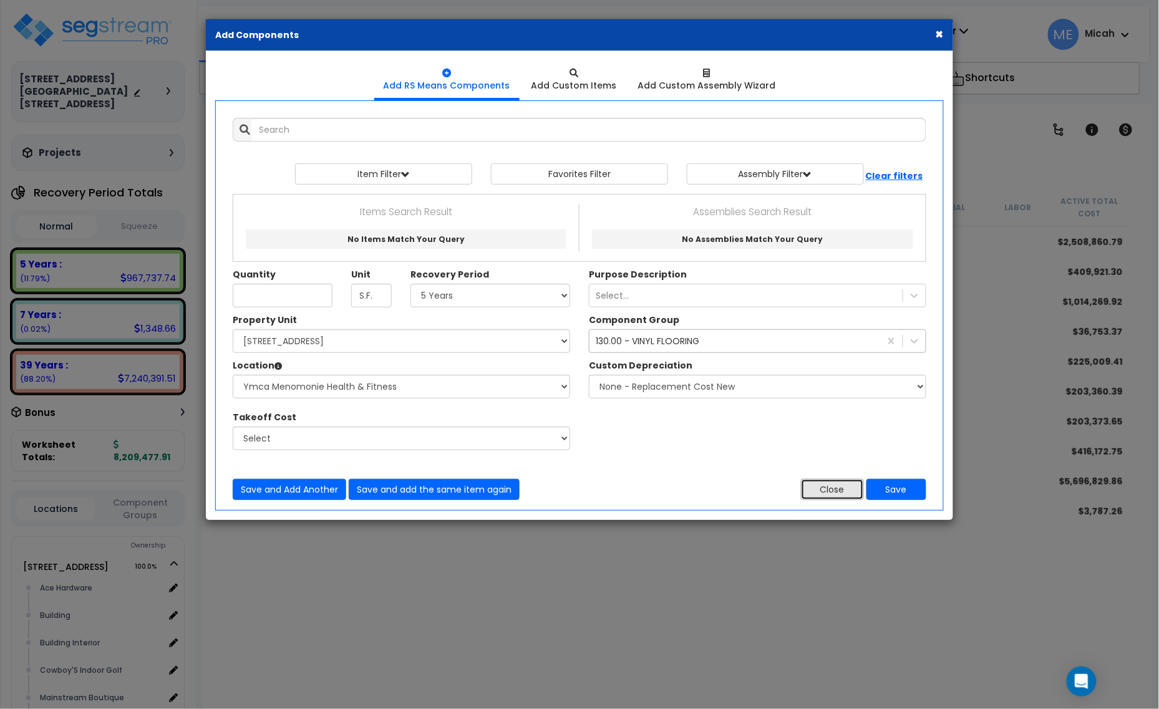
click at [837, 502] on div "Add Items Add Assemblies Both 9401720 Select" at bounding box center [579, 309] width 712 height 401
click at [821, 481] on button "Close" at bounding box center [832, 489] width 63 height 21
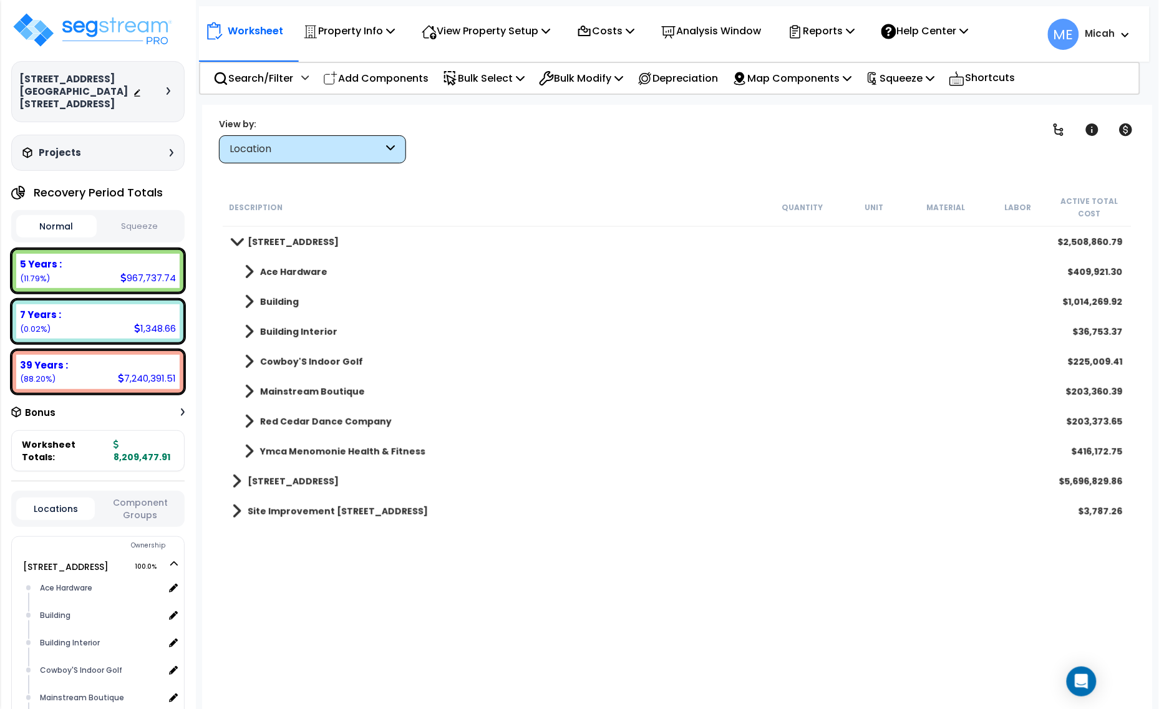
click at [821, 488] on div "1408 9th St E $5,696,829.86" at bounding box center [677, 482] width 903 height 30
click at [245, 384] on span at bounding box center [248, 391] width 9 height 17
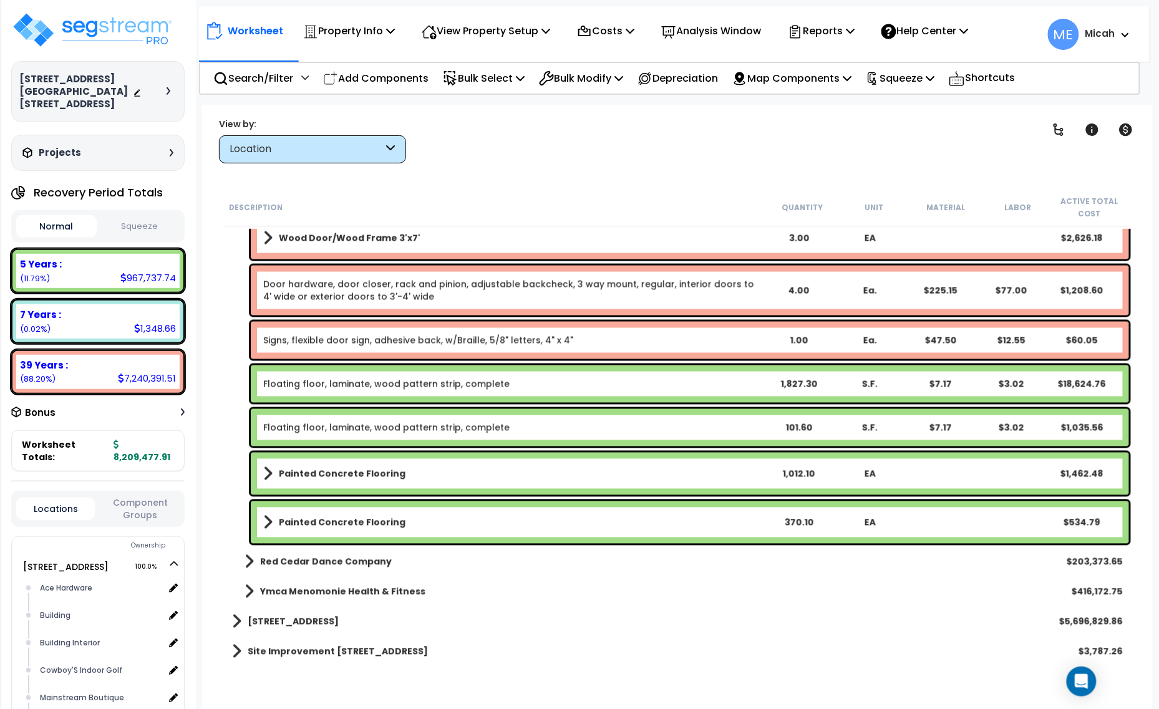
scroll to position [704, 0]
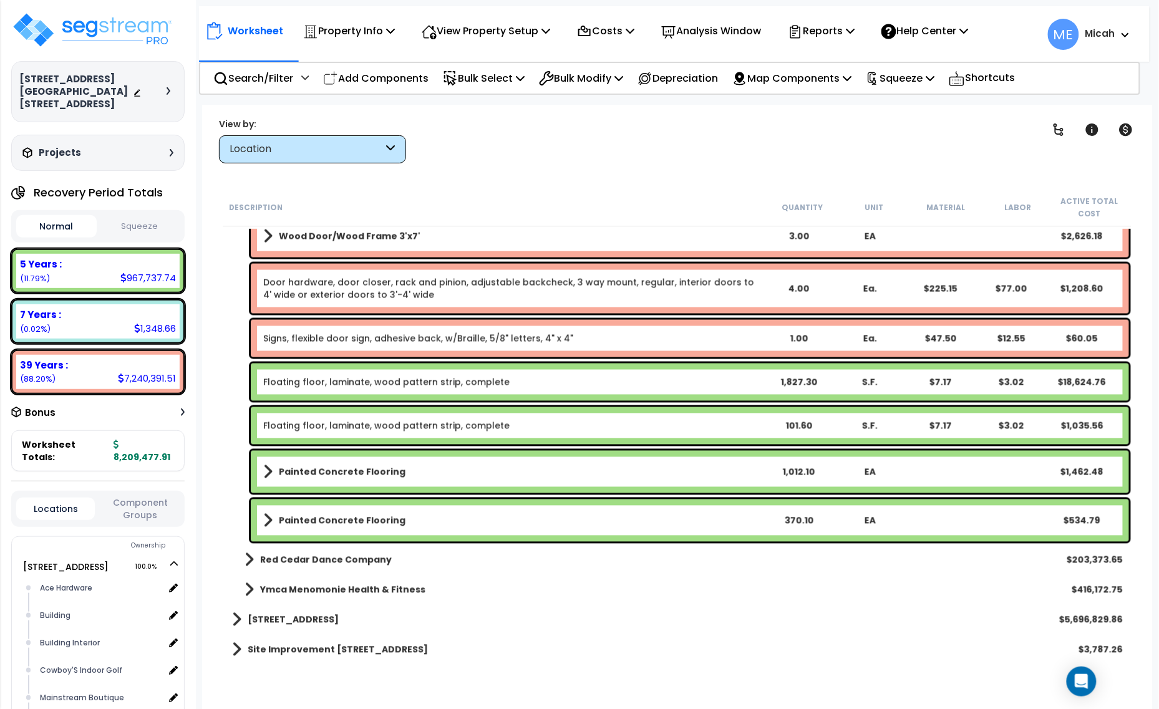
click at [351, 472] on b "Painted Concrete Flooring" at bounding box center [342, 472] width 127 height 12
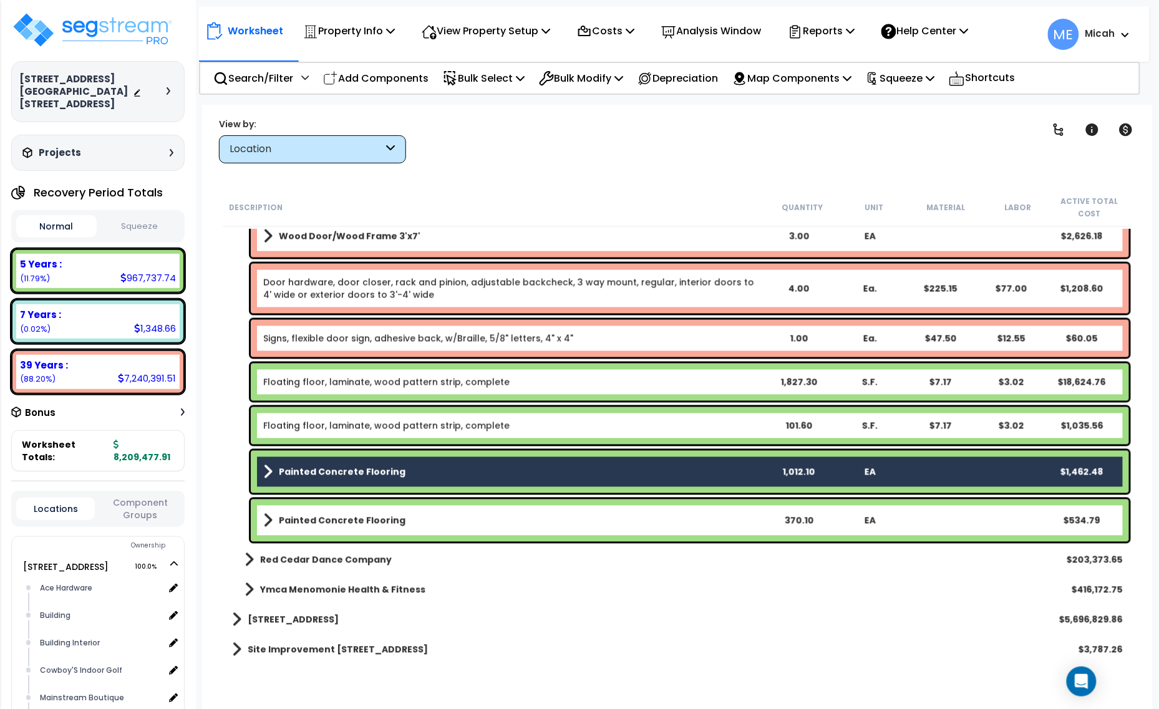
click at [357, 524] on b "Painted Concrete Flooring" at bounding box center [342, 521] width 127 height 12
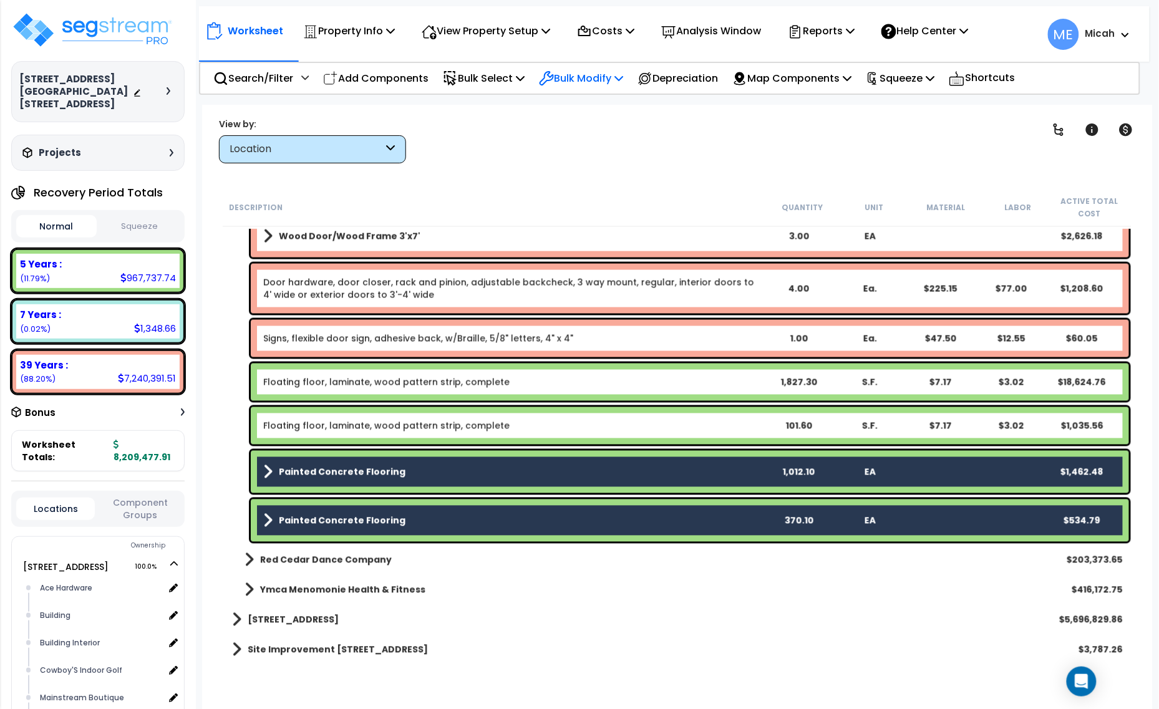
click at [623, 76] on p "Bulk Modify" at bounding box center [581, 78] width 84 height 17
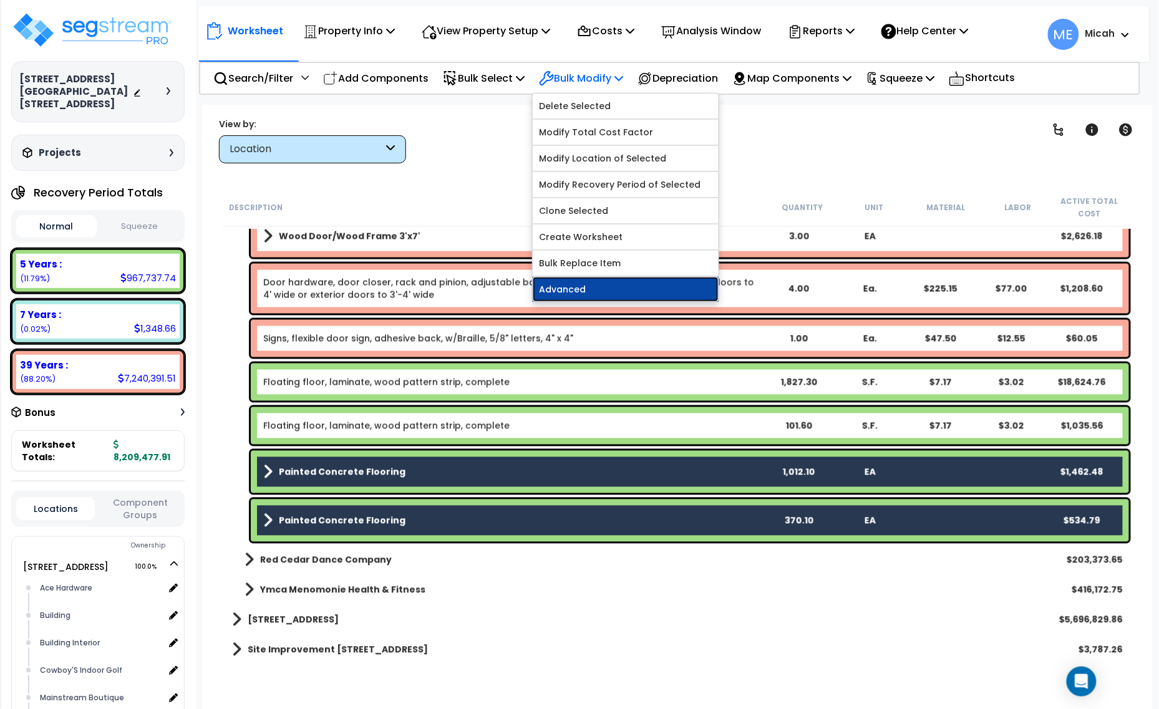
click at [643, 290] on link "Advanced" at bounding box center [626, 289] width 186 height 25
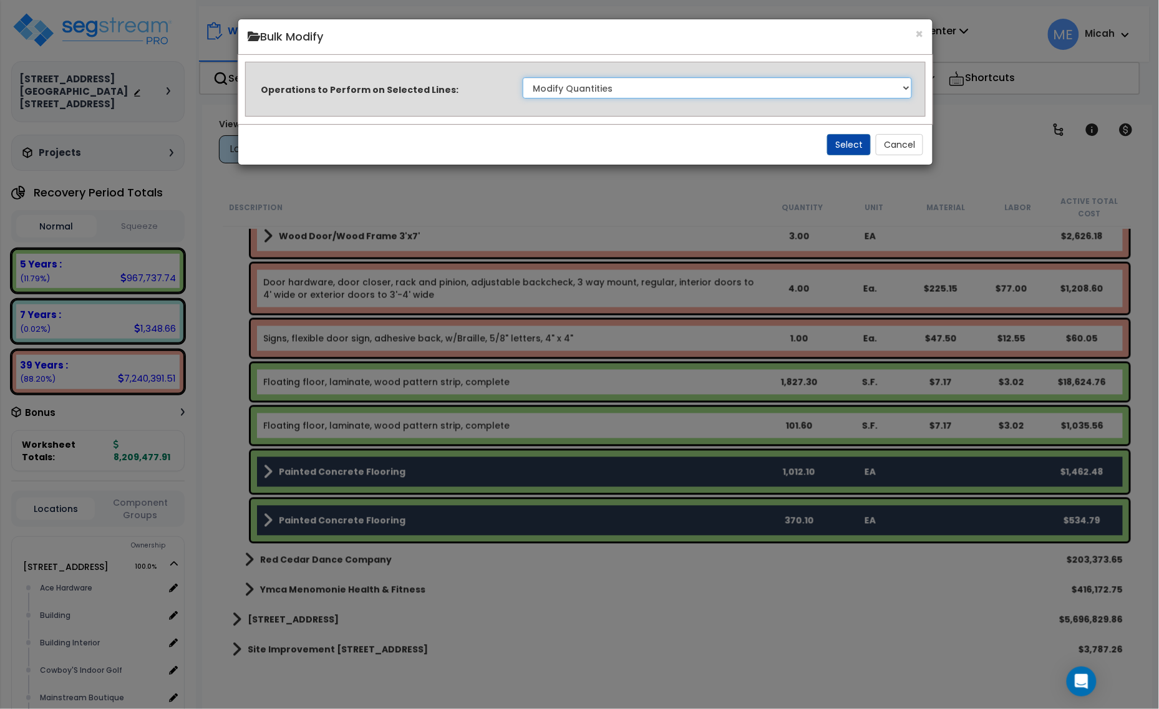
click at [667, 87] on select "Clone Delete Delete Zero Quantities Modify Component Group Modify Cost Sources …" at bounding box center [718, 87] width 390 height 21
select select "modifyRecoveryPeriod"
click at [523, 77] on select "Clone Delete Delete Zero Quantities Modify Component Group Modify Cost Sources …" at bounding box center [718, 87] width 390 height 21
click at [836, 144] on button "Select" at bounding box center [849, 144] width 44 height 21
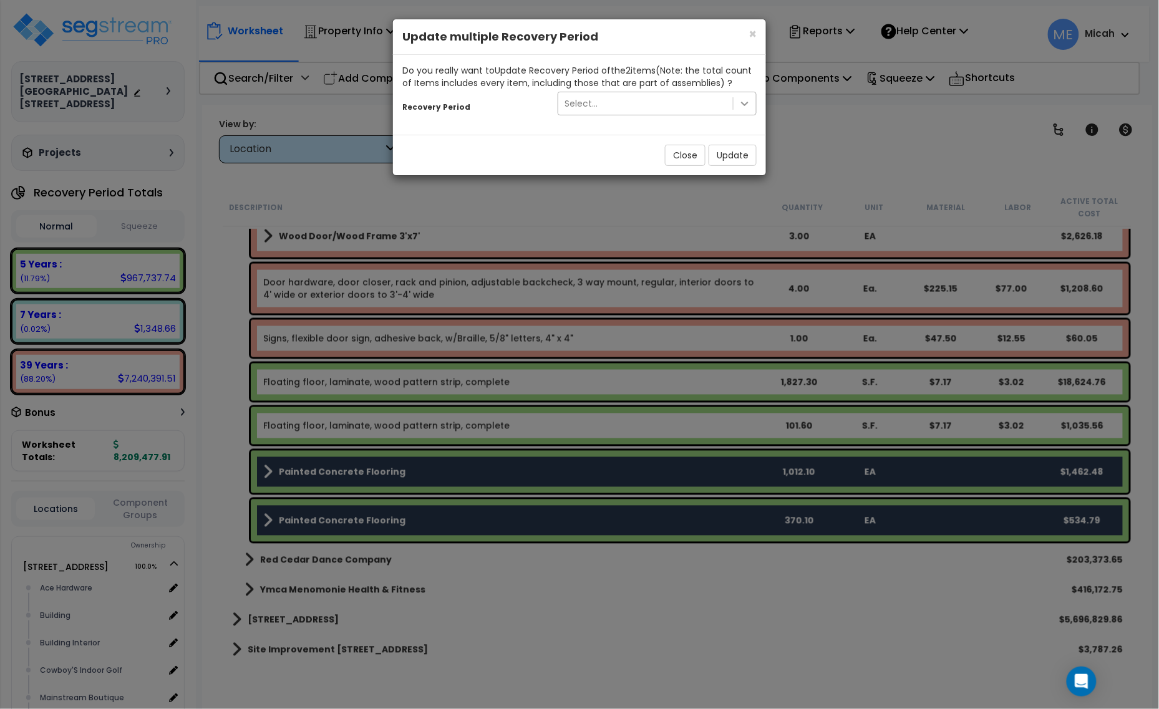
click at [741, 106] on icon at bounding box center [744, 103] width 12 height 12
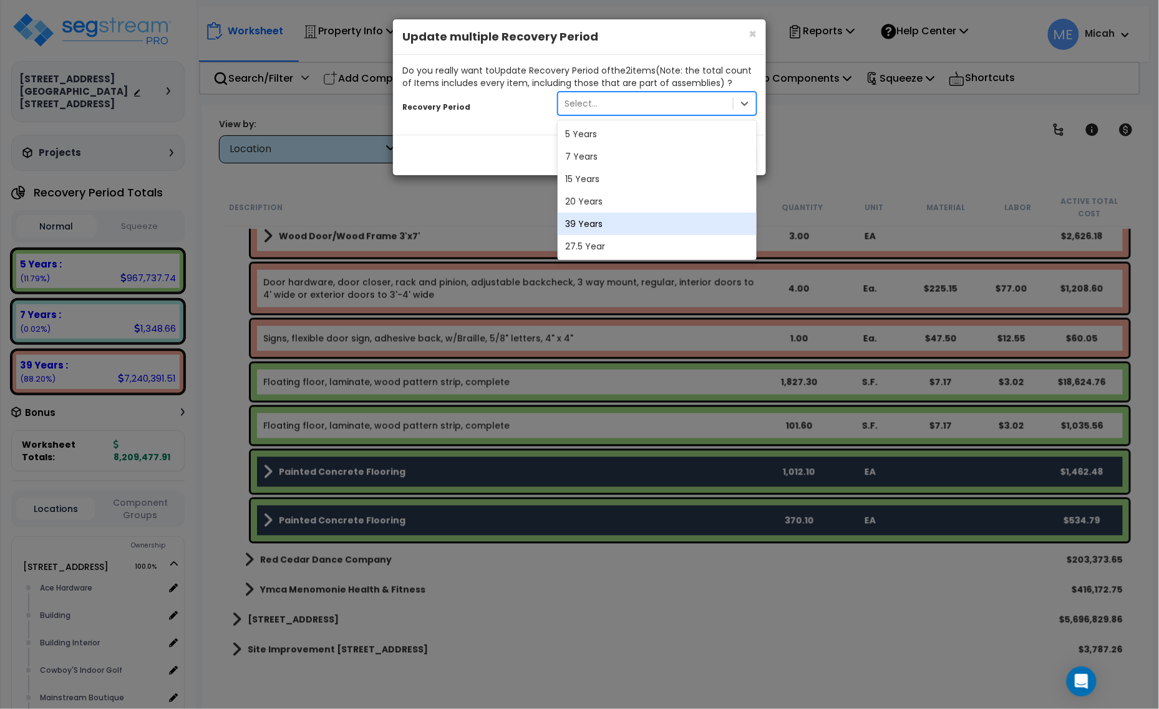
click at [682, 225] on div "39 Years" at bounding box center [657, 224] width 199 height 22
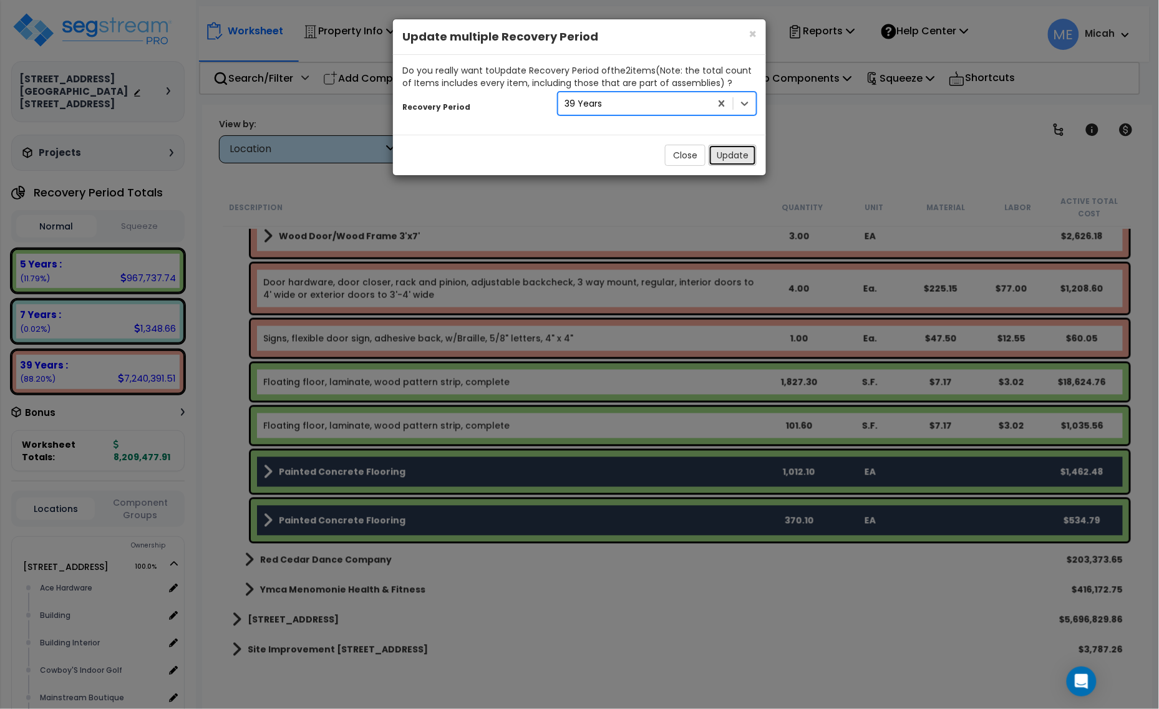
click at [744, 157] on button "Update" at bounding box center [733, 155] width 48 height 21
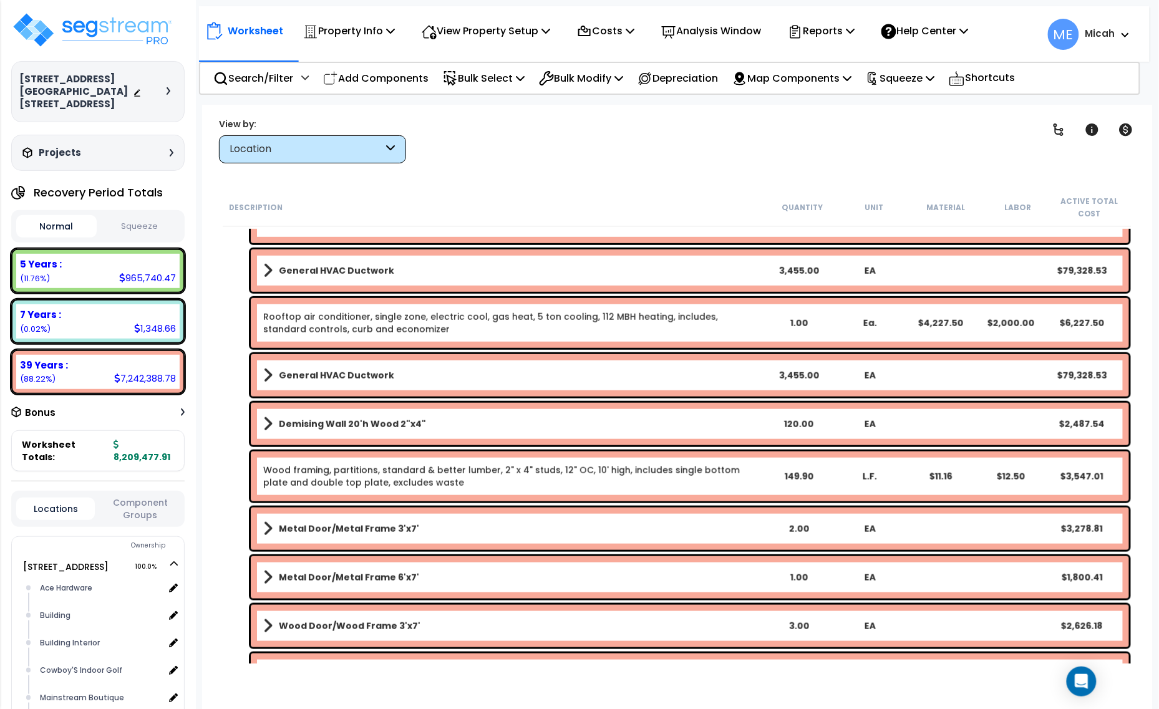
scroll to position [2, 0]
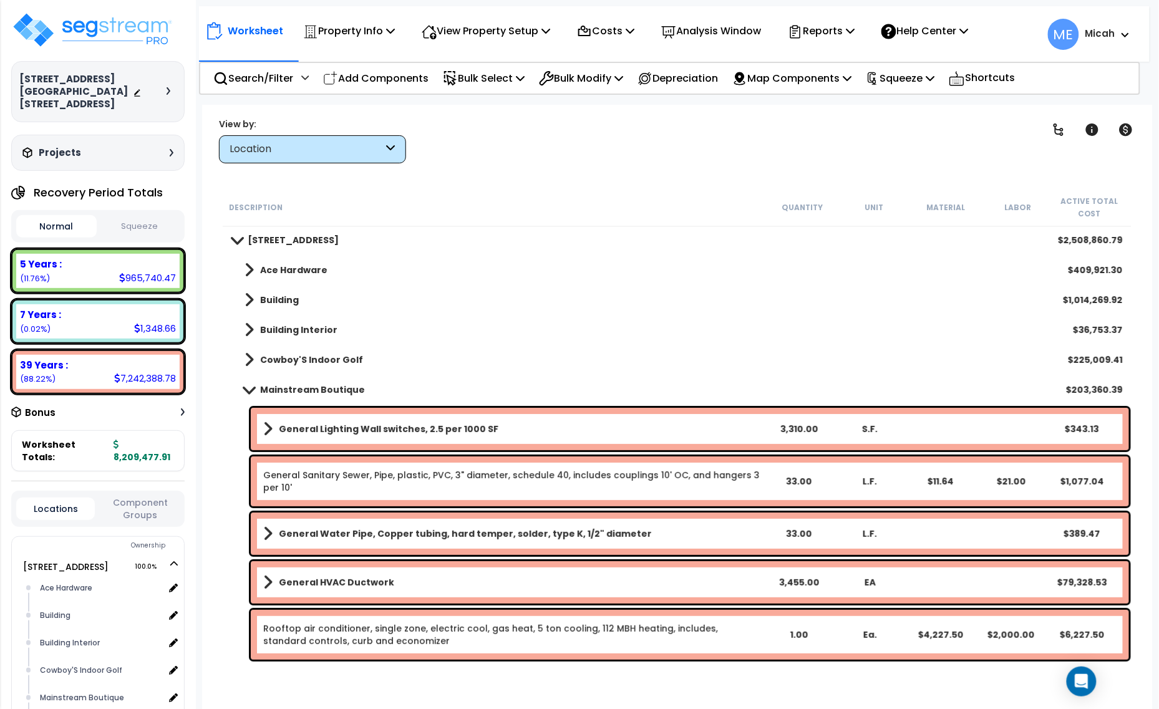
click at [247, 392] on span at bounding box center [248, 389] width 17 height 9
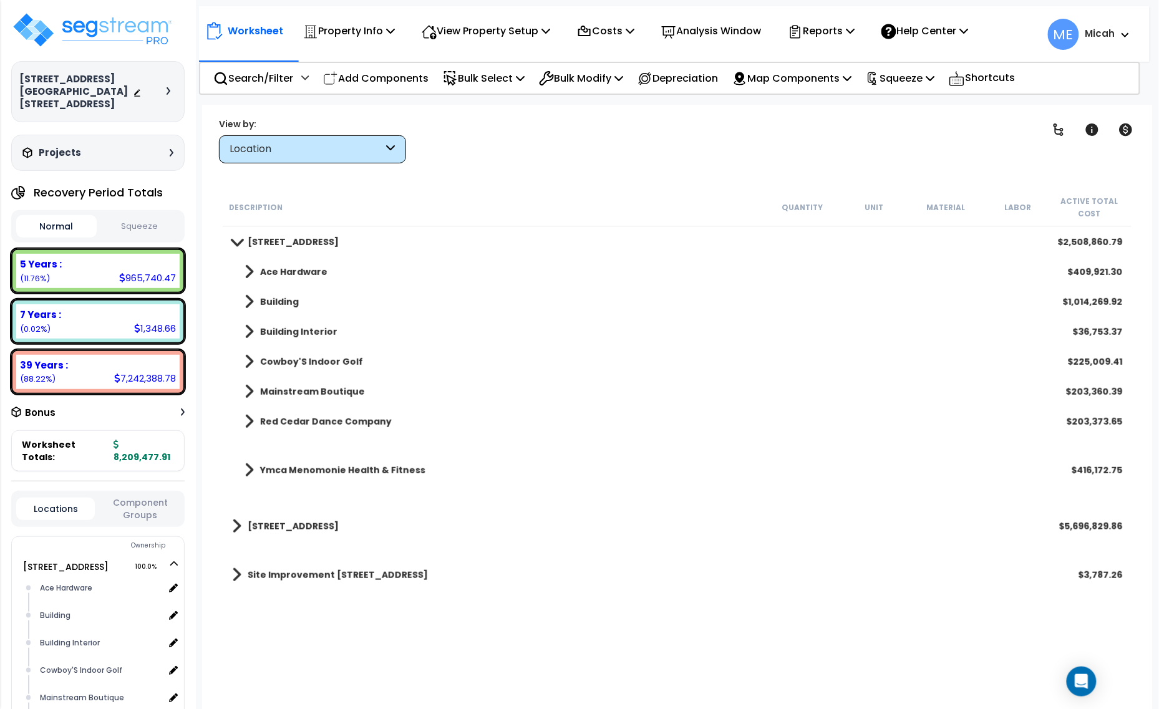
scroll to position [0, 0]
click at [351, 70] on p "Add Components" at bounding box center [375, 78] width 105 height 17
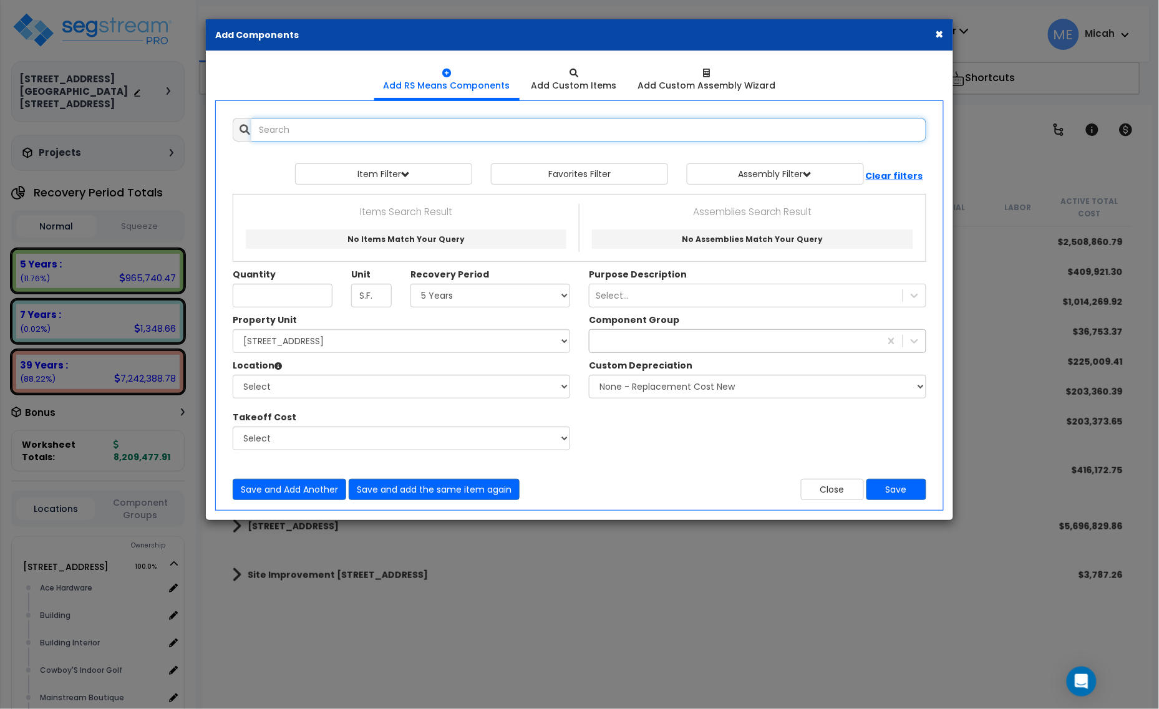
select select
click at [367, 135] on input "text" at bounding box center [588, 130] width 675 height 24
type input "v"
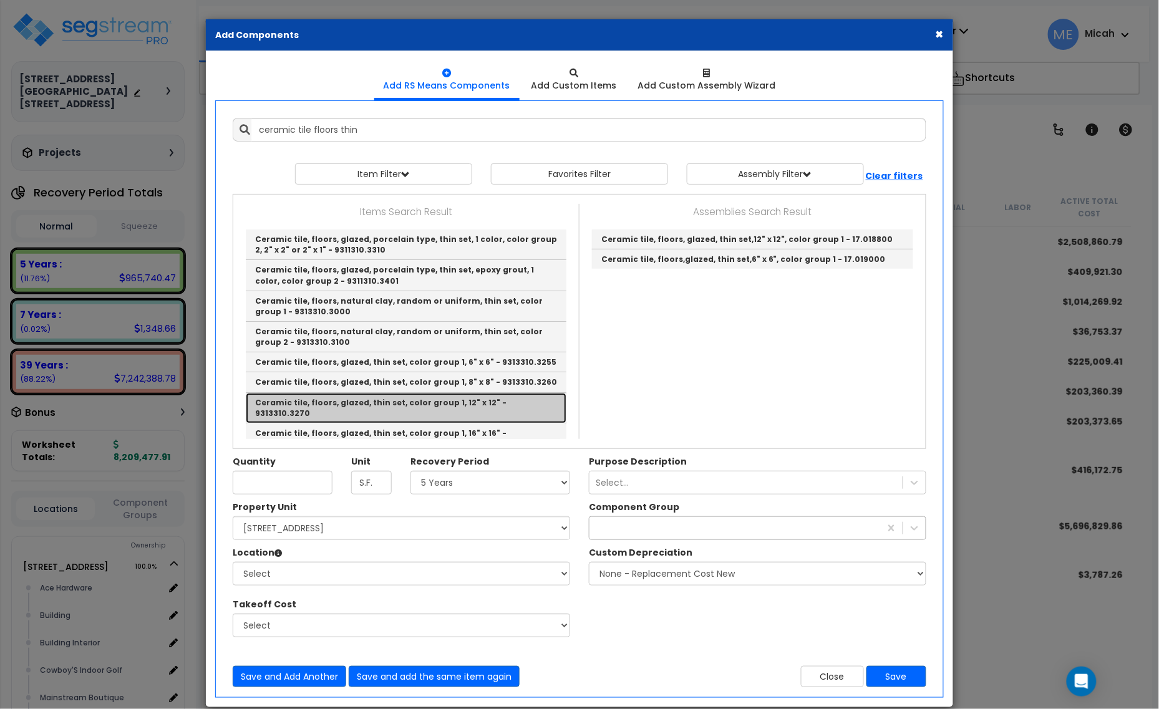
click at [537, 401] on link "Ceramic tile, floors, glazed, thin set, color group 1, 12" x 12" - 9313310.3270" at bounding box center [406, 408] width 321 height 31
type input "Ceramic tile, floors, glazed, thin set, color group 1, 12" x 12" - 9313310.3270"
checkbox input "false"
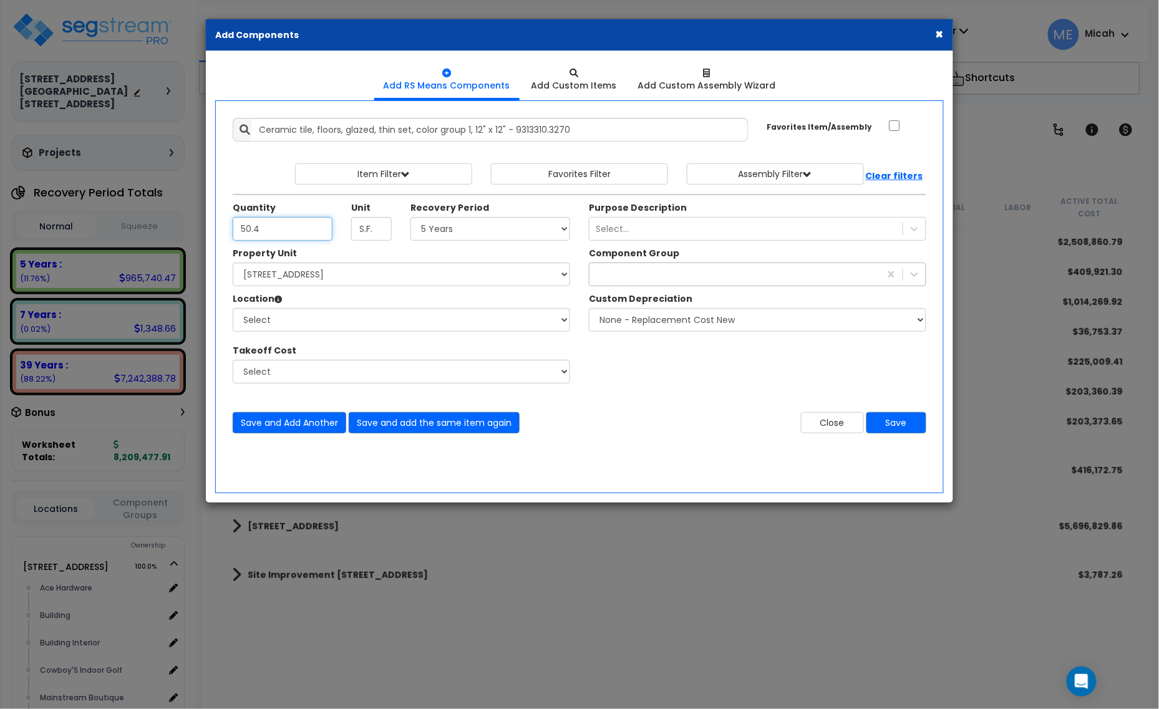
type input "50.4"
click at [467, 225] on select "Select 5 Years 7 Years 15 Years 20 Years 39 Years 27.5 Year" at bounding box center [490, 229] width 160 height 24
select select "39Y"
click at [411, 218] on select "Select 5 Years 7 Years 15 Years 20 Years 39 Years 27.5 Year" at bounding box center [490, 229] width 160 height 24
click at [249, 276] on select "Select [STREET_ADDRESS] [STREET_ADDRESS] Site Improvement [STREET_ADDRESS] Site…" at bounding box center [401, 275] width 337 height 24
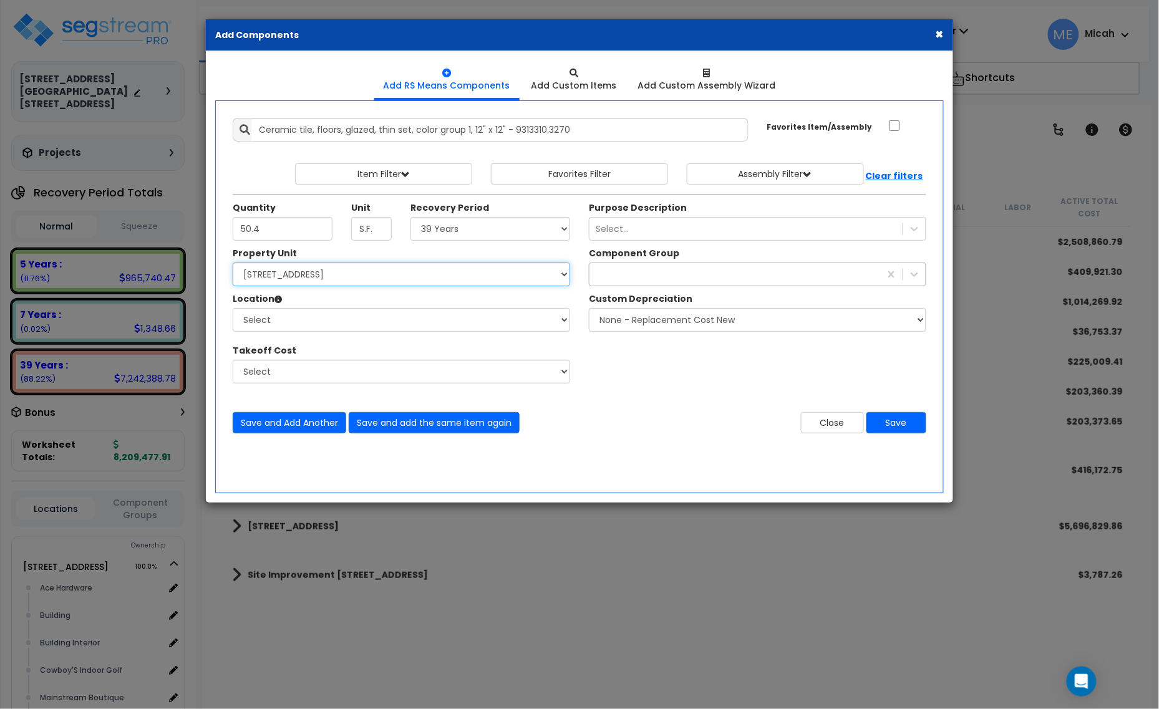
select select "161435"
click at [233, 263] on select "Select [STREET_ADDRESS] [STREET_ADDRESS] Site Improvement [STREET_ADDRESS] Site…" at bounding box center [401, 275] width 337 height 24
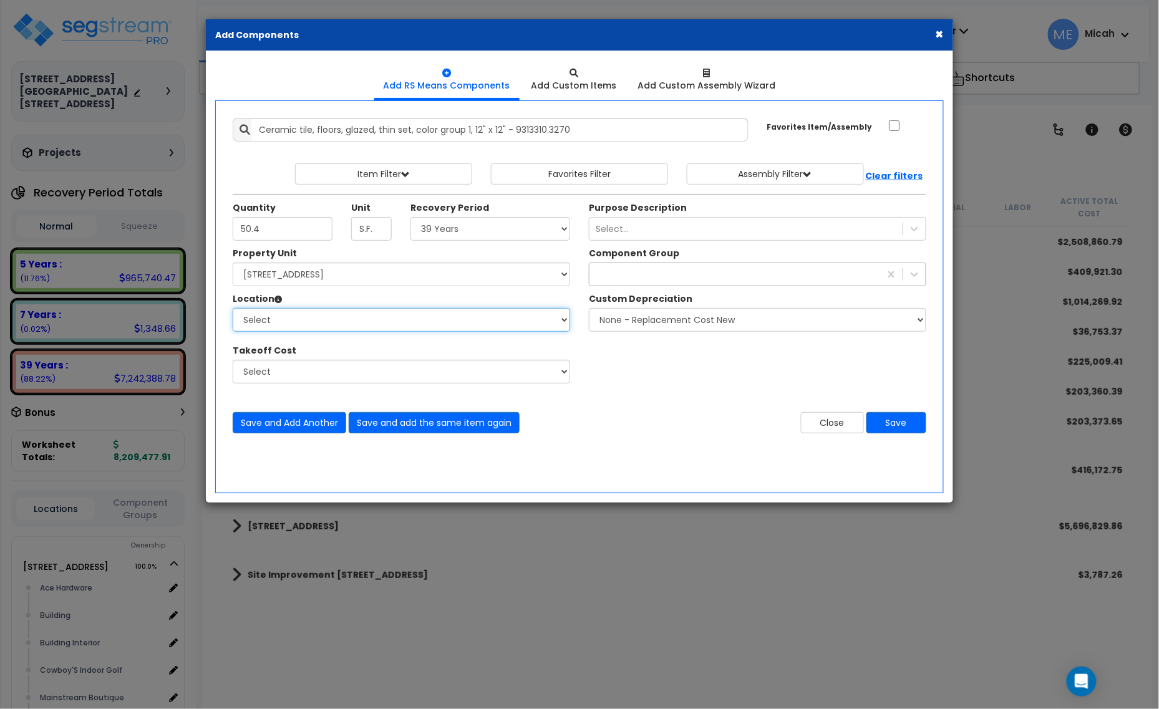
click at [304, 329] on select "Select Ace Hardware Building Building Interior Cowboy'S Indoor Golf Mainstream …" at bounding box center [401, 320] width 337 height 24
select select "31141"
click at [233, 309] on select "Select Ace Hardware Building Building Interior Cowboy'S Indoor Golf Mainstream …" at bounding box center [401, 320] width 337 height 24
click at [613, 276] on div "vinyl f" at bounding box center [734, 274] width 291 height 20
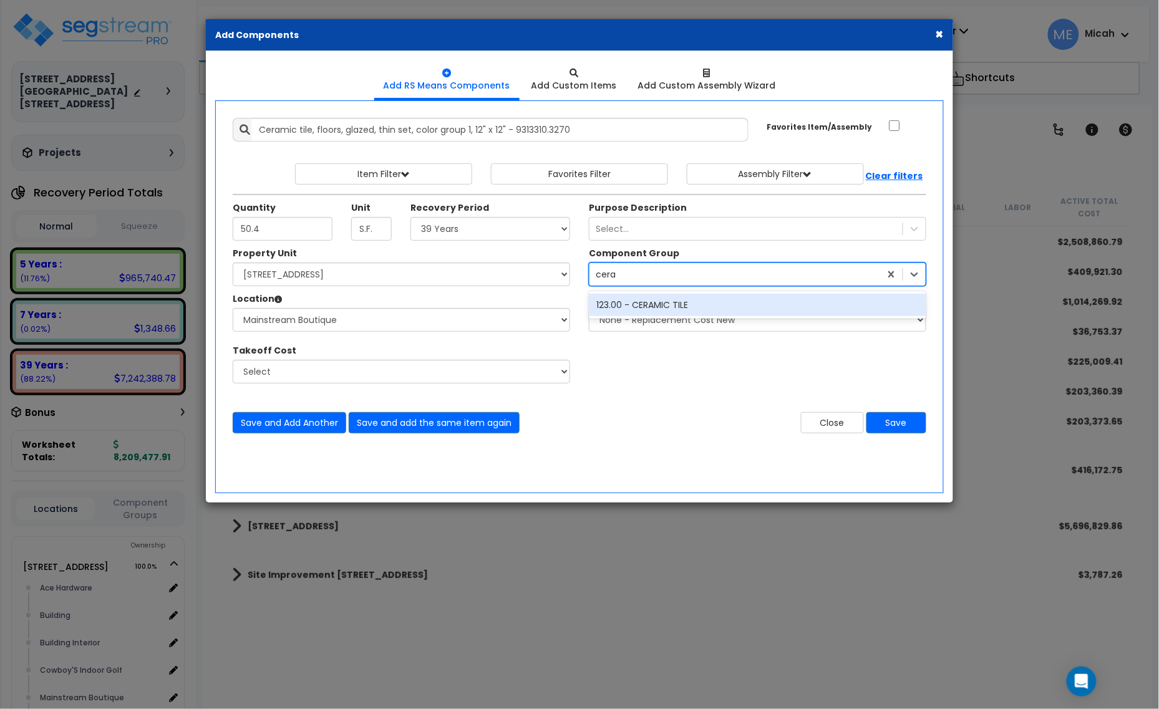
type input "ceram"
click at [665, 299] on div "123.00 - CERAMIC TILE" at bounding box center [757, 305] width 337 height 22
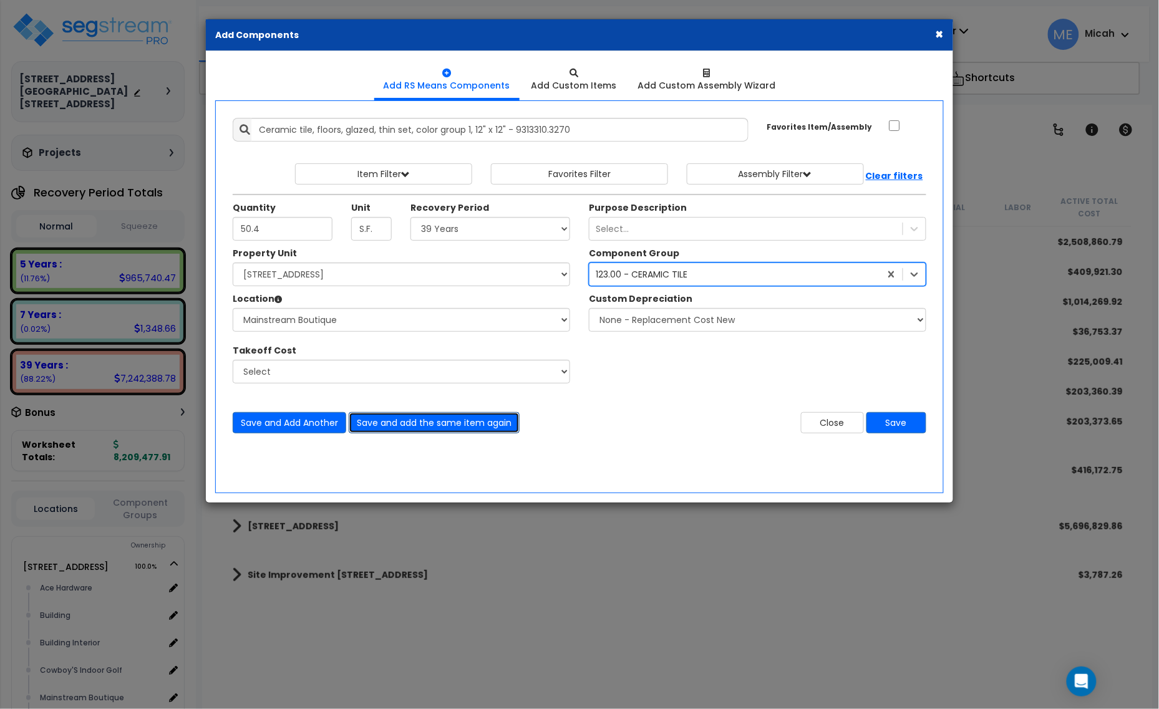
click at [447, 420] on button "Save and add the same item again" at bounding box center [434, 422] width 171 height 21
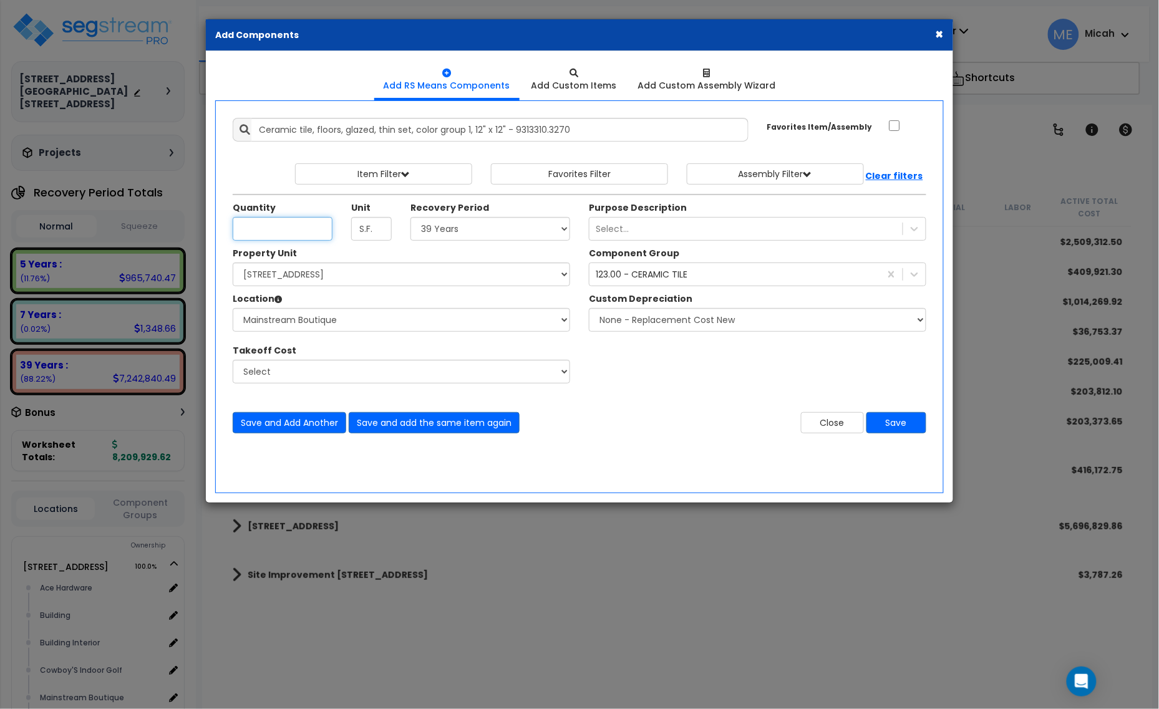
click at [300, 235] on input "Quantity" at bounding box center [283, 229] width 100 height 24
type input "136.3"
click at [345, 318] on select "Select Ace Hardware Building Building Interior Cowboy'S Indoor Golf Mainstream …" at bounding box center [401, 320] width 337 height 24
select select "31137"
click at [233, 309] on select "Select Ace Hardware Building Building Interior Cowboy'S Indoor Golf Mainstream …" at bounding box center [401, 320] width 337 height 24
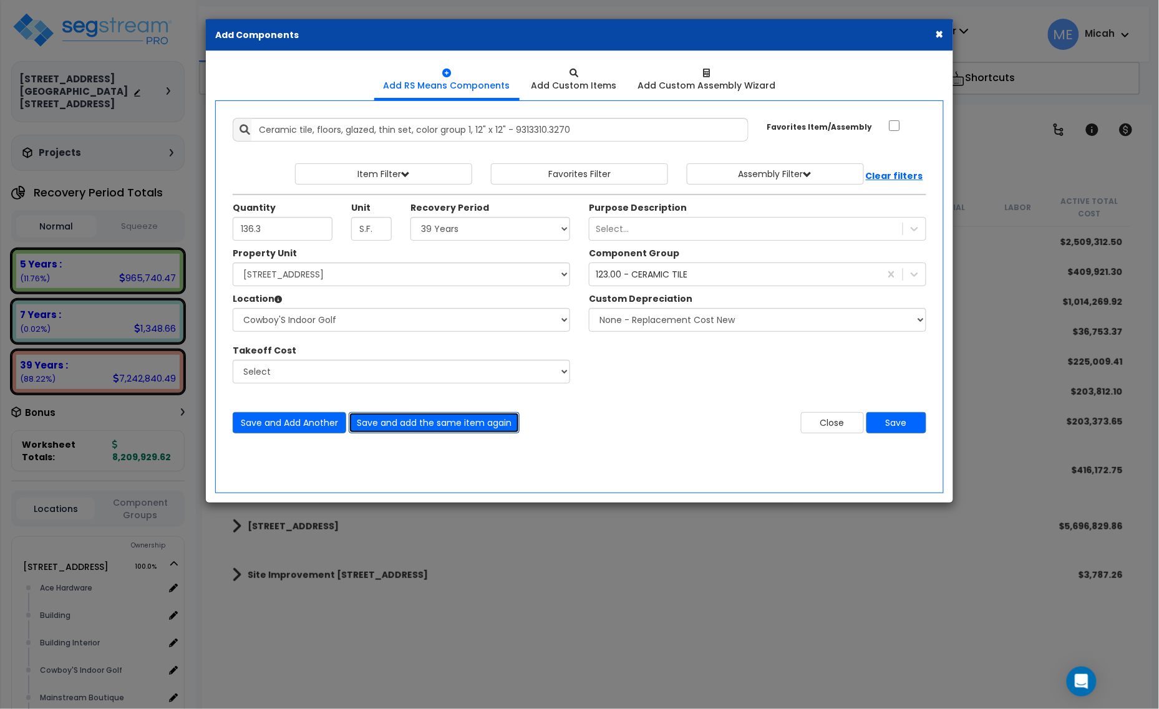
click at [465, 422] on button "Save and add the same item again" at bounding box center [434, 422] width 171 height 21
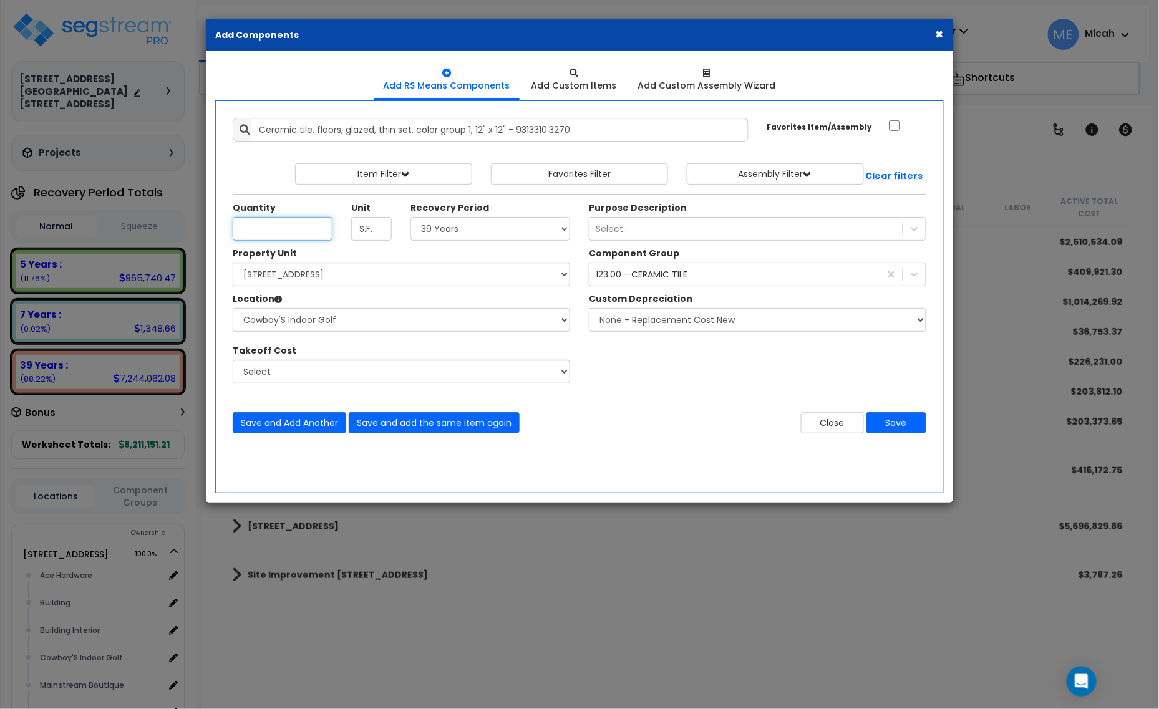
click at [273, 226] on input "Quantity" at bounding box center [283, 229] width 100 height 24
type input "220.3"
click at [419, 415] on button "Save and add the same item again" at bounding box center [434, 422] width 171 height 21
drag, startPoint x: 364, startPoint y: 136, endPoint x: 438, endPoint y: 125, distance: 75.1
click at [364, 135] on input "Ceramic tile, floors, glazed, thin set, color group 1, 12" x 12" - 9313310.3270" at bounding box center [499, 130] width 497 height 24
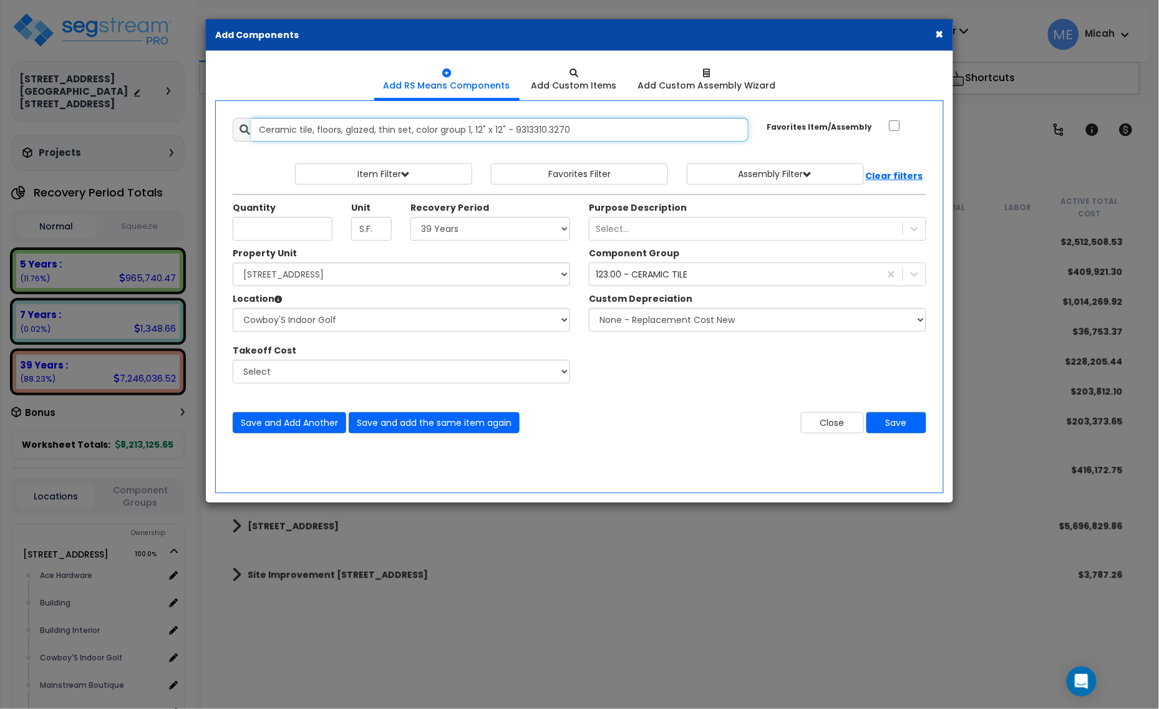
drag, startPoint x: 590, startPoint y: 126, endPoint x: 248, endPoint y: 138, distance: 342.6
click at [248, 138] on div "Ceramic tile, floors, glazed, thin set, color group 1, 12" x 12" - 9313310.3270" at bounding box center [491, 130] width 516 height 24
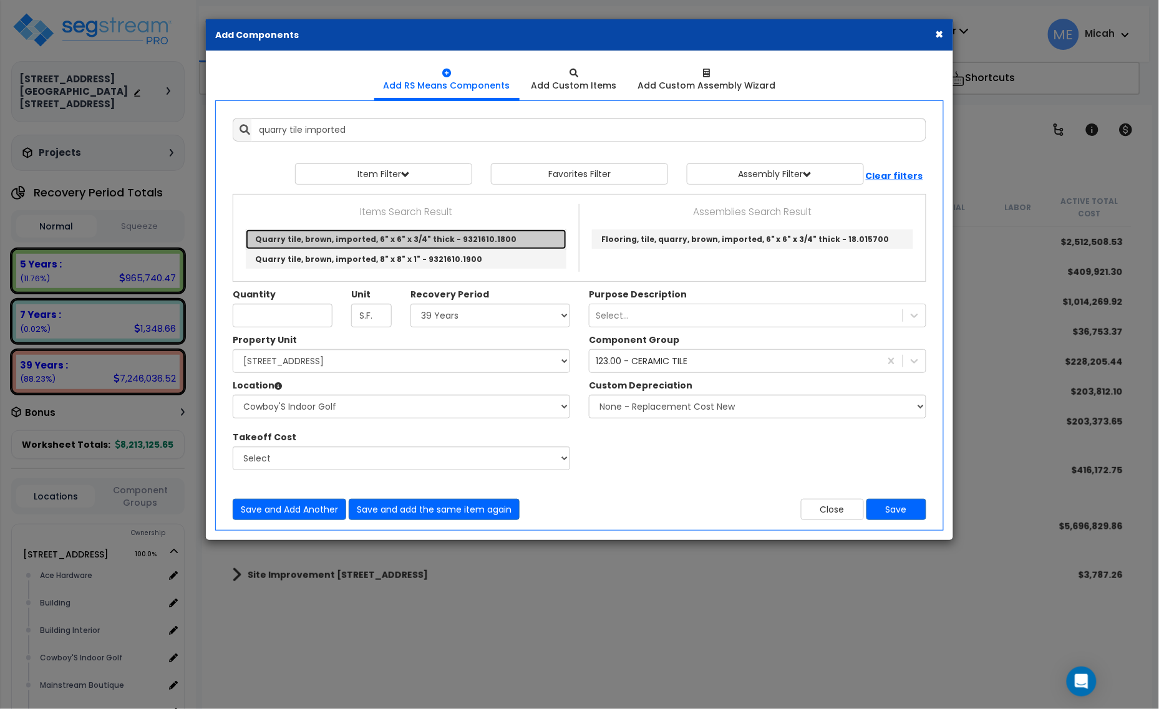
click at [502, 238] on link "Quarry tile, brown, imported, 6" x 6" x 3/4" thick - 9321610.1800" at bounding box center [406, 240] width 321 height 20
type input "Quarry tile, brown, imported, 6" x 6" x 3/4" thick - 9321610.1800"
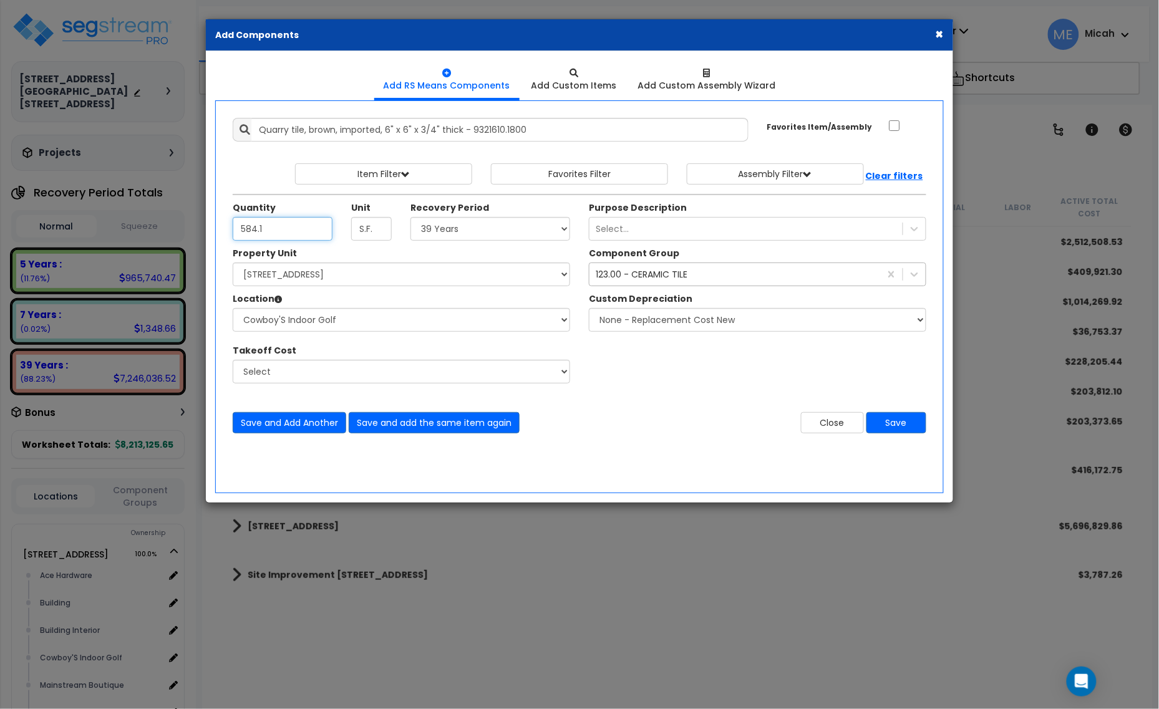
type input "584.1"
click at [655, 273] on div "123.00 - CERAMIC TILE" at bounding box center [642, 274] width 92 height 12
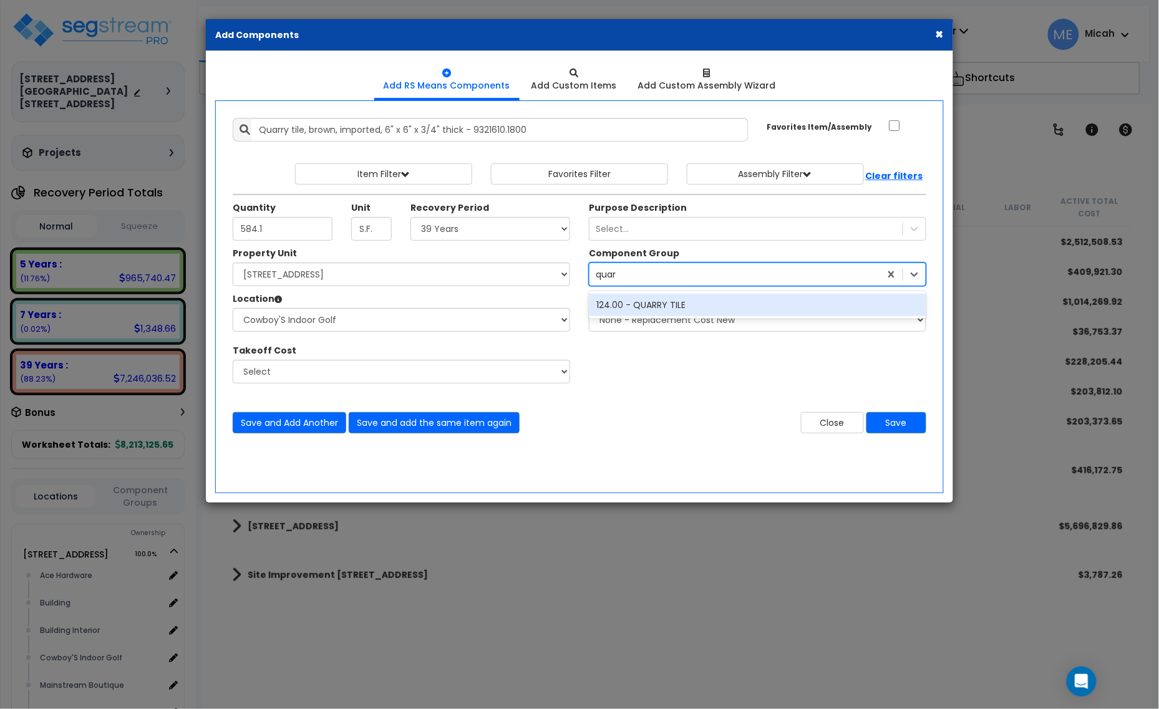
type input "quarr"
click at [664, 306] on div "124.00 - QUARRY TILE" at bounding box center [757, 305] width 337 height 22
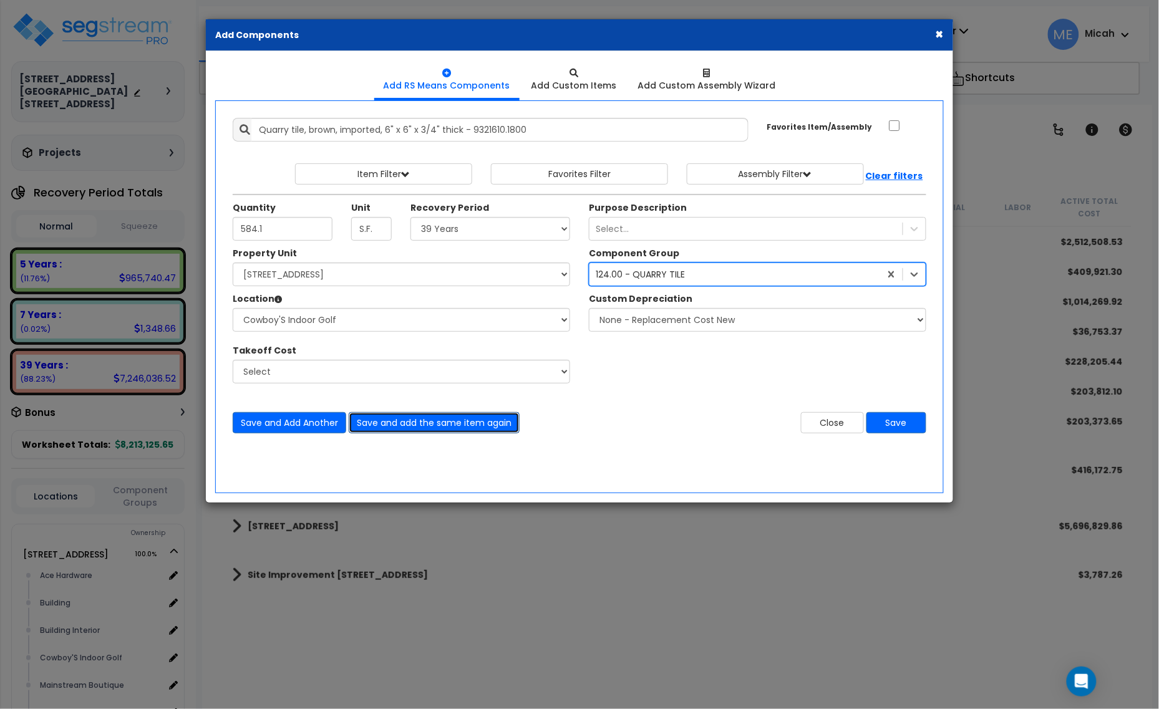
click at [399, 425] on button "Save and add the same item again" at bounding box center [434, 422] width 171 height 21
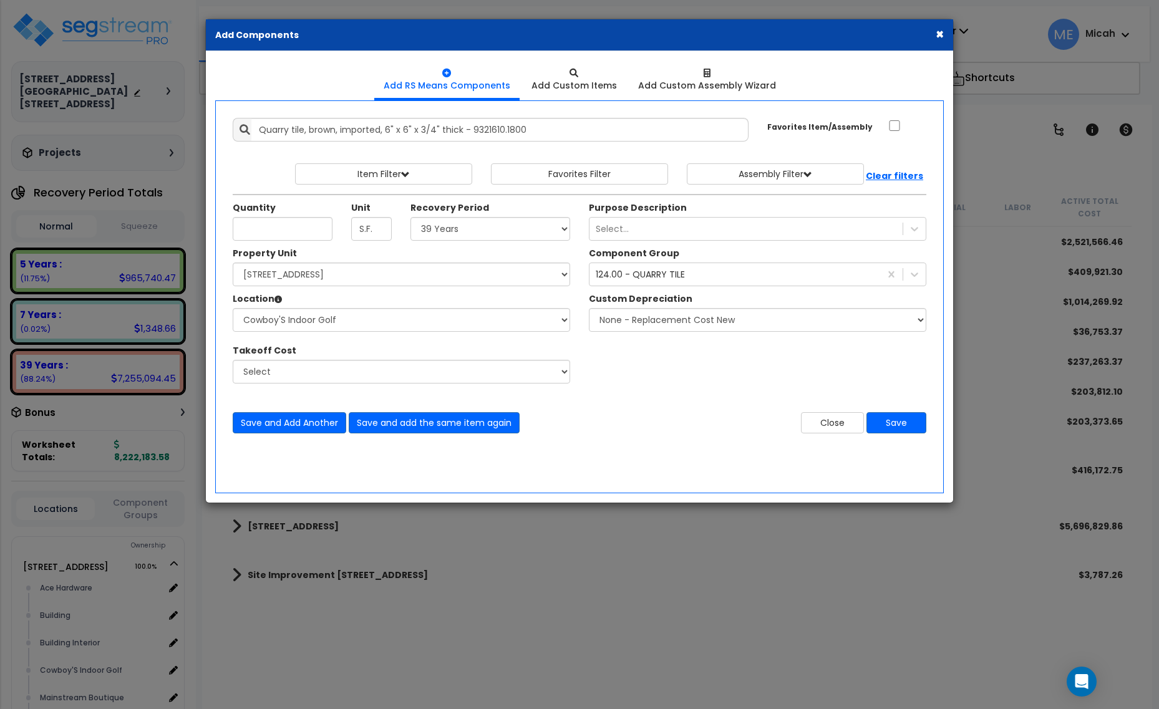
select select "39Y"
select select "161435"
select select "31137"
type input "80.2"
click at [298, 423] on button "Save and Add Another" at bounding box center [290, 422] width 114 height 21
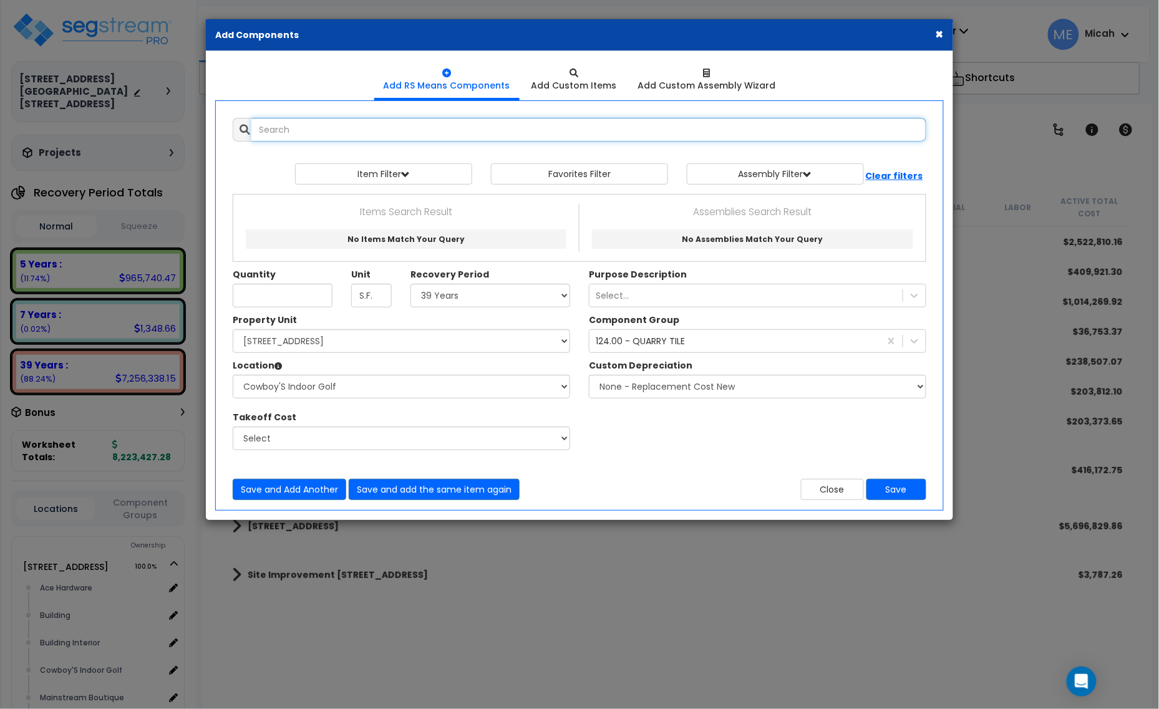
click at [384, 132] on input "text" at bounding box center [588, 130] width 675 height 24
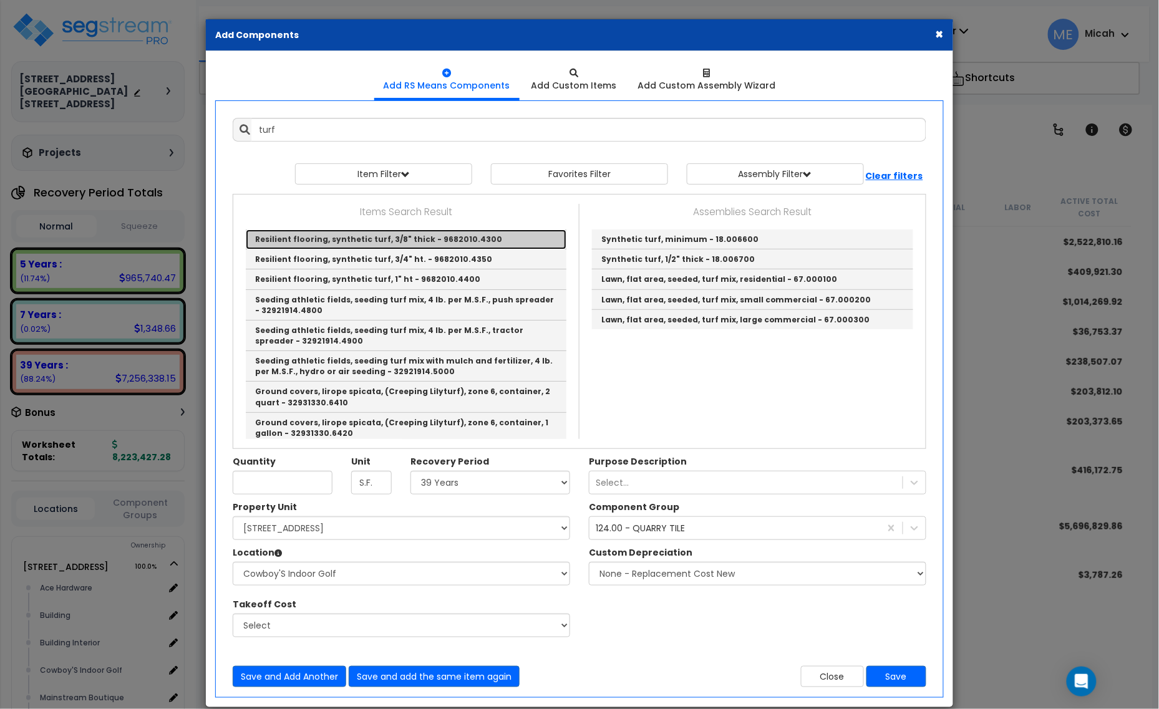
click at [427, 235] on link "Resilient flooring, synthetic turf, 3/8" thick - 9682010.4300" at bounding box center [406, 240] width 321 height 20
type input "Resilient flooring, synthetic turf, 3/8" thick - 9682010.4300"
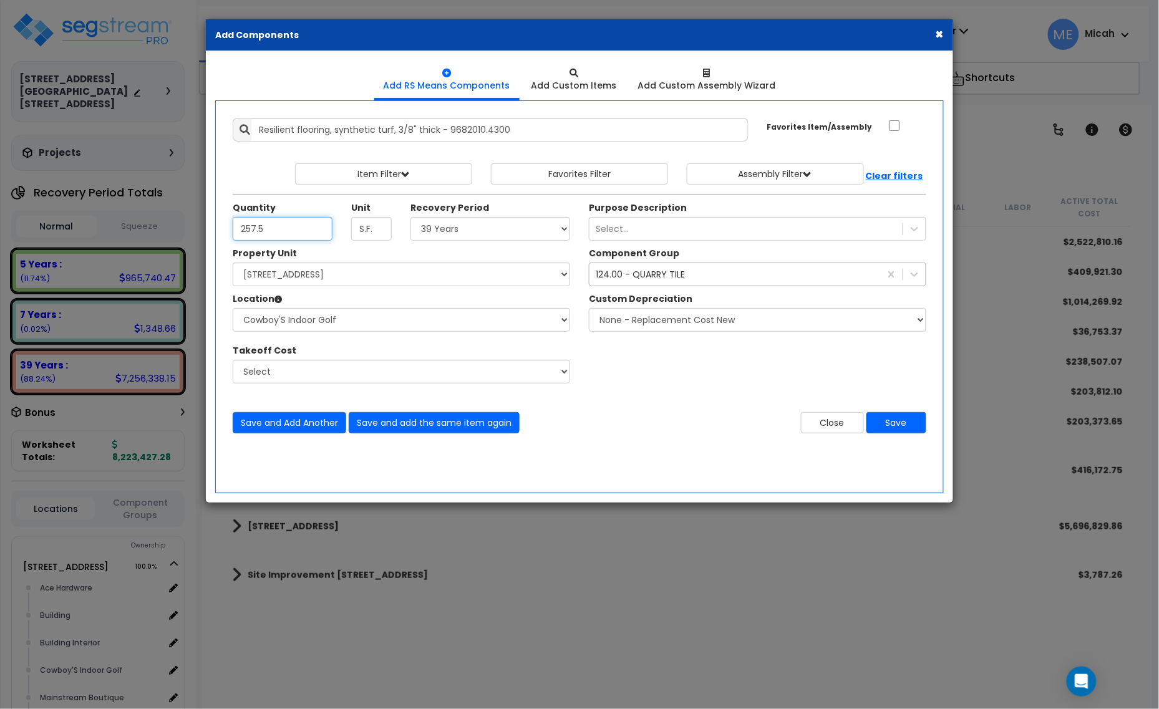
type input "257.5"
click at [644, 264] on div "124.00 - QUARRY TILE" at bounding box center [757, 275] width 337 height 24
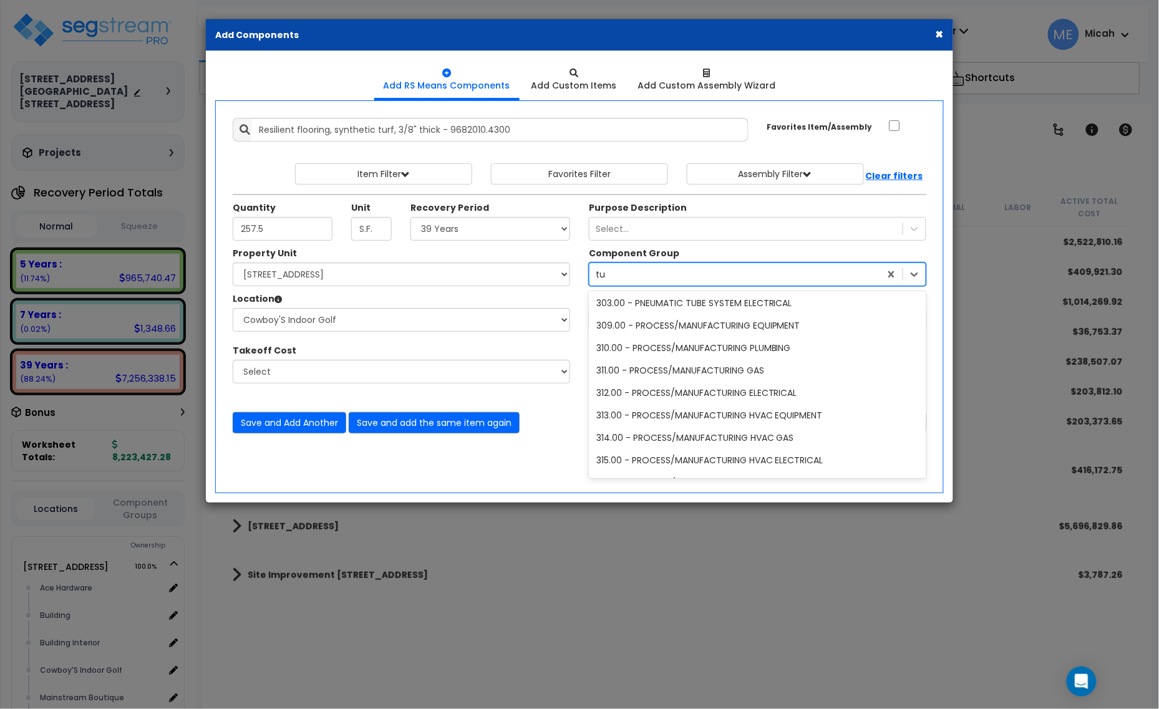
scroll to position [474, 0]
type input "turf"
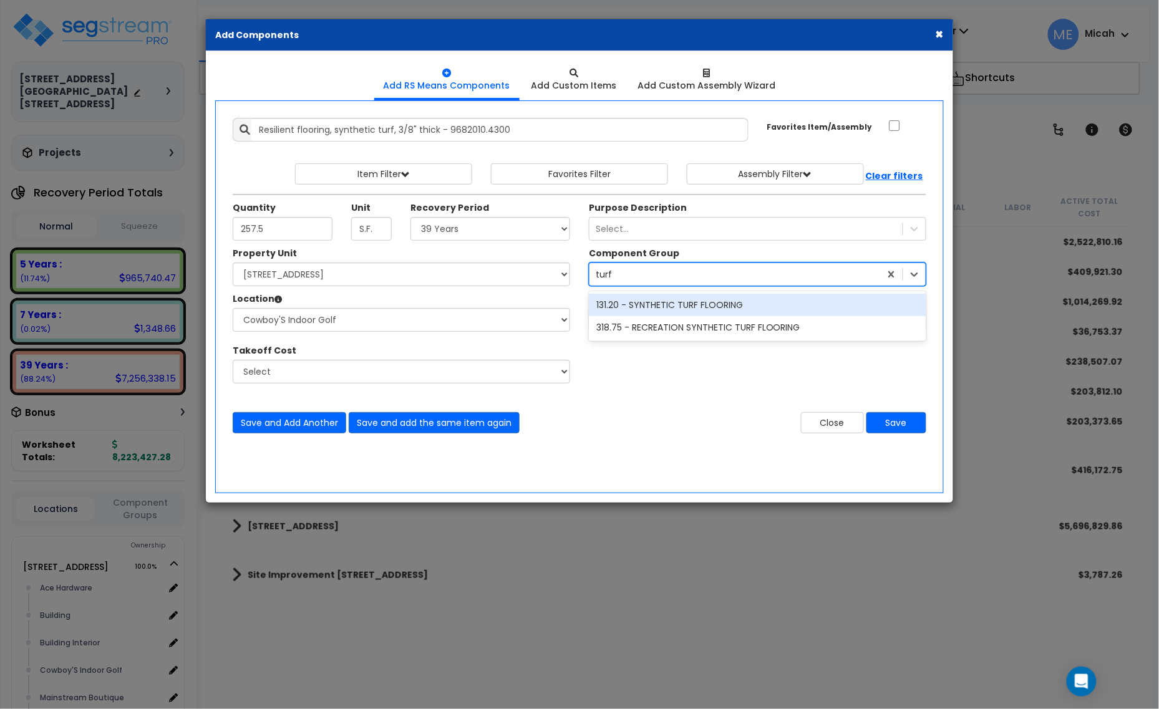
click at [668, 307] on div "131.20 - SYNTHETIC TURF FLOORING" at bounding box center [757, 305] width 337 height 22
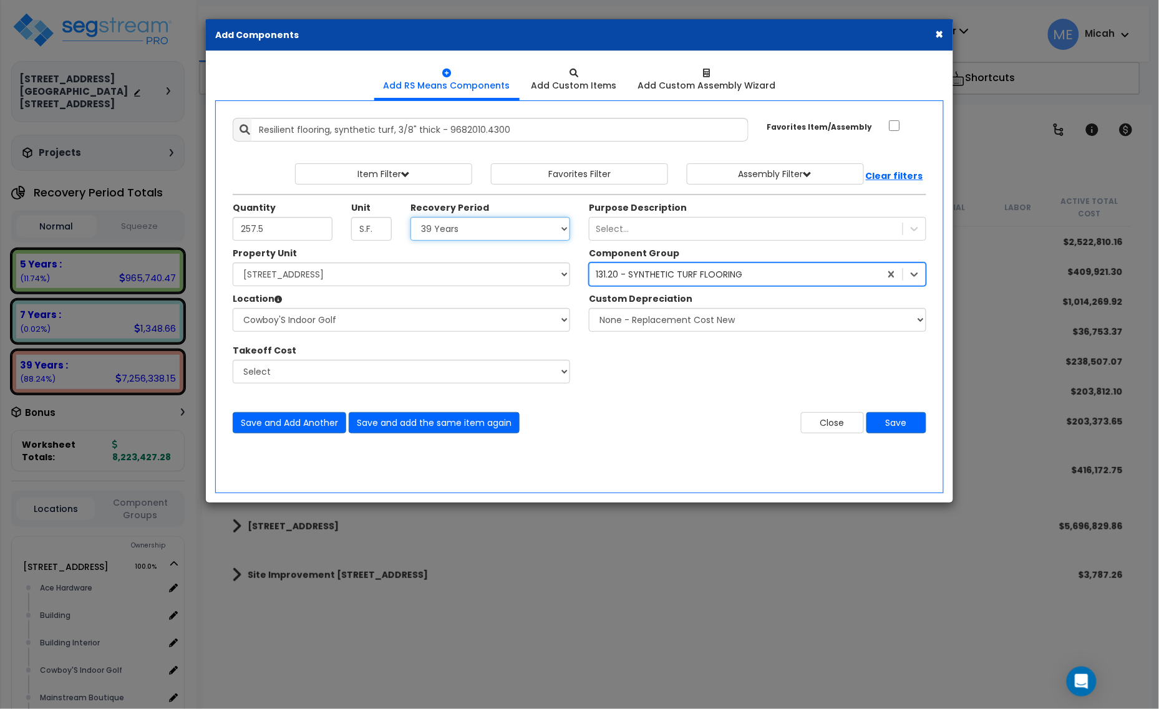
click at [523, 233] on select "Select 5 Years 7 Years 15 Years 20 Years 39 Years 27.5 Year" at bounding box center [490, 229] width 160 height 24
select select "5Y"
click at [411, 218] on select "Select 5 Years 7 Years 15 Years 20 Years 39 Years 27.5 Year" at bounding box center [490, 229] width 160 height 24
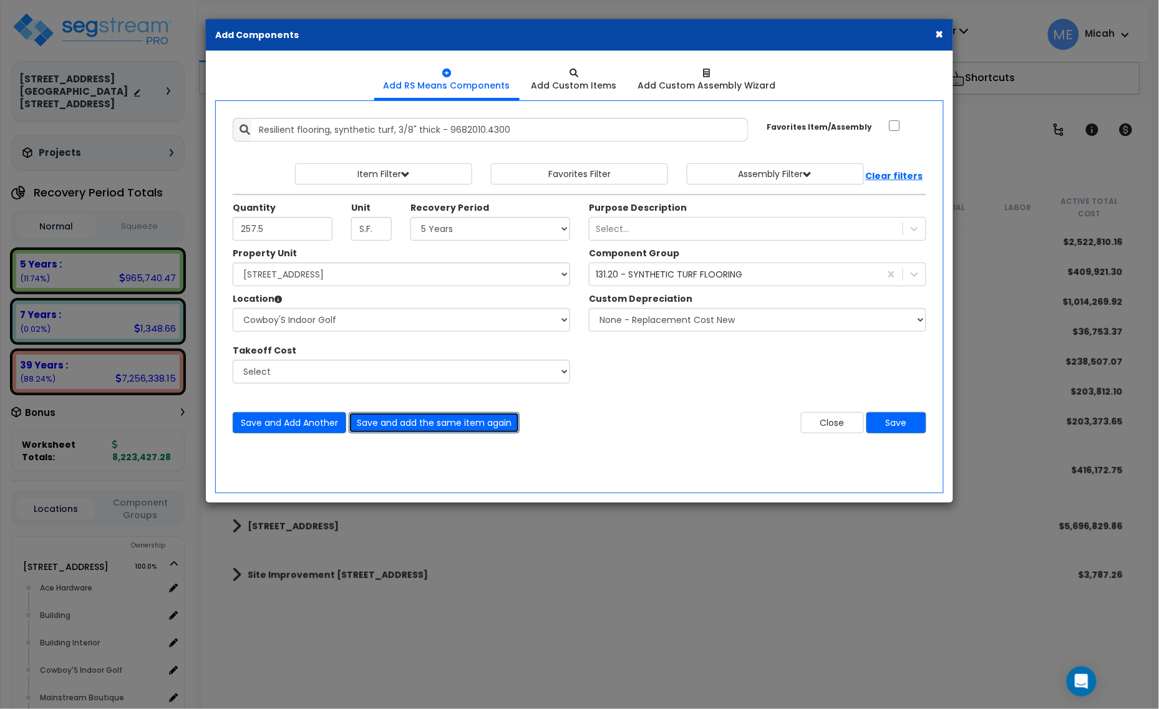
click at [446, 424] on button "Save and add the same item again" at bounding box center [434, 422] width 171 height 21
click at [298, 225] on input "Quantity" at bounding box center [283, 229] width 100 height 24
type input "884.1"
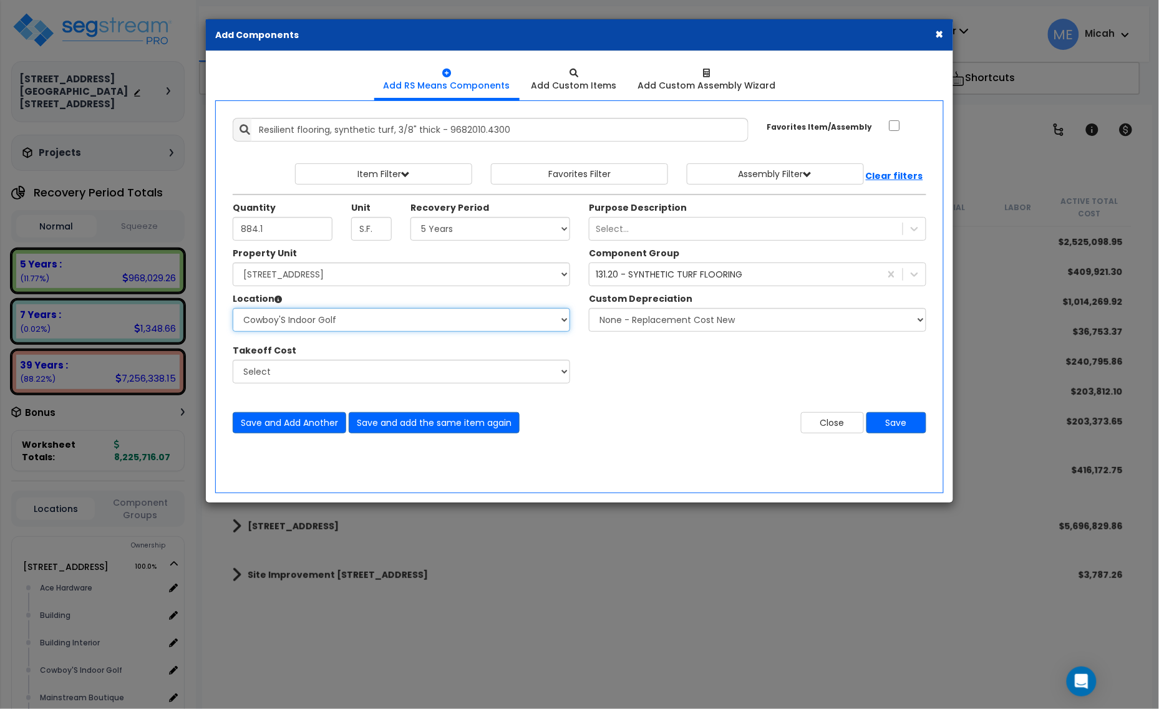
click at [324, 322] on select "Select Ace Hardware Building Building Interior Cowboy'S Indoor Golf Mainstream …" at bounding box center [401, 320] width 337 height 24
select select "31284"
click at [233, 309] on select "Select Ace Hardware Building Building Interior Cowboy'S Indoor Golf Mainstream …" at bounding box center [401, 320] width 337 height 24
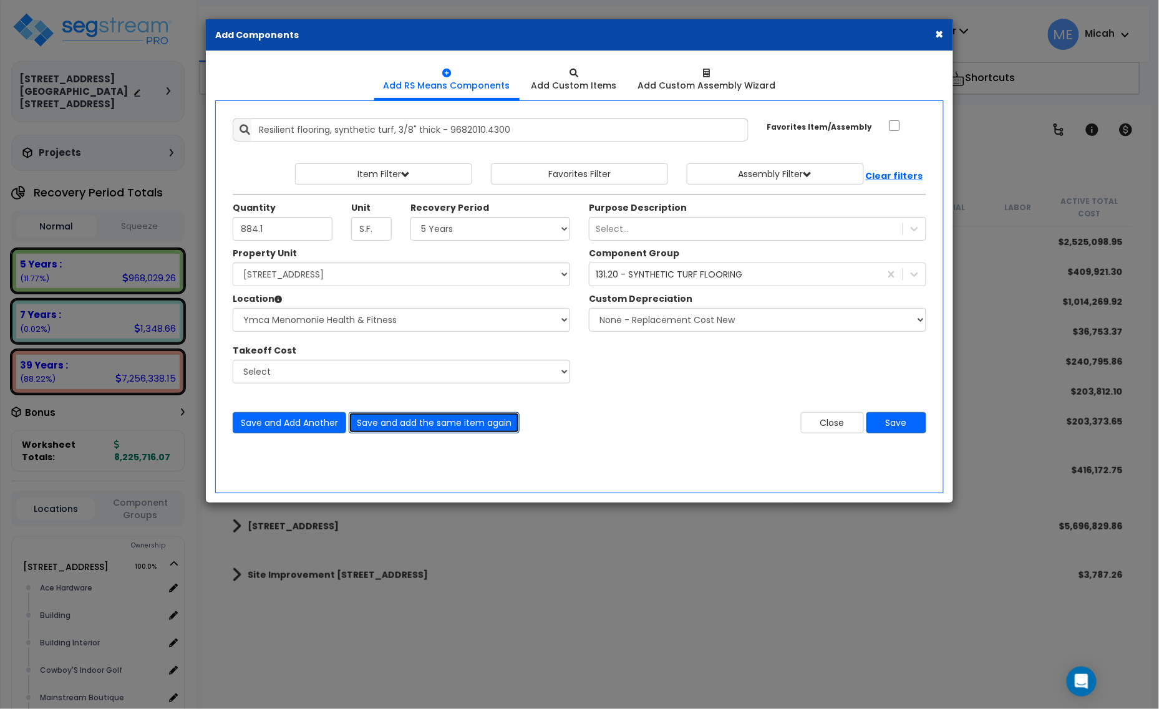
click at [443, 429] on button "Save and add the same item again" at bounding box center [434, 422] width 171 height 21
drag, startPoint x: 536, startPoint y: 135, endPoint x: 251, endPoint y: 148, distance: 286.0
click at [251, 148] on div "Add Items Add Assemblies Both 9460264 Select" at bounding box center [579, 276] width 712 height 334
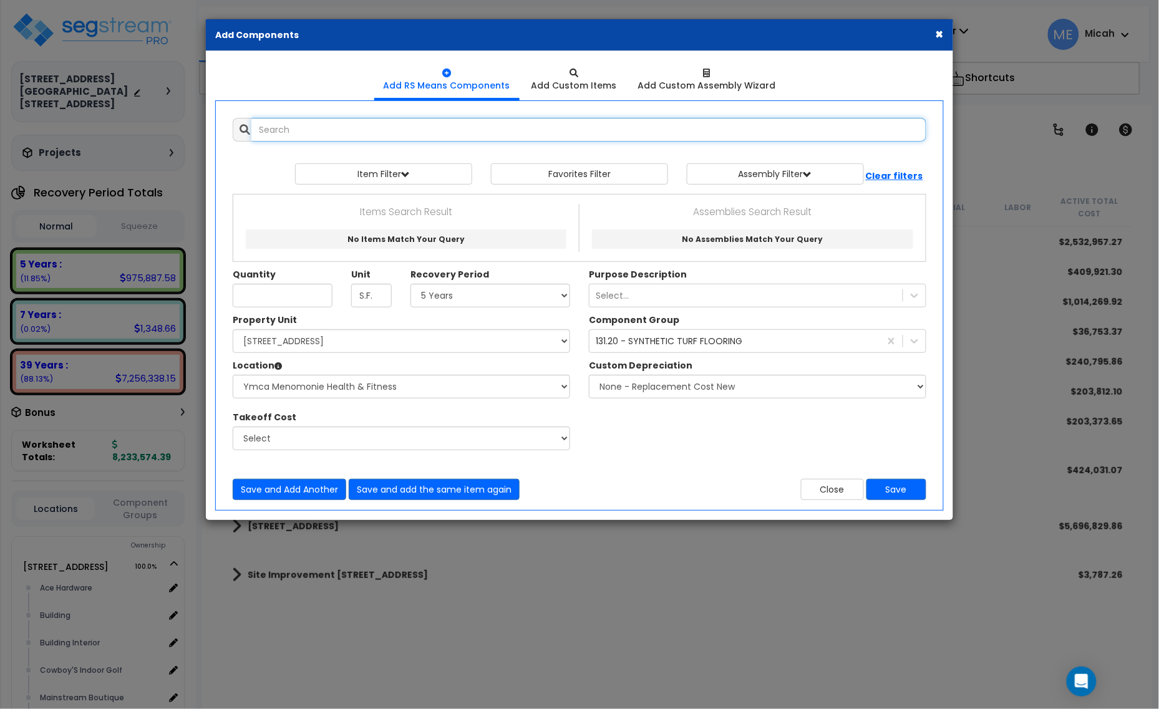
click at [301, 133] on input "text" at bounding box center [588, 130] width 675 height 24
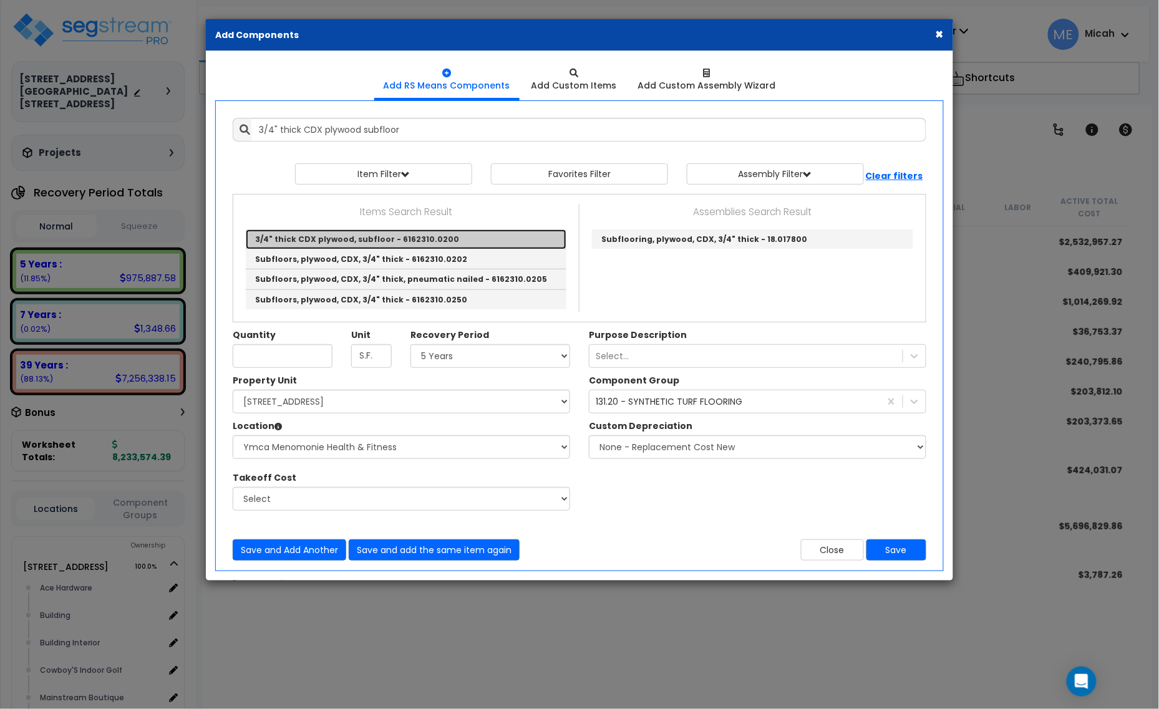
click at [466, 238] on link "3/4" thick CDX plywood, subfloor - 6162310.0200" at bounding box center [406, 240] width 321 height 20
type input "3/4" thick CDX plywood, subfloor - 6162310.0200"
type input "SF Flr."
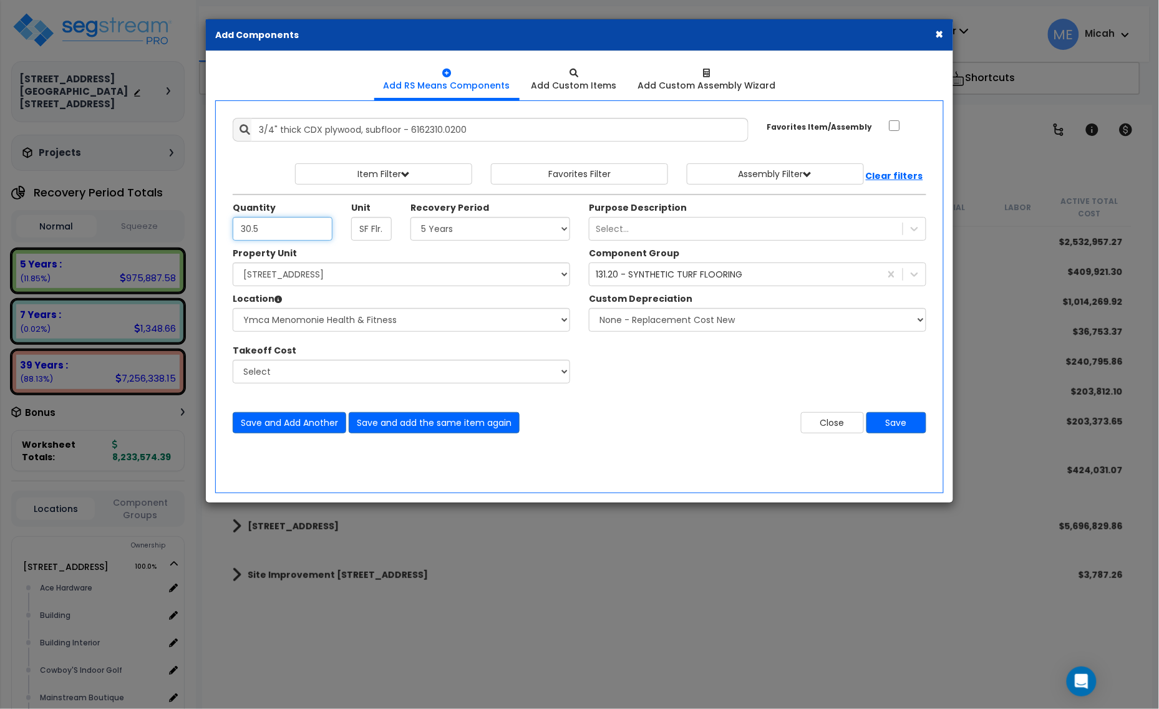
type input "30.5"
click at [463, 233] on select "Select 5 Years 7 Years 15 Years 20 Years 39 Years 27.5 Year" at bounding box center [490, 229] width 160 height 24
select select "39Y"
click at [411, 218] on select "Select 5 Years 7 Years 15 Years 20 Years 39 Years 27.5 Year" at bounding box center [490, 229] width 160 height 24
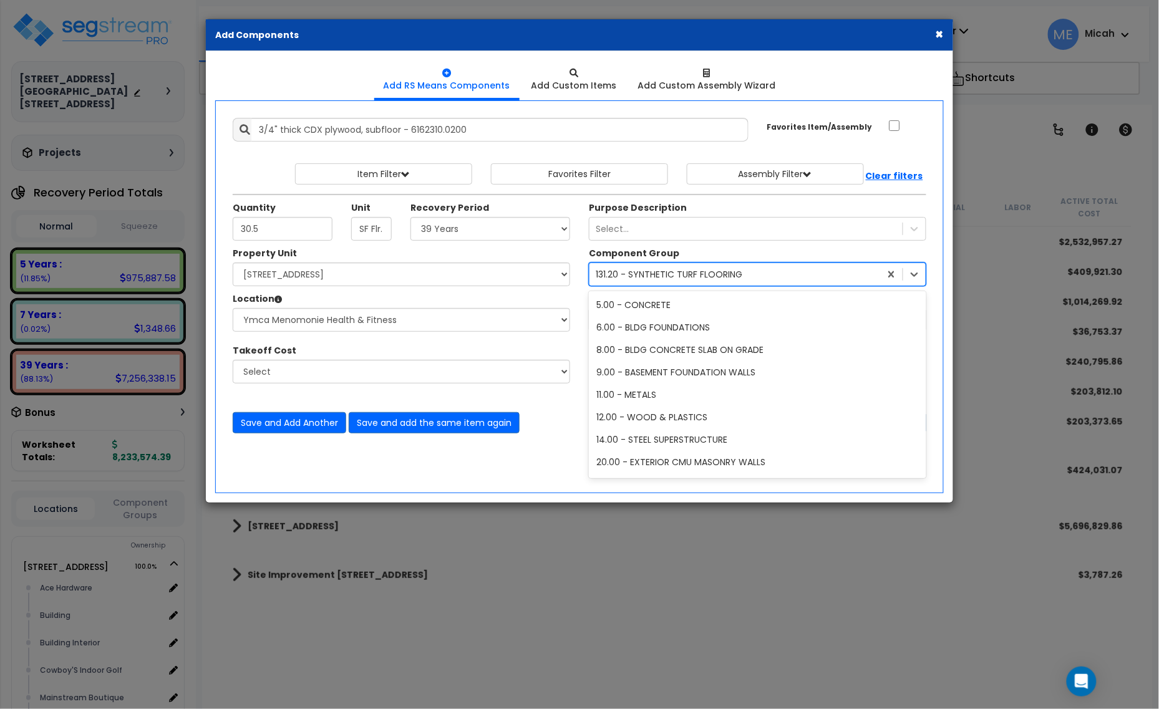
click at [706, 281] on div "131.20 - SYNTHETIC TURF FLOORING" at bounding box center [669, 274] width 147 height 12
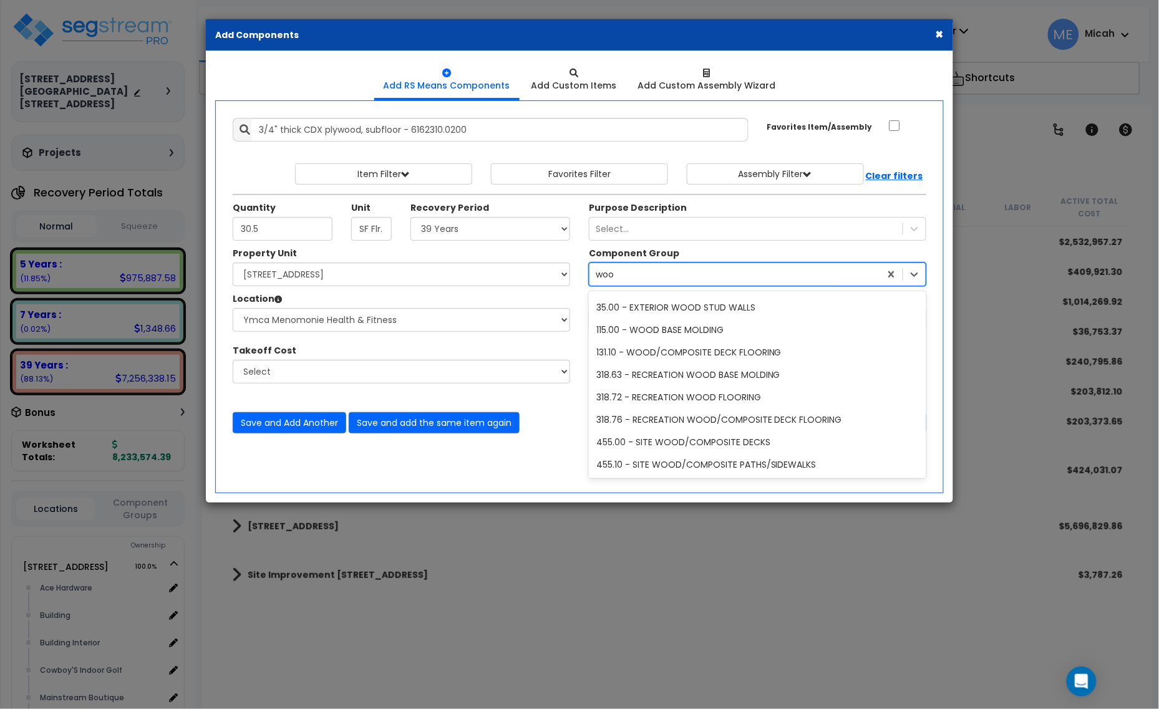
scroll to position [110, 0]
type input "wood"
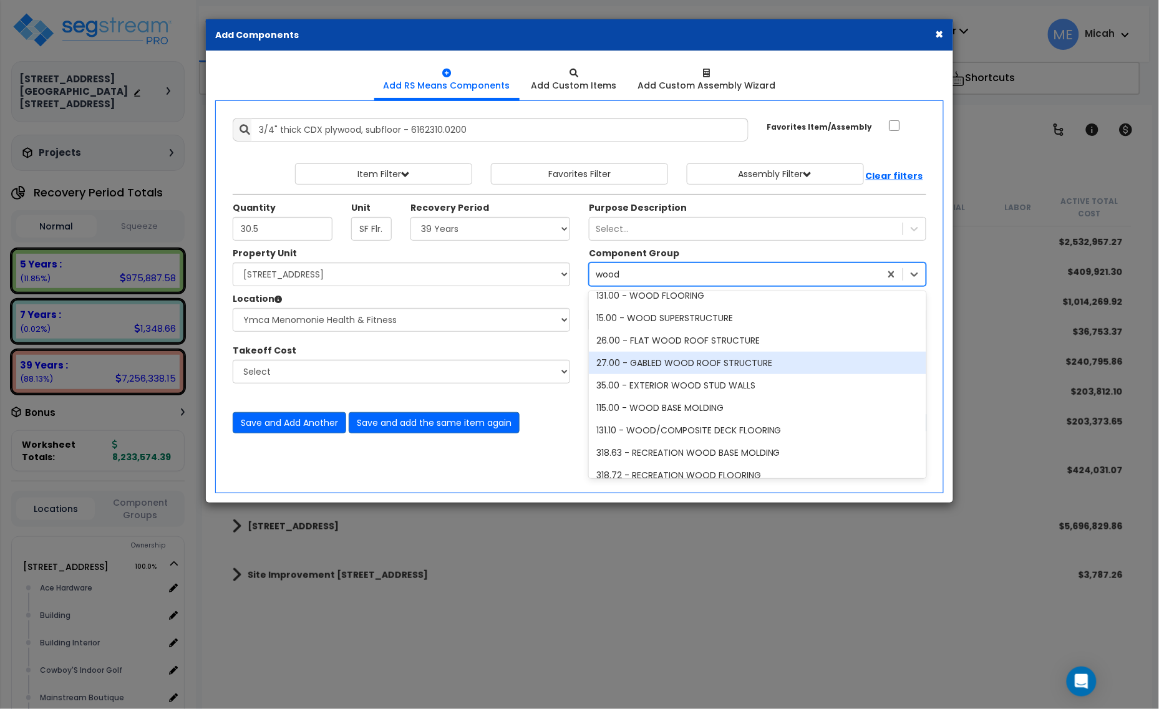
scroll to position [0, 0]
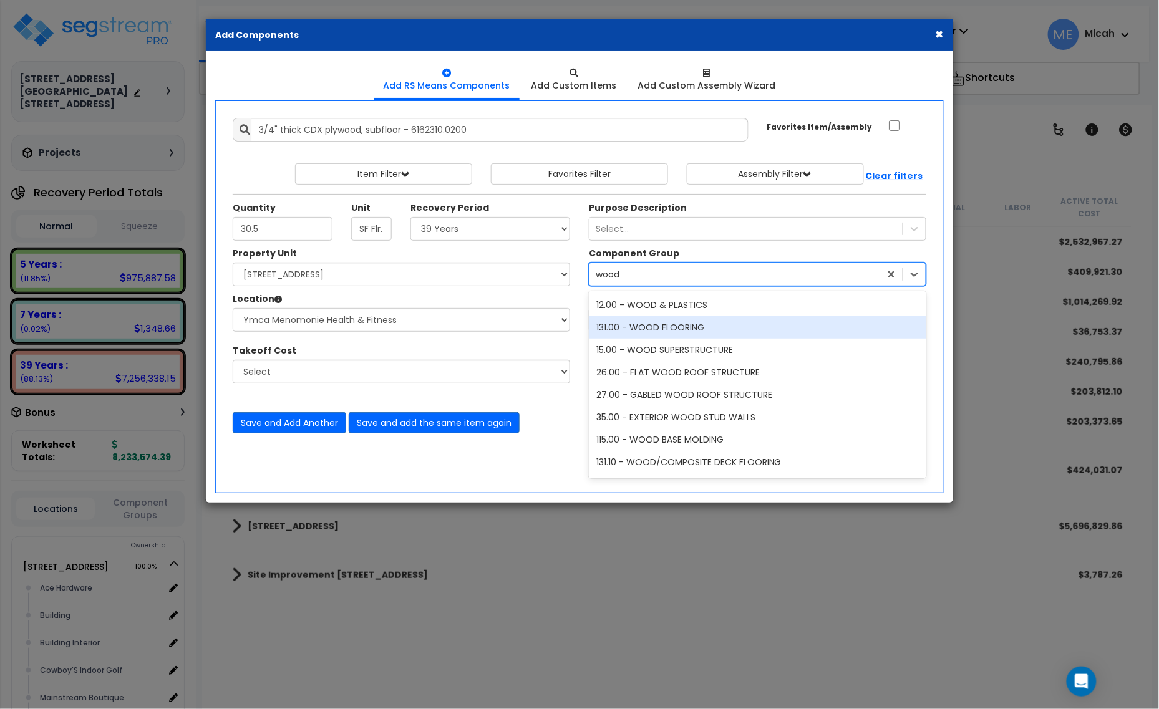
click at [690, 329] on div "131.00 - WOOD FLOORING" at bounding box center [757, 327] width 337 height 22
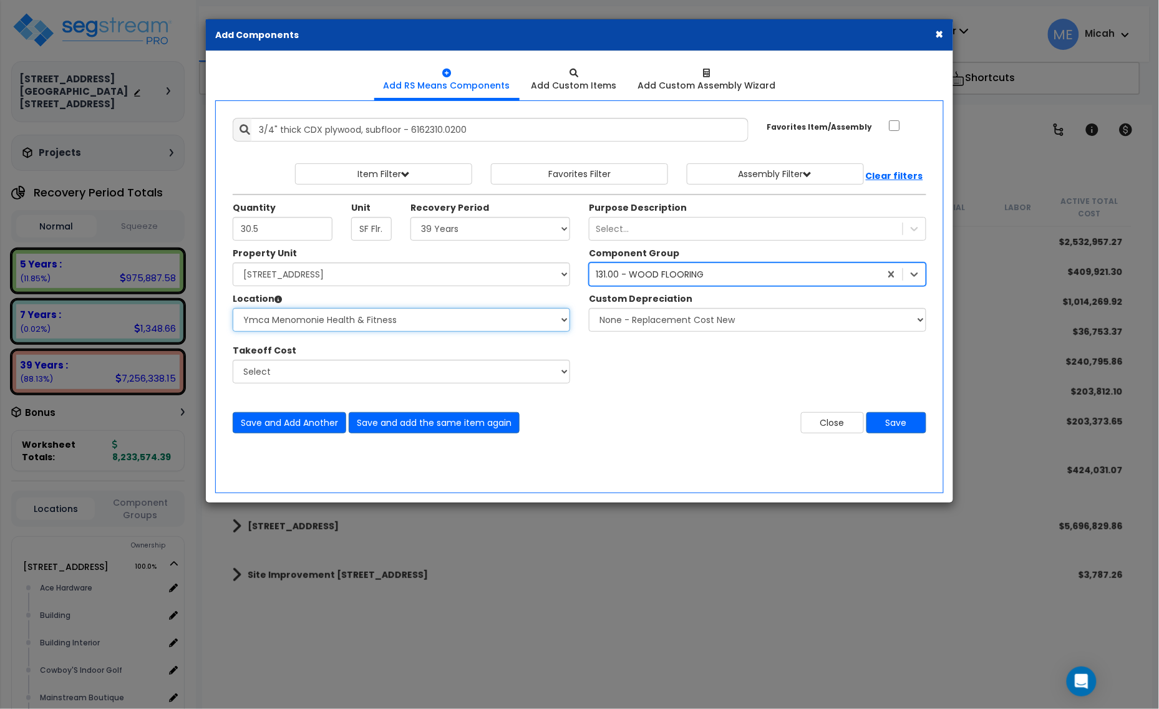
click at [400, 320] on select "Select Ace Hardware Building Building Interior Cowboy'S Indoor Golf Mainstream …" at bounding box center [401, 320] width 337 height 24
select select "31137"
click at [233, 309] on select "Select Ace Hardware Building Building Interior Cowboy'S Indoor Golf Mainstream …" at bounding box center [401, 320] width 337 height 24
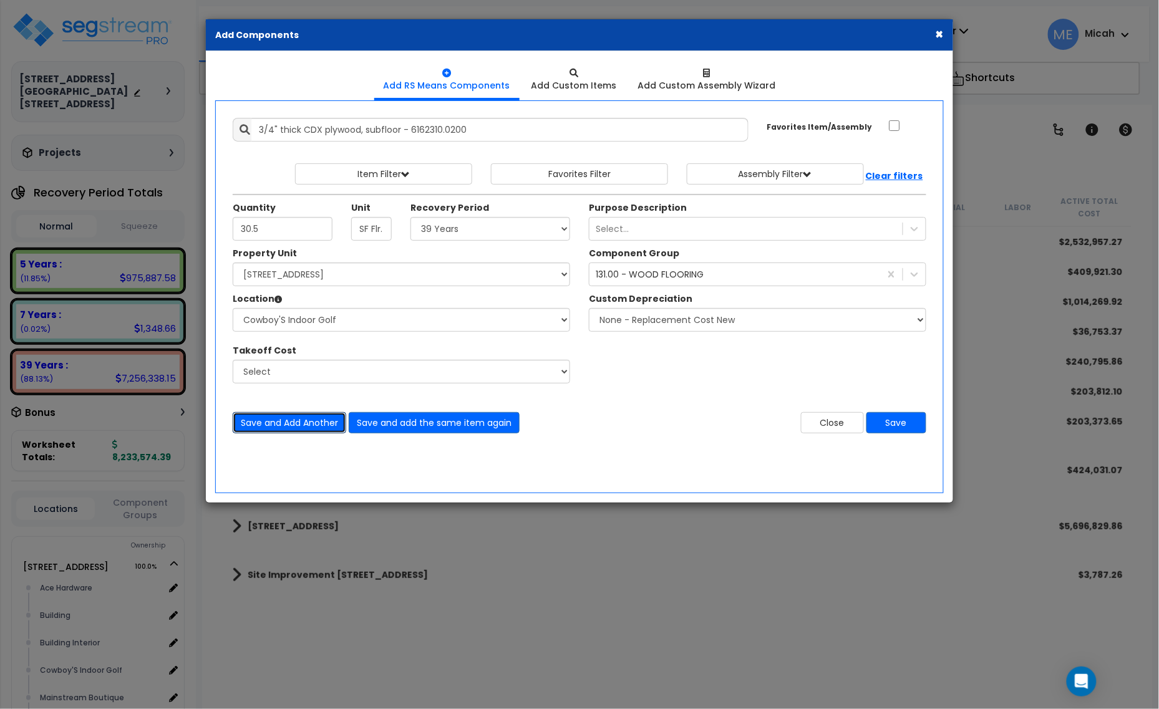
click at [294, 418] on button "Save and Add Another" at bounding box center [290, 422] width 114 height 21
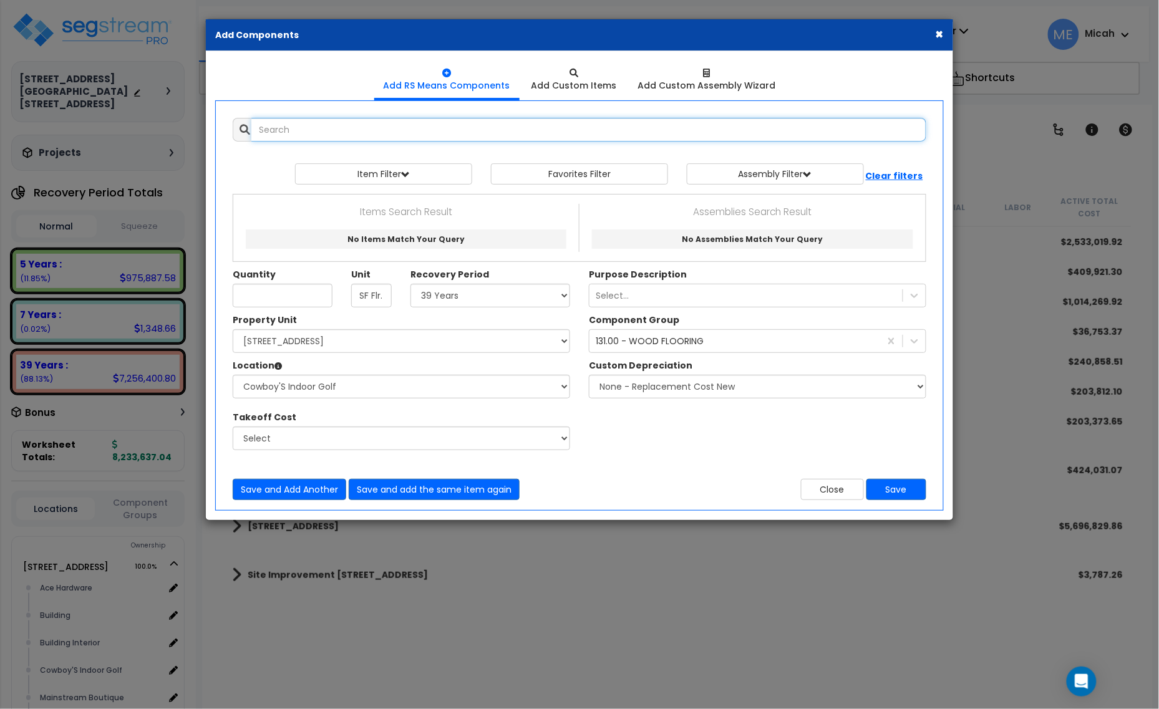
click at [332, 131] on input "text" at bounding box center [588, 130] width 675 height 24
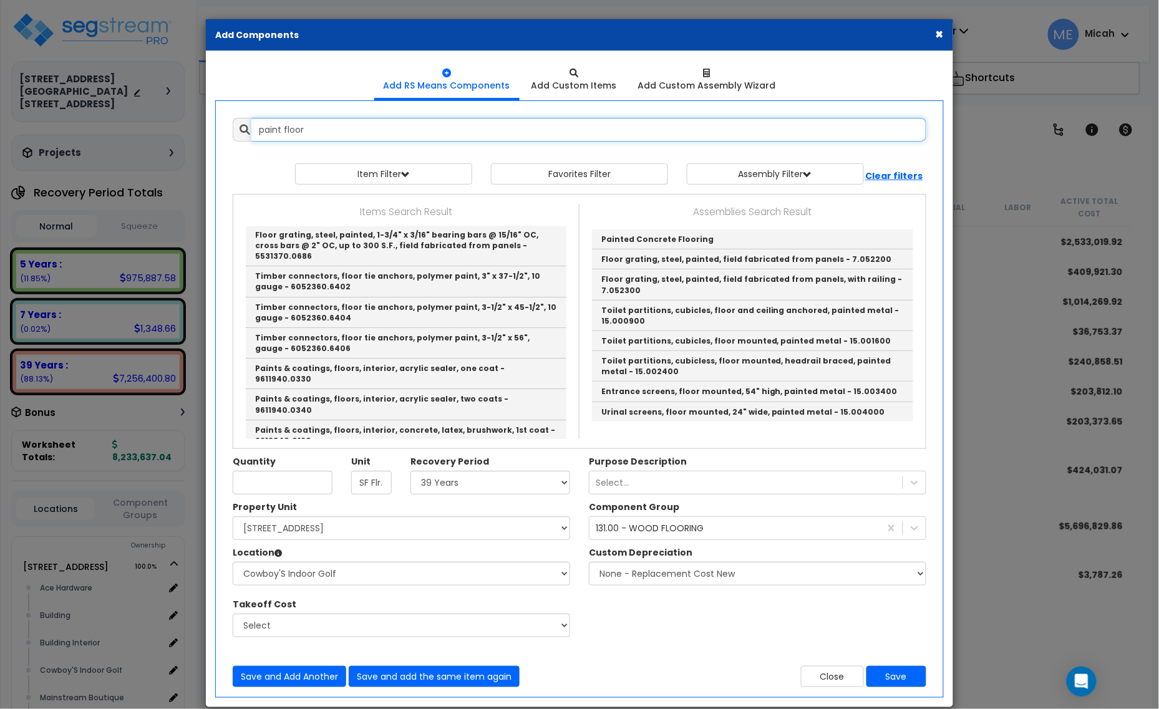
scroll to position [1325, 0]
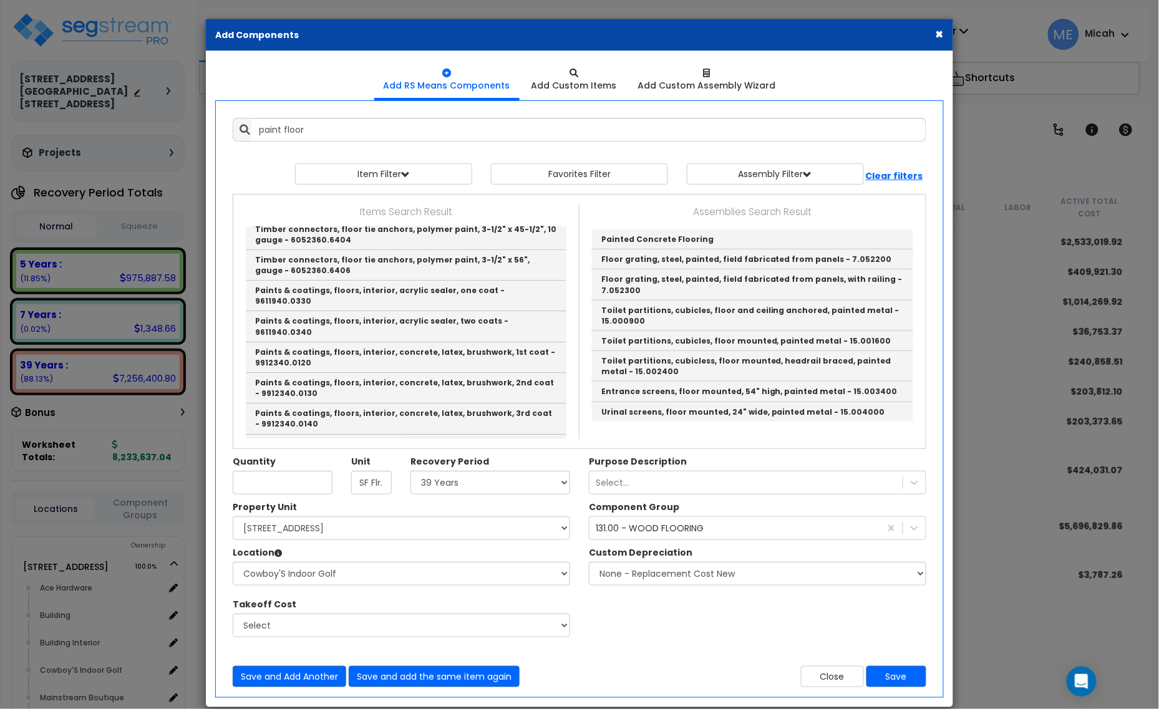
click at [496, 619] on link "Paints & coatings, miscellaneous interior, floors, concrete/wood, oil base, pri…" at bounding box center [406, 634] width 321 height 31
type input "Paints & coatings, miscellaneous interior, floors, concrete/wood, oil base, pri…"
type input "S.F."
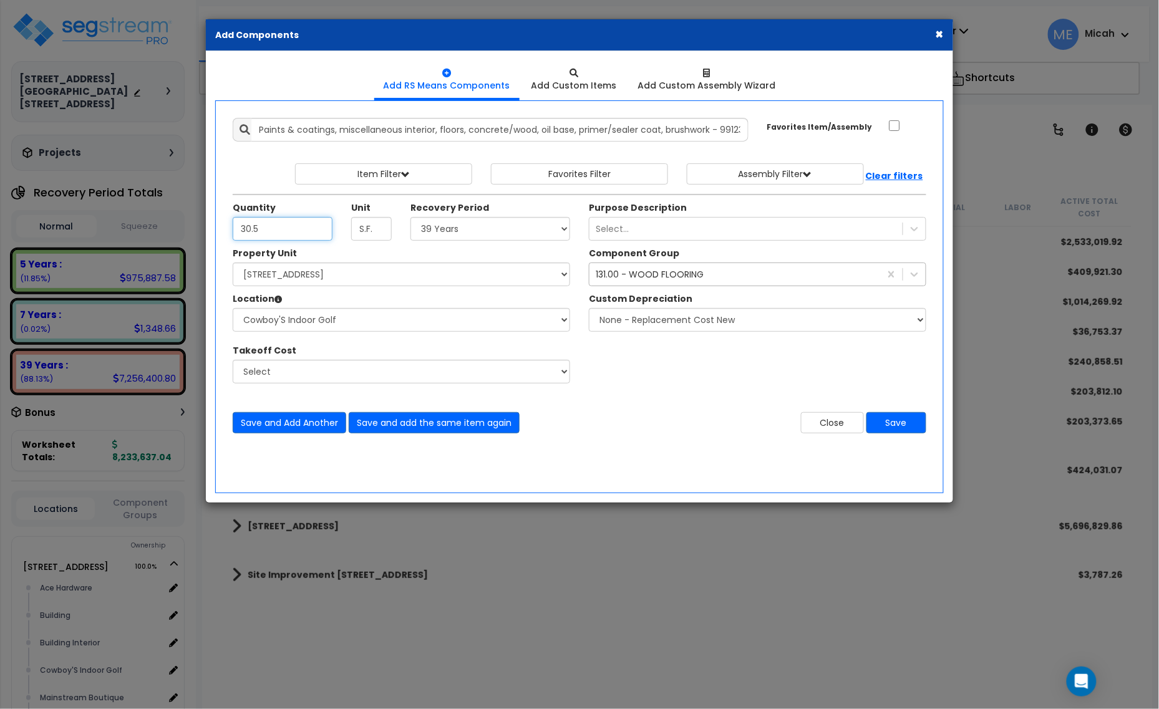
type input "30.5"
click at [629, 278] on div "131.00 - WOOD FLOORING" at bounding box center [650, 274] width 108 height 12
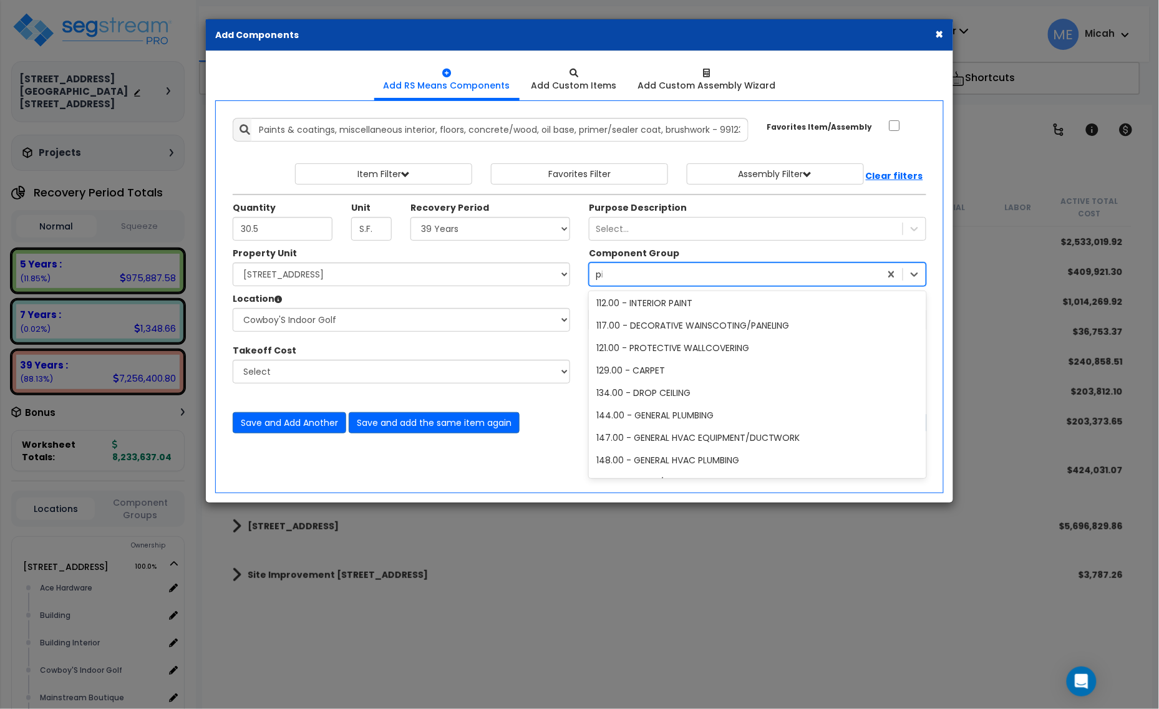
scroll to position [0, 0]
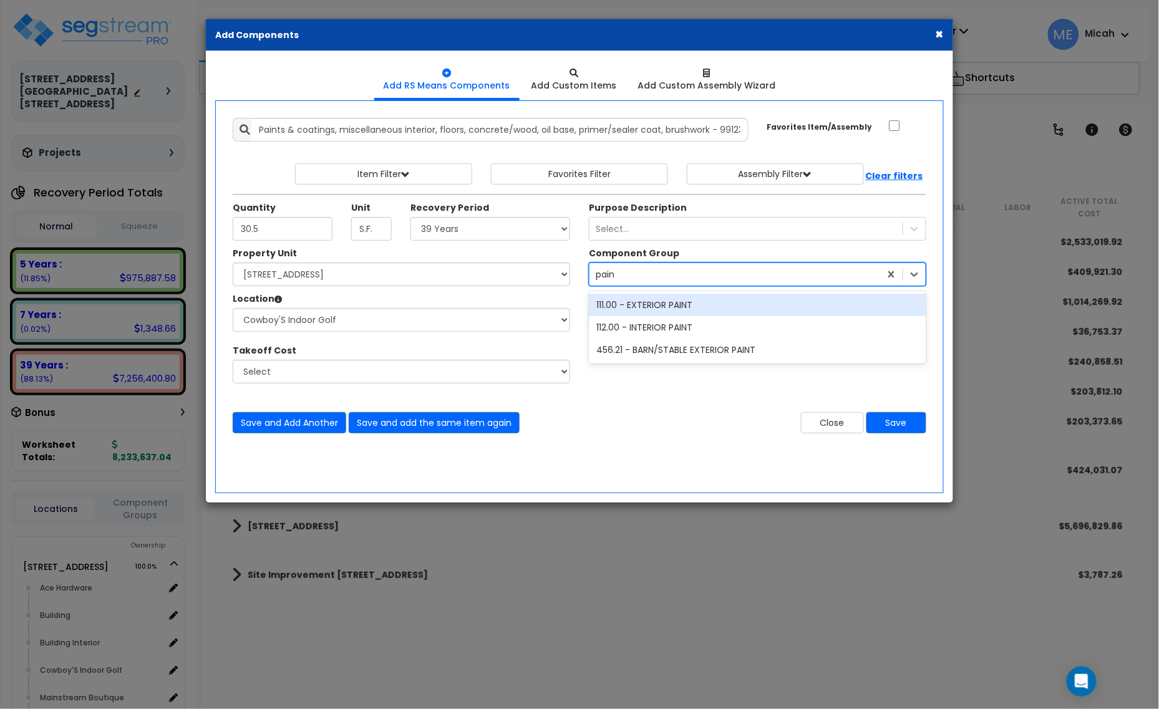
type input "paint"
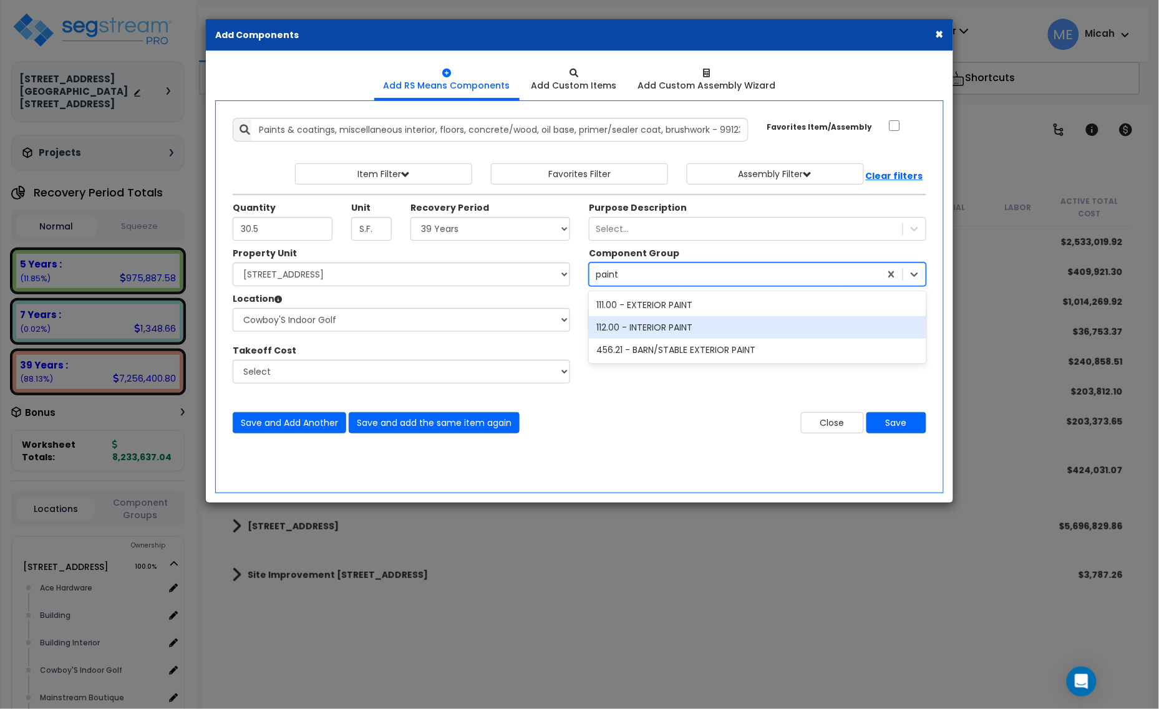
click at [663, 337] on div "112.00 - INTERIOR PAINT" at bounding box center [757, 327] width 337 height 22
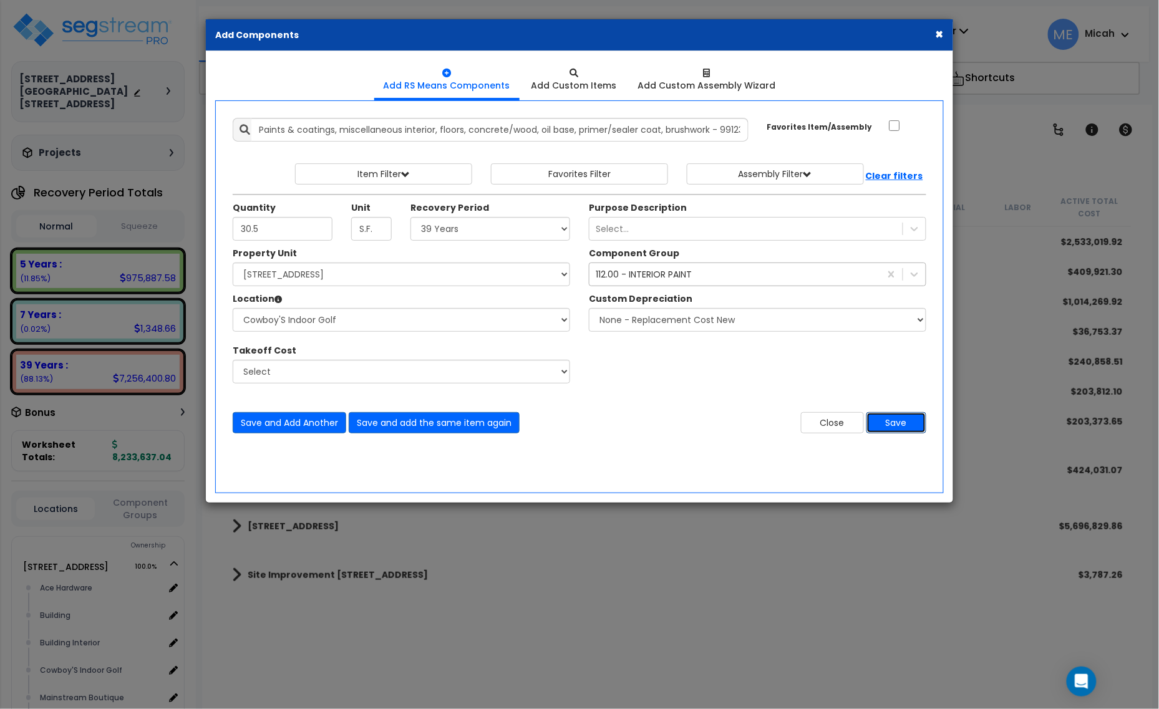
click at [888, 422] on button "Save" at bounding box center [896, 422] width 60 height 21
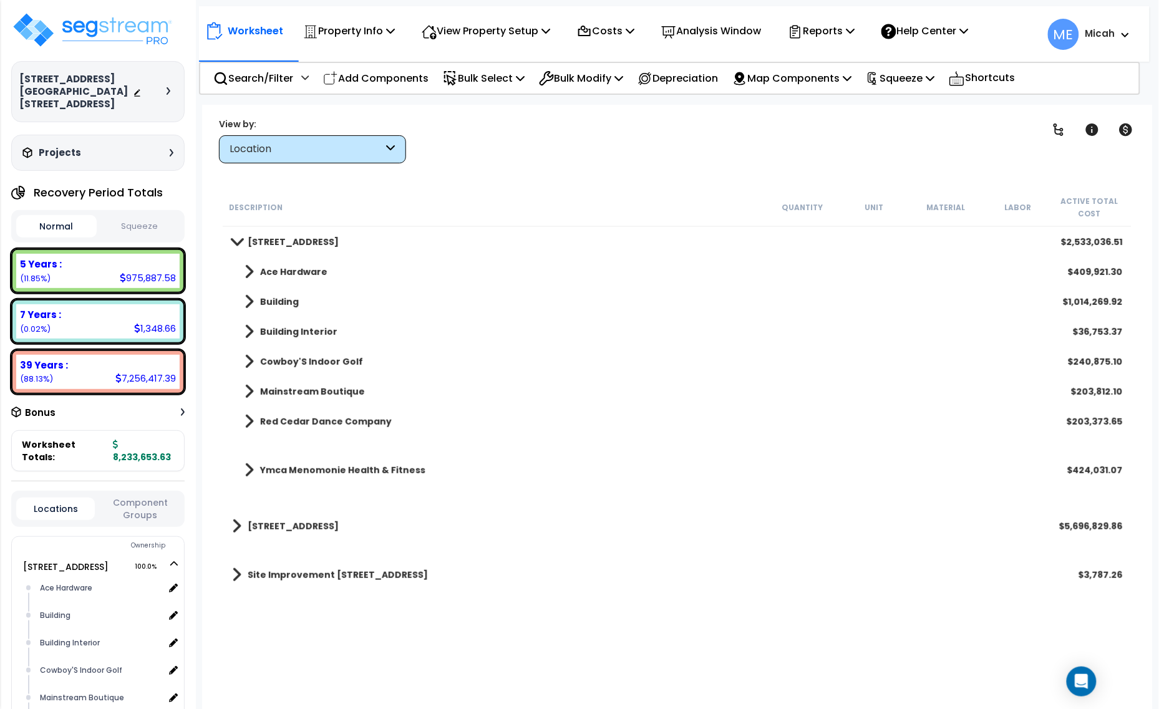
click at [249, 362] on span at bounding box center [248, 361] width 9 height 17
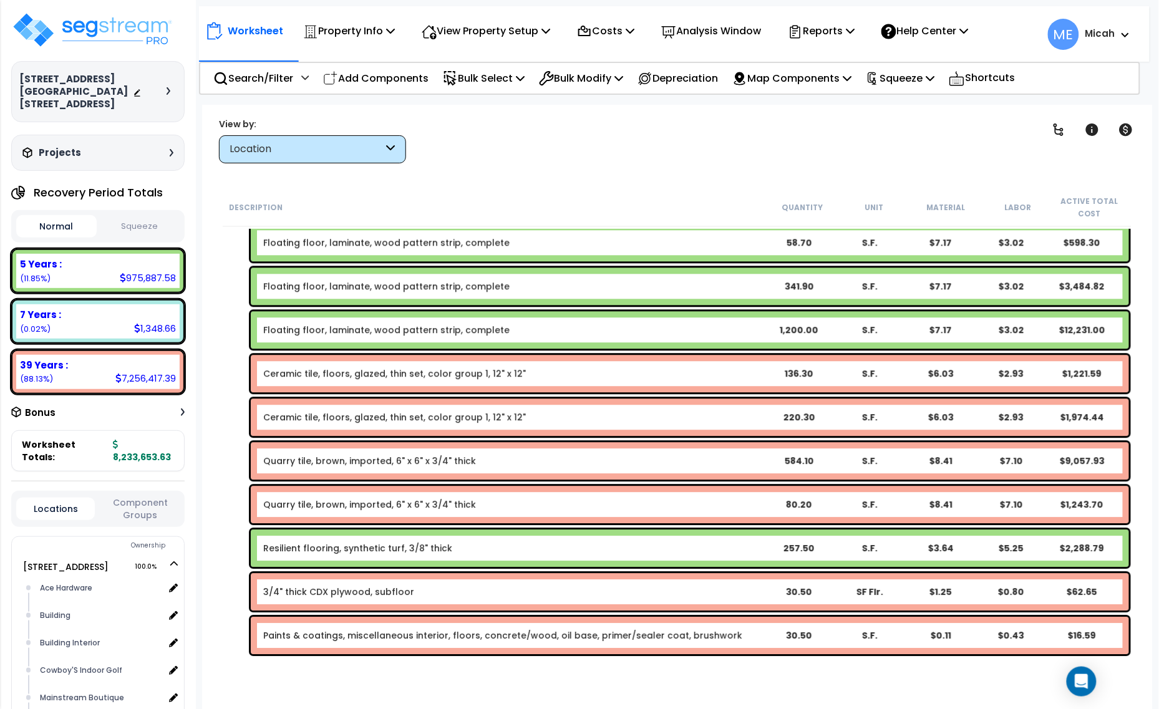
scroll to position [1217, 0]
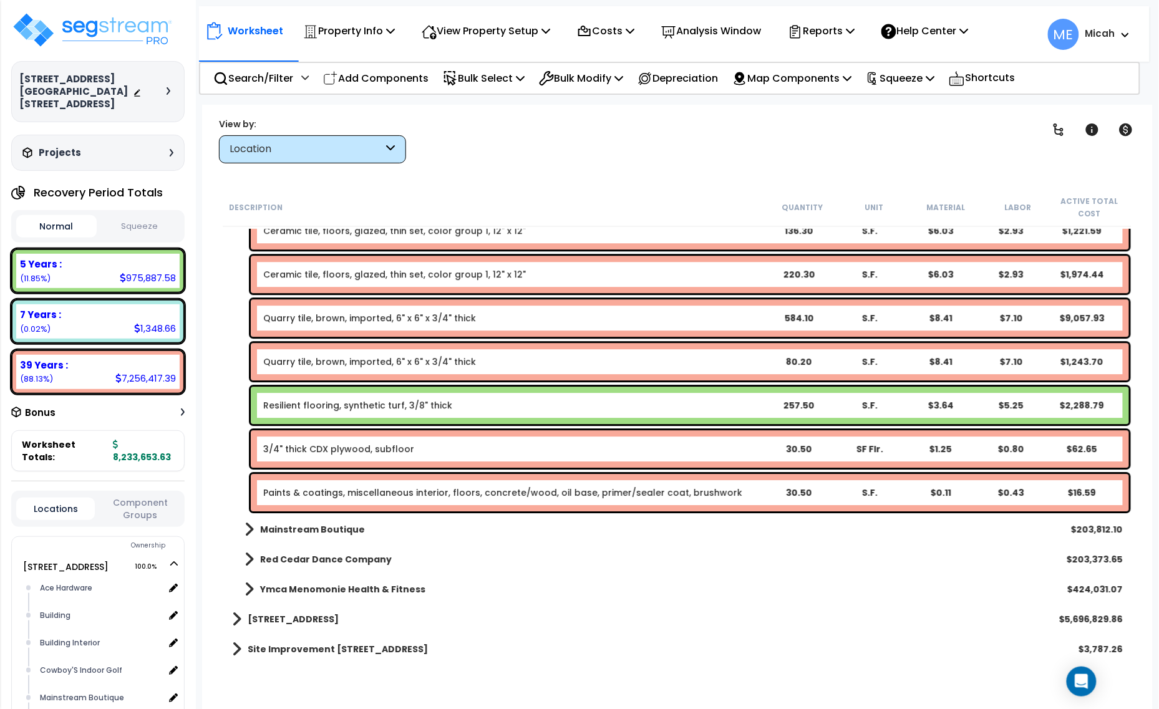
click at [382, 494] on link "Paints & coatings, miscellaneous interior, floors, concrete/wood, oil base, pri…" at bounding box center [502, 492] width 479 height 12
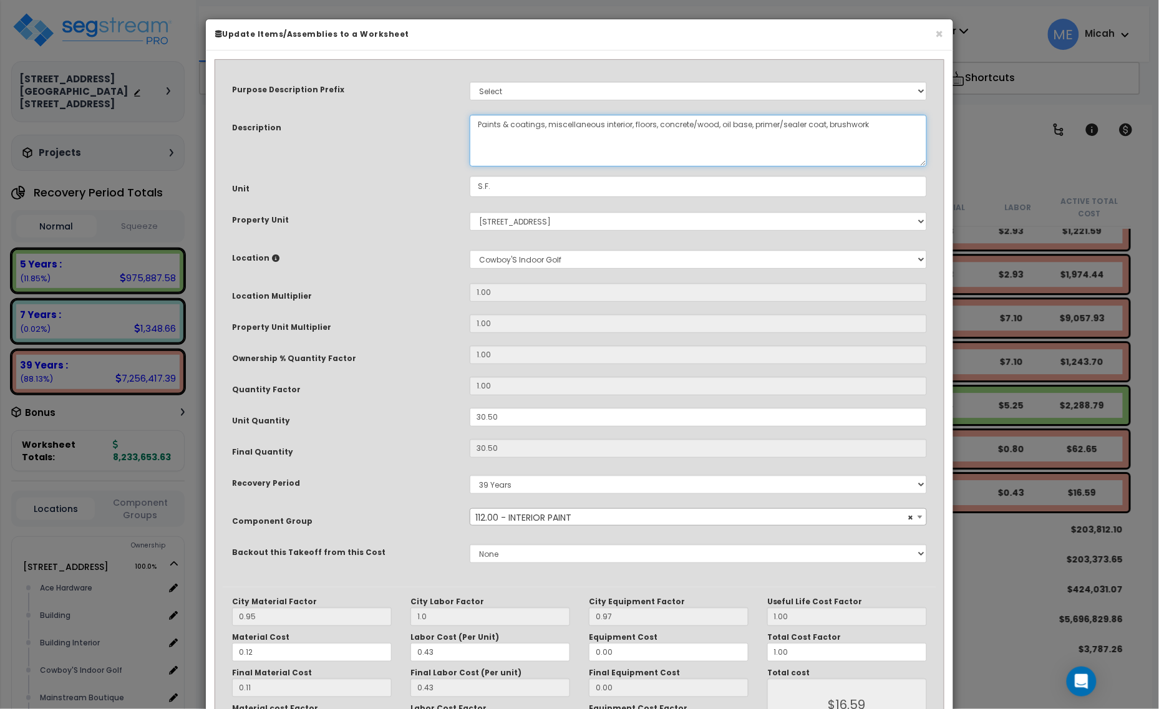
click at [692, 128] on textarea "Paints & coatings, miscellaneous interior, floors, concrete/wood, oil base, pri…" at bounding box center [698, 141] width 457 height 52
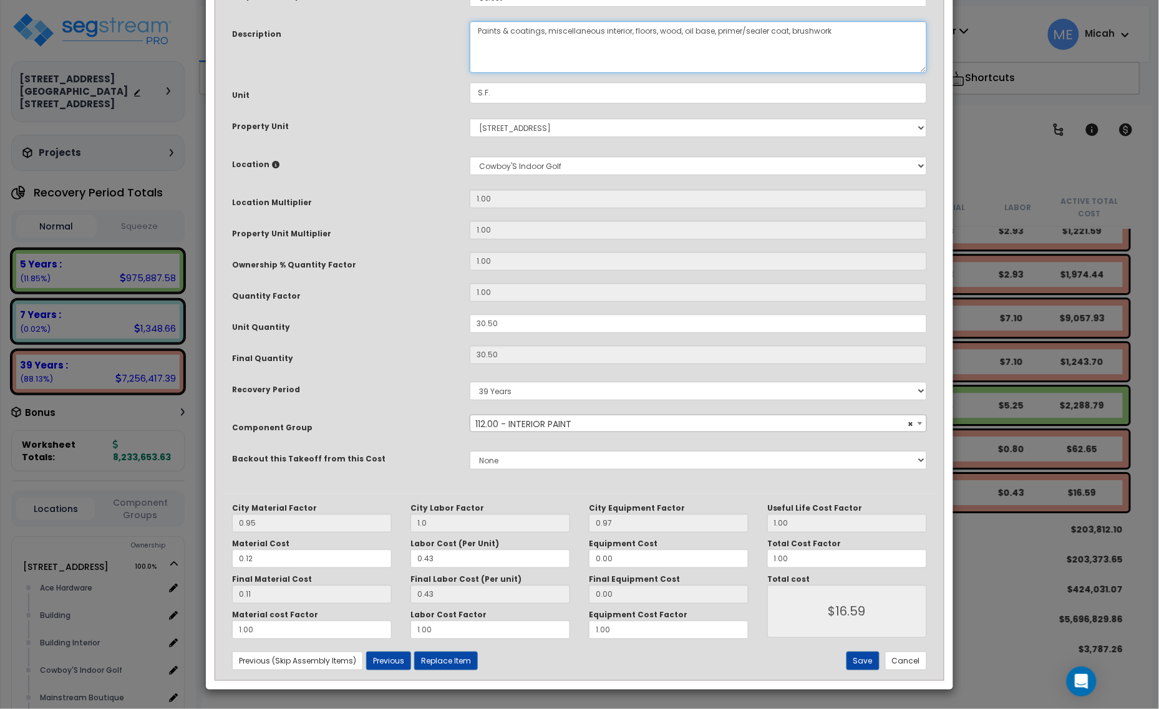
scroll to position [94, 0]
type textarea "Paints & coatings, miscellaneous interior, floors, wood, oil base, primer/seale…"
click at [861, 661] on button "Save" at bounding box center [862, 661] width 33 height 19
type input "1.00"
type input "16.59"
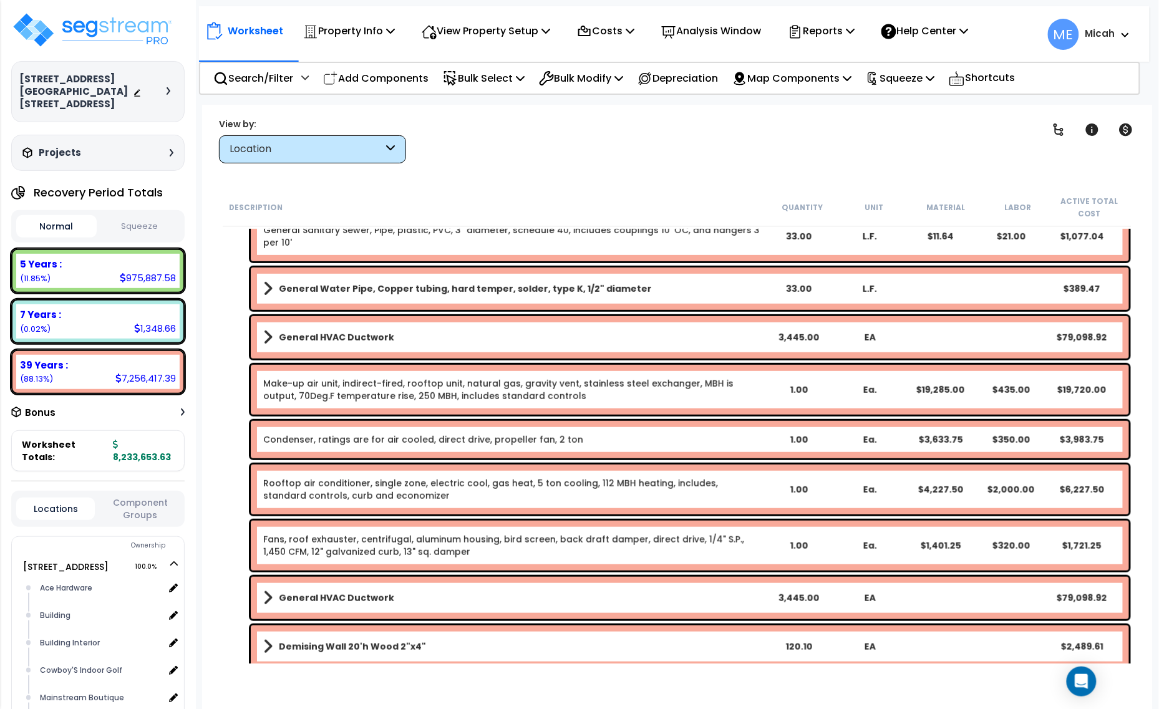
scroll to position [47, 0]
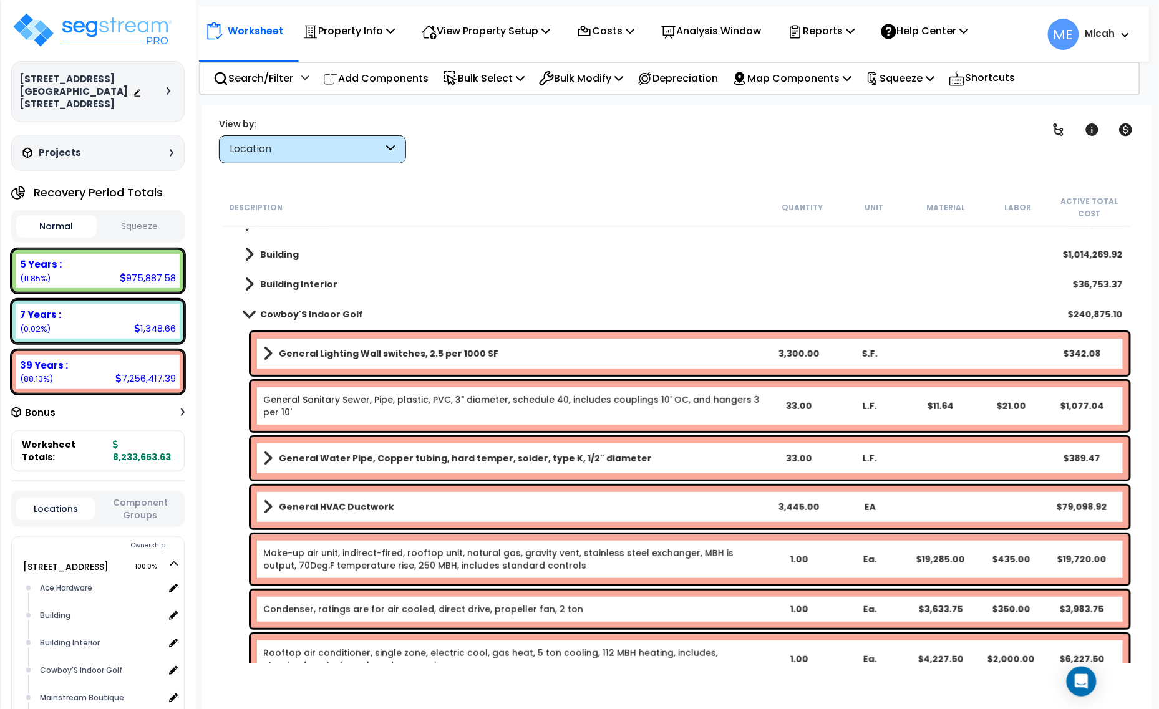
click at [254, 314] on span at bounding box center [248, 313] width 17 height 9
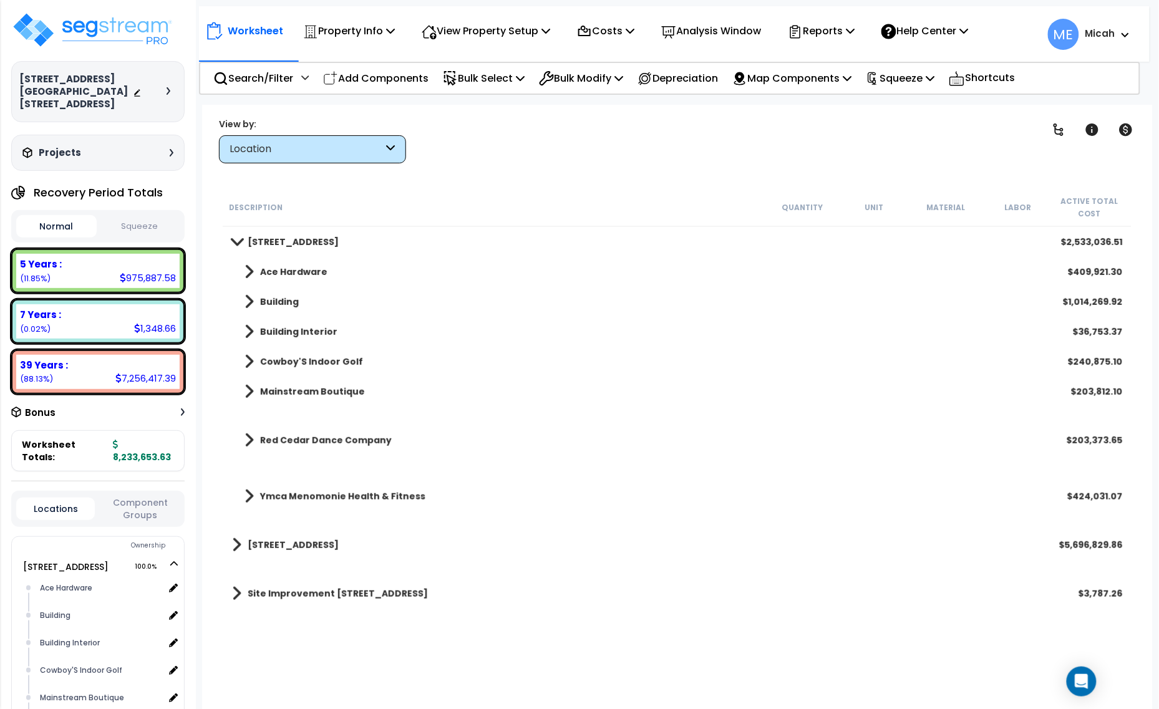
scroll to position [0, 0]
click at [379, 77] on p "Add Components" at bounding box center [375, 78] width 105 height 17
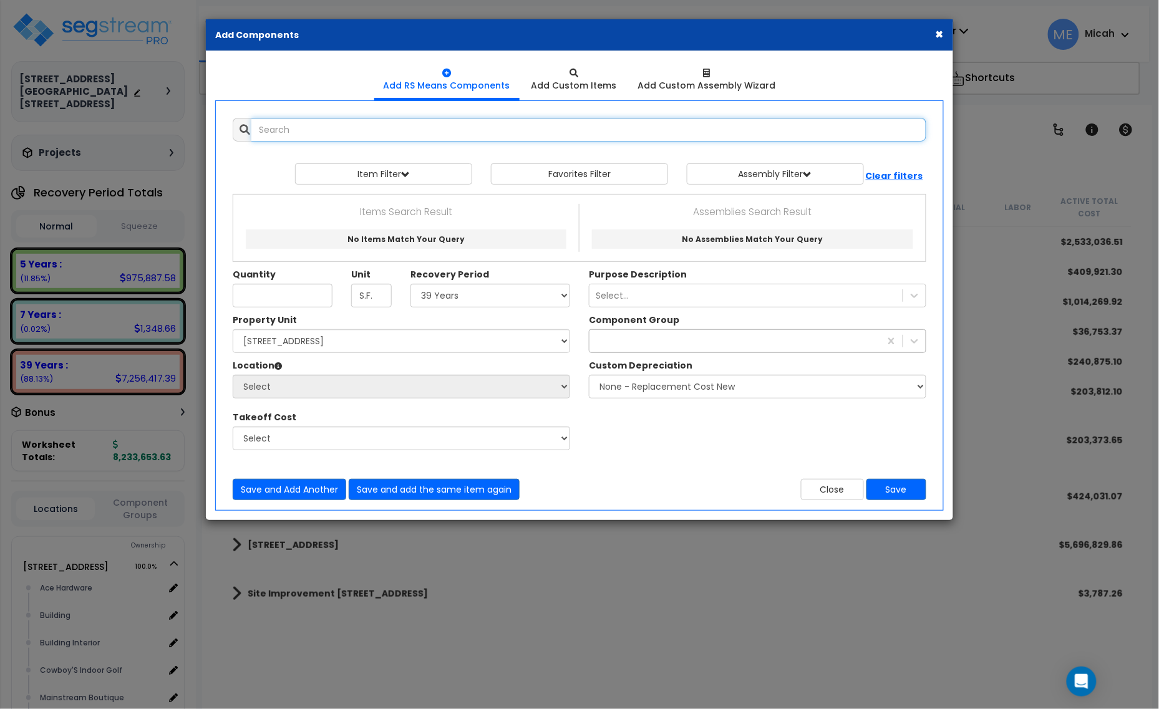
select select
click at [346, 122] on input "text" at bounding box center [588, 130] width 675 height 24
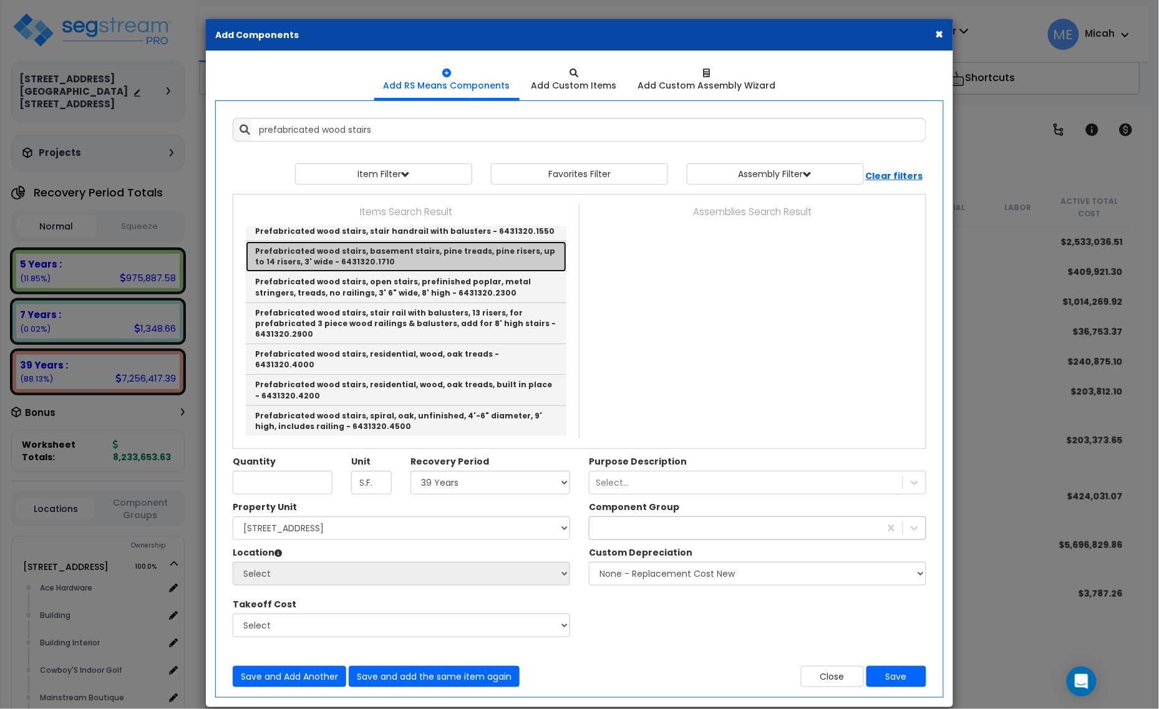
click at [443, 272] on link "Prefabricated wood stairs, basement stairs, pine treads, pine risers, up to 14 …" at bounding box center [406, 256] width 321 height 31
type input "Prefabricated wood stairs, basement stairs, pine treads, pine risers, up to 14 …"
type input "Riser"
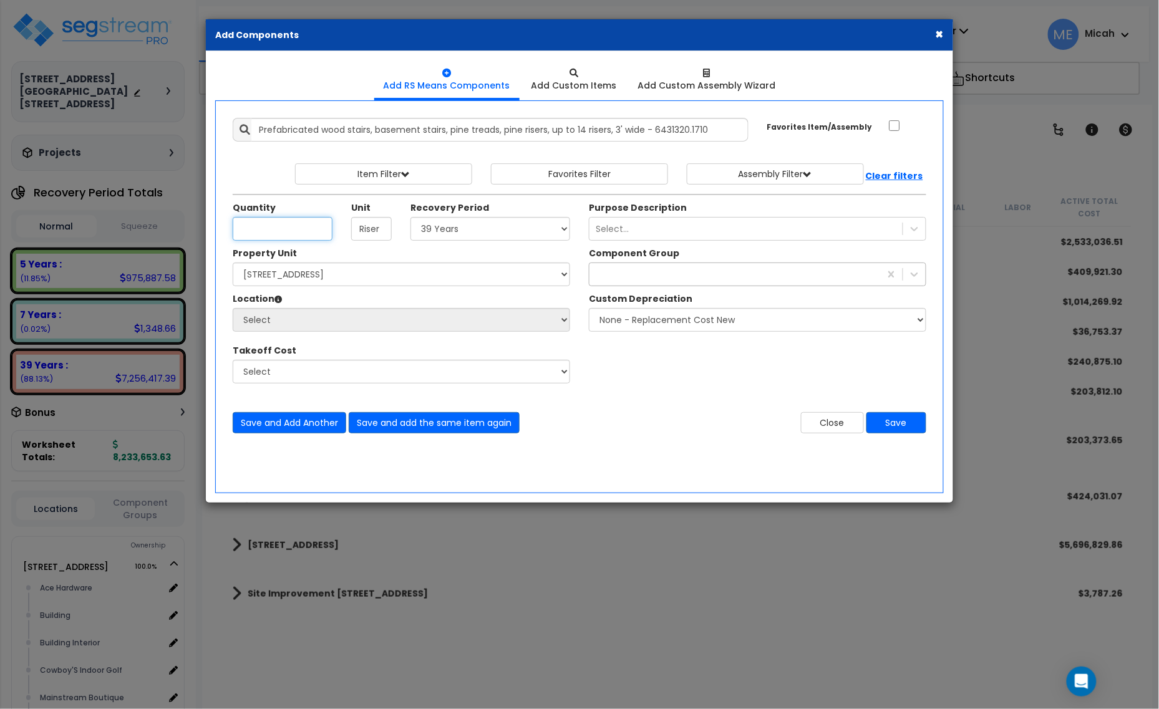
click at [286, 231] on input "Unit Quantity" at bounding box center [283, 229] width 100 height 24
type input "10"
click at [440, 230] on select "Select 5 Years 7 Years 15 Years 20 Years 39 Years 27.5 Year" at bounding box center [490, 229] width 160 height 24
select select "39Y"
click at [411, 218] on select "Select 5 Years 7 Years 15 Years 20 Years 39 Years 27.5 Year" at bounding box center [490, 229] width 160 height 24
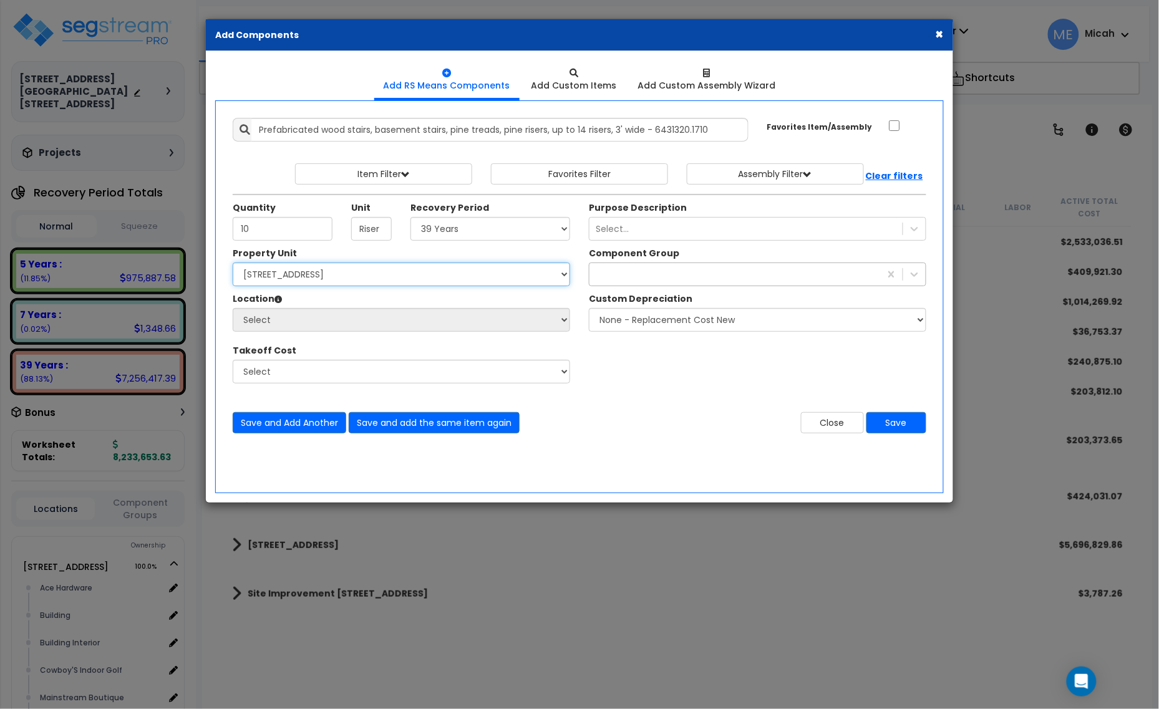
click at [349, 276] on select "Select [STREET_ADDRESS] [STREET_ADDRESS] Site Improvement [STREET_ADDRESS] Site…" at bounding box center [401, 275] width 337 height 24
select select "161435"
click at [233, 263] on select "Select [STREET_ADDRESS] [STREET_ADDRESS] Site Improvement [STREET_ADDRESS] Site…" at bounding box center [401, 275] width 337 height 24
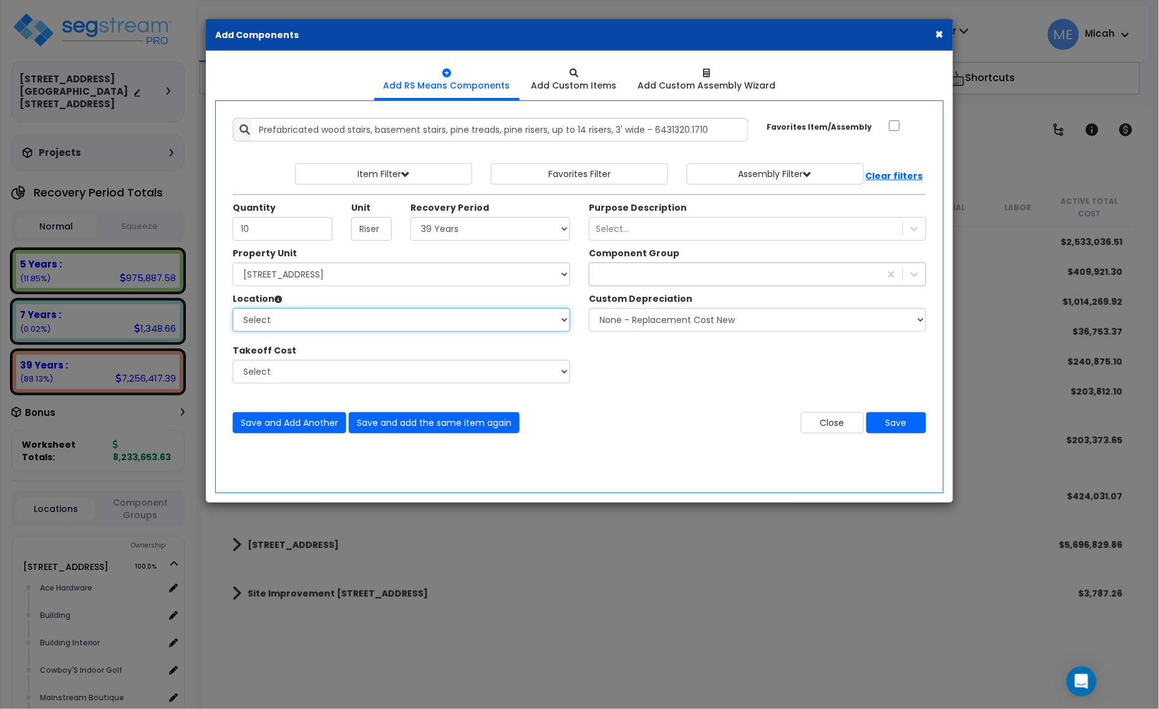
click at [369, 319] on select "Select Ace Hardware Building Building Interior Cowboy'S Indoor Golf Mainstream …" at bounding box center [401, 320] width 337 height 24
select select "31137"
click at [233, 309] on select "Select Ace Hardware Building Building Interior Cowboy'S Indoor Golf Mainstream …" at bounding box center [401, 320] width 337 height 24
click at [646, 273] on div "paint" at bounding box center [734, 274] width 291 height 20
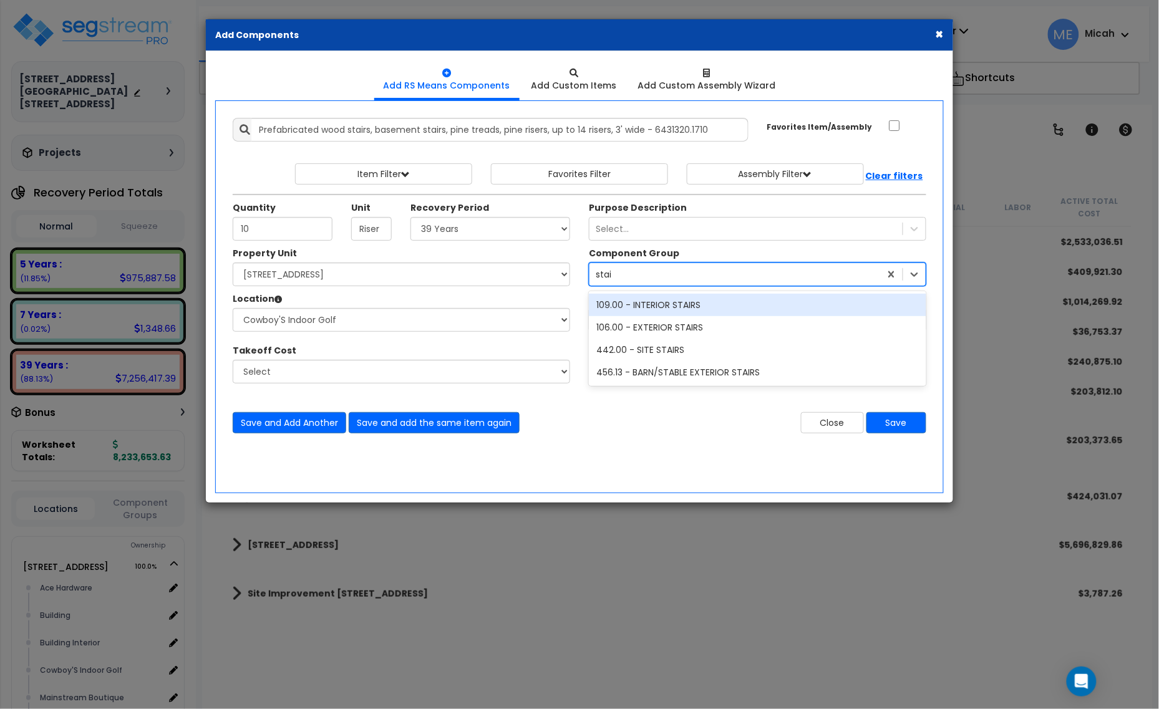
type input "stair"
click at [661, 304] on div "109.00 - INTERIOR STAIRS" at bounding box center [757, 305] width 337 height 22
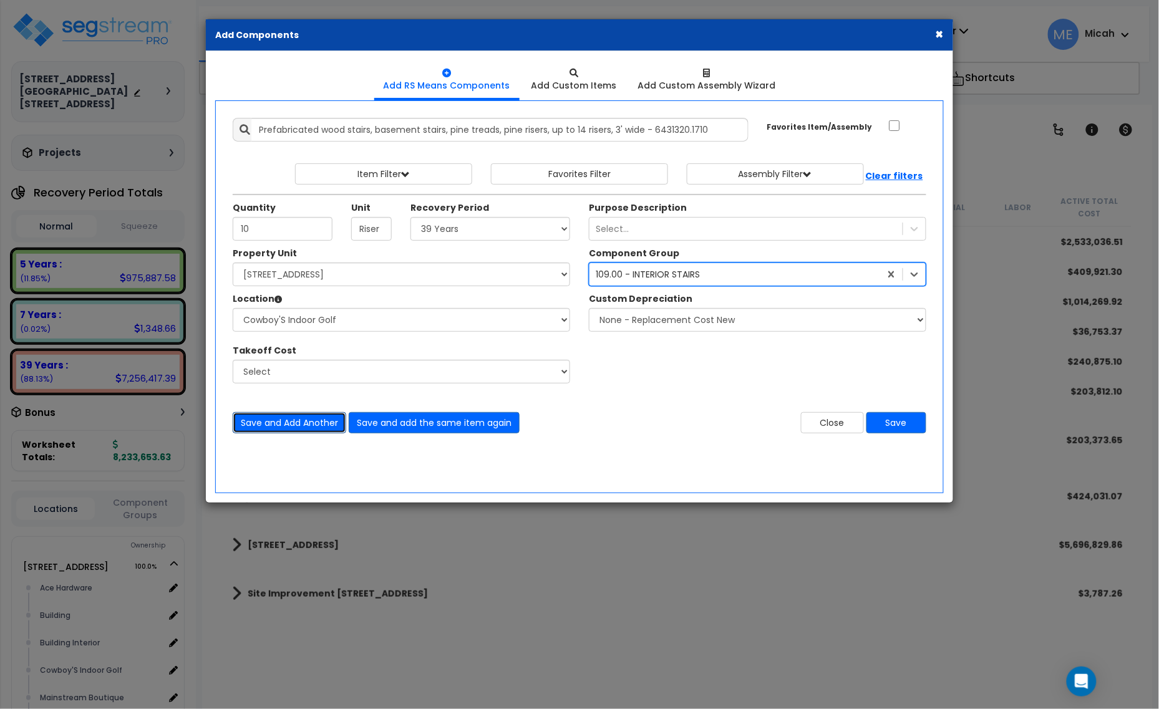
click at [291, 428] on button "Save and Add Another" at bounding box center [290, 422] width 114 height 21
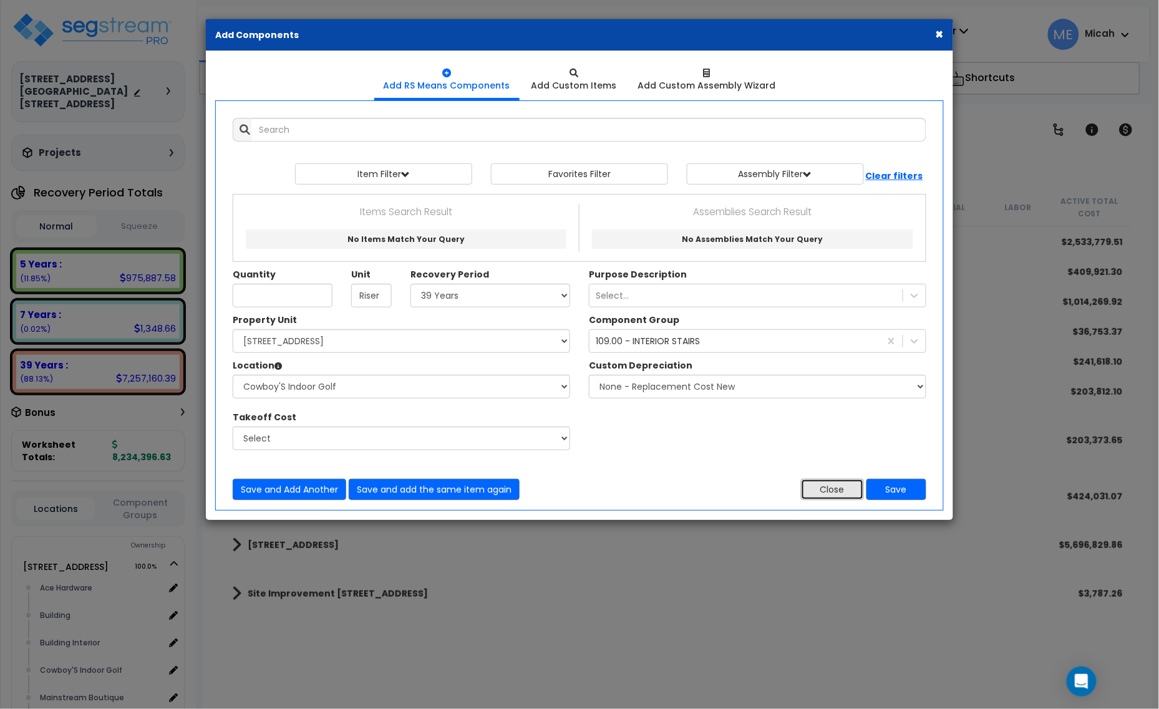
click at [833, 493] on button "Close" at bounding box center [832, 489] width 63 height 21
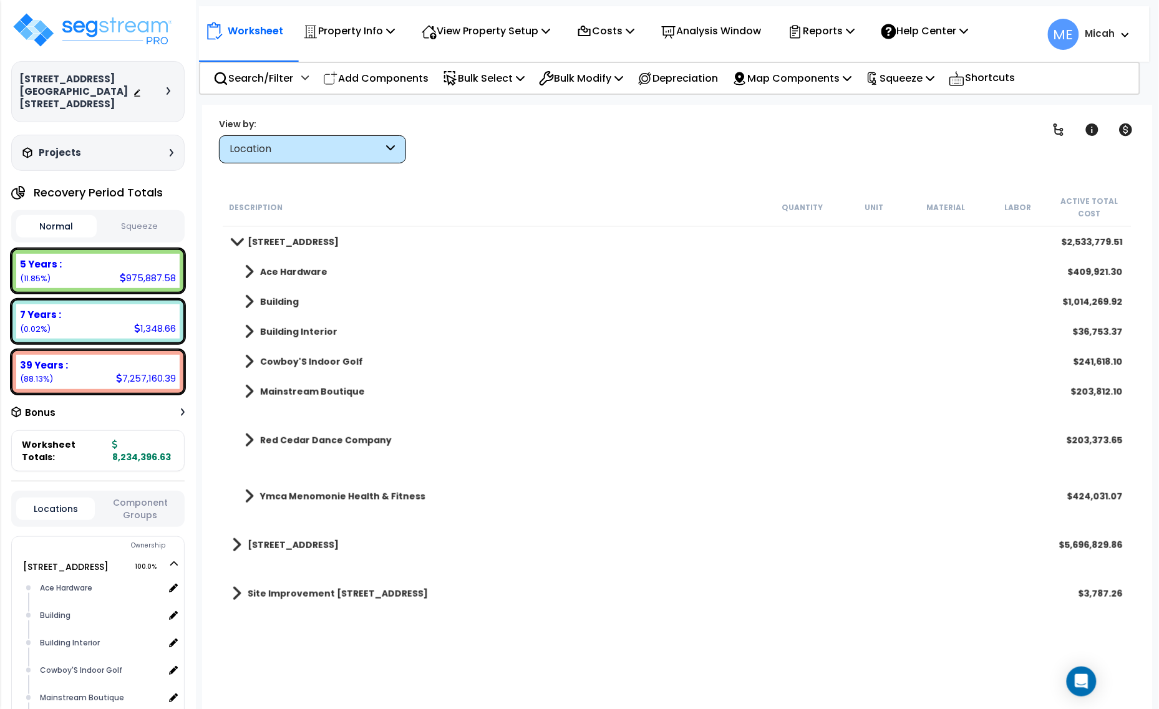
click at [246, 365] on span at bounding box center [248, 361] width 9 height 17
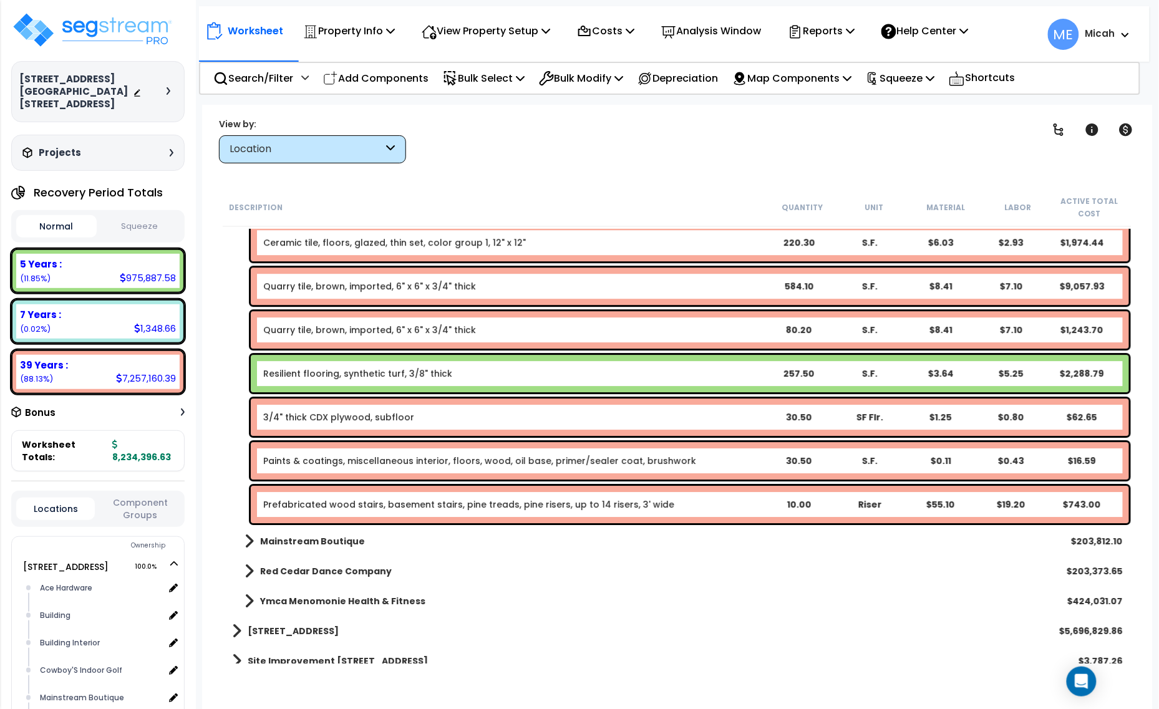
scroll to position [1260, 0]
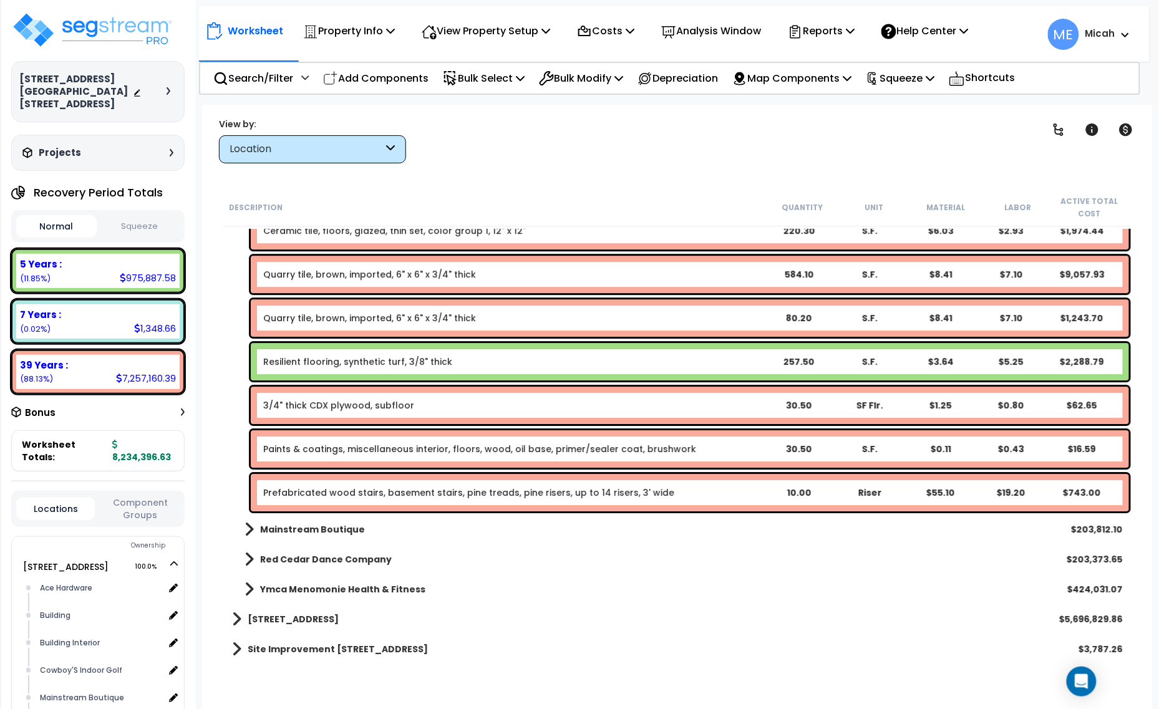
click at [414, 444] on link "Paints & coatings, miscellaneous interior, floors, wood, oil base, primer/seale…" at bounding box center [479, 449] width 433 height 12
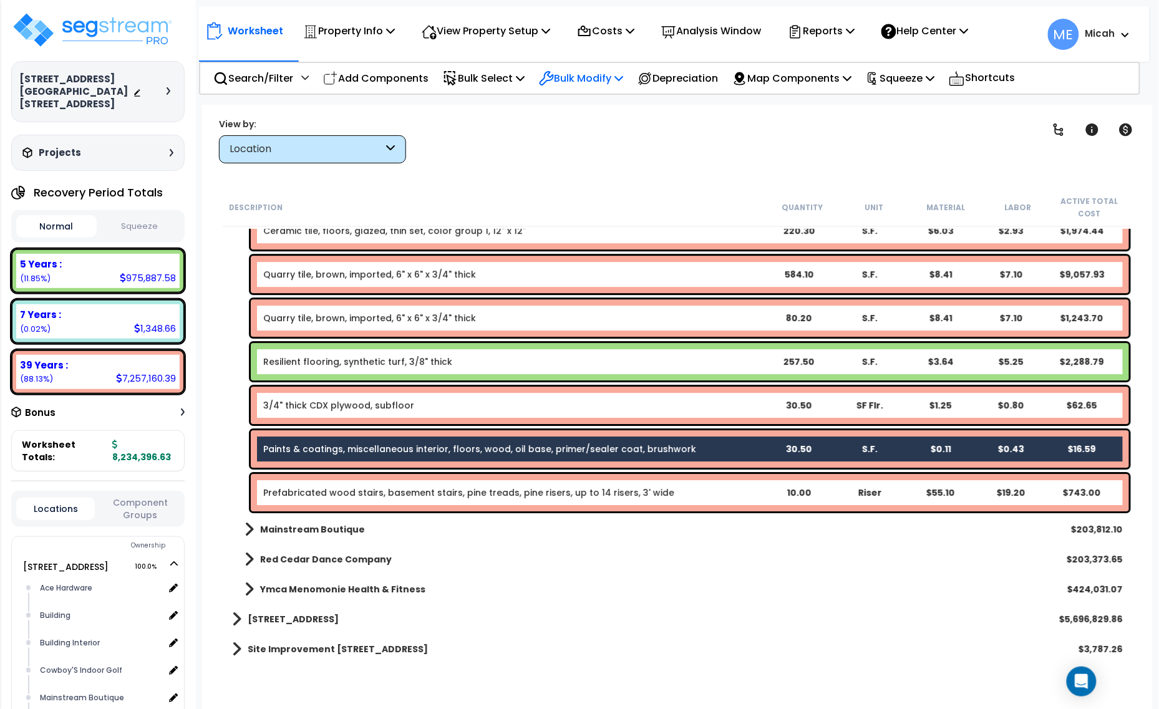
click at [613, 79] on p "Bulk Modify" at bounding box center [581, 78] width 84 height 17
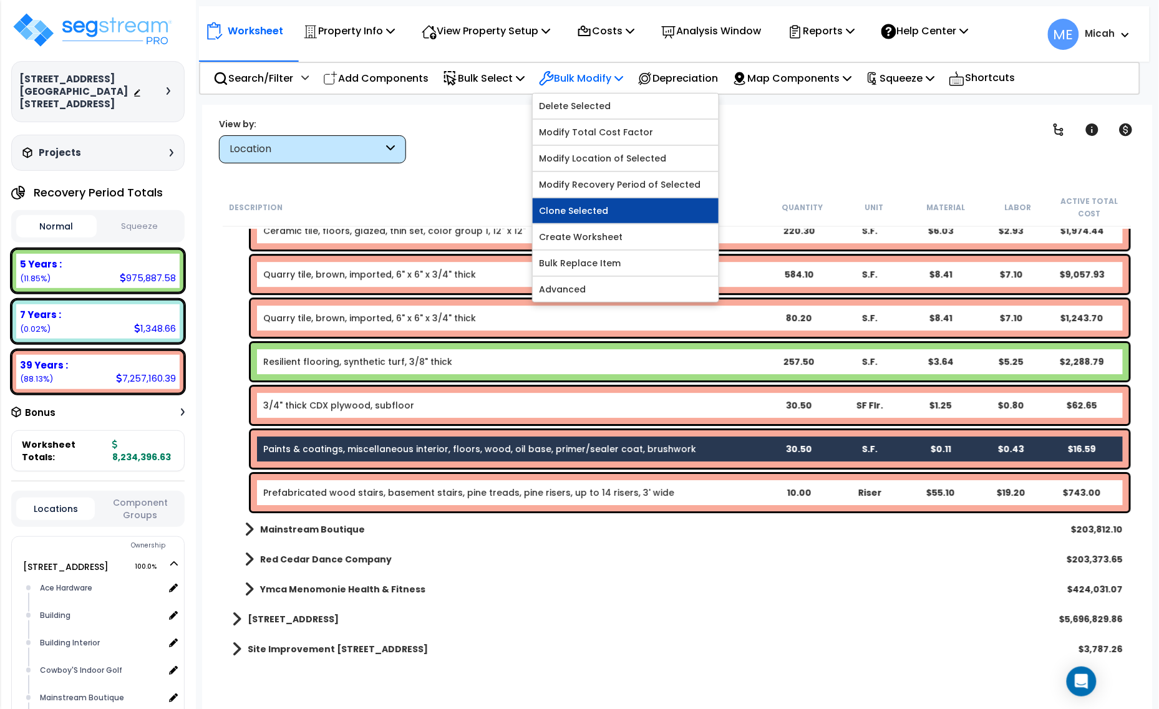
click at [629, 210] on link "Clone Selected" at bounding box center [626, 210] width 186 height 25
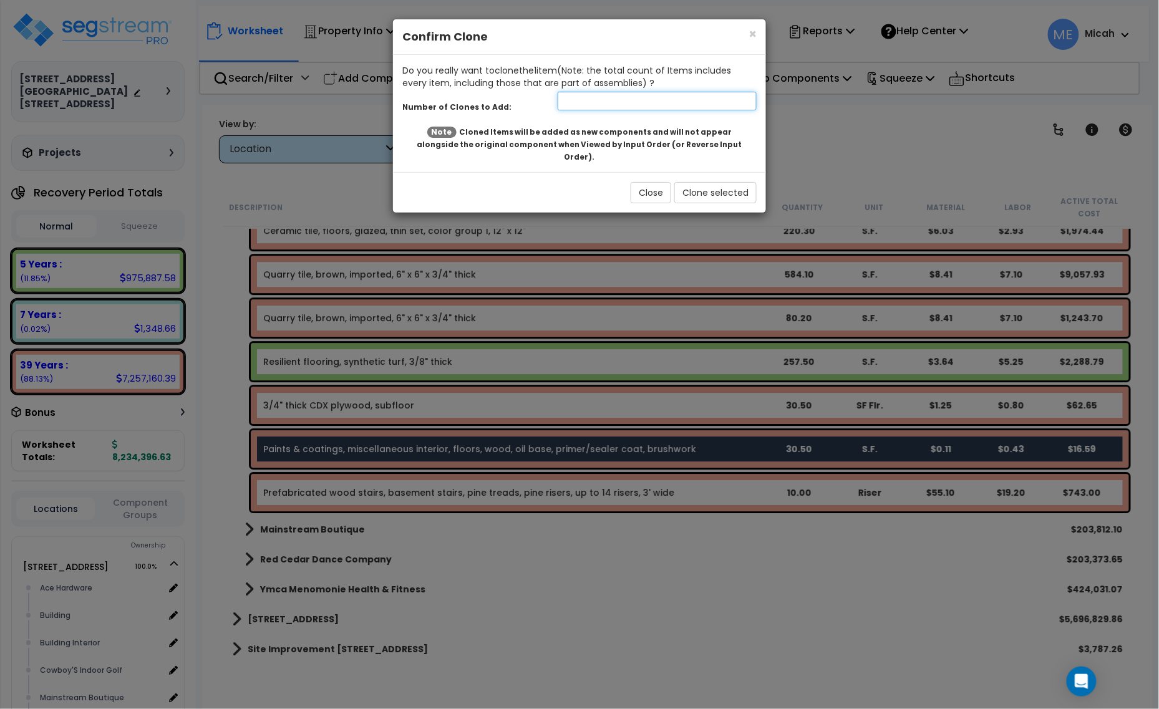
click at [637, 107] on input "number" at bounding box center [657, 101] width 199 height 19
type input "1"
click at [737, 195] on div "Close Clone selected" at bounding box center [579, 192] width 373 height 41
click at [734, 187] on button "Clone selected" at bounding box center [715, 192] width 82 height 21
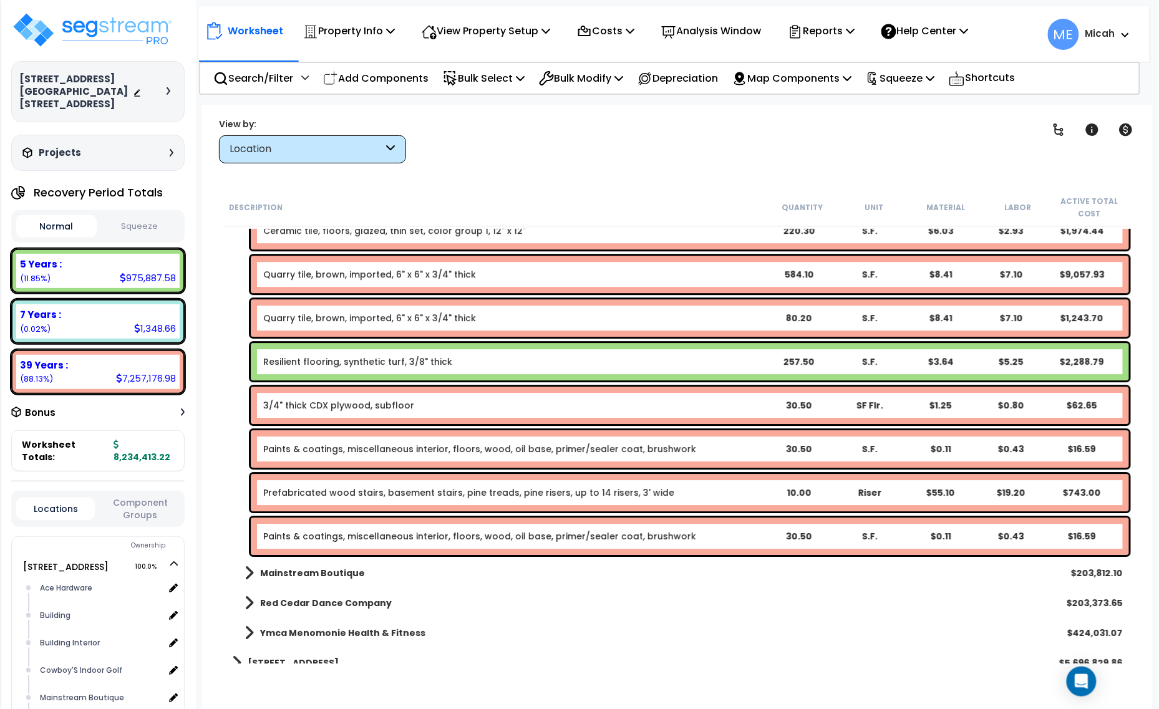
click at [425, 539] on link "Paints & coatings, miscellaneous interior, floors, wood, oil base, primer/seale…" at bounding box center [479, 536] width 433 height 12
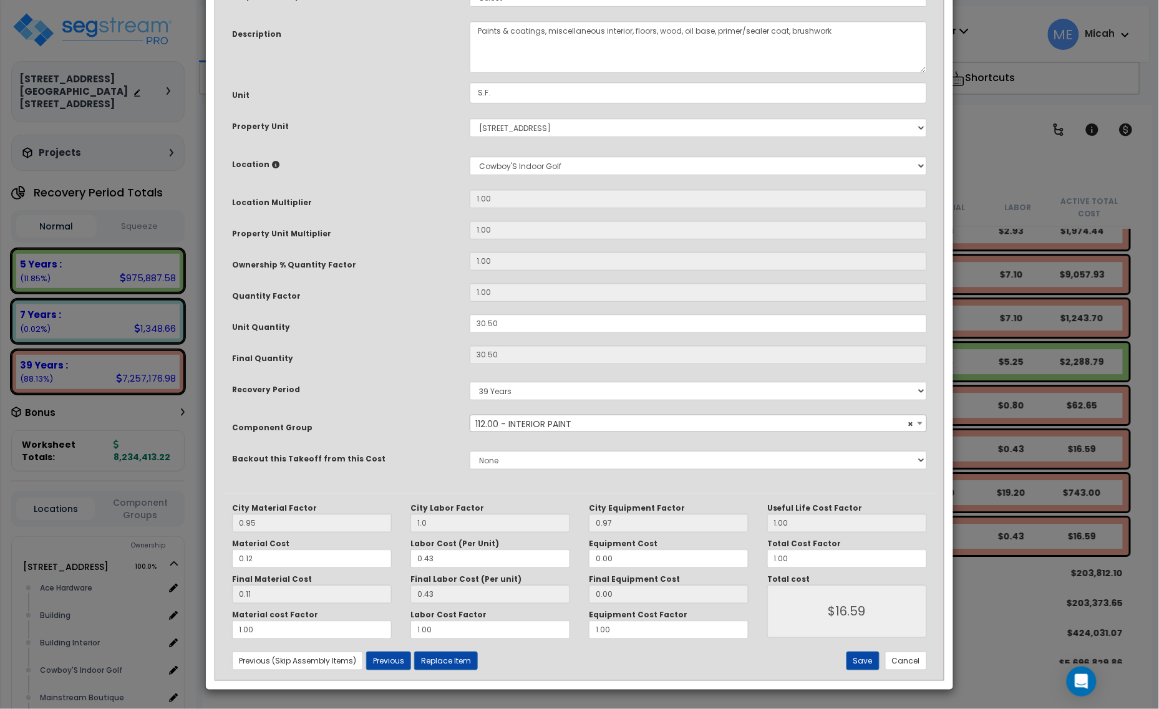
scroll to position [0, 0]
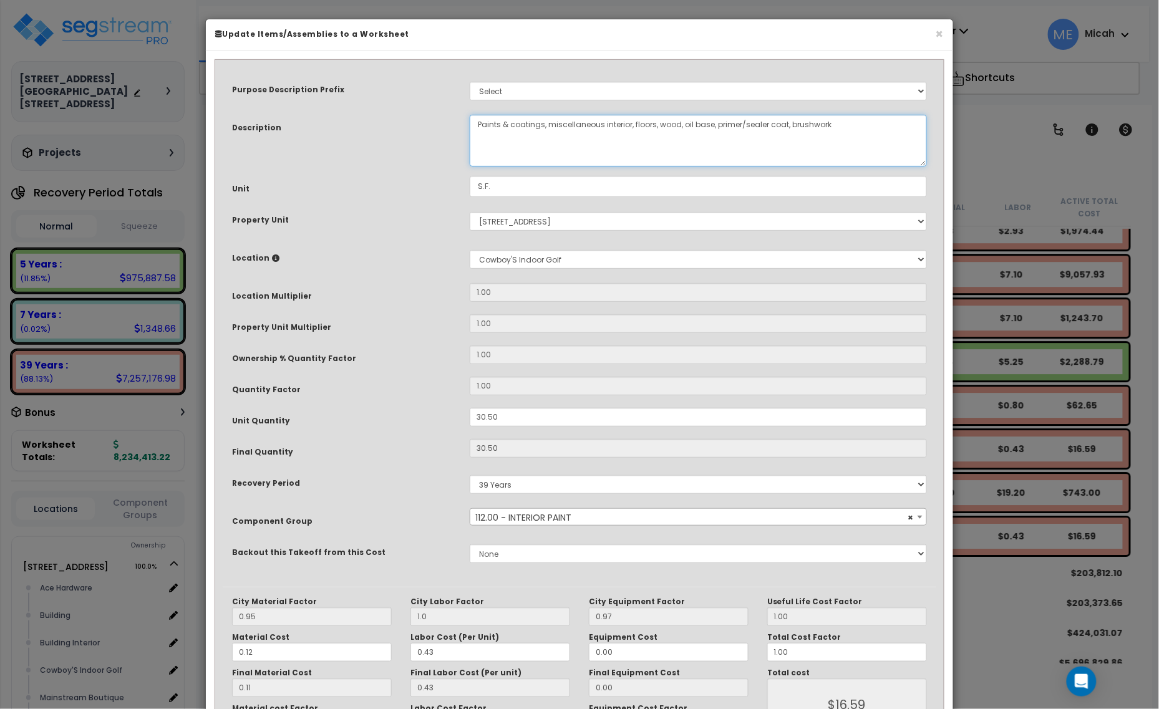
click at [477, 120] on textarea "Paints & coatings, miscellaneous interior, floors, wood, oil base, primer/seale…" at bounding box center [698, 141] width 457 height 52
click at [728, 122] on textarea "Paints & coatings, miscellaneous interior, floors, wood, oil base, primer/seale…" at bounding box center [698, 141] width 457 height 52
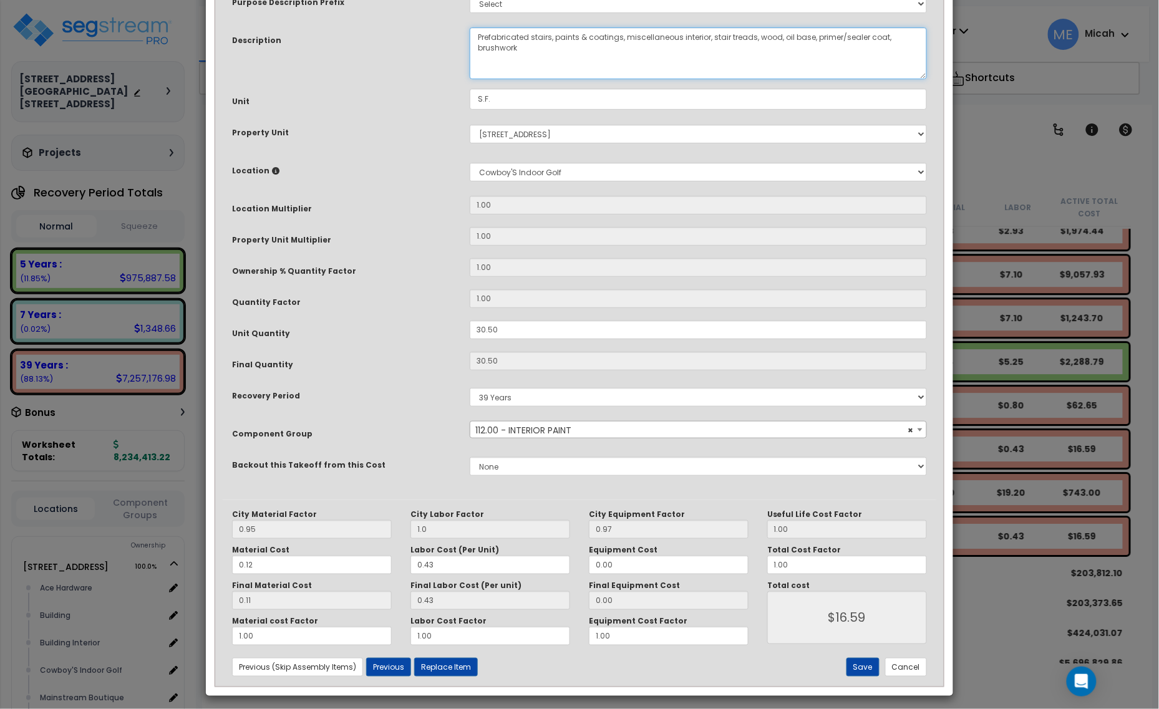
scroll to position [94, 0]
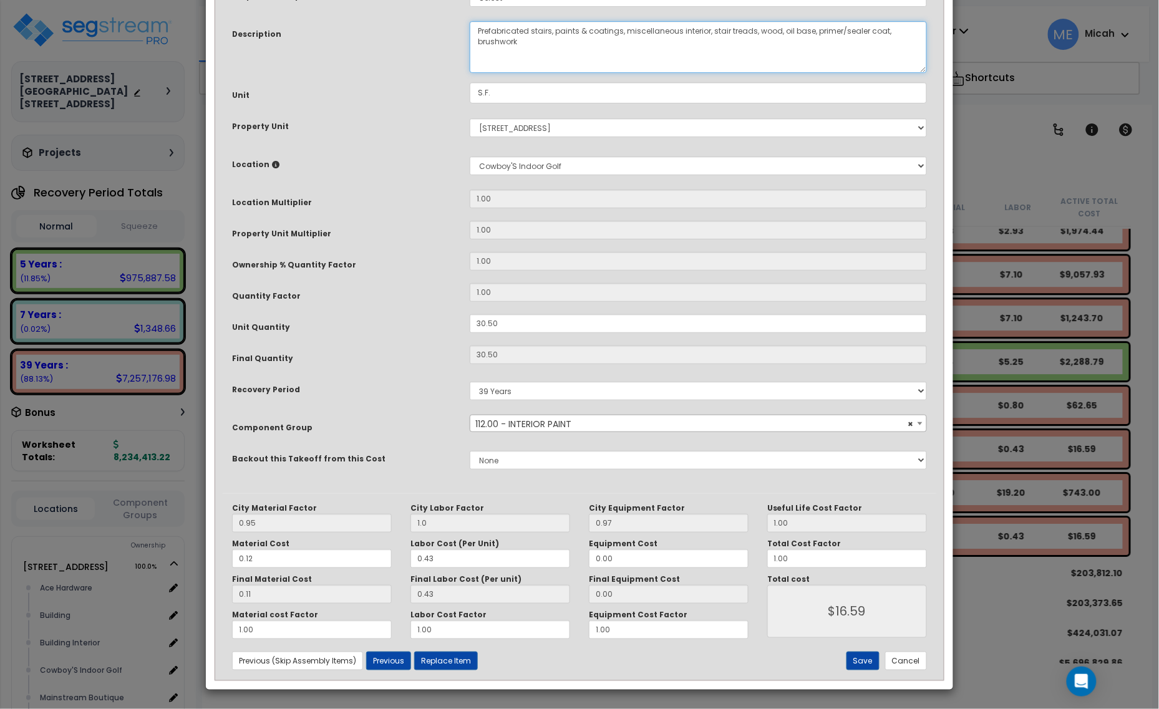
type textarea "Prefabricated stairs, paints & coatings, miscellaneous interior, stair treads, …"
drag, startPoint x: 515, startPoint y: 321, endPoint x: 441, endPoint y: 322, distance: 74.2
click at [441, 322] on div "Unit Quantity 30.50" at bounding box center [580, 325] width 714 height 22
type input "3"
type input "30.5"
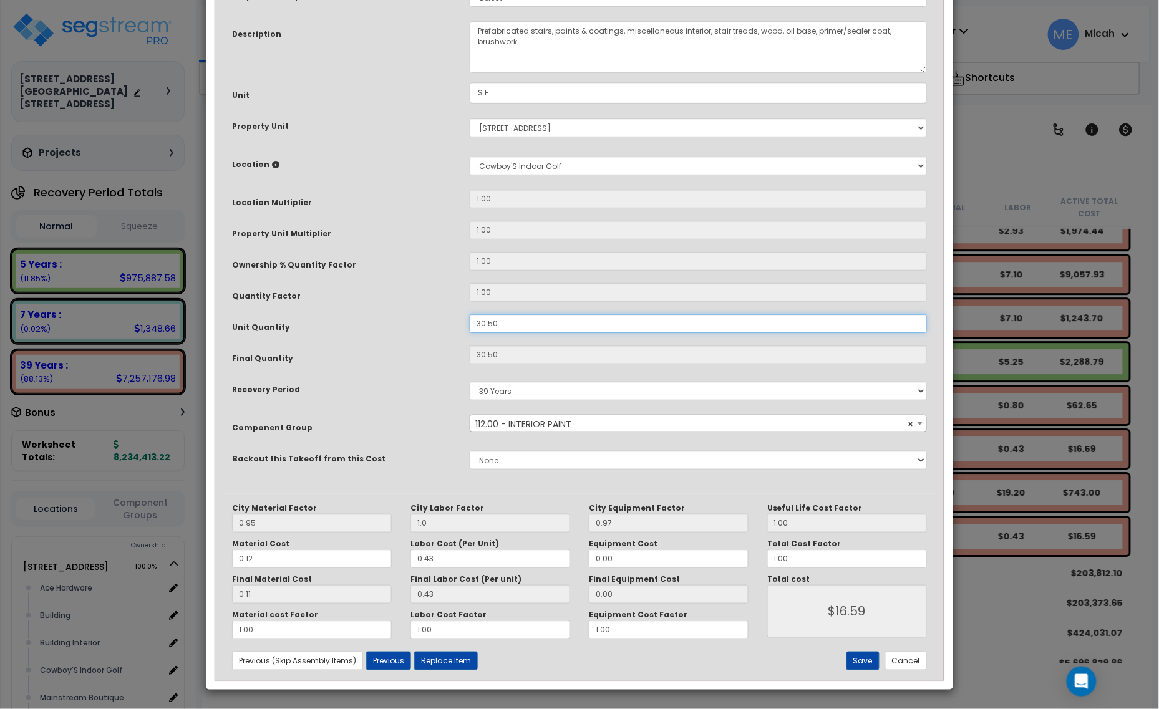
type input "$16.47"
type input "3"
type input "$1.62"
type input "32"
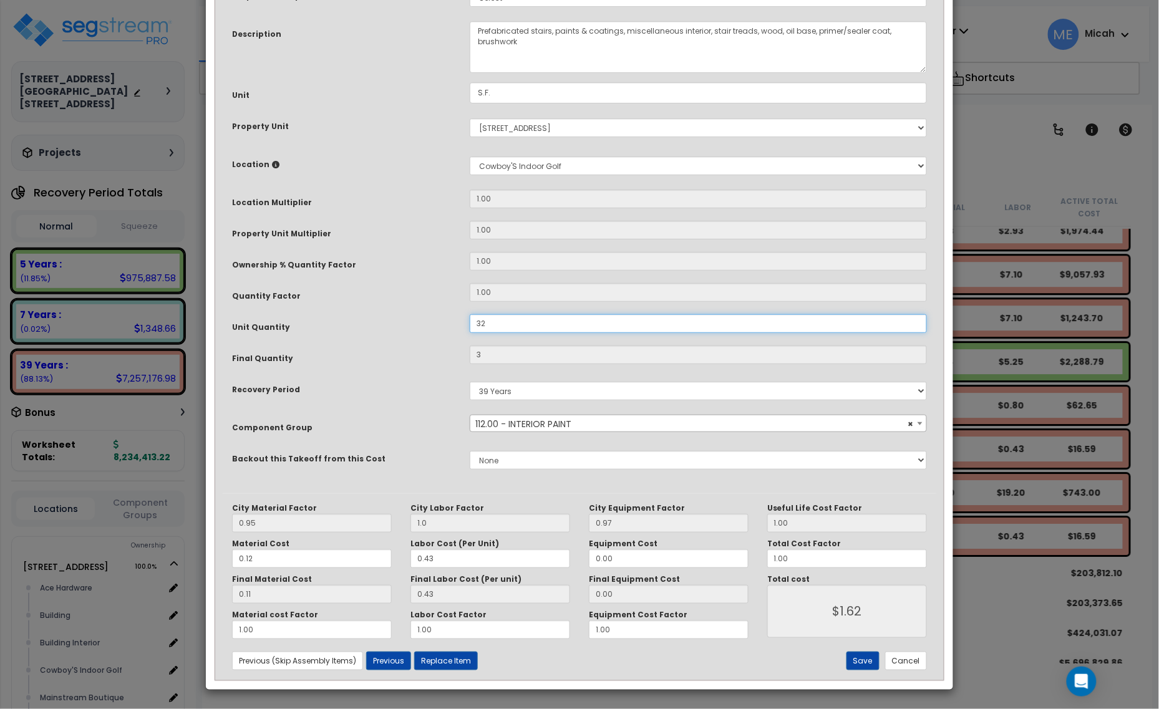
type input "$17.28"
type input "32.9"
type input "$17.77"
click at [858, 662] on button "Save" at bounding box center [862, 661] width 33 height 19
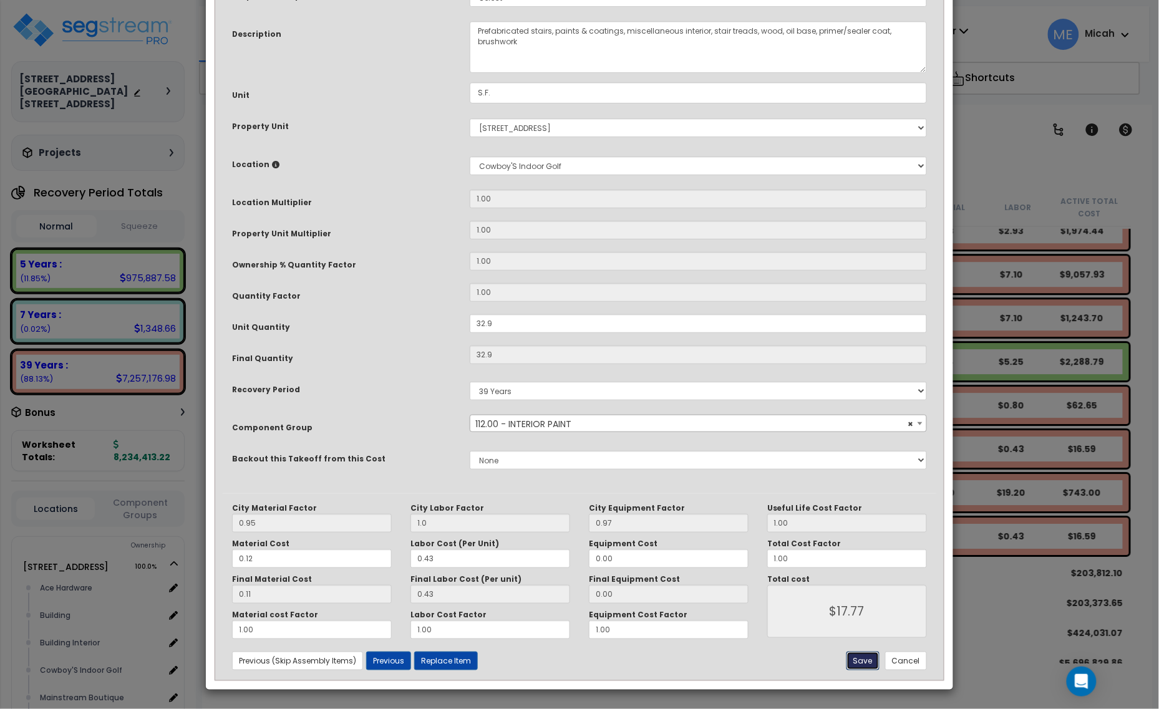
type input "32.90"
type input "1.00"
type input "17.77"
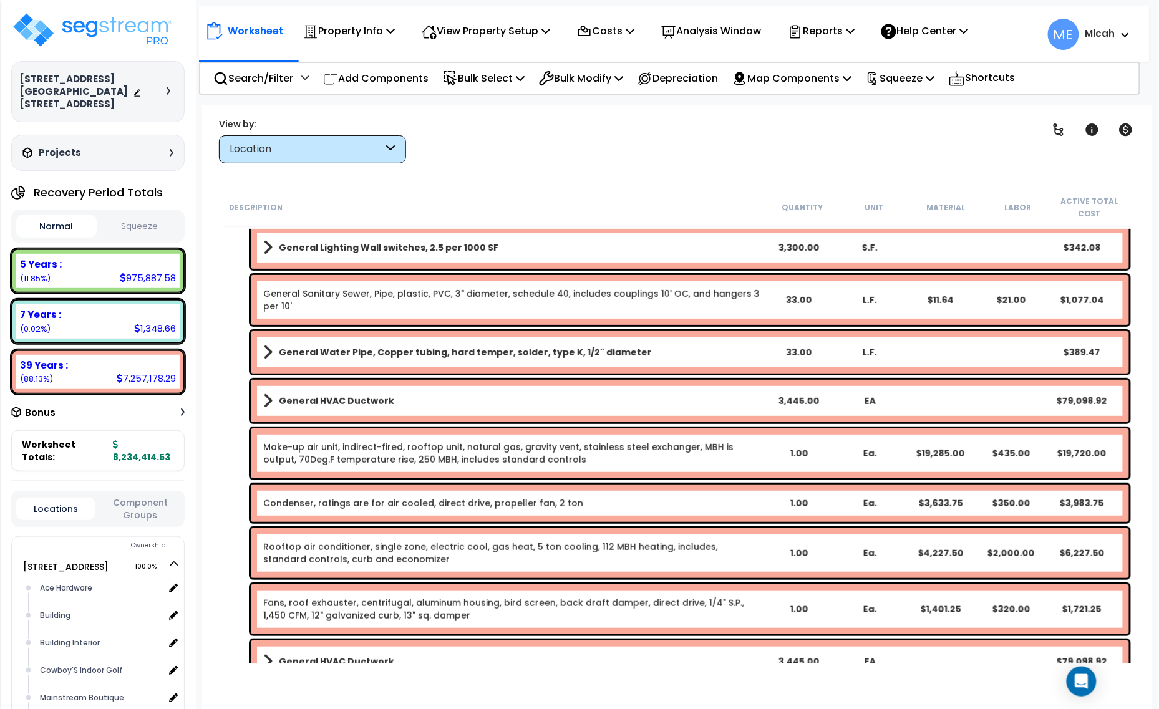
scroll to position [13, 0]
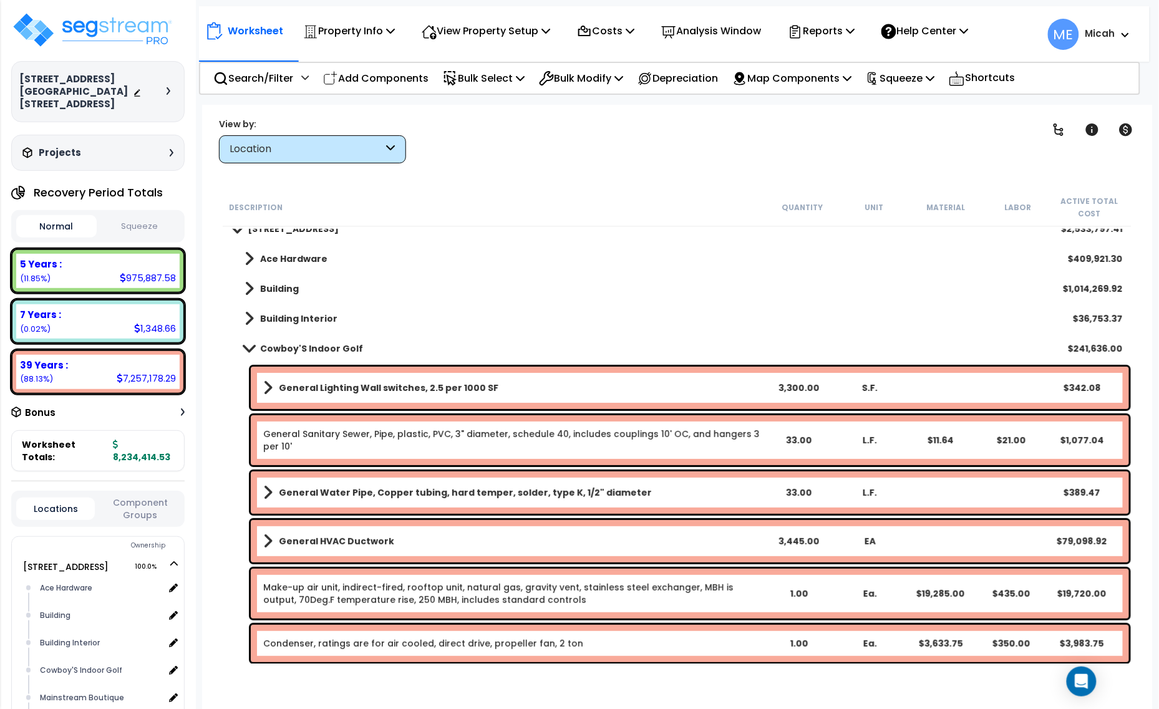
click at [250, 348] on span at bounding box center [248, 348] width 17 height 9
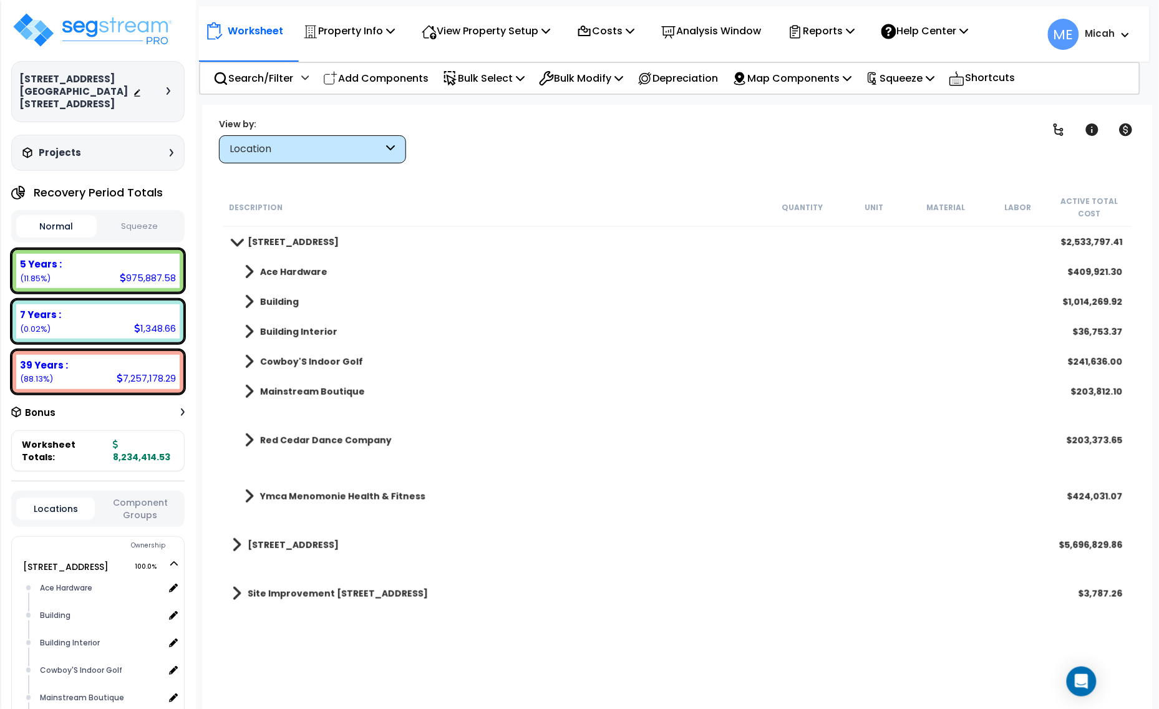
click at [387, 72] on p "Add Components" at bounding box center [375, 78] width 105 height 17
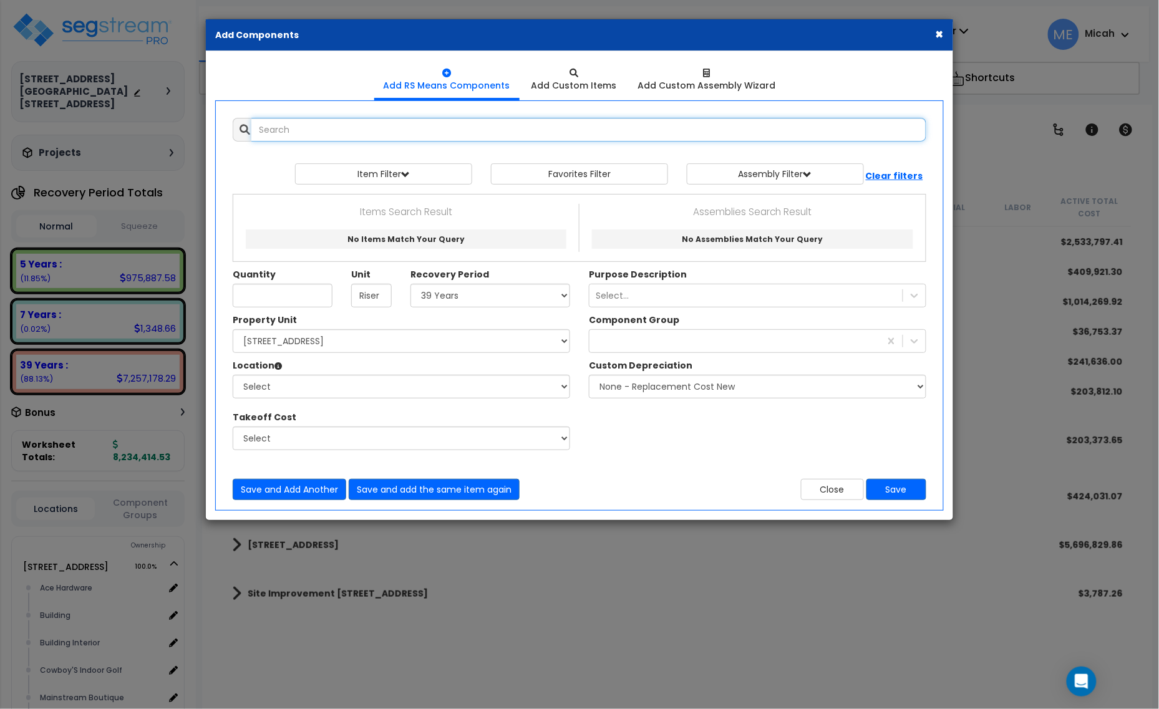
select select
click at [307, 129] on input "text" at bounding box center [588, 130] width 675 height 24
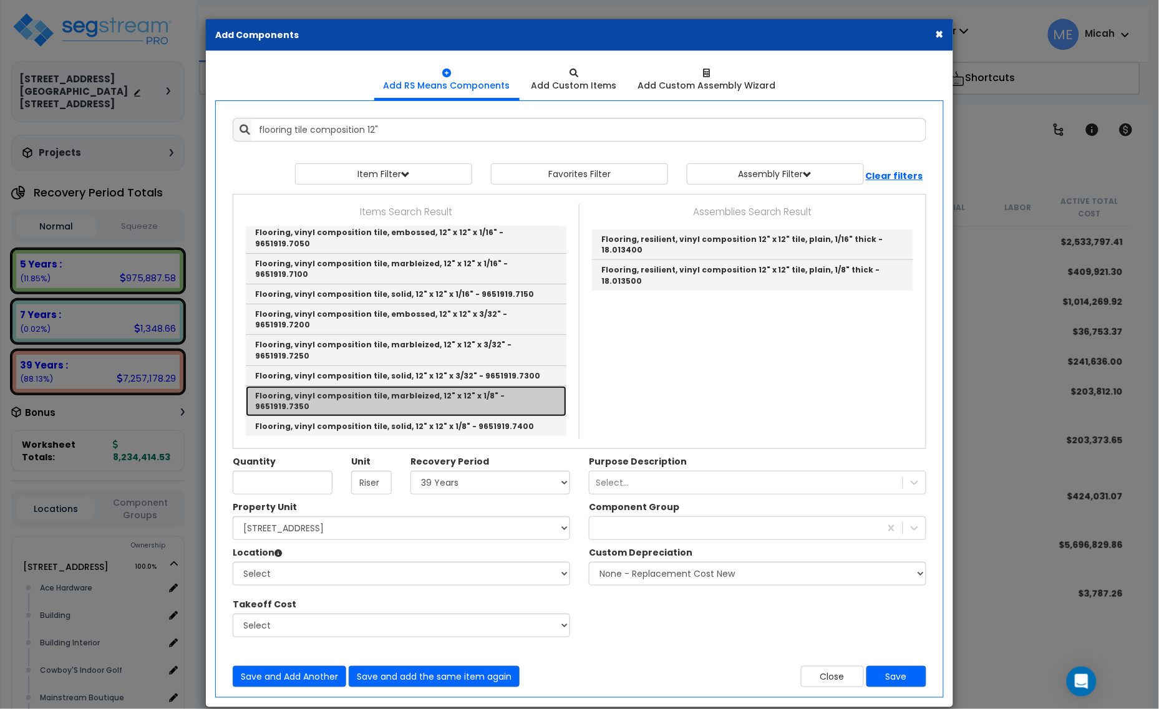
click at [472, 400] on link "Flooring, vinyl composition tile, marbleized, 12" x 12" x 1/8" - 9651919.7350" at bounding box center [406, 401] width 321 height 31
type input "Flooring, vinyl composition tile, marbleized, 12" x 12" x 1/8" - 9651919.7350"
type input "S.F."
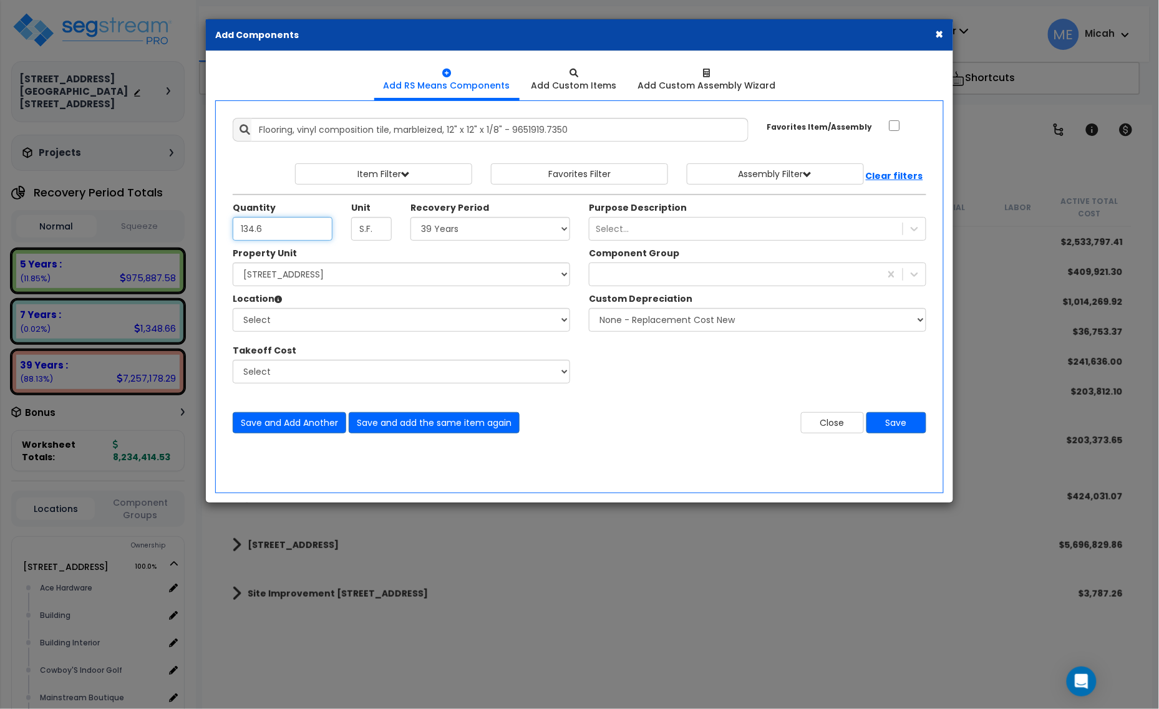
type input "134.6"
click at [499, 222] on select "Select 5 Years 7 Years 15 Years 20 Years 39 Years 27.5 Year" at bounding box center [490, 229] width 160 height 24
select select "5Y"
click at [411, 218] on select "Select 5 Years 7 Years 15 Years 20 Years 39 Years 27.5 Year" at bounding box center [490, 229] width 160 height 24
click at [385, 278] on select "Select [STREET_ADDRESS] [STREET_ADDRESS] Site Improvement [STREET_ADDRESS] Site…" at bounding box center [401, 275] width 337 height 24
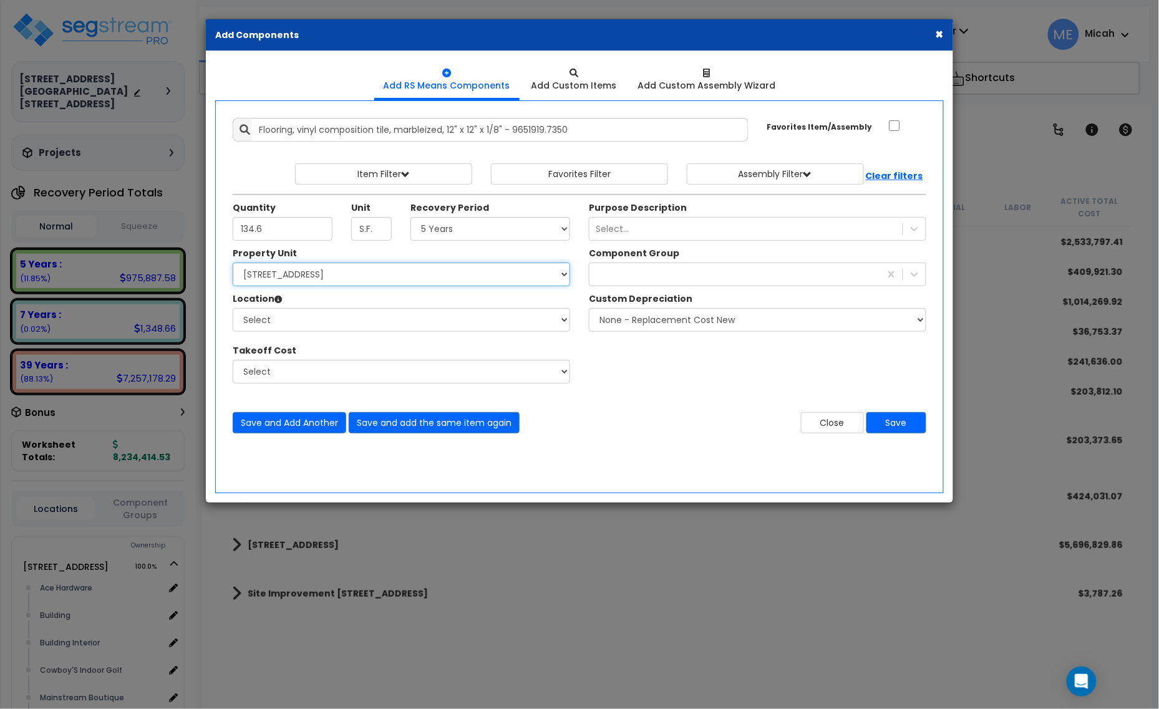
select select "161435"
click at [233, 263] on select "Select [STREET_ADDRESS] [STREET_ADDRESS] Site Improvement [STREET_ADDRESS] Site…" at bounding box center [401, 275] width 337 height 24
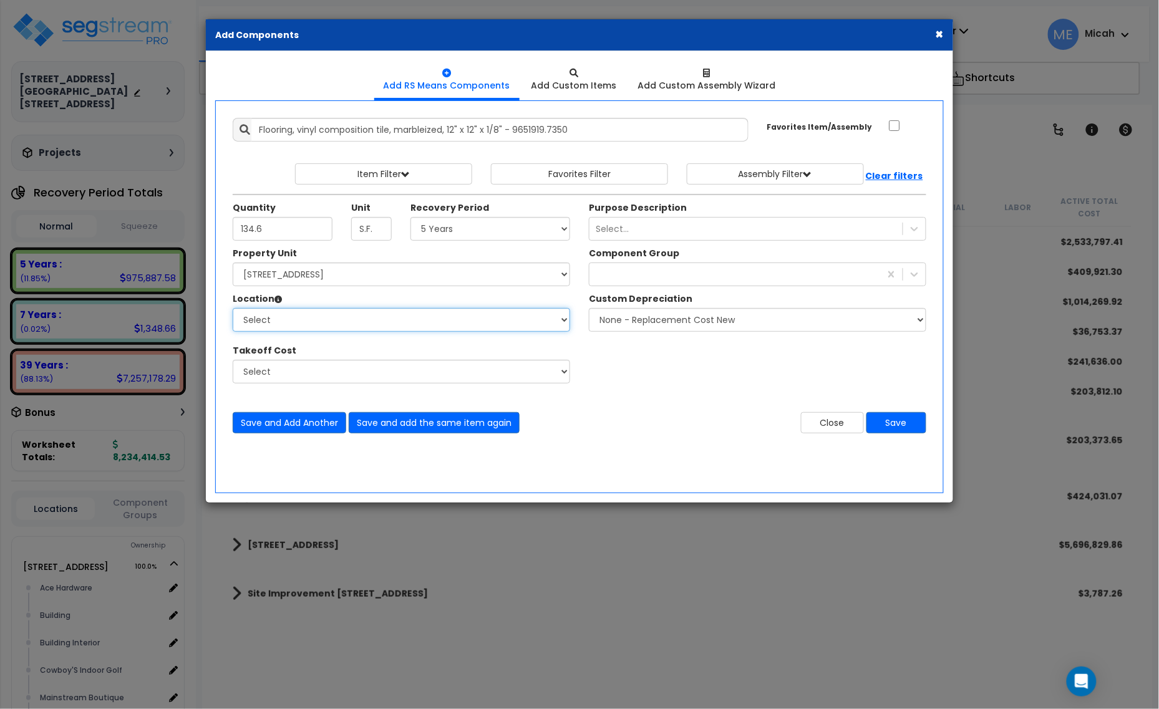
click at [369, 324] on select "Select Ace Hardware Building Building Interior Cowboy'S Indoor Golf Mainstream …" at bounding box center [401, 320] width 337 height 24
click at [366, 322] on select "Select Ace Hardware Building Building Interior Cowboy'S Indoor Golf Mainstream …" at bounding box center [401, 320] width 337 height 24
select select "31284"
click at [233, 309] on select "Select Ace Hardware Building Building Interior Cowboy'S Indoor Golf Mainstream …" at bounding box center [401, 320] width 337 height 24
click at [695, 276] on div "stair" at bounding box center [734, 274] width 291 height 20
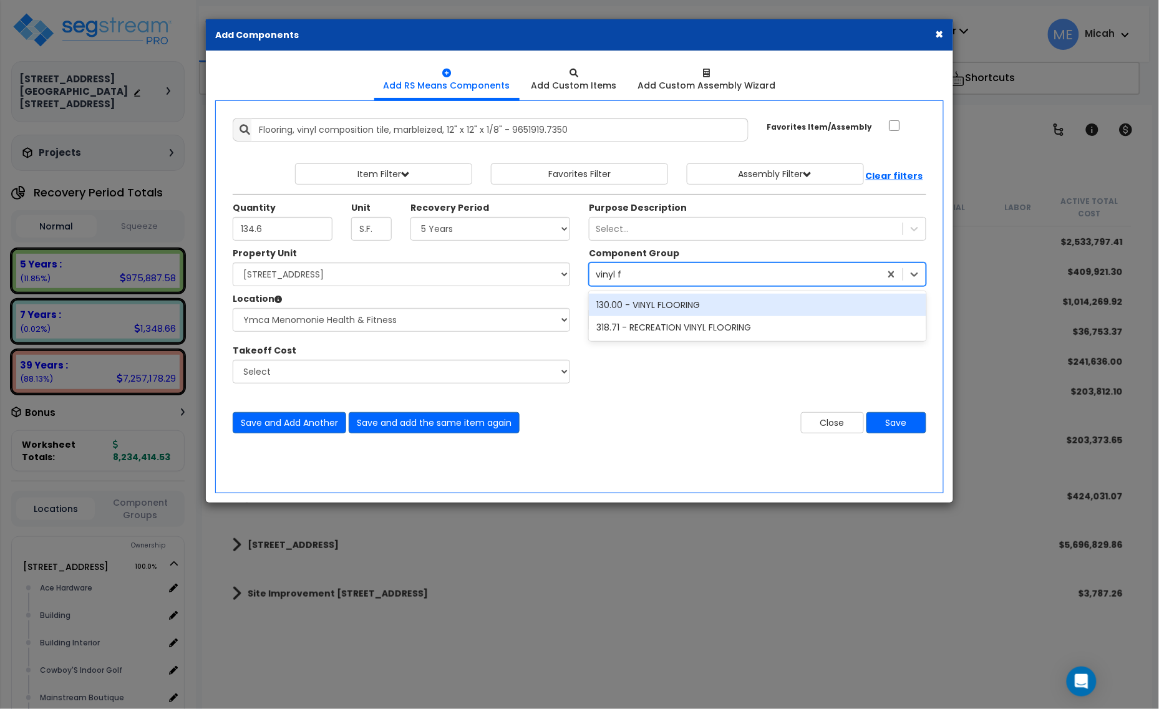
type input "vinyl fl"
click at [672, 301] on div "130.00 - VINYL FLOORING" at bounding box center [757, 305] width 337 height 22
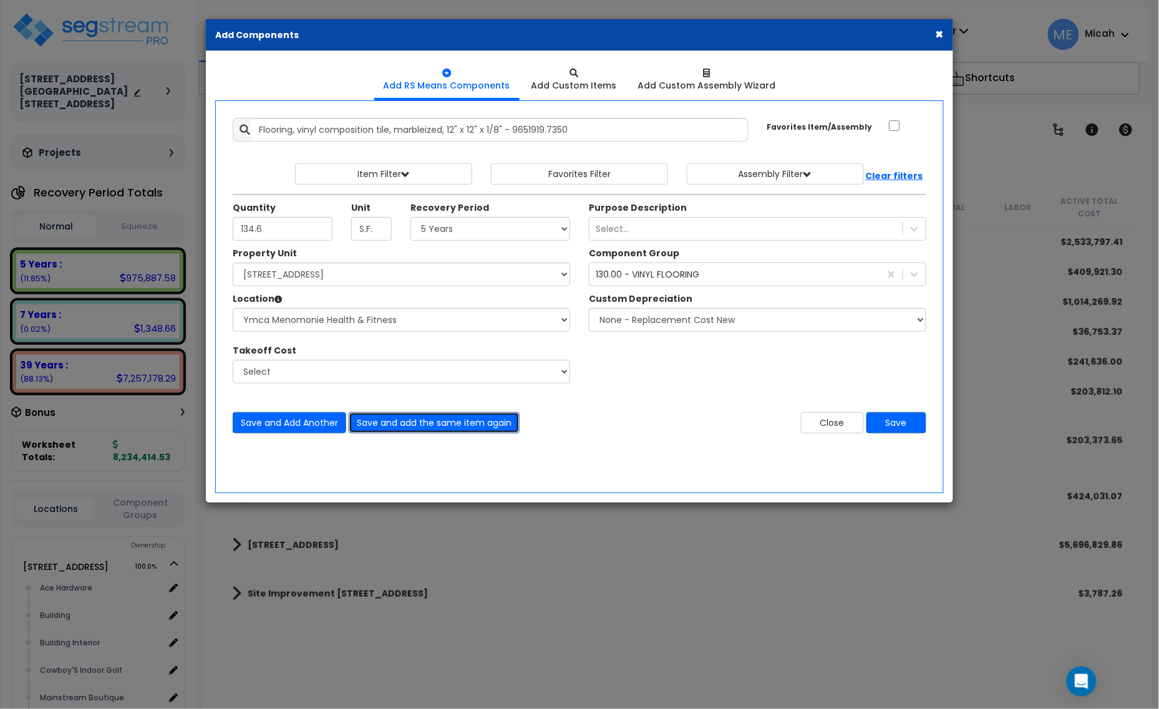
click at [423, 428] on button "Save and add the same item again" at bounding box center [434, 422] width 171 height 21
click at [269, 228] on input "Unit Quantity" at bounding box center [283, 229] width 100 height 24
type input "81.9"
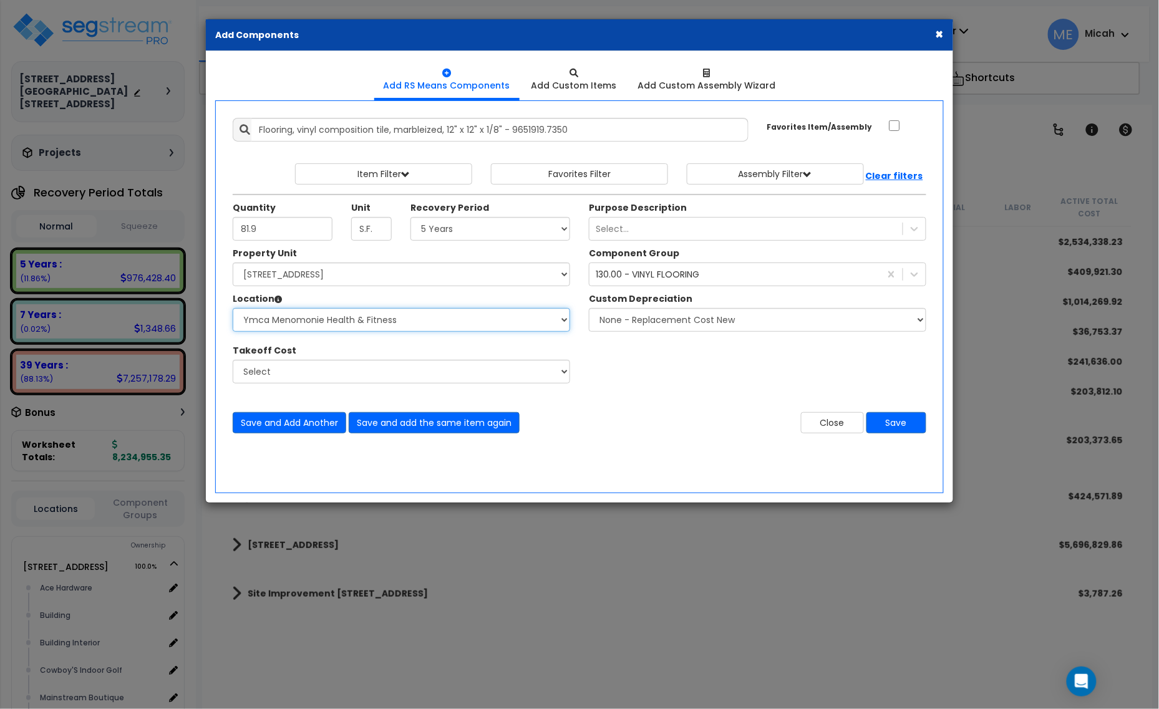
click at [310, 319] on select "Select Ace Hardware Building Building Interior Cowboy'S Indoor Golf Mainstream …" at bounding box center [401, 320] width 337 height 24
select select "13302"
click at [233, 309] on select "Select Ace Hardware Building Building Interior Cowboy'S Indoor Golf Mainstream …" at bounding box center [401, 320] width 337 height 24
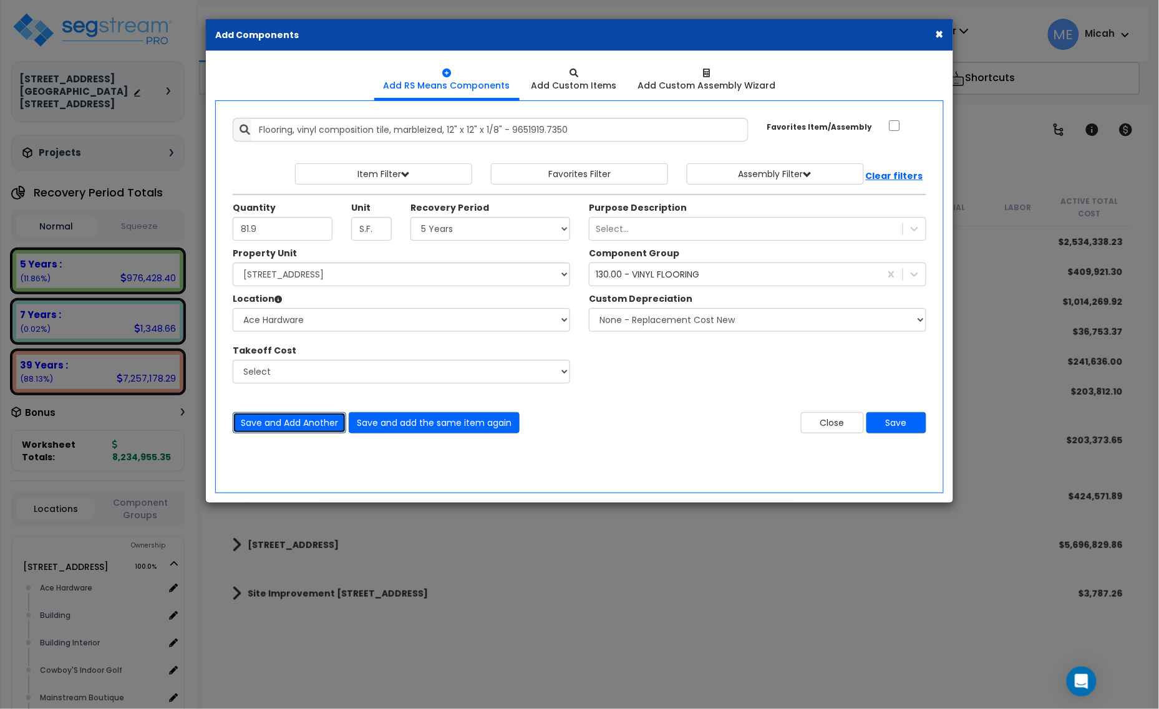
click at [295, 427] on button "Save and Add Another" at bounding box center [290, 422] width 114 height 21
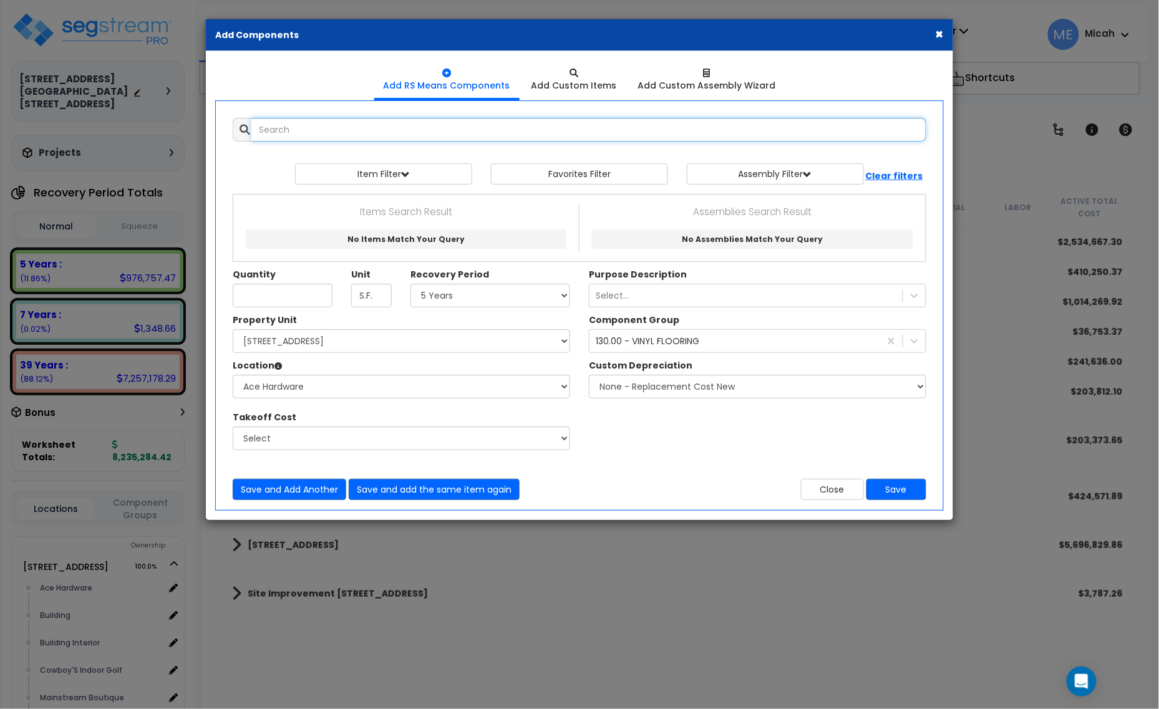
click at [309, 138] on input "text" at bounding box center [588, 130] width 675 height 24
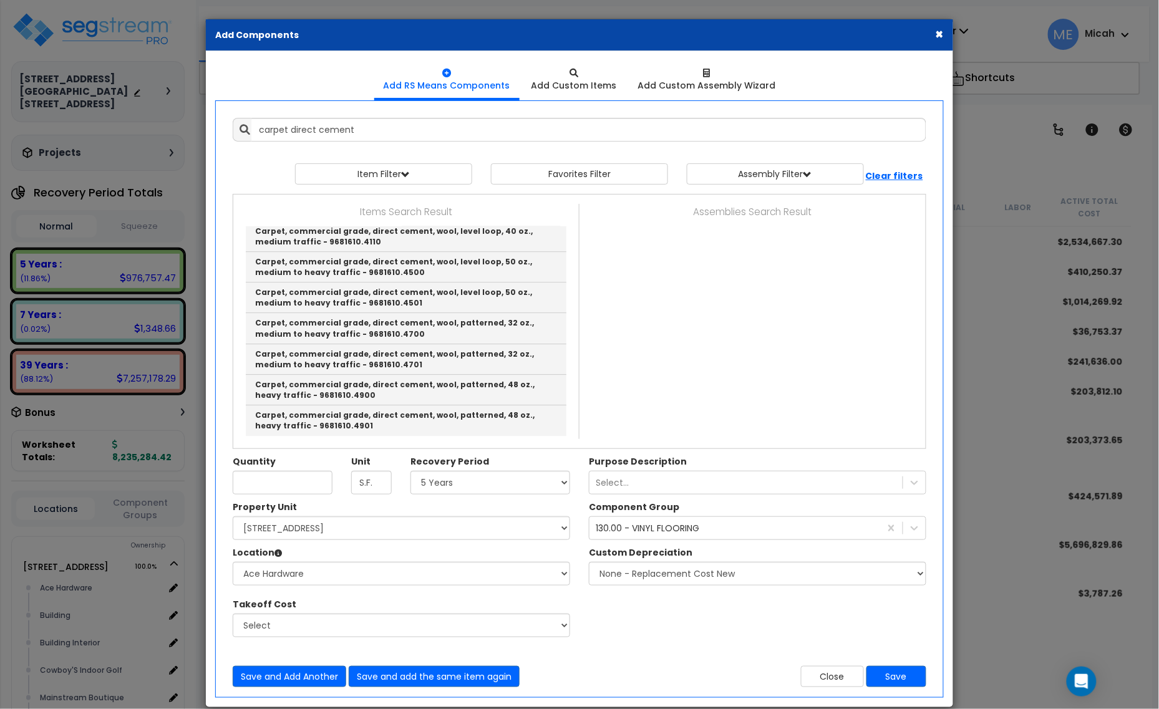
type input "Carpet, commercial grades, direct cement, nylon, level loop, 40 oz., medium to …"
type input "S.Y."
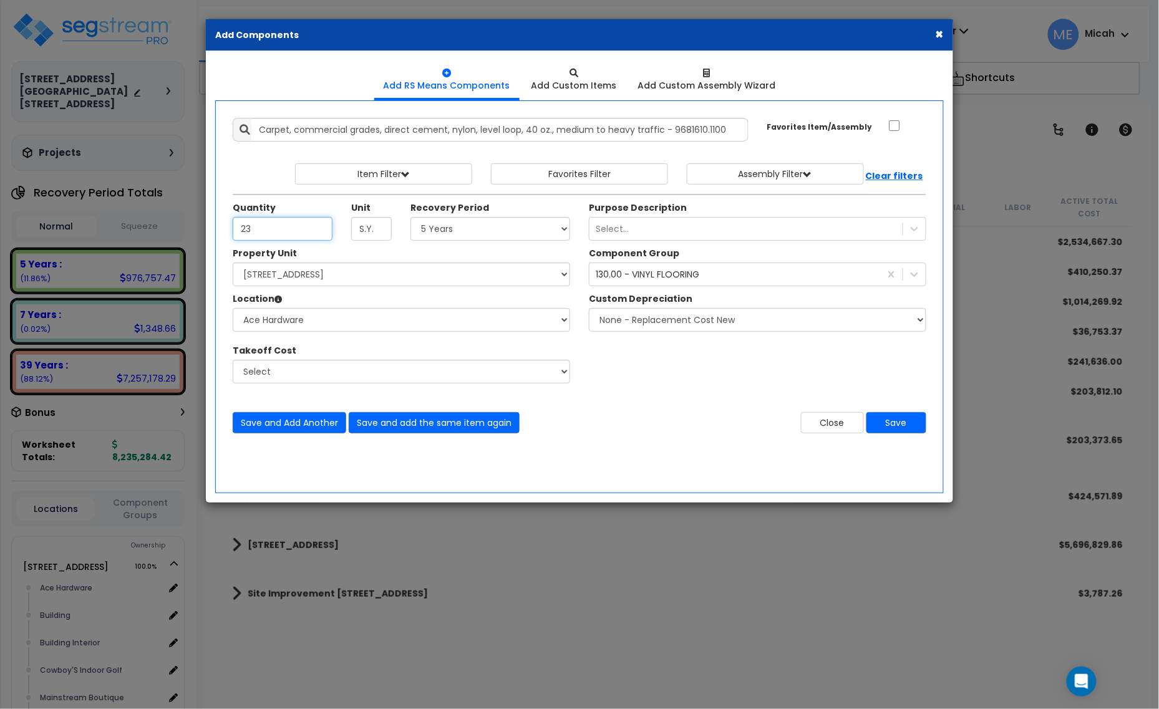
type input "23"
click at [448, 238] on select "Select 5 Years 7 Years 15 Years 20 Years 39 Years 27.5 Year" at bounding box center [490, 229] width 160 height 24
click at [411, 218] on select "Select 5 Years 7 Years 15 Years 20 Years 39 Years 27.5 Year" at bounding box center [490, 229] width 160 height 24
click at [515, 228] on select "Select 5 Years 7 Years 15 Years 20 Years 39 Years 27.5 Year" at bounding box center [490, 229] width 160 height 24
select select "5Y"
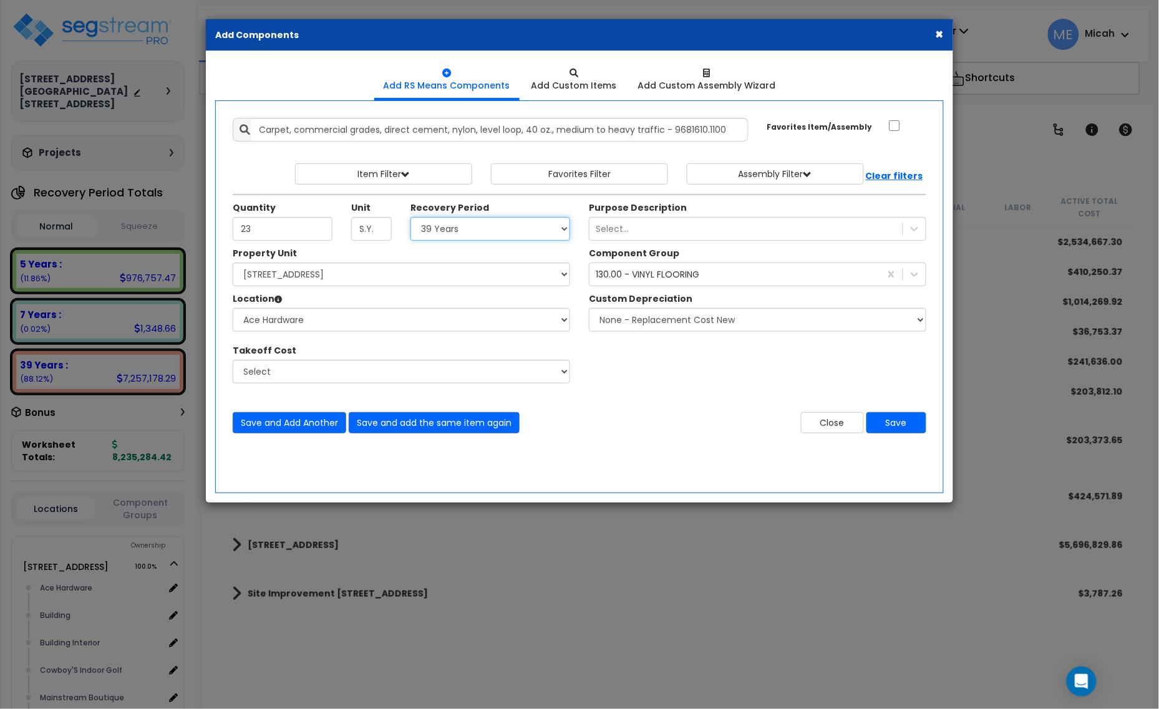
click at [411, 218] on select "Select 5 Years 7 Years 15 Years 20 Years 39 Years 27.5 Year" at bounding box center [490, 229] width 160 height 24
click at [327, 322] on select "Select Ace Hardware Building Building Interior Cowboy'S Indoor Golf Mainstream …" at bounding box center [401, 320] width 337 height 24
select select "31284"
click at [233, 309] on select "Select Ace Hardware Building Building Interior Cowboy'S Indoor Golf Mainstream …" at bounding box center [401, 320] width 337 height 24
click at [656, 278] on div "130.00 - VINYL FLOORING" at bounding box center [648, 274] width 104 height 12
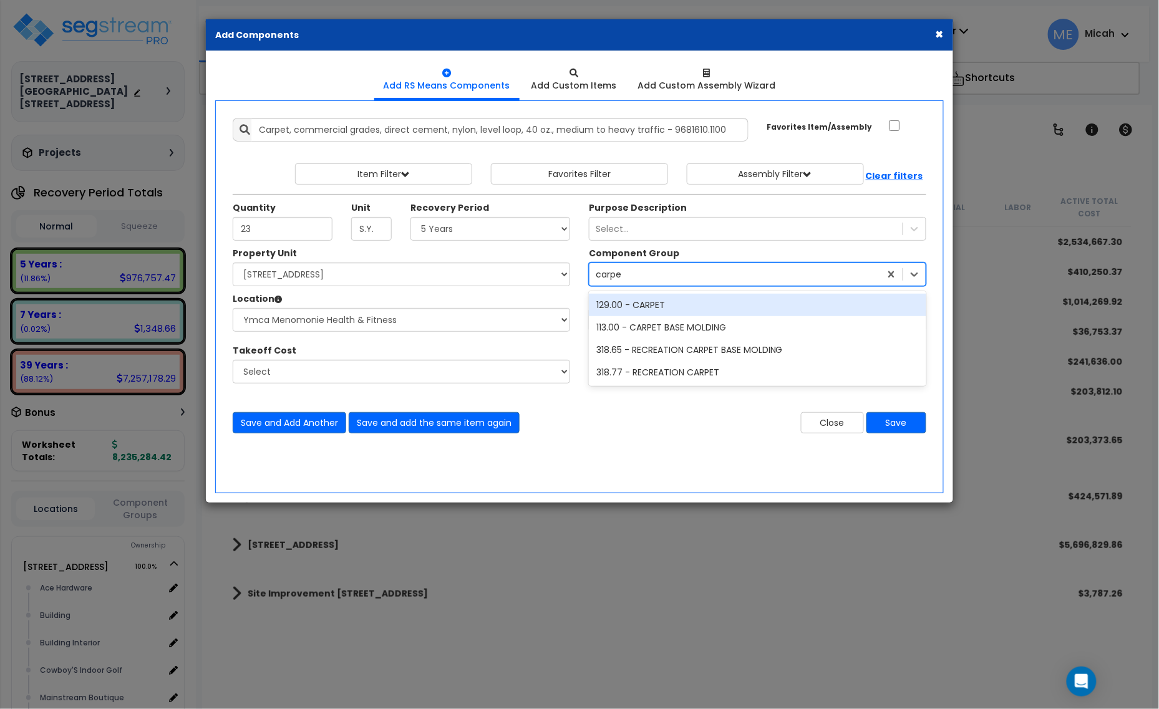
type input "carpet"
click at [668, 304] on div "129.00 - CARPET" at bounding box center [757, 305] width 337 height 22
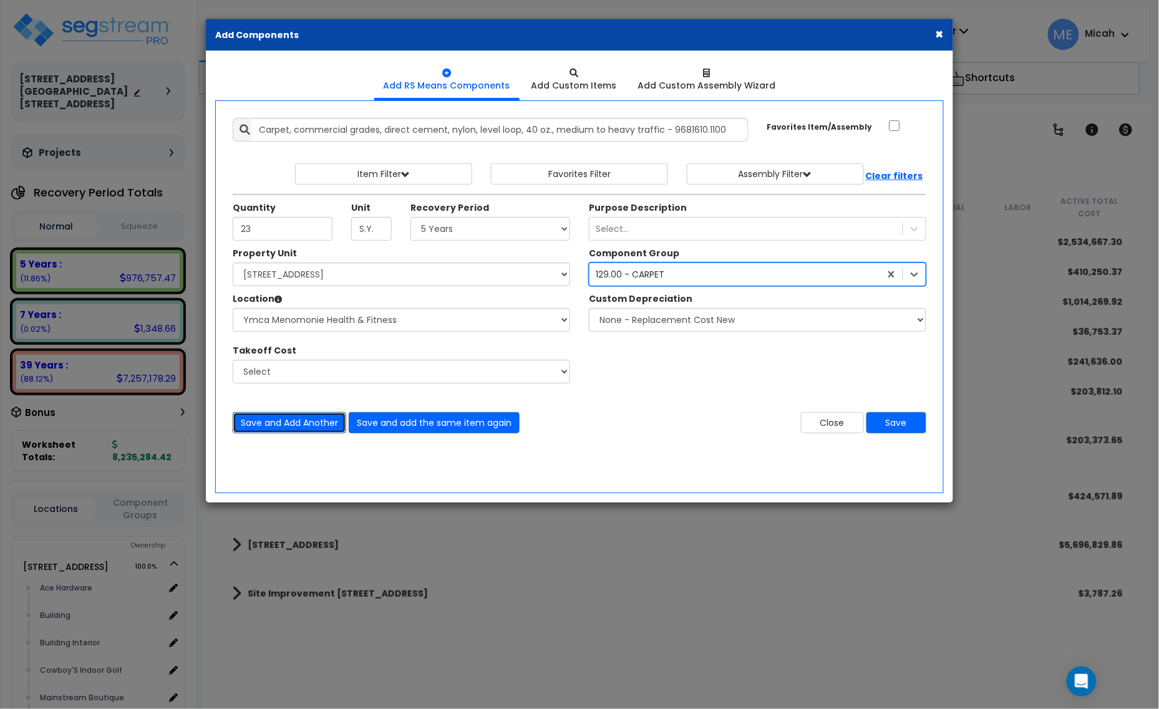
click at [304, 425] on button "Save and Add Another" at bounding box center [290, 422] width 114 height 21
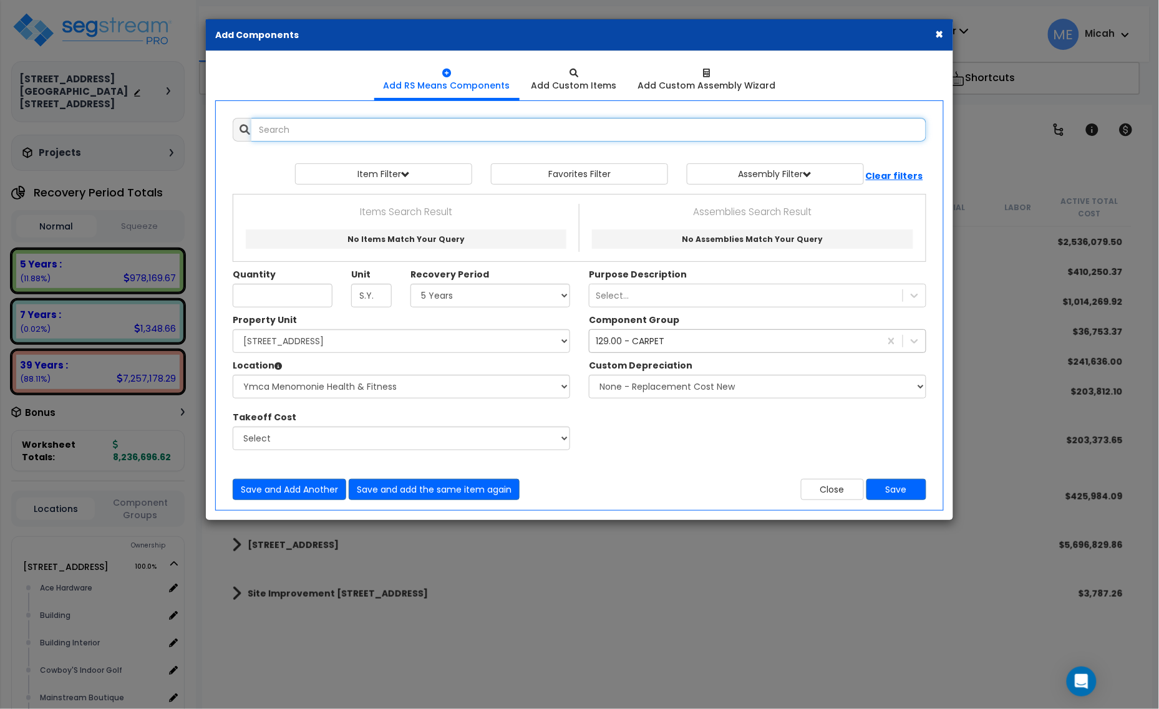
click at [346, 137] on input "text" at bounding box center [588, 130] width 675 height 24
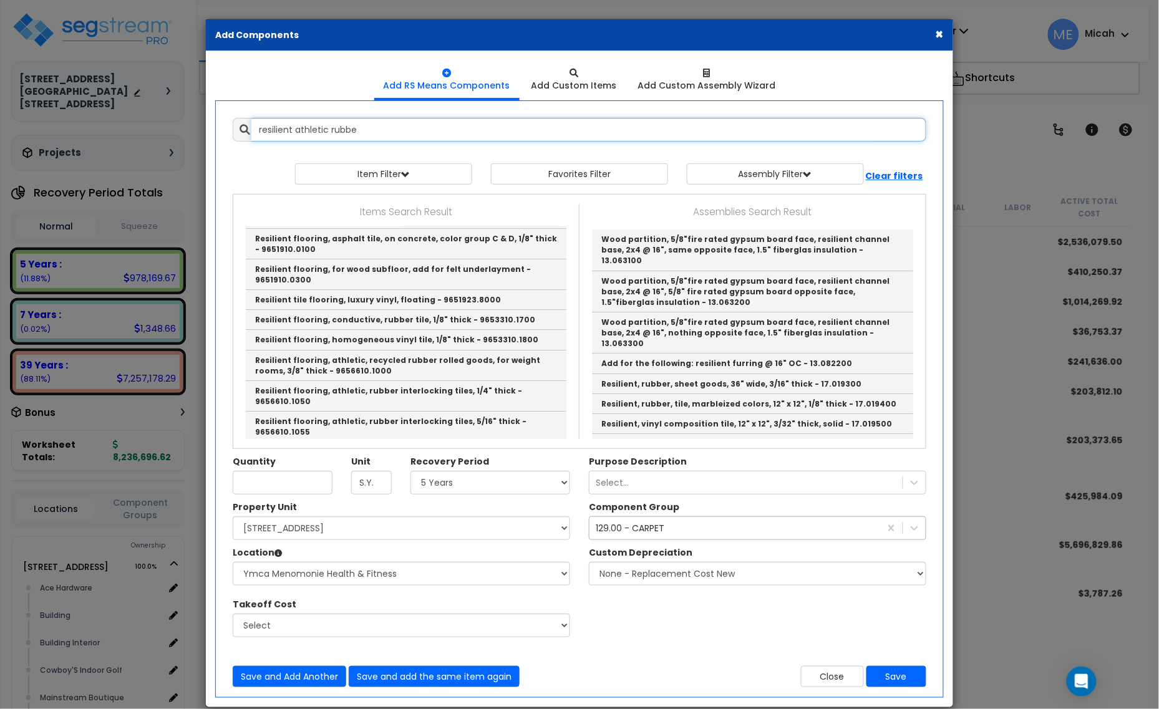
type input "resilient athletic rubber"
